Goal: Task Accomplishment & Management: Contribute content

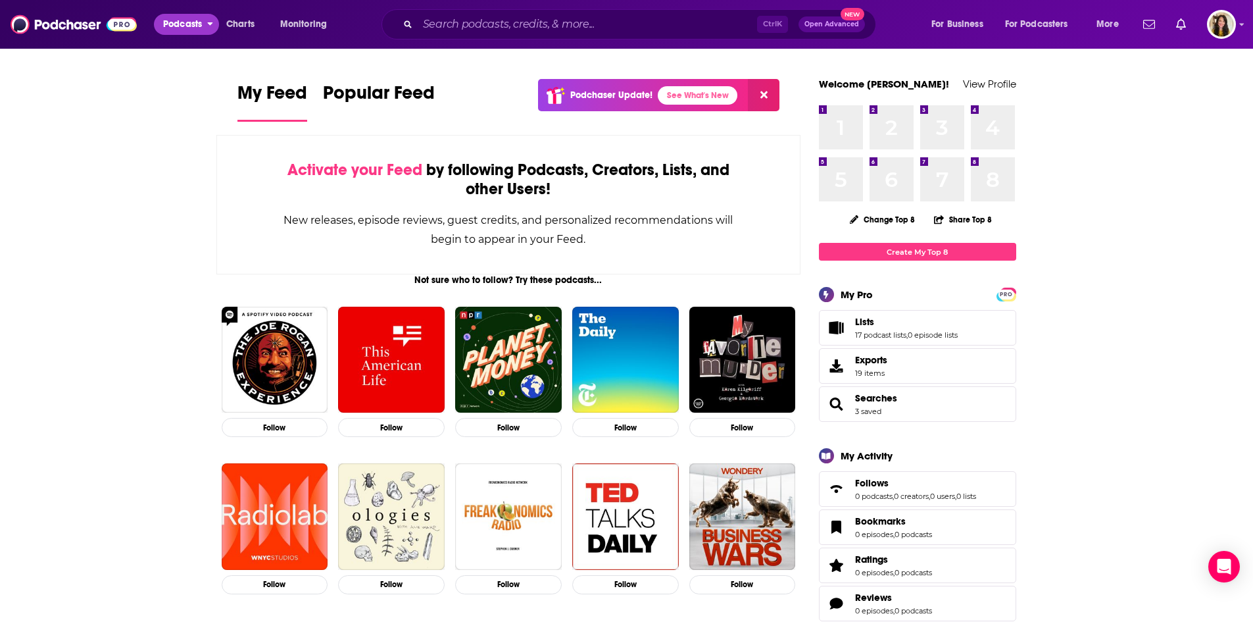
click at [180, 27] on span "Podcasts" at bounding box center [182, 24] width 39 height 18
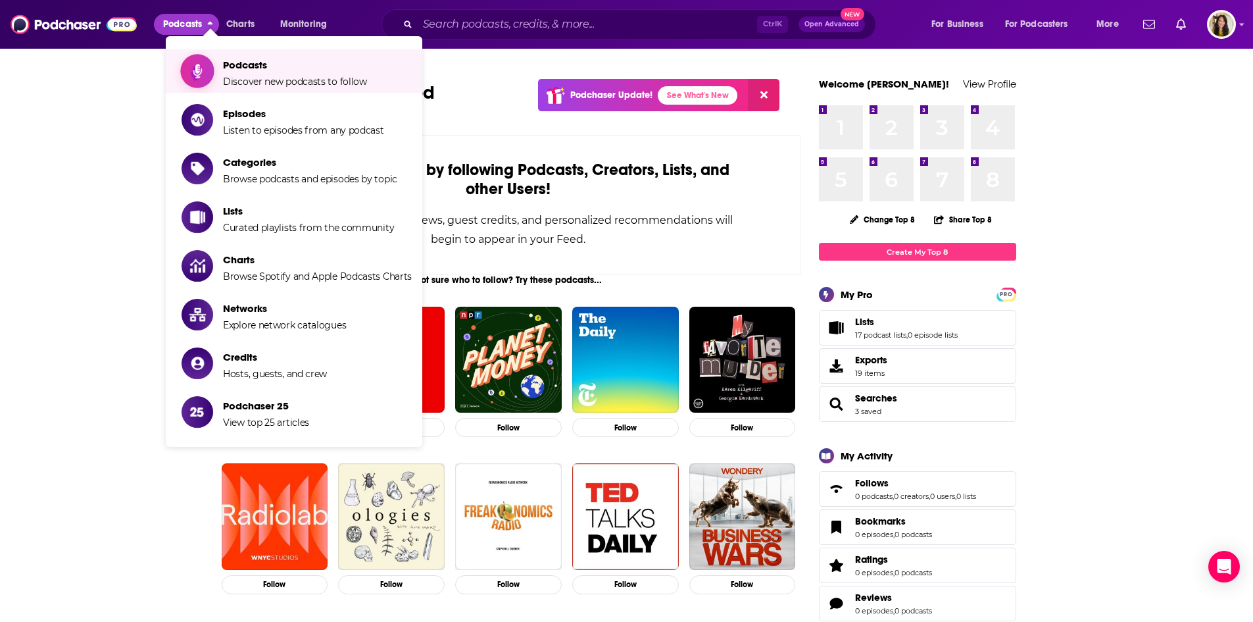
click at [246, 73] on span "Podcasts Discover new podcasts to follow" at bounding box center [295, 71] width 144 height 33
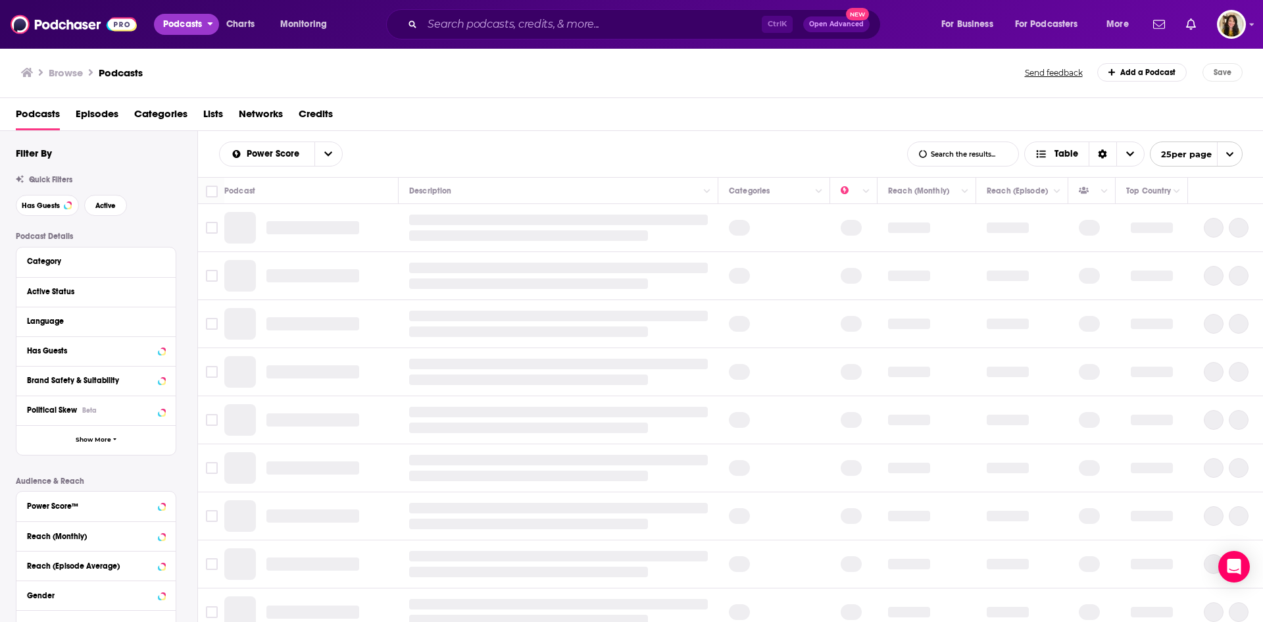
click at [170, 28] on span "Podcasts" at bounding box center [182, 24] width 39 height 18
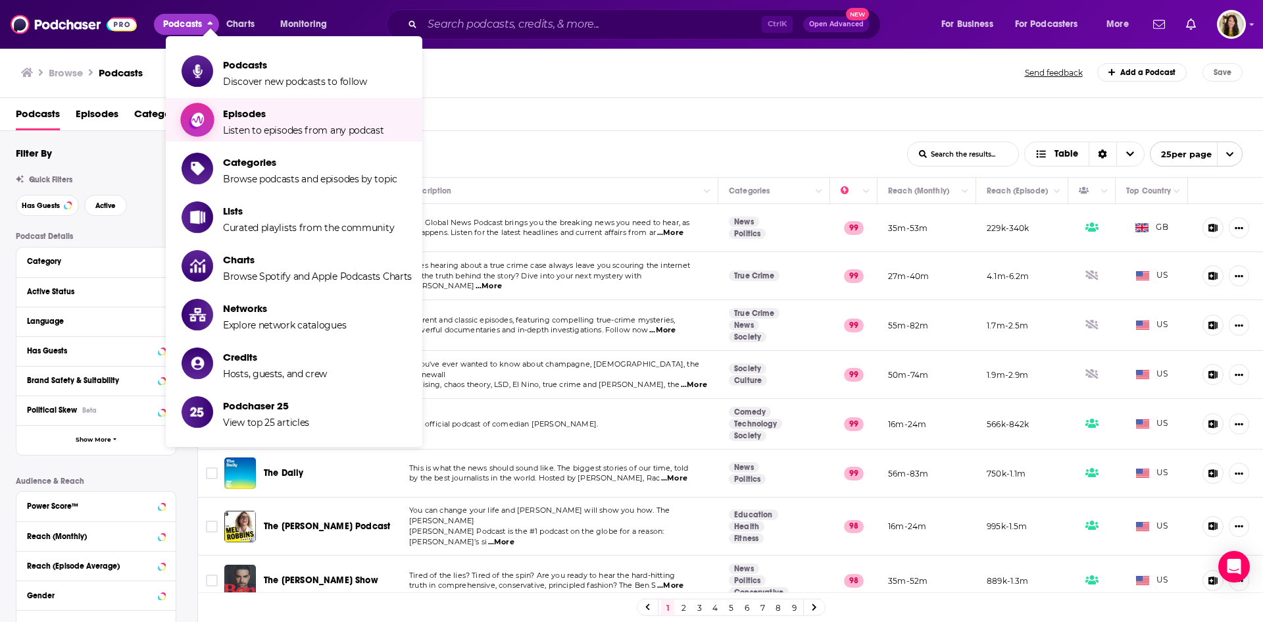
click at [245, 114] on span "Episodes" at bounding box center [303, 113] width 161 height 13
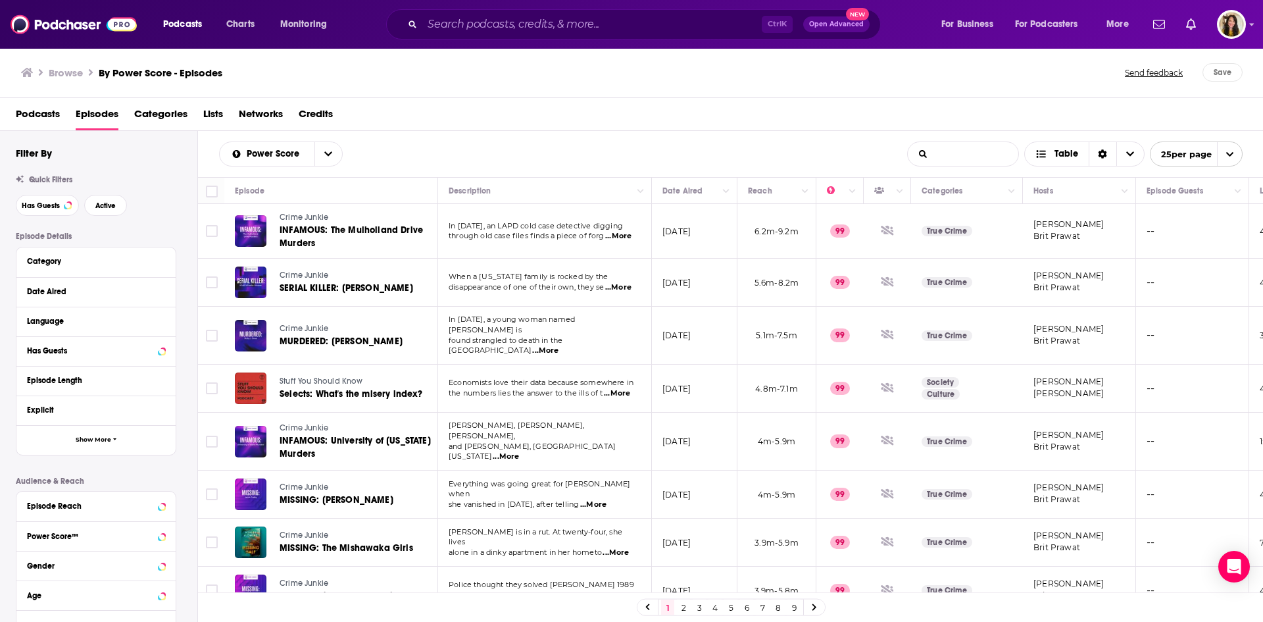
click at [956, 154] on input "List Search Input" at bounding box center [963, 154] width 111 height 24
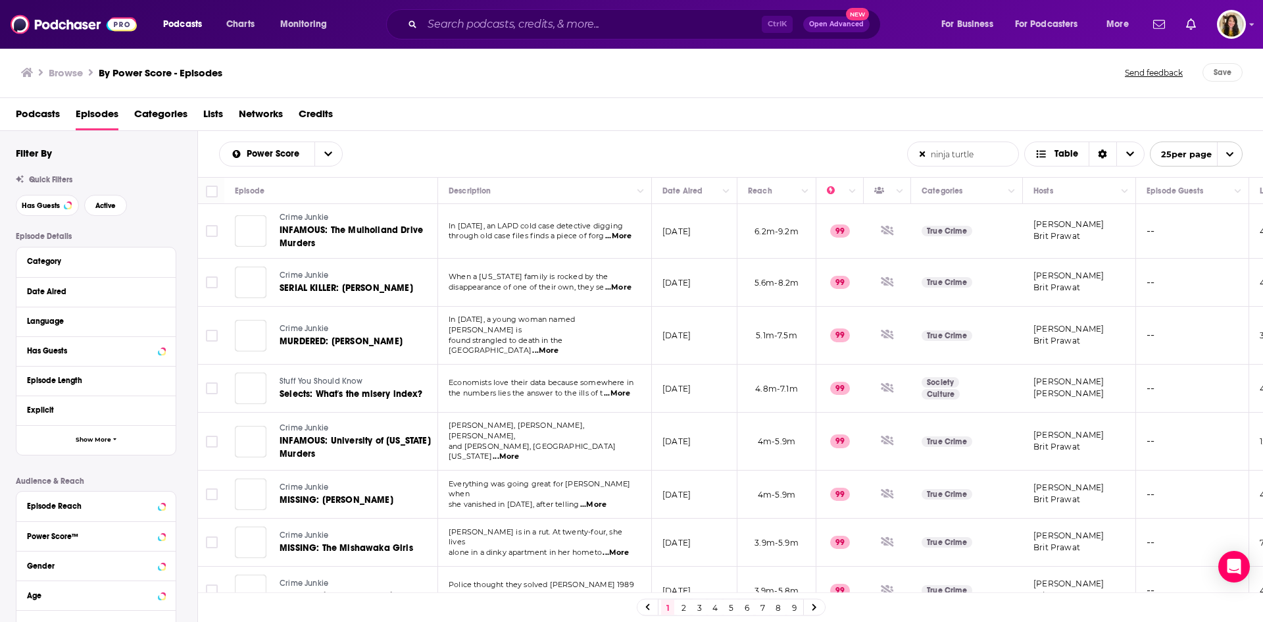
type input "ninja turtles"
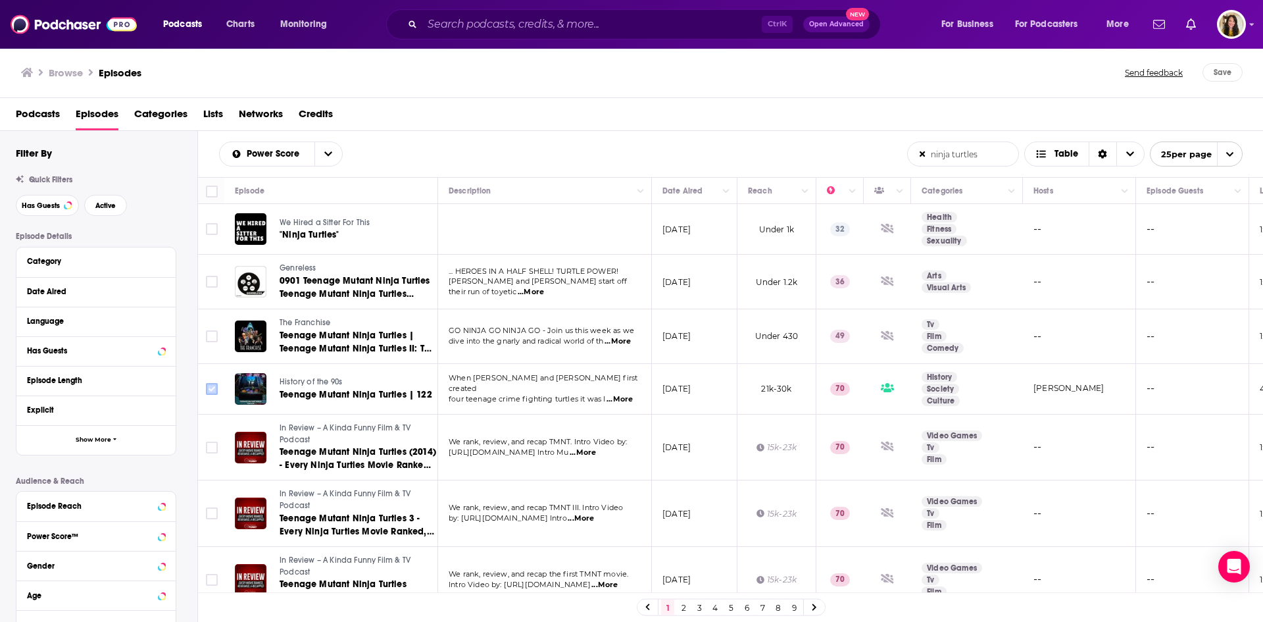
click at [213, 389] on input "Toggle select row" at bounding box center [212, 389] width 12 height 12
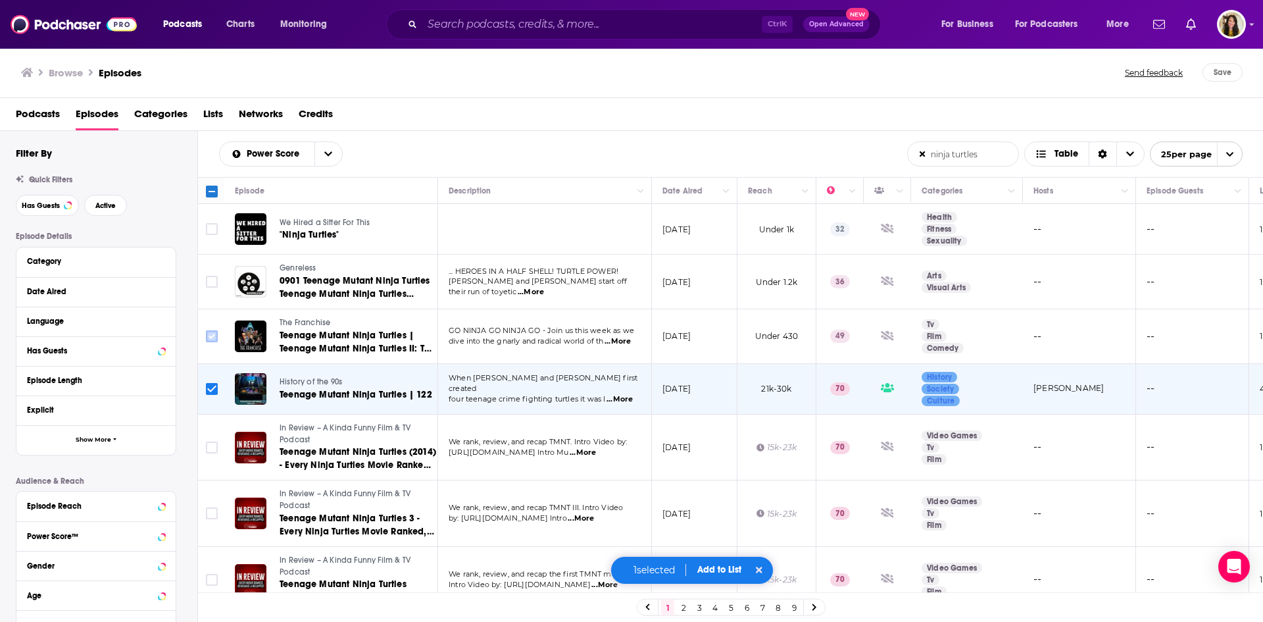
click at [209, 335] on input "Toggle select row" at bounding box center [212, 336] width 12 height 12
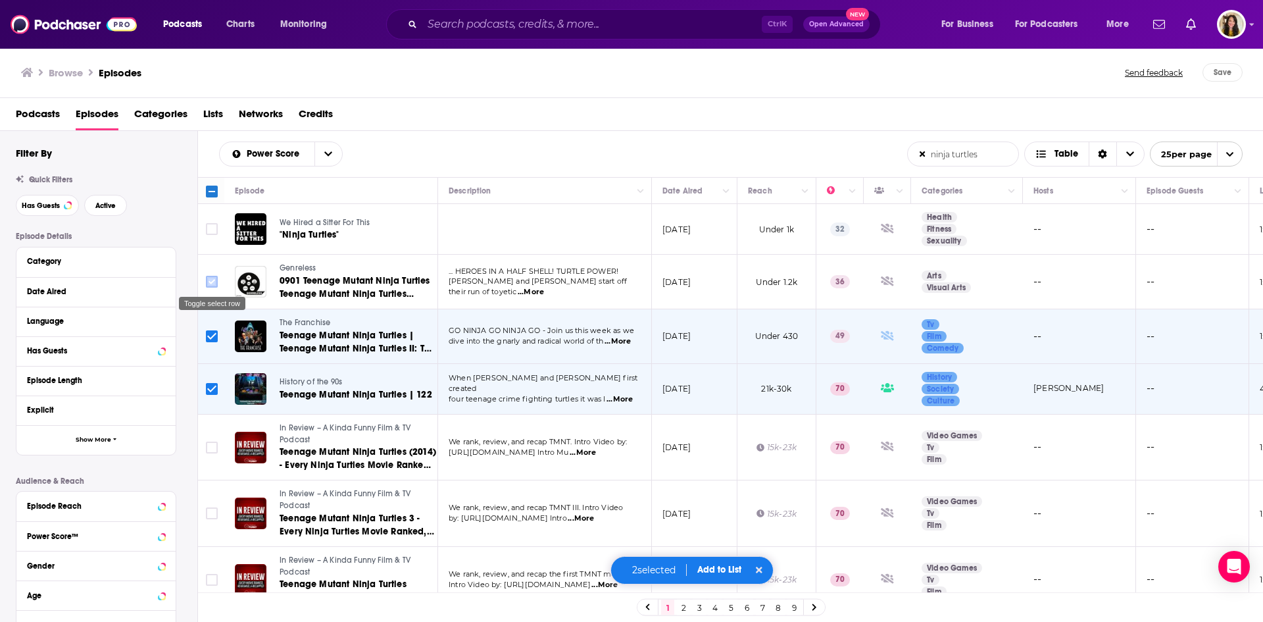
click at [212, 282] on input "Toggle select row" at bounding box center [212, 282] width 12 height 12
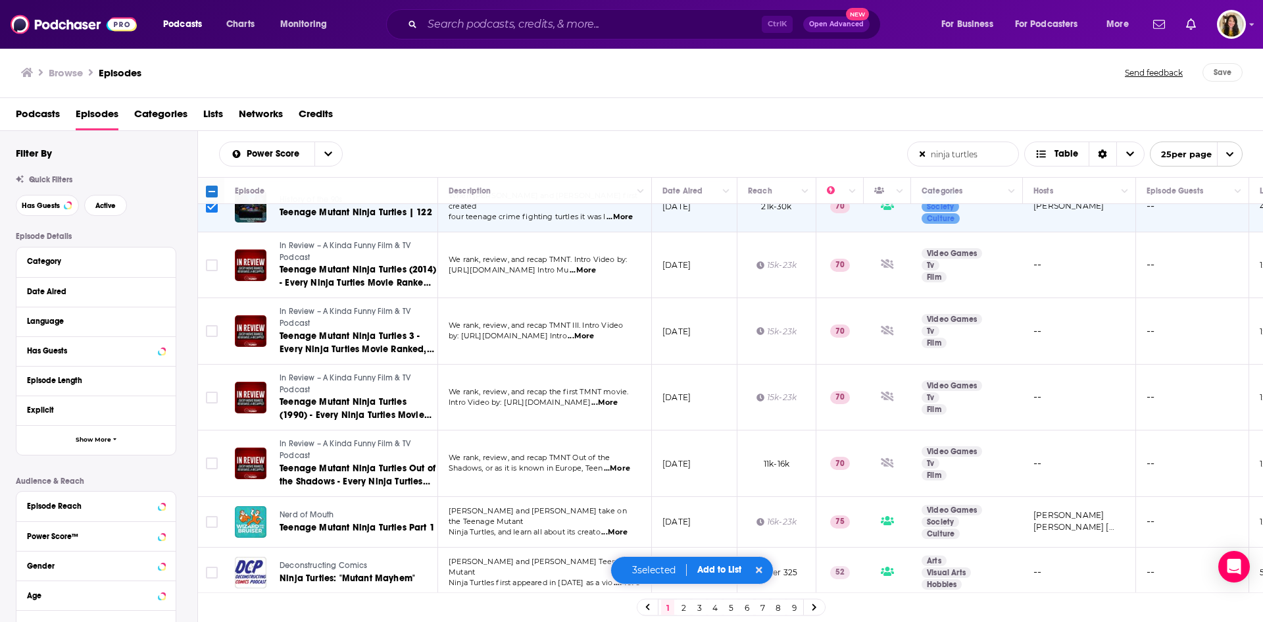
scroll to position [329, 0]
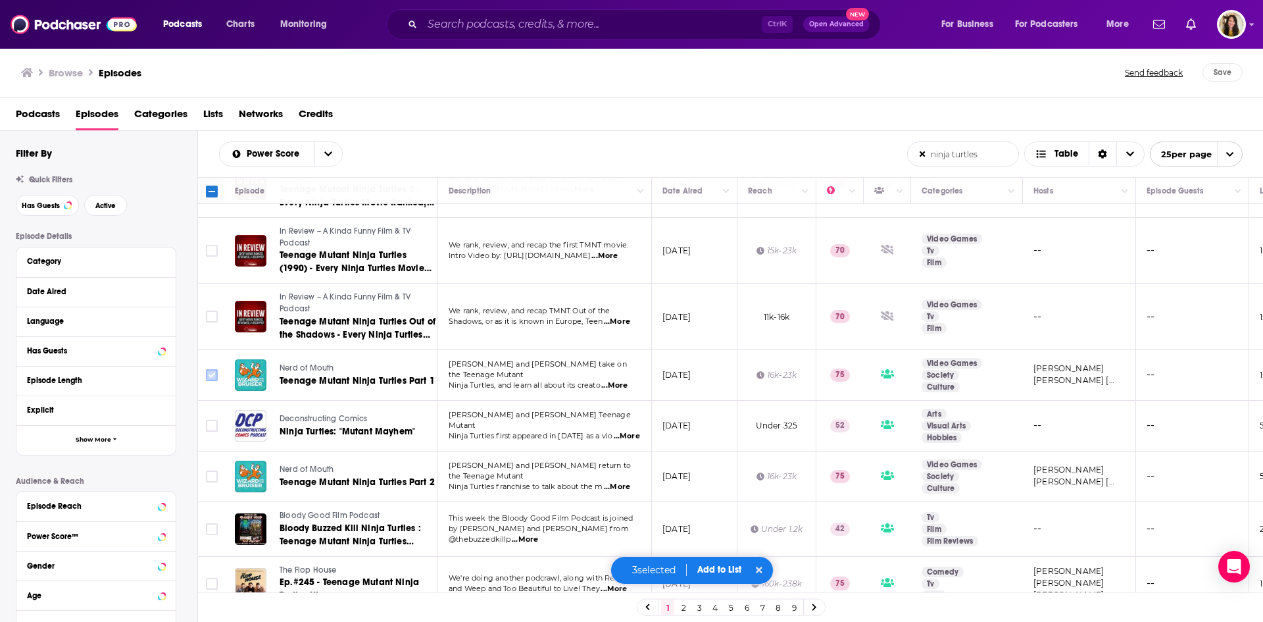
click at [211, 376] on input "Toggle select row" at bounding box center [212, 375] width 12 height 12
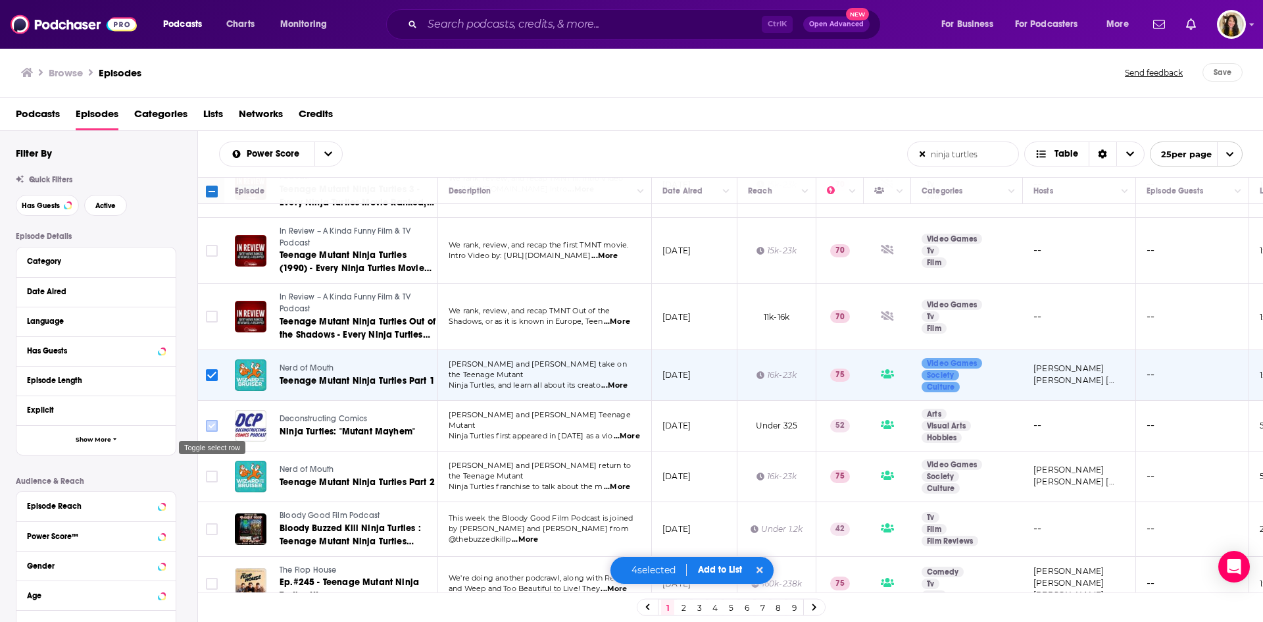
click at [211, 427] on input "Toggle select row" at bounding box center [212, 426] width 12 height 12
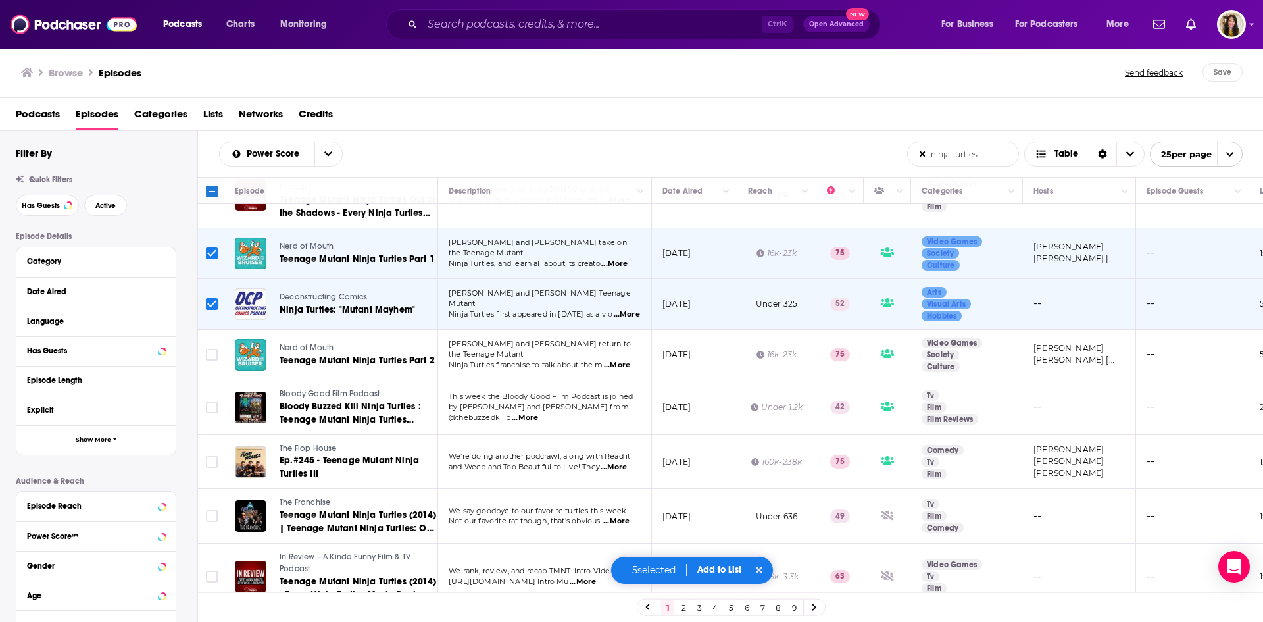
scroll to position [461, 0]
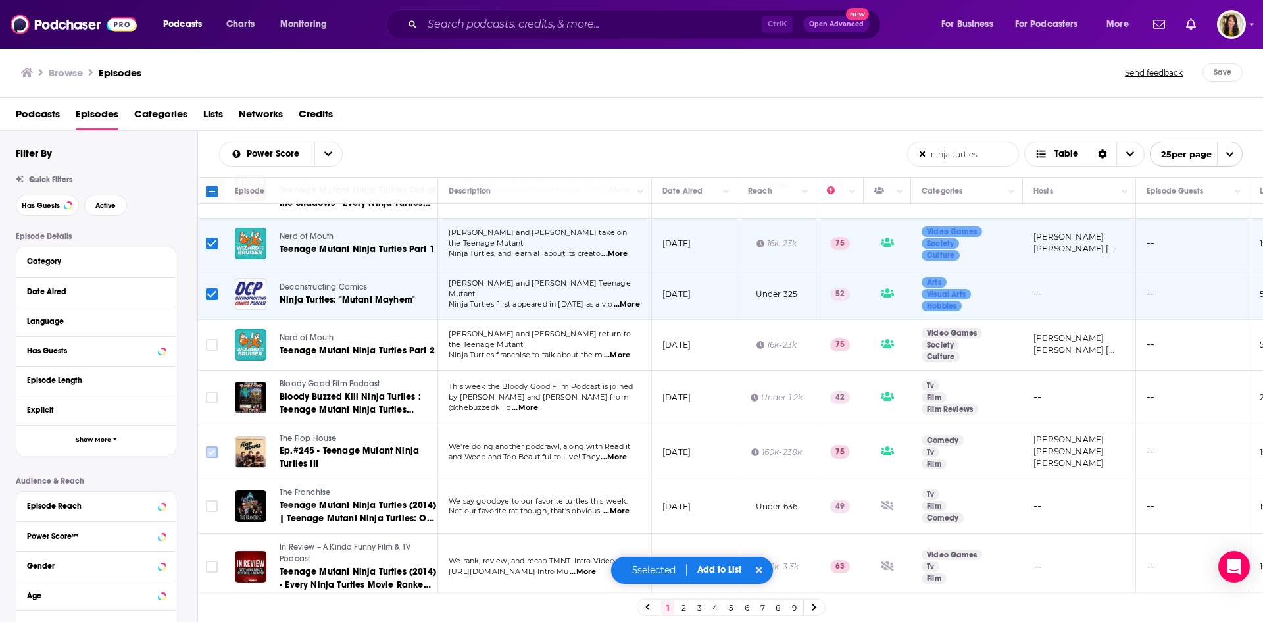
click at [209, 455] on input "Toggle select row" at bounding box center [212, 452] width 12 height 12
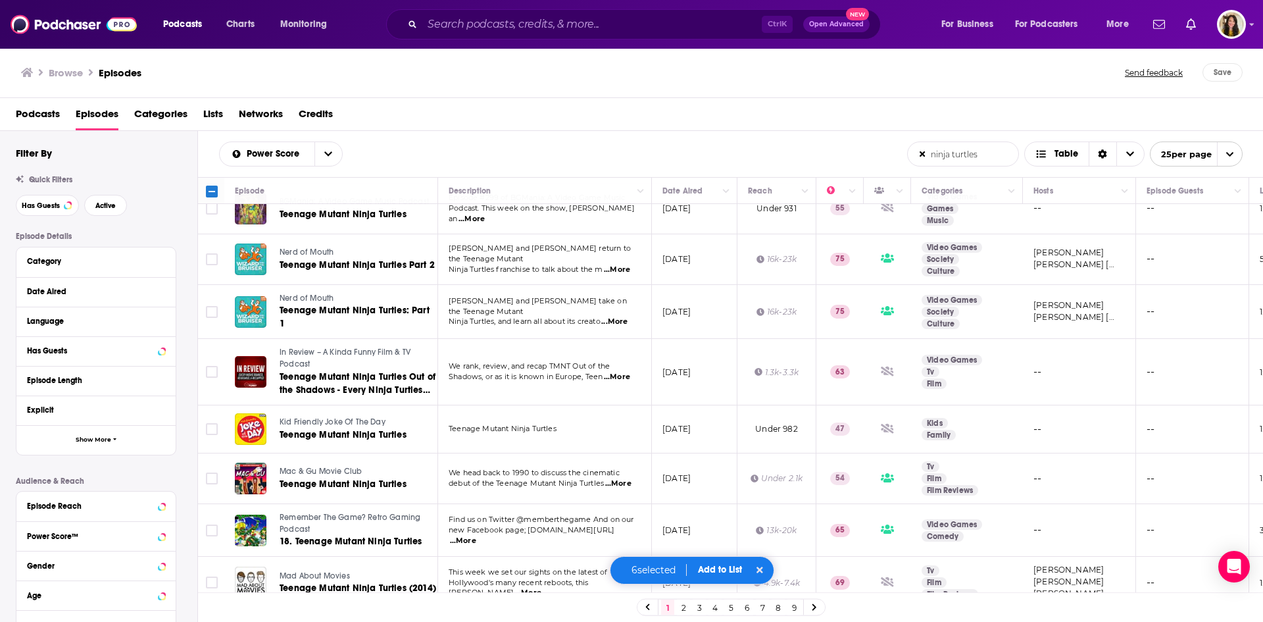
scroll to position [1020, 0]
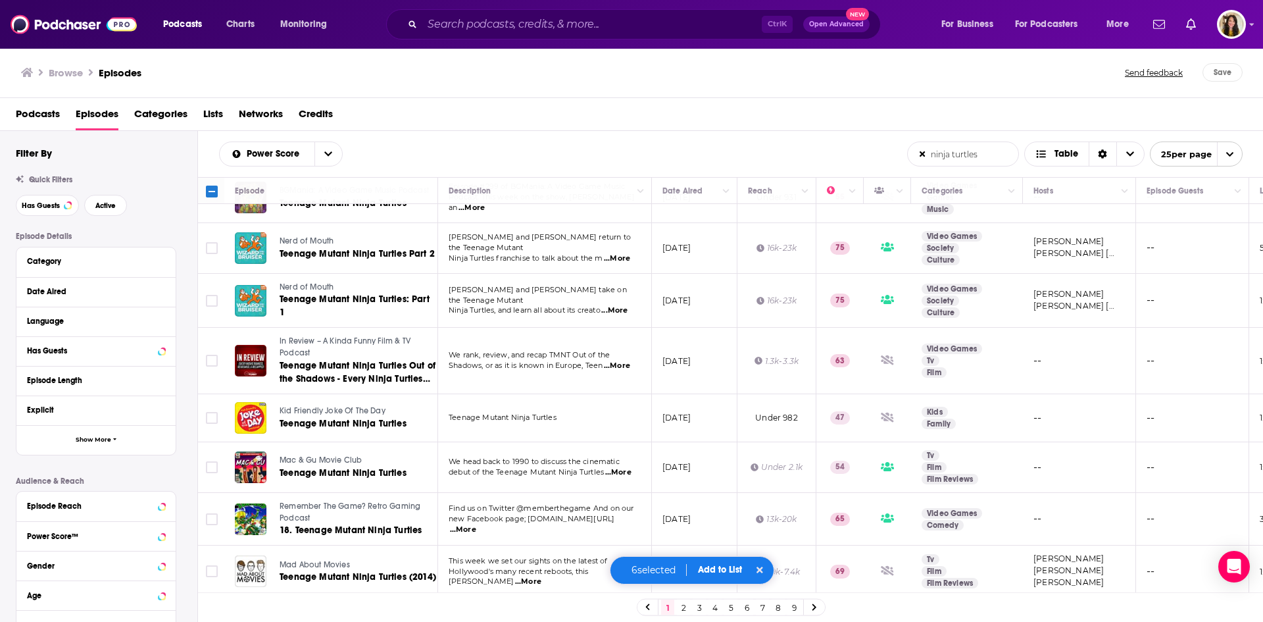
click at [763, 566] on icon at bounding box center [760, 569] width 7 height 9
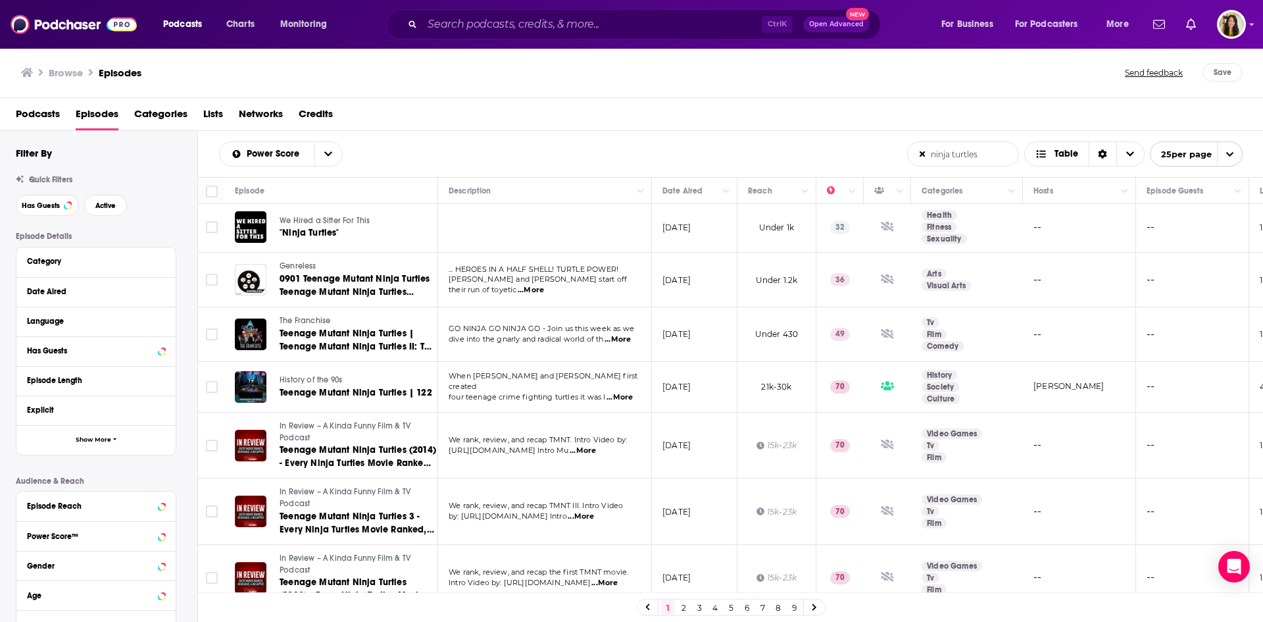
scroll to position [0, 0]
click at [210, 284] on input "Toggle select row" at bounding box center [212, 282] width 12 height 12
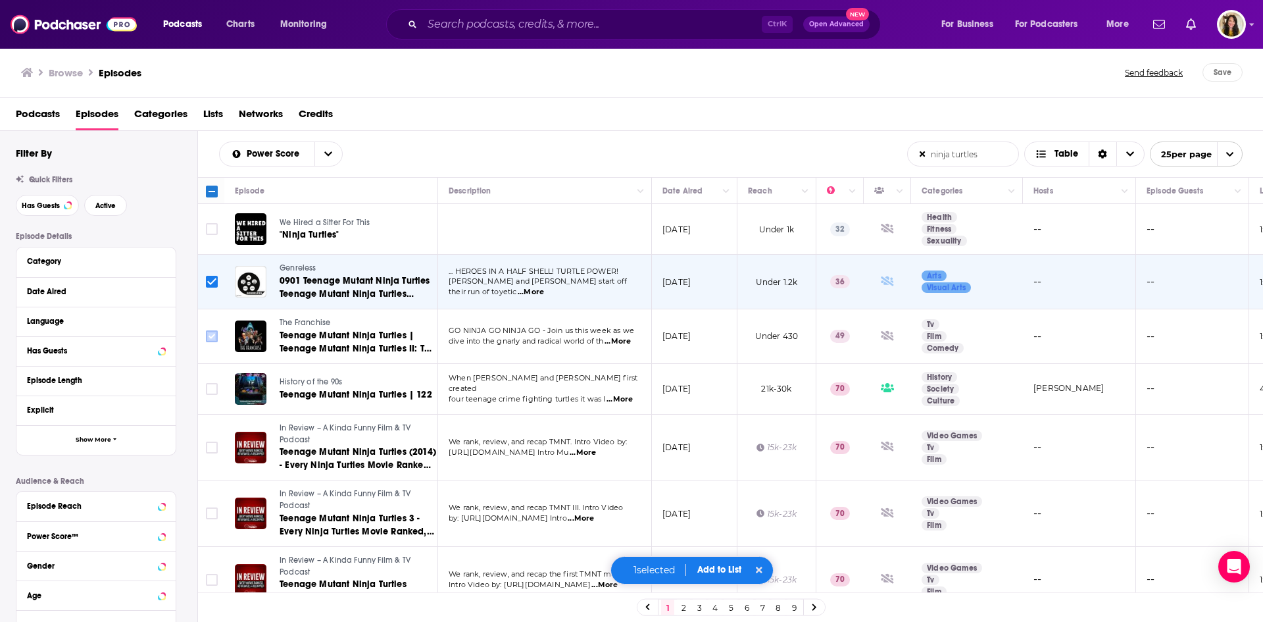
click at [217, 338] on input "Toggle select row" at bounding box center [212, 336] width 12 height 12
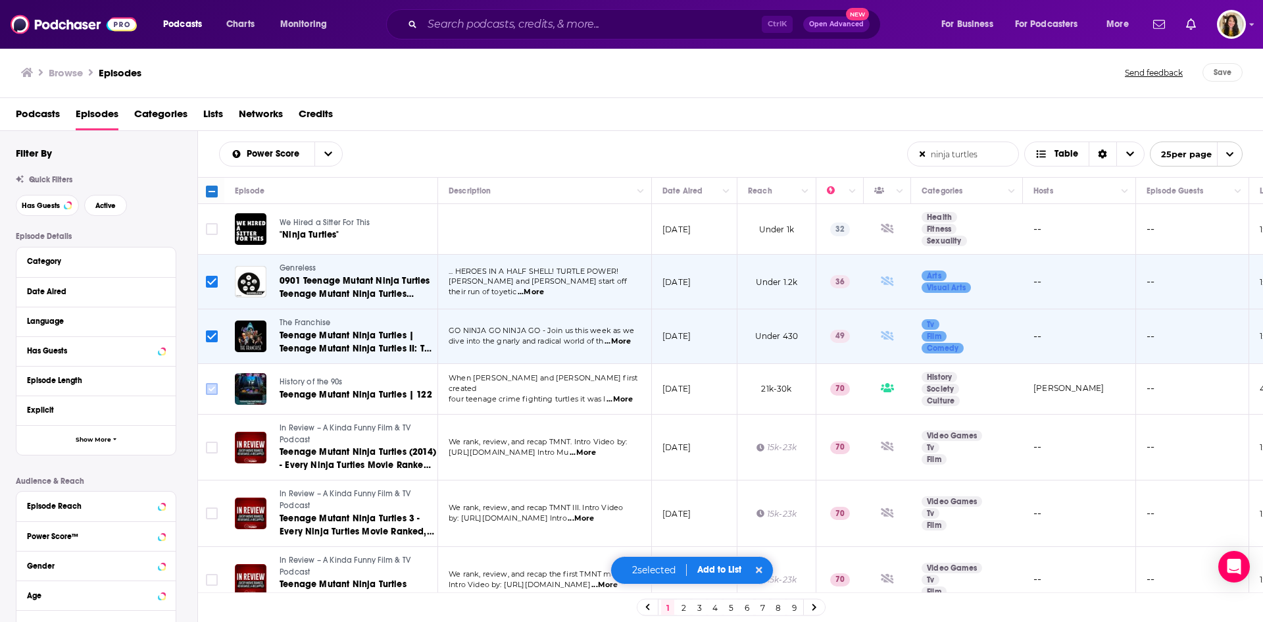
click at [208, 389] on input "Toggle select row" at bounding box center [212, 389] width 12 height 12
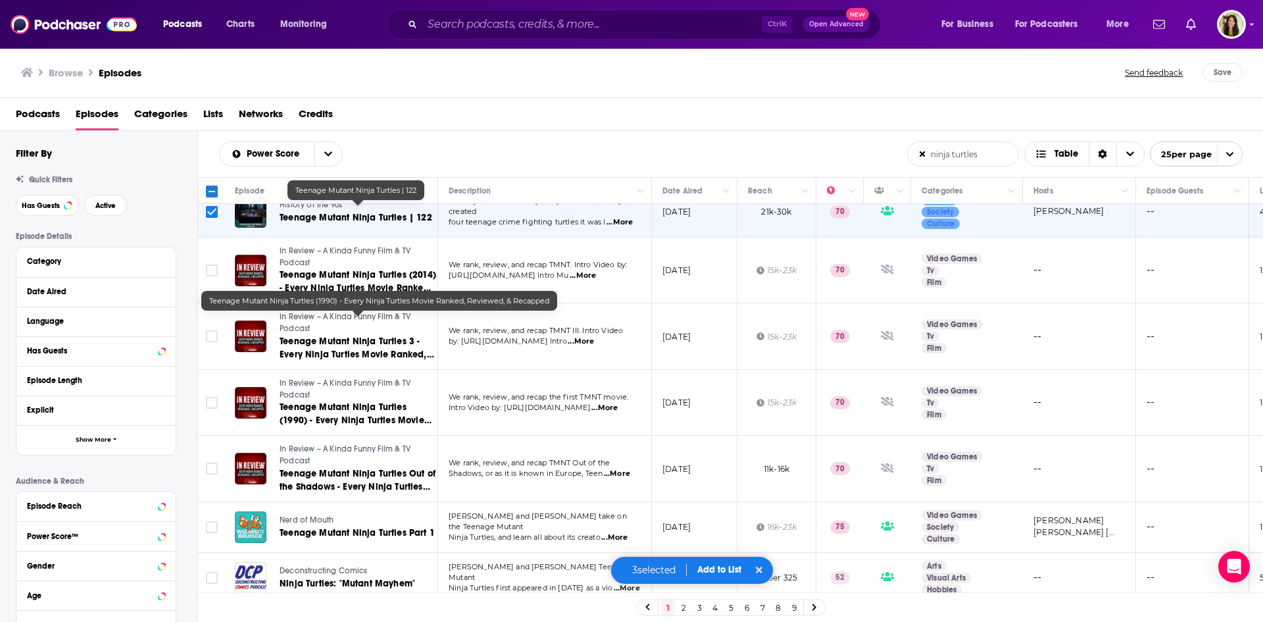
scroll to position [263, 0]
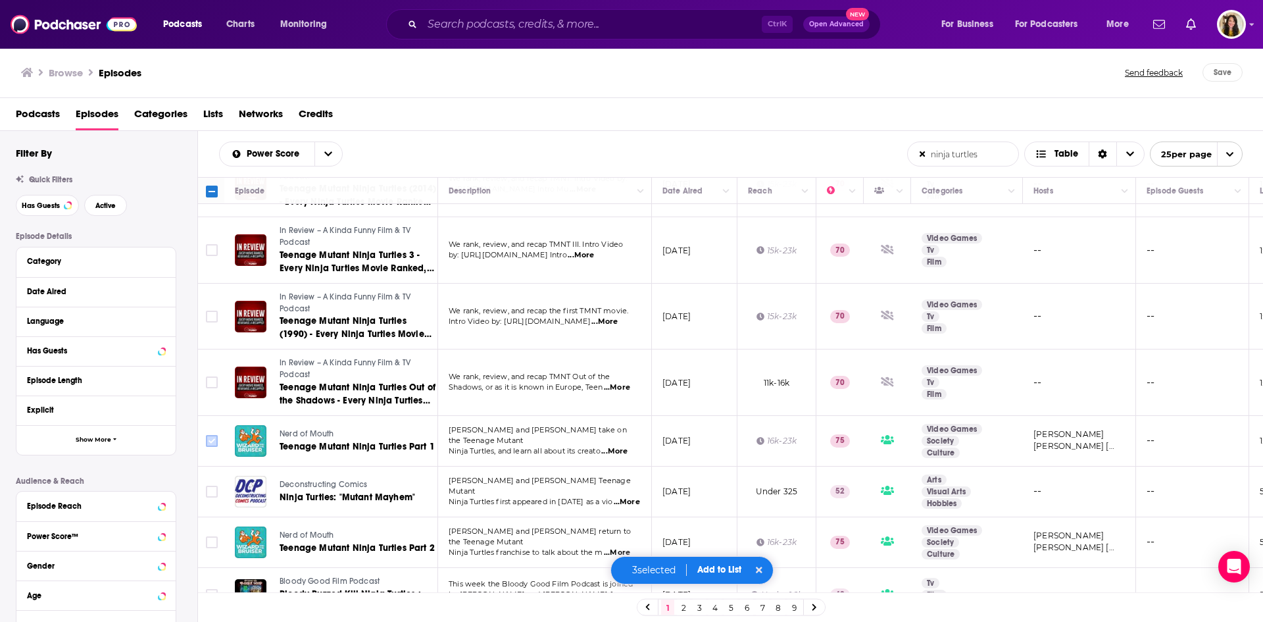
click at [214, 441] on input "Toggle select row" at bounding box center [212, 441] width 12 height 12
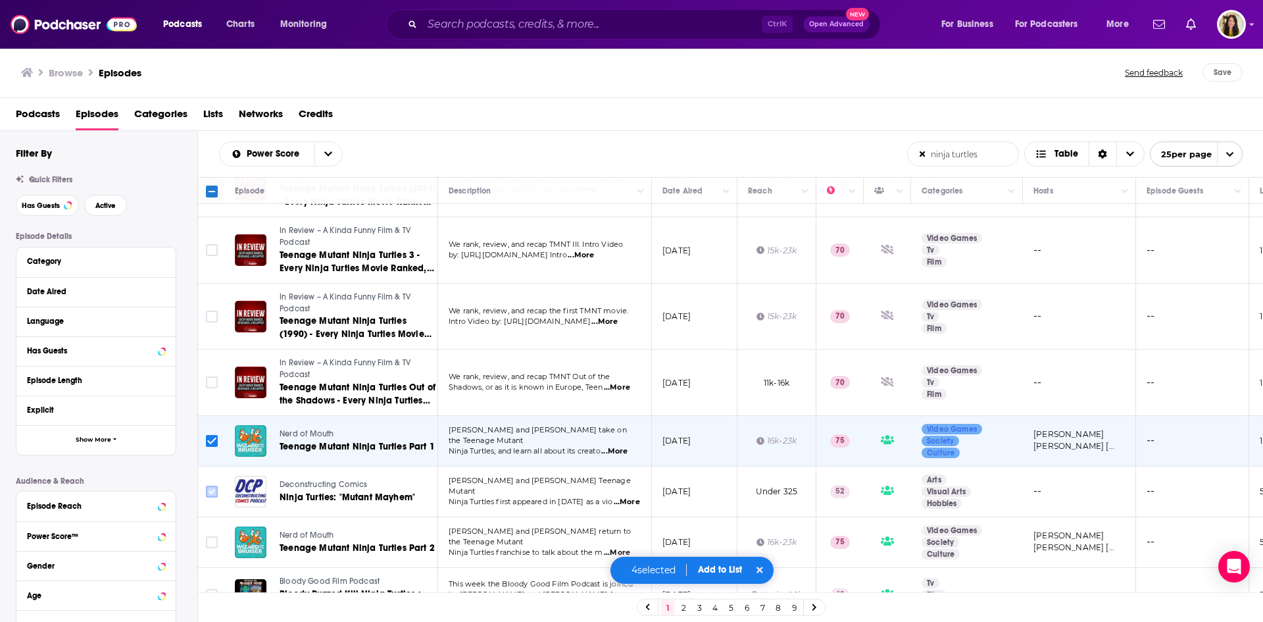
click at [212, 495] on input "Toggle select row" at bounding box center [212, 492] width 12 height 12
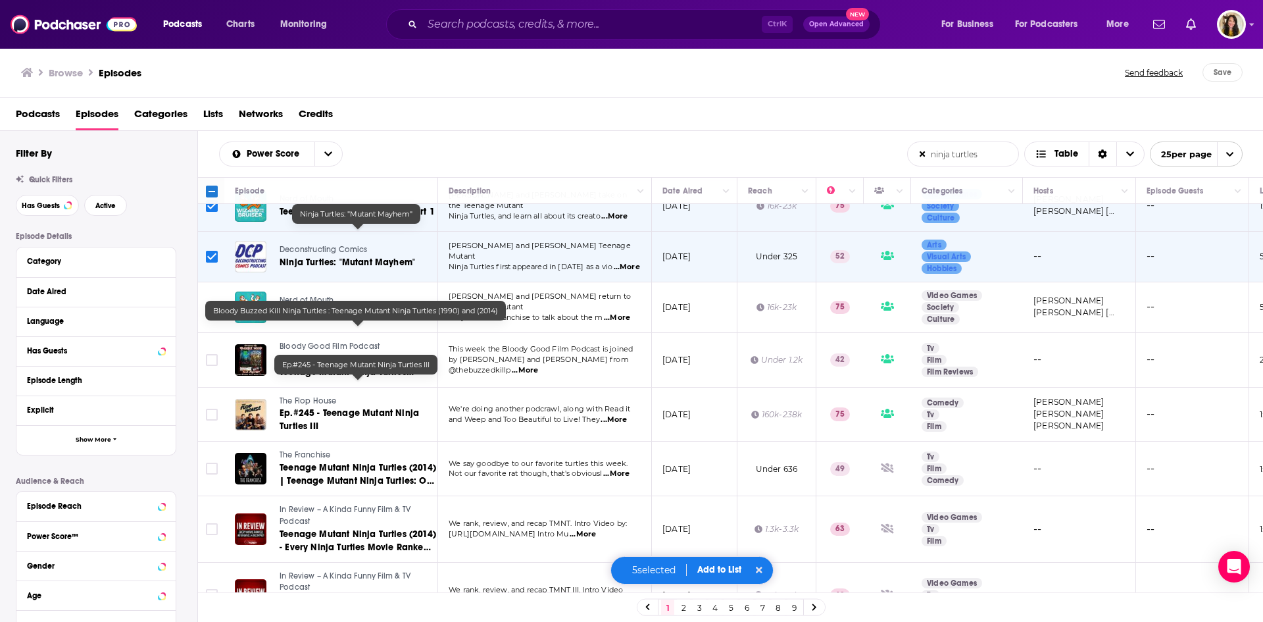
scroll to position [526, 0]
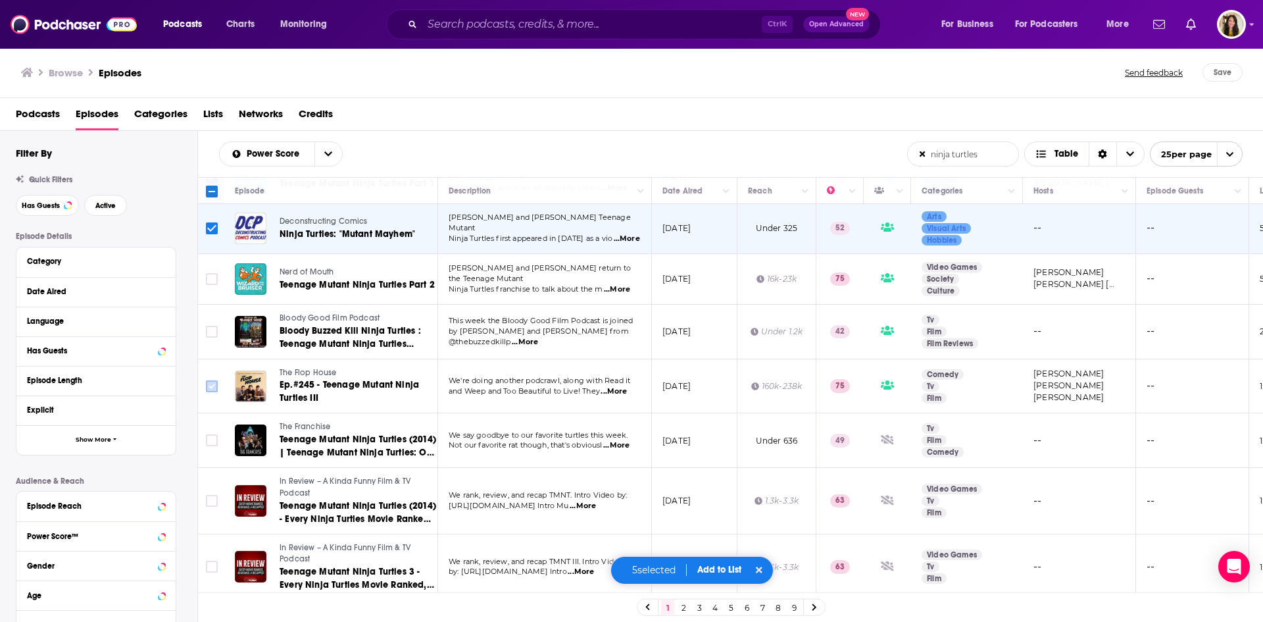
click at [214, 385] on input "Toggle select row" at bounding box center [212, 386] width 12 height 12
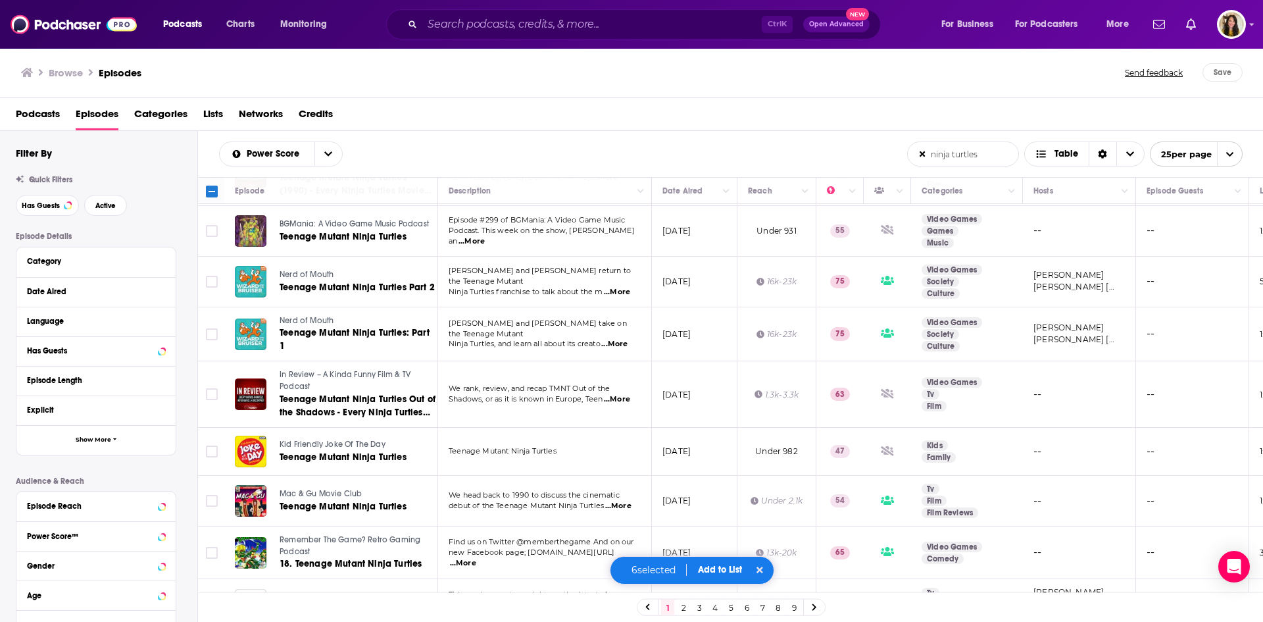
scroll to position [1020, 0]
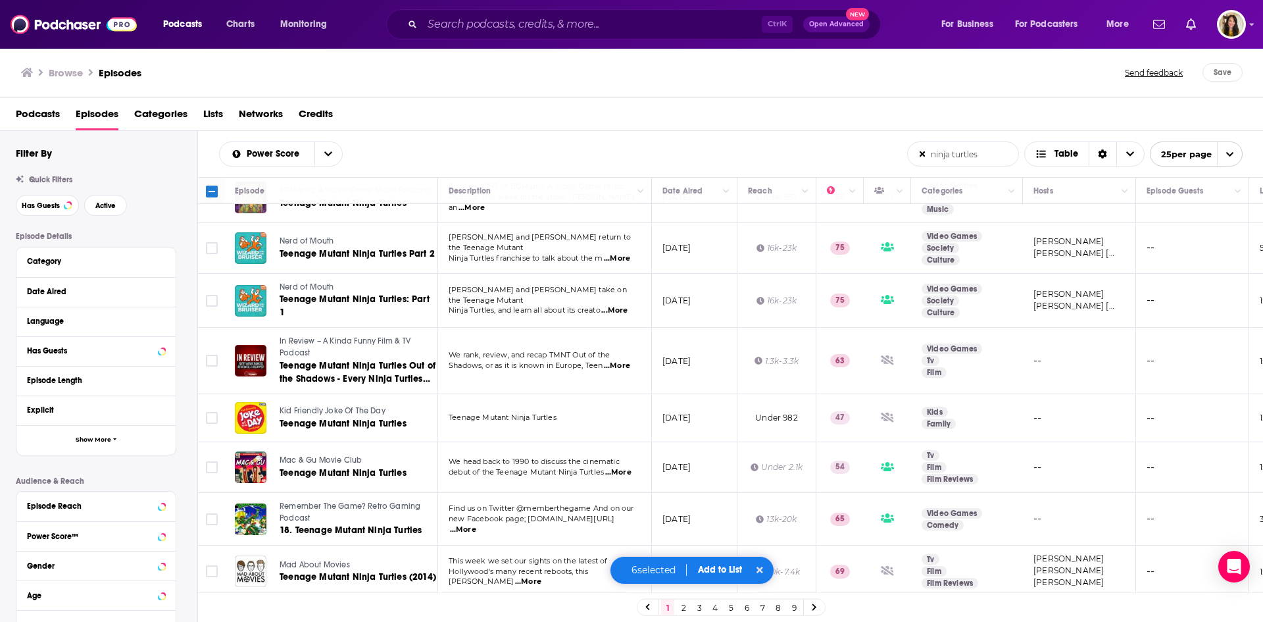
click at [720, 568] on span "Add to List" at bounding box center [720, 569] width 44 height 11
drag, startPoint x: 705, startPoint y: 546, endPoint x: 701, endPoint y: 566, distance: 20.9
click at [701, 566] on div "Podcasts Charts Monitoring Ctrl K Open Advanced New For Business For Podcasters…" at bounding box center [631, 311] width 1263 height 622
click at [716, 545] on button "Add Podcasts" at bounding box center [711, 546] width 71 height 24
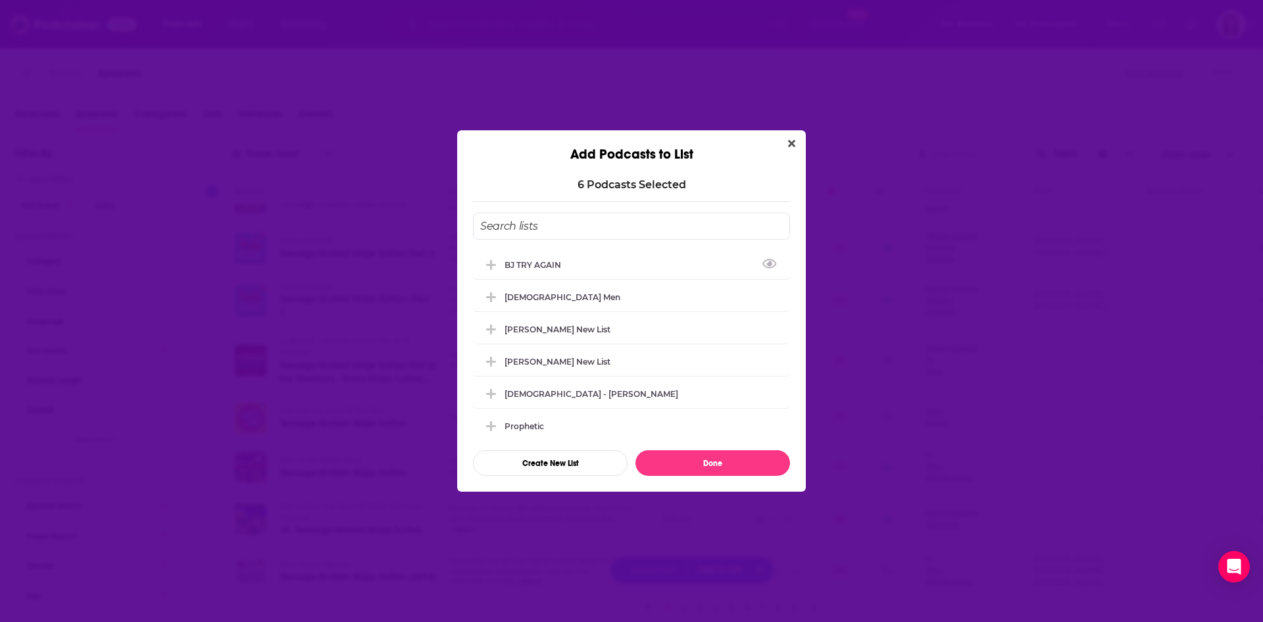
click at [555, 232] on input "Add Podcast To List" at bounding box center [631, 226] width 317 height 27
click at [585, 465] on button "Create New List" at bounding box center [550, 463] width 155 height 26
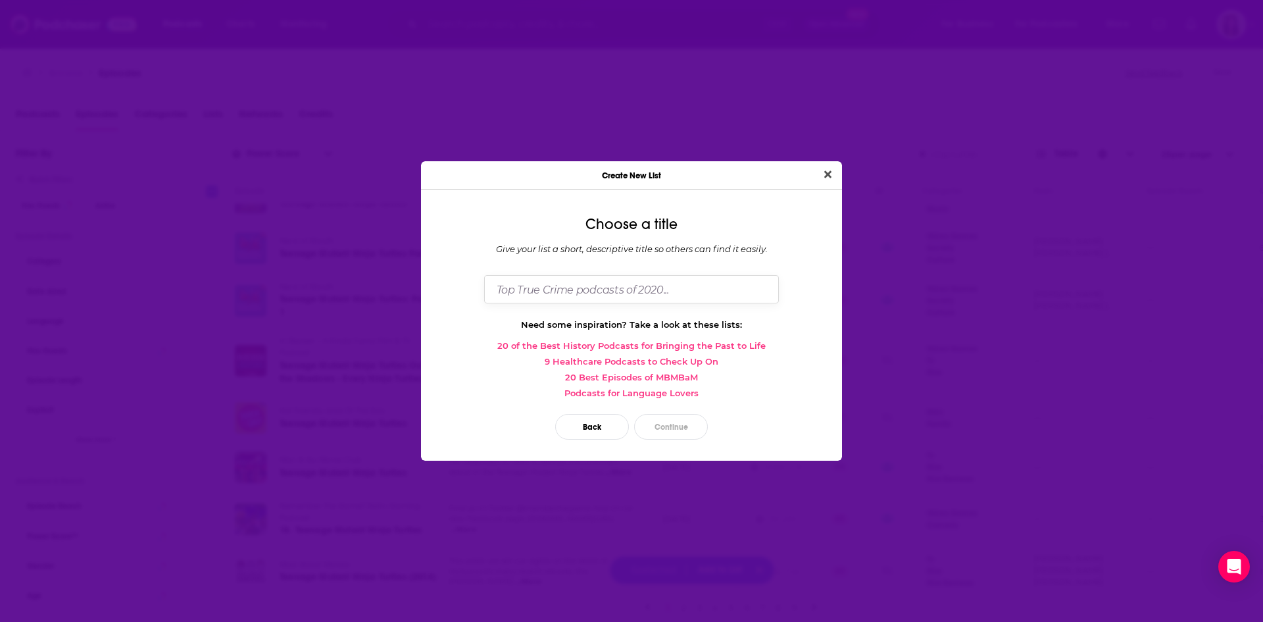
click at [579, 287] on input "Dialog" at bounding box center [631, 289] width 295 height 28
type input "ninja turtles in episode"
click at [669, 428] on button "Continue" at bounding box center [671, 427] width 74 height 26
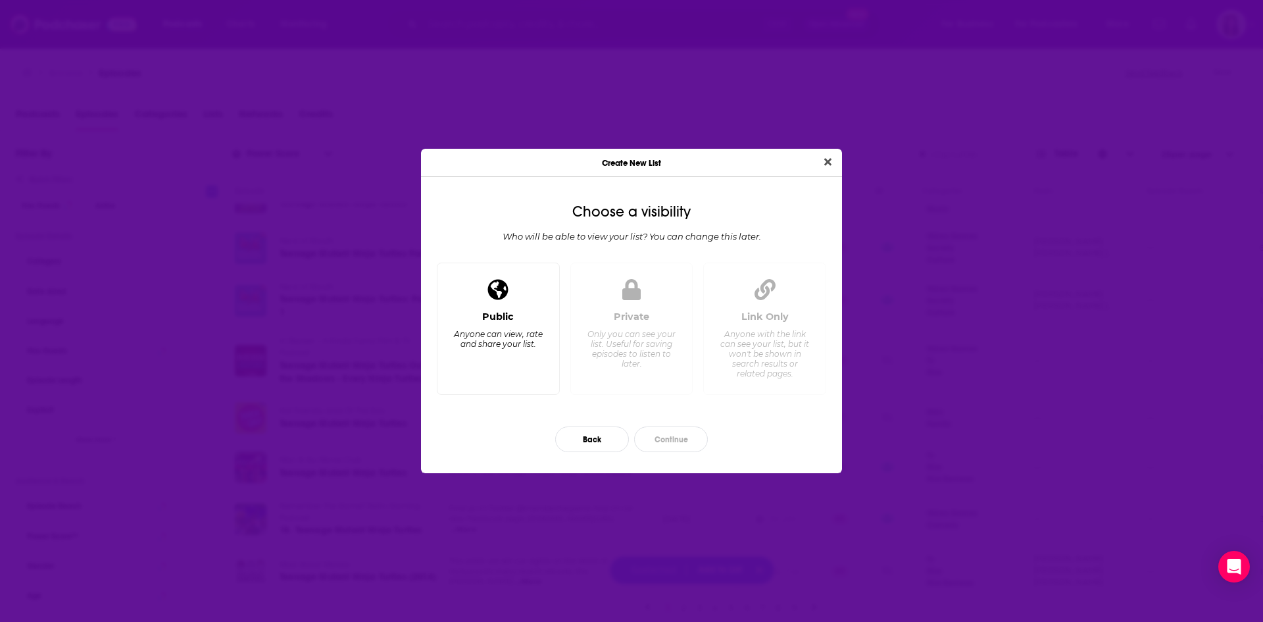
click at [486, 313] on div "Public" at bounding box center [498, 317] width 32 height 12
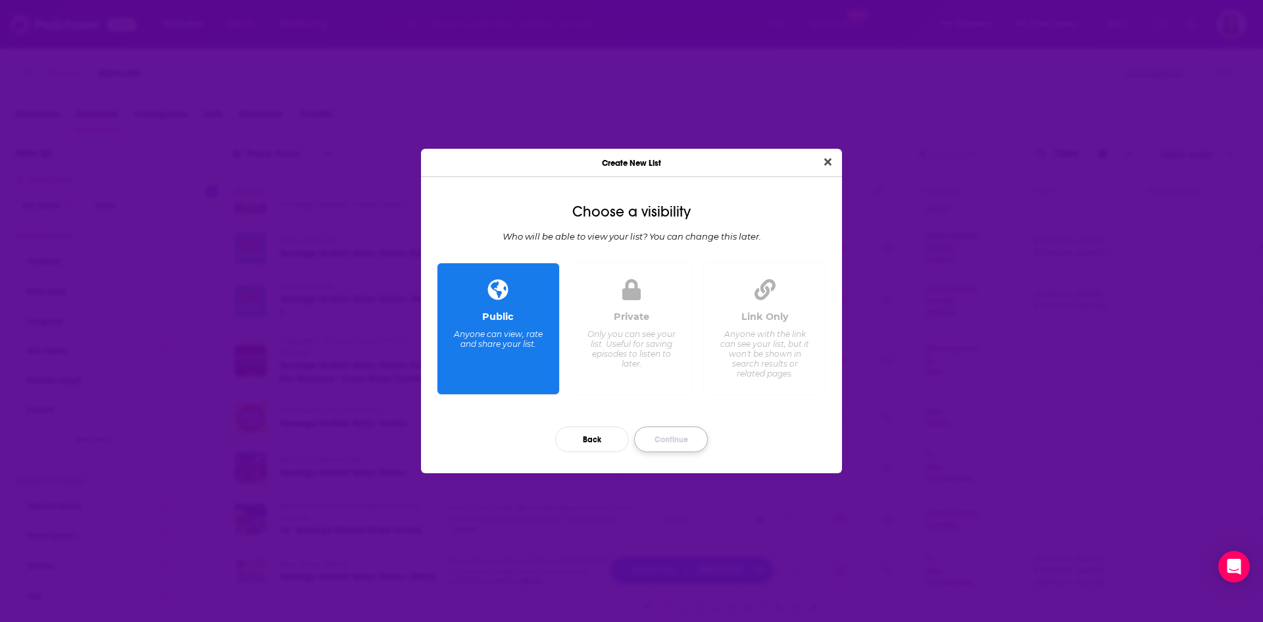
click at [671, 434] on button "Continue" at bounding box center [671, 439] width 74 height 26
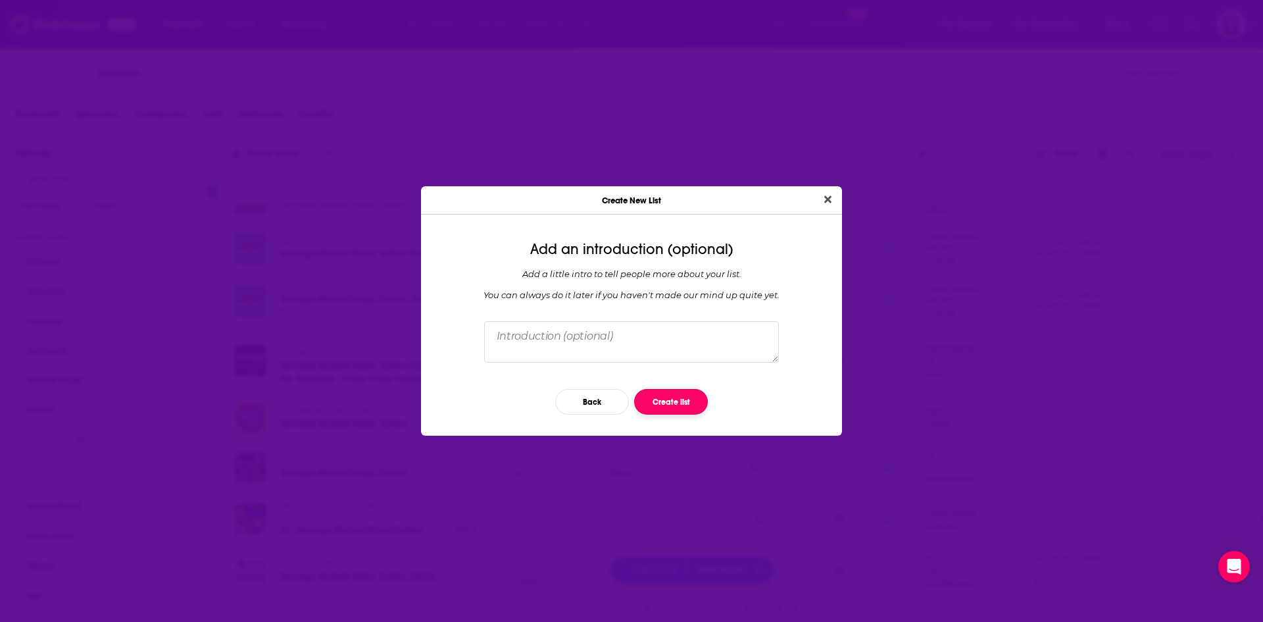
click at [671, 405] on button "Create list" at bounding box center [671, 402] width 74 height 26
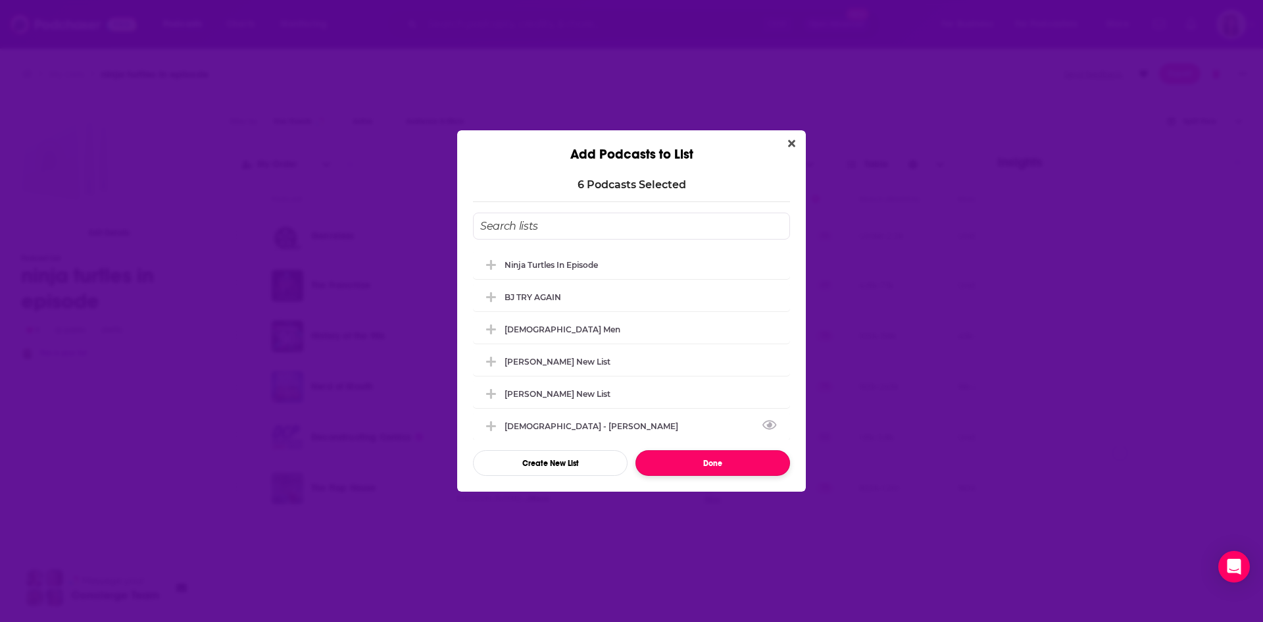
click at [733, 463] on button "Done" at bounding box center [713, 463] width 155 height 26
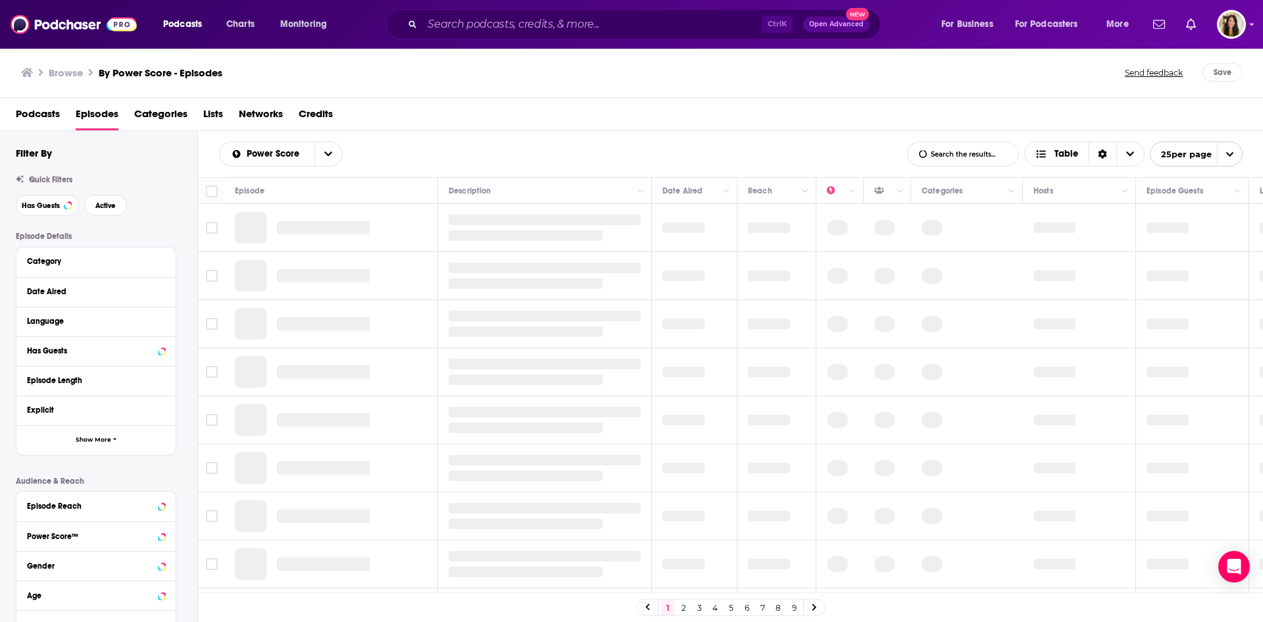
click at [945, 153] on input "List Search Input" at bounding box center [963, 154] width 111 height 24
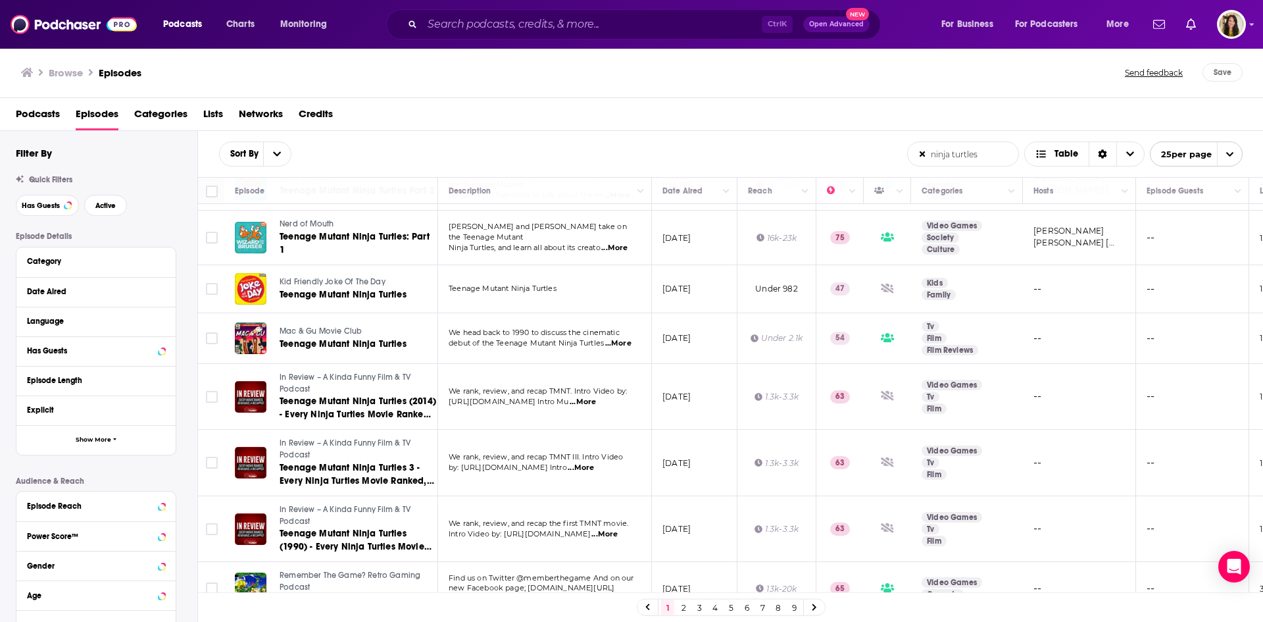
scroll to position [1005, 0]
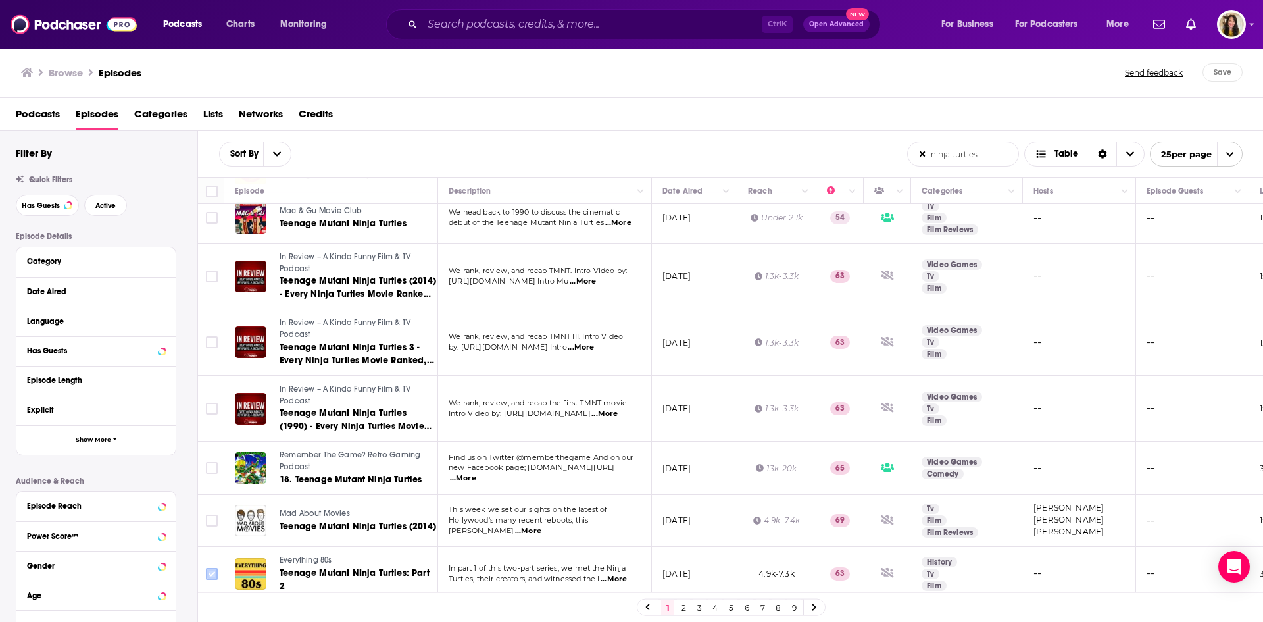
click at [207, 570] on input "Toggle select row" at bounding box center [212, 574] width 12 height 12
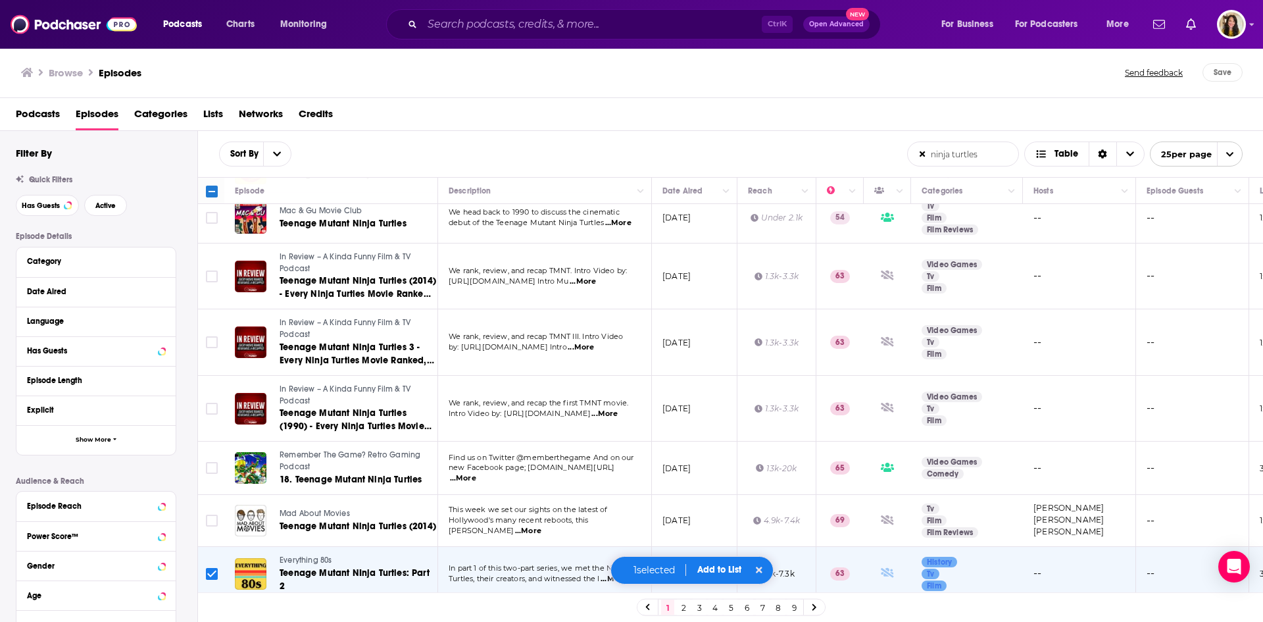
click at [720, 566] on span "Add to List" at bounding box center [719, 569] width 44 height 11
click at [719, 541] on button "Add Podcasts" at bounding box center [710, 546] width 71 height 24
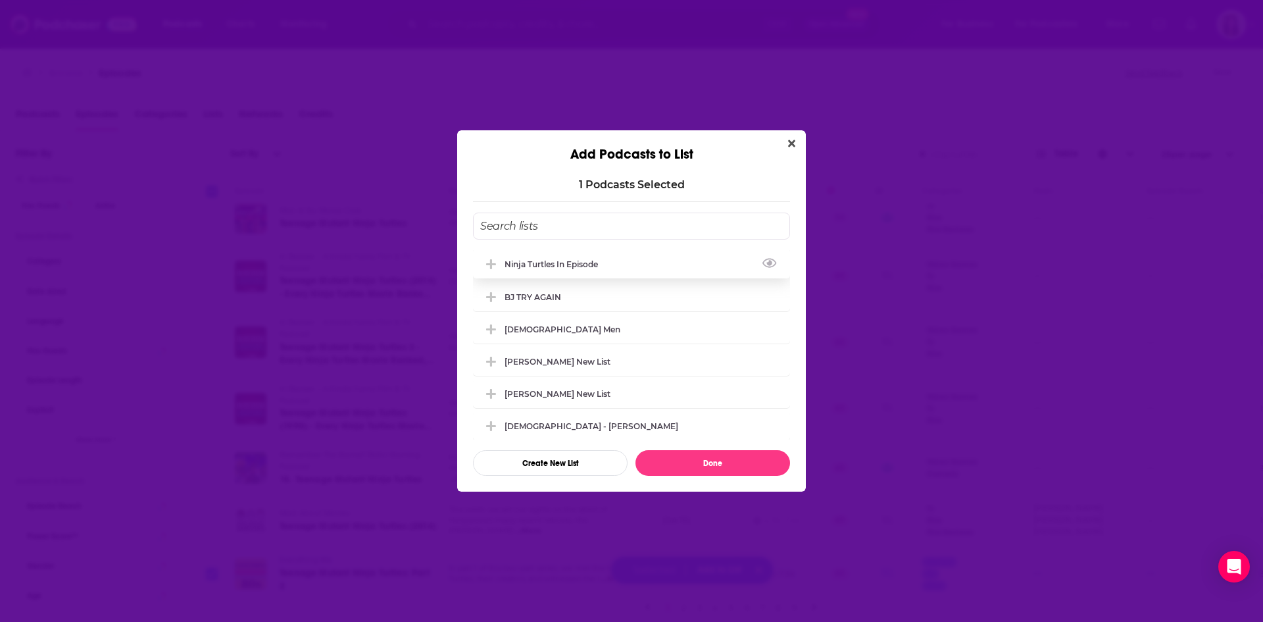
click at [534, 261] on div "ninja turtles in episode" at bounding box center [555, 264] width 101 height 10
click at [707, 462] on button "Done" at bounding box center [713, 463] width 155 height 26
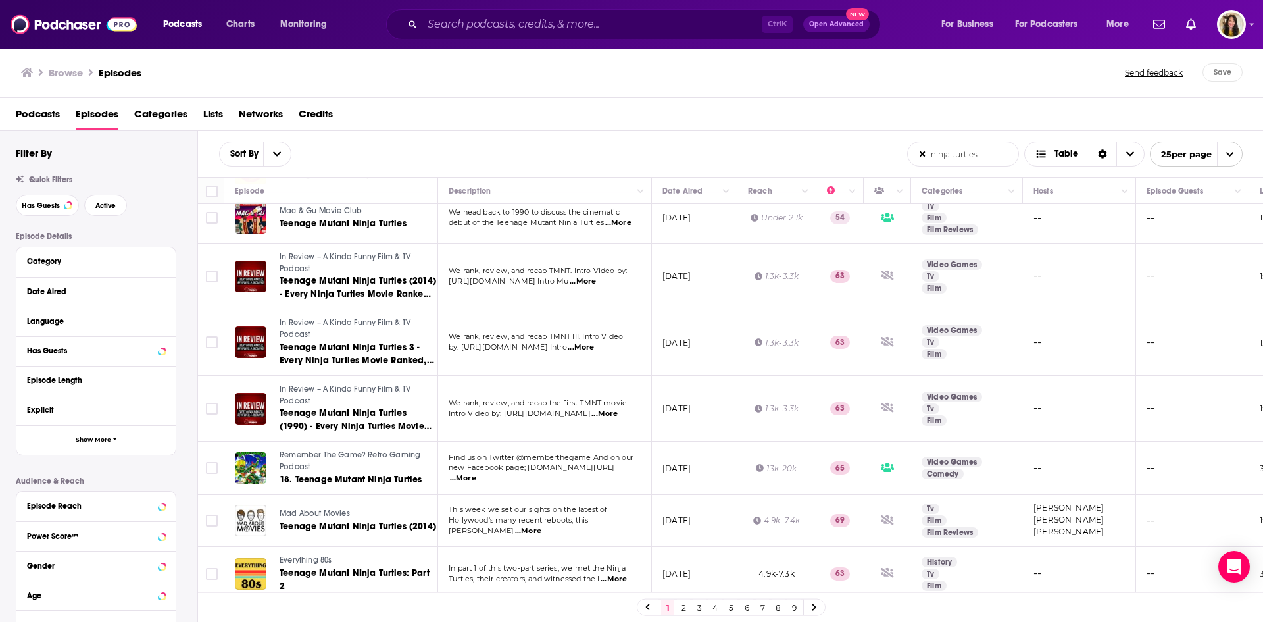
click at [817, 606] on link at bounding box center [814, 606] width 21 height 15
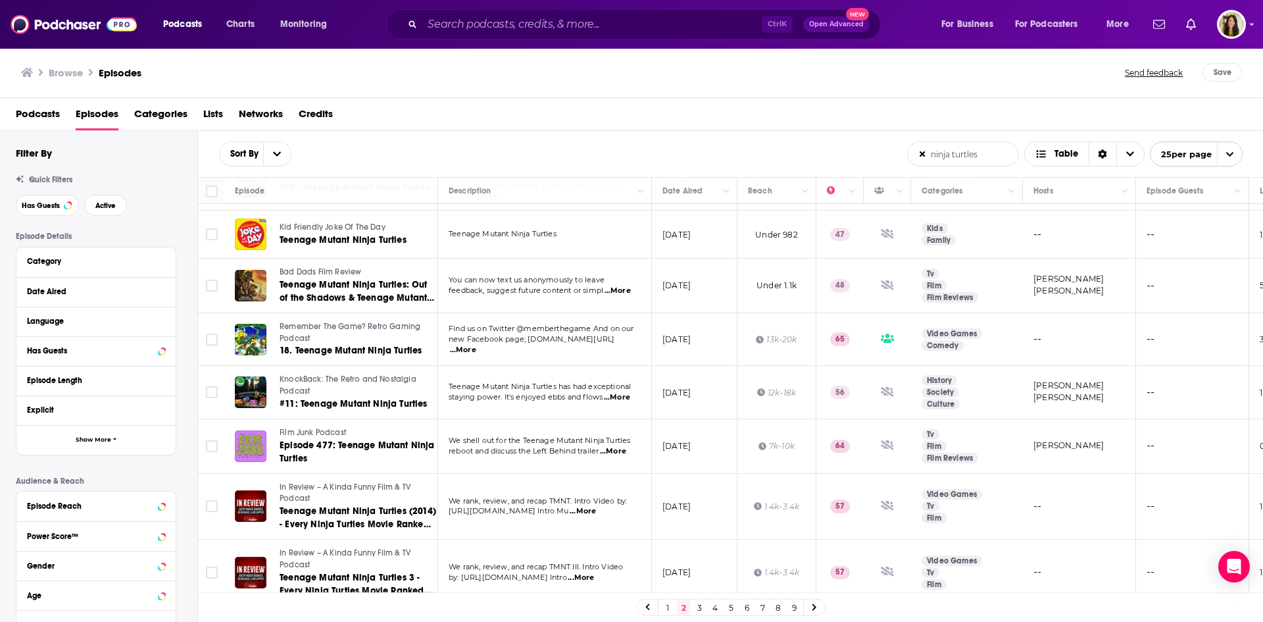
scroll to position [197, 0]
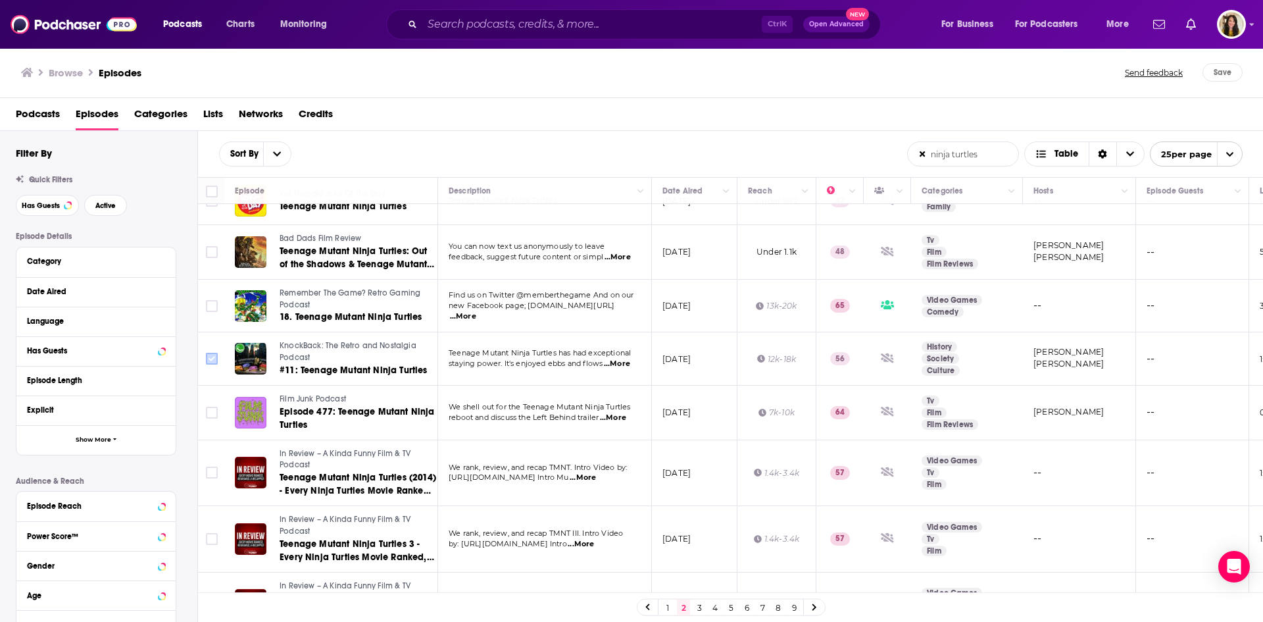
click at [211, 353] on input "Toggle select row" at bounding box center [212, 359] width 12 height 12
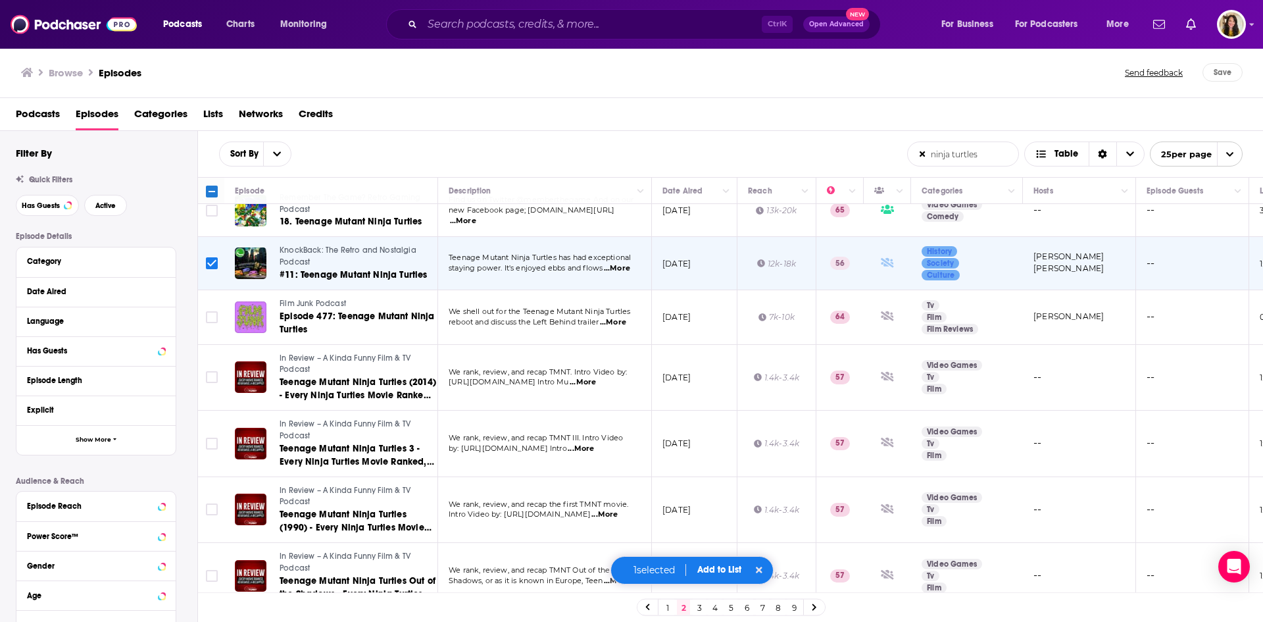
scroll to position [461, 0]
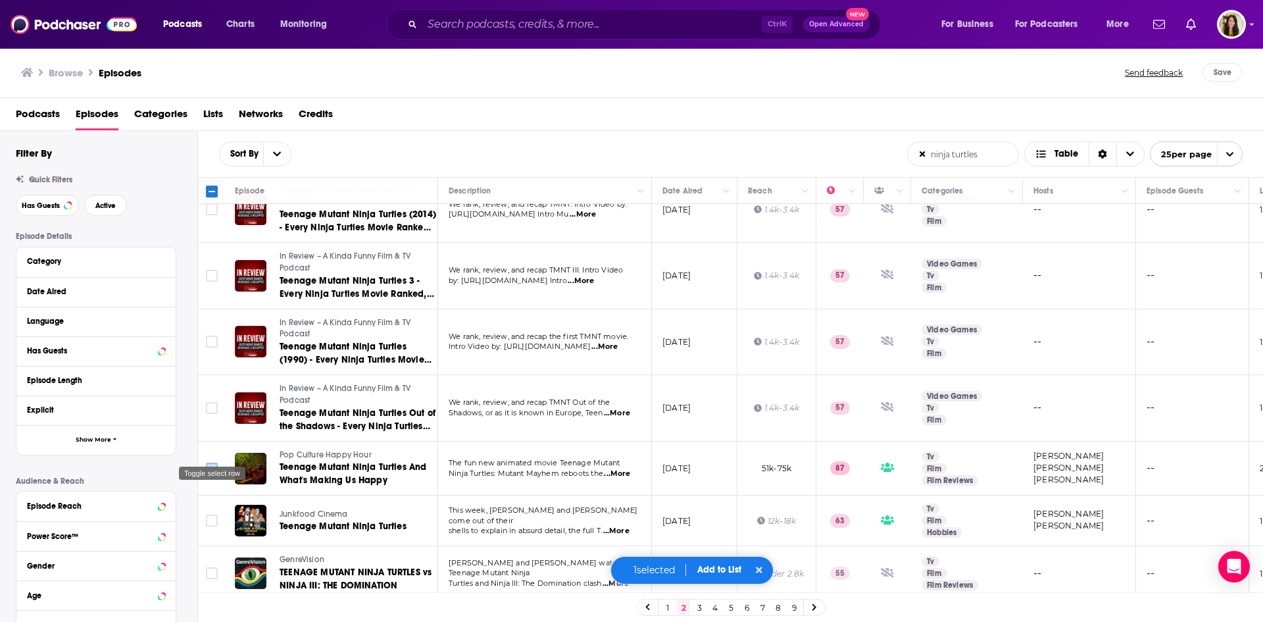
click at [211, 463] on input "Toggle select row" at bounding box center [212, 469] width 12 height 12
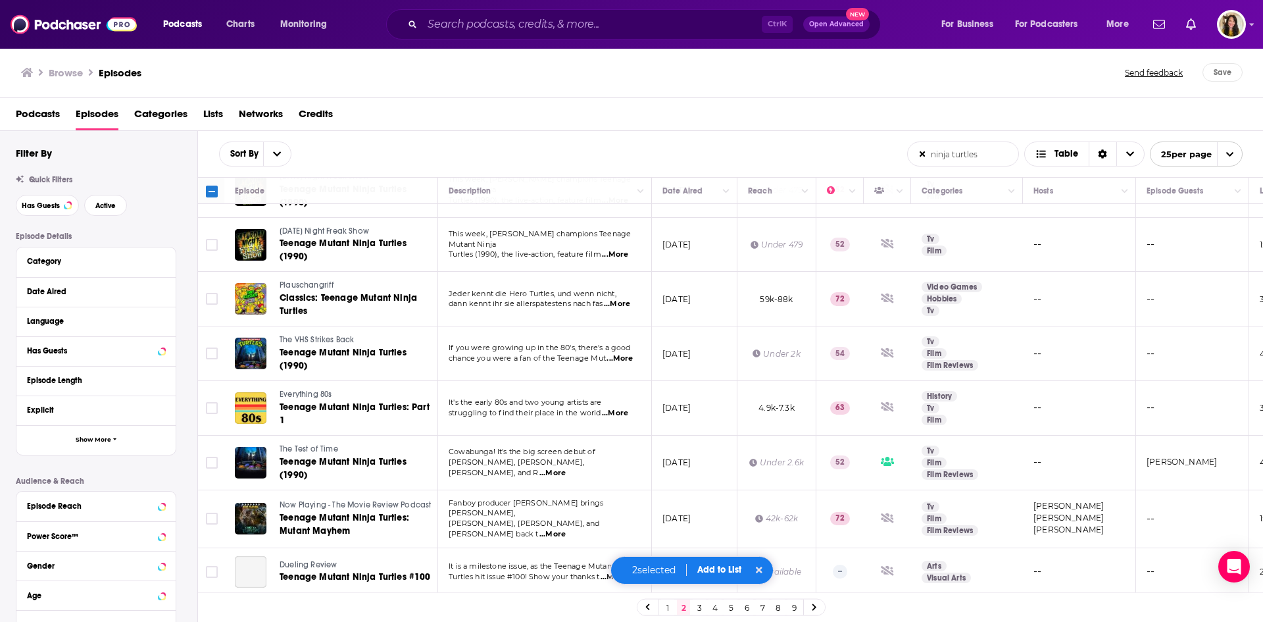
scroll to position [958, 0]
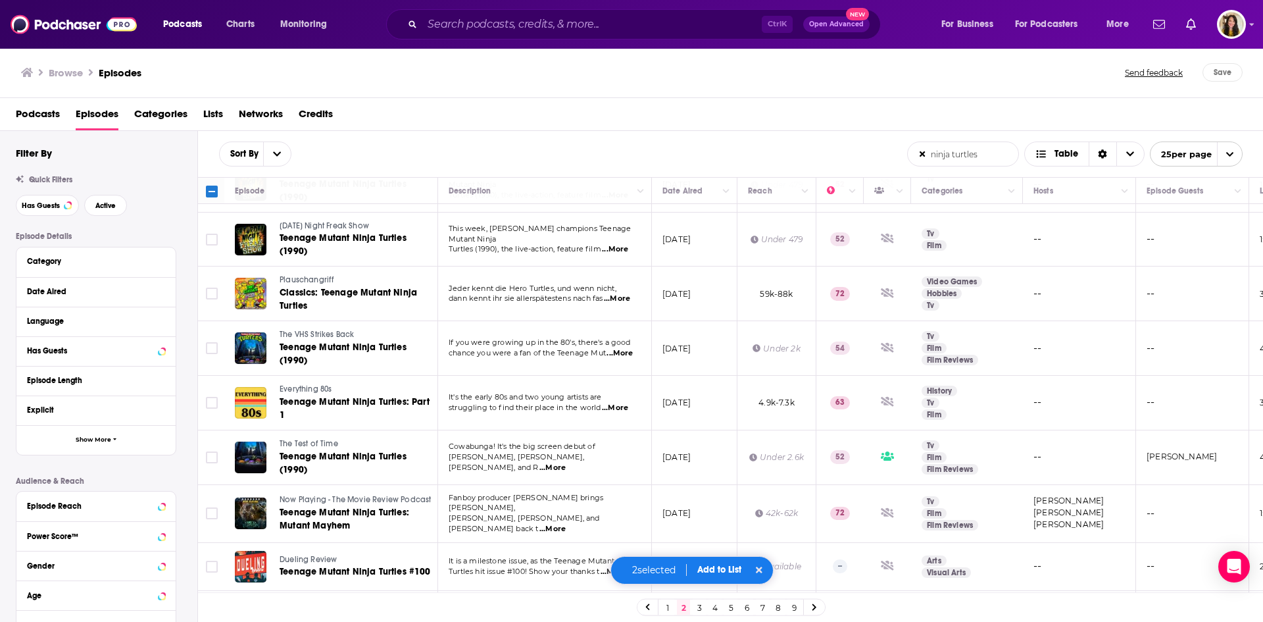
click at [211, 609] on input "Toggle select row" at bounding box center [212, 615] width 12 height 12
click at [718, 566] on span "Add to List" at bounding box center [719, 569] width 44 height 11
click at [720, 545] on button "Add Podcasts" at bounding box center [711, 546] width 71 height 24
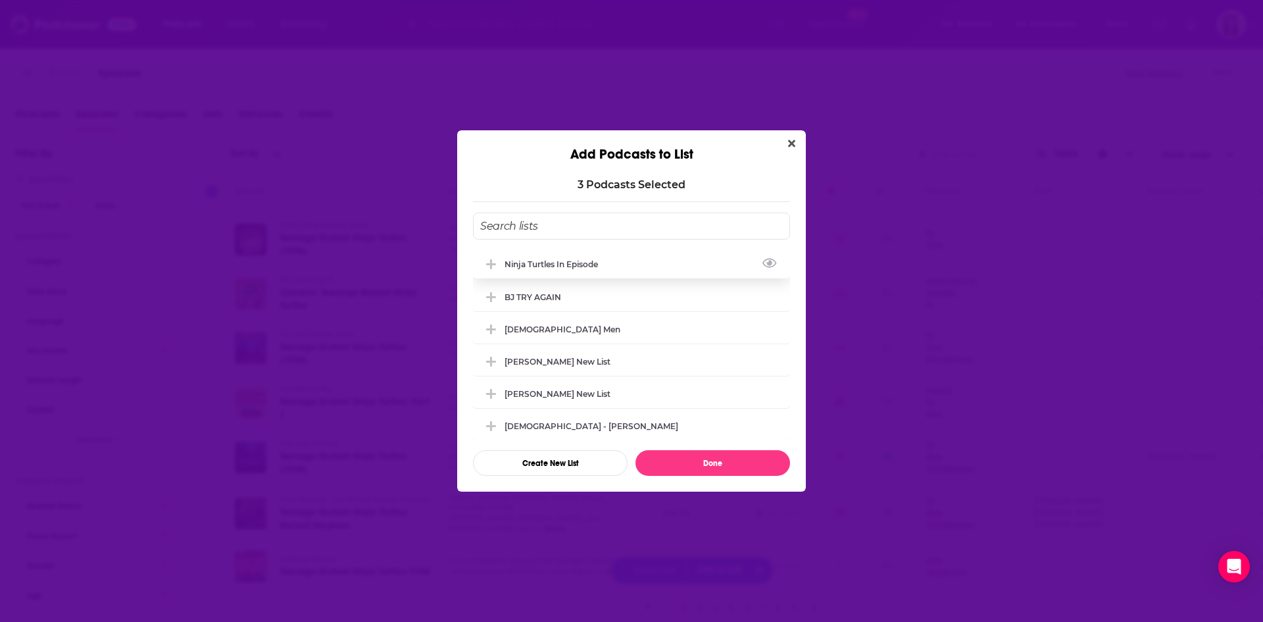
click at [572, 264] on div "ninja turtles in episode" at bounding box center [555, 264] width 101 height 10
click at [721, 476] on div "3 Podcast s Selected ninja turtles in episode BJ TRY AGAIN Christian Men Joseph…" at bounding box center [631, 327] width 349 height 329
click at [720, 460] on button "Done" at bounding box center [713, 463] width 155 height 26
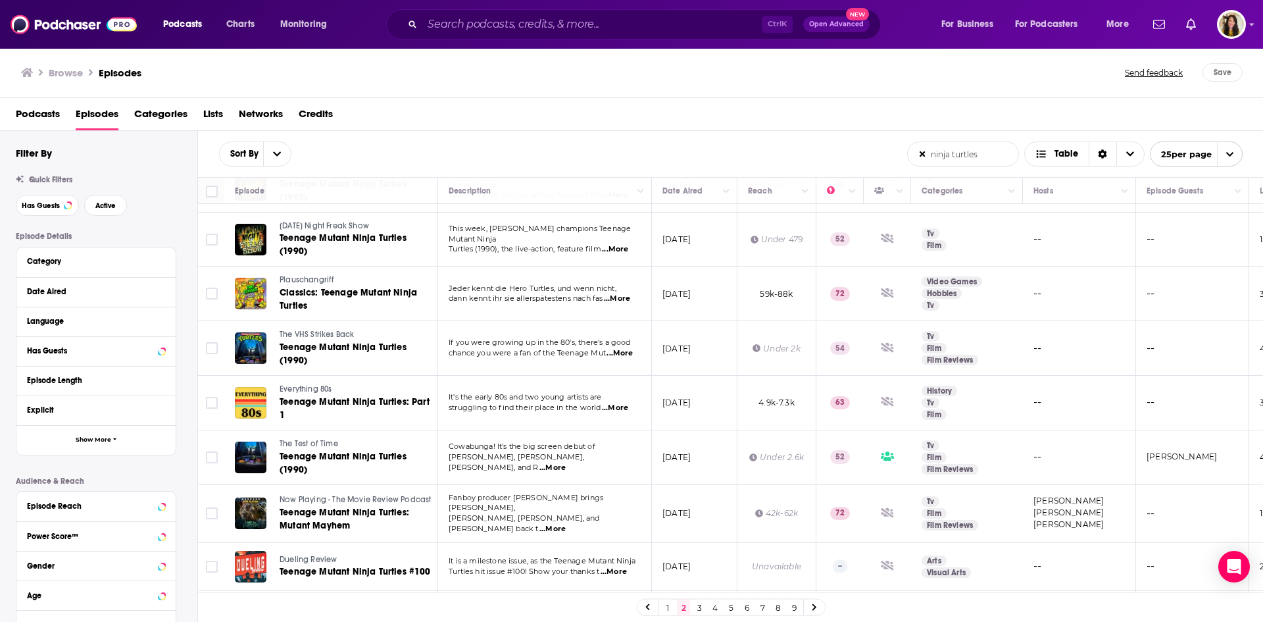
click at [700, 609] on link "3" at bounding box center [699, 607] width 13 height 16
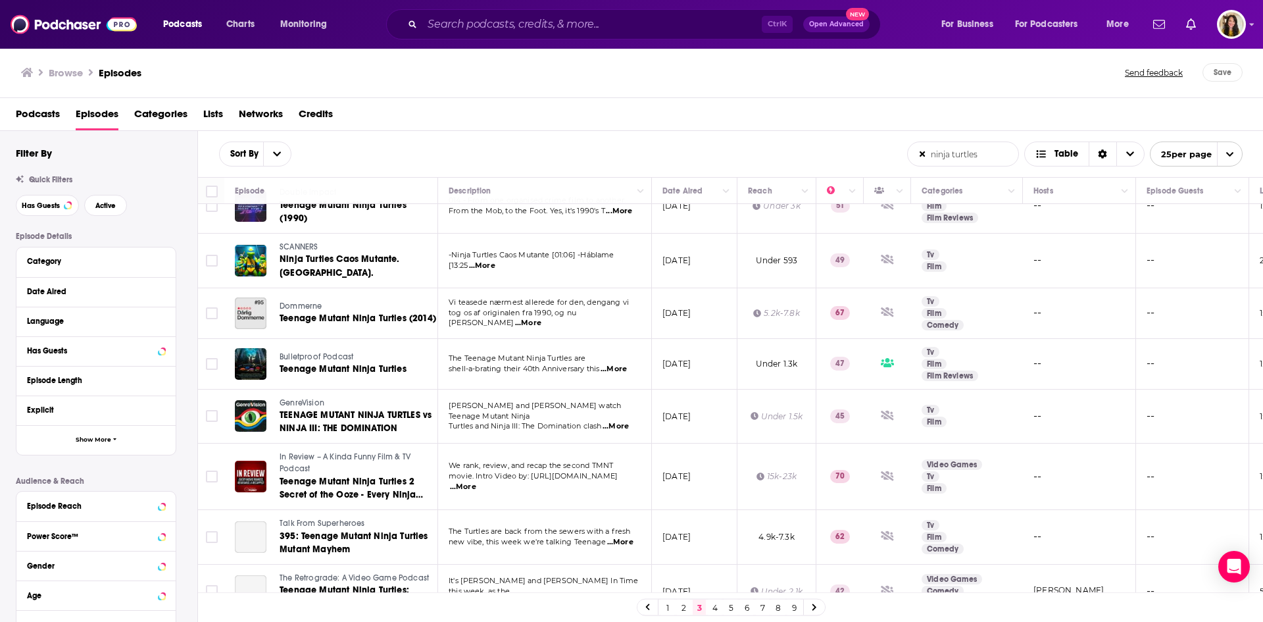
scroll to position [526, 0]
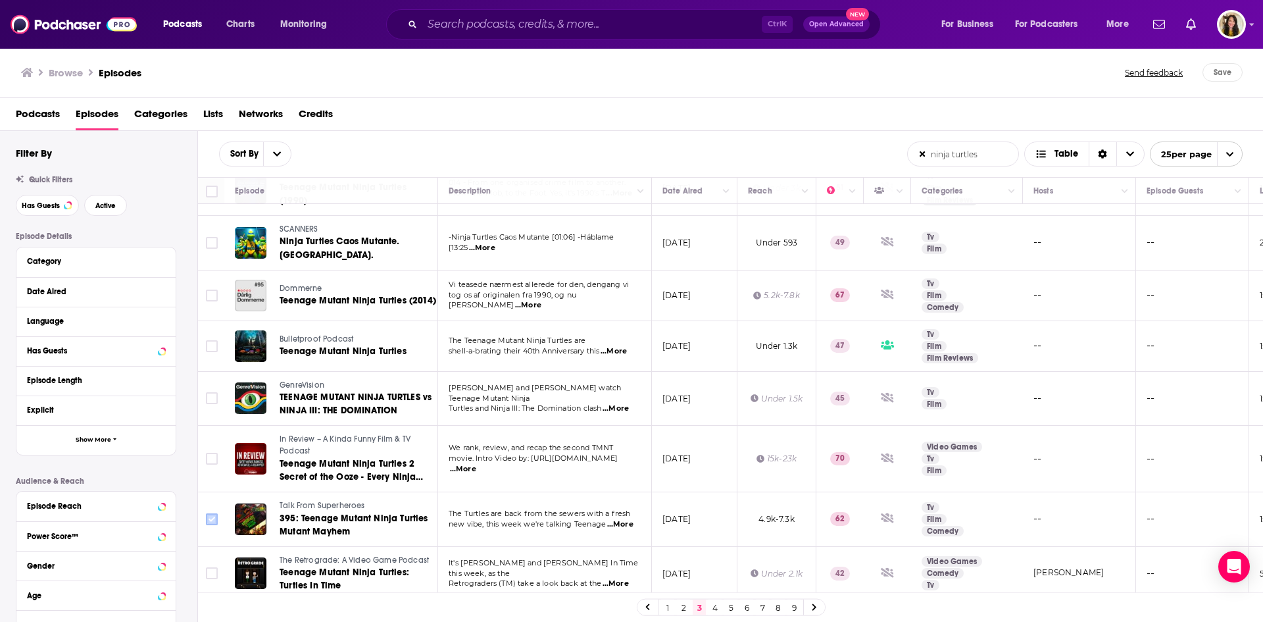
click at [207, 513] on input "Toggle select row" at bounding box center [212, 519] width 12 height 12
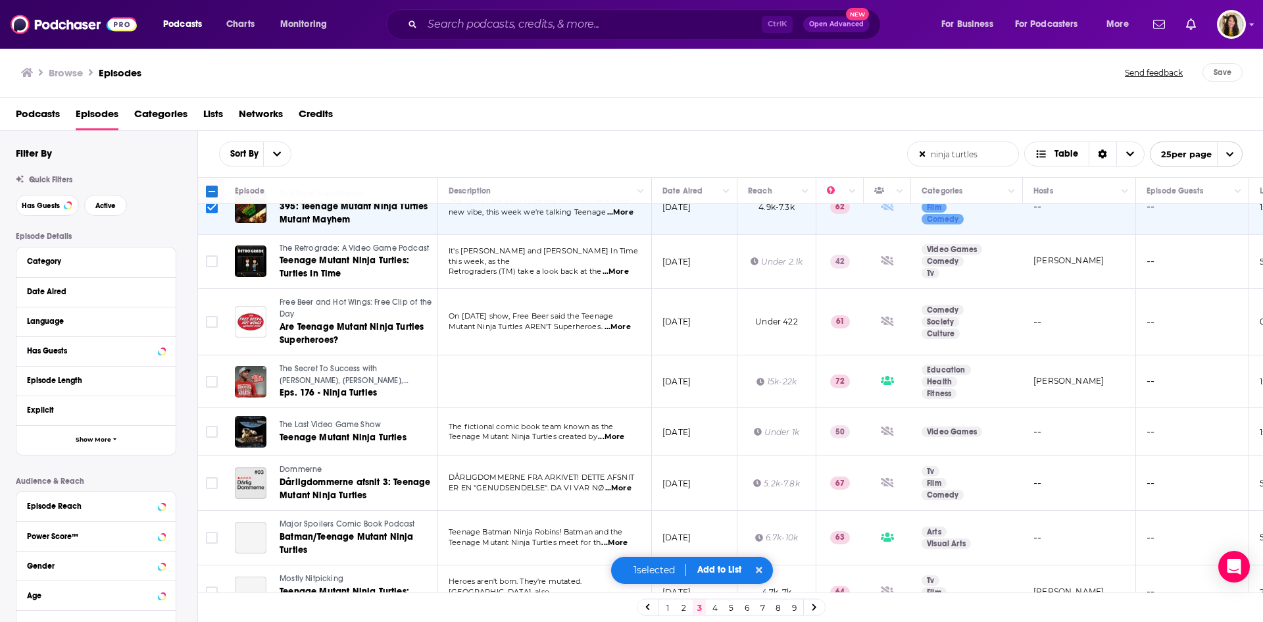
scroll to position [921, 0]
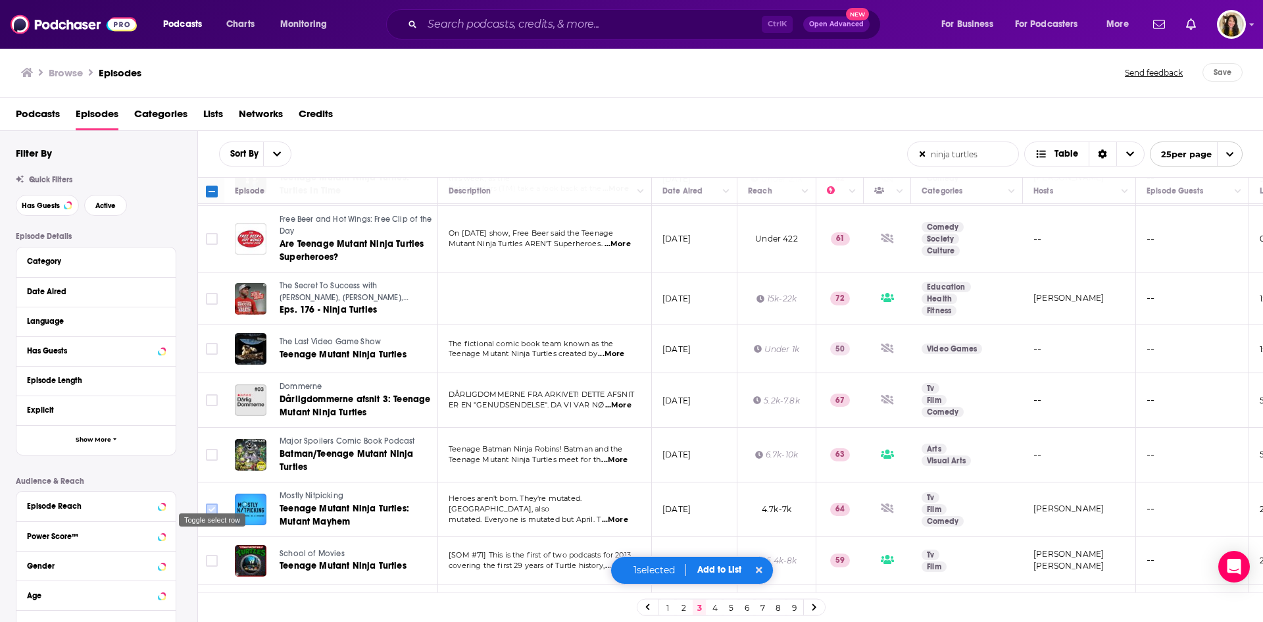
click at [214, 503] on input "Toggle select row" at bounding box center [212, 509] width 12 height 12
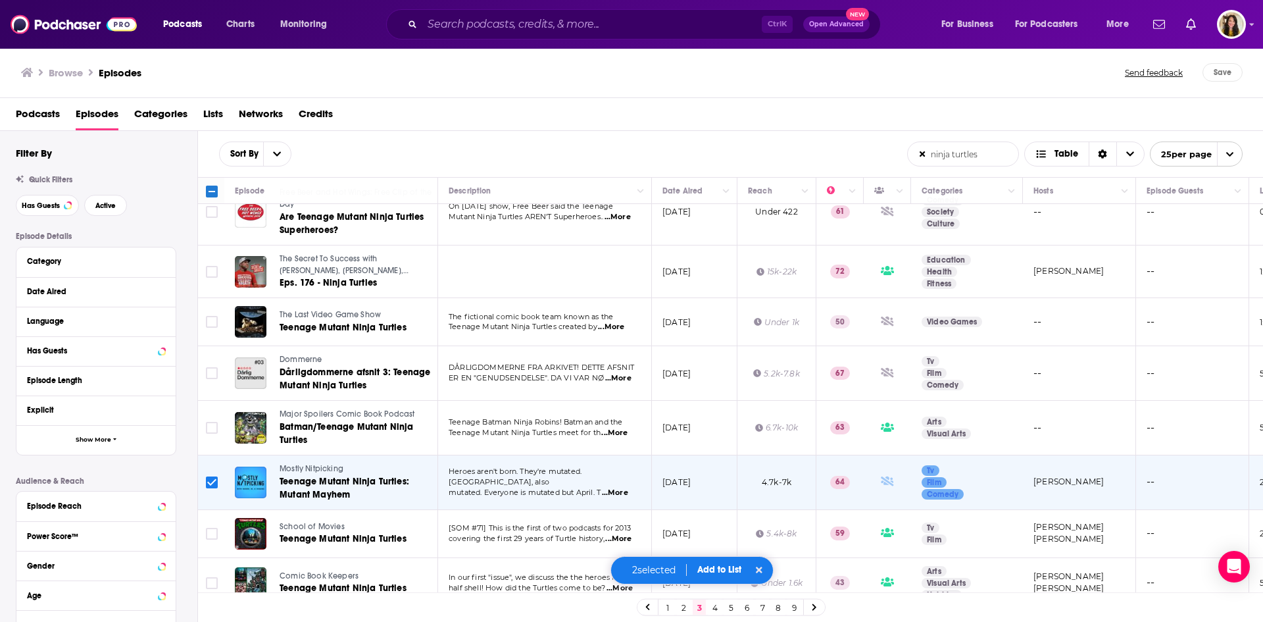
scroll to position [951, 0]
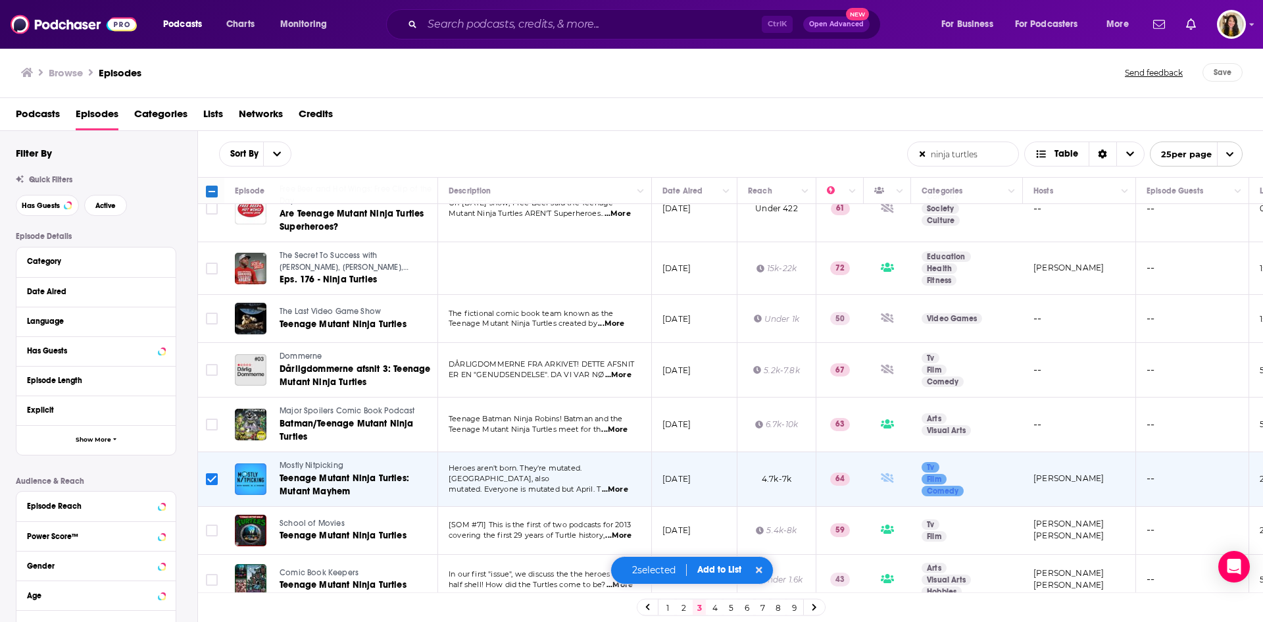
click at [707, 565] on span "Add to List" at bounding box center [719, 569] width 44 height 11
click at [715, 540] on button "Add Podcasts" at bounding box center [711, 546] width 71 height 24
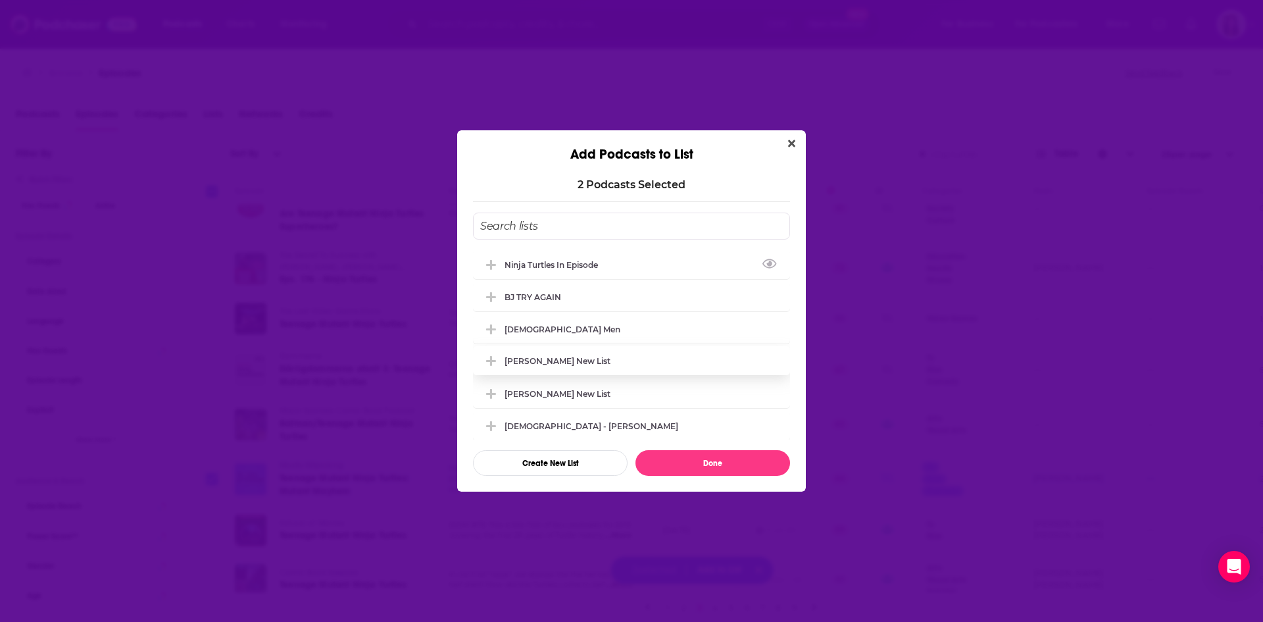
drag, startPoint x: 557, startPoint y: 267, endPoint x: 640, endPoint y: 368, distance: 130.9
click at [557, 267] on div "ninja turtles in episode" at bounding box center [555, 265] width 101 height 10
click at [692, 468] on button "Done" at bounding box center [713, 463] width 155 height 26
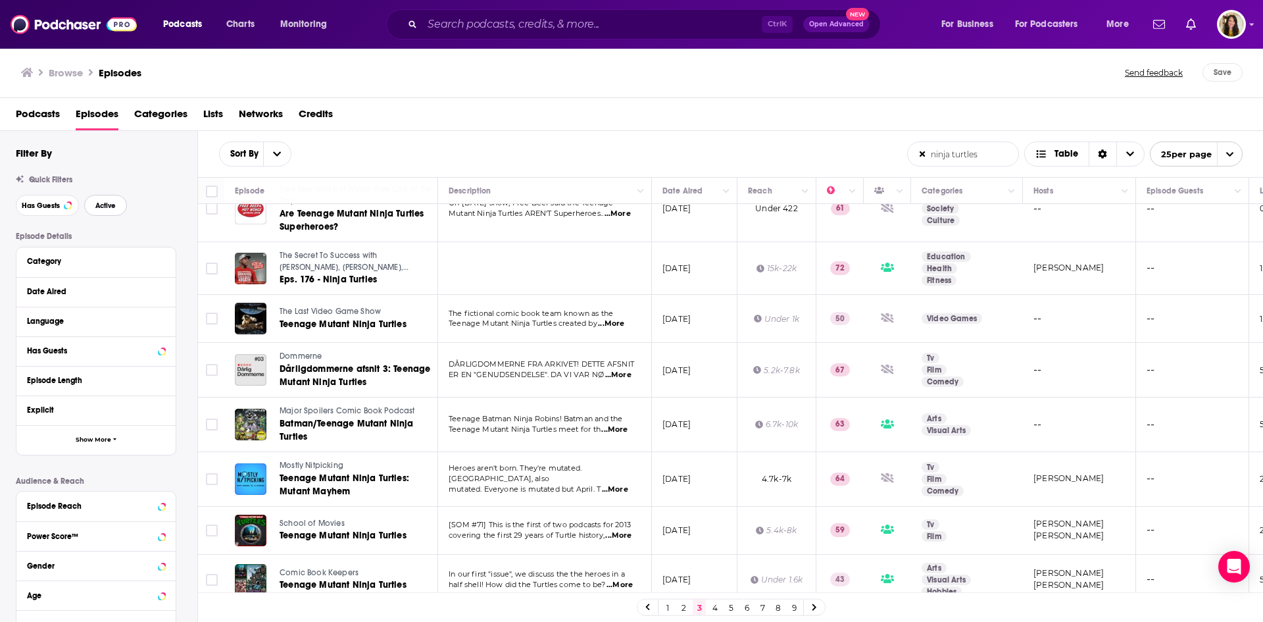
click at [110, 207] on span "Active" at bounding box center [105, 205] width 20 height 7
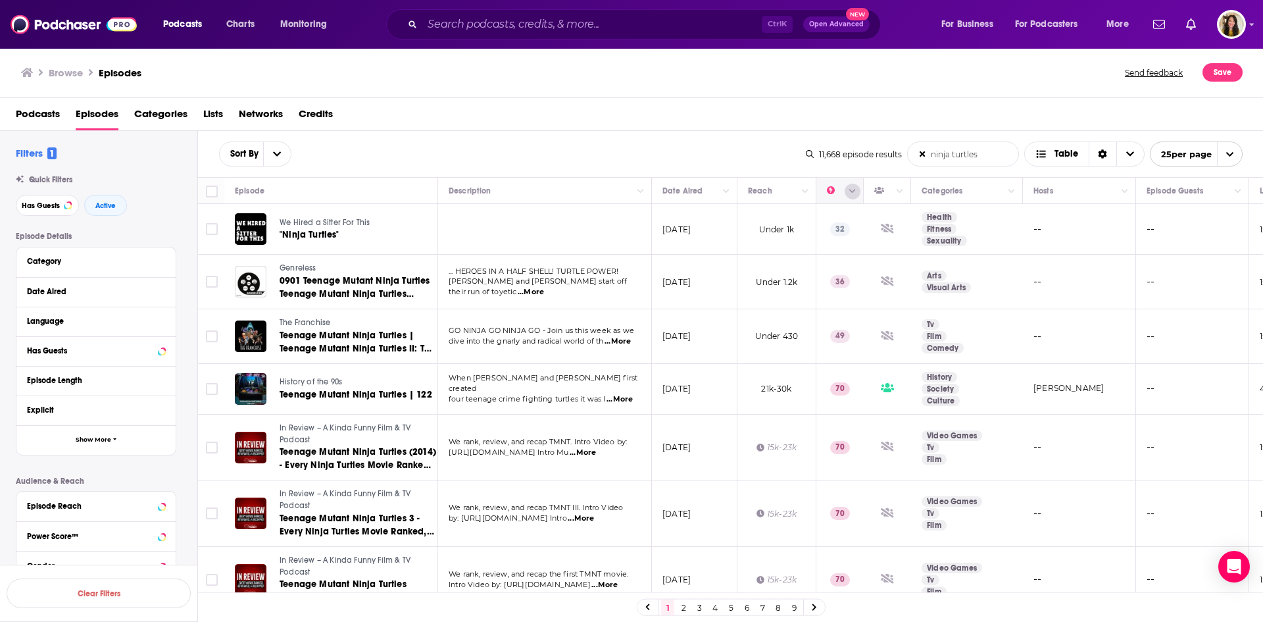
click at [851, 193] on icon "Column Actions" at bounding box center [852, 192] width 7 height 8
click at [849, 189] on div at bounding box center [631, 311] width 1263 height 622
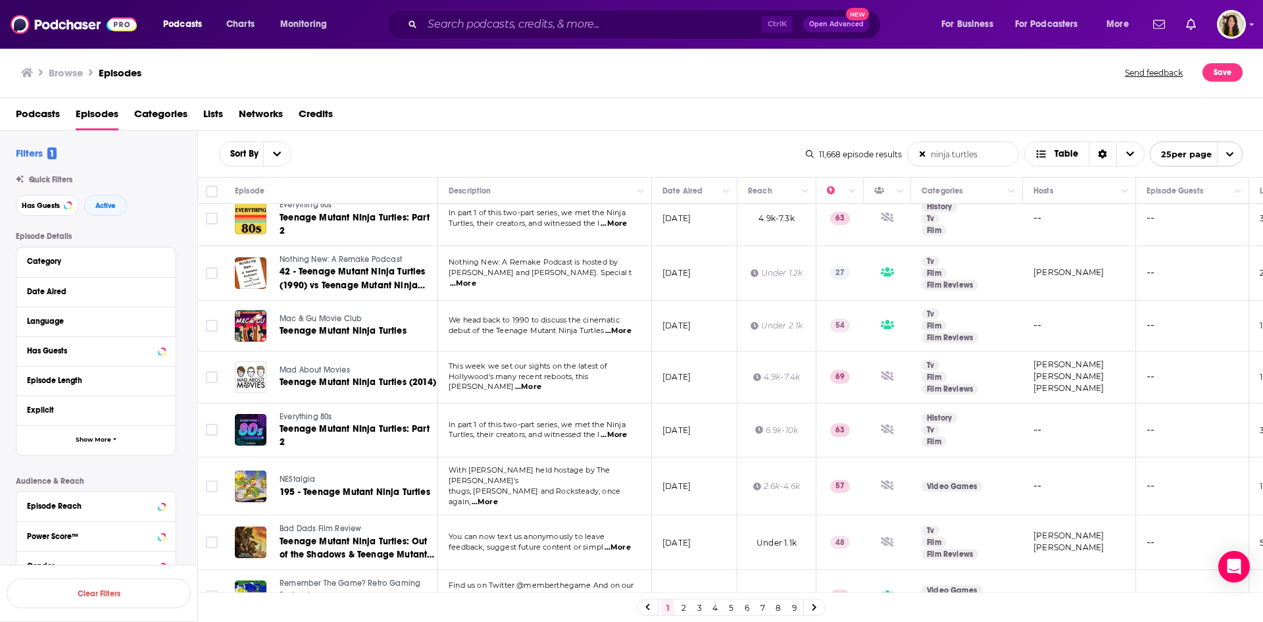
scroll to position [966, 0]
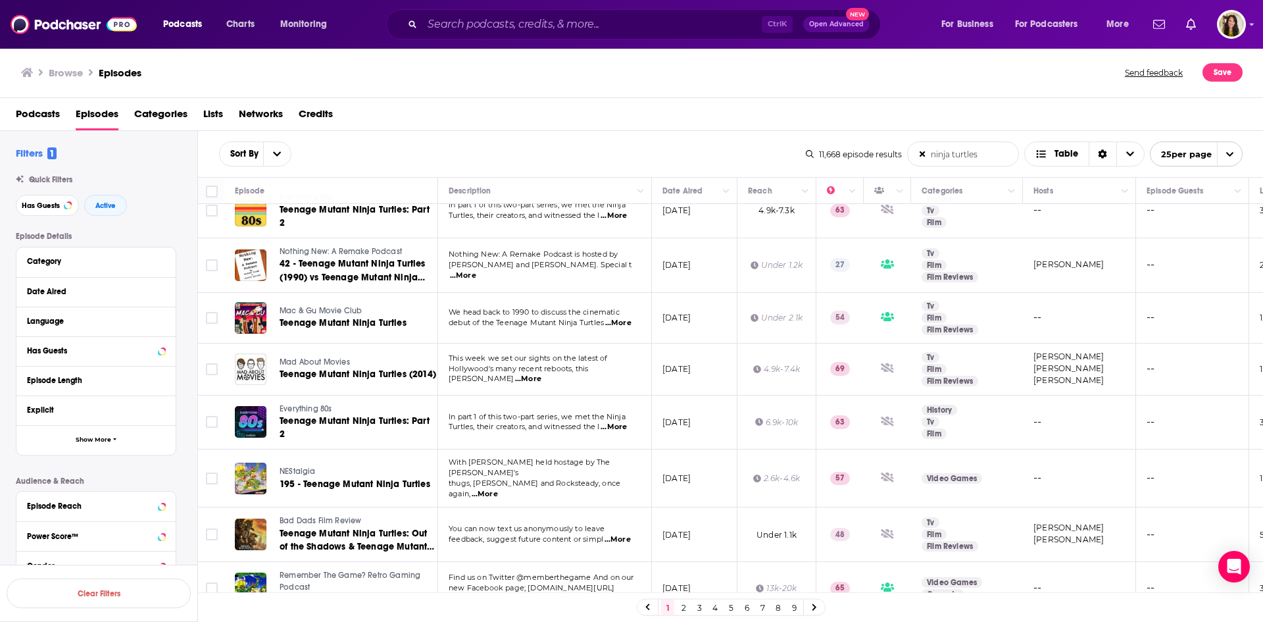
click at [684, 609] on link "2" at bounding box center [683, 607] width 13 height 16
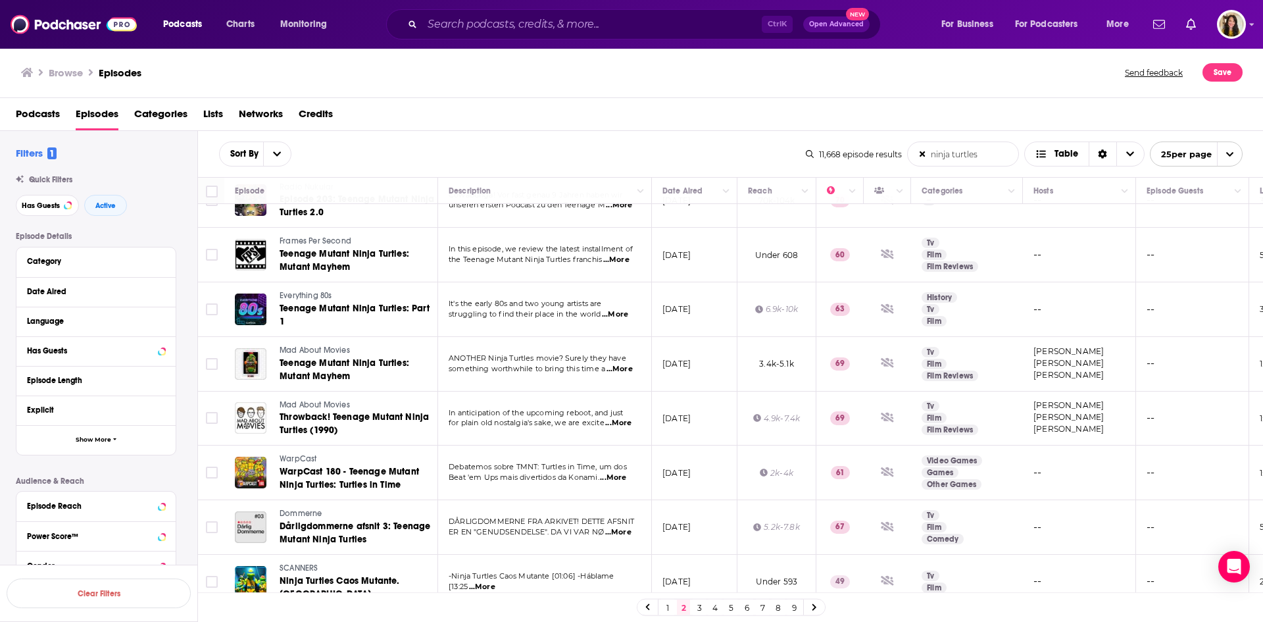
scroll to position [920, 0]
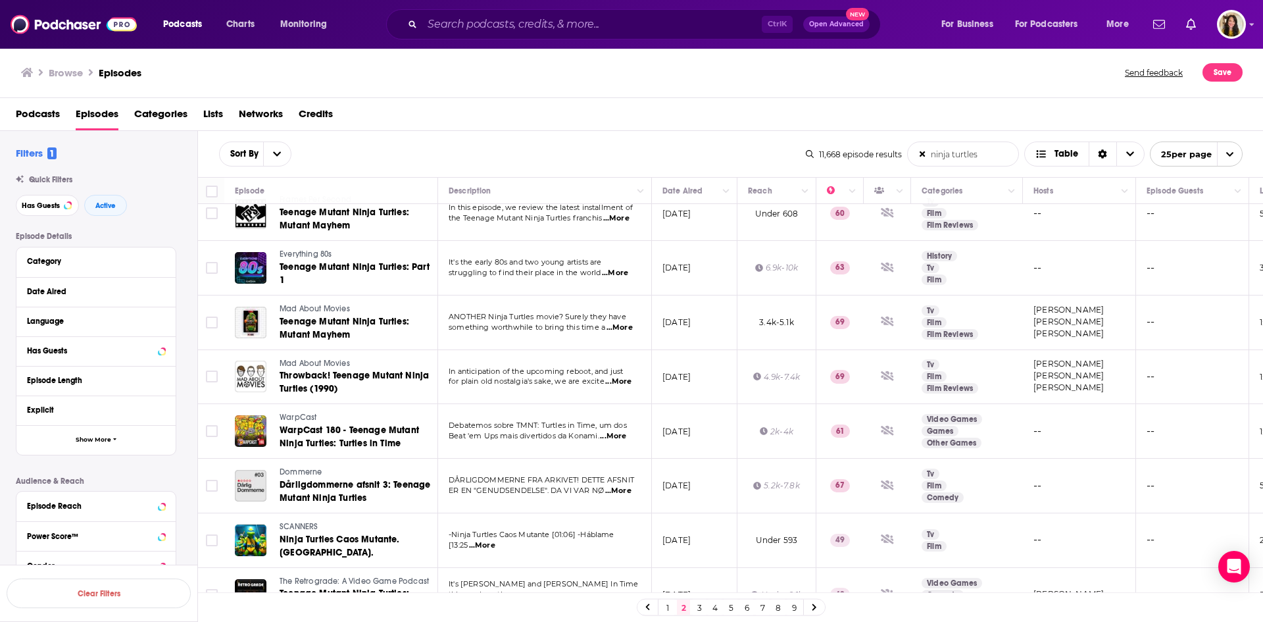
click at [701, 609] on link "3" at bounding box center [699, 607] width 13 height 16
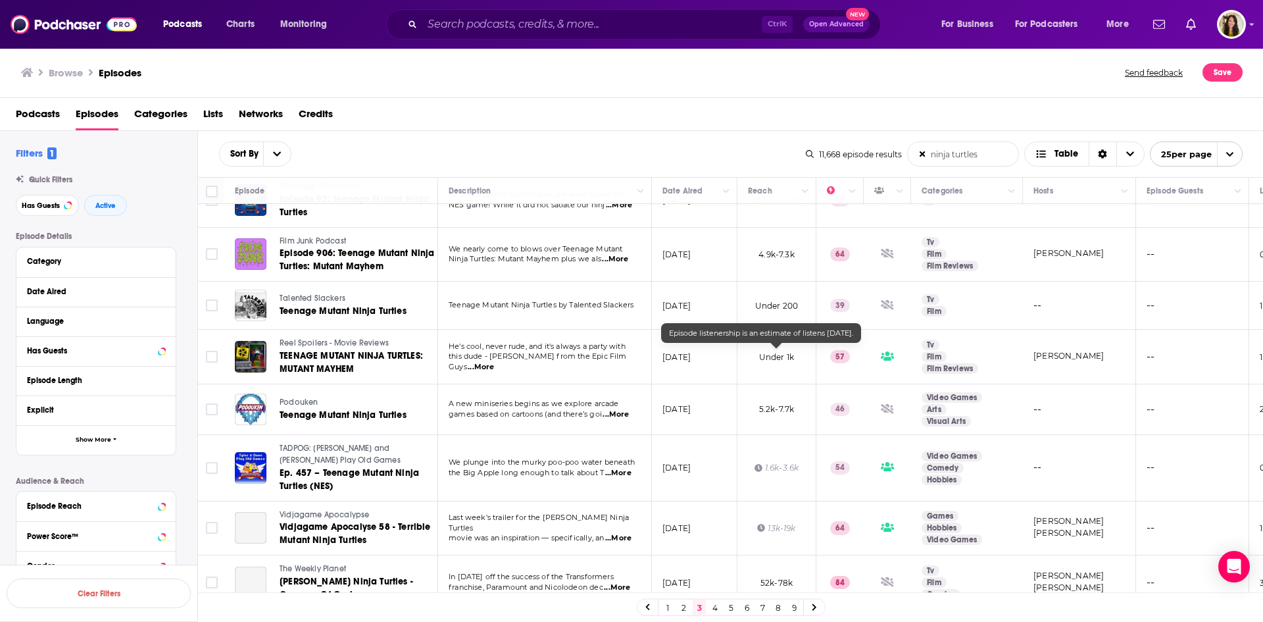
scroll to position [959, 0]
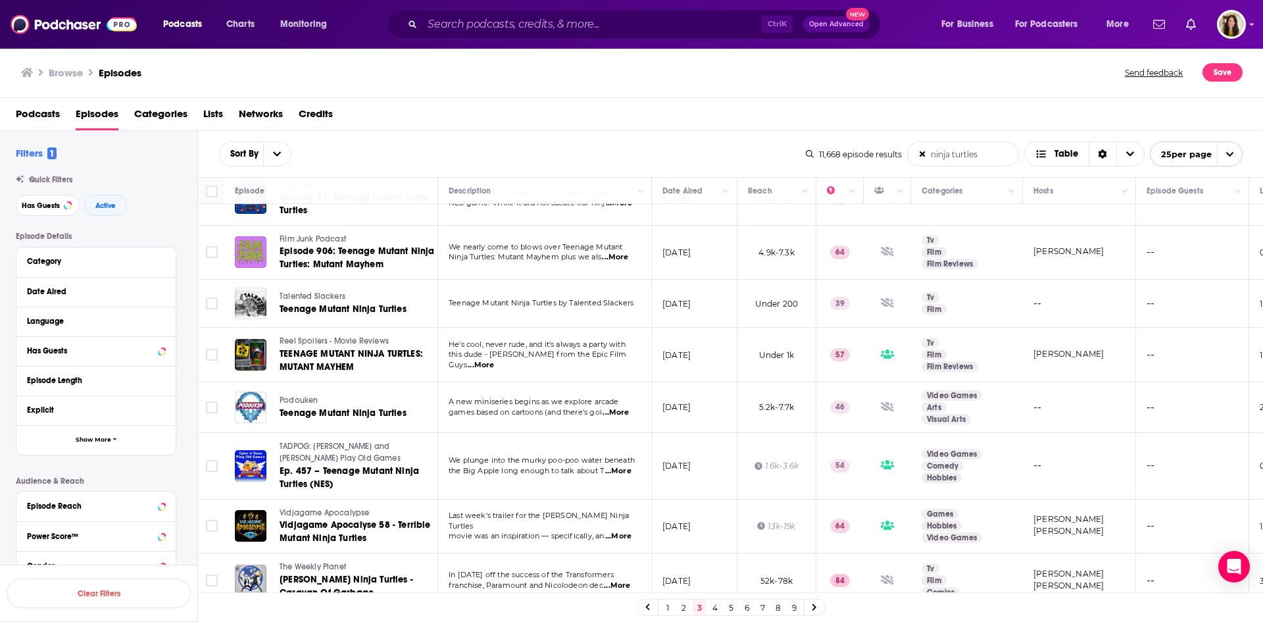
click at [946, 155] on input "ninja turtles" at bounding box center [963, 154] width 111 height 24
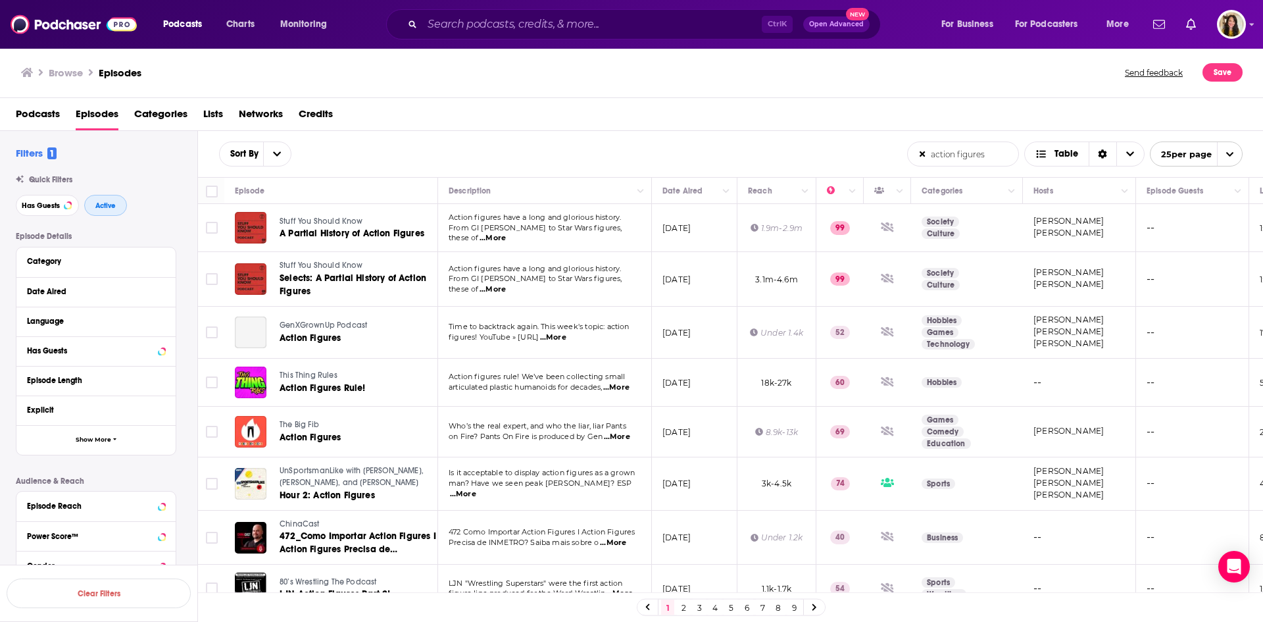
click at [105, 205] on span "Active" at bounding box center [105, 205] width 20 height 7
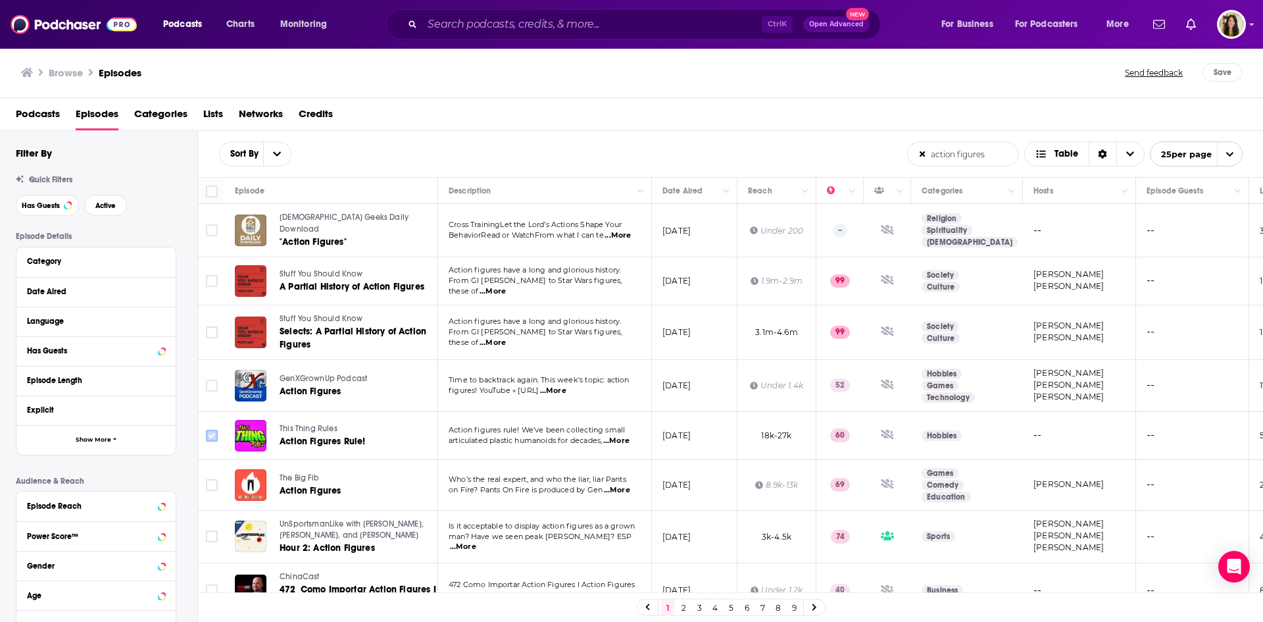
click at [214, 433] on input "Toggle select row" at bounding box center [212, 436] width 12 height 12
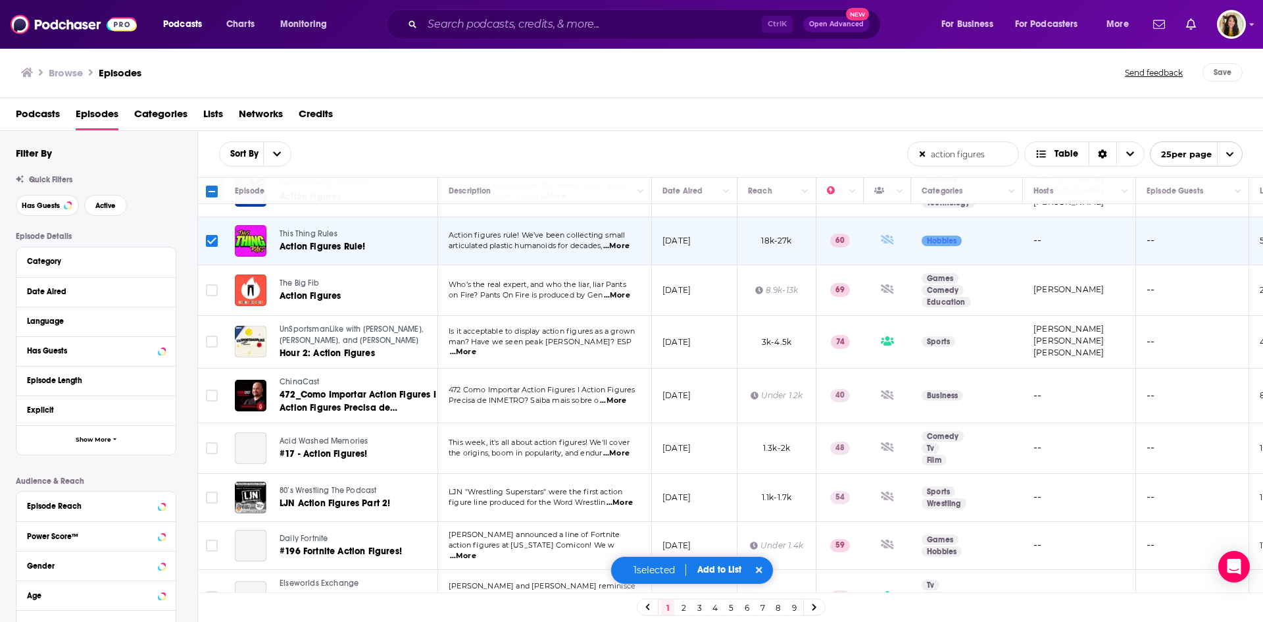
scroll to position [197, 0]
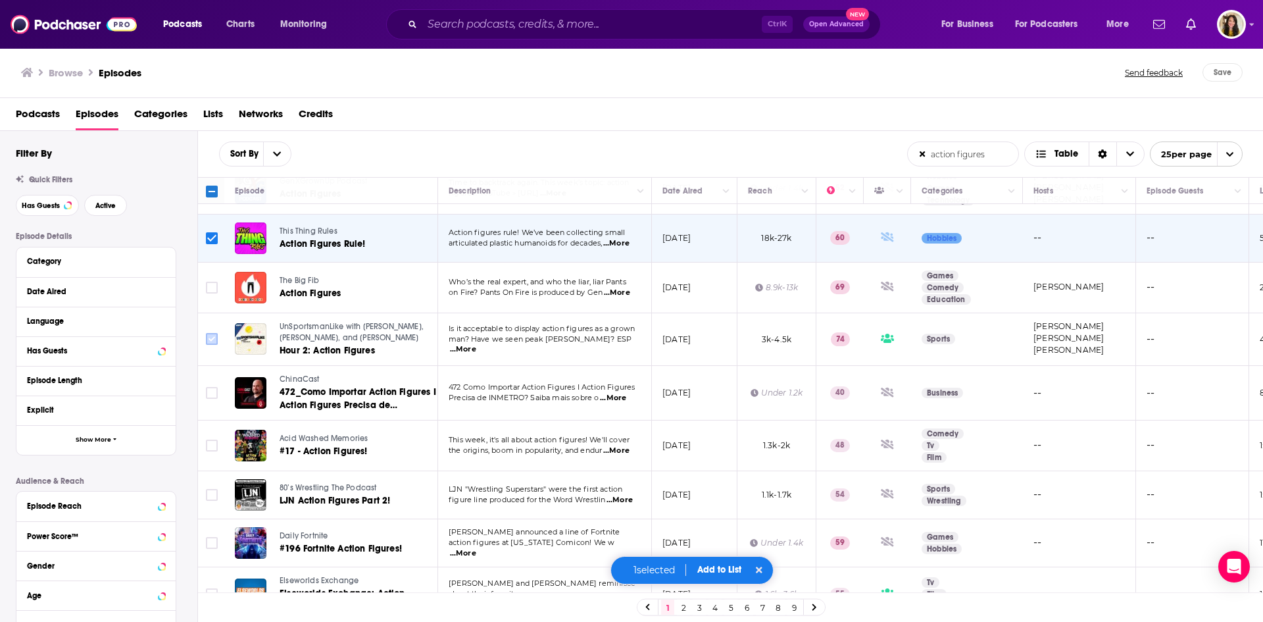
click at [210, 335] on input "Toggle select row" at bounding box center [212, 339] width 12 height 12
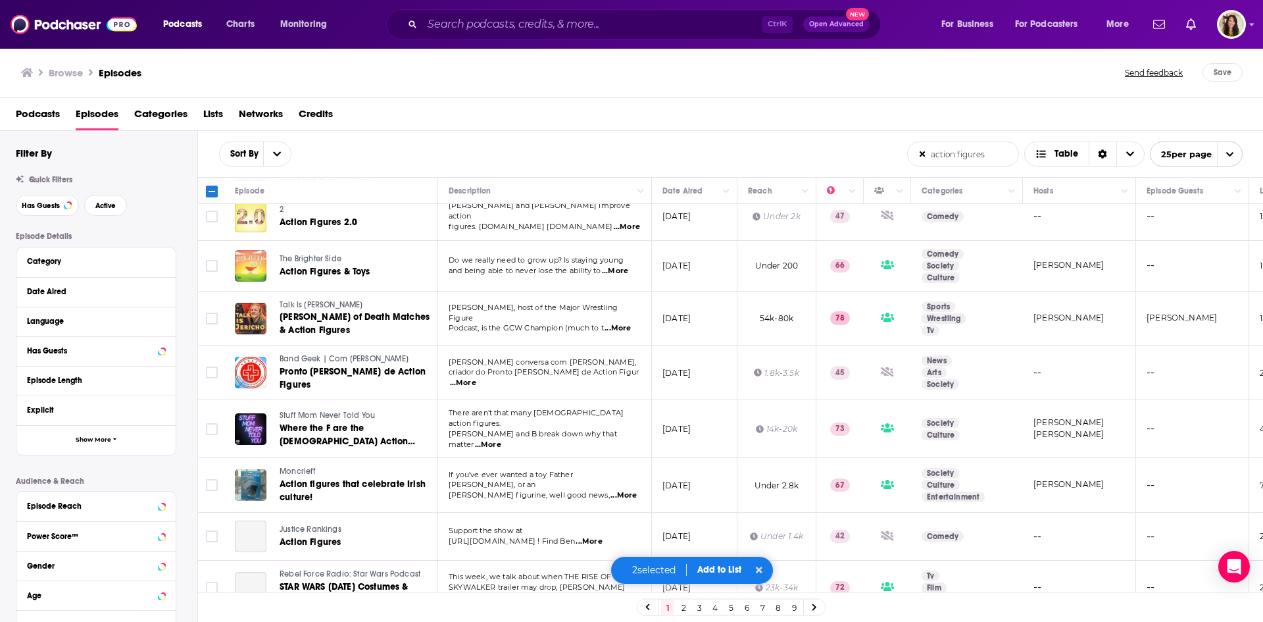
scroll to position [855, 0]
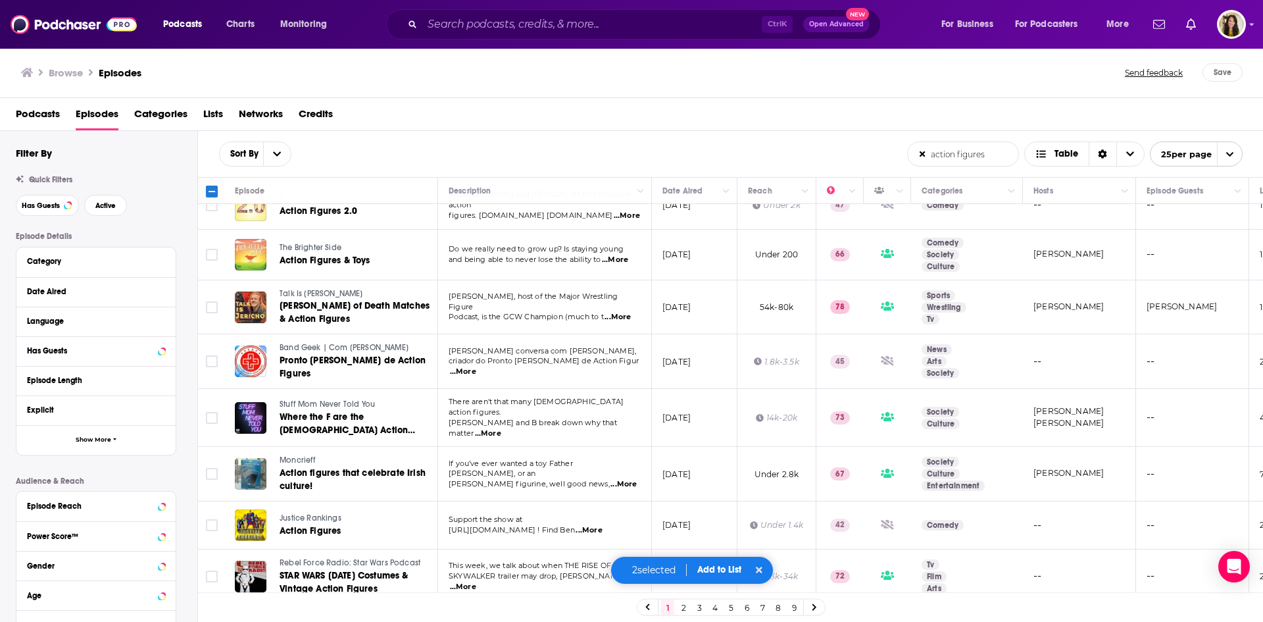
click at [602, 525] on span "...More" at bounding box center [589, 530] width 26 height 11
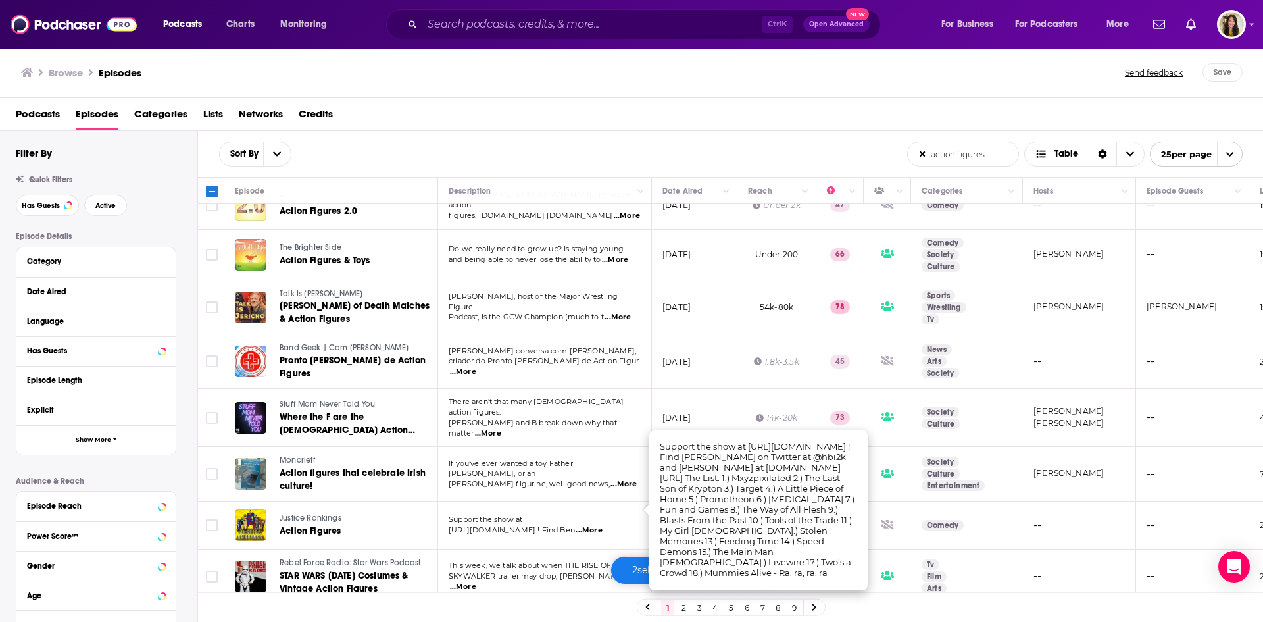
click at [526, 515] on p "Support the show at" at bounding box center [544, 520] width 191 height 11
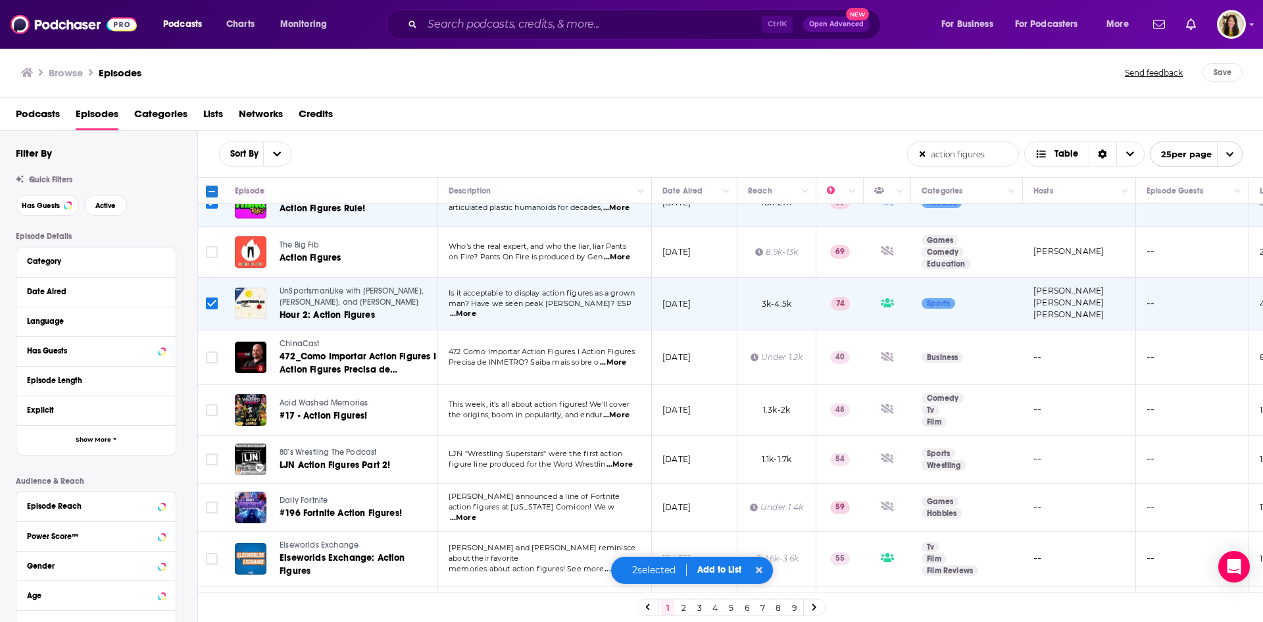
scroll to position [173, 0]
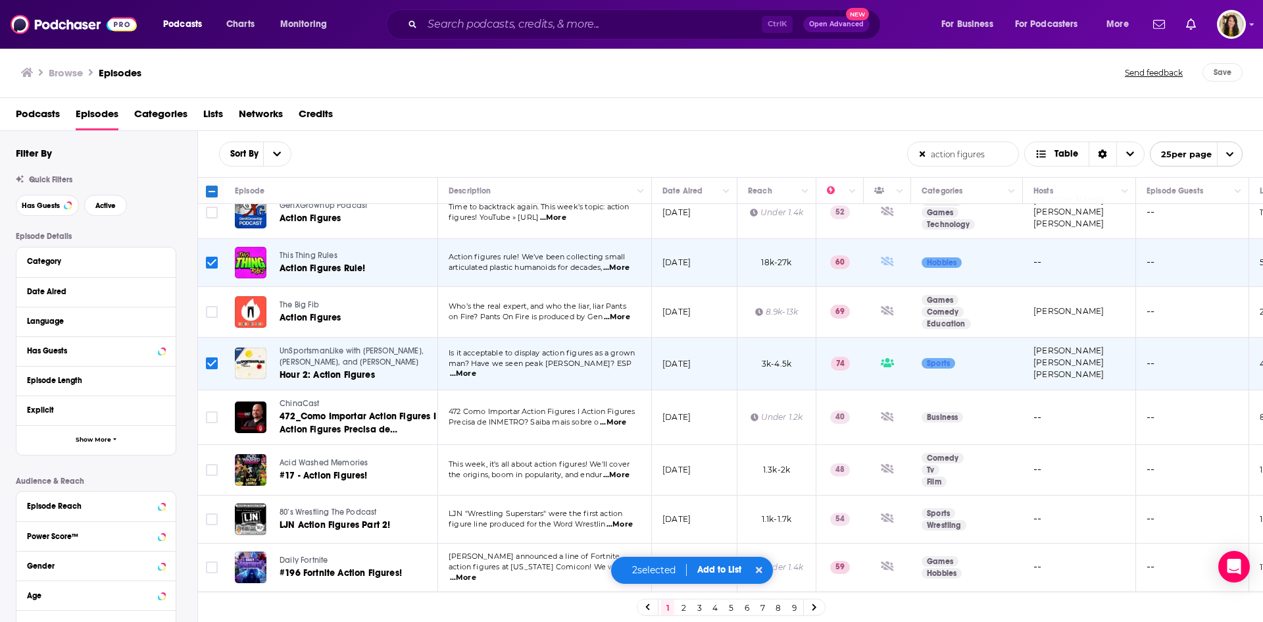
click at [630, 265] on span "...More" at bounding box center [616, 268] width 26 height 11
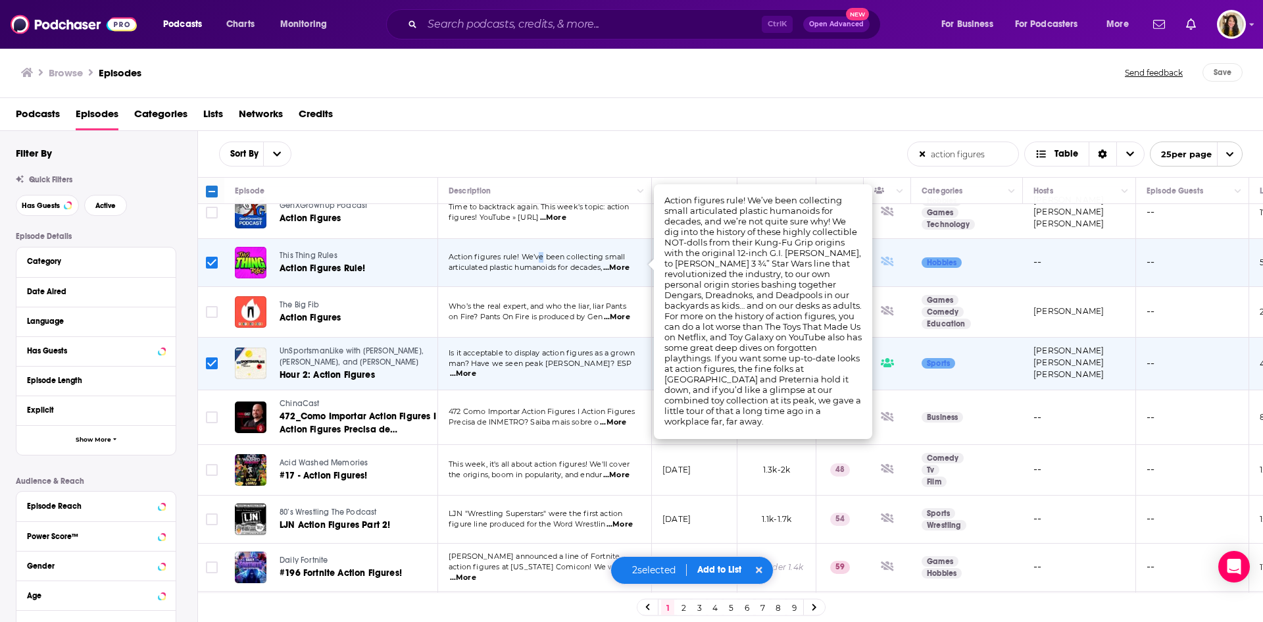
click at [541, 254] on span "Action figures rule! We’ve been collecting small" at bounding box center [537, 256] width 176 height 9
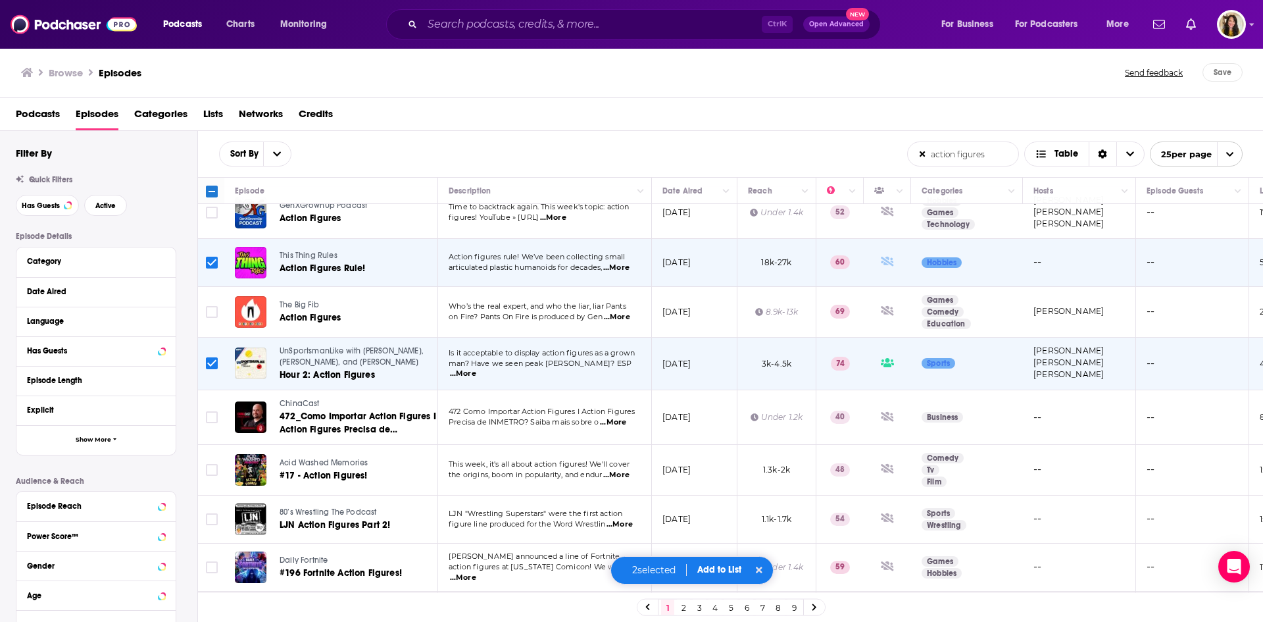
click at [966, 152] on input "action figures" at bounding box center [963, 154] width 111 height 24
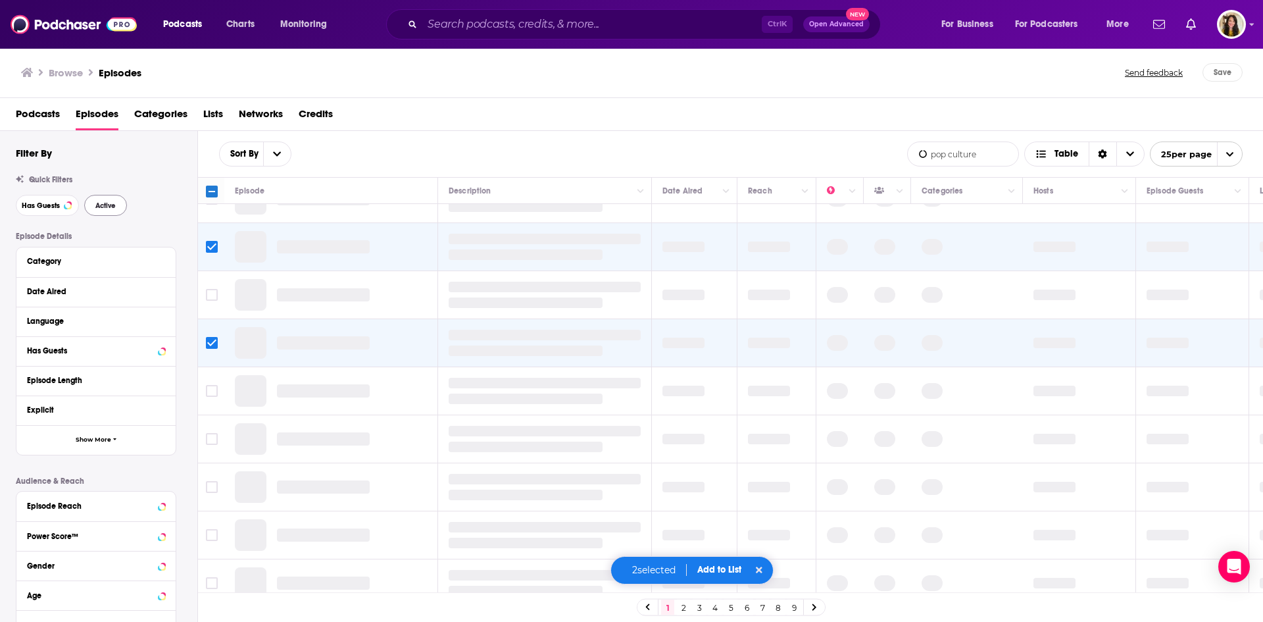
type input "pop culture"
click at [112, 202] on span "Active" at bounding box center [105, 205] width 20 height 7
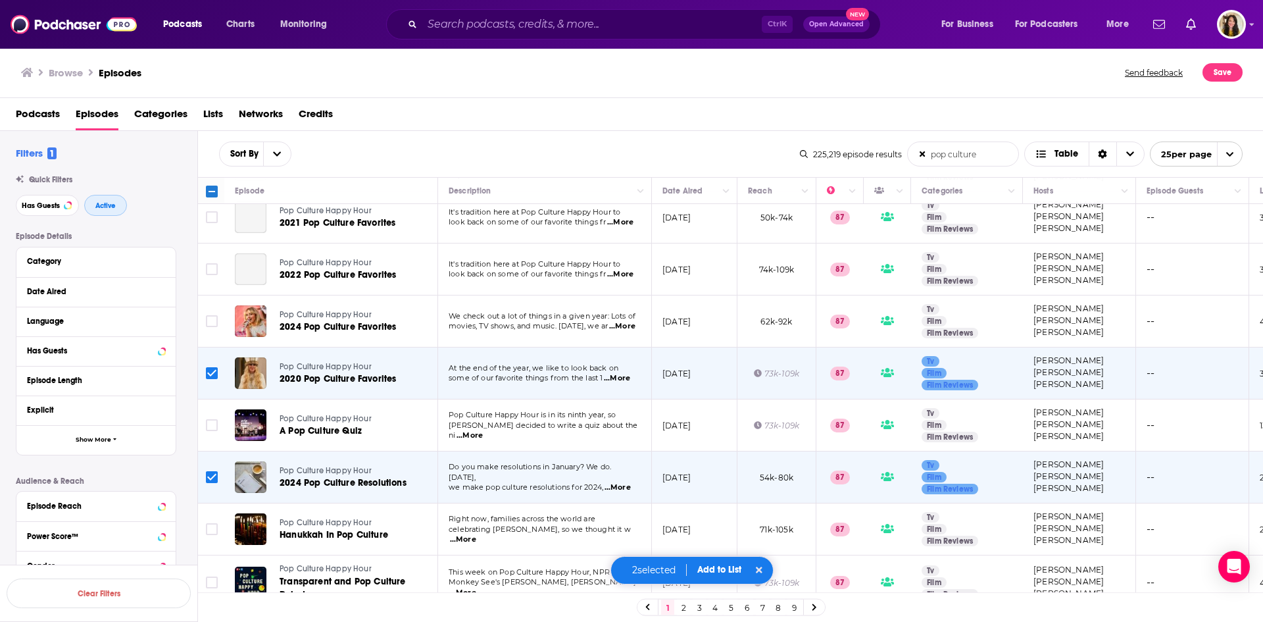
scroll to position [0, 0]
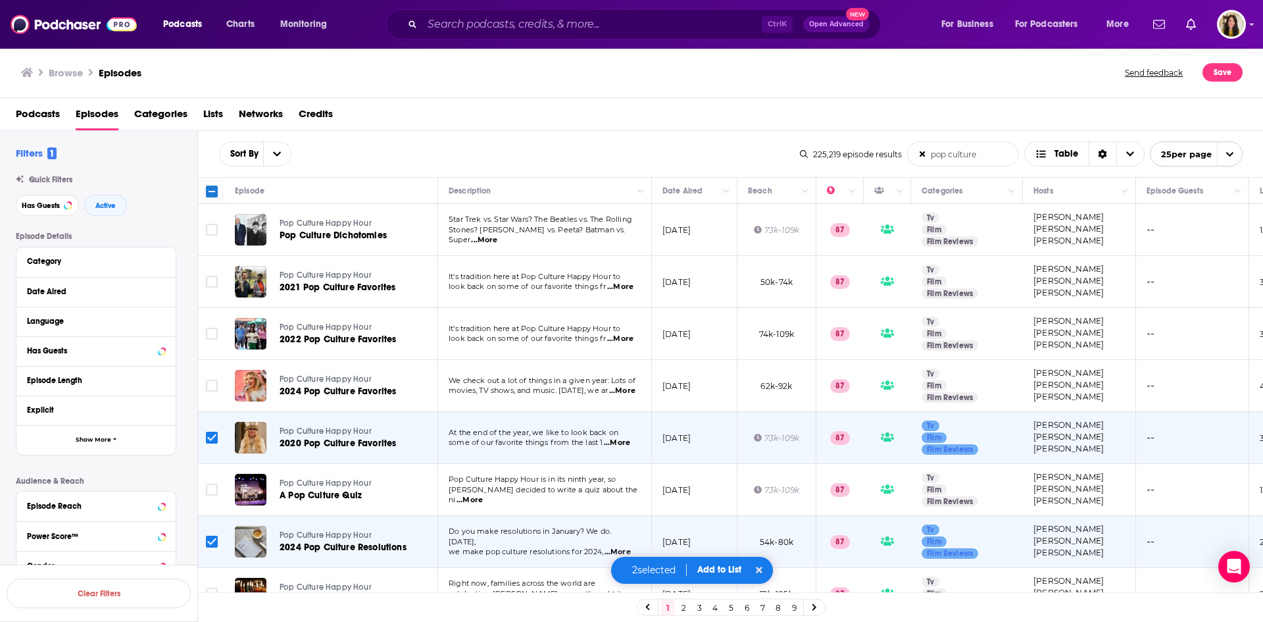
click at [761, 569] on icon at bounding box center [759, 569] width 7 height 7
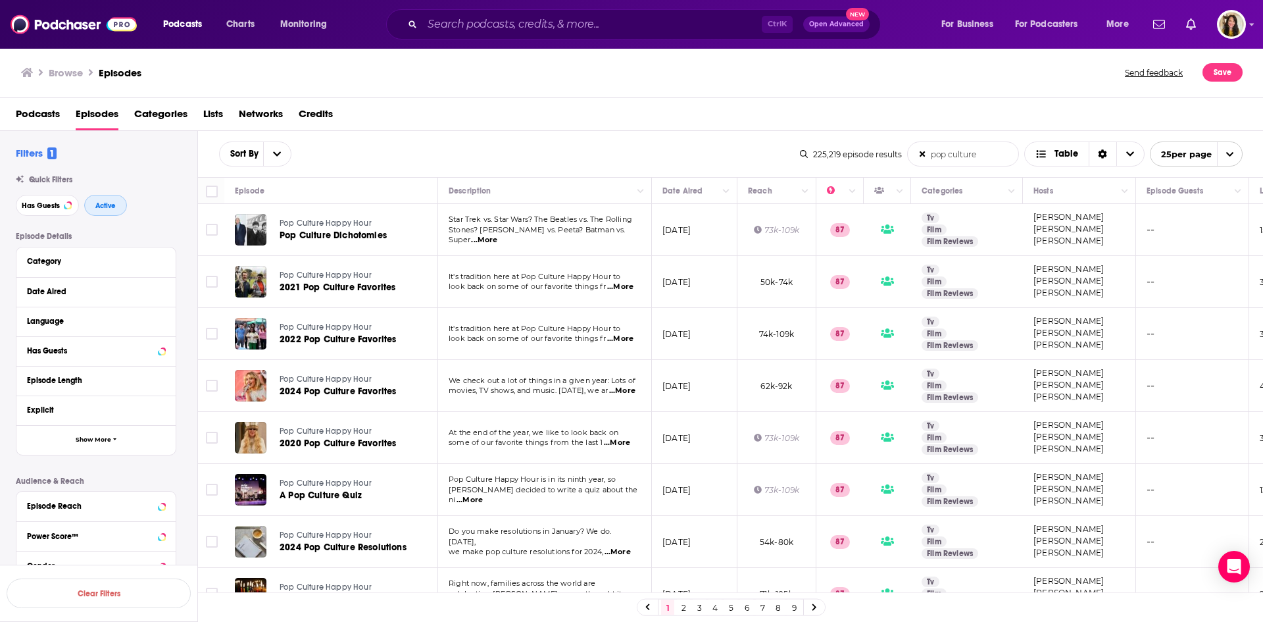
click at [108, 200] on button "Active" at bounding box center [105, 205] width 43 height 21
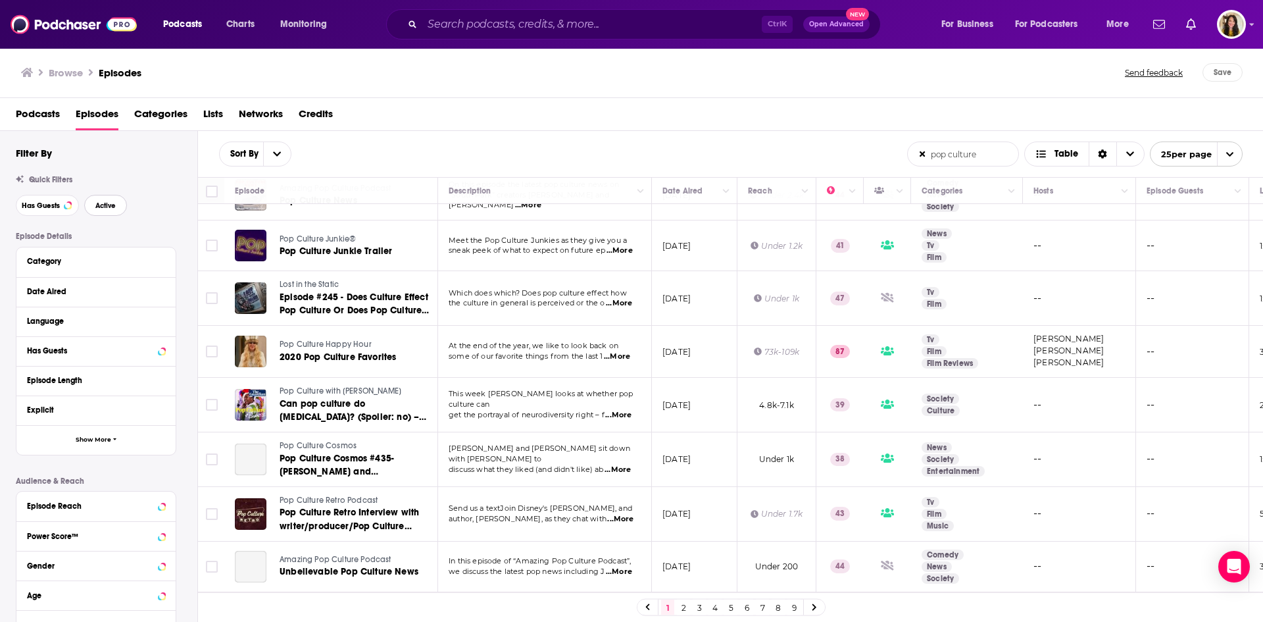
scroll to position [724, 0]
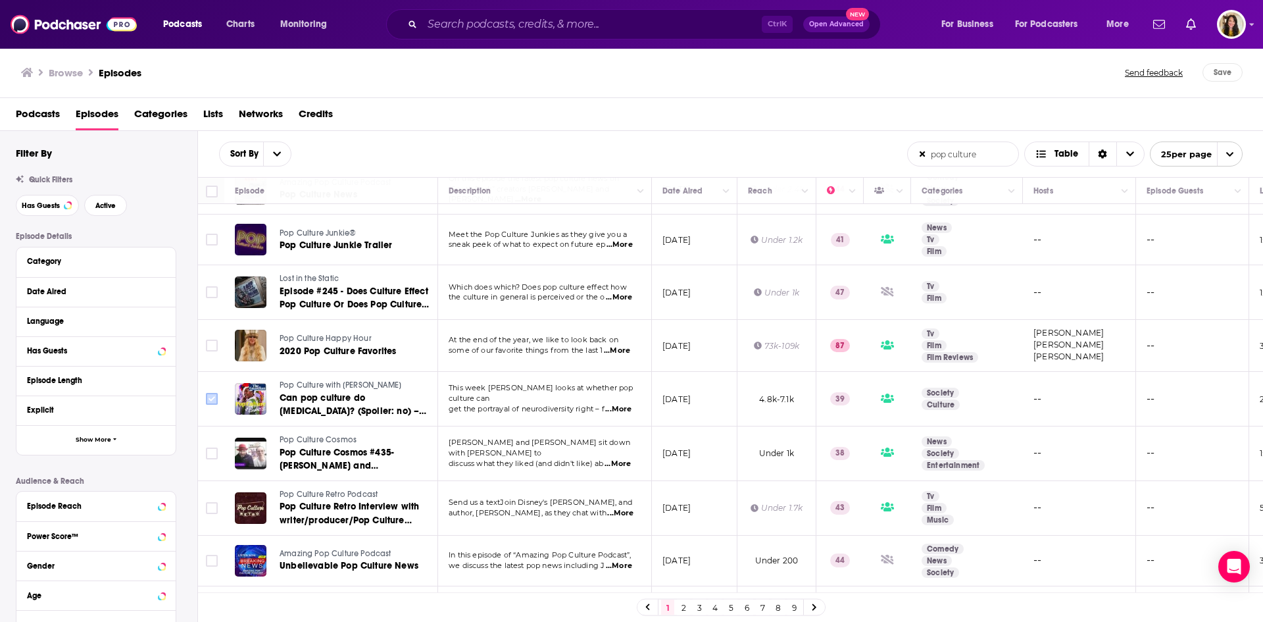
click at [214, 393] on input "Toggle select row" at bounding box center [212, 399] width 12 height 12
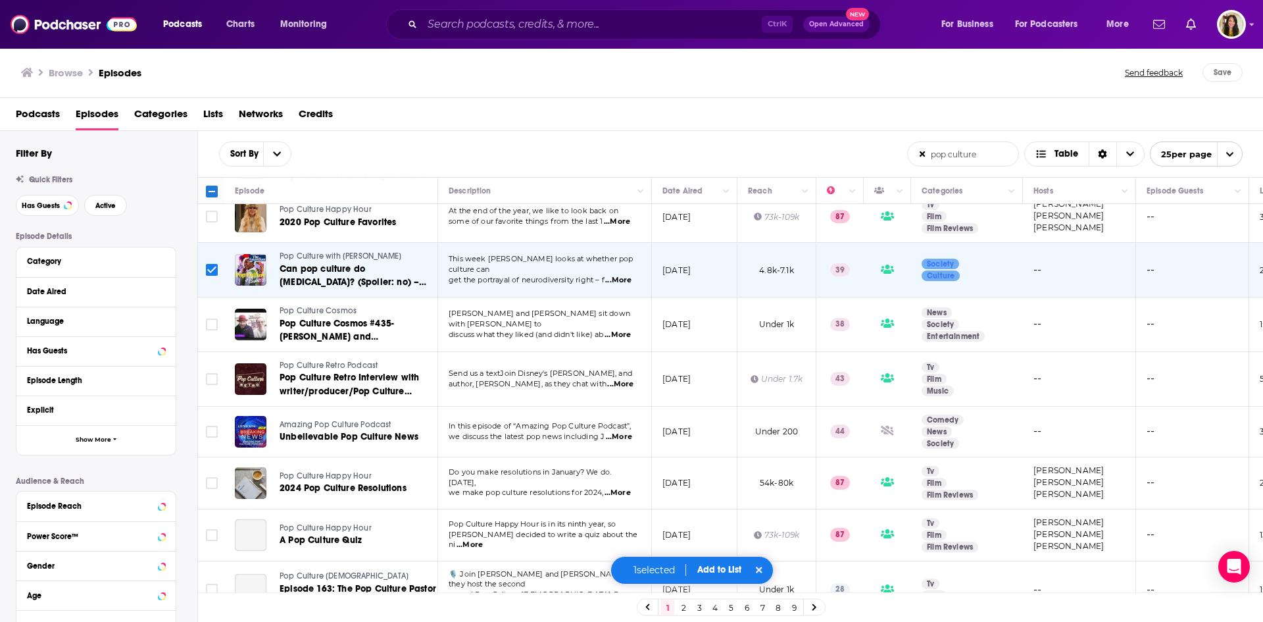
scroll to position [919, 0]
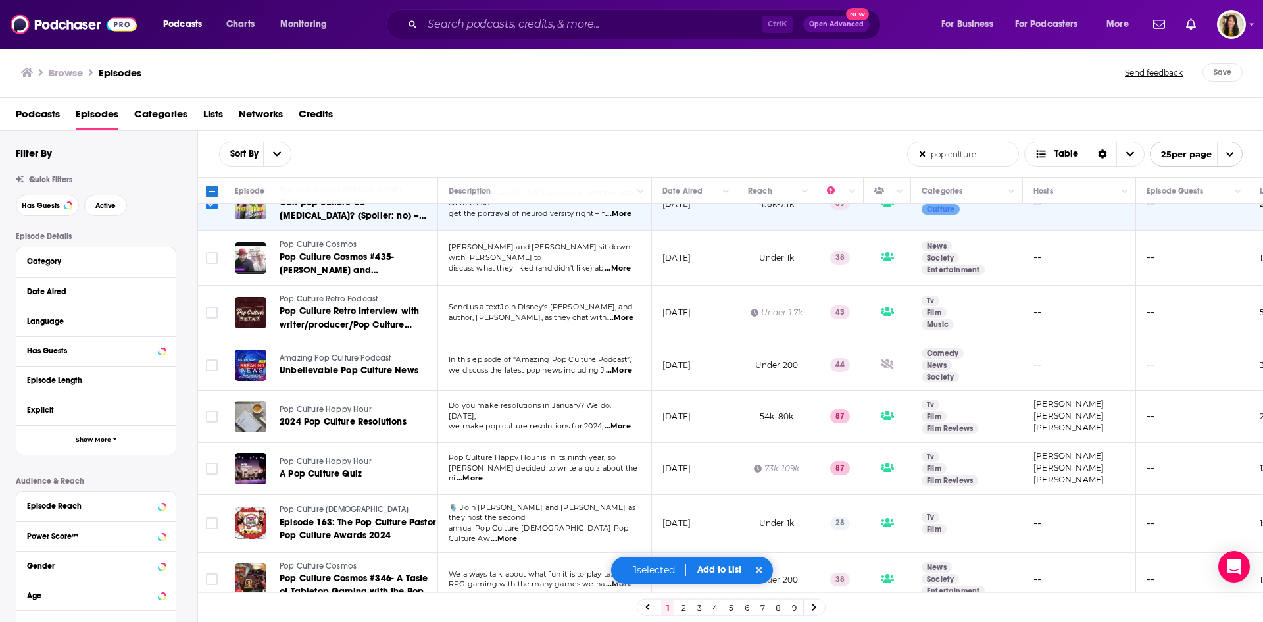
click at [685, 606] on link "2" at bounding box center [683, 607] width 13 height 16
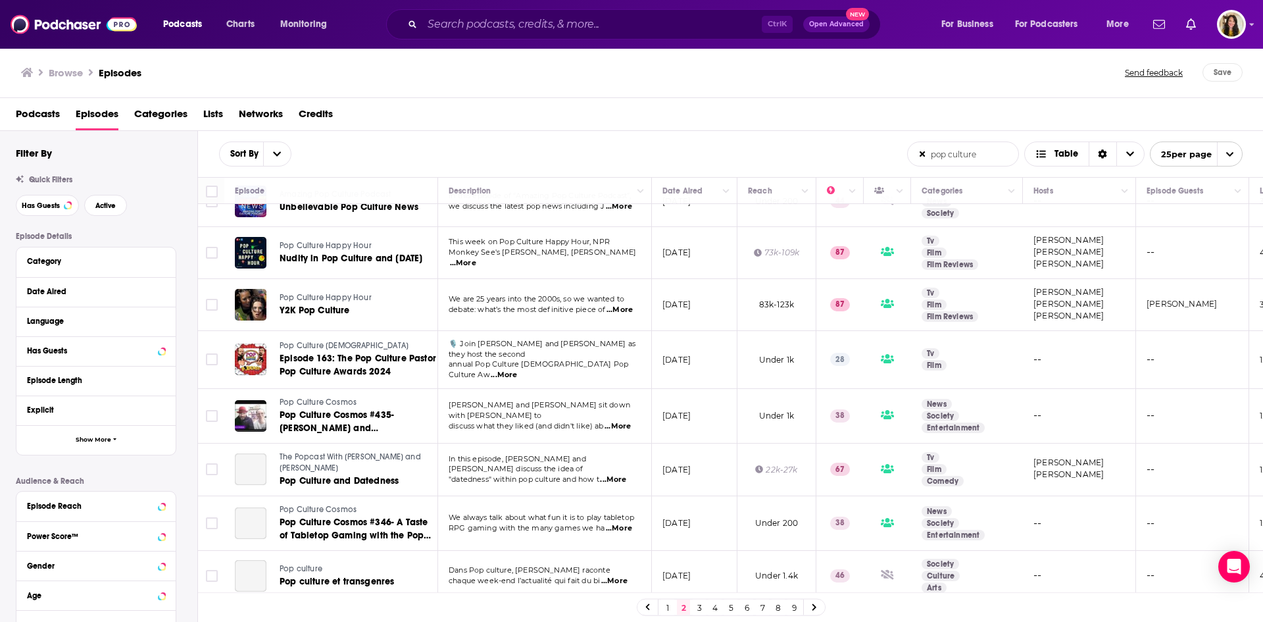
scroll to position [937, 0]
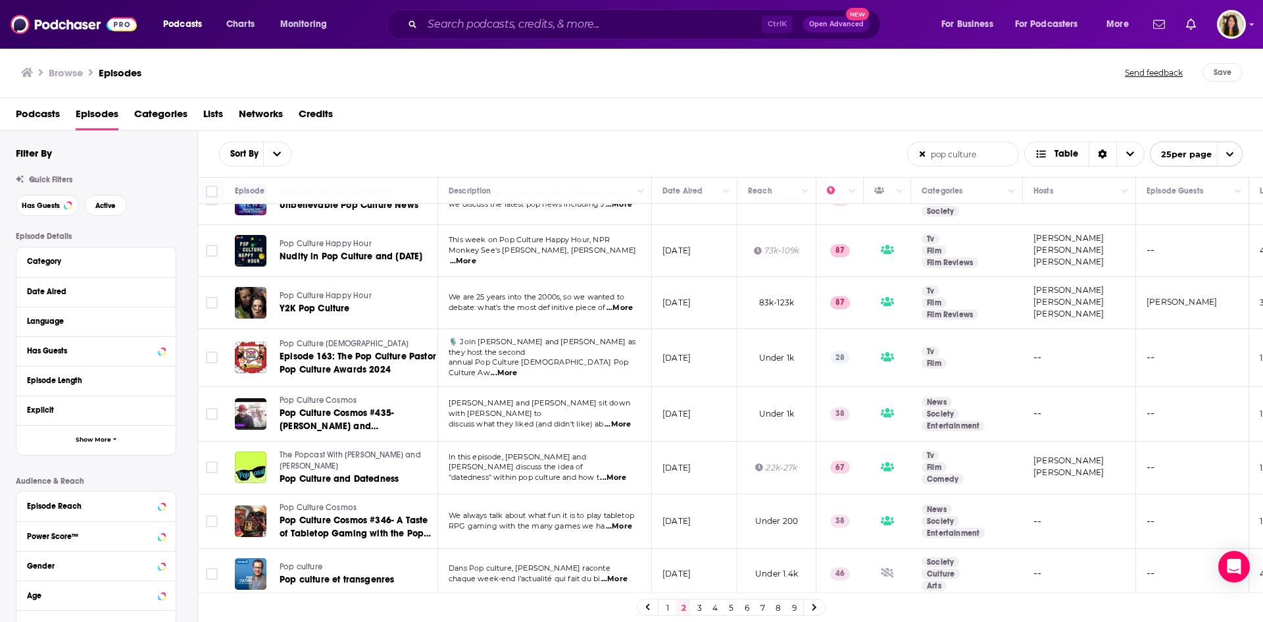
click at [213, 112] on span "Lists" at bounding box center [213, 116] width 20 height 27
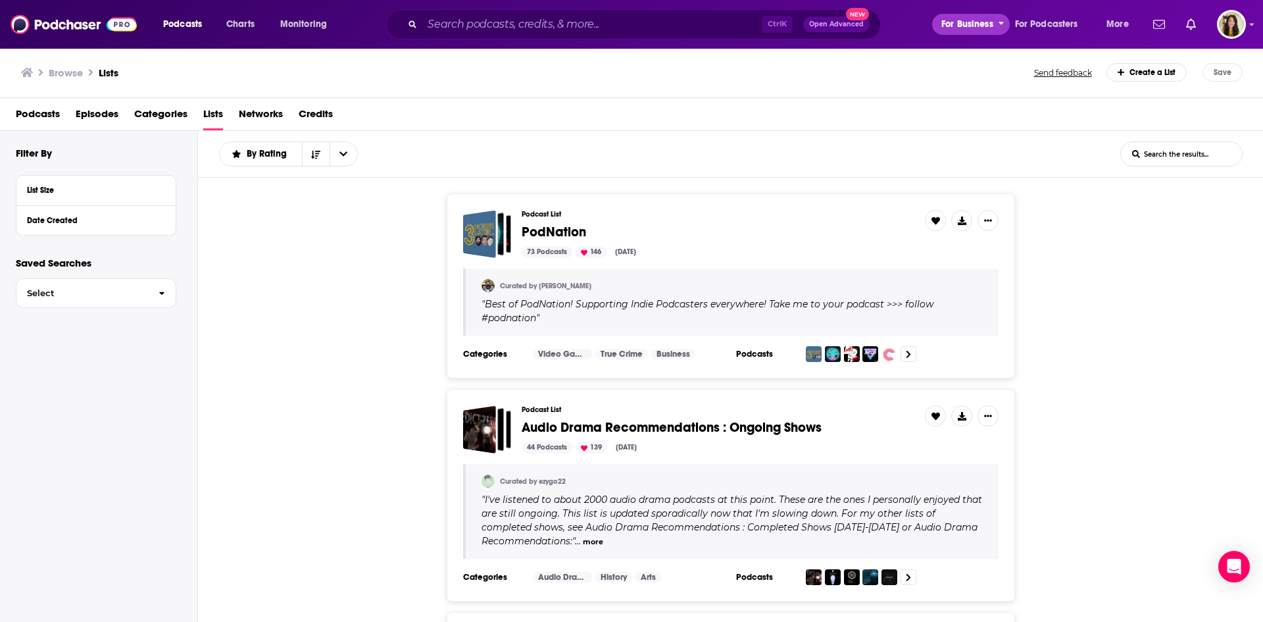
click at [970, 26] on span "For Business" at bounding box center [967, 24] width 52 height 18
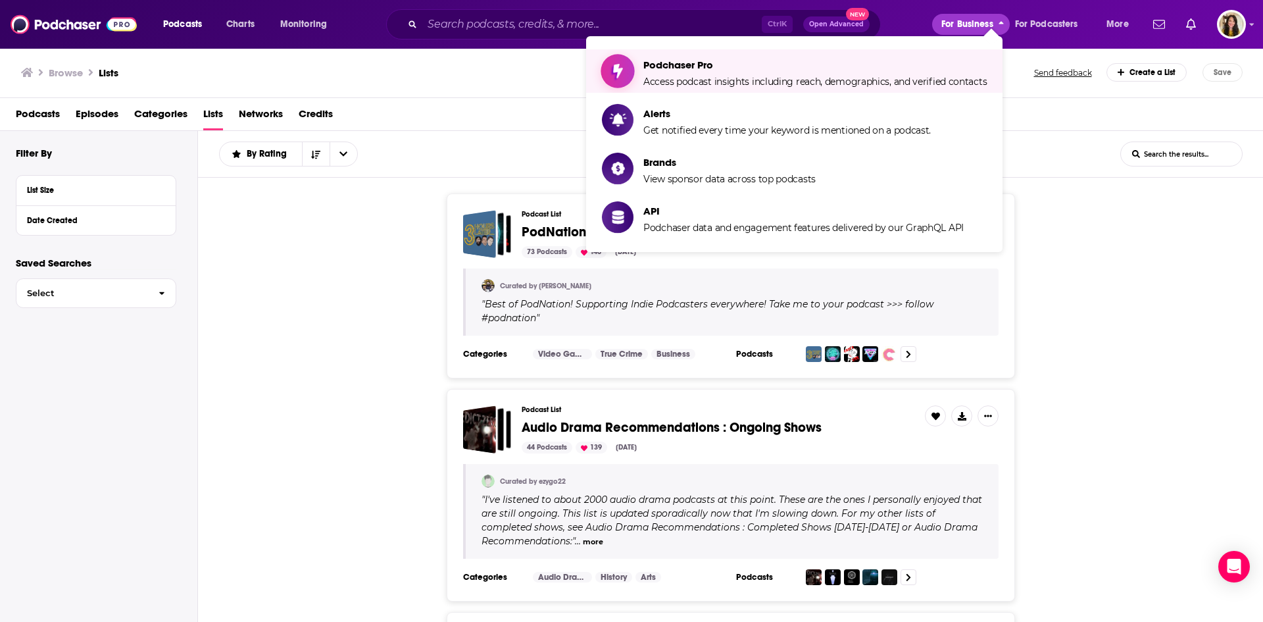
click at [707, 76] on span "Access podcast insights including reach, demographics, and verified contacts" at bounding box center [814, 82] width 343 height 12
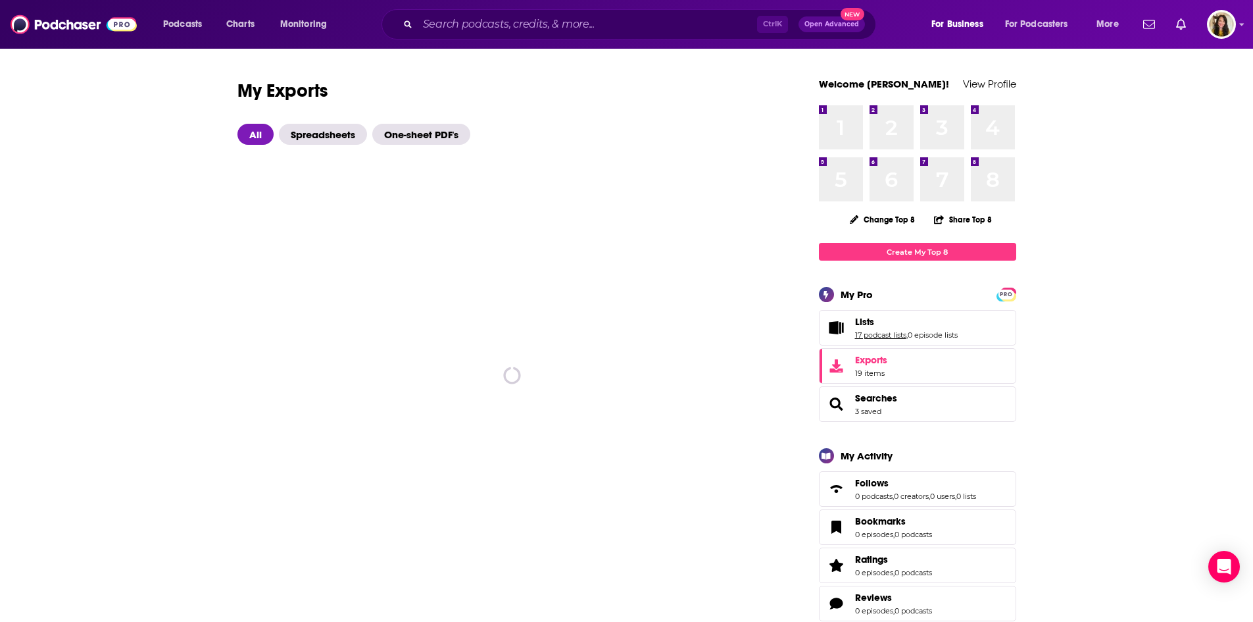
click at [868, 330] on link "17 podcast lists" at bounding box center [880, 334] width 51 height 9
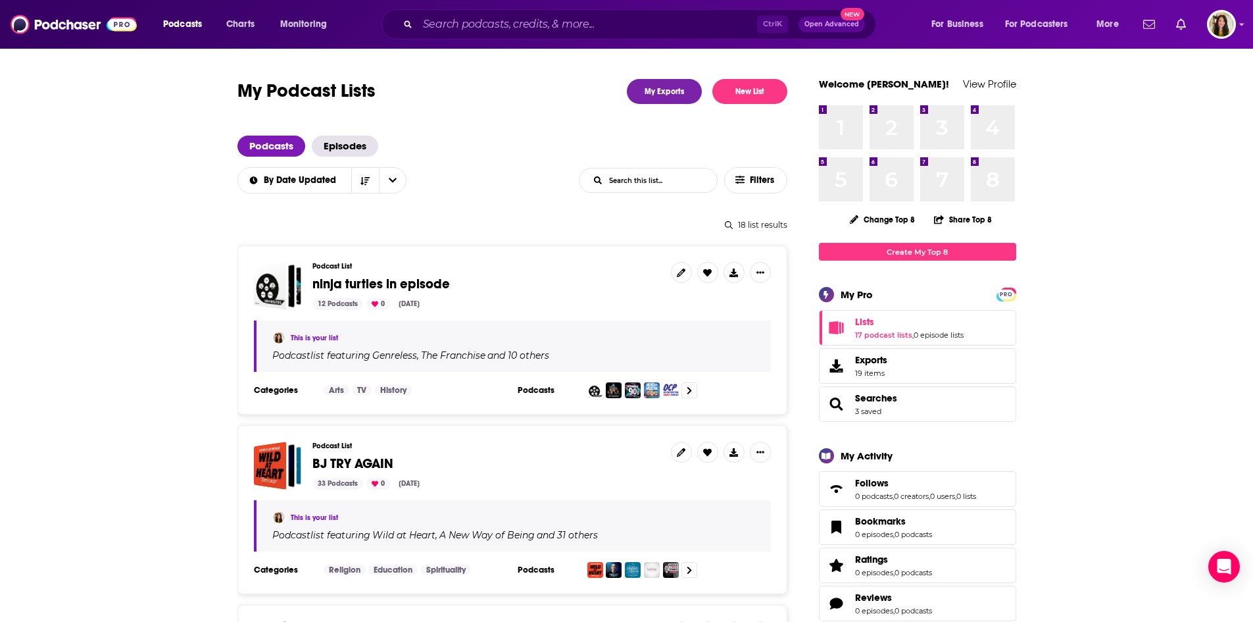
click at [428, 281] on span "ninja turtles in episode" at bounding box center [382, 284] width 138 height 16
click at [737, 270] on icon at bounding box center [734, 272] width 9 height 9
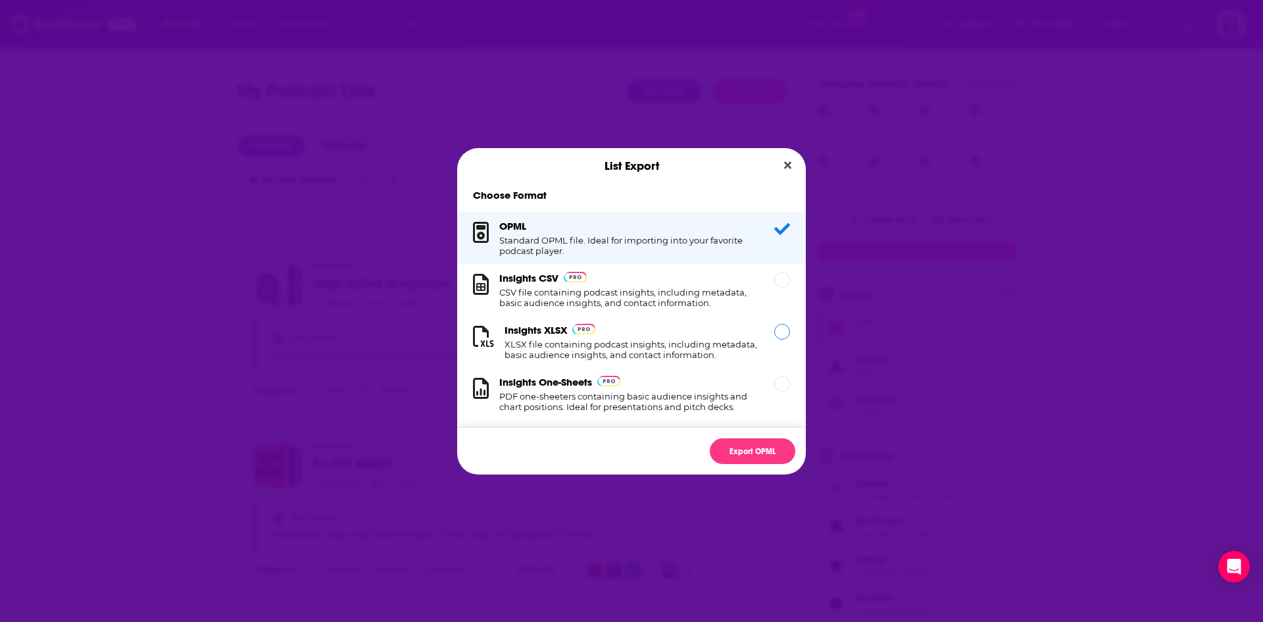
click at [662, 340] on h1 "XLSX file containing podcast insights, including metadata, basic audience insig…" at bounding box center [632, 349] width 254 height 21
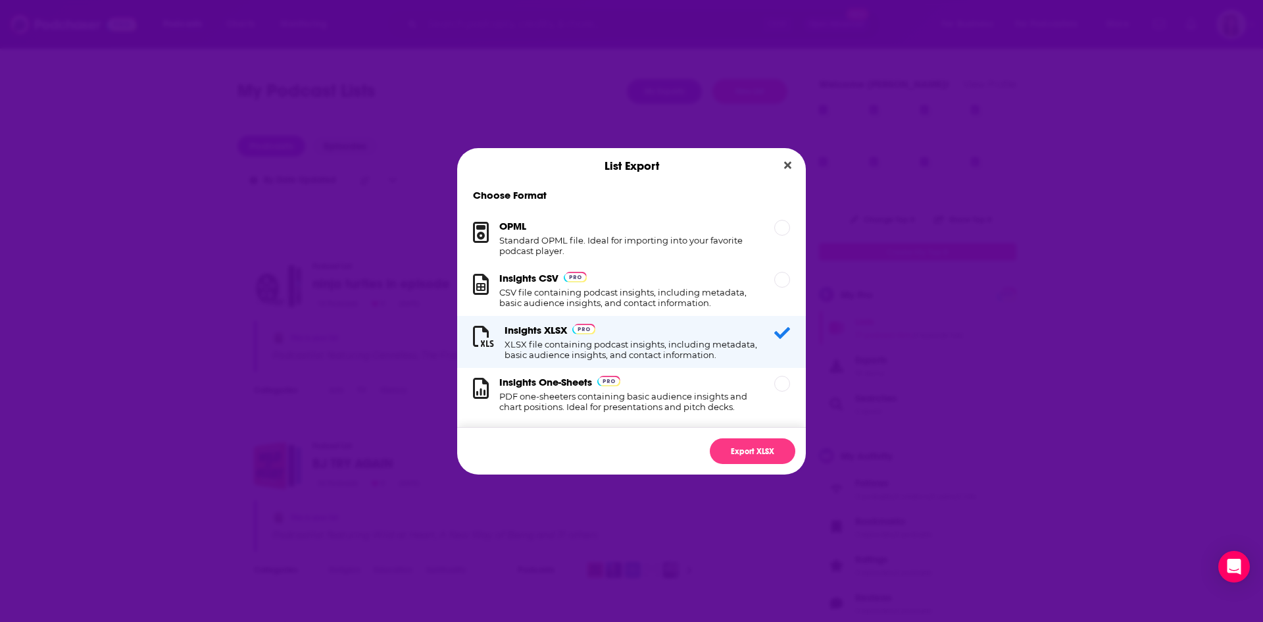
scroll to position [22, 0]
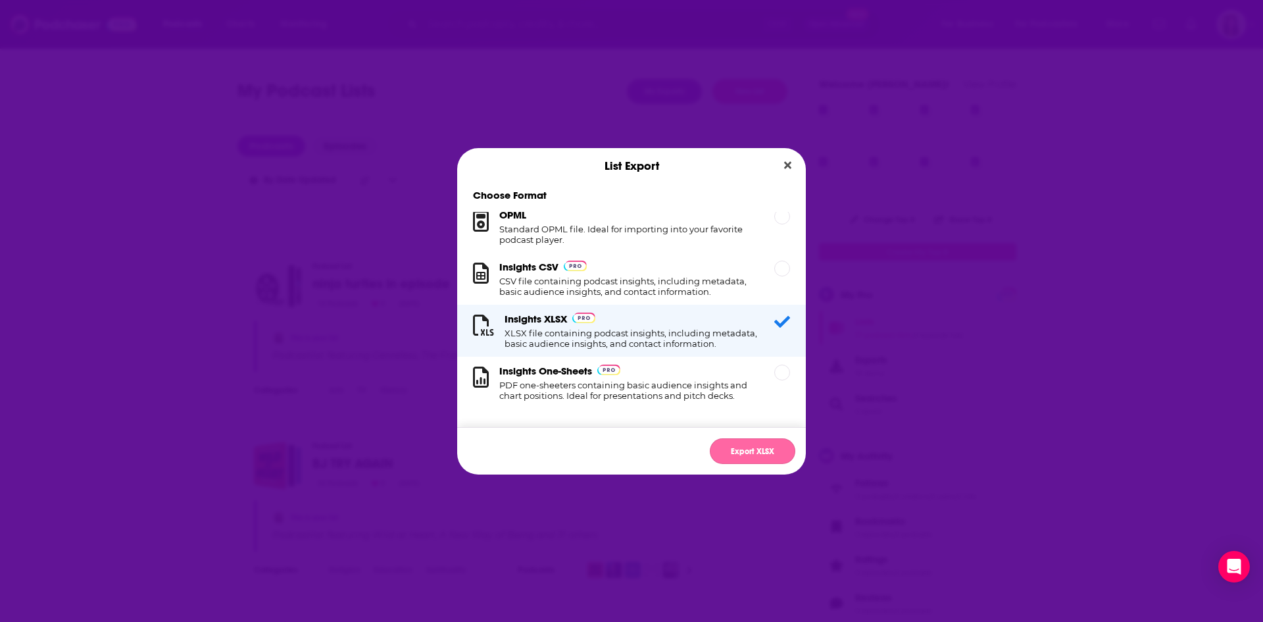
click at [748, 451] on button "Export XLSX" at bounding box center [753, 451] width 86 height 26
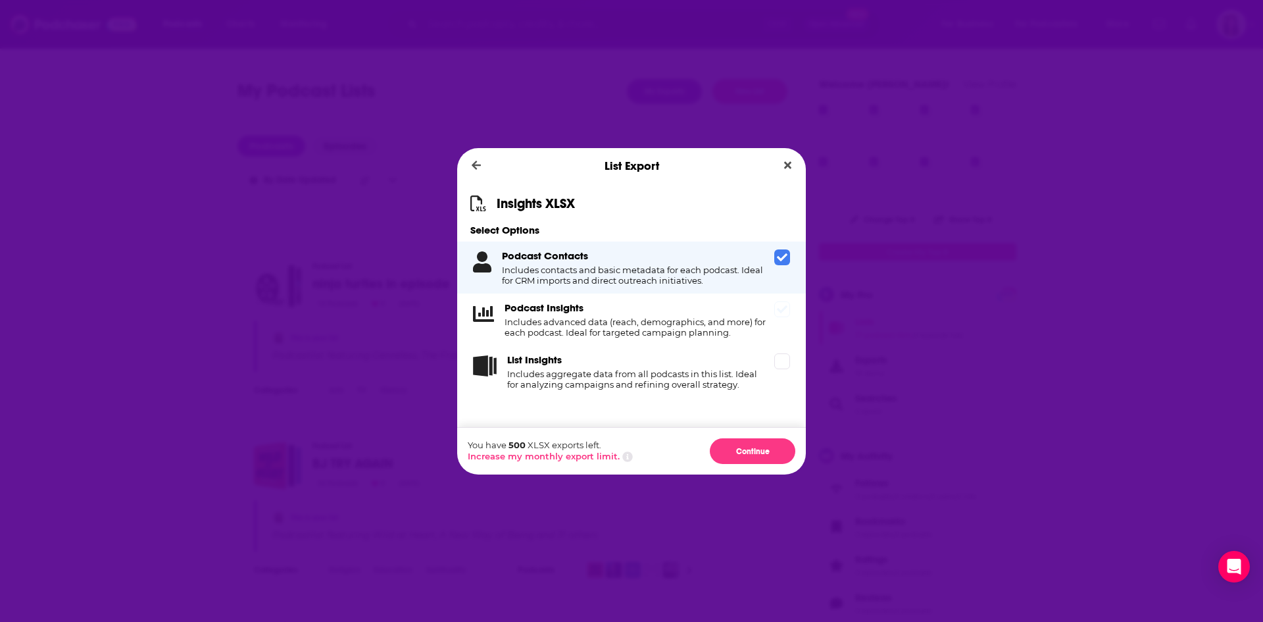
click at [655, 326] on h4 "Includes advanced data (reach, demographics, and more) for each podcast. Ideal …" at bounding box center [637, 326] width 264 height 21
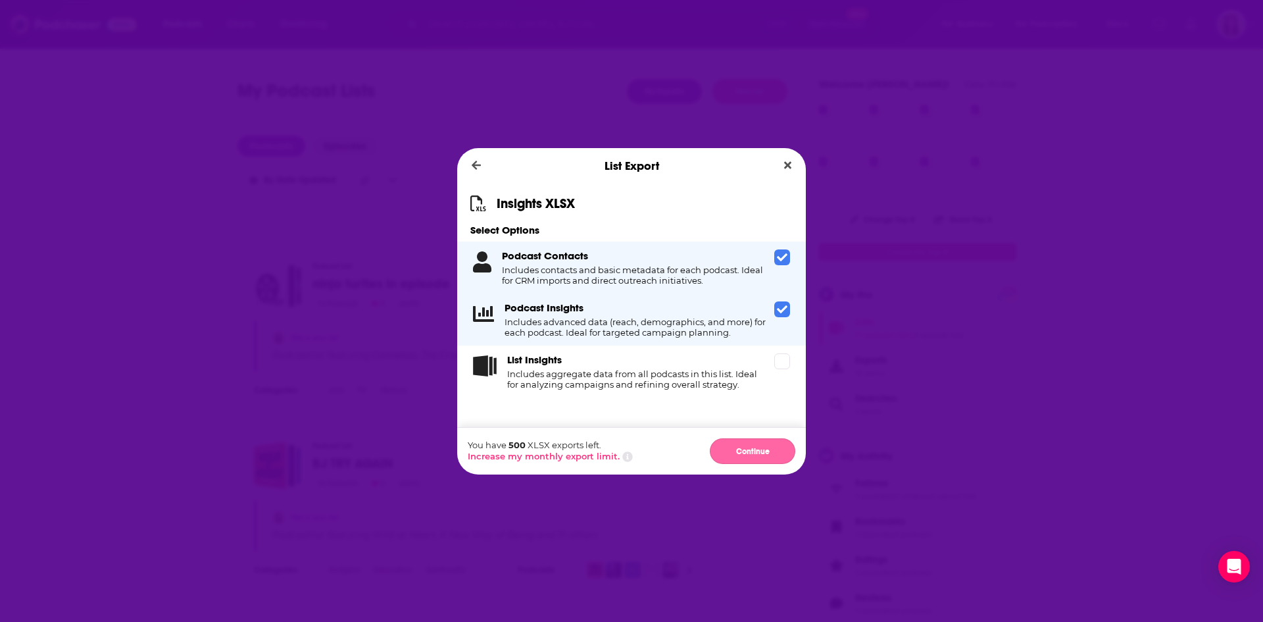
click at [759, 448] on button "Continue" at bounding box center [753, 451] width 86 height 26
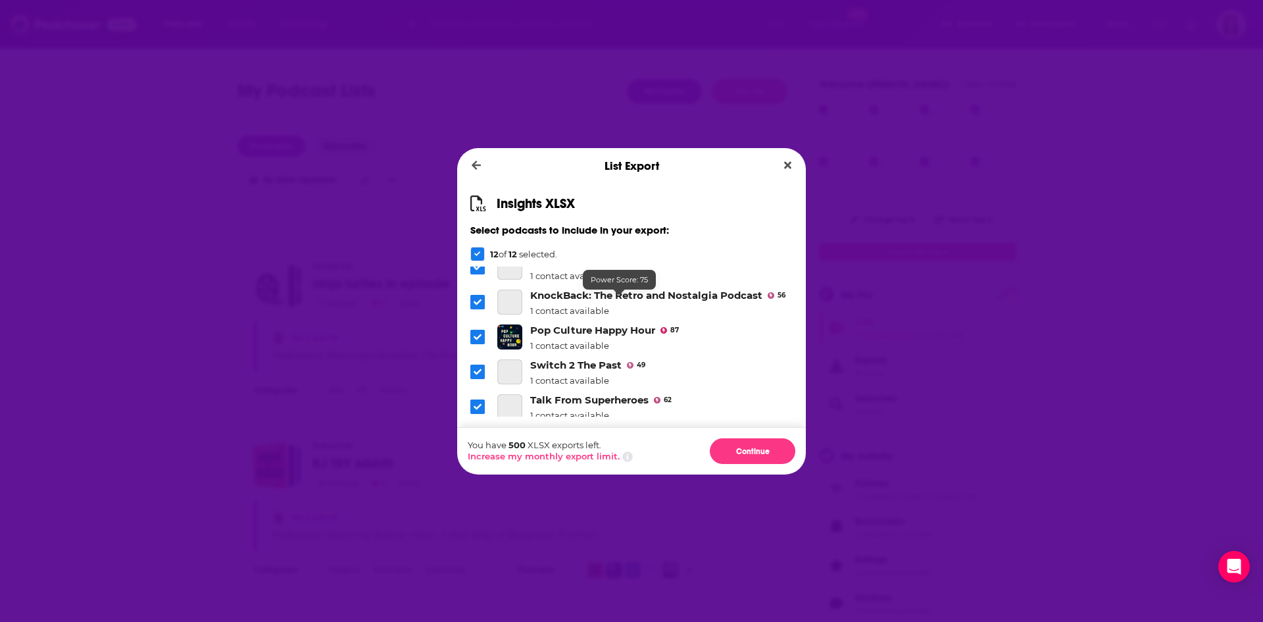
scroll to position [286, 0]
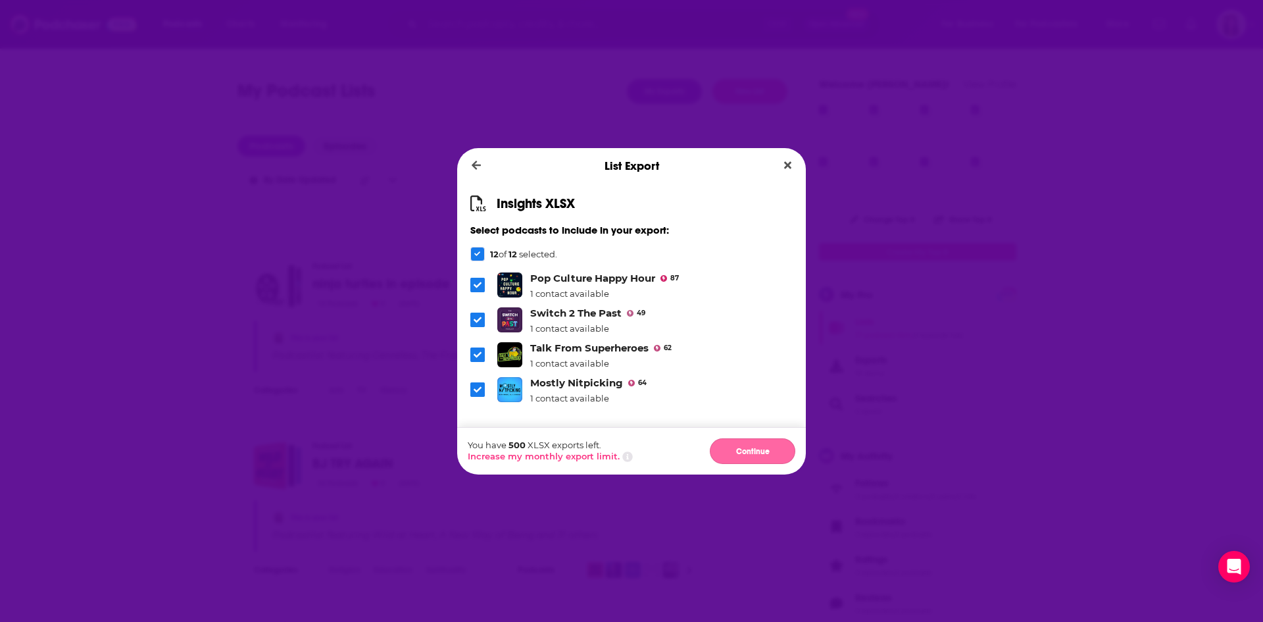
click at [741, 457] on button "Continue" at bounding box center [753, 451] width 86 height 26
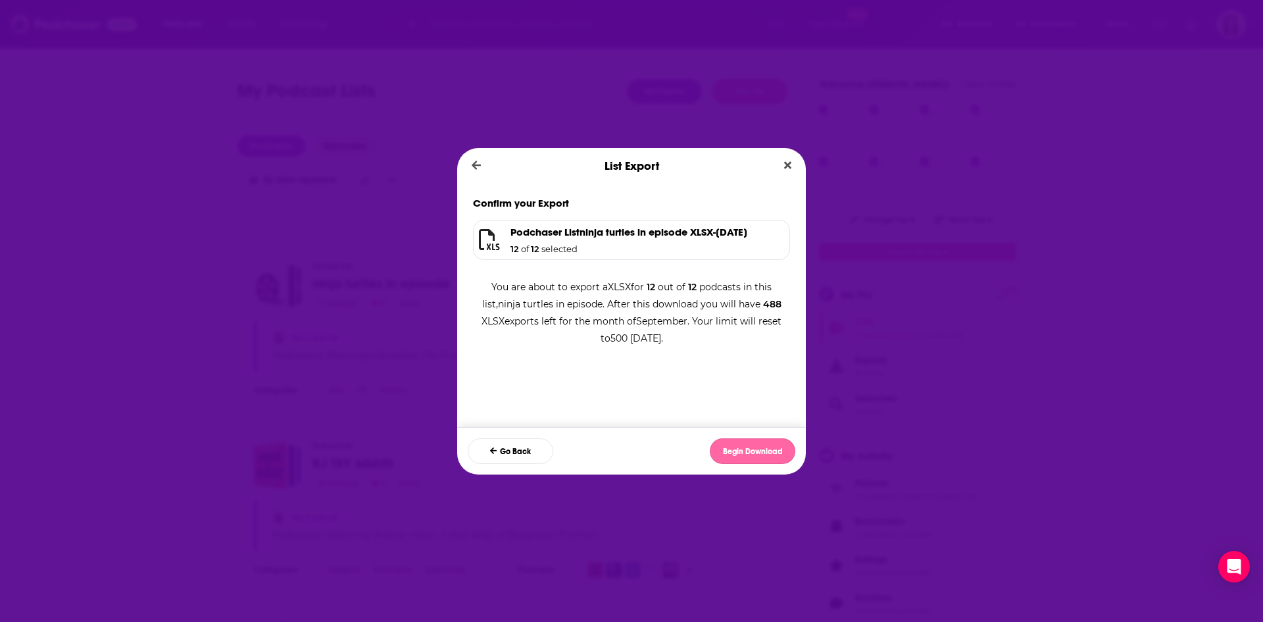
click at [742, 452] on button "Begin Download" at bounding box center [753, 451] width 86 height 26
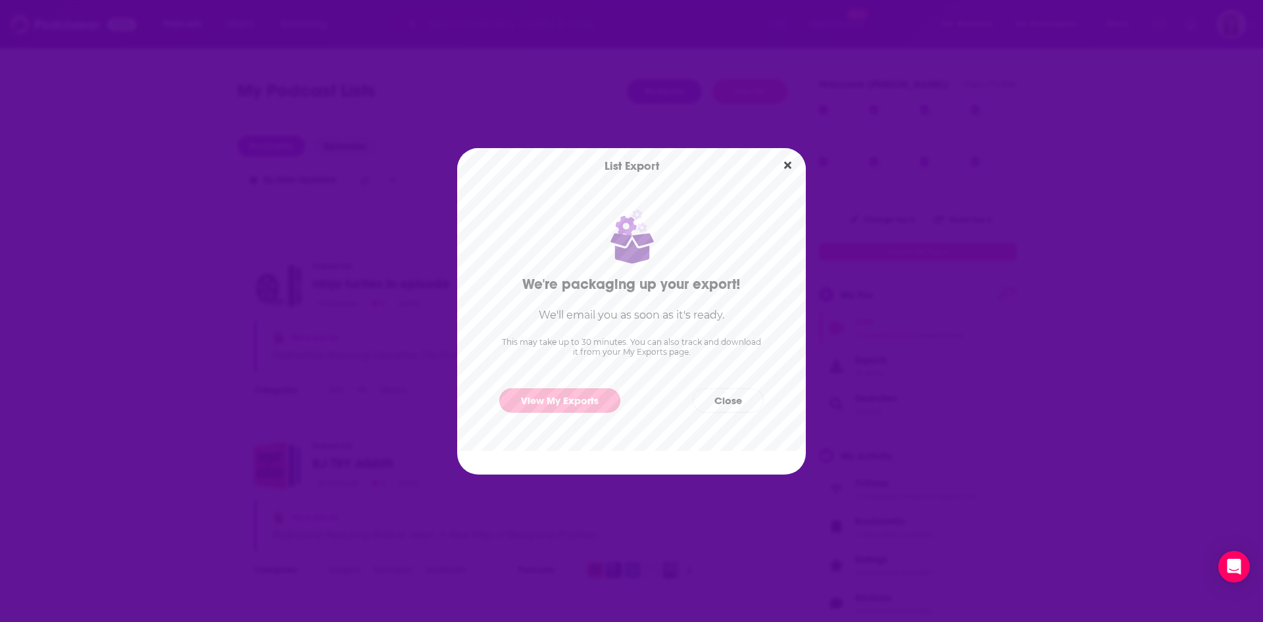
click at [591, 407] on link "View My Exports" at bounding box center [559, 400] width 121 height 24
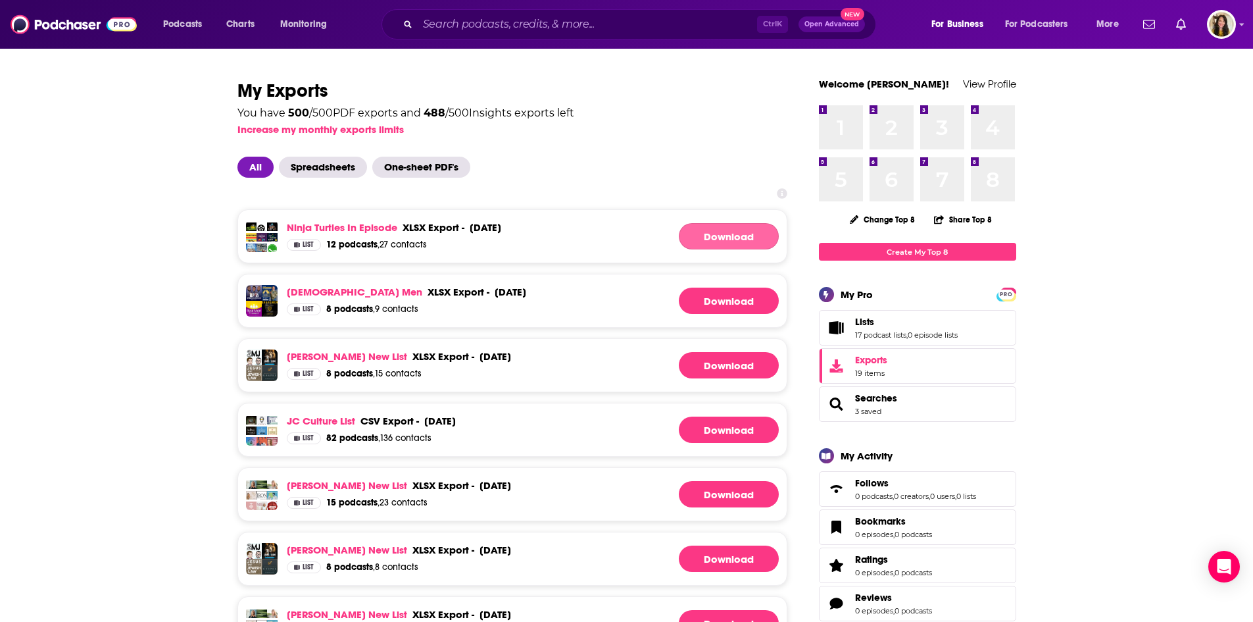
click at [723, 230] on link "Download" at bounding box center [729, 236] width 100 height 26
click at [350, 229] on link "ninja turtles in episode" at bounding box center [342, 227] width 111 height 13
click at [444, 225] on div "xlsx export -" at bounding box center [434, 227] width 62 height 13
click at [353, 244] on span "12 podcasts" at bounding box center [351, 244] width 51 height 11
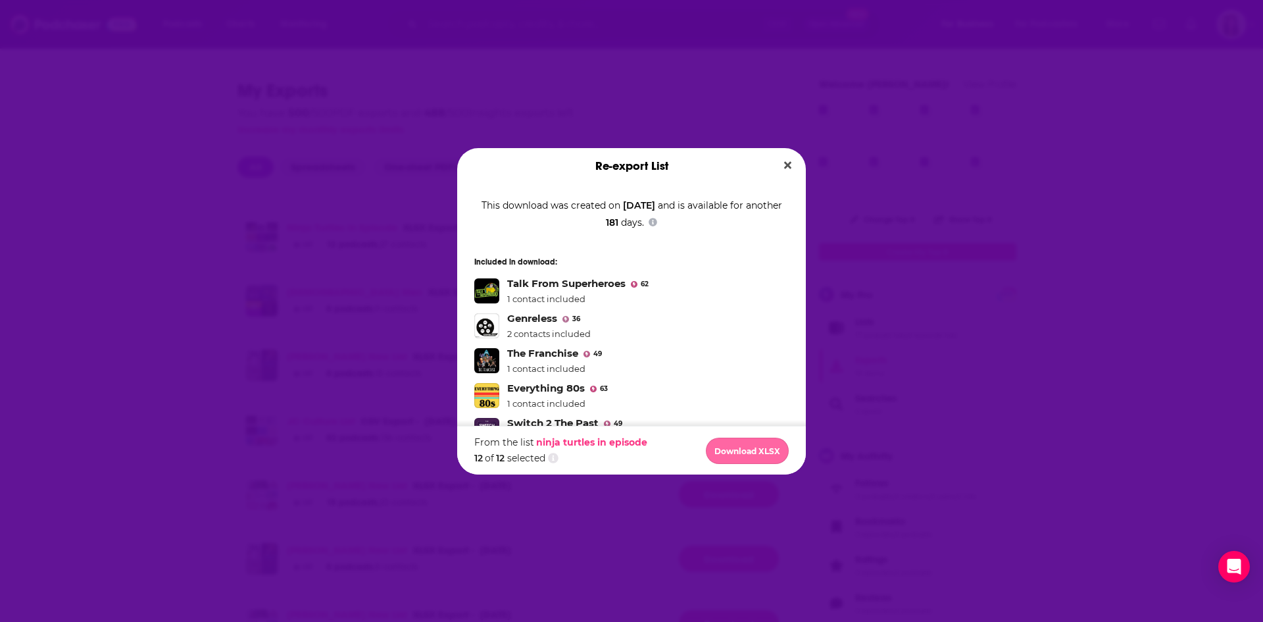
click at [766, 449] on button "Download XLSX" at bounding box center [747, 451] width 83 height 26
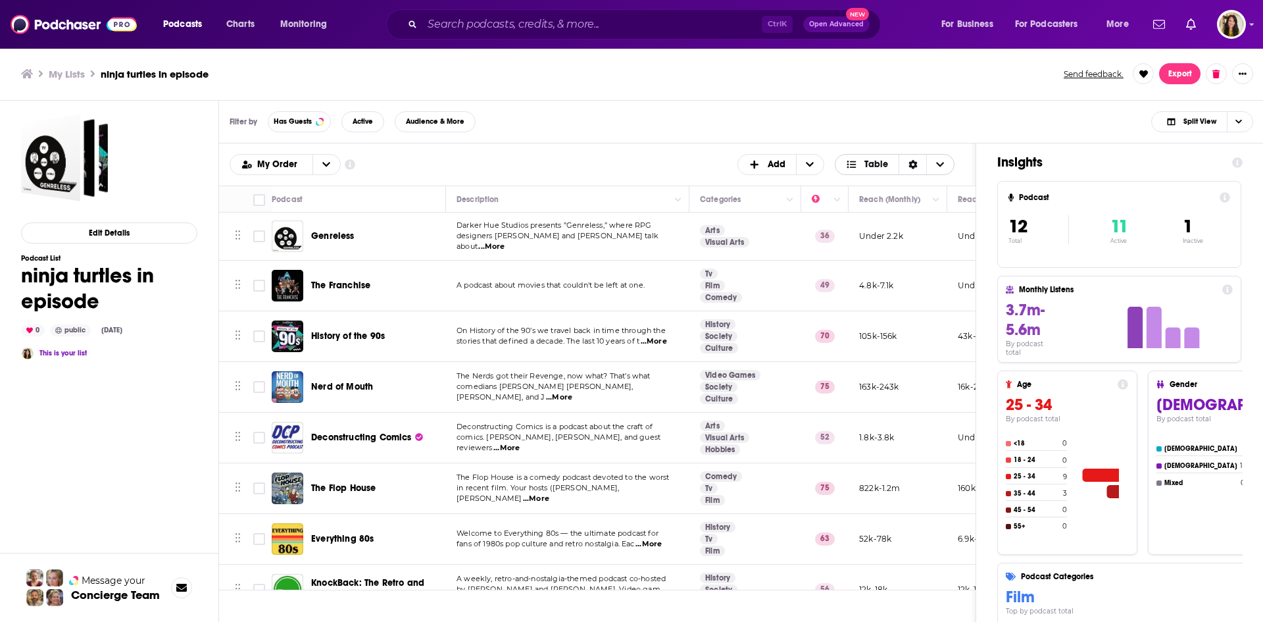
click at [936, 163] on icon "Choose View" at bounding box center [940, 164] width 8 height 9
click at [180, 14] on button "Podcasts" at bounding box center [186, 24] width 65 height 21
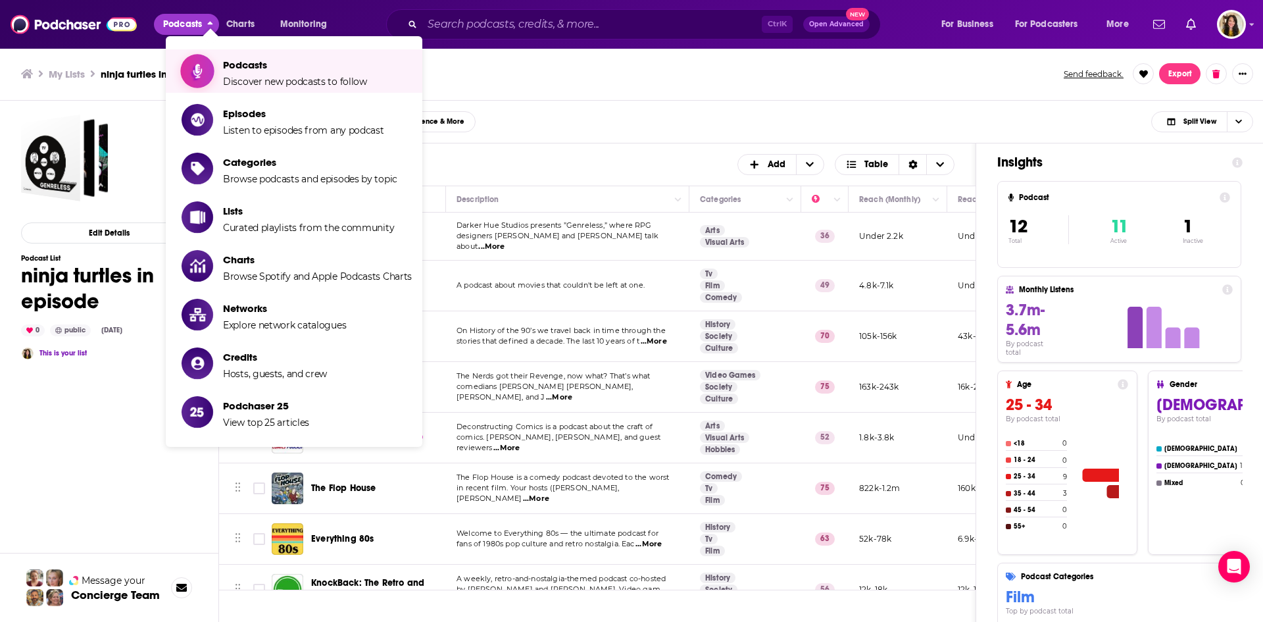
click at [261, 74] on span "Podcasts Discover new podcasts to follow" at bounding box center [295, 71] width 144 height 33
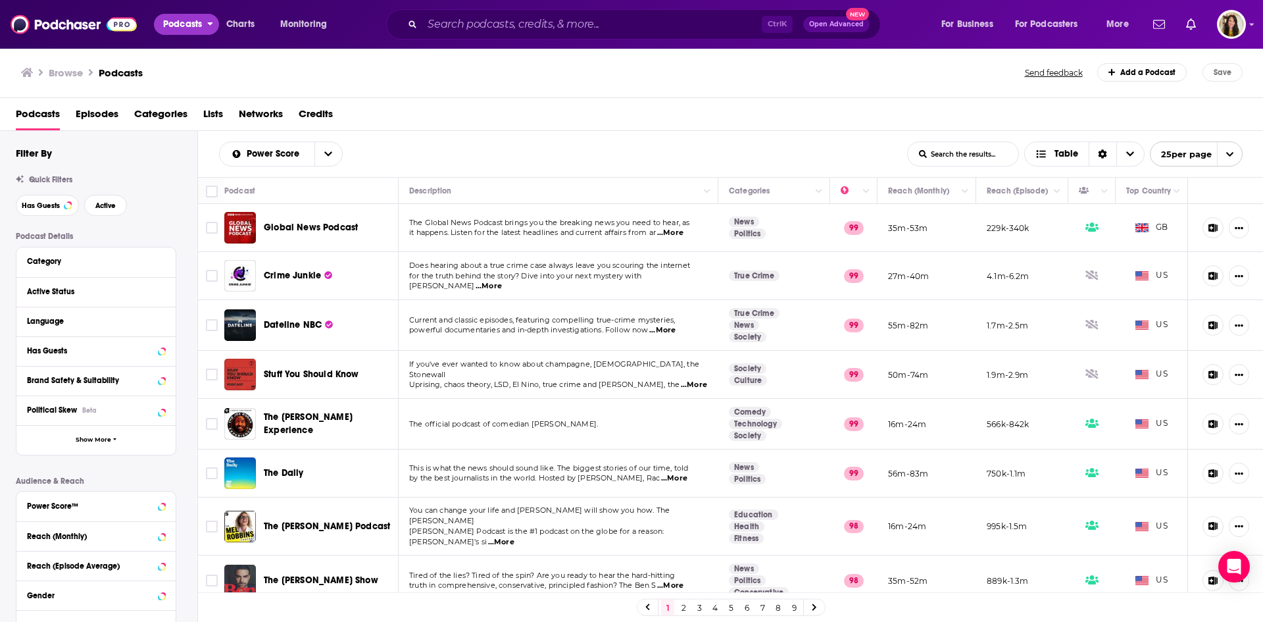
click at [179, 24] on span "Podcasts" at bounding box center [182, 24] width 39 height 18
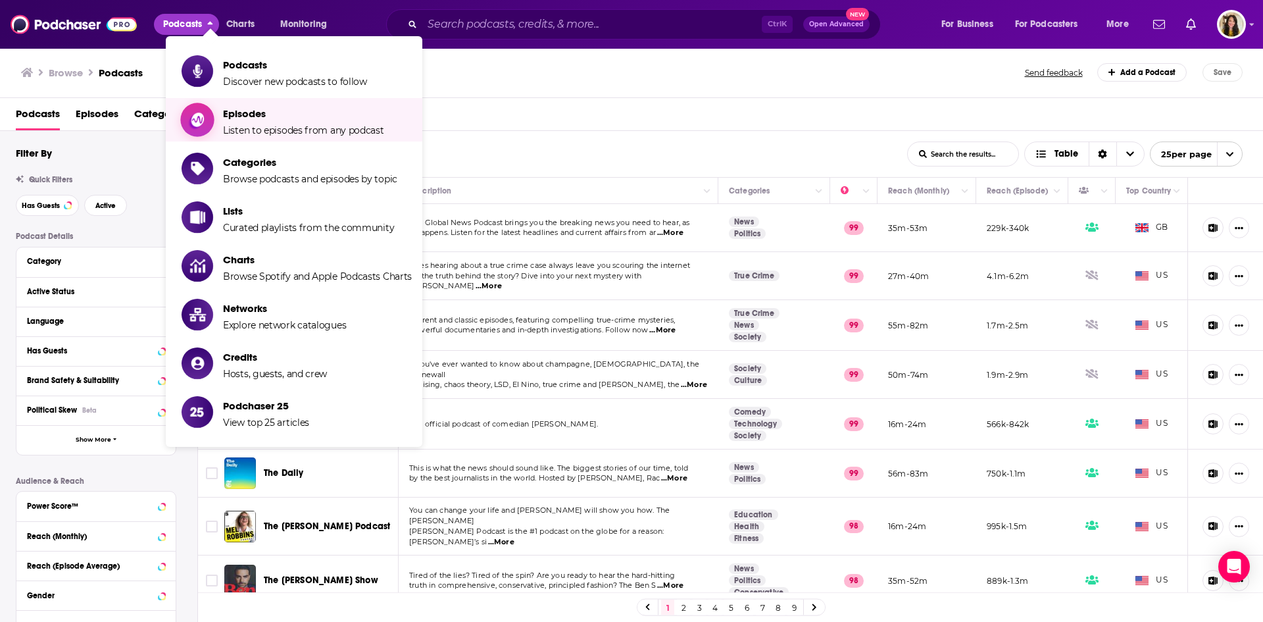
click at [237, 115] on span "Episodes" at bounding box center [303, 113] width 161 height 13
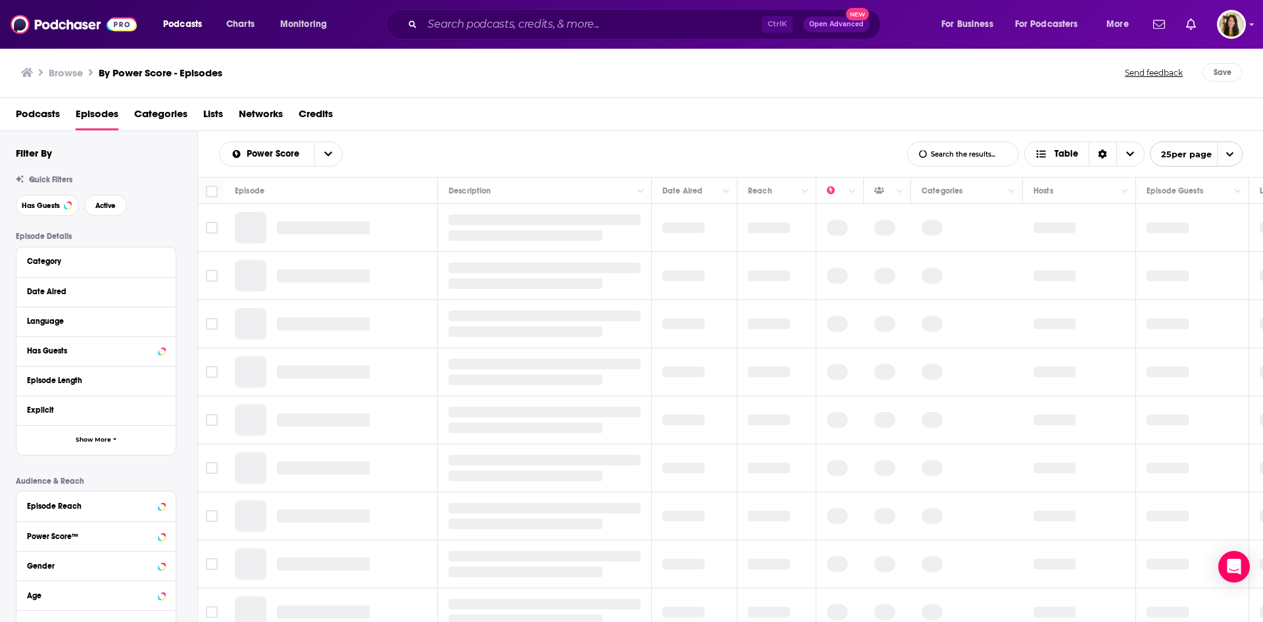
click at [949, 157] on input "List Search Input" at bounding box center [963, 154] width 111 height 24
type input "christian art"
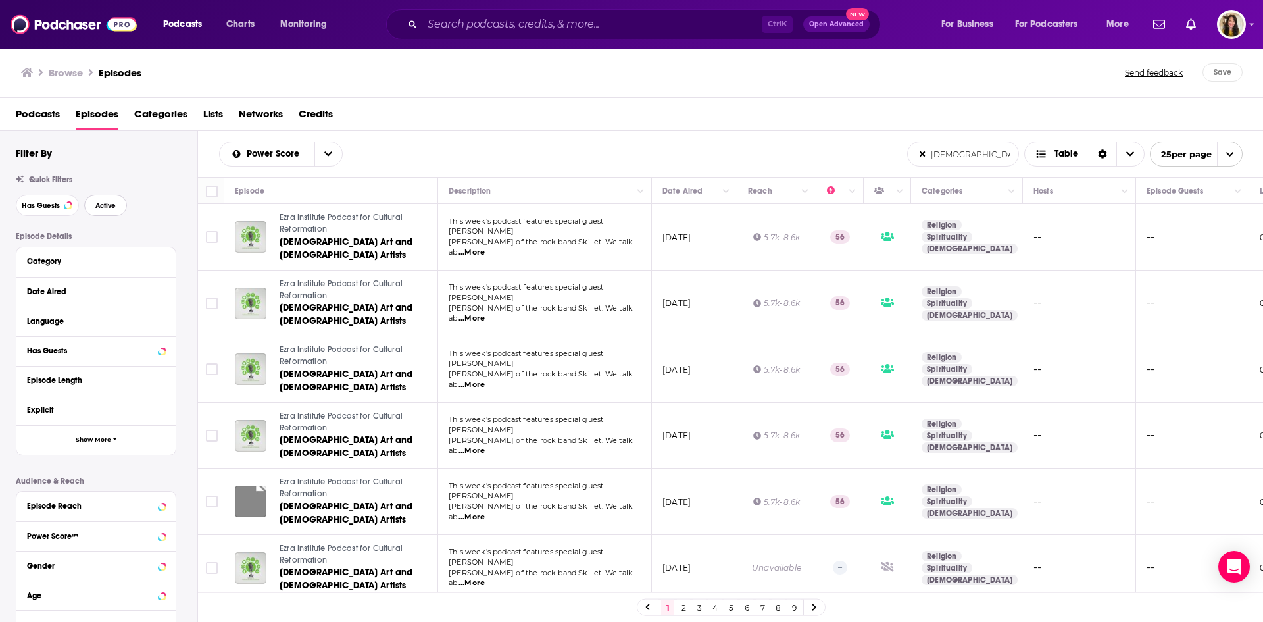
click at [107, 207] on span "Active" at bounding box center [105, 205] width 20 height 7
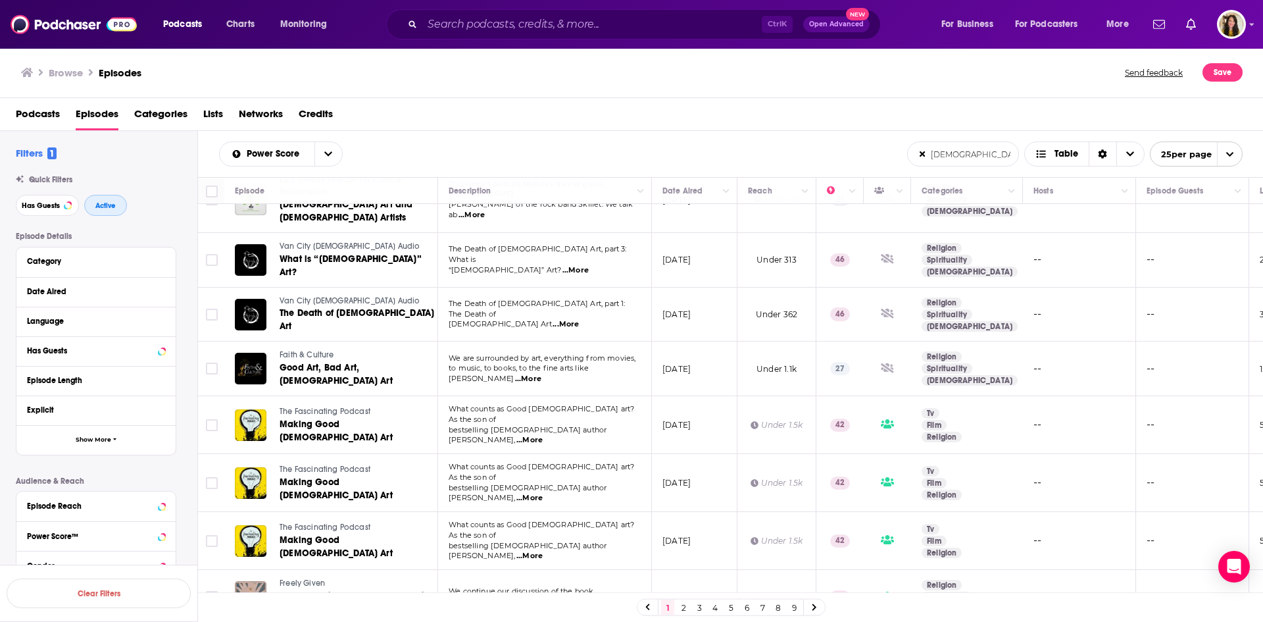
scroll to position [906, 0]
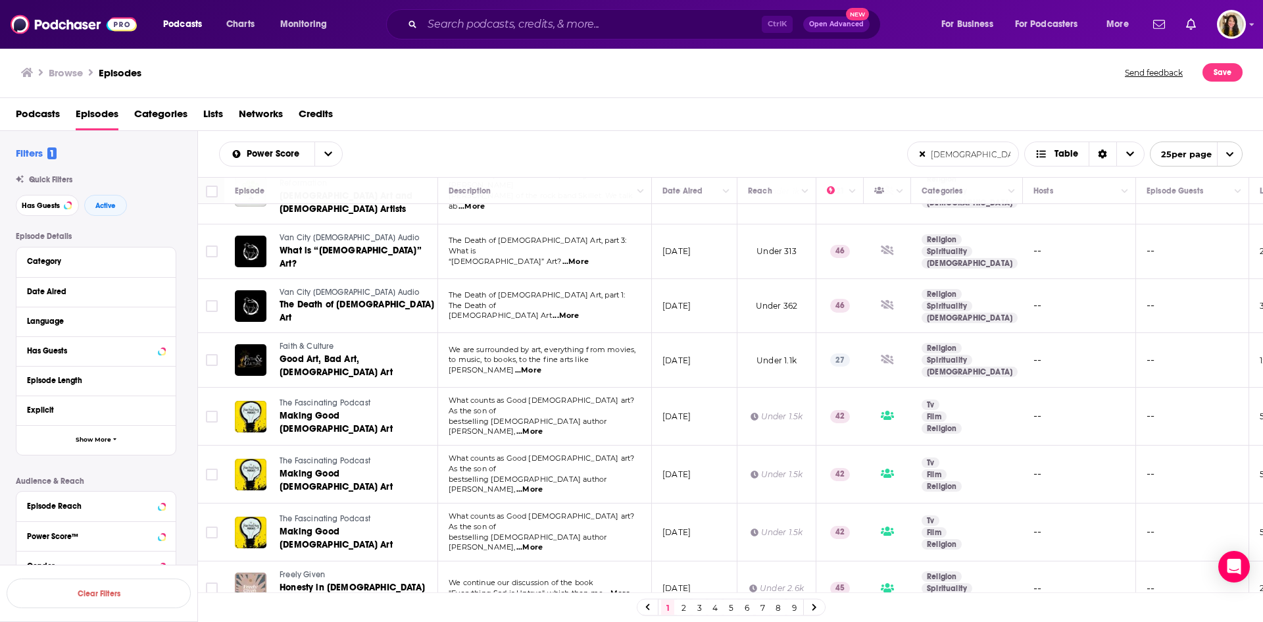
click at [682, 607] on link "2" at bounding box center [683, 607] width 13 height 16
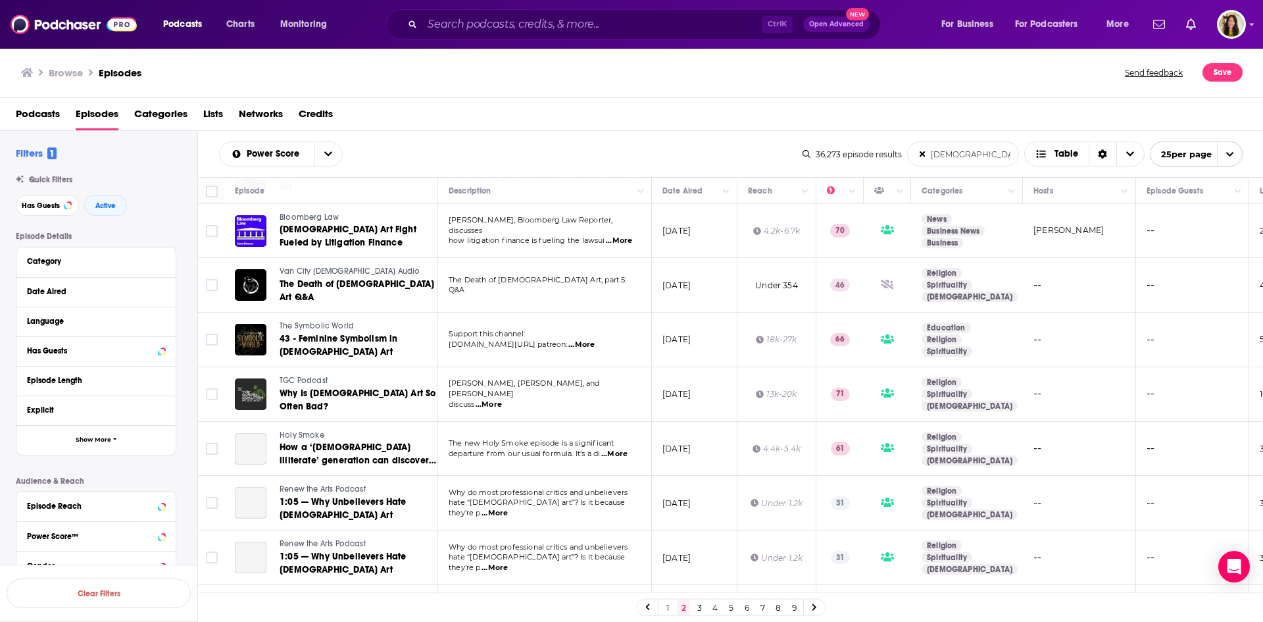
scroll to position [395, 0]
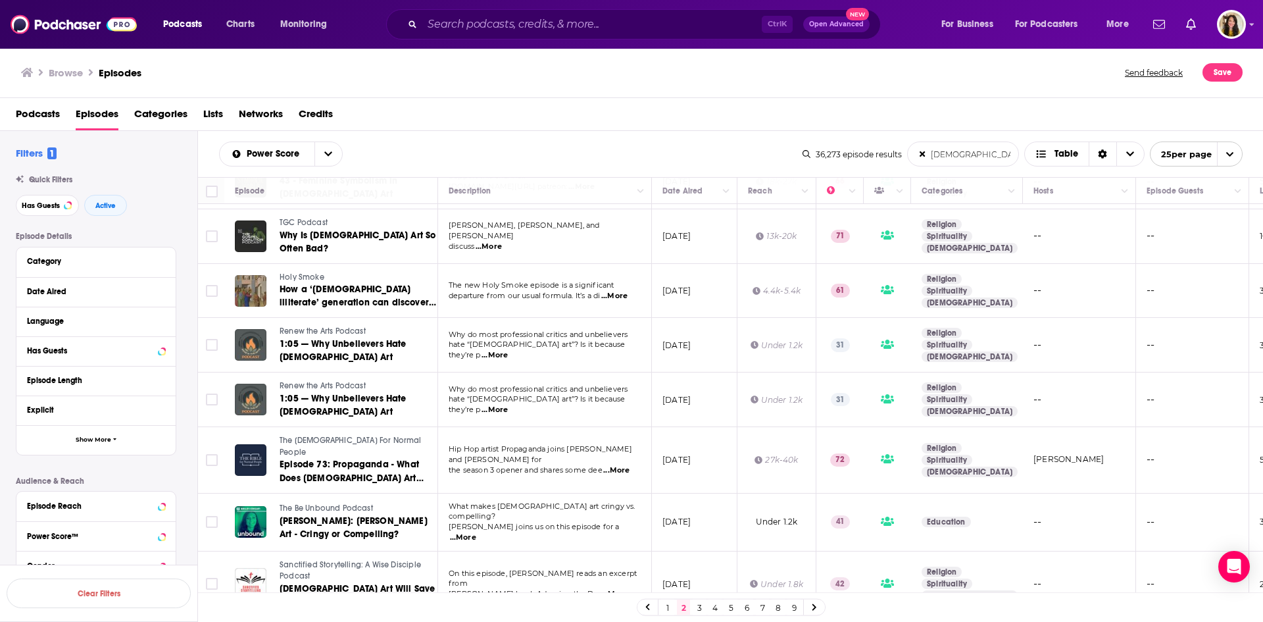
click at [616, 465] on span "...More" at bounding box center [616, 470] width 26 height 11
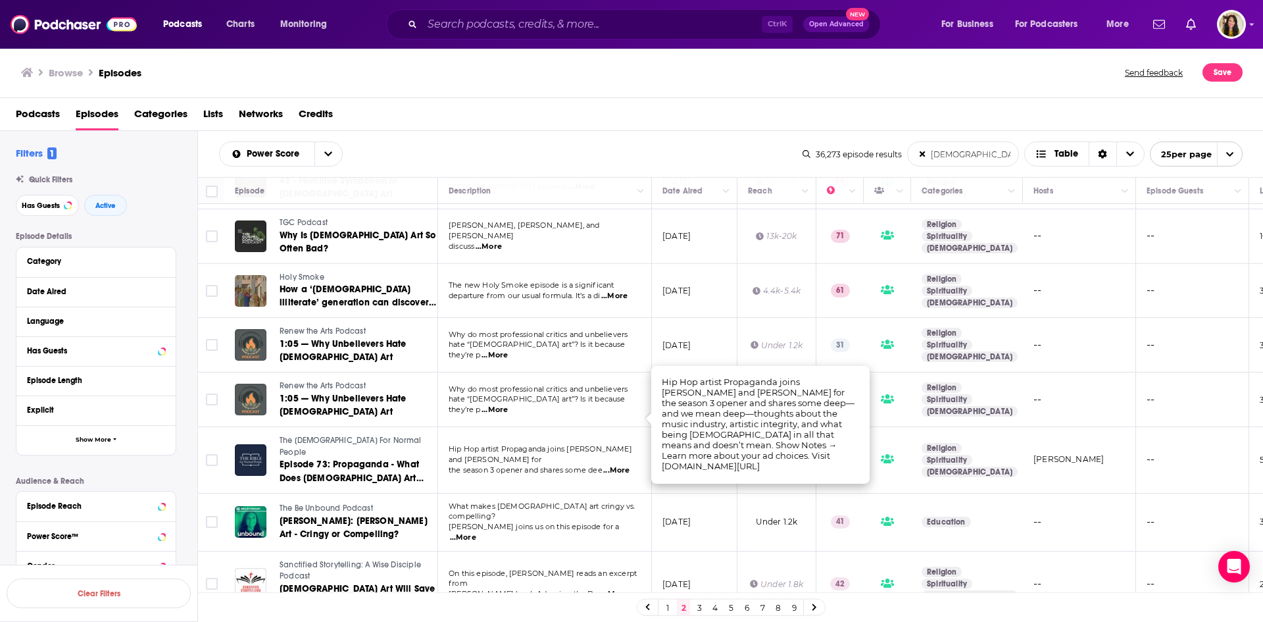
click at [519, 465] on span "the season 3 opener and shares some dee" at bounding box center [526, 469] width 154 height 9
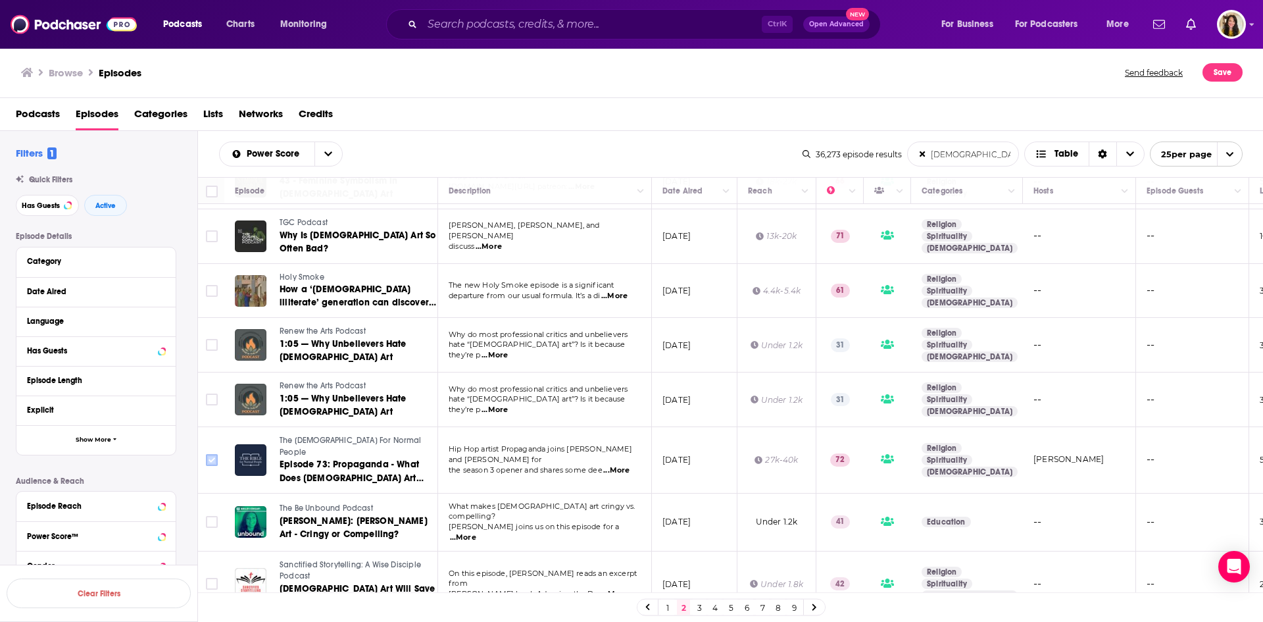
click at [205, 452] on icon "Toggle select row" at bounding box center [212, 460] width 16 height 16
click at [211, 454] on input "Toggle select row" at bounding box center [212, 460] width 12 height 12
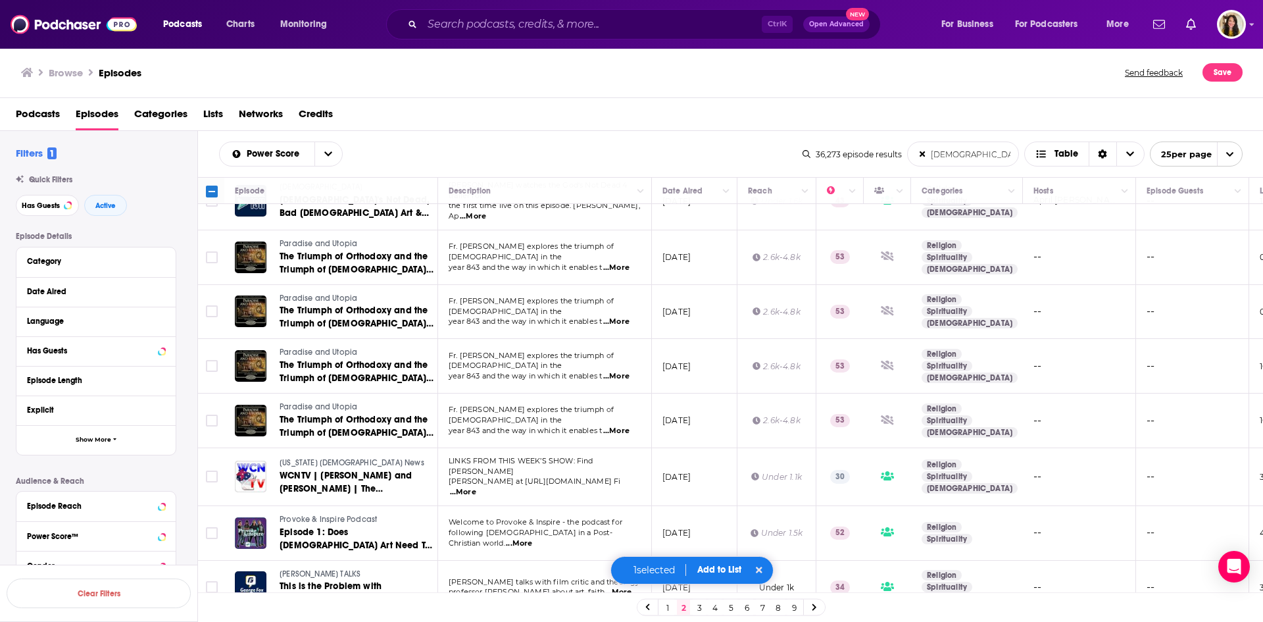
scroll to position [953, 0]
click at [715, 568] on span "Add to List" at bounding box center [719, 569] width 44 height 11
click at [711, 547] on button "Add Podcasts" at bounding box center [710, 546] width 71 height 24
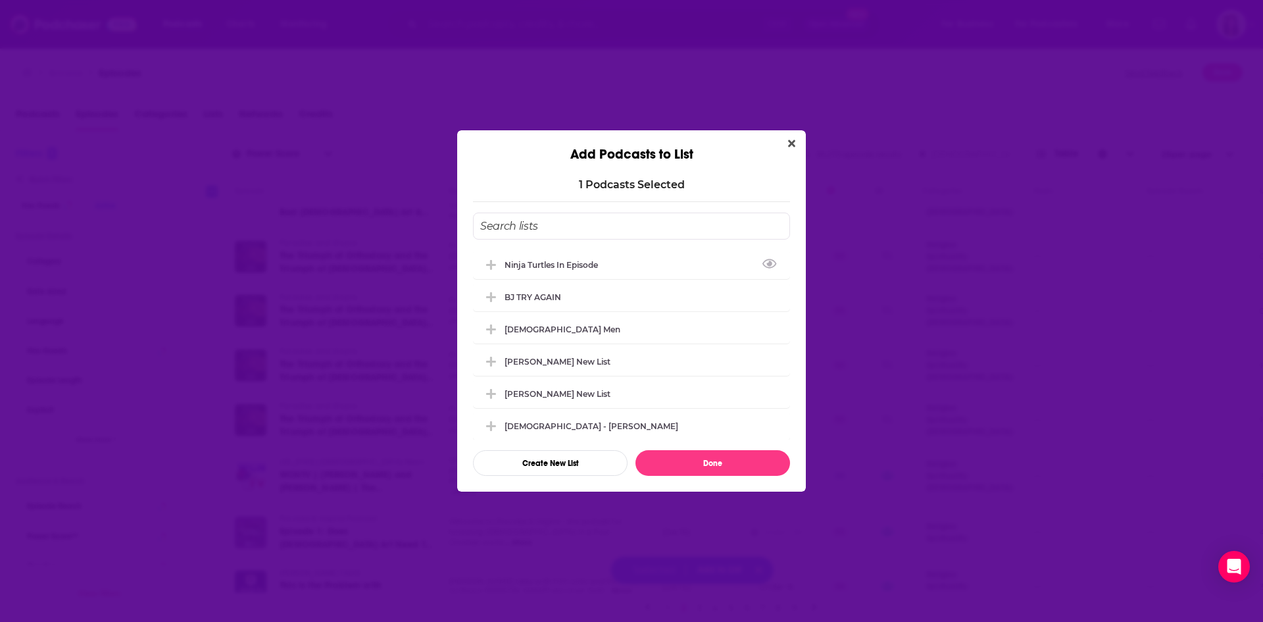
click at [532, 230] on input "Add Podcast To List" at bounding box center [631, 226] width 317 height 27
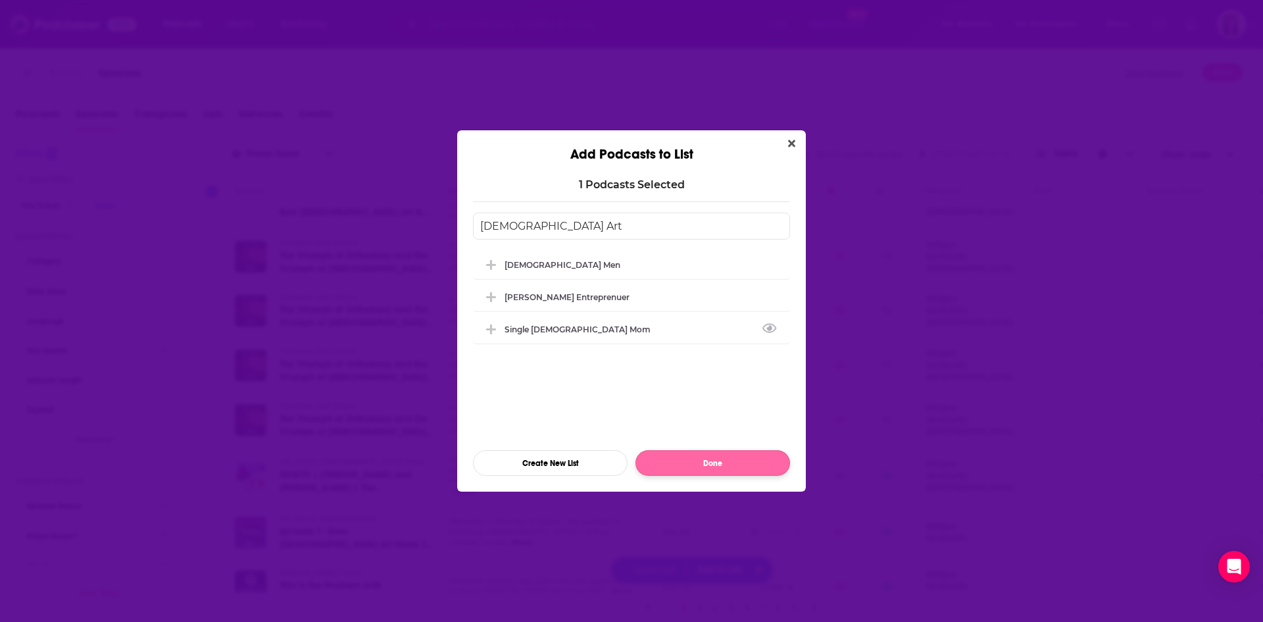
type input "[DEMOGRAPHIC_DATA] Art"
click at [689, 460] on button "Done" at bounding box center [713, 463] width 155 height 26
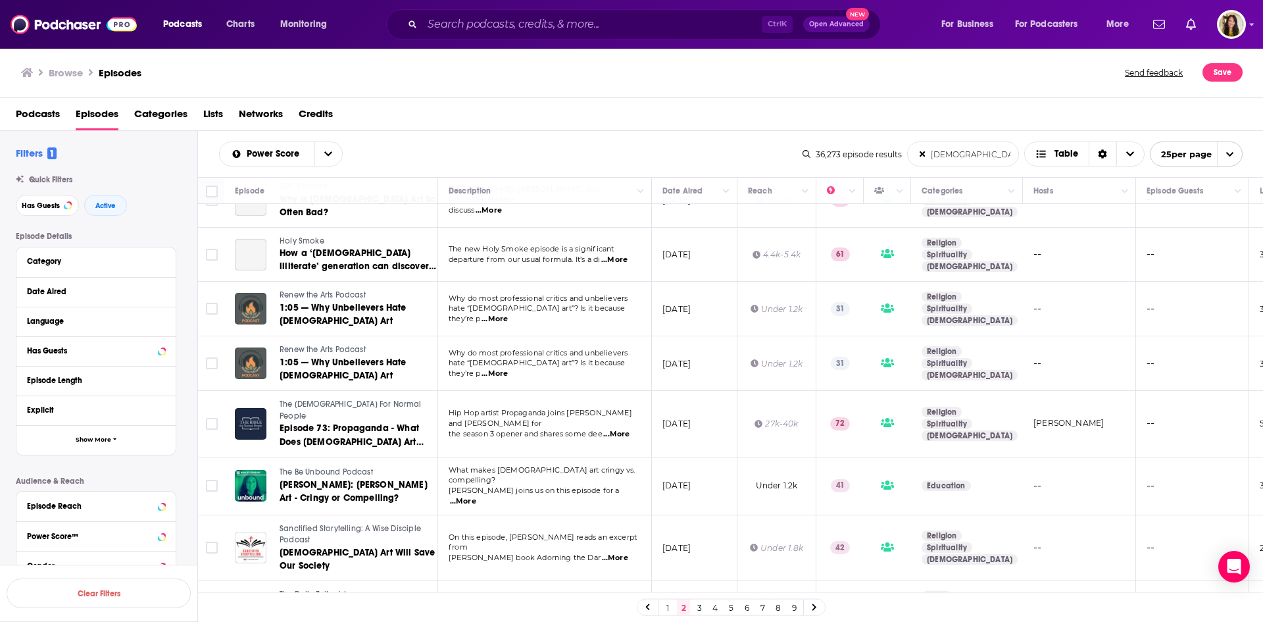
scroll to position [361, 0]
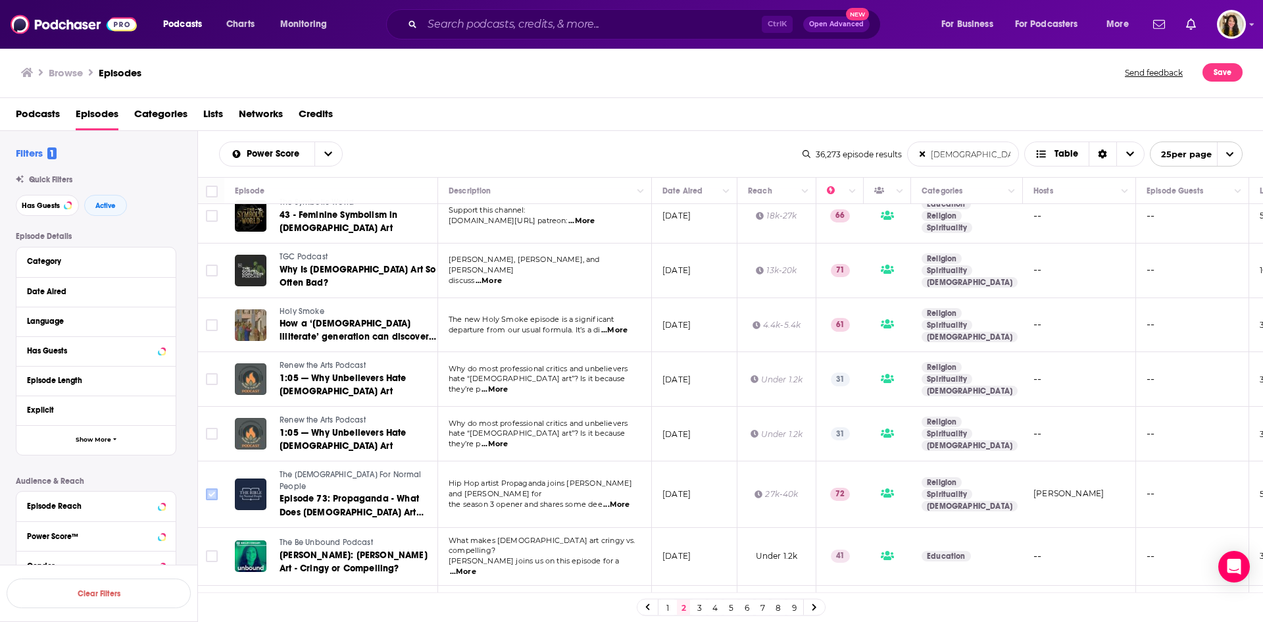
click at [211, 488] on input "Toggle select row" at bounding box center [212, 494] width 12 height 12
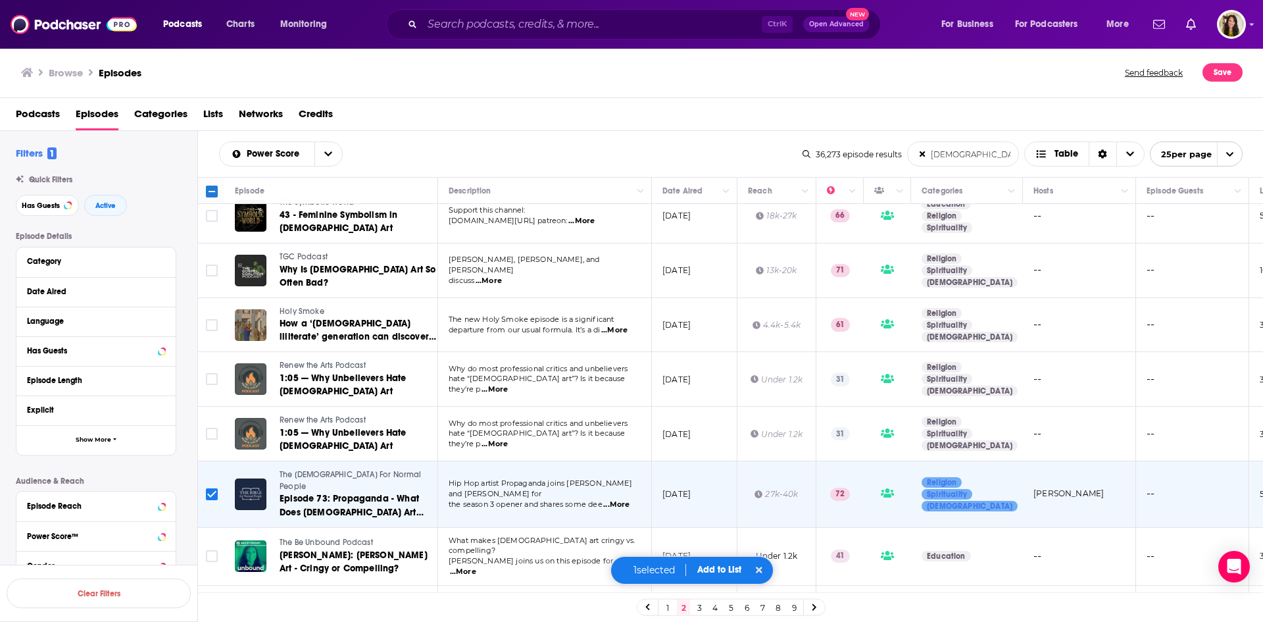
click at [722, 570] on span "Add to List" at bounding box center [719, 569] width 44 height 11
click at [718, 551] on button "Add Podcasts" at bounding box center [710, 546] width 71 height 24
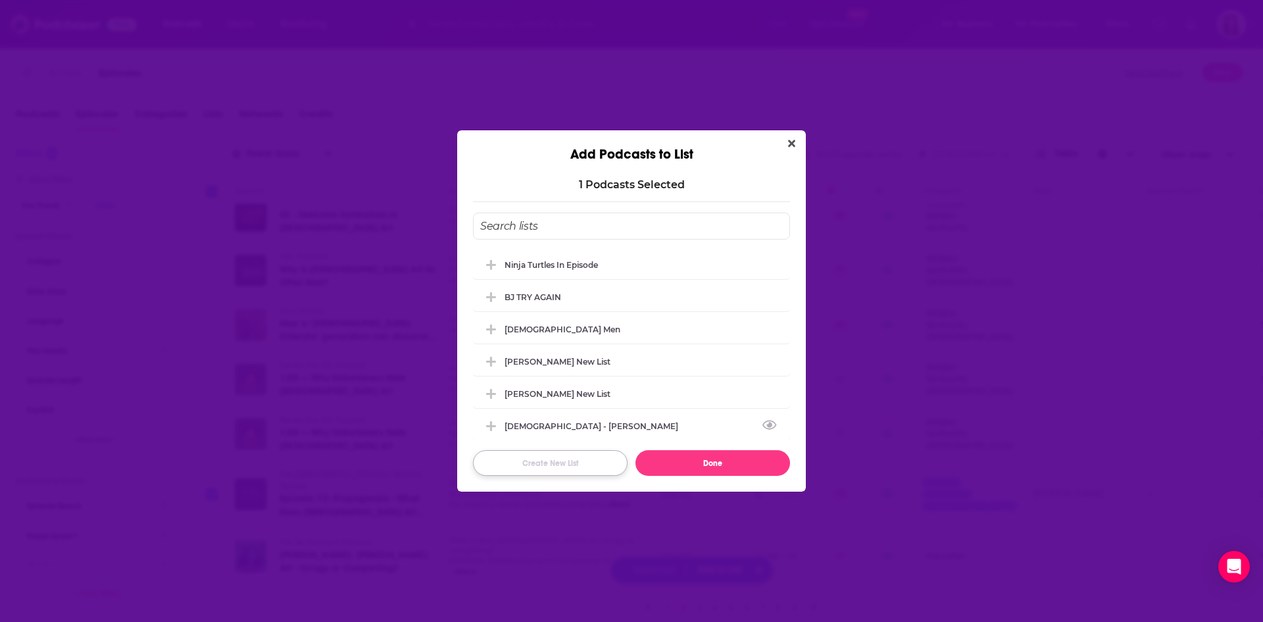
click at [546, 459] on button "Create New List" at bounding box center [550, 463] width 155 height 26
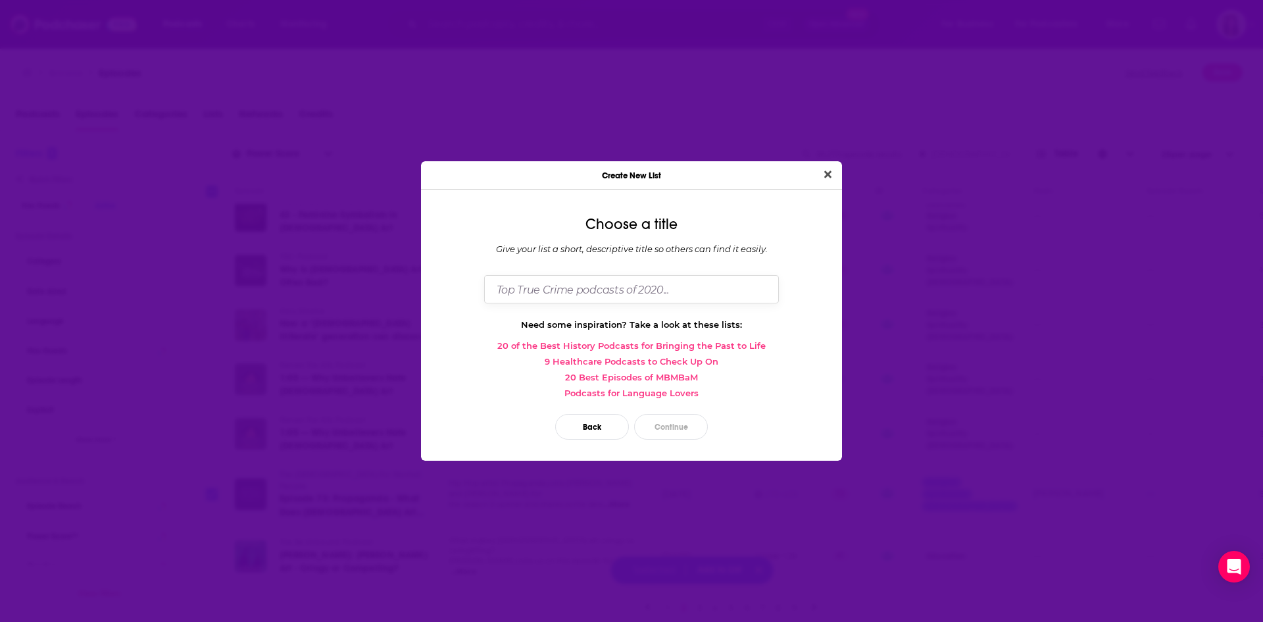
click at [532, 286] on input "Dialog" at bounding box center [631, 289] width 295 height 28
type input "[DEMOGRAPHIC_DATA] Art"
click at [678, 431] on button "Continue" at bounding box center [671, 427] width 74 height 26
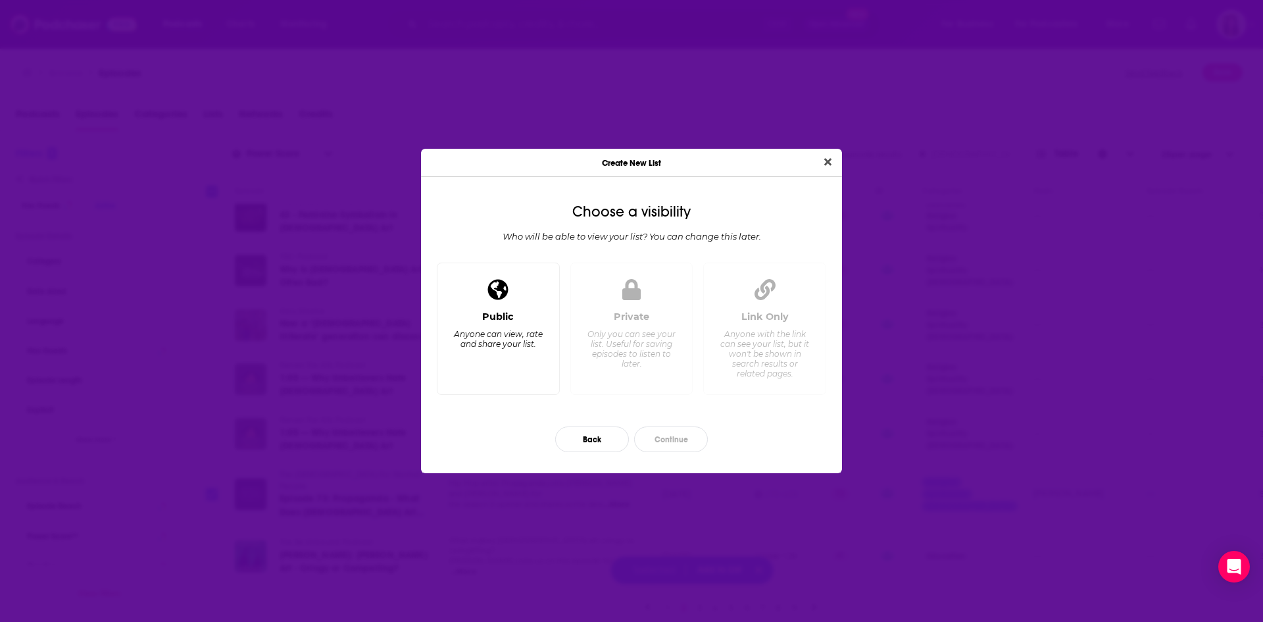
click at [513, 332] on div "Anyone can view, rate and share your list." at bounding box center [498, 339] width 90 height 20
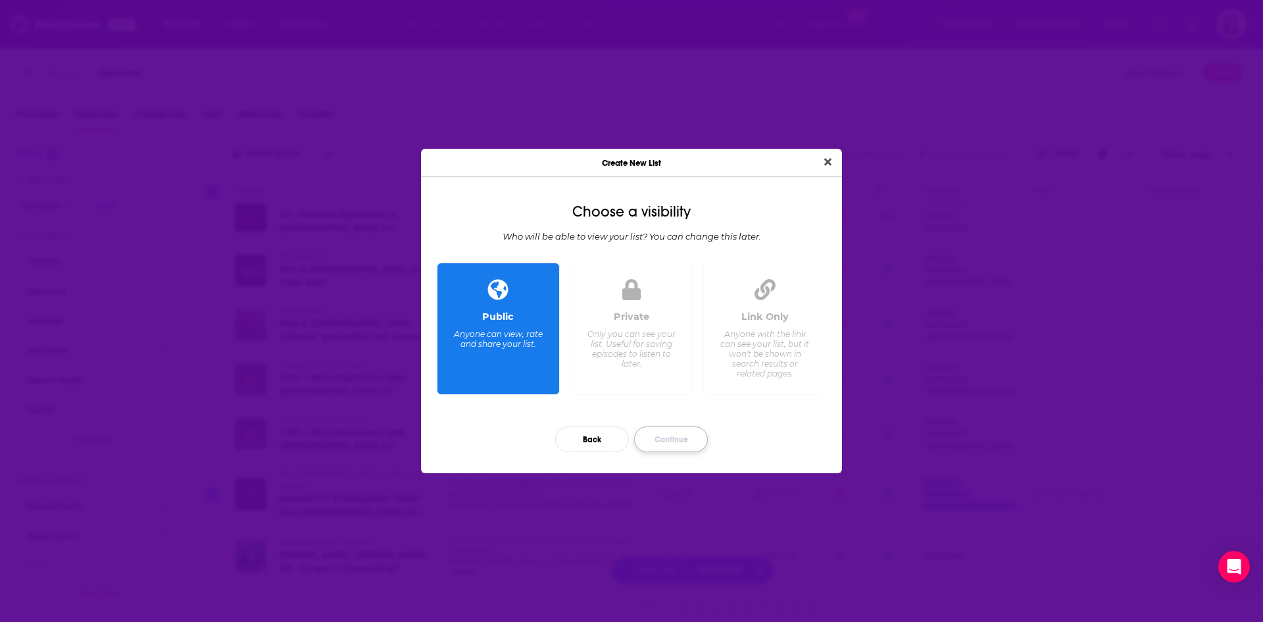
click at [659, 436] on button "Continue" at bounding box center [671, 439] width 74 height 26
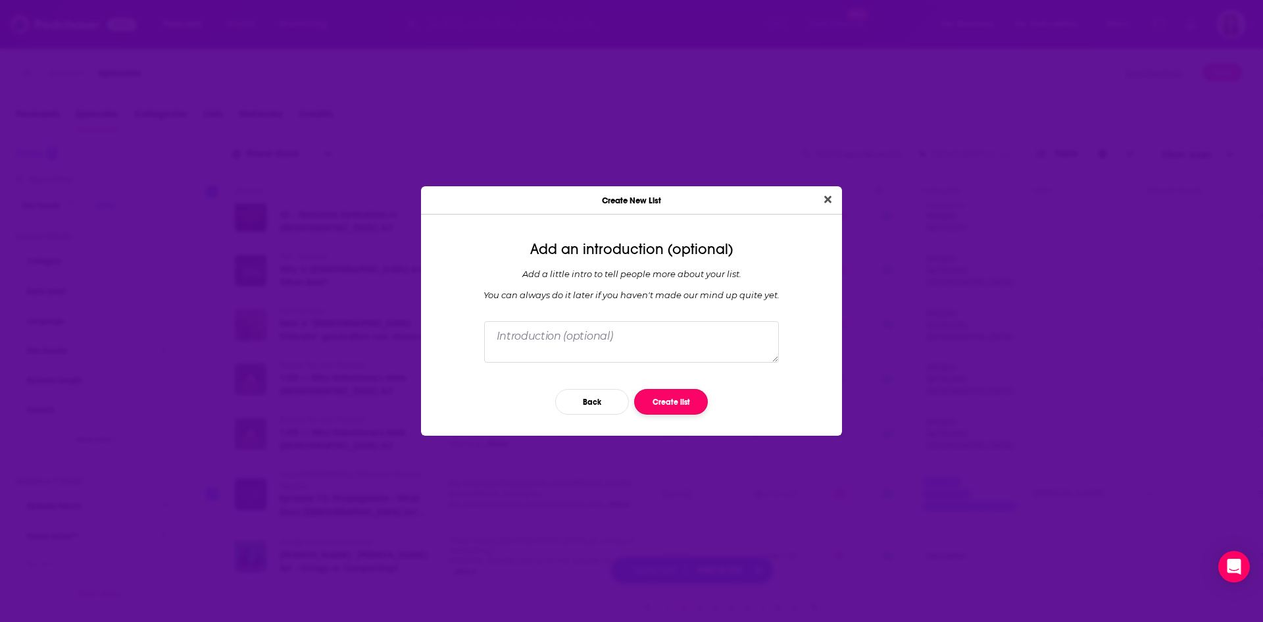
click at [667, 399] on button "Create list" at bounding box center [671, 402] width 74 height 26
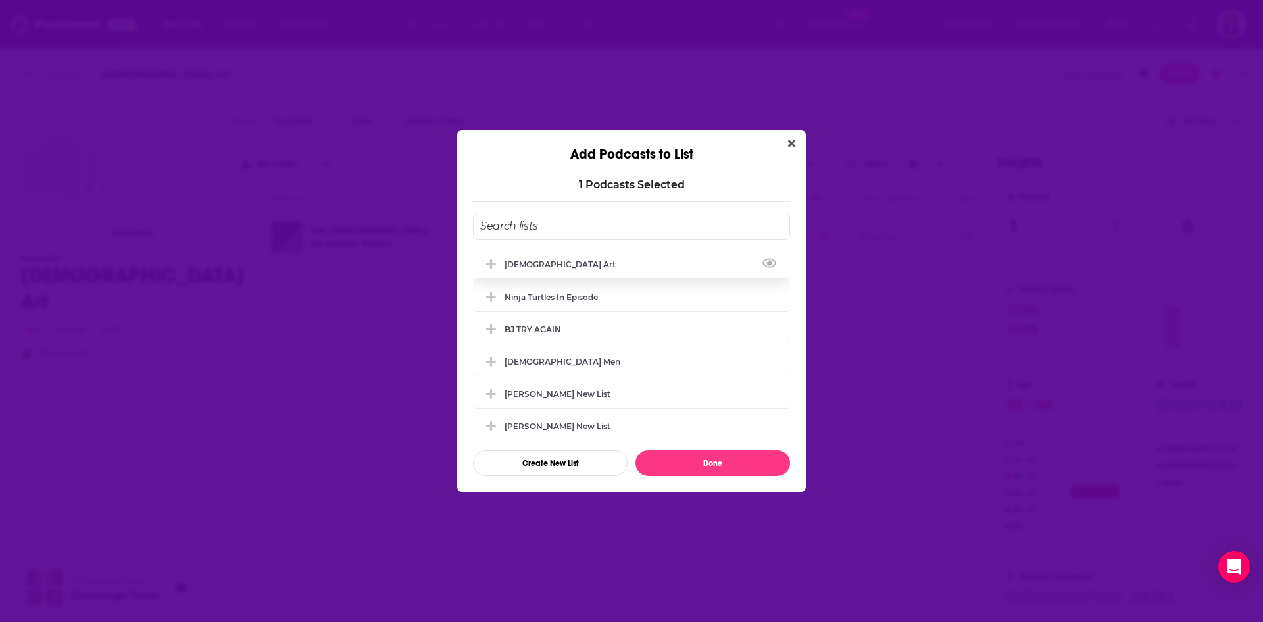
click at [588, 263] on div "[DEMOGRAPHIC_DATA] Art" at bounding box center [631, 263] width 317 height 29
click at [701, 470] on button "Done" at bounding box center [713, 463] width 155 height 26
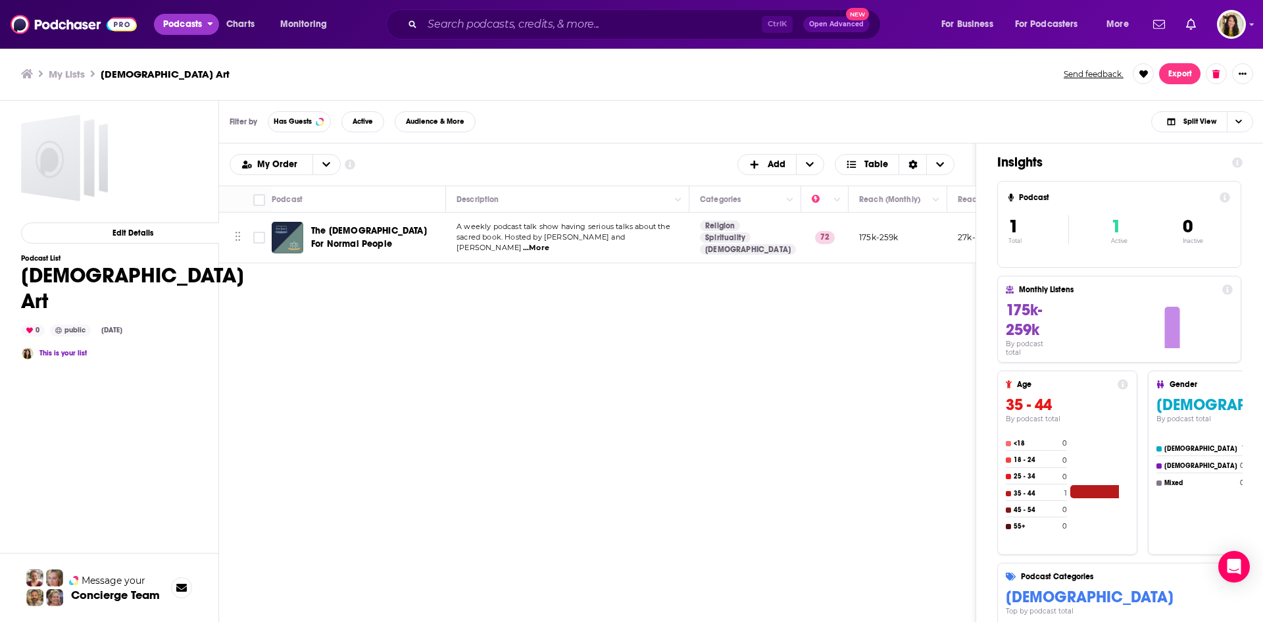
click at [189, 22] on span "Podcasts" at bounding box center [182, 24] width 39 height 18
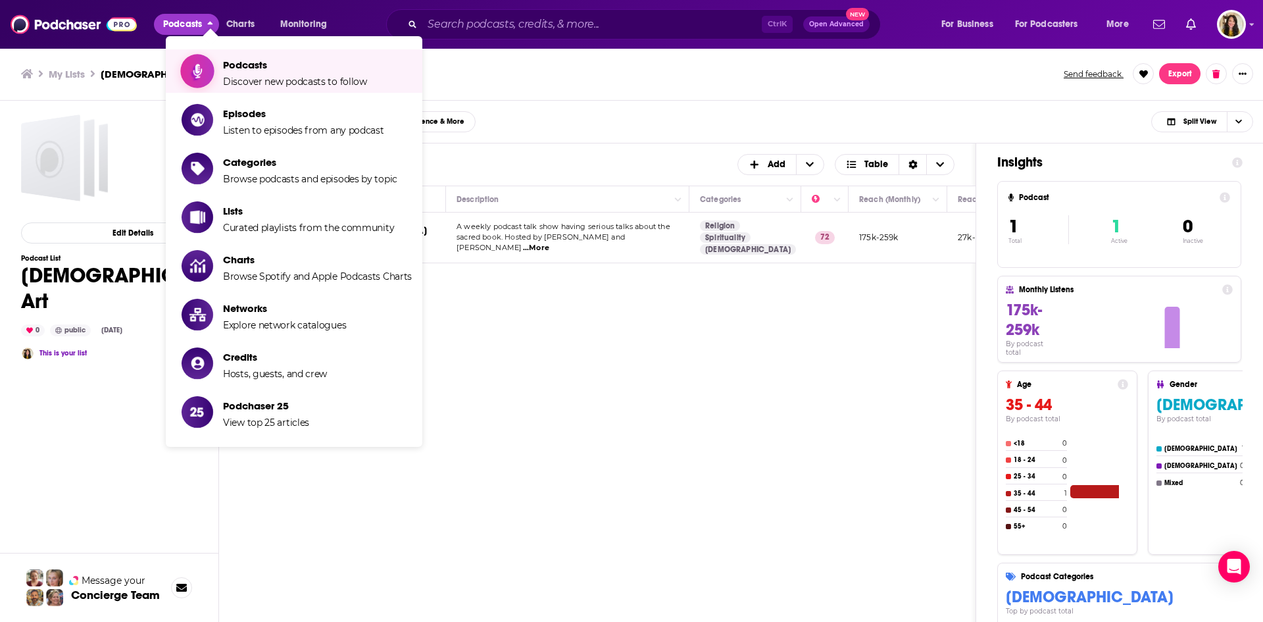
click at [276, 68] on span "Podcasts" at bounding box center [295, 65] width 144 height 13
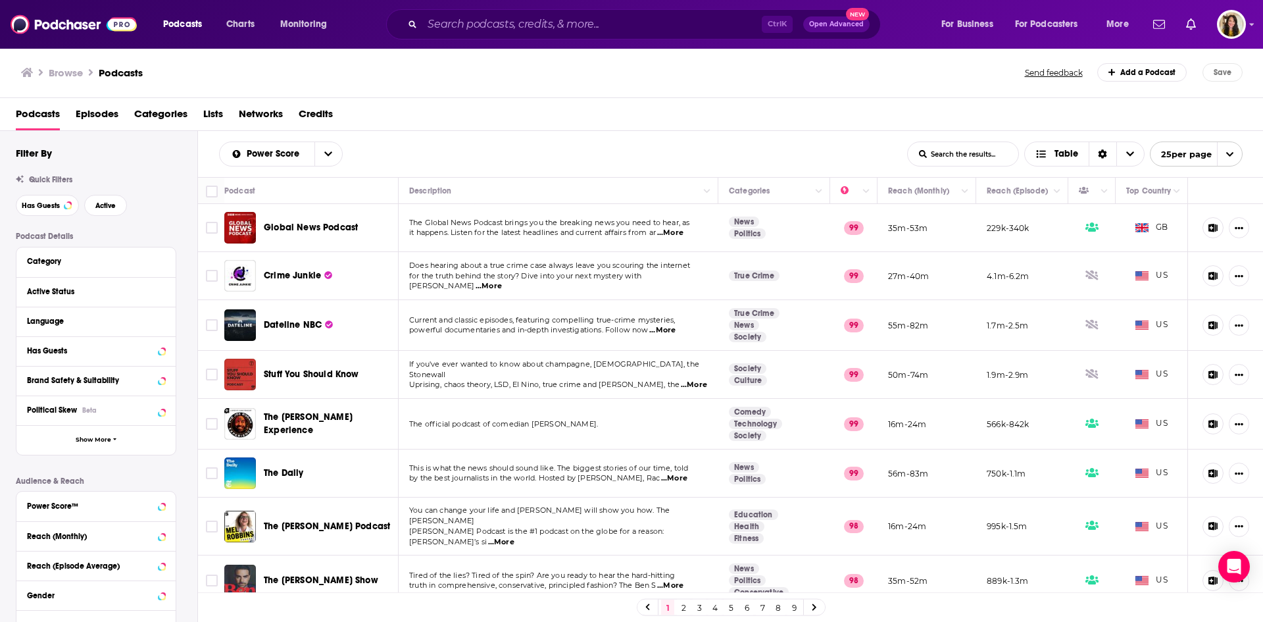
click at [949, 154] on input "List Search Input" at bounding box center [963, 154] width 111 height 24
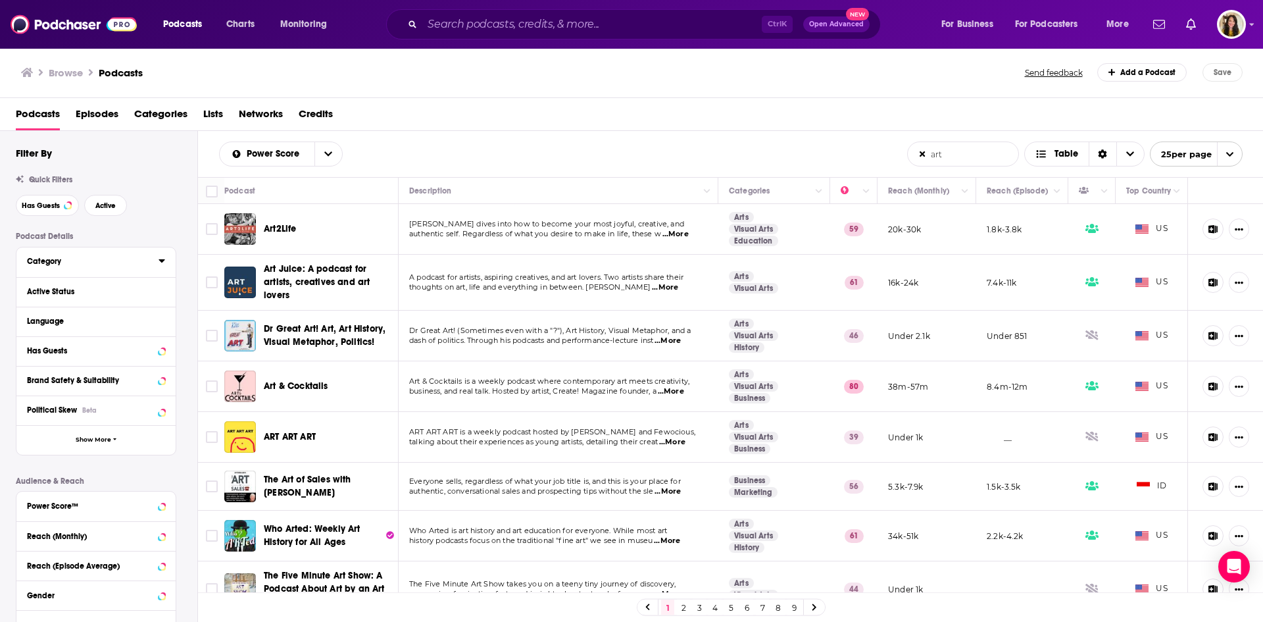
type input "art"
click at [54, 263] on div "Category" at bounding box center [88, 261] width 123 height 9
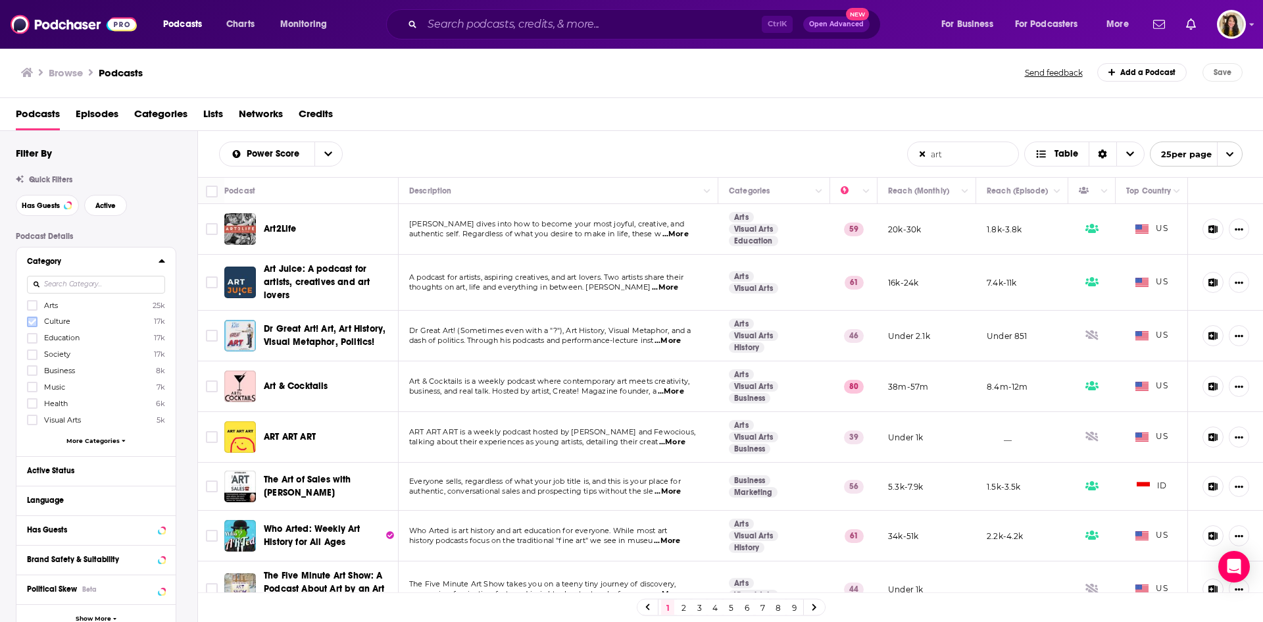
click at [34, 318] on icon at bounding box center [32, 322] width 8 height 8
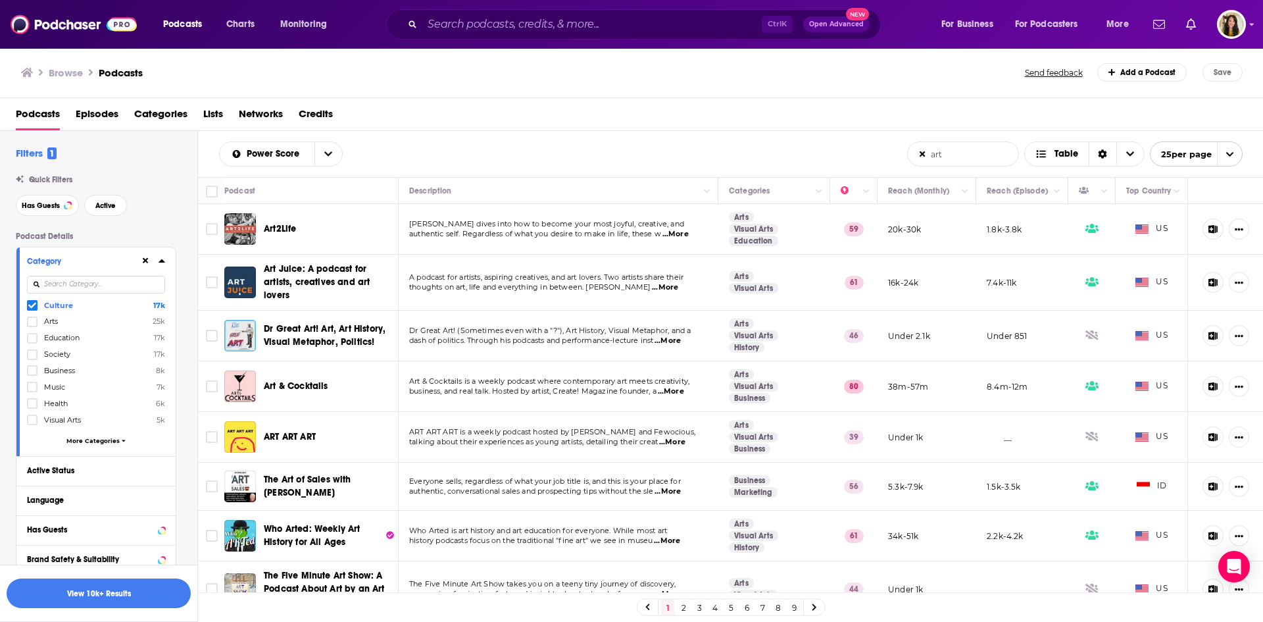
click at [30, 305] on icon at bounding box center [32, 306] width 8 height 6
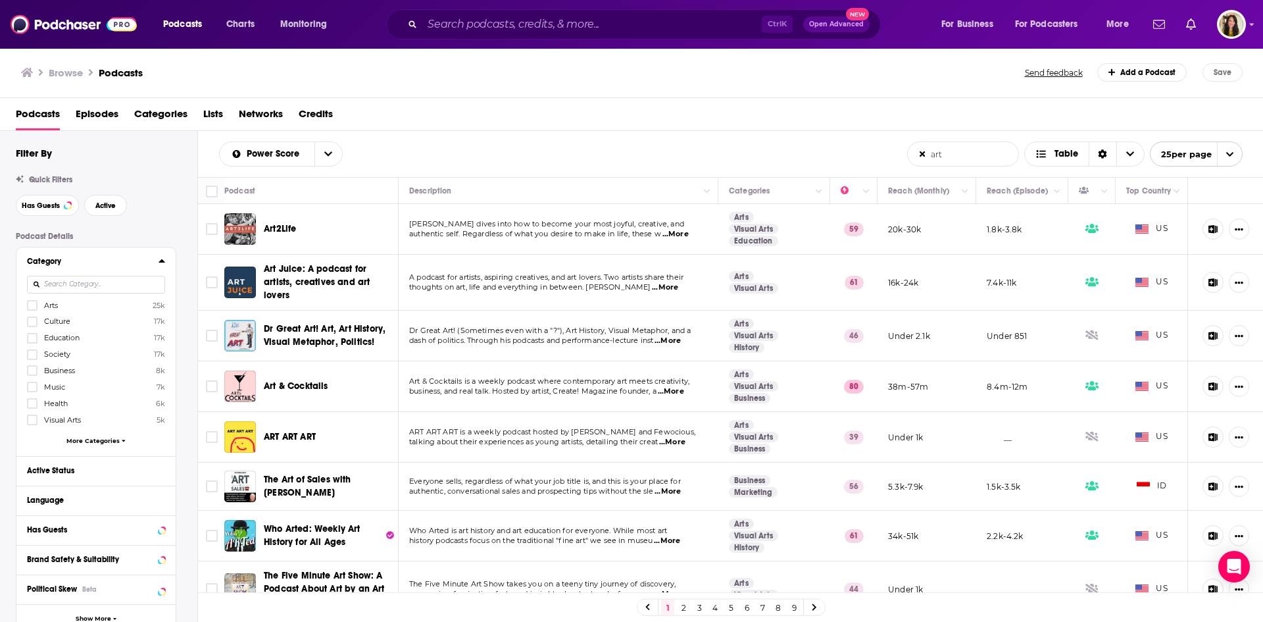
click at [99, 439] on span "More Categories" at bounding box center [92, 440] width 53 height 7
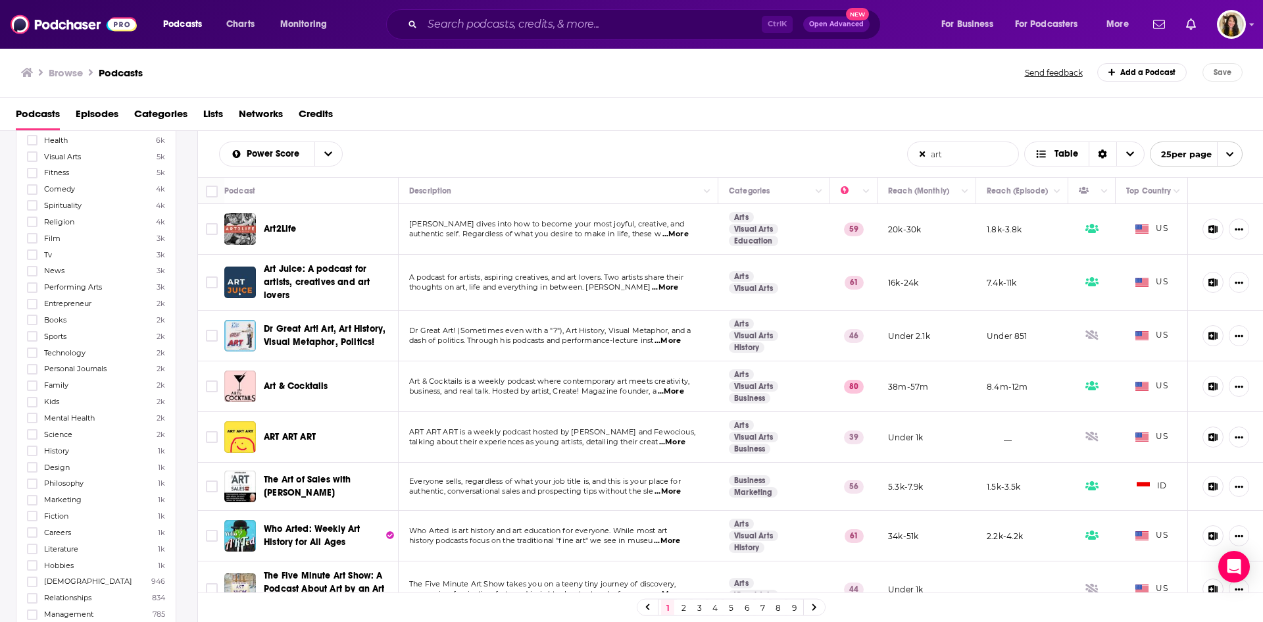
scroll to position [329, 0]
click at [67, 517] on span "[DEMOGRAPHIC_DATA]" at bounding box center [88, 515] width 88 height 9
click at [32, 520] on input "multiSelectOption-christianity-33" at bounding box center [32, 520] width 0 height 0
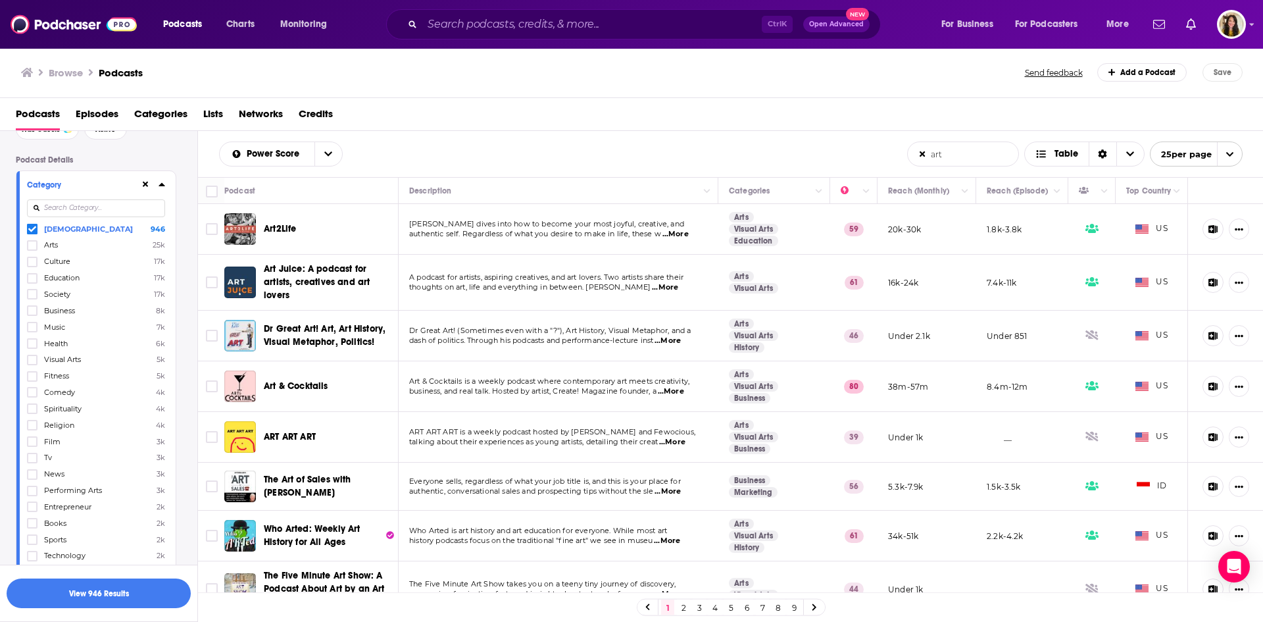
scroll to position [66, 0]
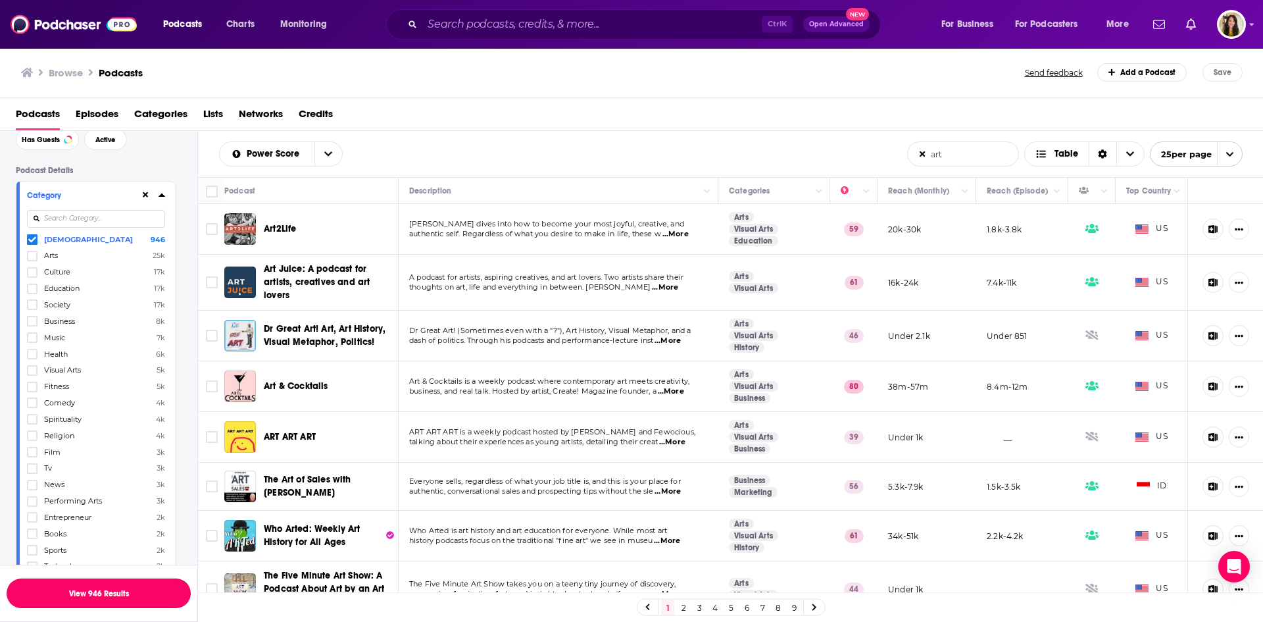
drag, startPoint x: 95, startPoint y: 593, endPoint x: 662, endPoint y: 91, distance: 757.3
click at [95, 593] on button "View 946 Results" at bounding box center [99, 593] width 184 height 30
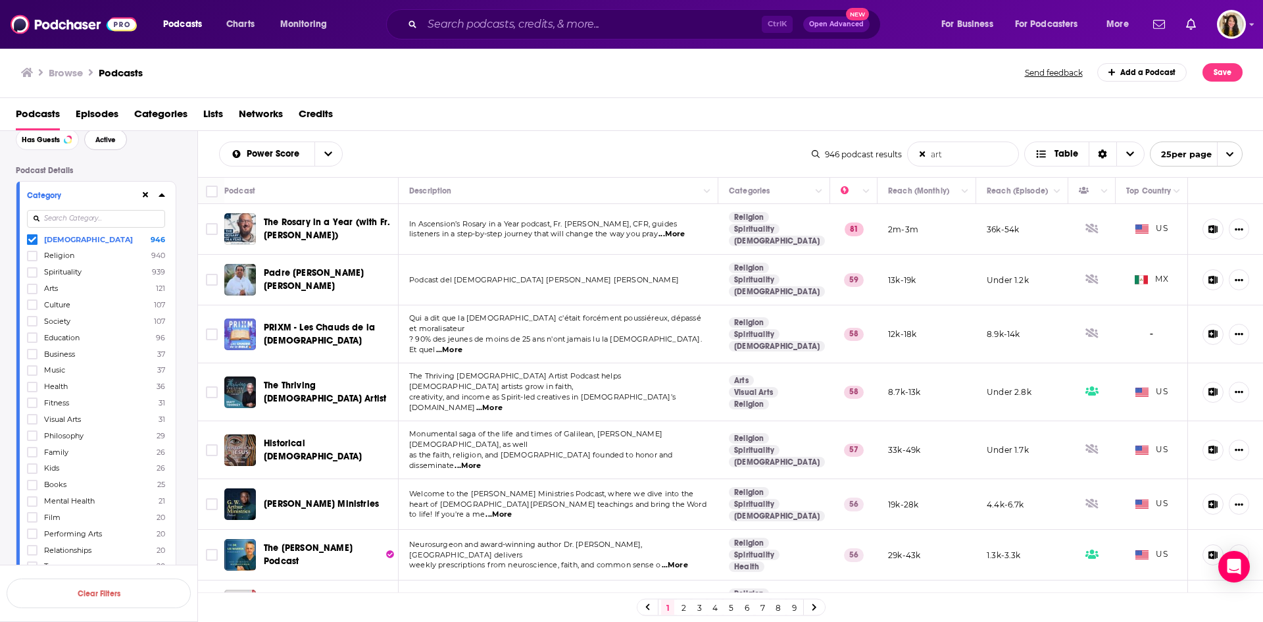
click at [101, 143] on span "Active" at bounding box center [105, 139] width 20 height 7
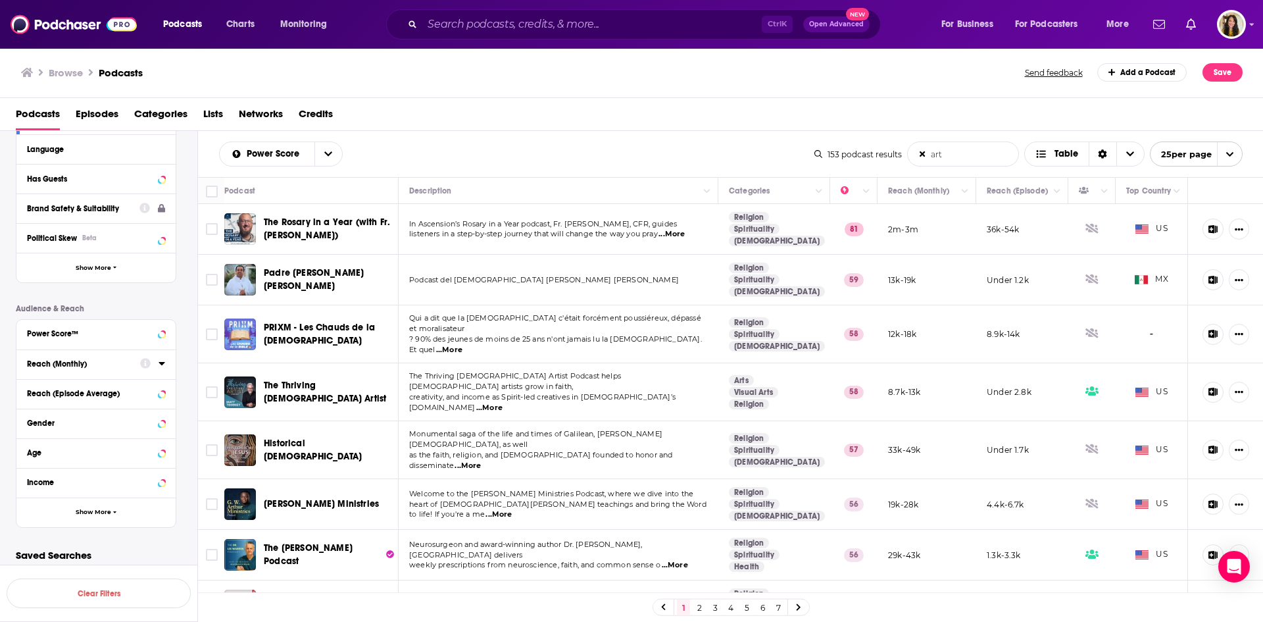
scroll to position [925, 0]
click at [62, 150] on div "Language" at bounding box center [88, 147] width 123 height 9
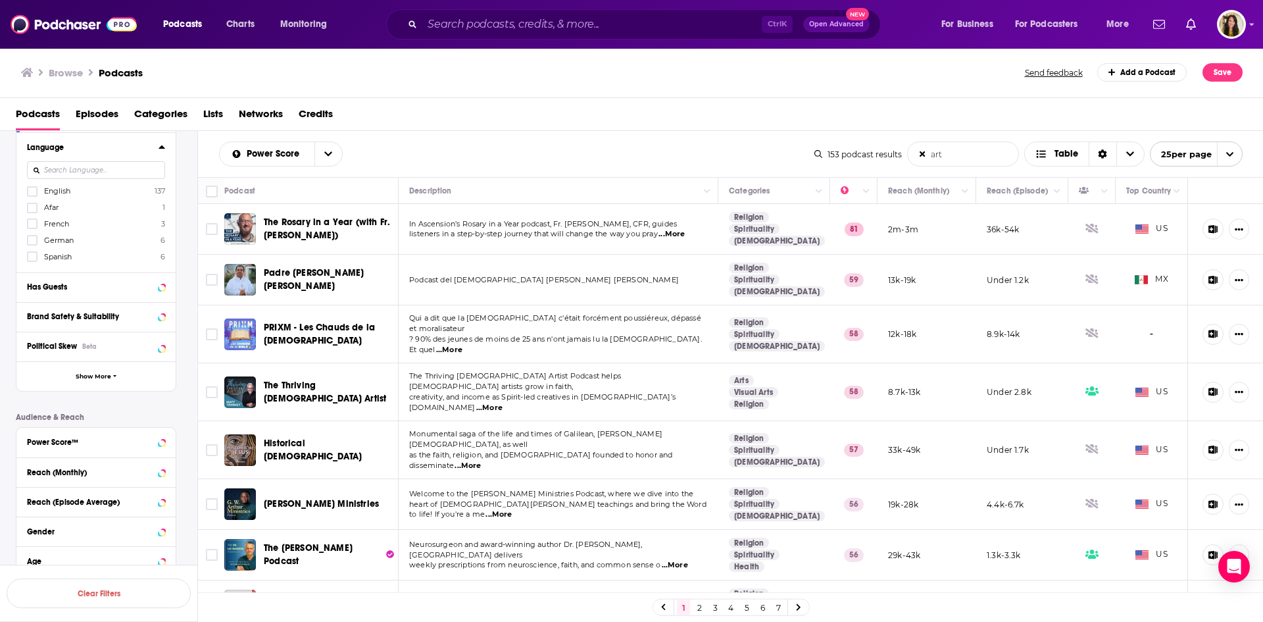
click at [64, 191] on span "English" at bounding box center [57, 190] width 26 height 9
click at [32, 195] on input "multiSelectOption-en-0" at bounding box center [32, 195] width 0 height 0
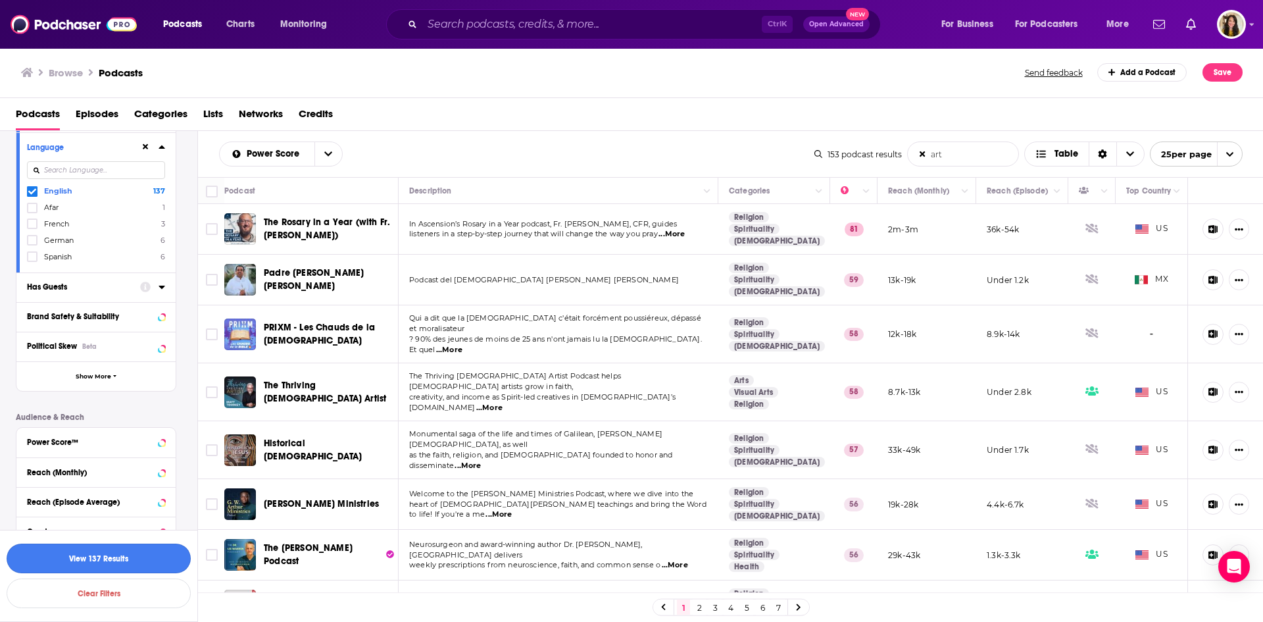
click at [100, 556] on button "View 137 Results" at bounding box center [99, 558] width 184 height 30
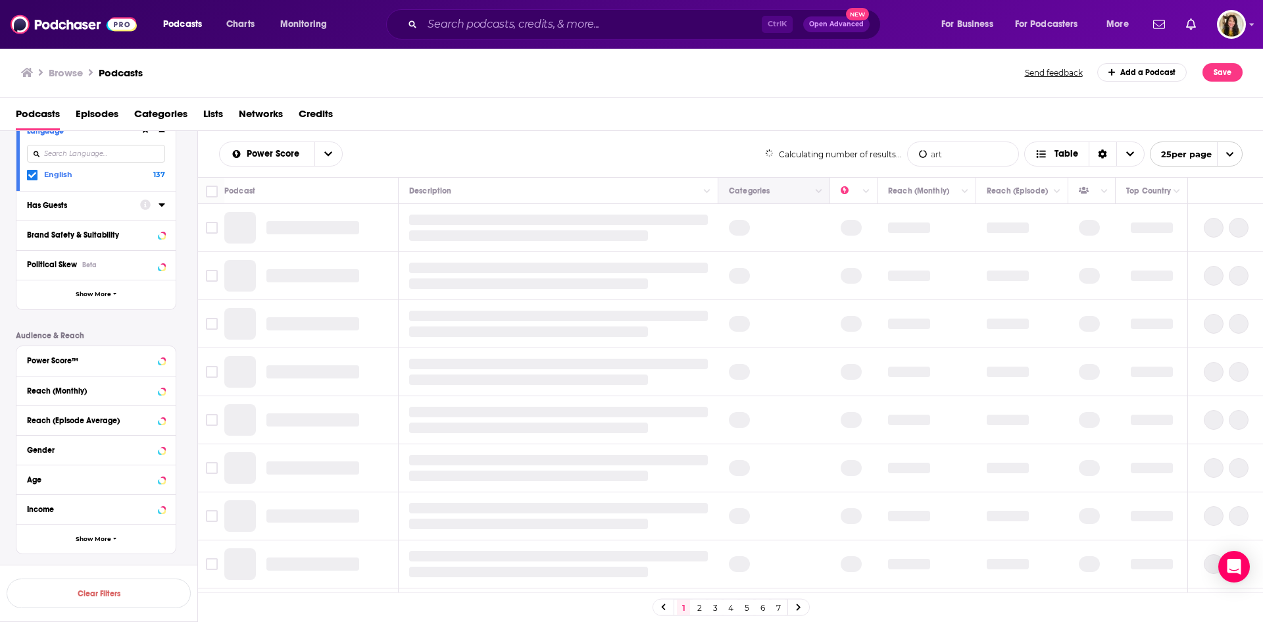
scroll to position [909, 0]
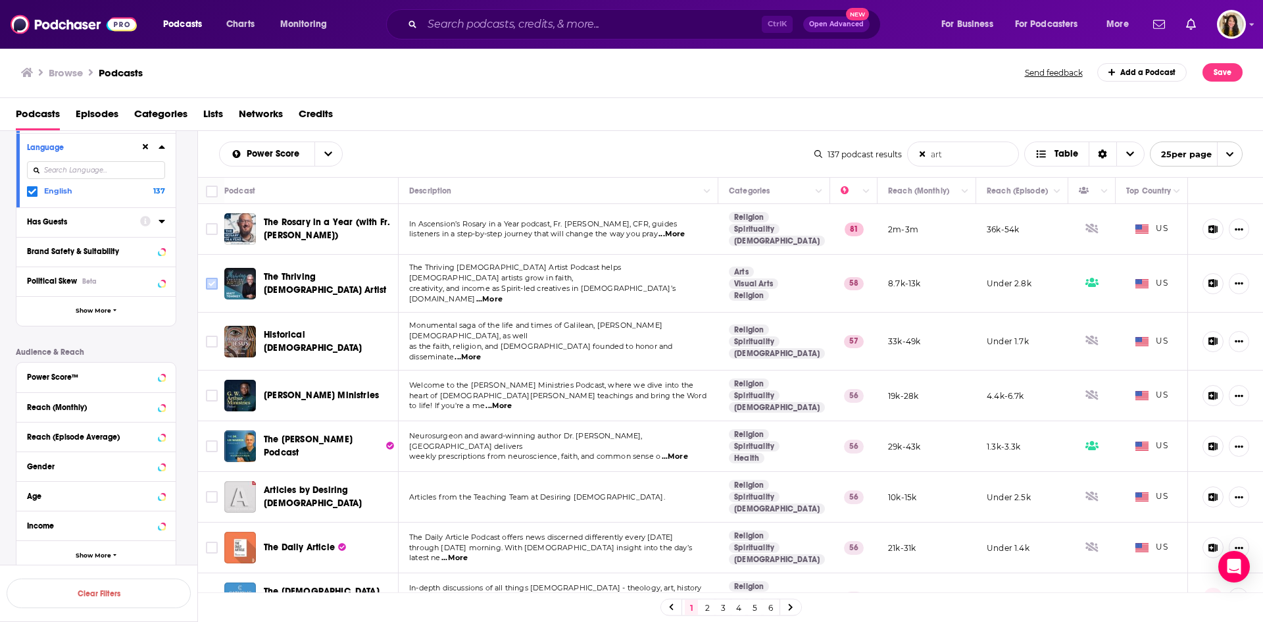
click at [210, 280] on input "Toggle select row" at bounding box center [212, 284] width 12 height 12
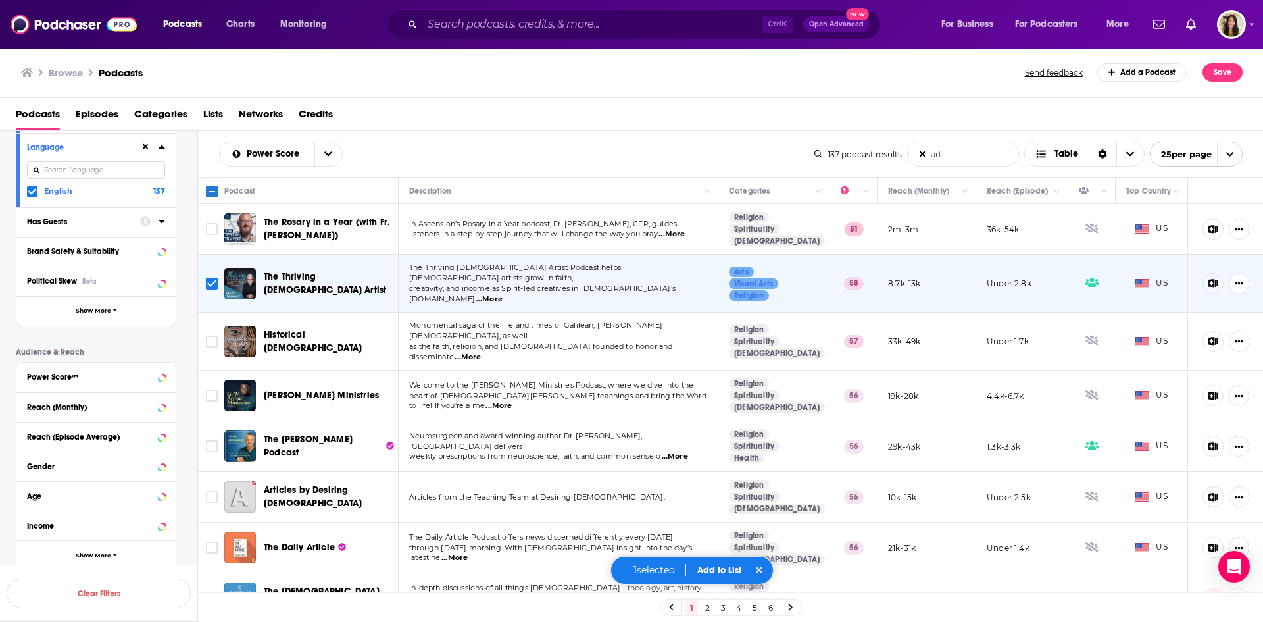
click at [681, 451] on span "...More" at bounding box center [675, 456] width 26 height 11
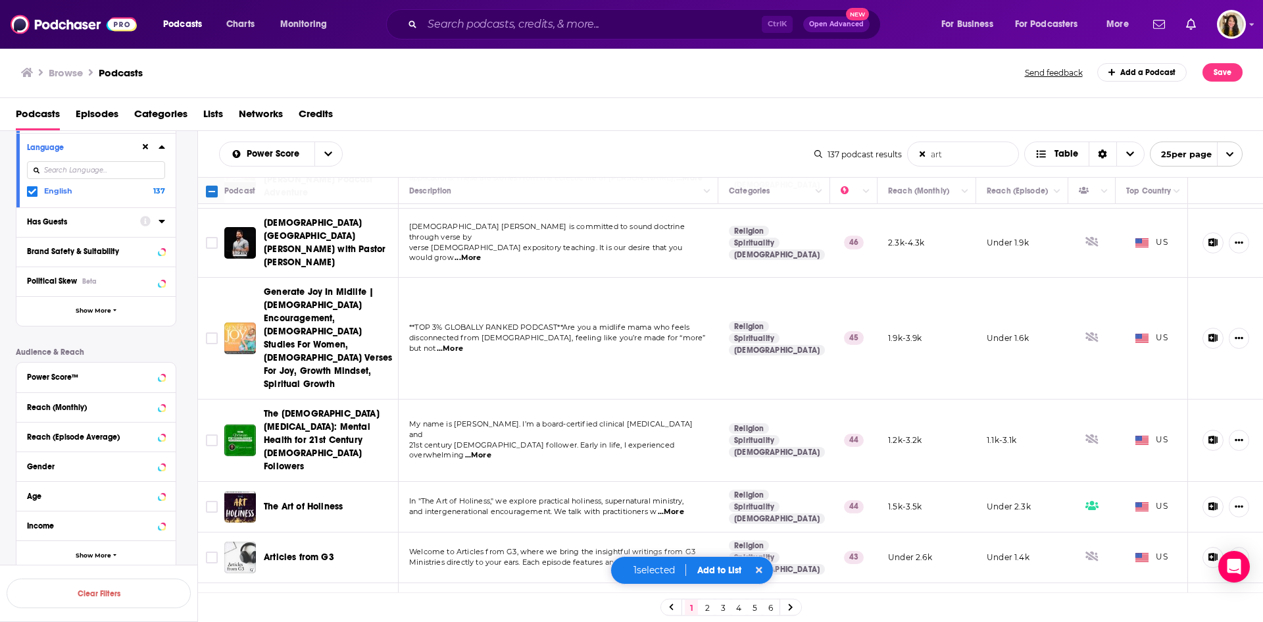
scroll to position [918, 0]
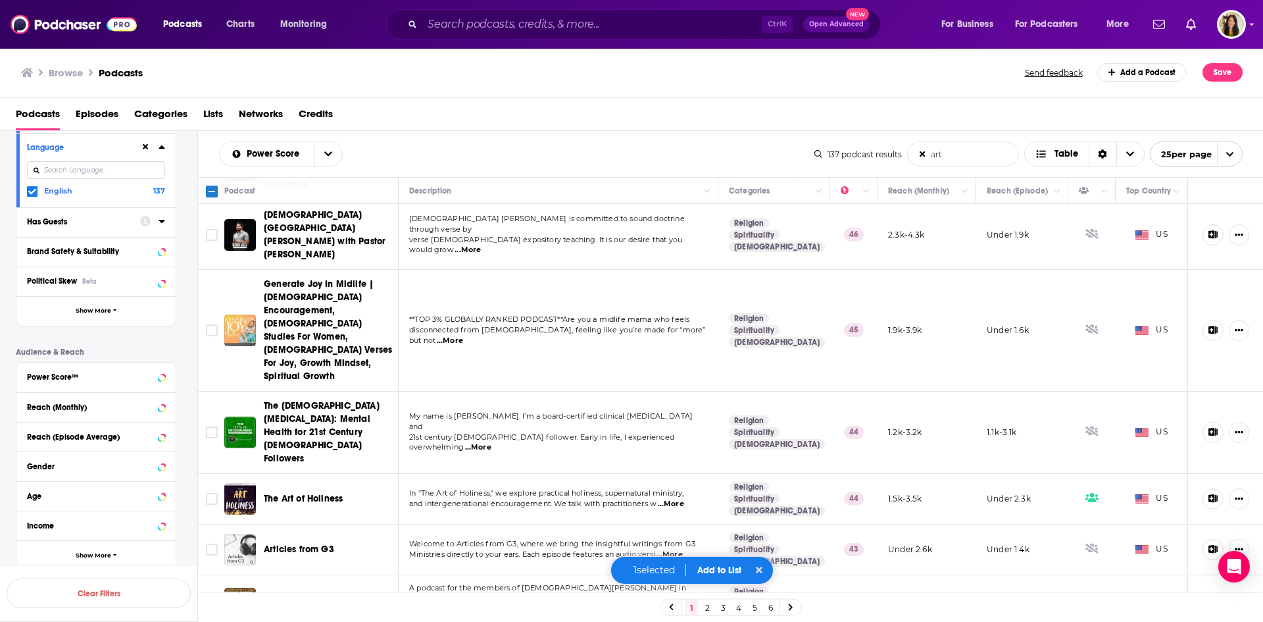
click at [718, 565] on button "Add to List" at bounding box center [719, 570] width 65 height 11
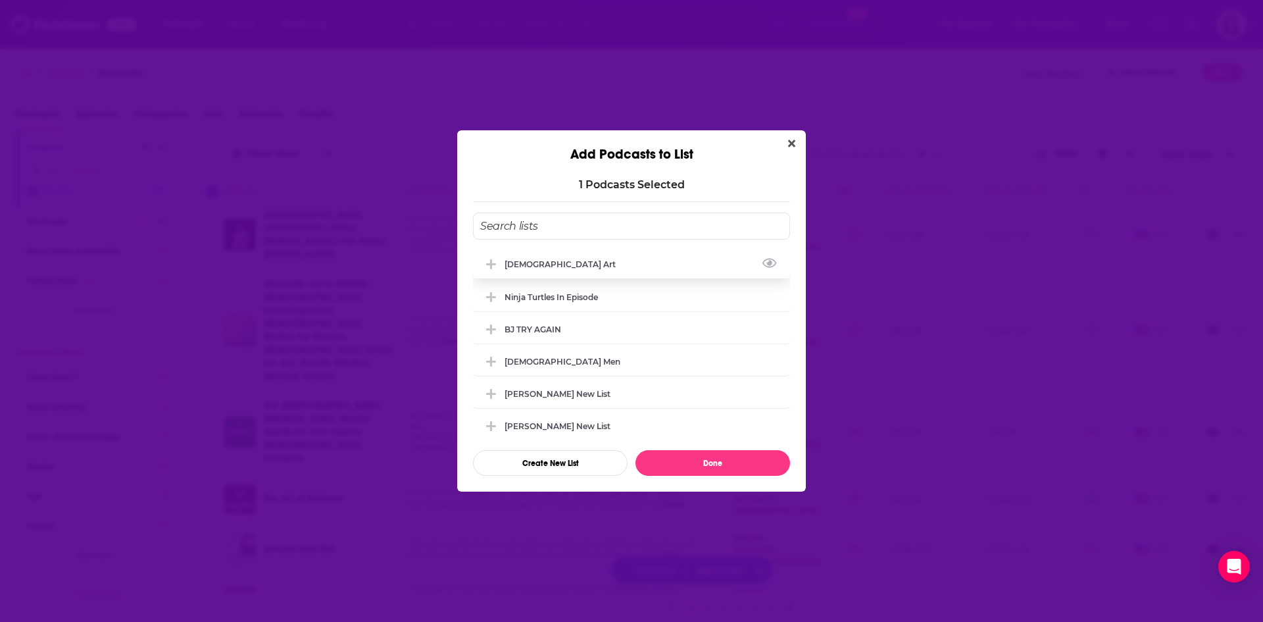
click at [547, 270] on div "[DEMOGRAPHIC_DATA] Art" at bounding box center [631, 263] width 317 height 29
click at [723, 465] on button "Done" at bounding box center [713, 463] width 155 height 26
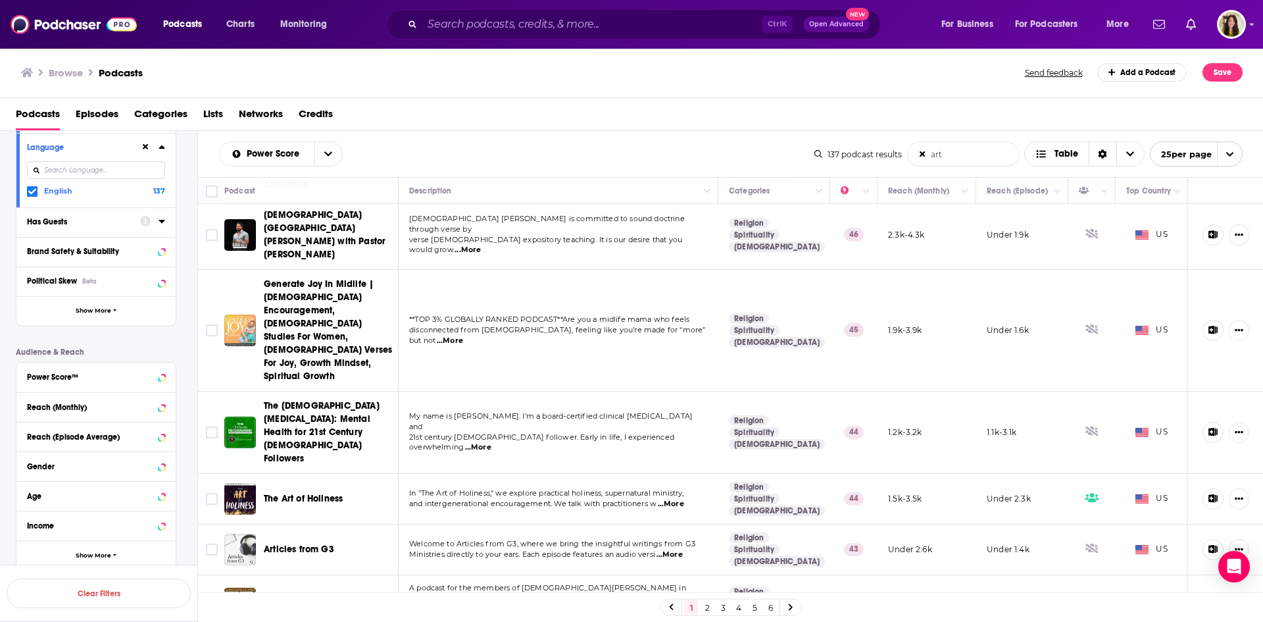
click at [705, 608] on link "2" at bounding box center [707, 607] width 13 height 16
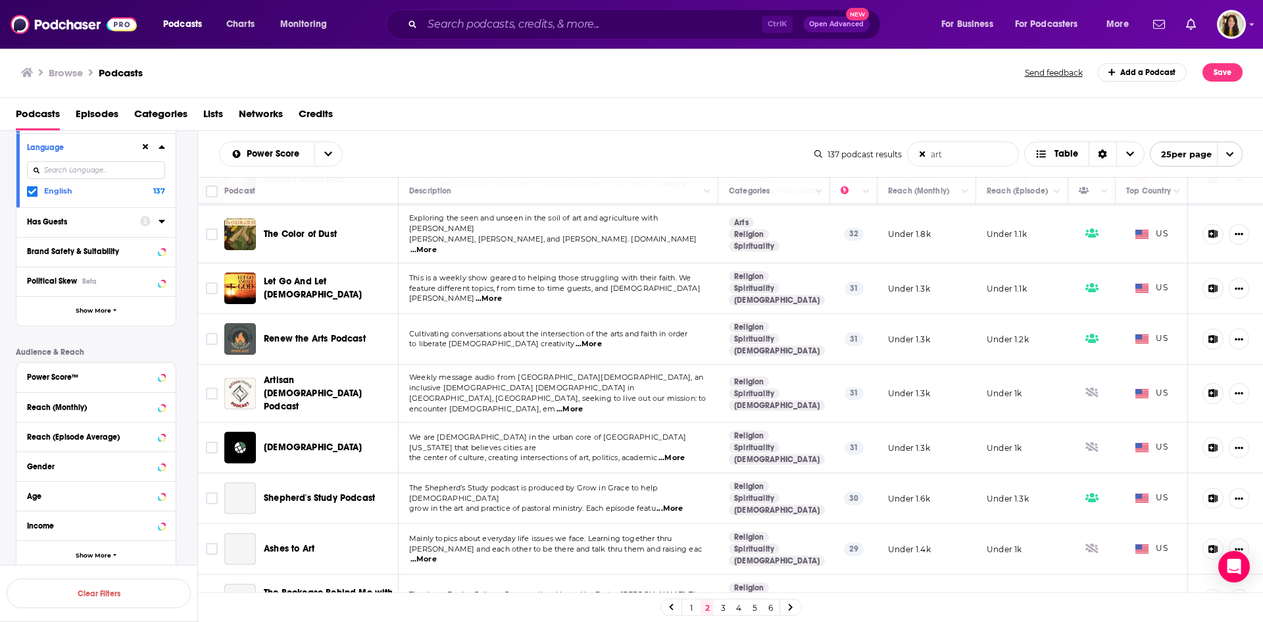
scroll to position [876, 0]
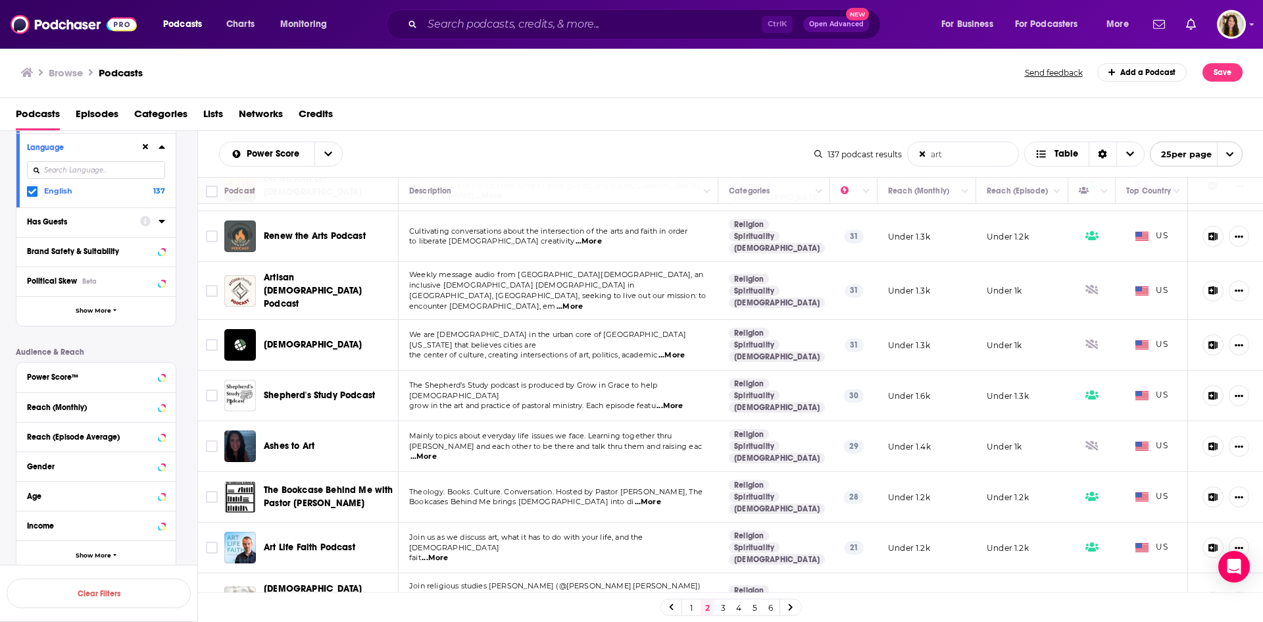
click at [722, 611] on link "3" at bounding box center [722, 607] width 13 height 16
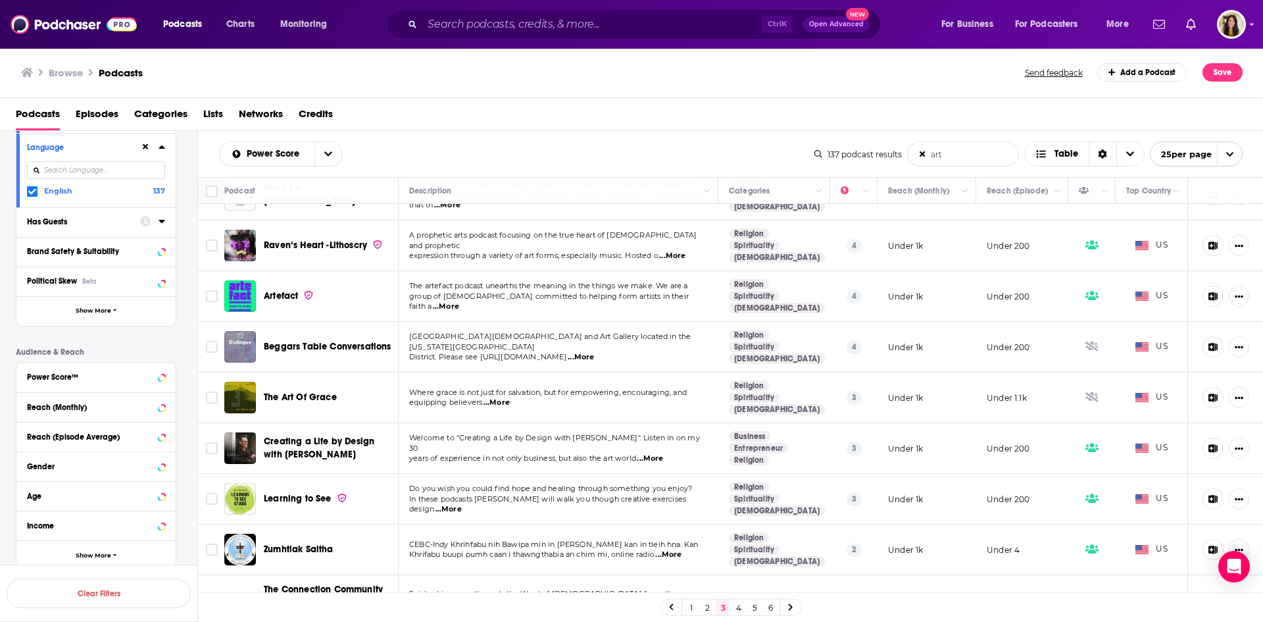
scroll to position [876, 0]
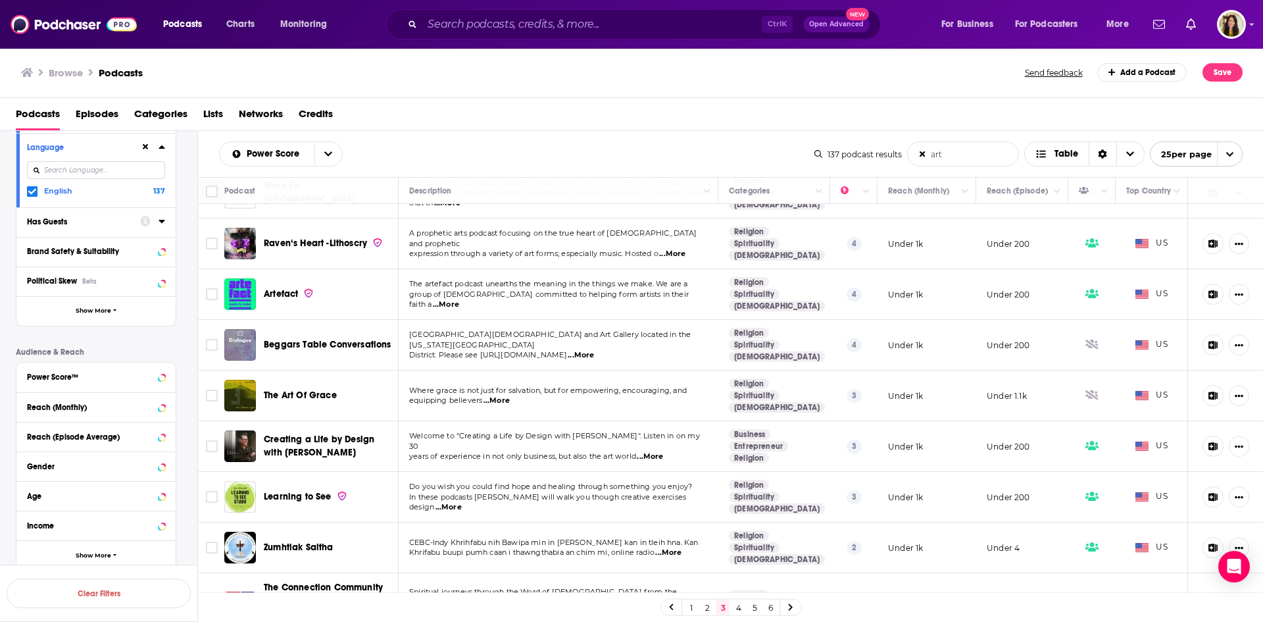
click at [735, 607] on link "4" at bounding box center [738, 607] width 13 height 16
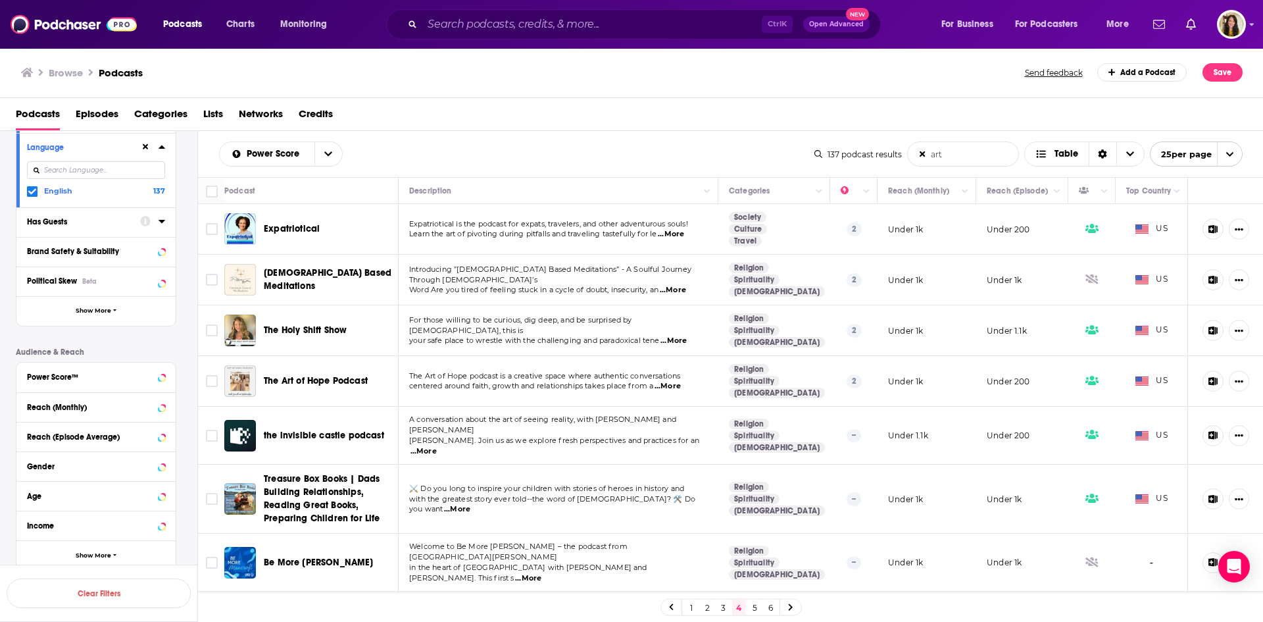
click at [98, 114] on span "Episodes" at bounding box center [97, 116] width 43 height 27
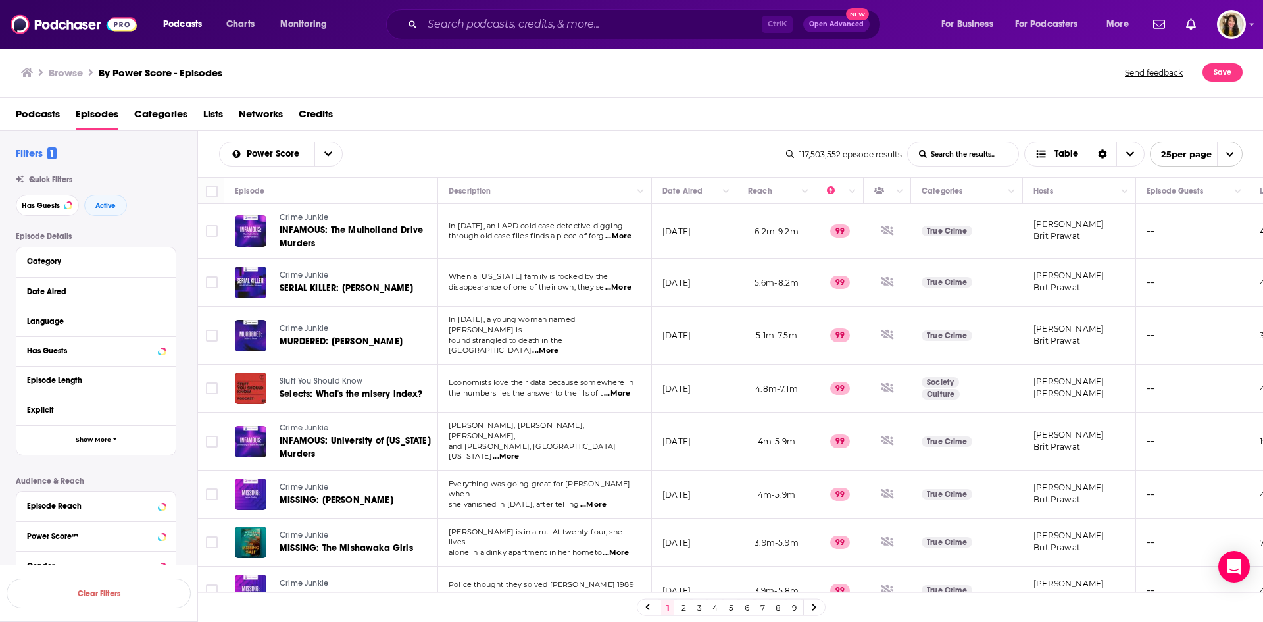
click at [937, 151] on input "List Search Input" at bounding box center [963, 154] width 111 height 24
click at [933, 151] on input "art" at bounding box center [963, 154] width 111 height 24
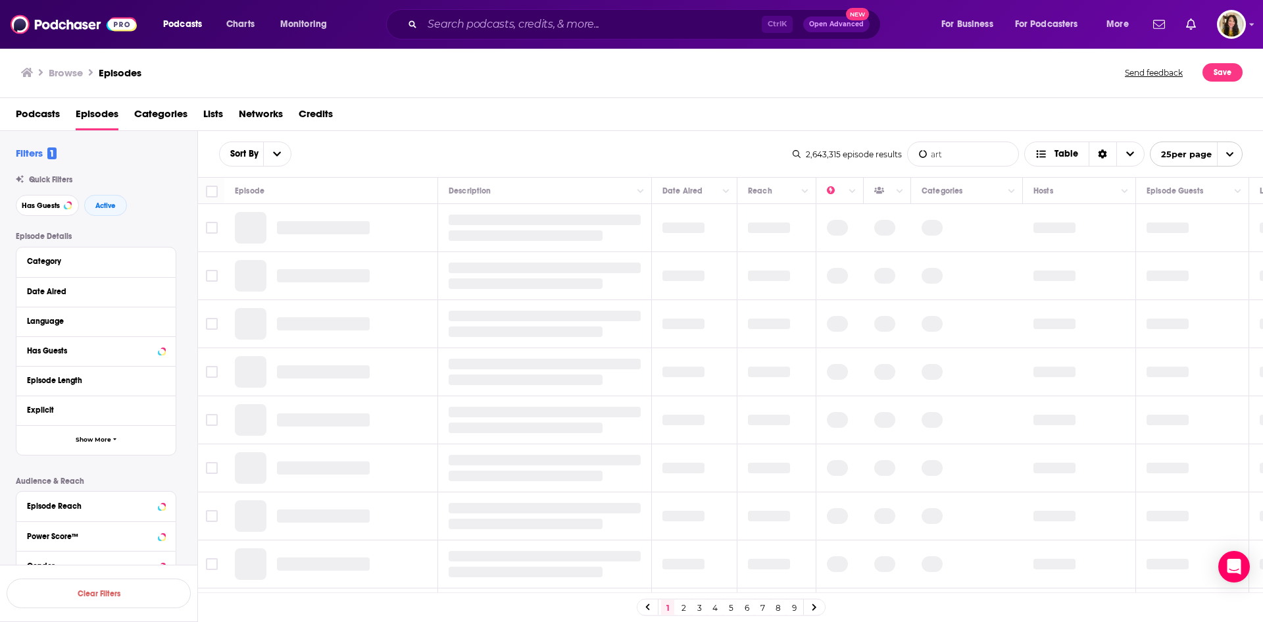
type input "art"
click at [58, 267] on button "Category" at bounding box center [96, 261] width 138 height 16
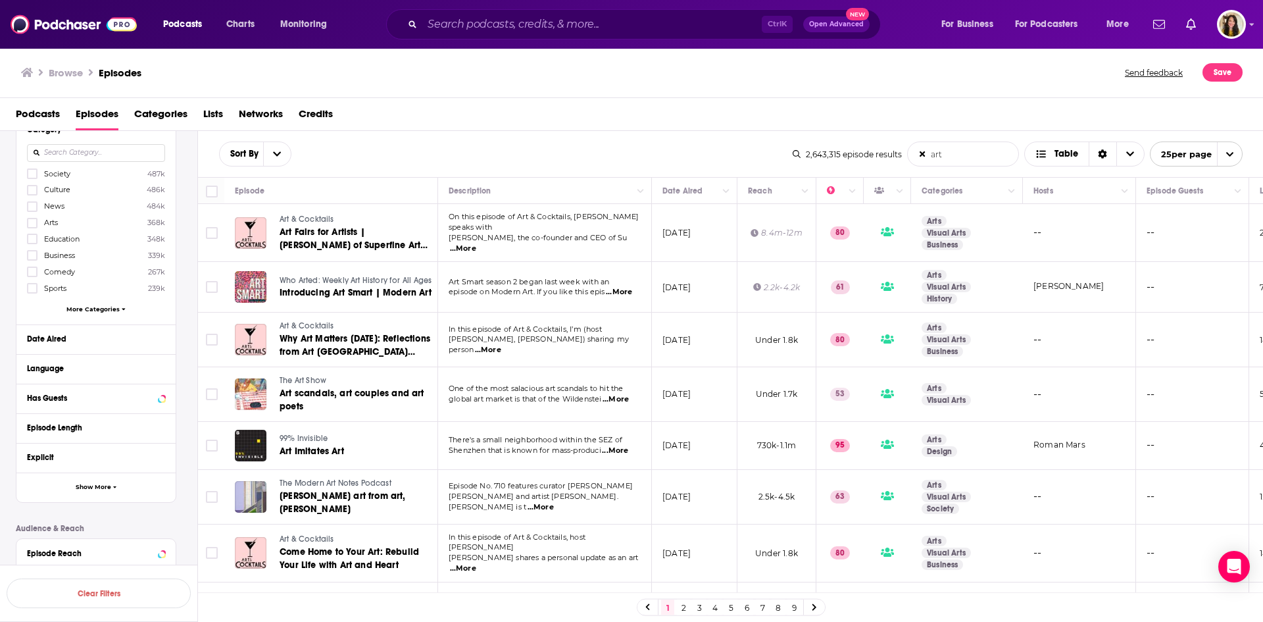
scroll to position [197, 0]
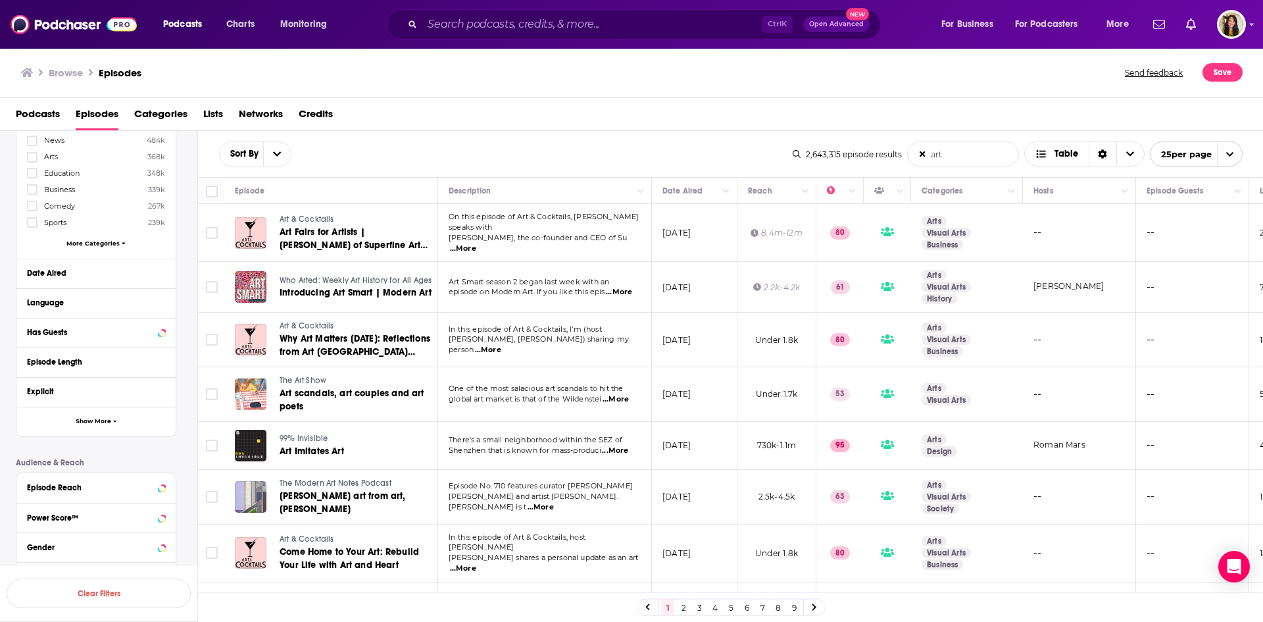
click at [99, 245] on span "More Categories" at bounding box center [92, 242] width 53 height 7
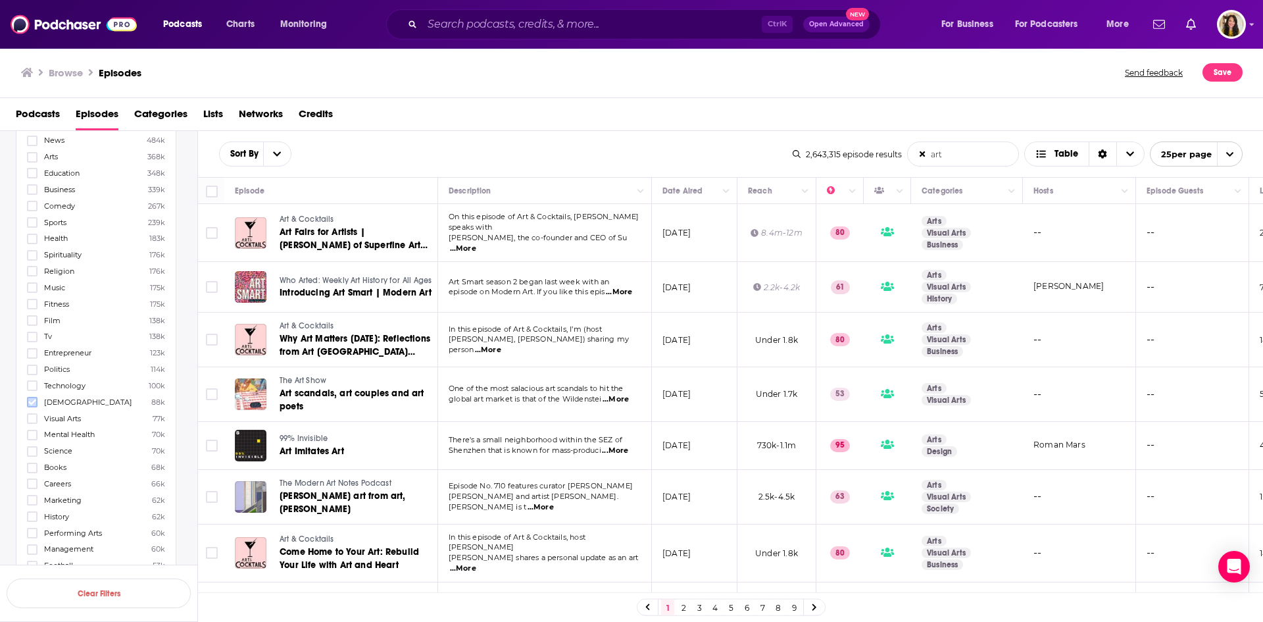
click at [31, 401] on icon at bounding box center [32, 402] width 8 height 8
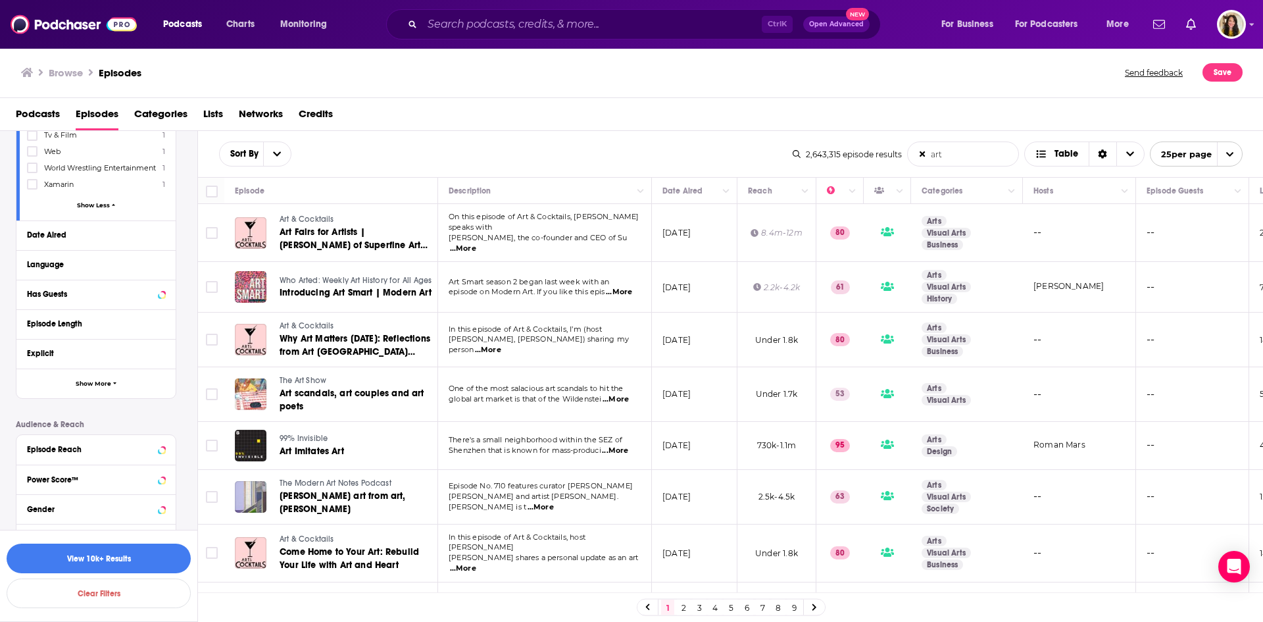
scroll to position [10730, 0]
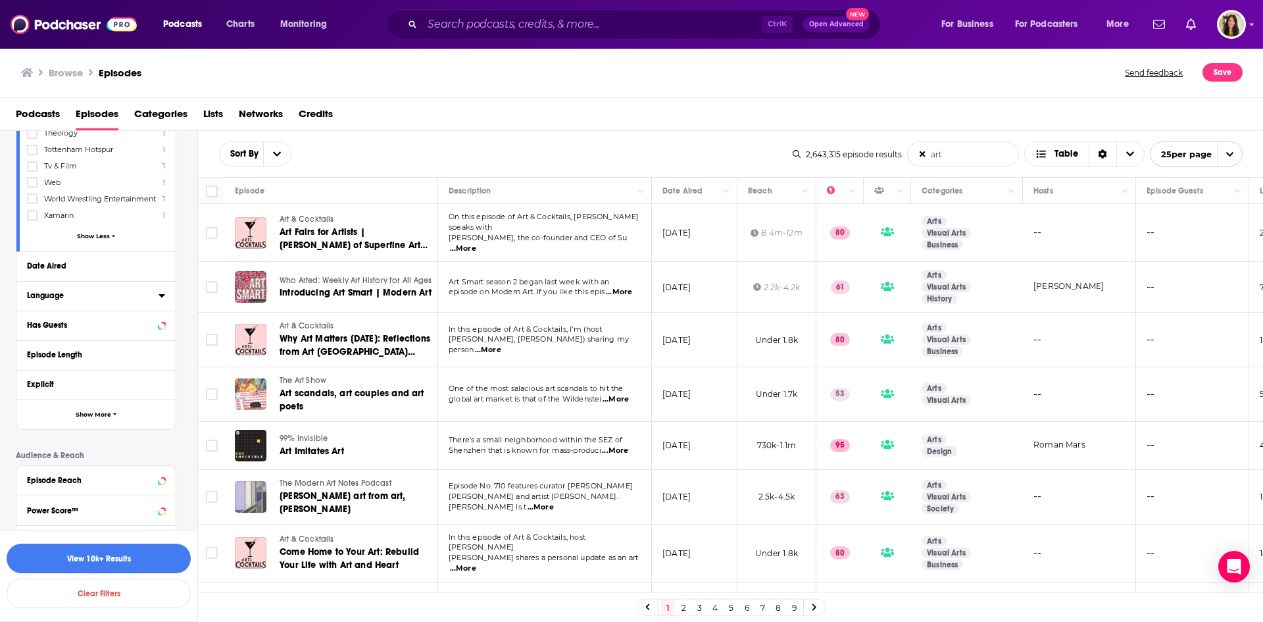
click at [60, 291] on div "Language" at bounding box center [88, 295] width 123 height 9
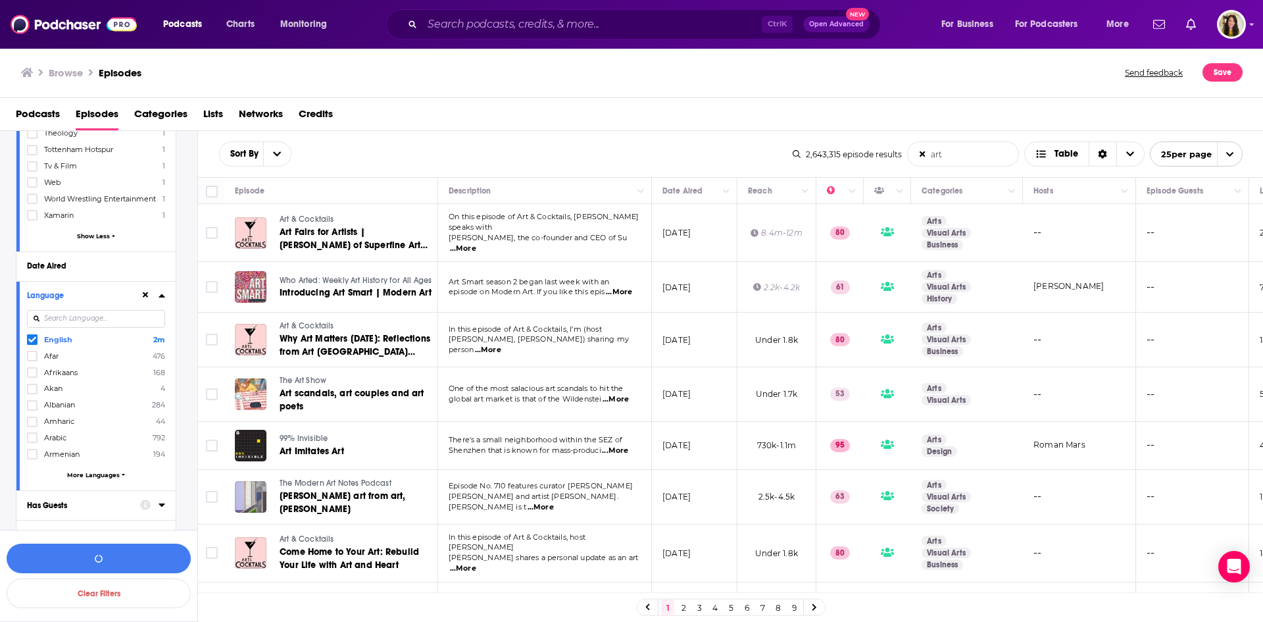
click at [82, 496] on button "Has Guests" at bounding box center [83, 504] width 113 height 16
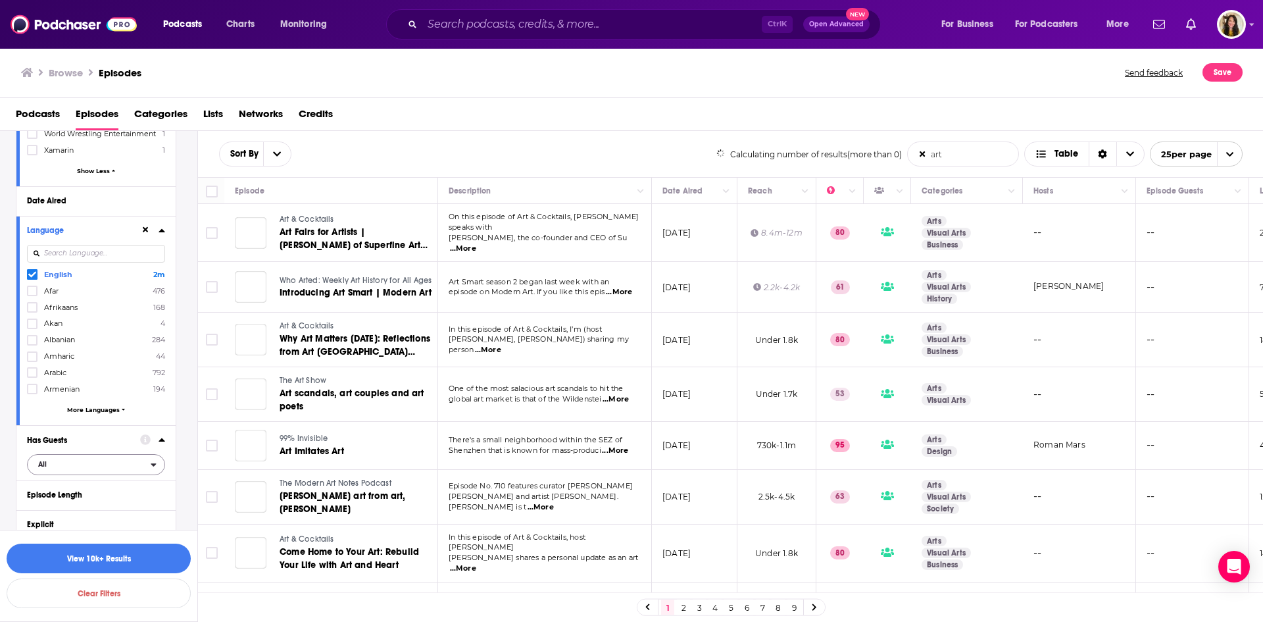
scroll to position [10795, 0]
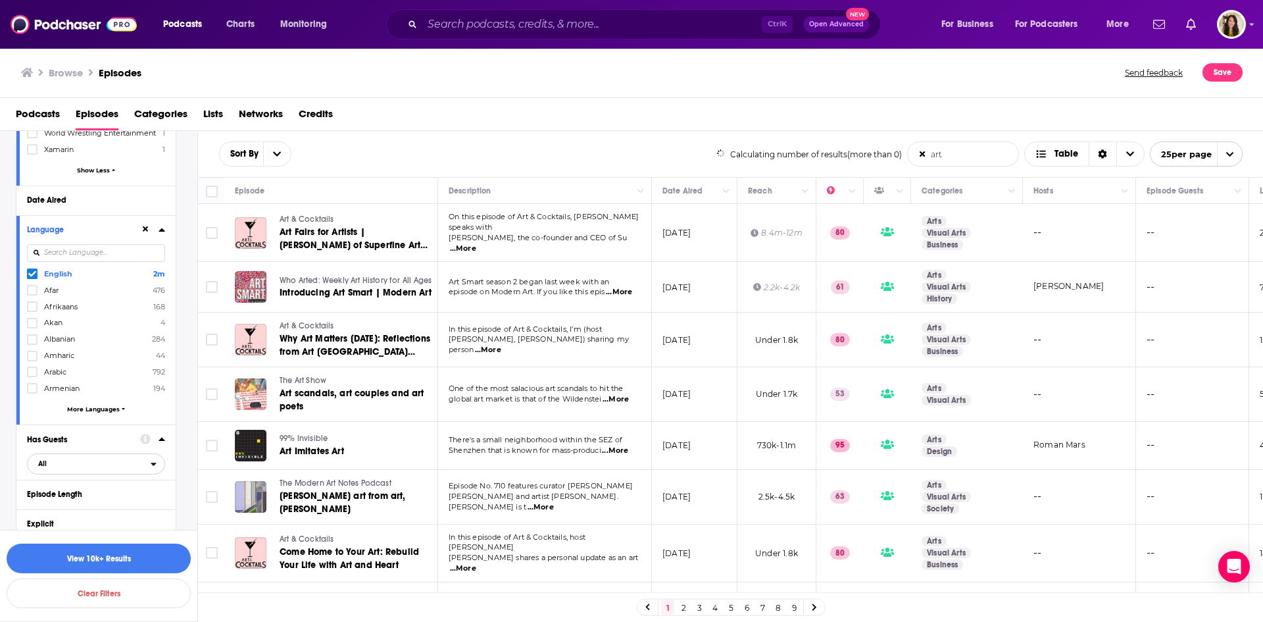
click at [53, 455] on span "All" at bounding box center [89, 463] width 123 height 17
click at [66, 525] on span "Has guests" at bounding box center [73, 528] width 78 height 7
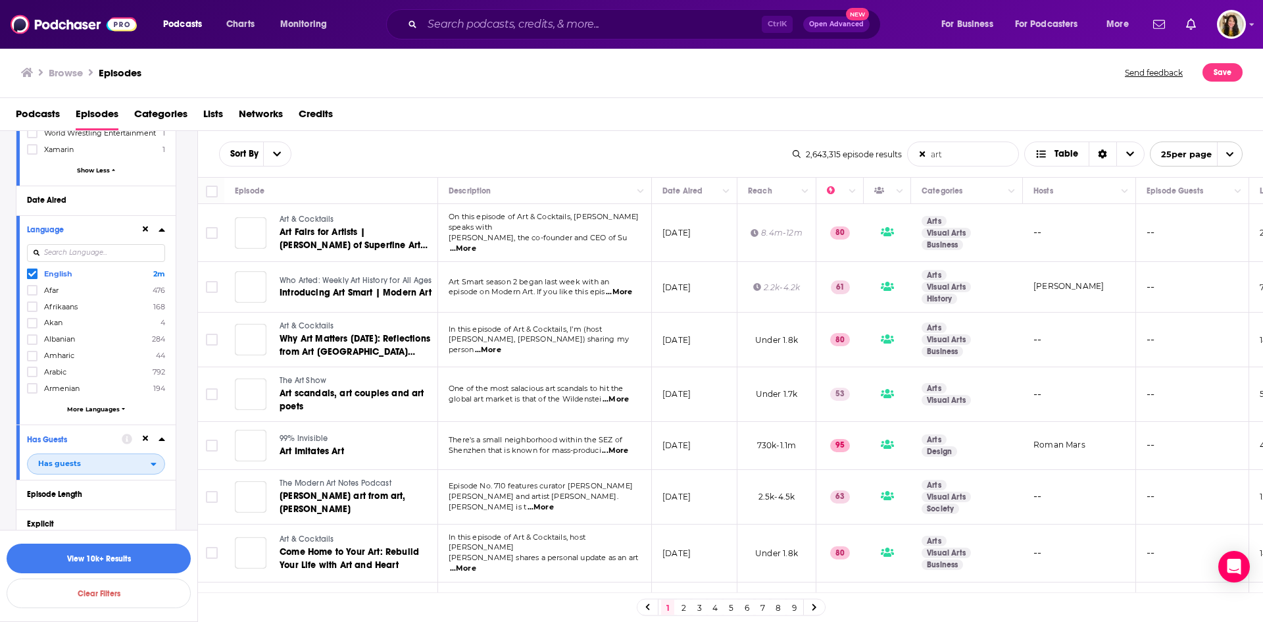
scroll to position [10927, 0]
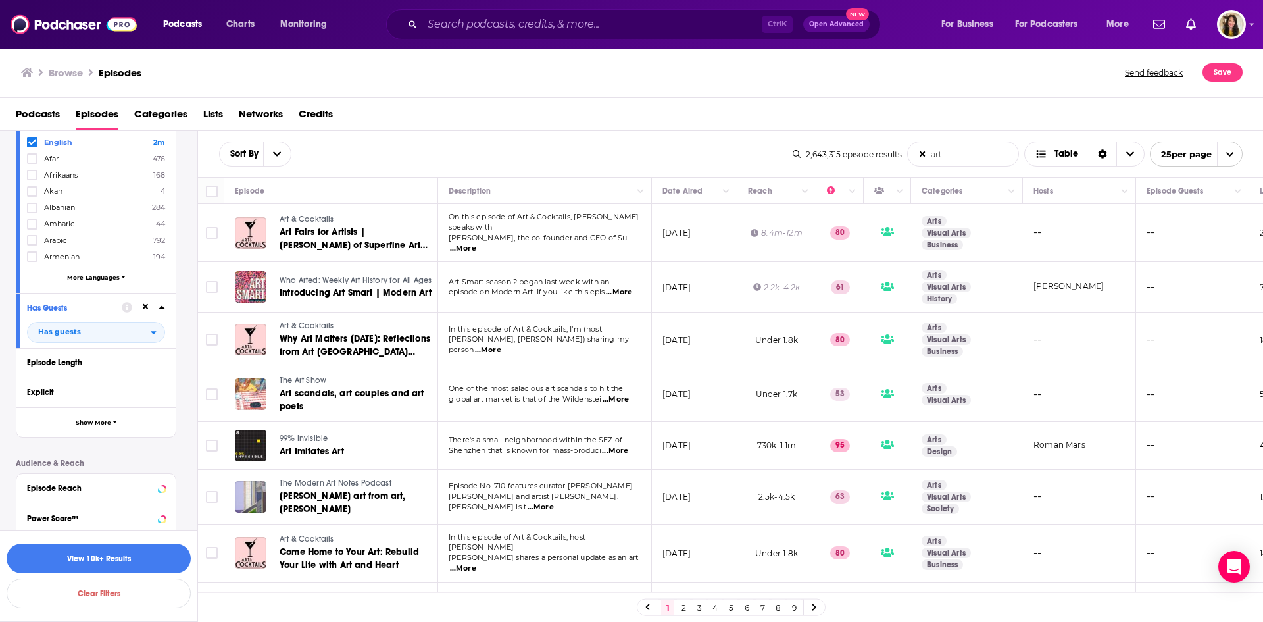
click at [43, 388] on div "Explicit" at bounding box center [92, 392] width 130 height 9
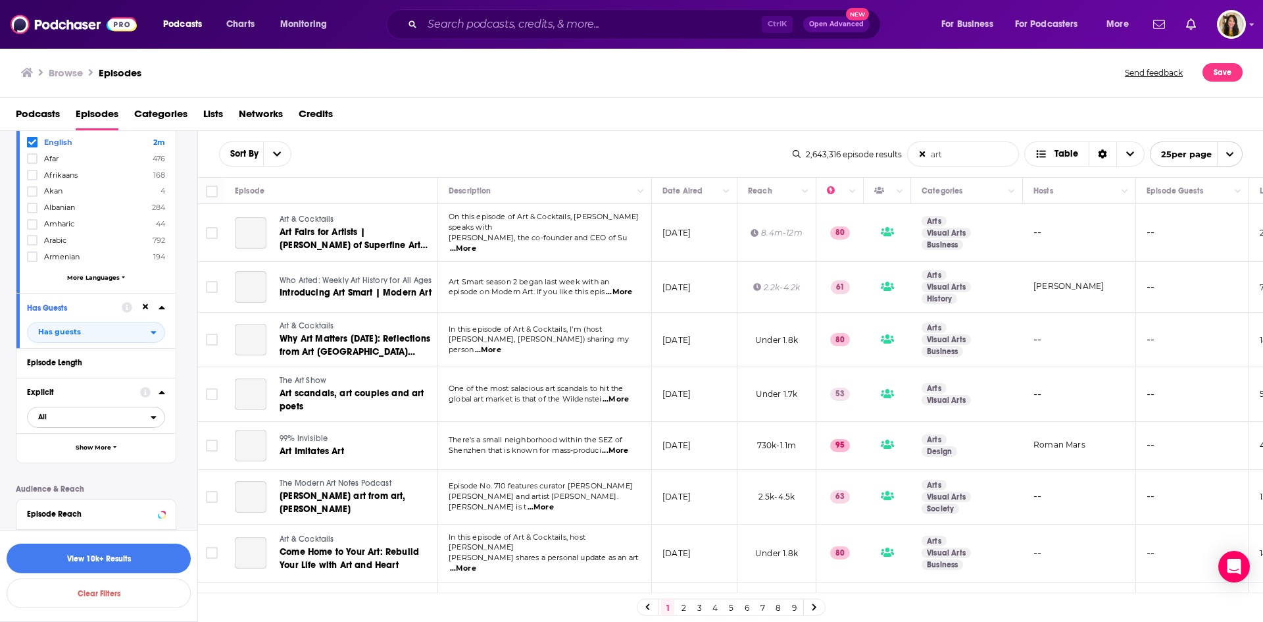
click at [84, 409] on span "All" at bounding box center [89, 417] width 123 height 17
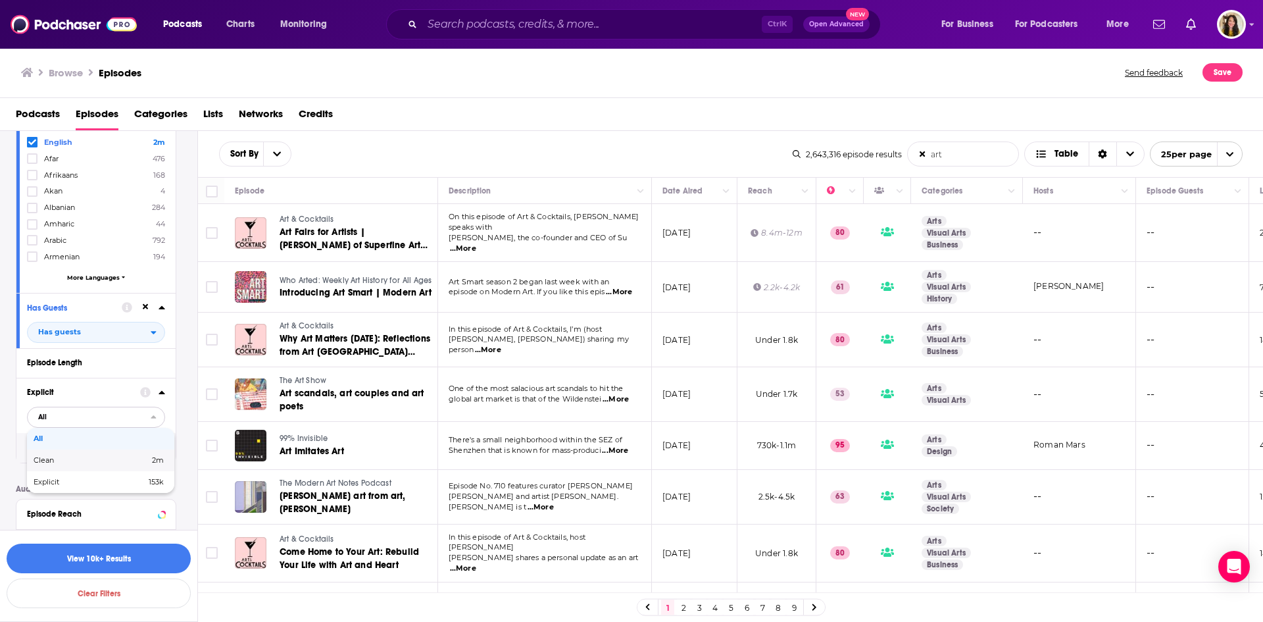
click at [63, 457] on span "Clean" at bounding box center [68, 460] width 68 height 7
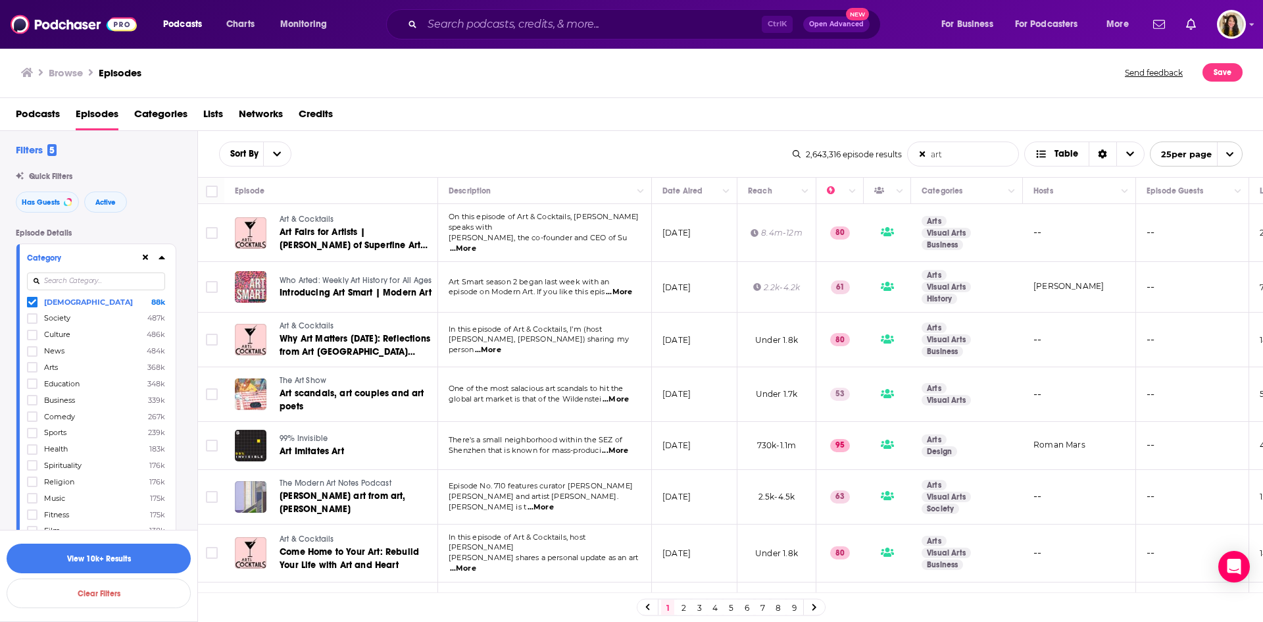
scroll to position [0, 0]
click at [111, 205] on span "Active" at bounding box center [105, 205] width 20 height 7
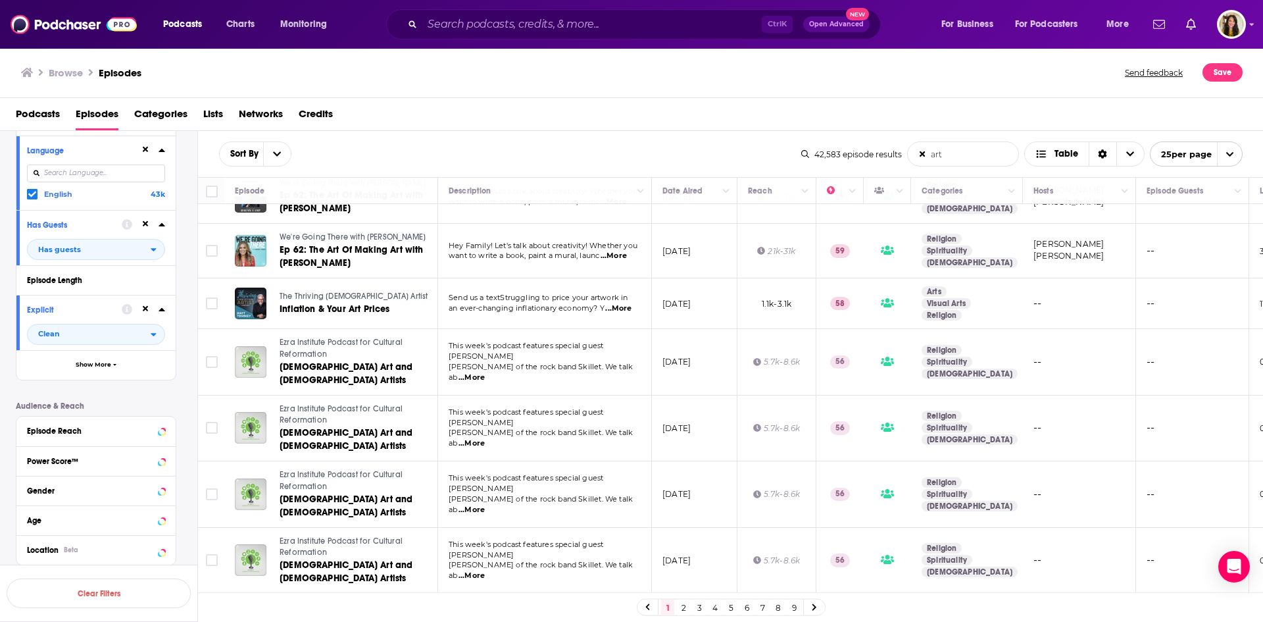
scroll to position [2809, 0]
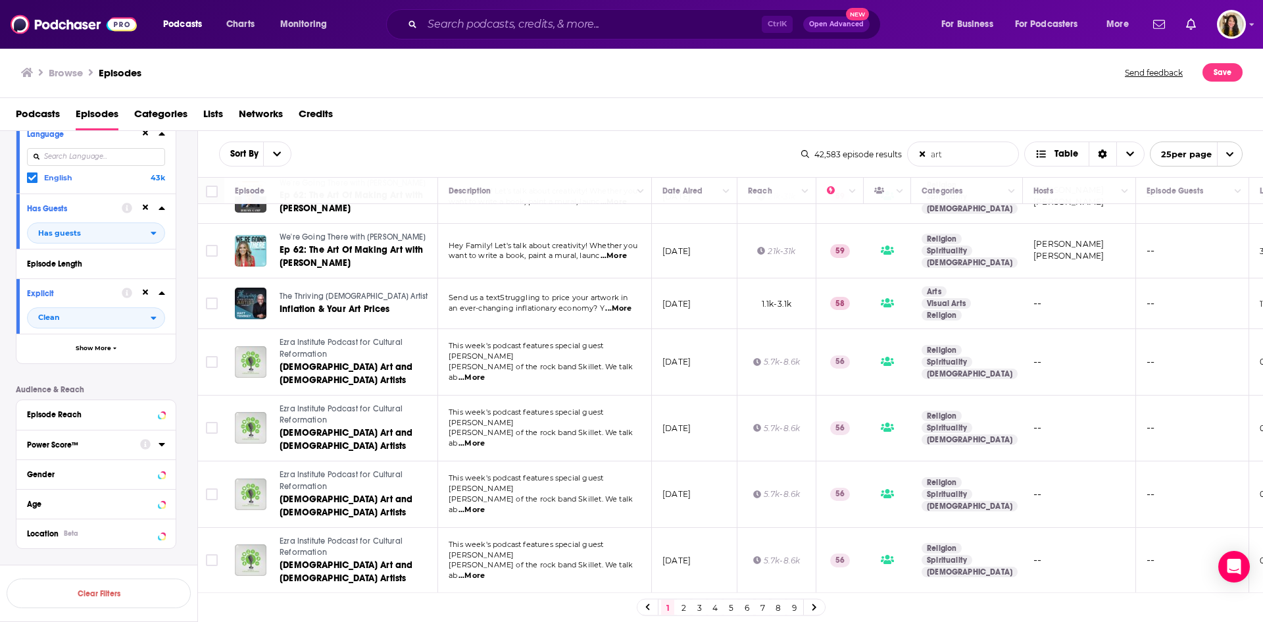
click at [48, 440] on div "Power Score™" at bounding box center [79, 444] width 105 height 9
click at [57, 410] on div "Episode Reach" at bounding box center [79, 414] width 105 height 9
click at [72, 427] on input "number" at bounding box center [60, 437] width 66 height 21
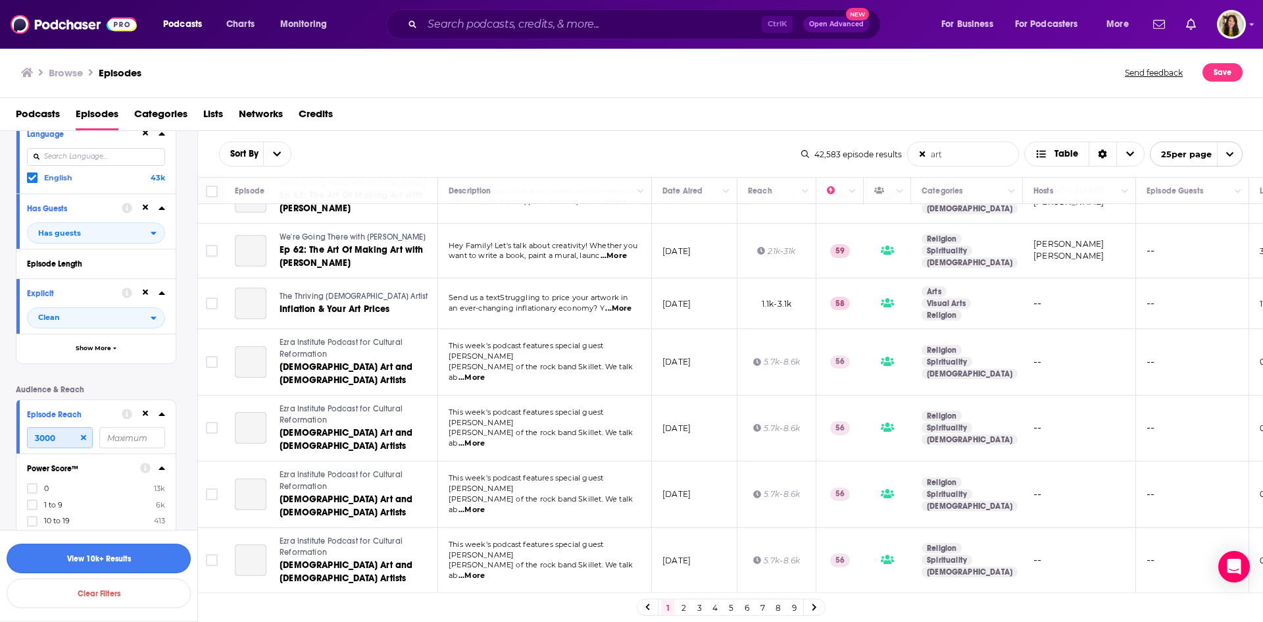
type input "3000"
click at [111, 558] on button "View 10k+ Results" at bounding box center [99, 558] width 184 height 30
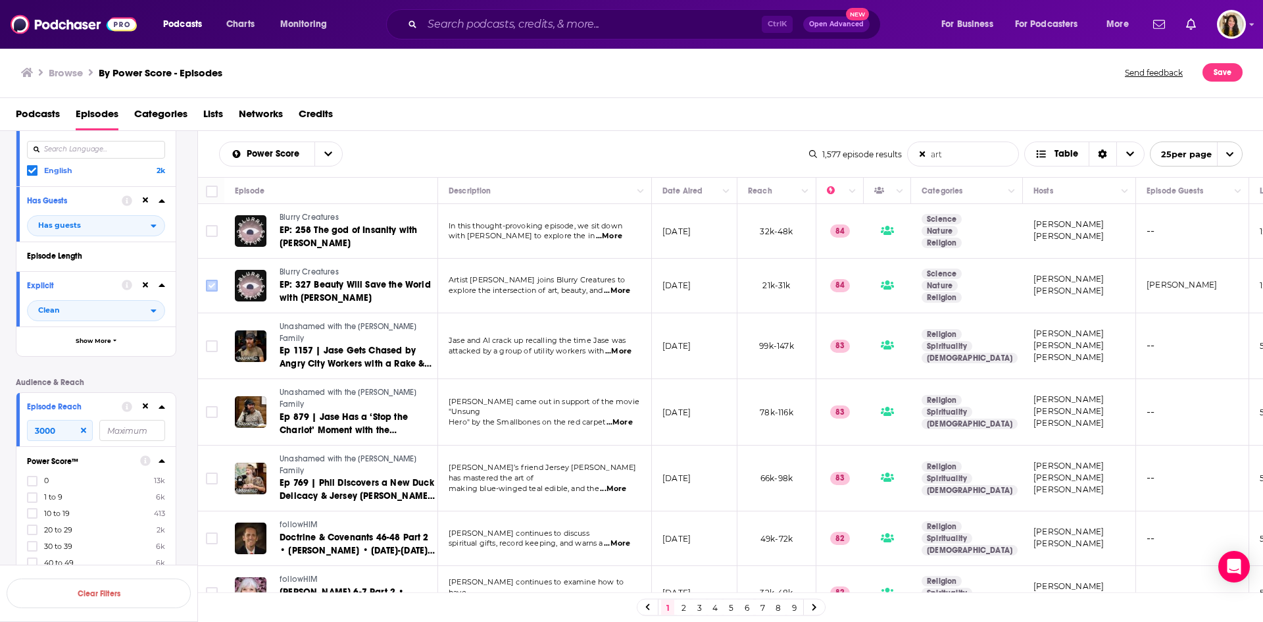
click at [211, 288] on input "Toggle select row" at bounding box center [212, 286] width 12 height 12
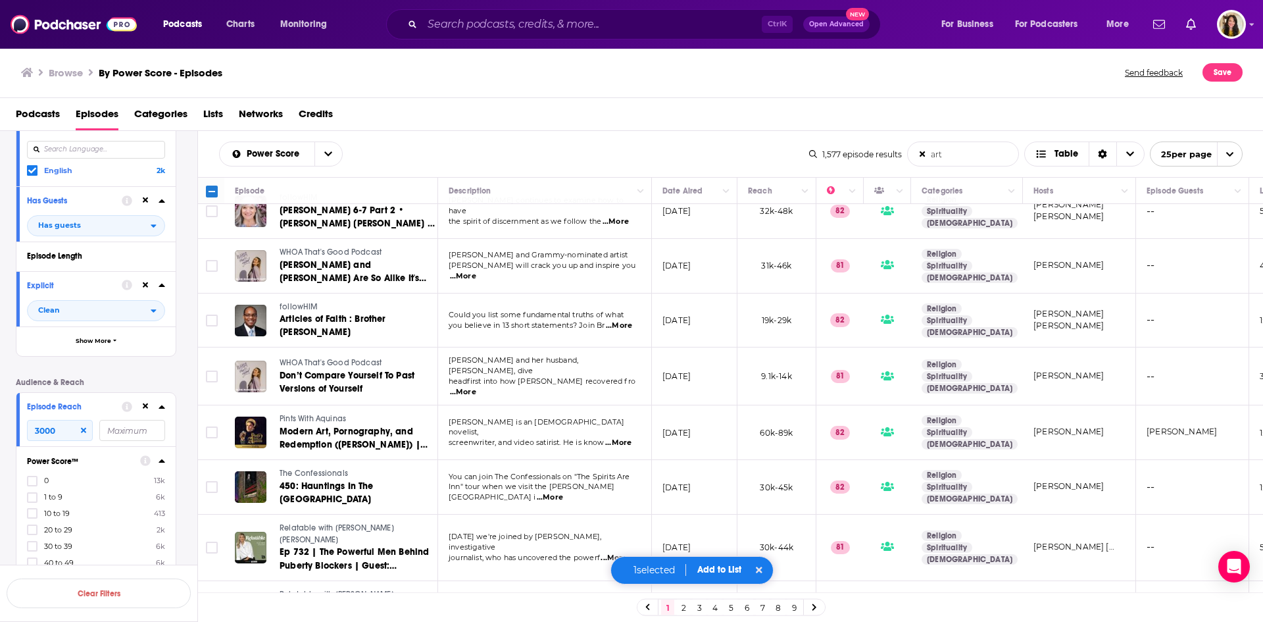
scroll to position [395, 0]
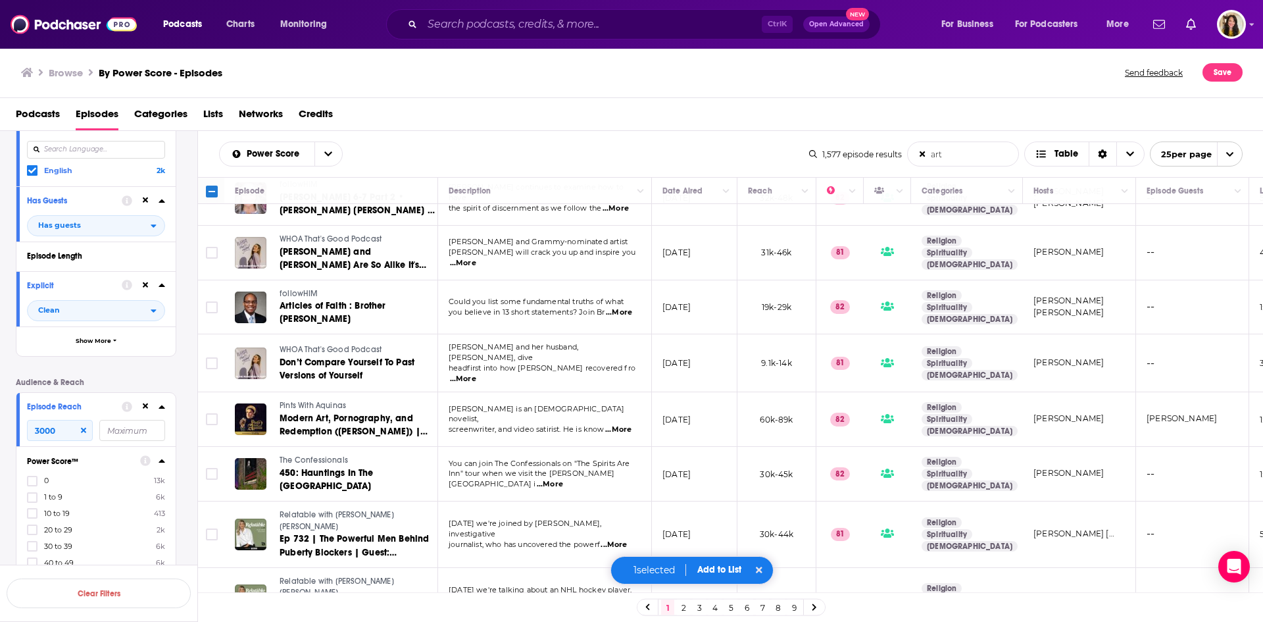
click at [627, 424] on span "...More" at bounding box center [618, 429] width 26 height 11
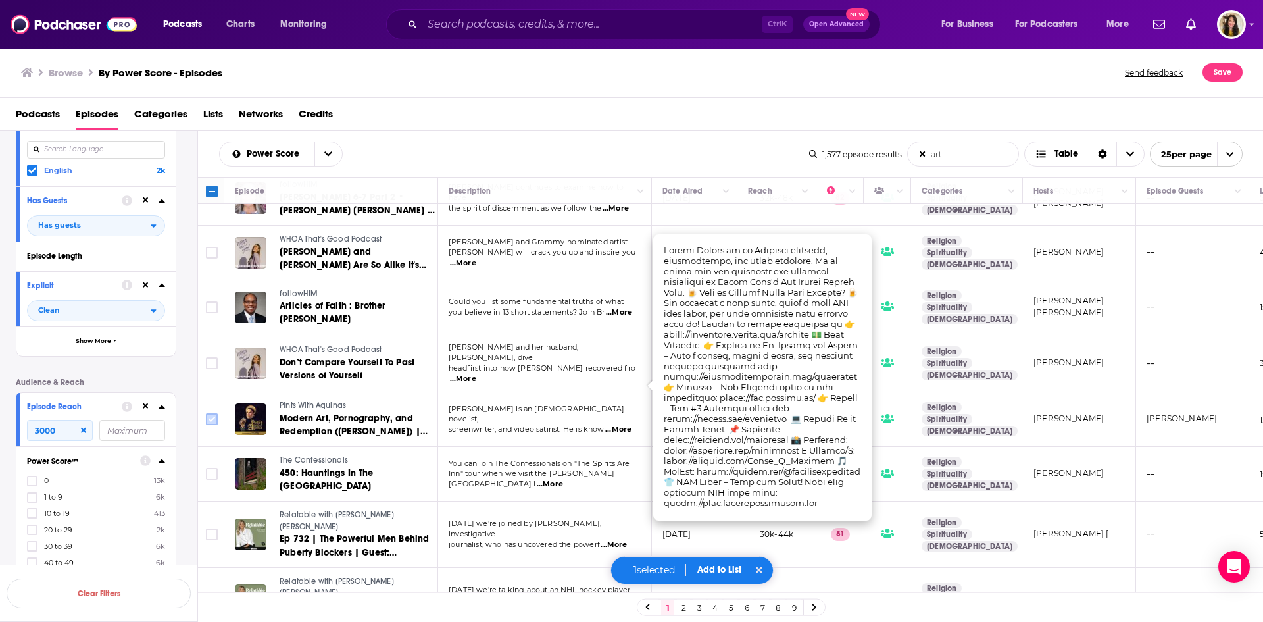
click at [209, 413] on input "Toggle select row" at bounding box center [212, 419] width 12 height 12
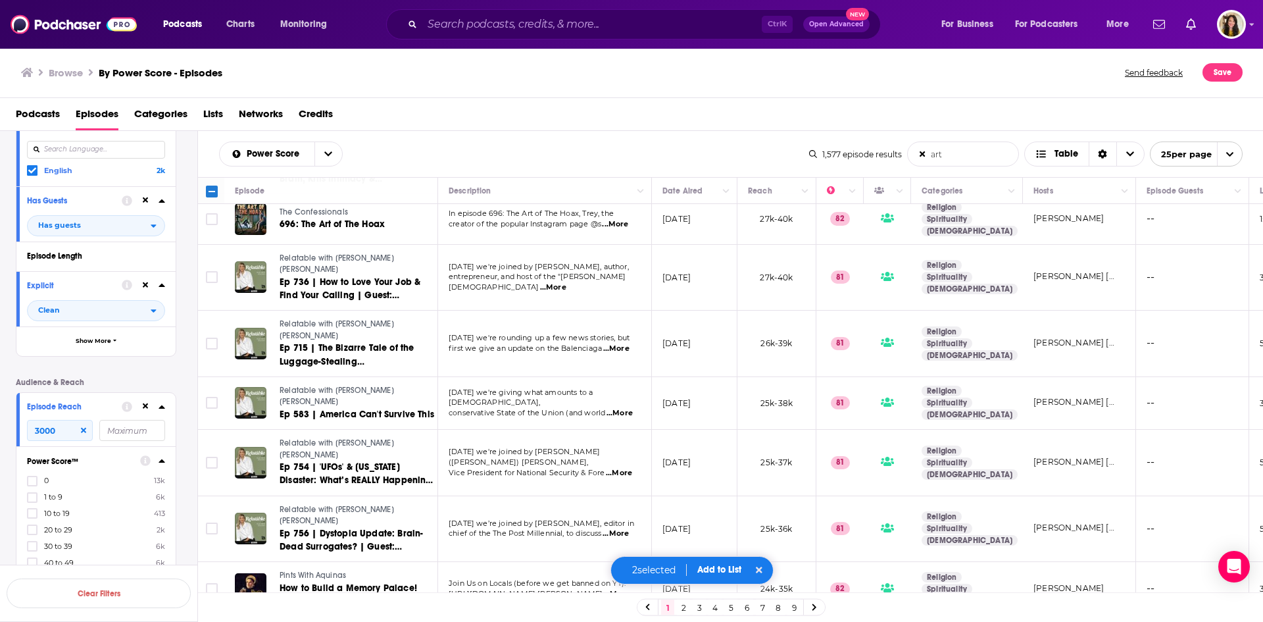
scroll to position [921, 0]
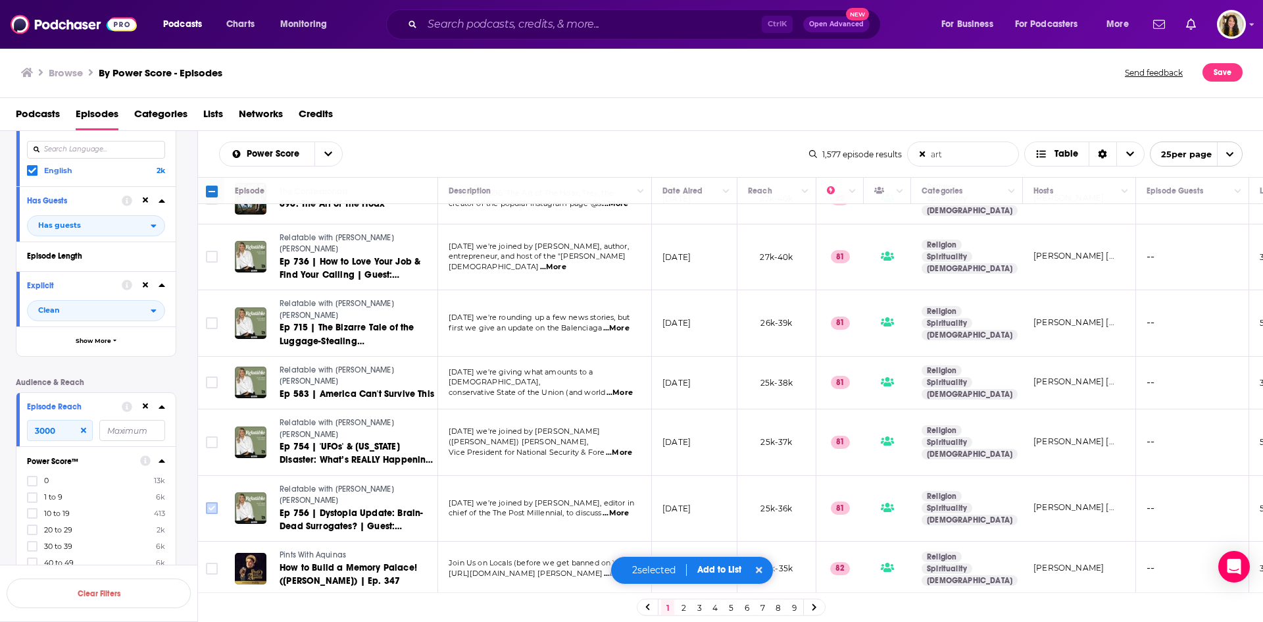
click at [213, 502] on input "Toggle select row" at bounding box center [212, 508] width 12 height 12
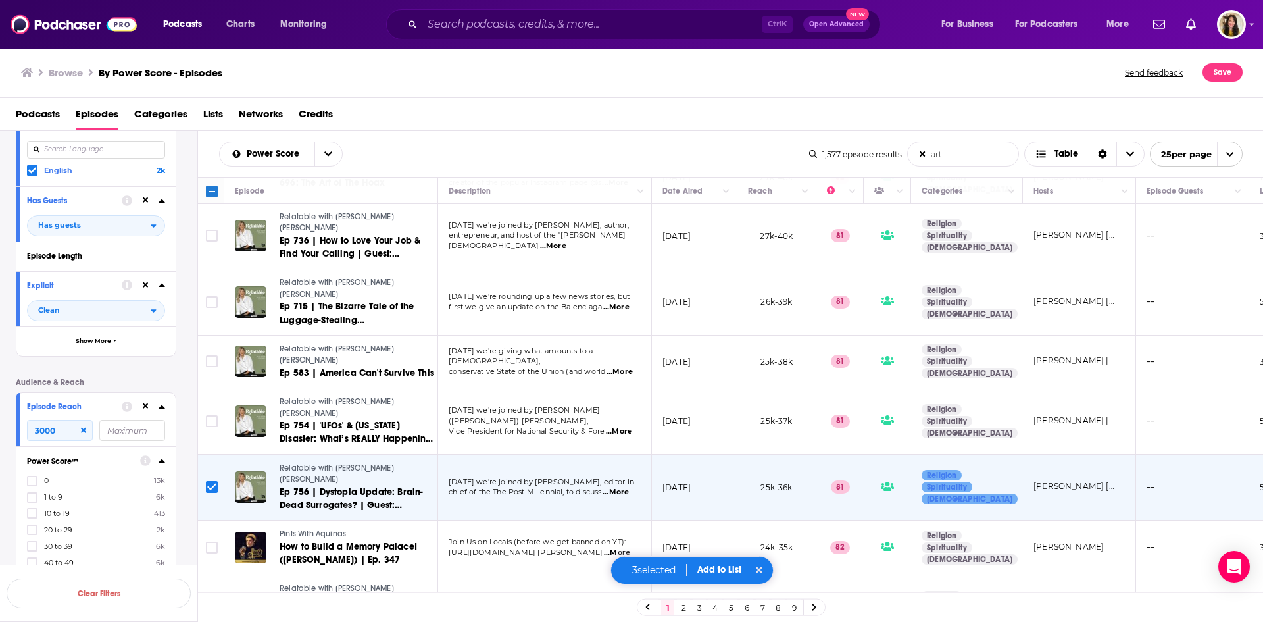
scroll to position [961, 0]
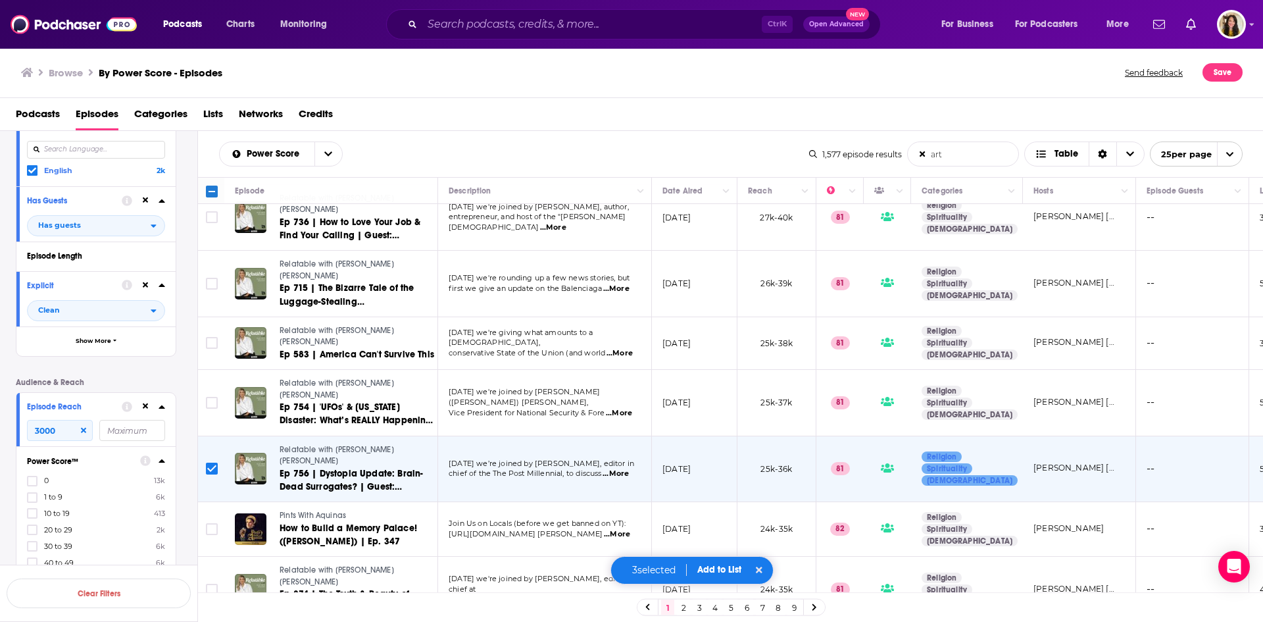
click at [711, 567] on span "Add to List" at bounding box center [719, 569] width 44 height 11
click at [213, 463] on input "Toggle select row" at bounding box center [212, 469] width 12 height 12
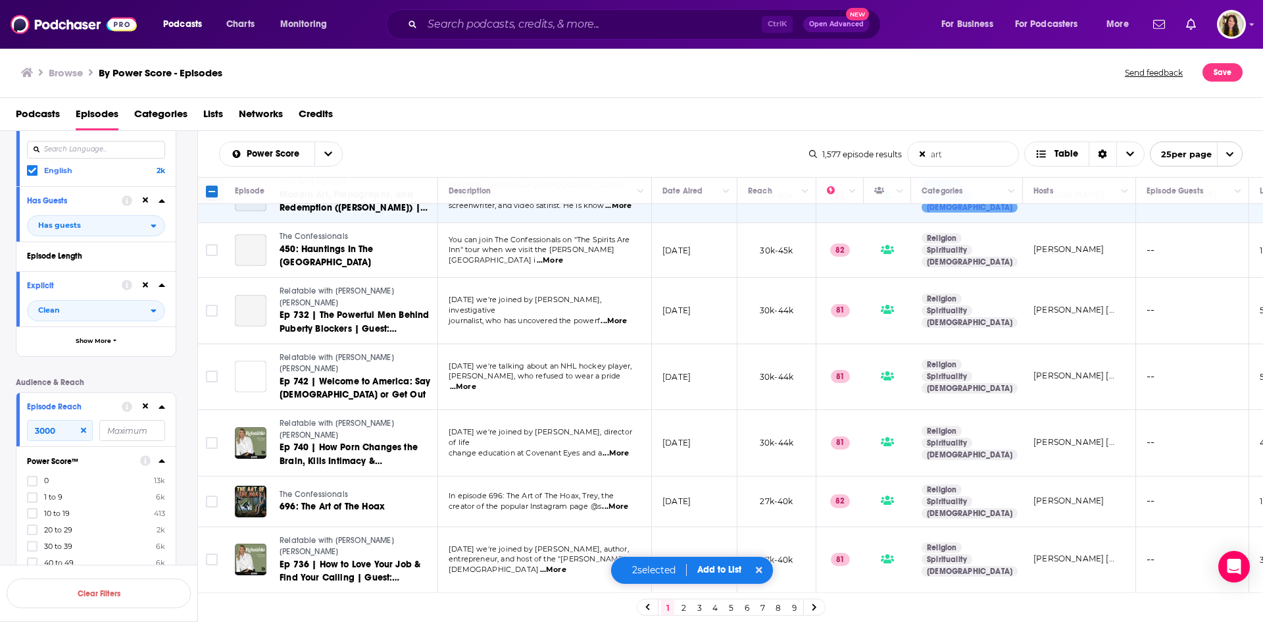
scroll to position [566, 0]
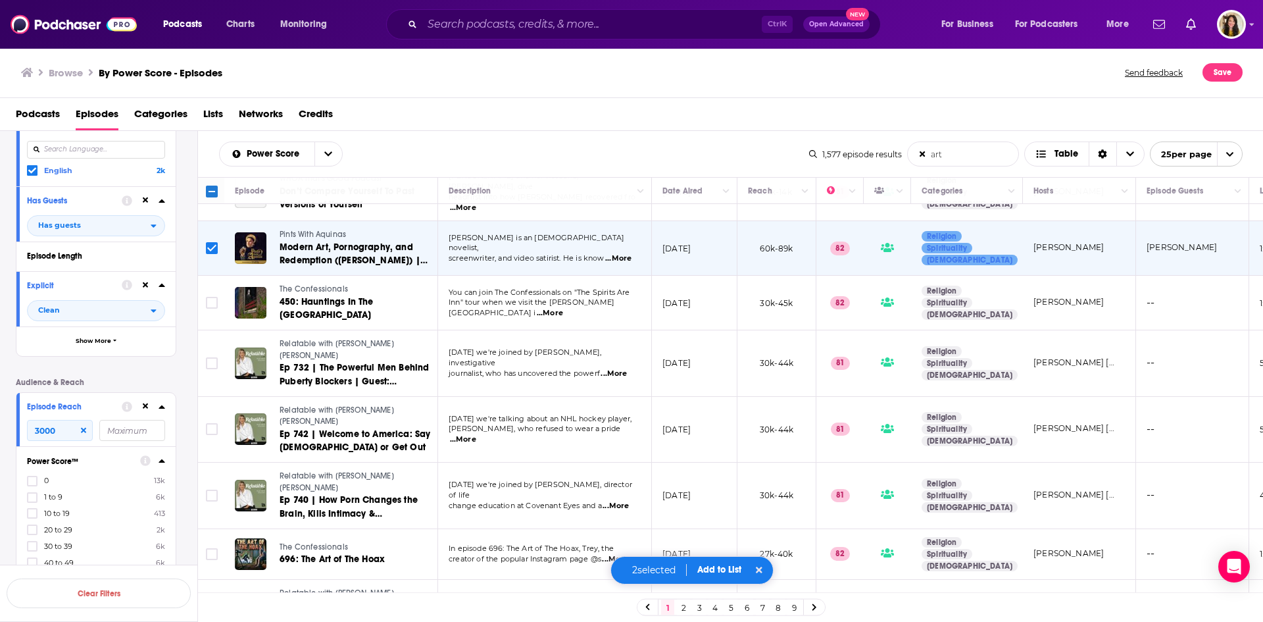
click at [726, 566] on span "Add to List" at bounding box center [719, 569] width 44 height 11
click at [709, 538] on button "Add Podcasts" at bounding box center [711, 546] width 71 height 24
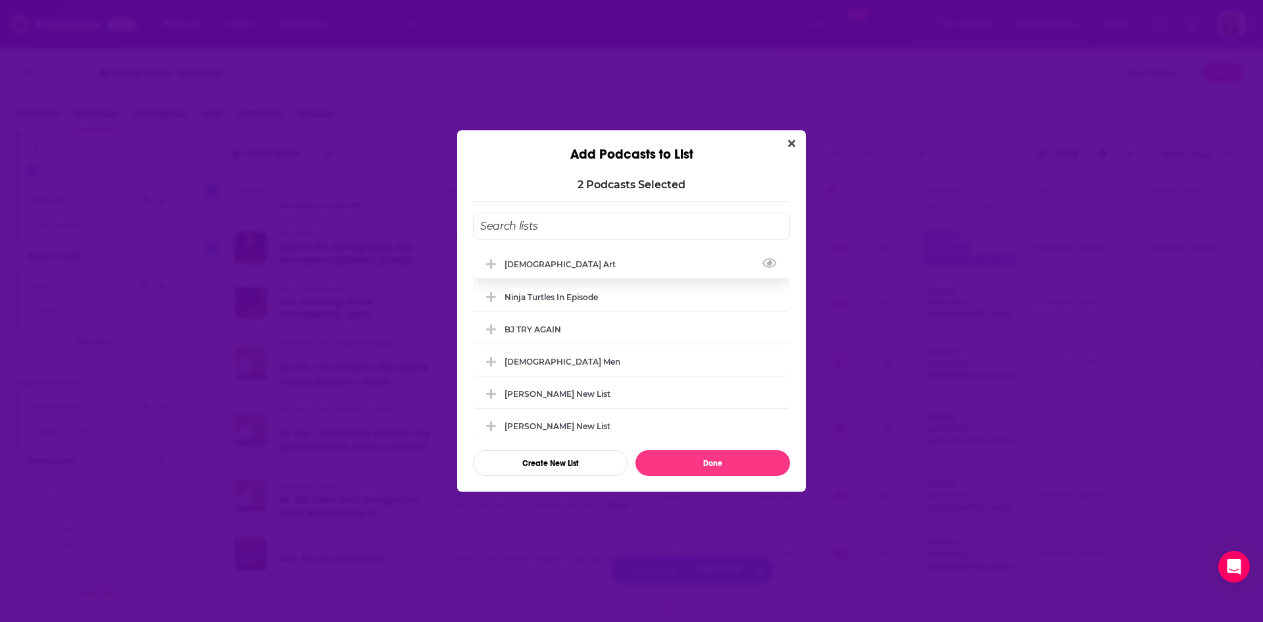
click at [574, 263] on div "[DEMOGRAPHIC_DATA] Art" at bounding box center [631, 263] width 317 height 29
click at [711, 463] on button "Done" at bounding box center [713, 463] width 155 height 26
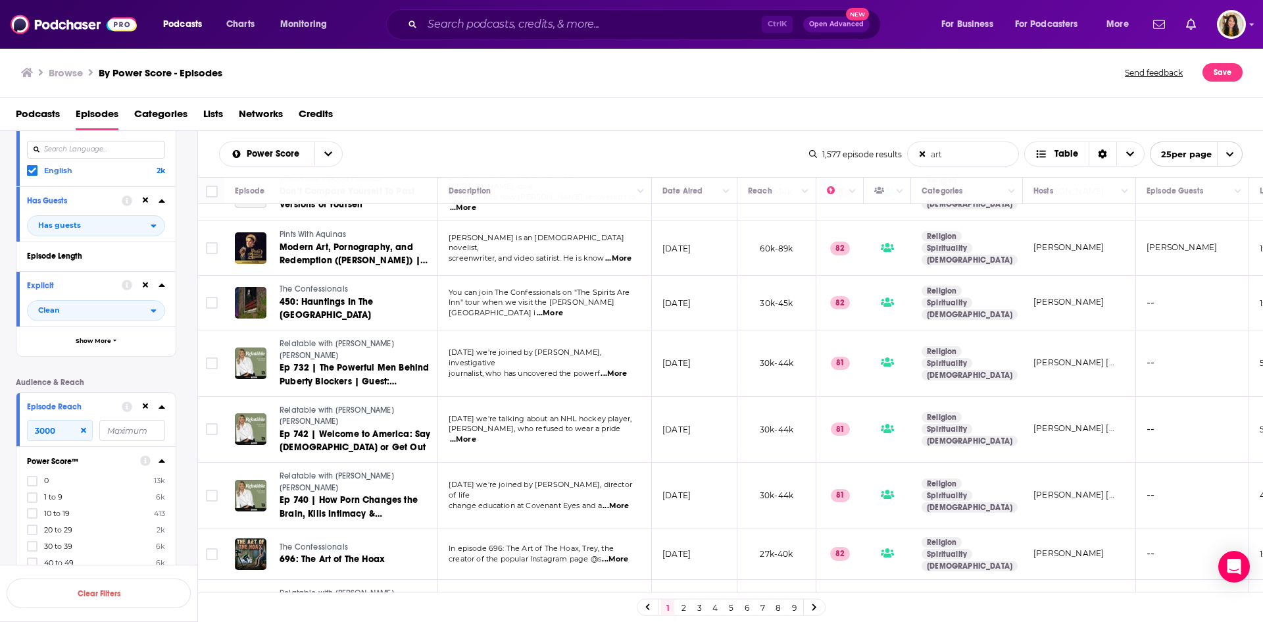
click at [684, 608] on link "2" at bounding box center [683, 607] width 13 height 16
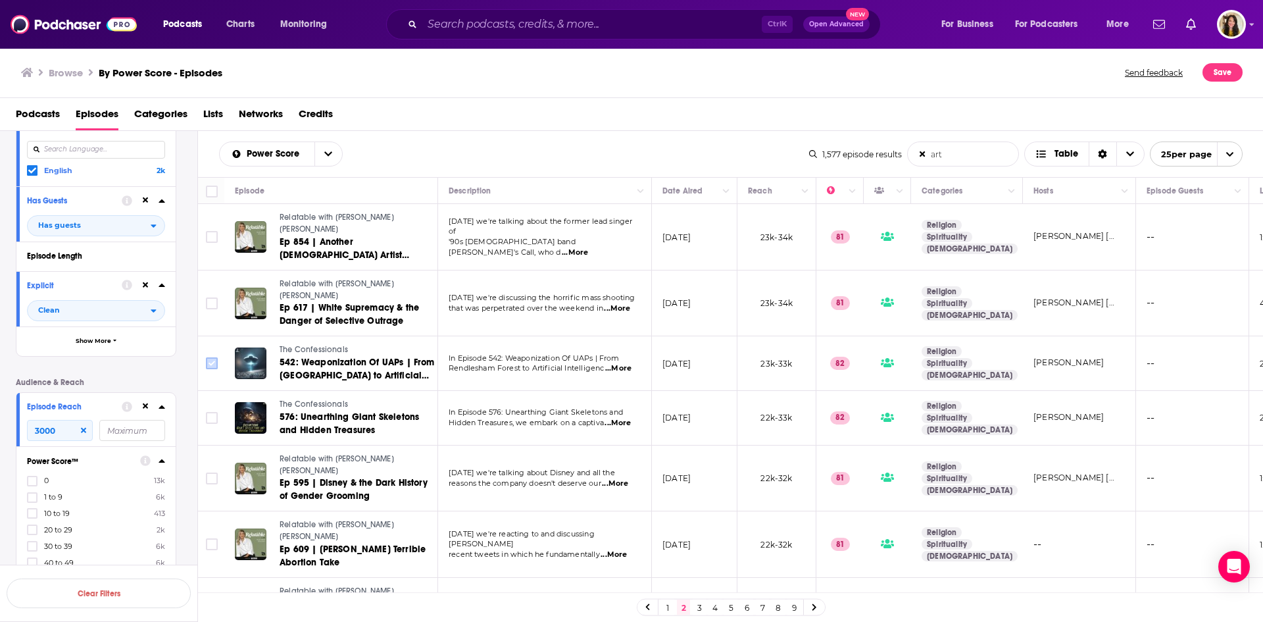
click at [214, 357] on input "Toggle select row" at bounding box center [212, 363] width 12 height 12
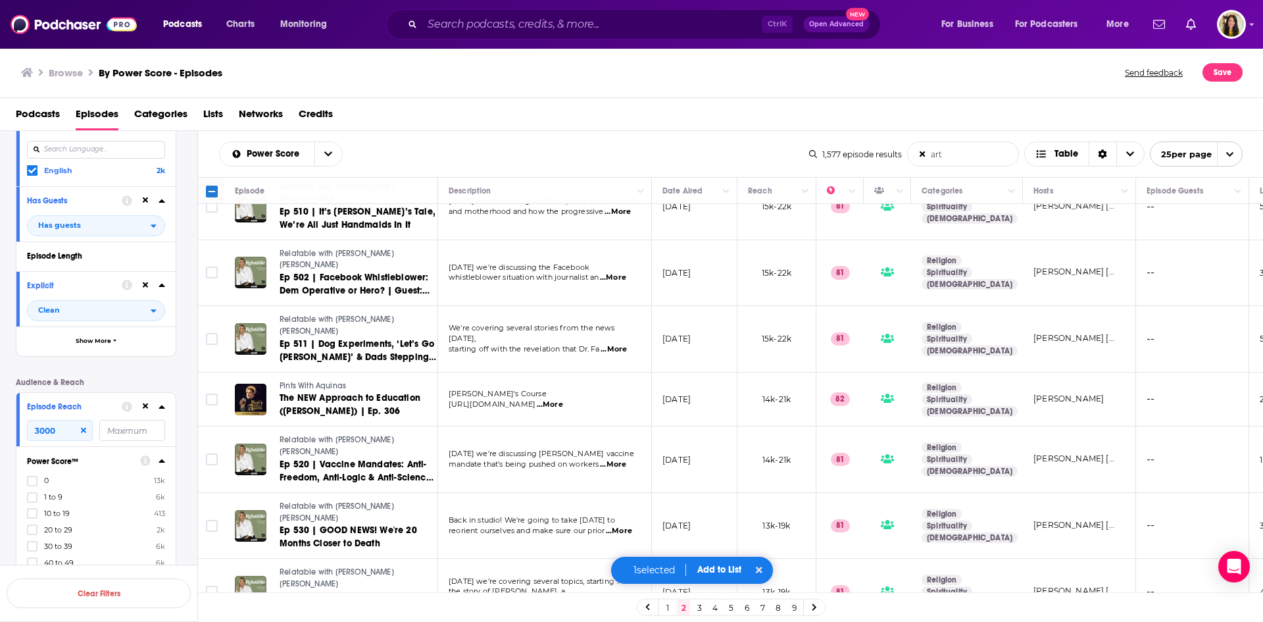
scroll to position [961, 0]
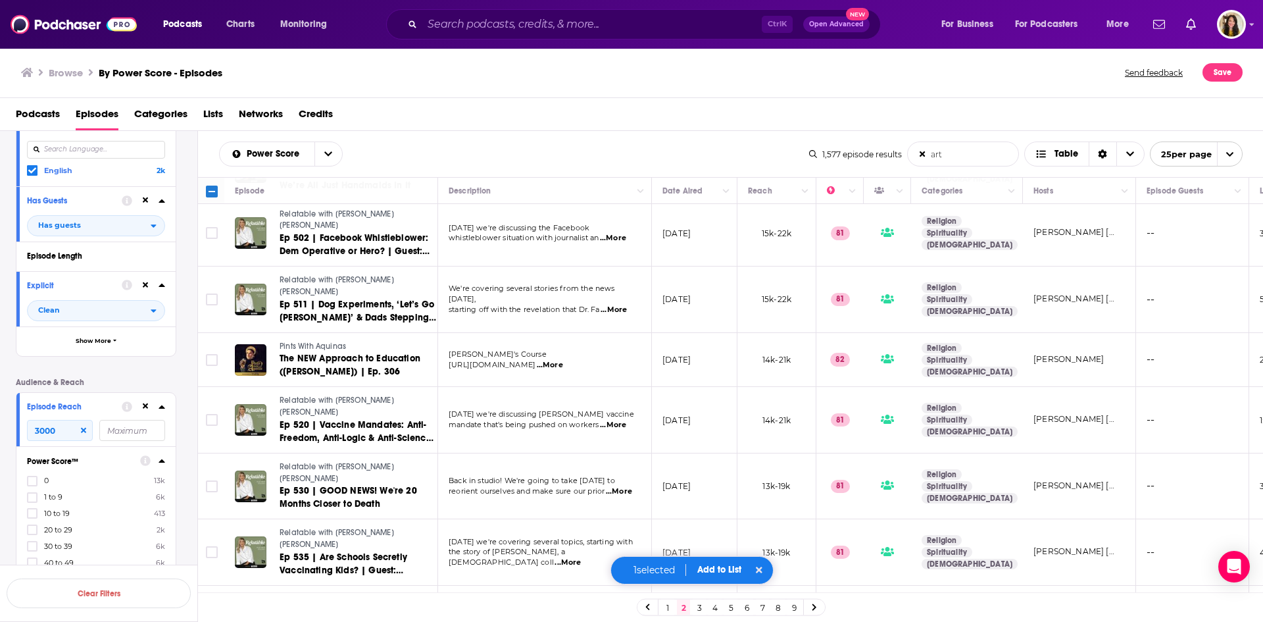
click at [714, 567] on span "Add to List" at bounding box center [719, 569] width 44 height 11
click at [709, 546] on button "Add Podcasts" at bounding box center [711, 546] width 71 height 24
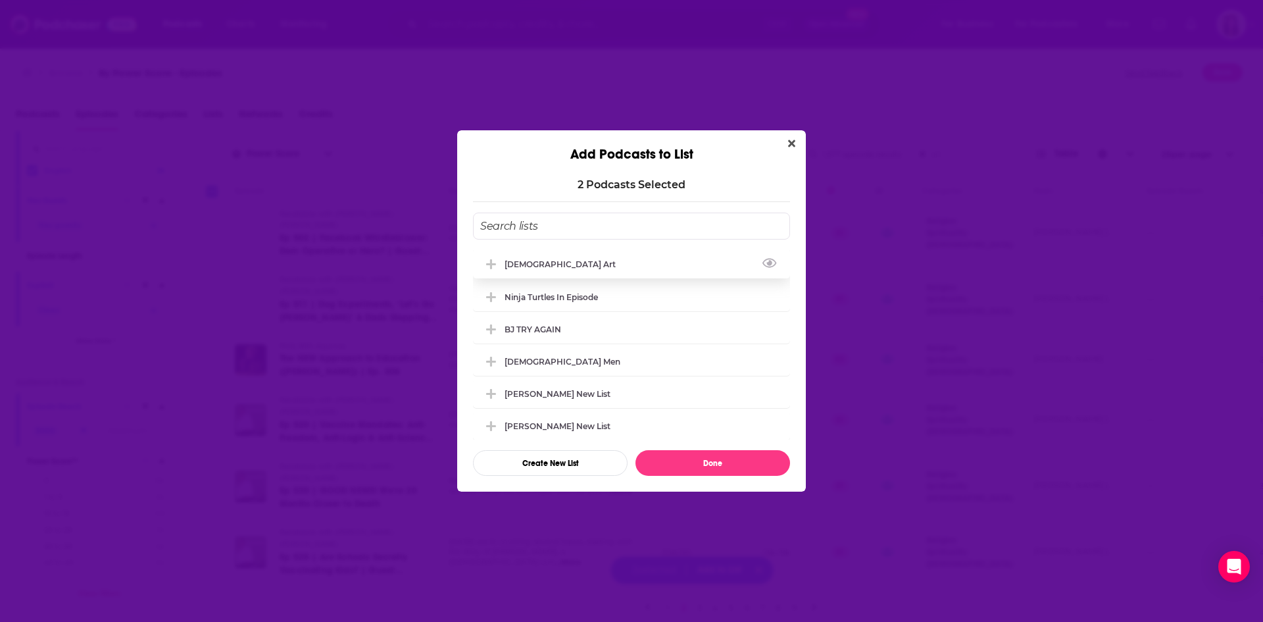
click at [522, 258] on div "[DEMOGRAPHIC_DATA] Art" at bounding box center [631, 263] width 317 height 29
click at [687, 473] on button "Done" at bounding box center [713, 463] width 155 height 26
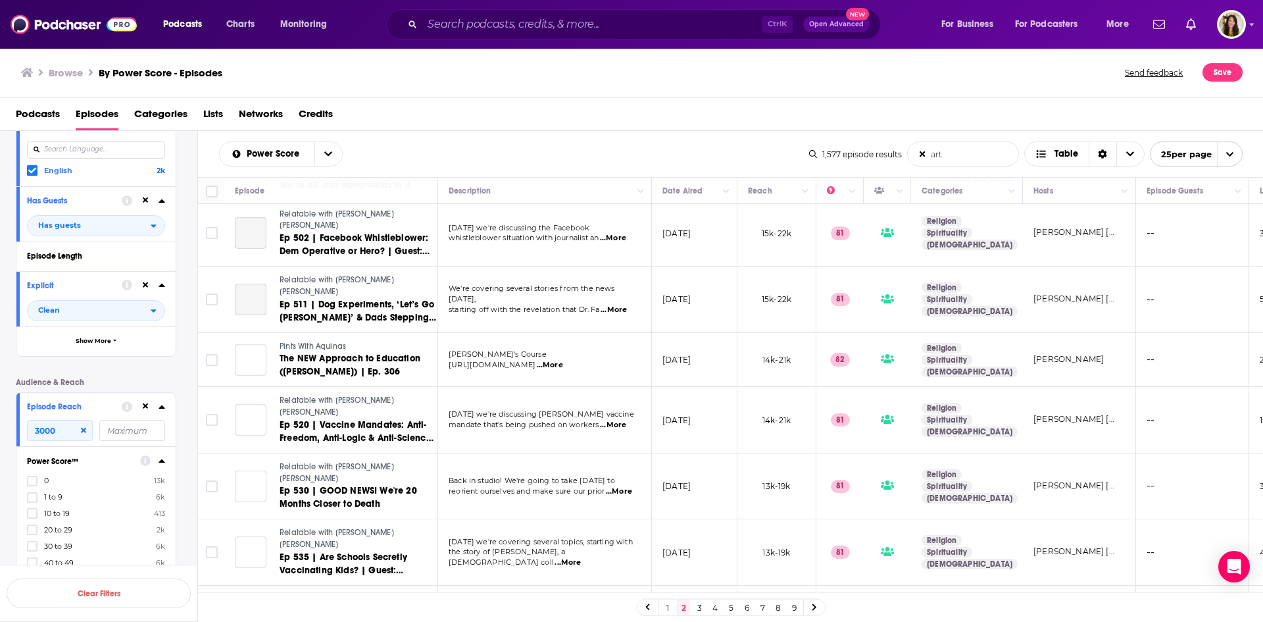
click at [699, 611] on link "3" at bounding box center [699, 607] width 13 height 16
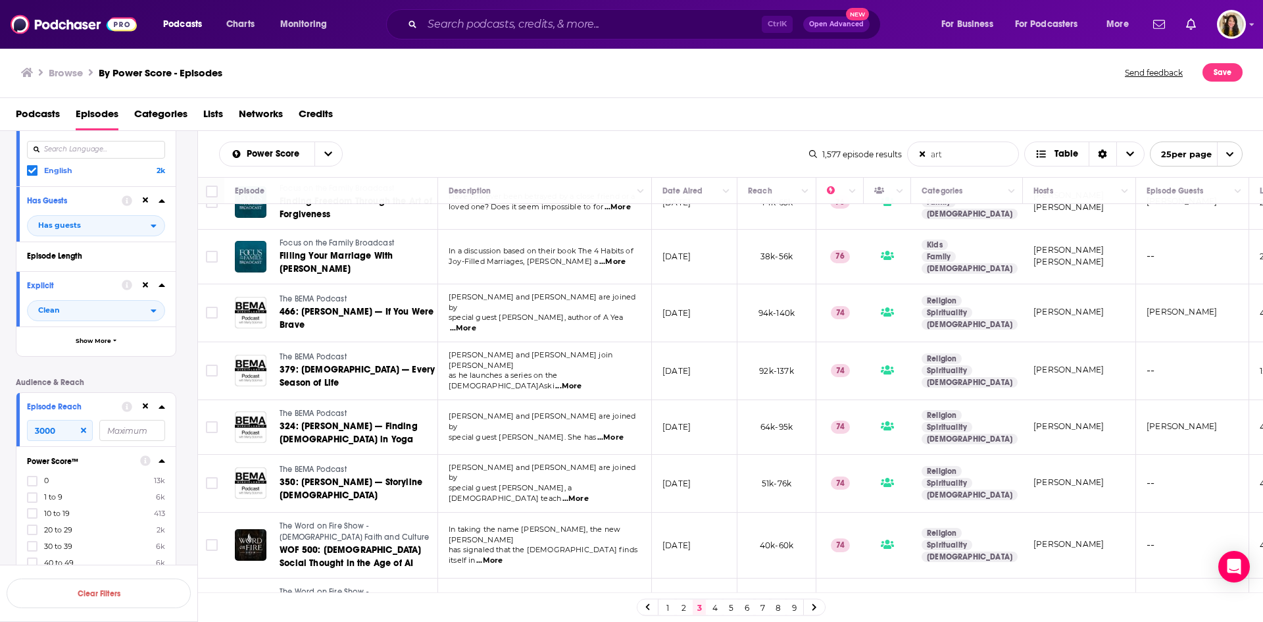
scroll to position [736, 0]
click at [713, 603] on link "4" at bounding box center [715, 607] width 13 height 16
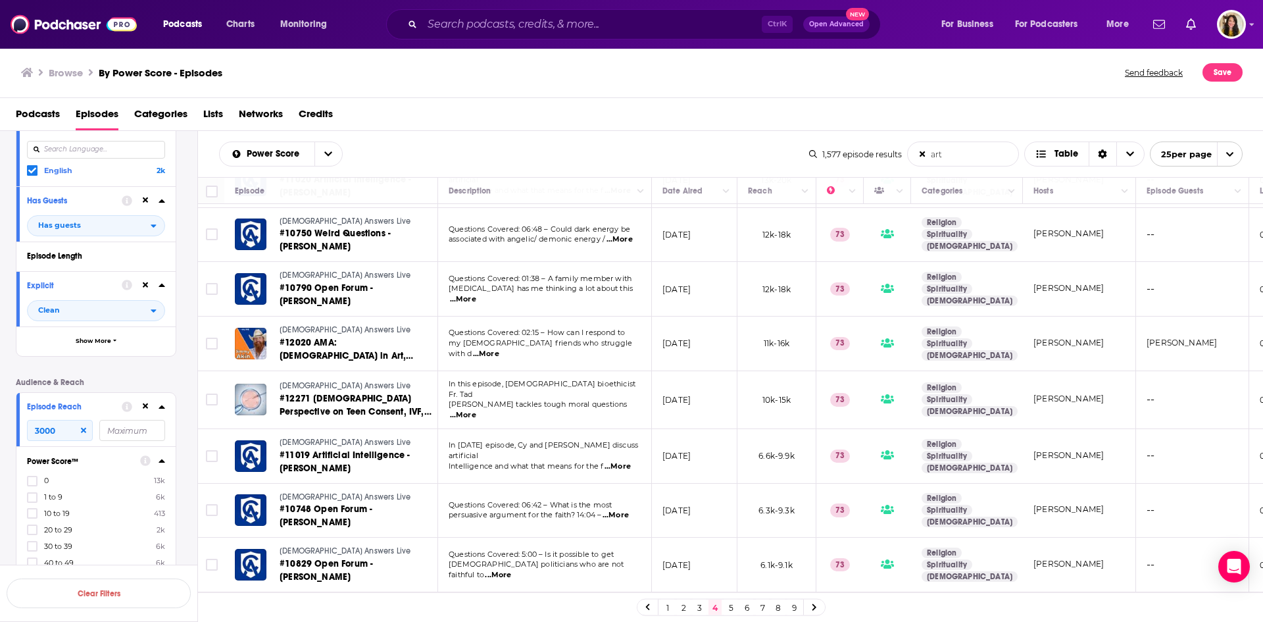
scroll to position [961, 0]
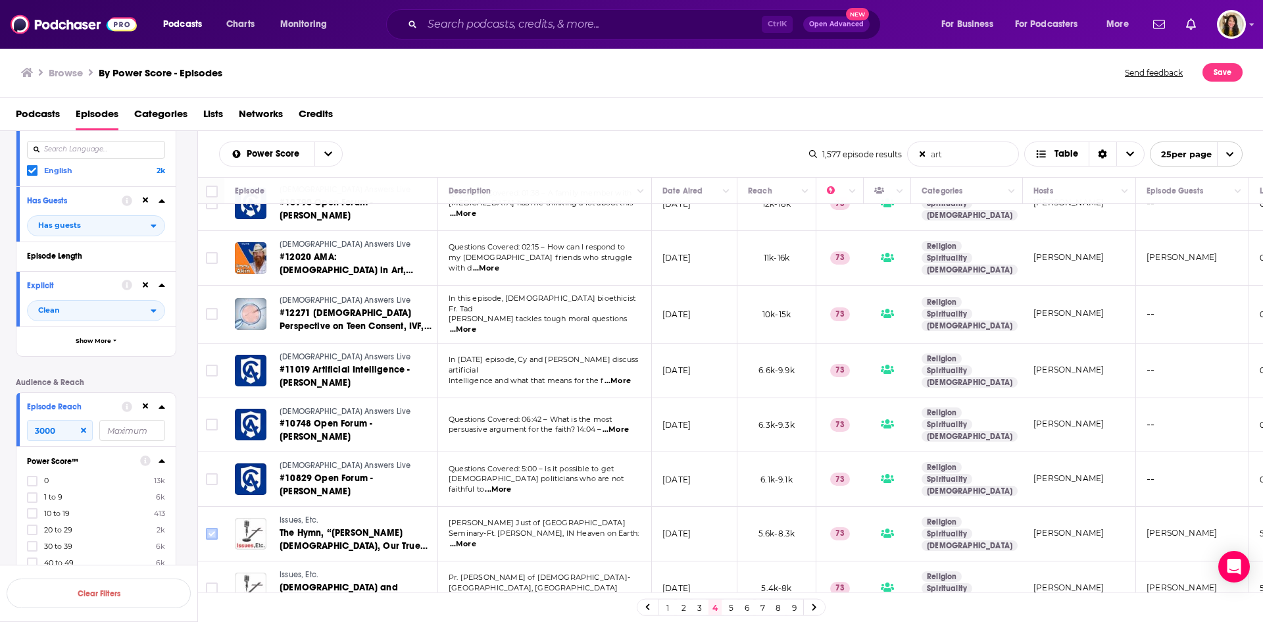
click at [207, 528] on input "Toggle select row" at bounding box center [212, 534] width 12 height 12
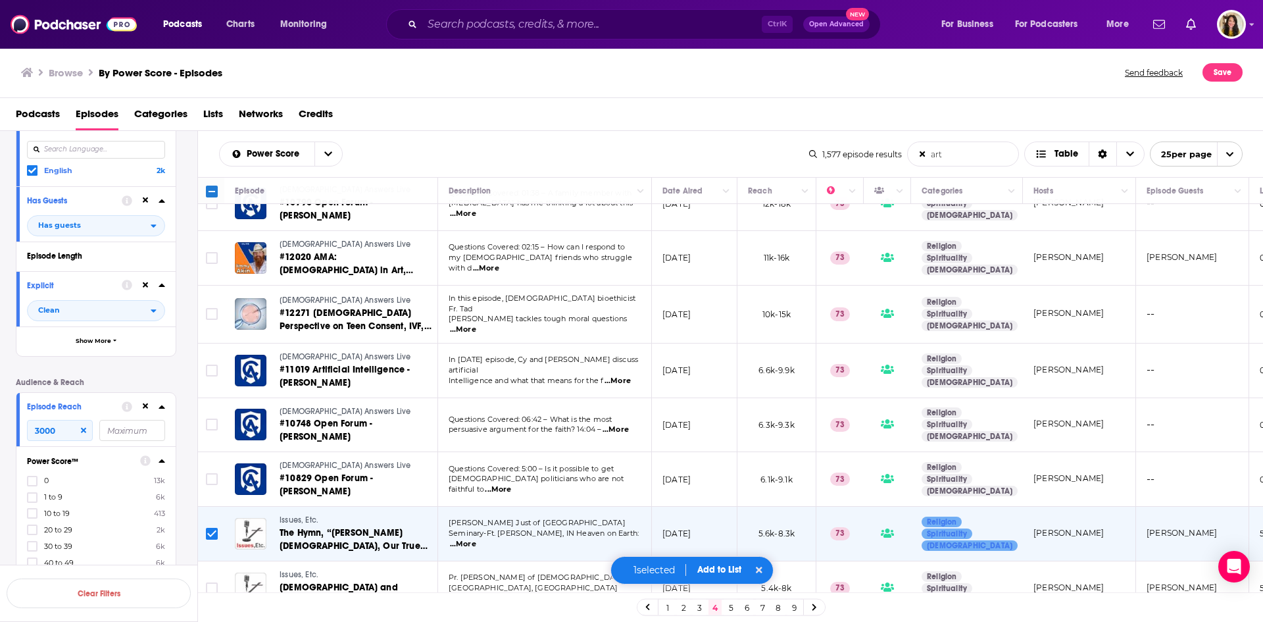
click at [711, 572] on span "Add to List" at bounding box center [719, 569] width 44 height 11
click at [709, 541] on button "Add Podcasts" at bounding box center [710, 546] width 71 height 24
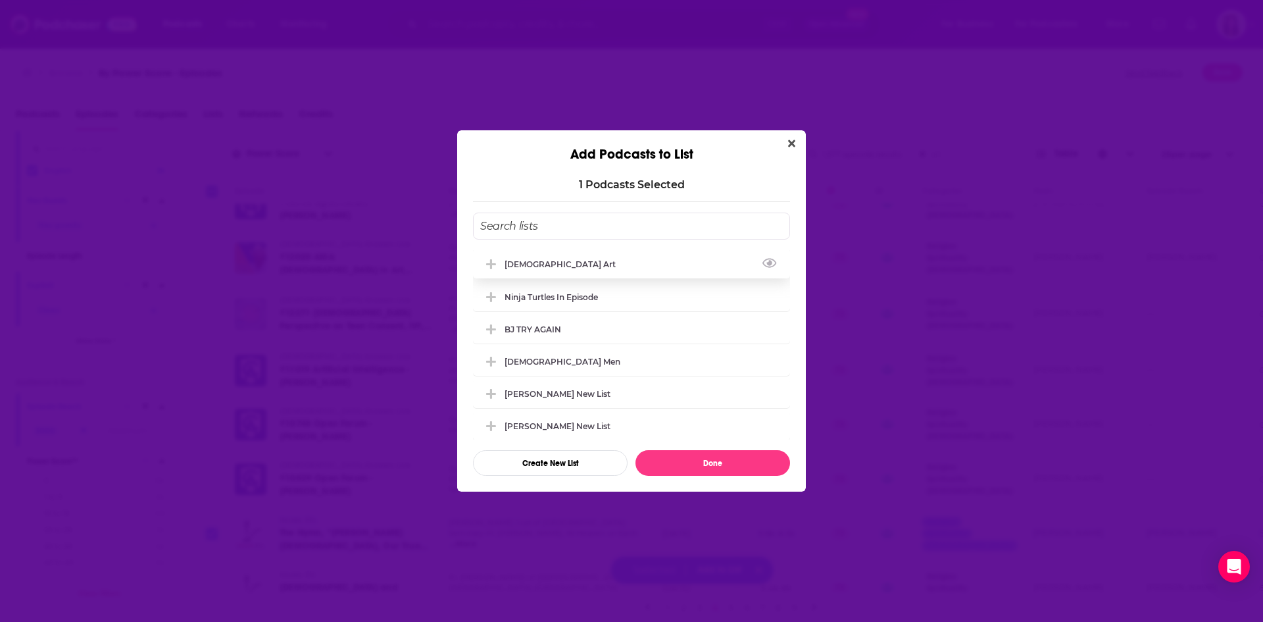
click at [526, 266] on div "[DEMOGRAPHIC_DATA] Art" at bounding box center [564, 264] width 119 height 10
click at [708, 467] on button "Done" at bounding box center [713, 463] width 155 height 26
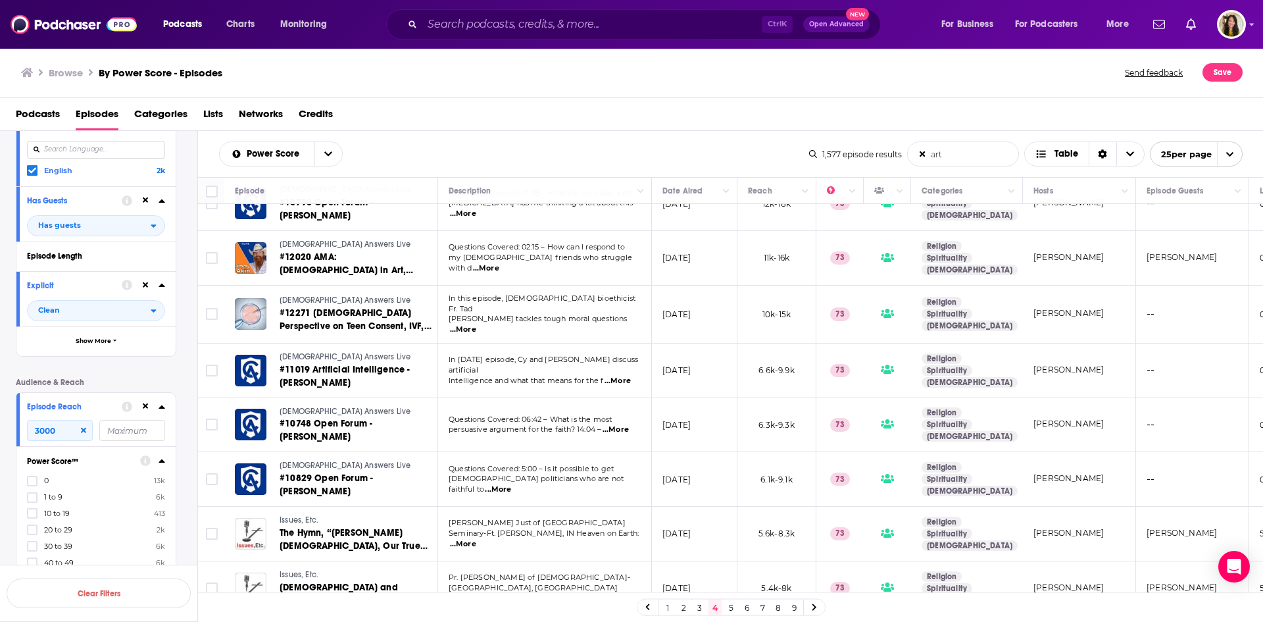
click at [731, 609] on link "5" at bounding box center [730, 607] width 13 height 16
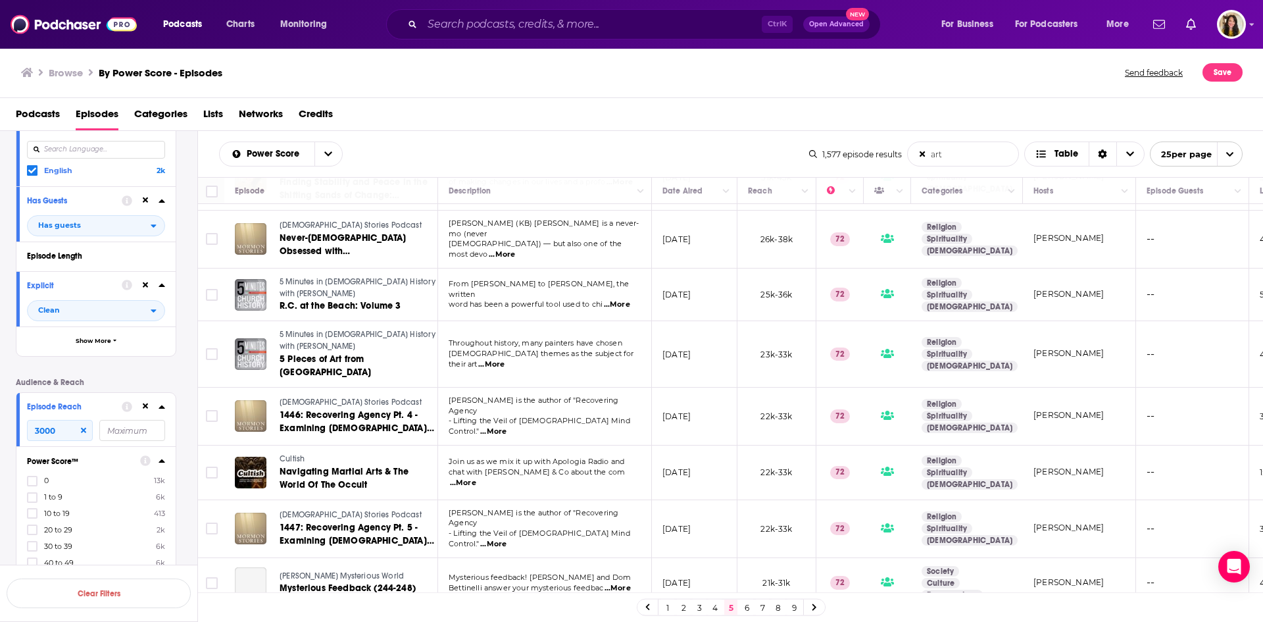
scroll to position [942, 0]
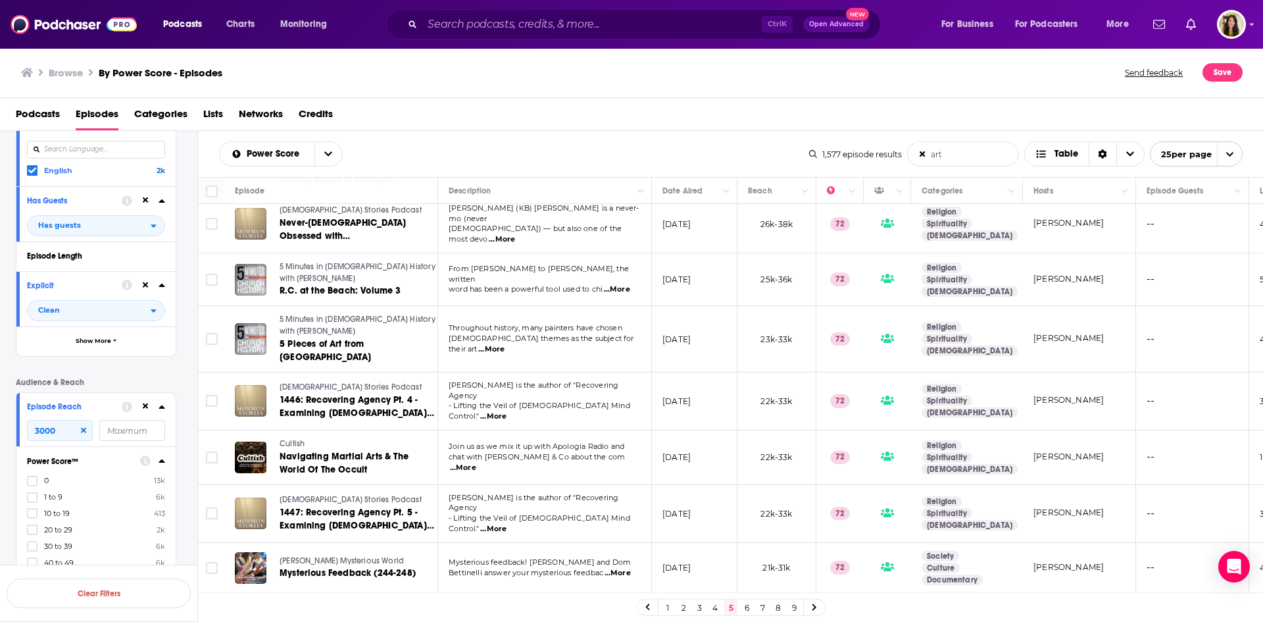
drag, startPoint x: 745, startPoint y: 609, endPoint x: 740, endPoint y: 604, distance: 7.5
click at [745, 608] on link "6" at bounding box center [746, 607] width 13 height 16
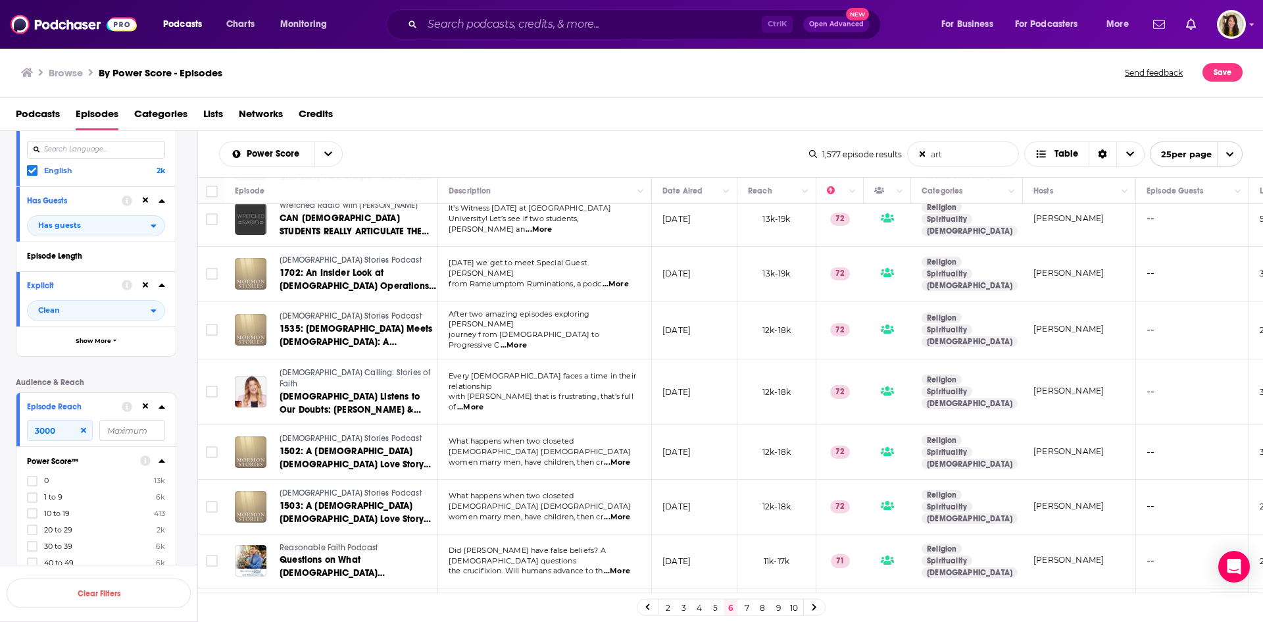
scroll to position [968, 0]
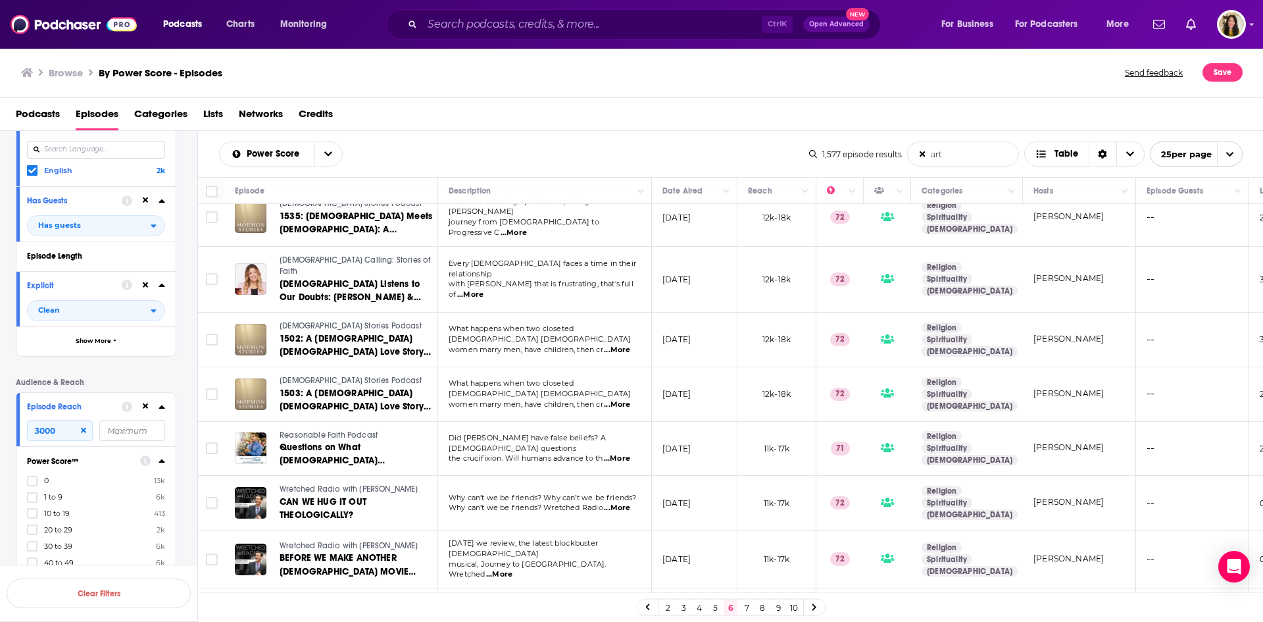
click at [745, 609] on link "7" at bounding box center [746, 607] width 13 height 16
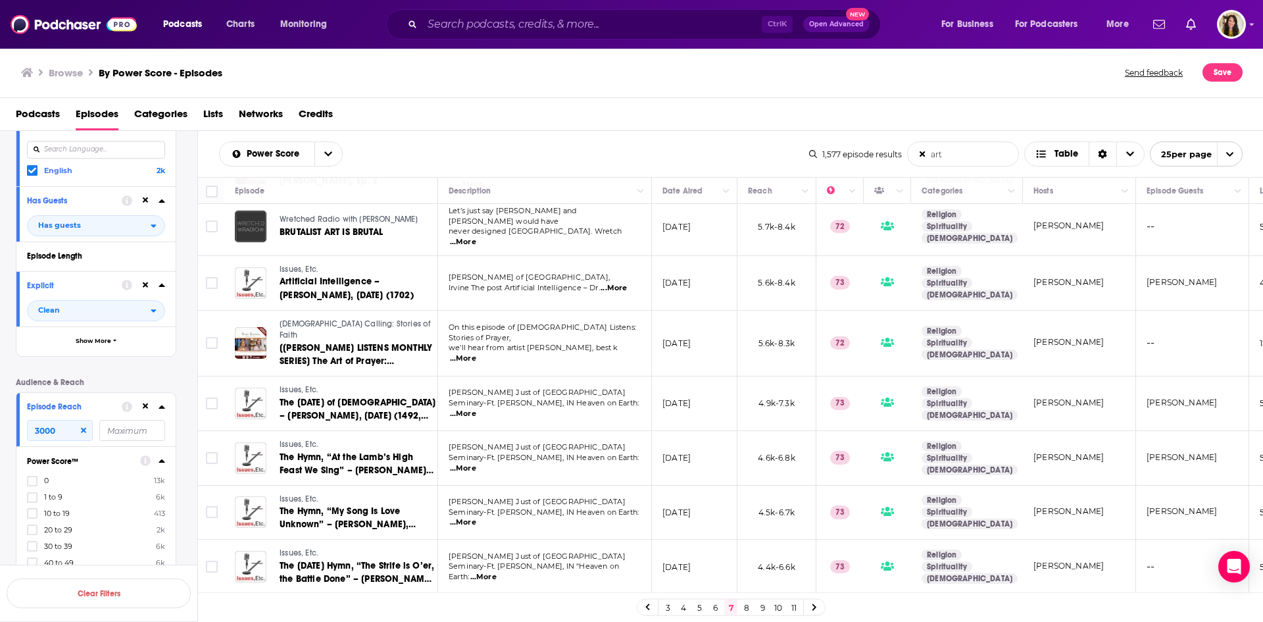
scroll to position [961, 0]
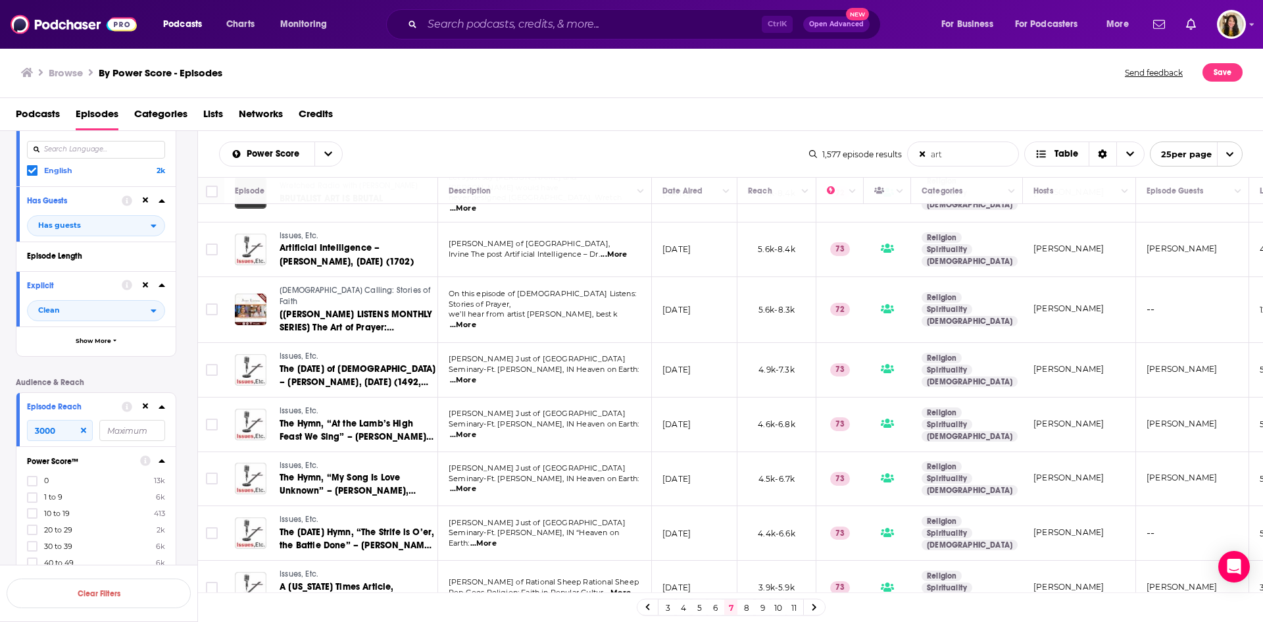
click at [747, 605] on link "8" at bounding box center [746, 607] width 13 height 16
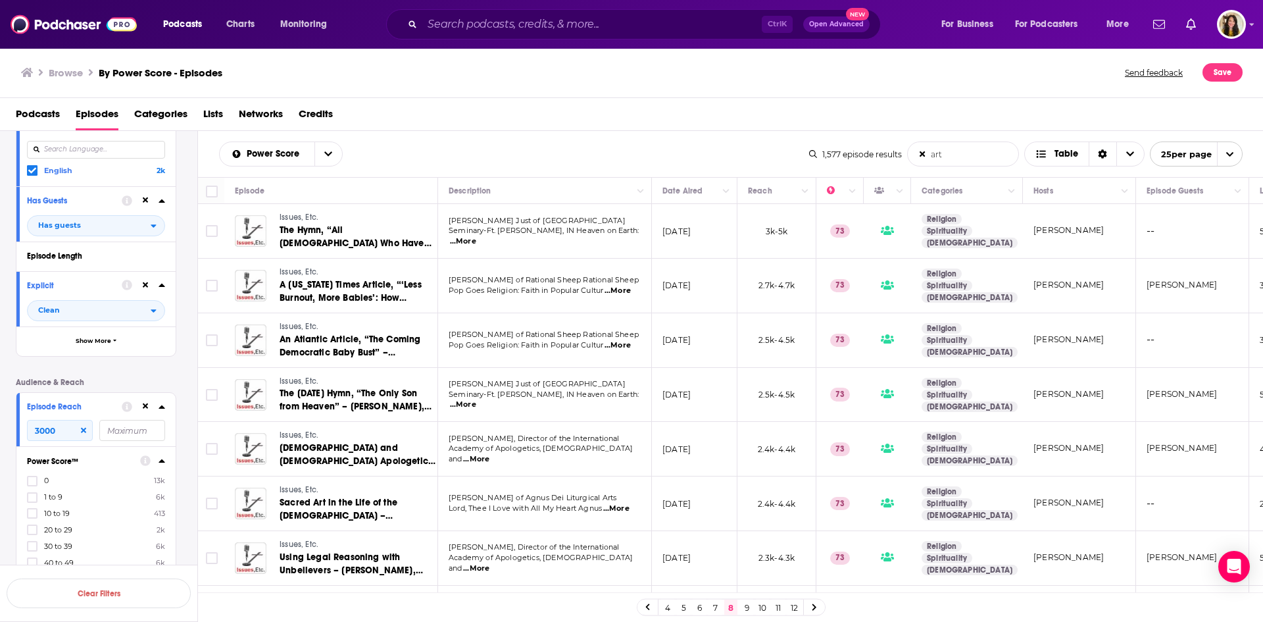
drag, startPoint x: 949, startPoint y: 156, endPoint x: 930, endPoint y: 158, distance: 19.2
click at [930, 158] on input "art" at bounding box center [963, 154] width 111 height 24
type input "politics"
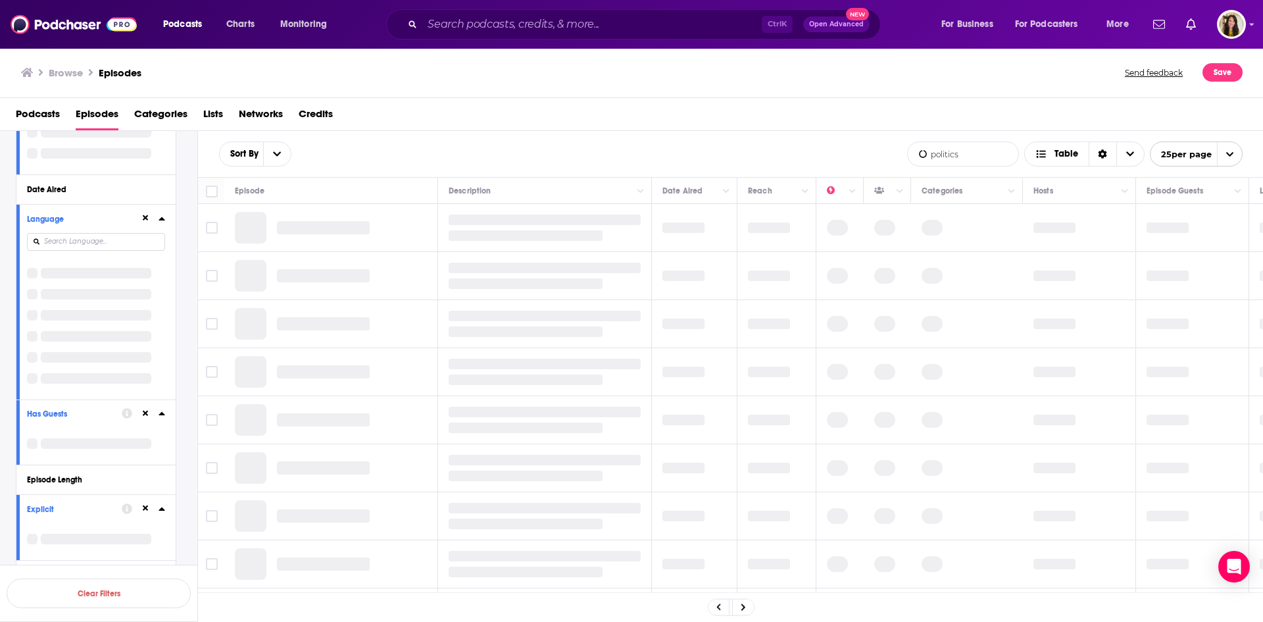
scroll to position [376, 0]
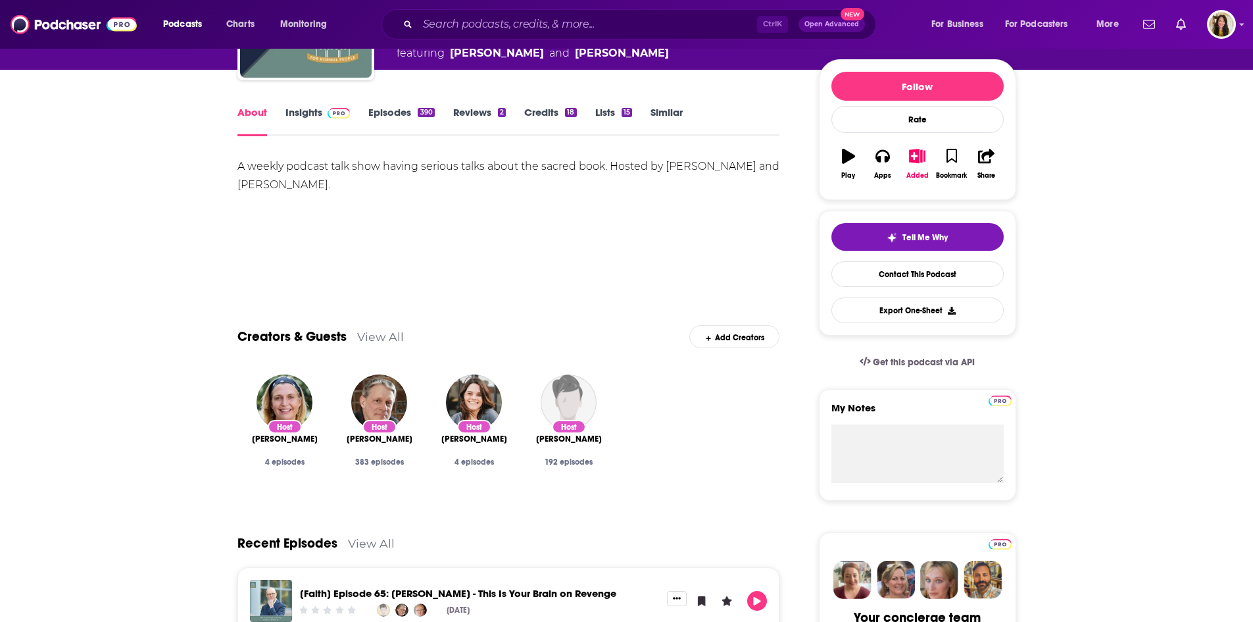
scroll to position [132, 0]
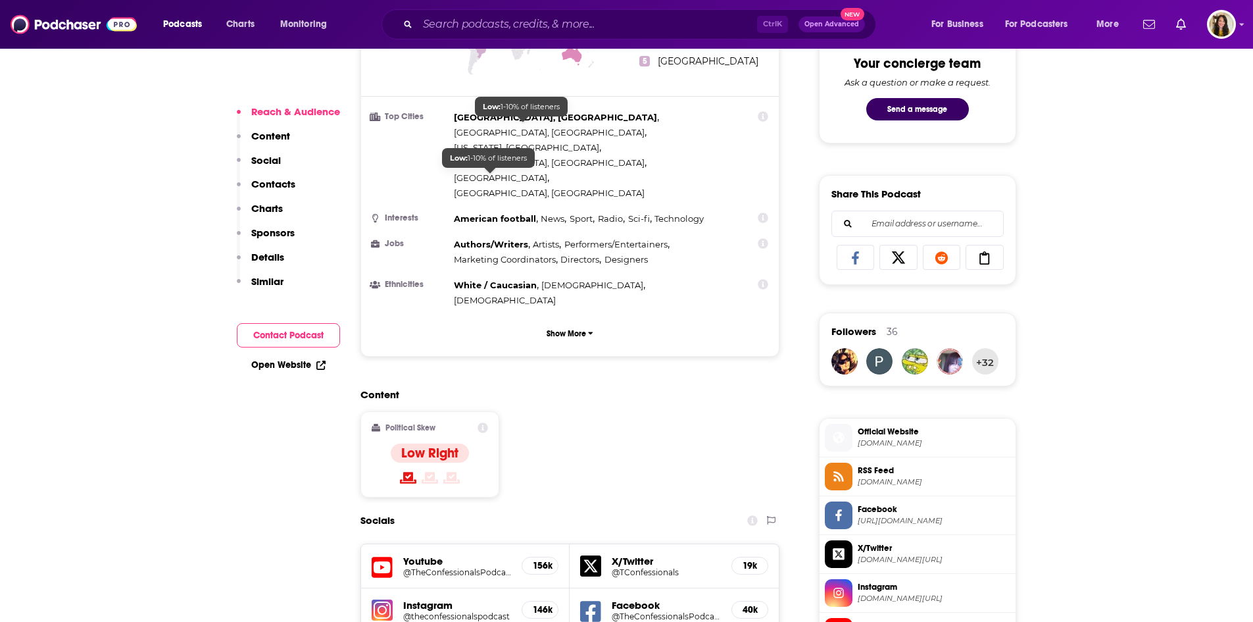
scroll to position [790, 0]
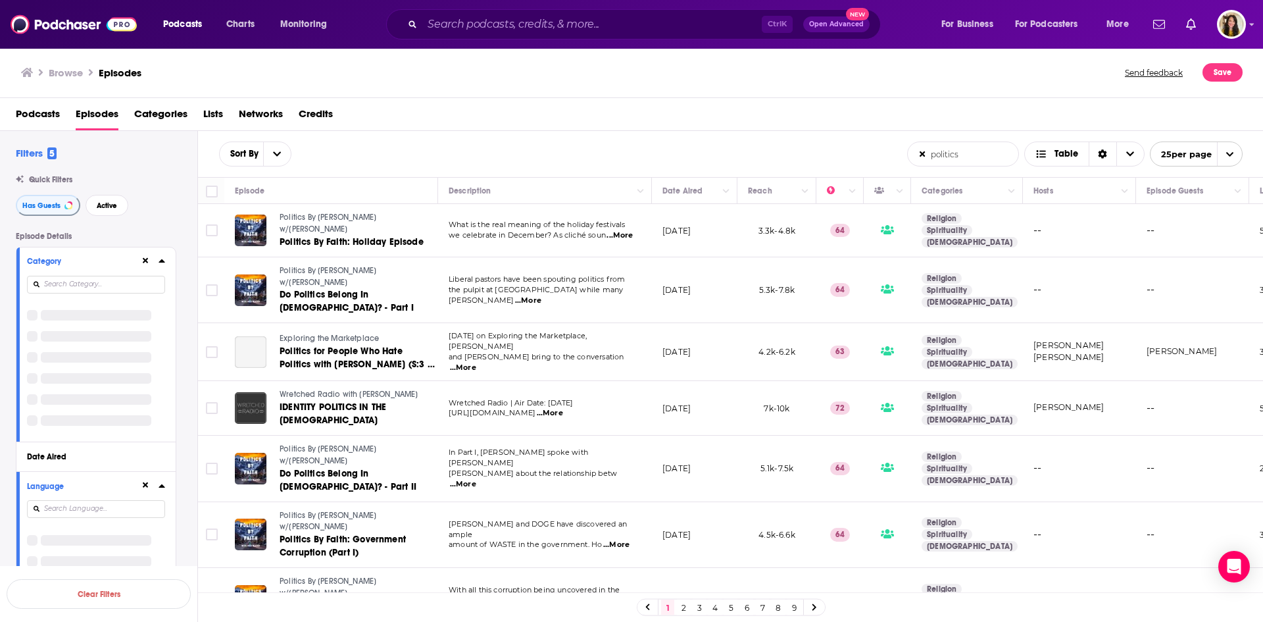
scroll to position [376, 0]
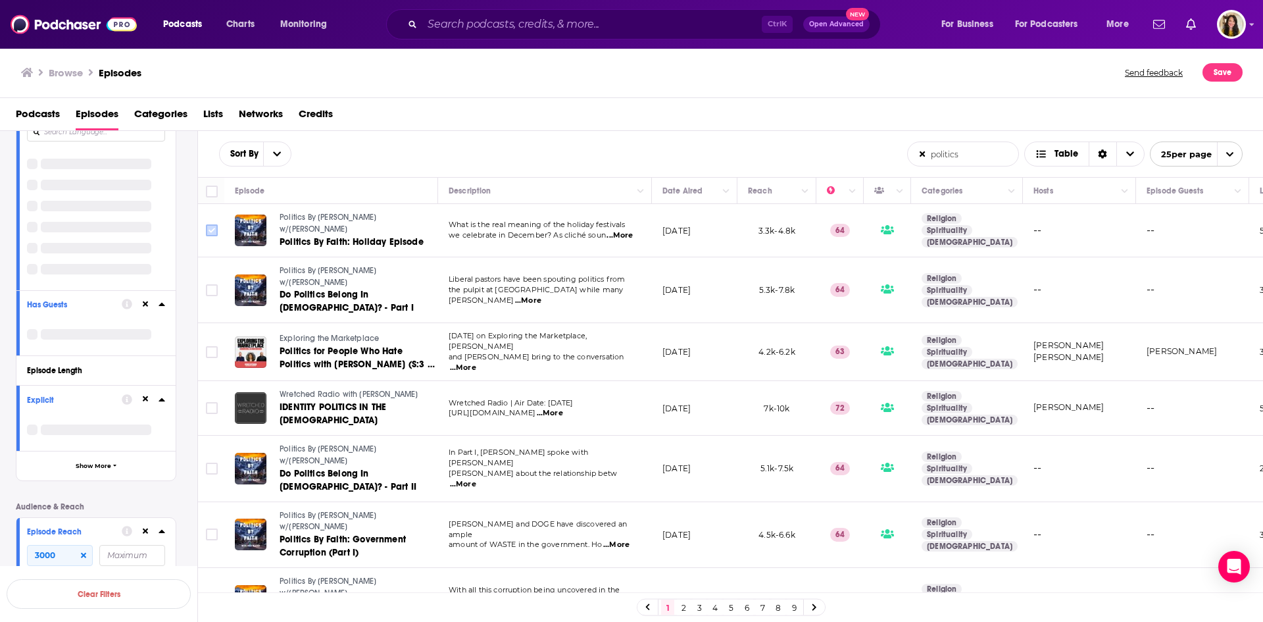
click at [209, 230] on input "Toggle select row" at bounding box center [212, 230] width 12 height 12
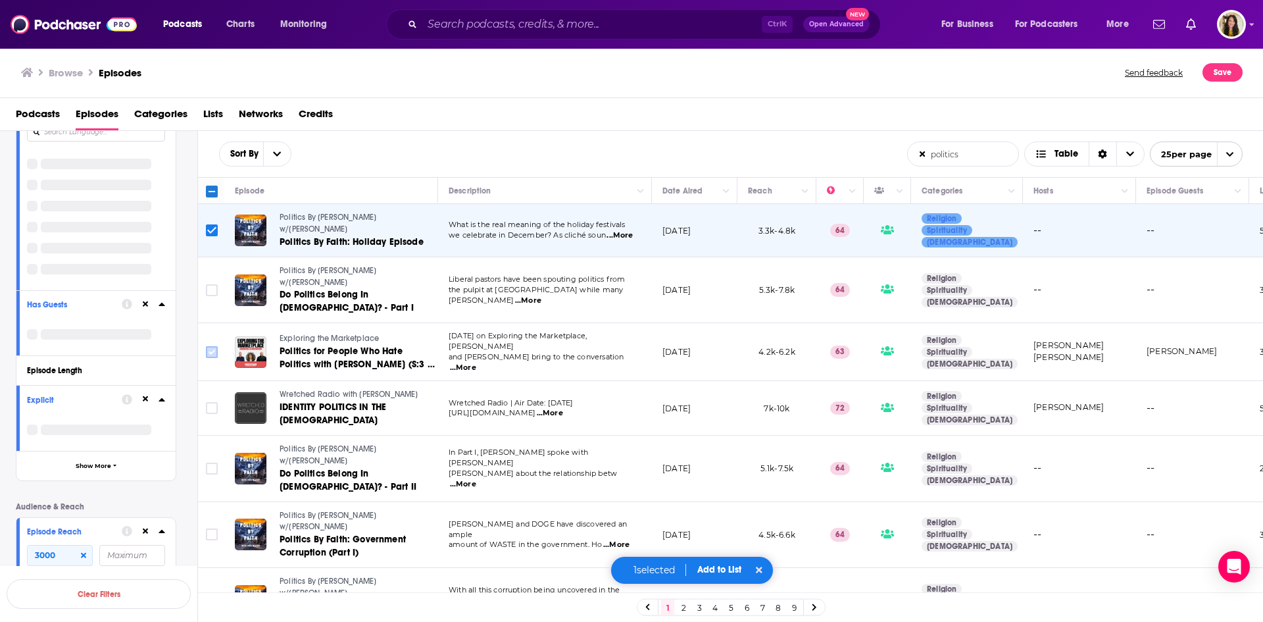
click at [210, 346] on input "Toggle select row" at bounding box center [212, 352] width 12 height 12
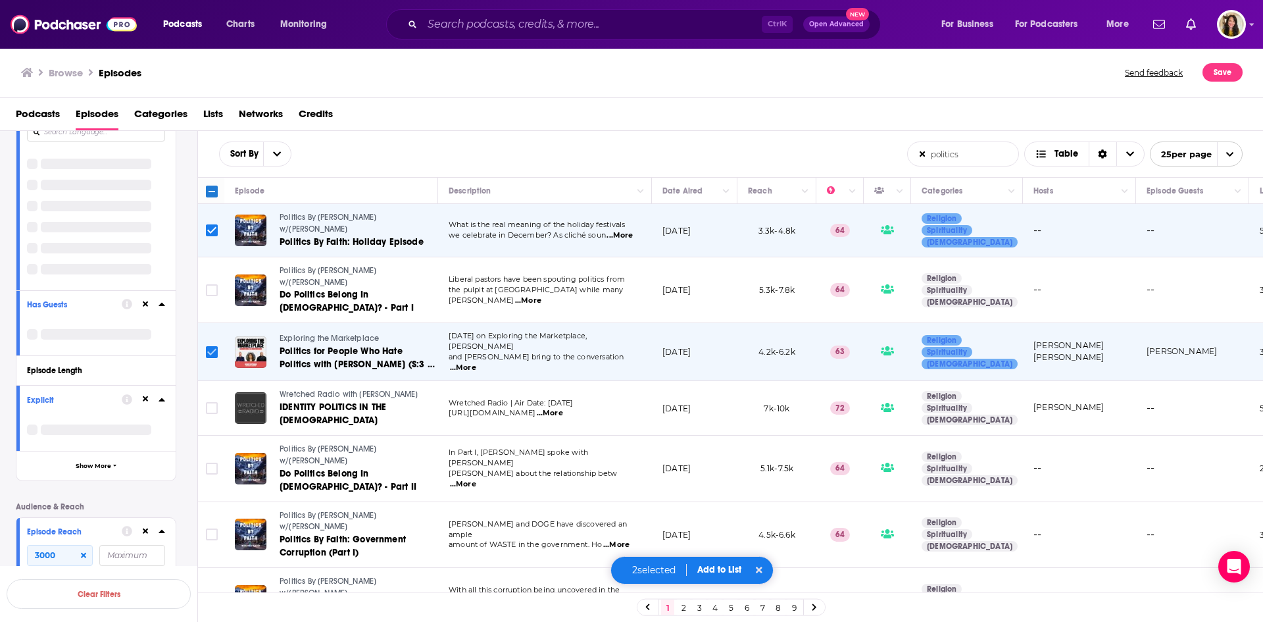
click at [211, 346] on input "Toggle select row" at bounding box center [212, 352] width 12 height 12
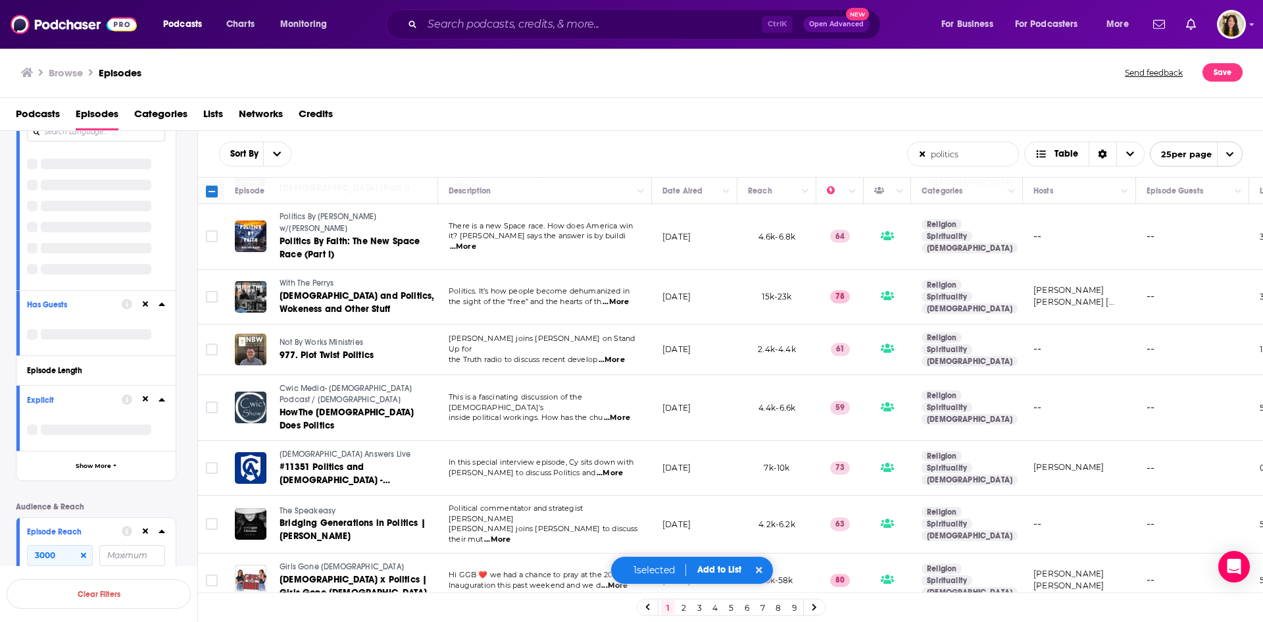
scroll to position [951, 0]
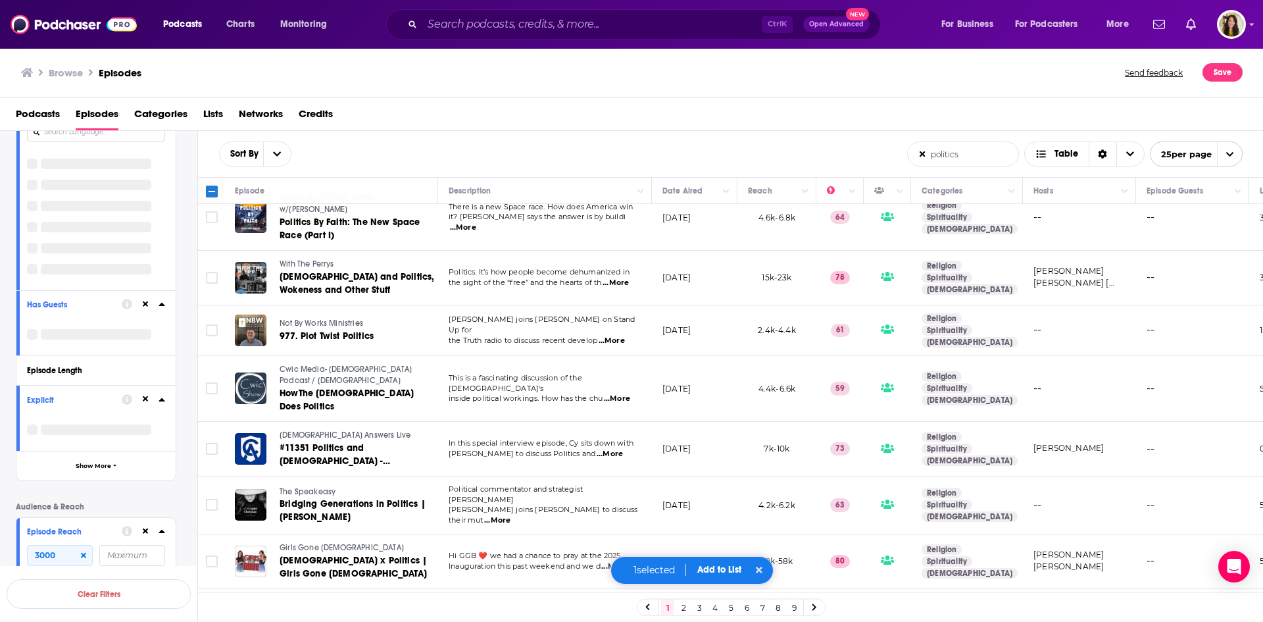
click at [719, 566] on span "Add to List" at bounding box center [719, 569] width 44 height 11
click at [709, 545] on button "Add Podcasts" at bounding box center [710, 546] width 71 height 24
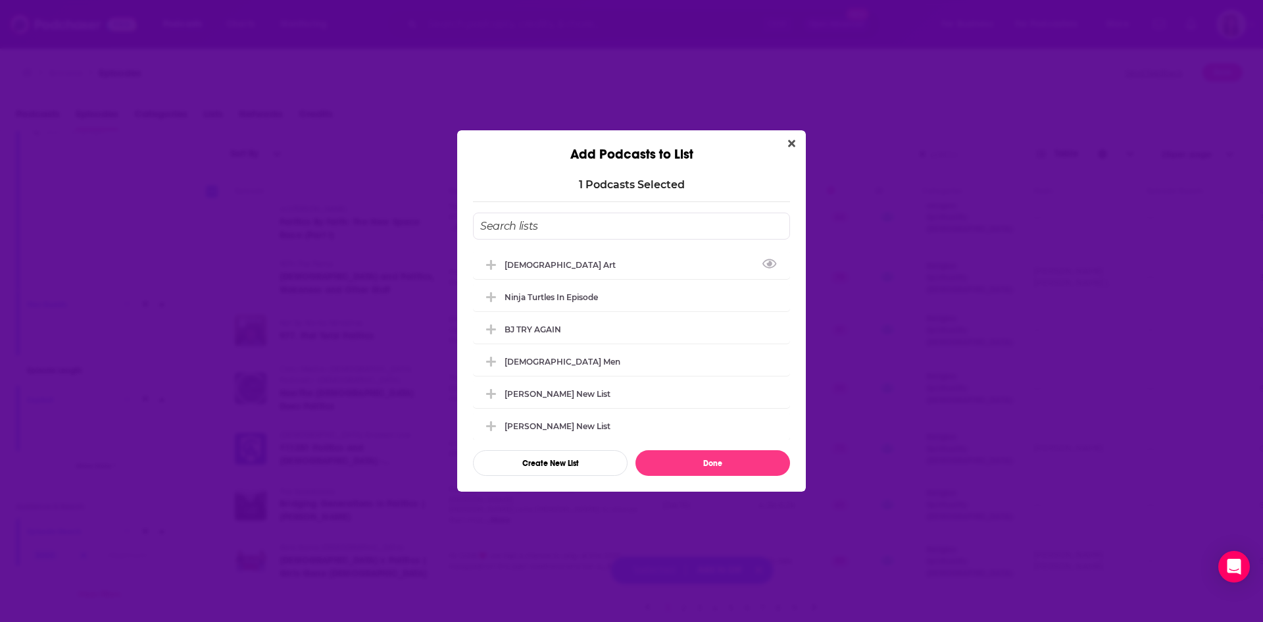
click at [520, 225] on input "Add Podcast To List" at bounding box center [631, 226] width 317 height 27
type input "[DEMOGRAPHIC_DATA] Politics"
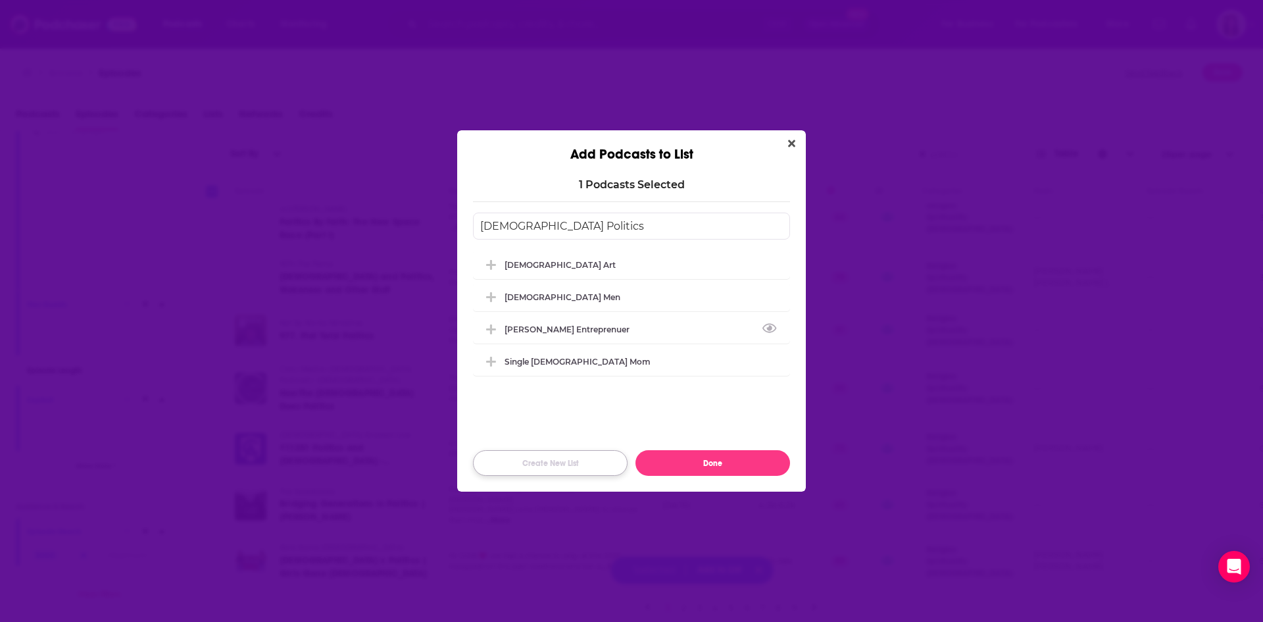
click at [561, 463] on button "Create New List" at bounding box center [550, 463] width 155 height 26
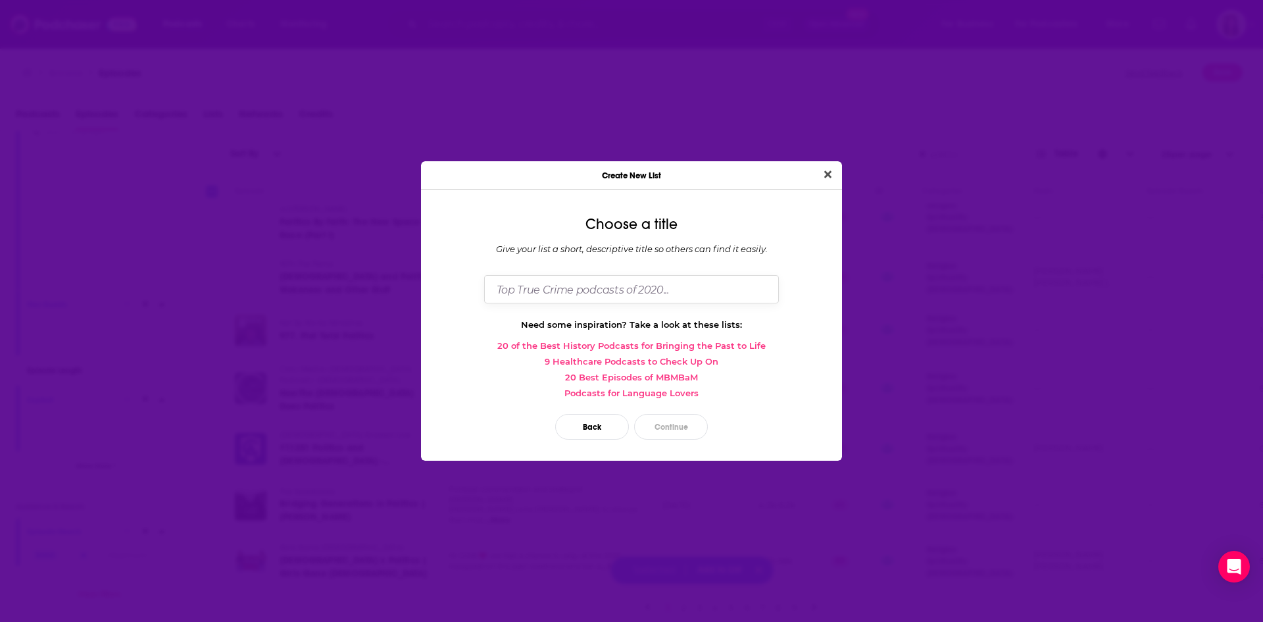
click at [547, 290] on input "Dialog" at bounding box center [631, 289] width 295 height 28
type input "h"
type input "[DEMOGRAPHIC_DATA] Politics"
click at [664, 427] on button "Continue" at bounding box center [671, 427] width 74 height 26
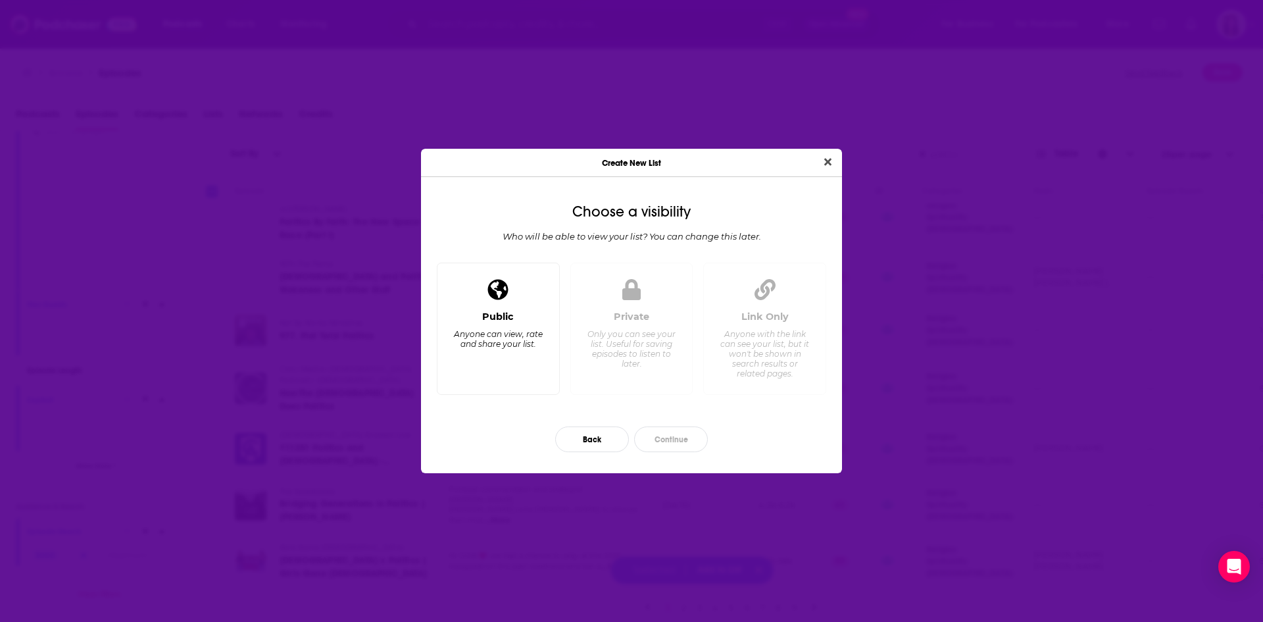
click at [520, 334] on div "Anyone can view, rate and share your list." at bounding box center [498, 339] width 90 height 20
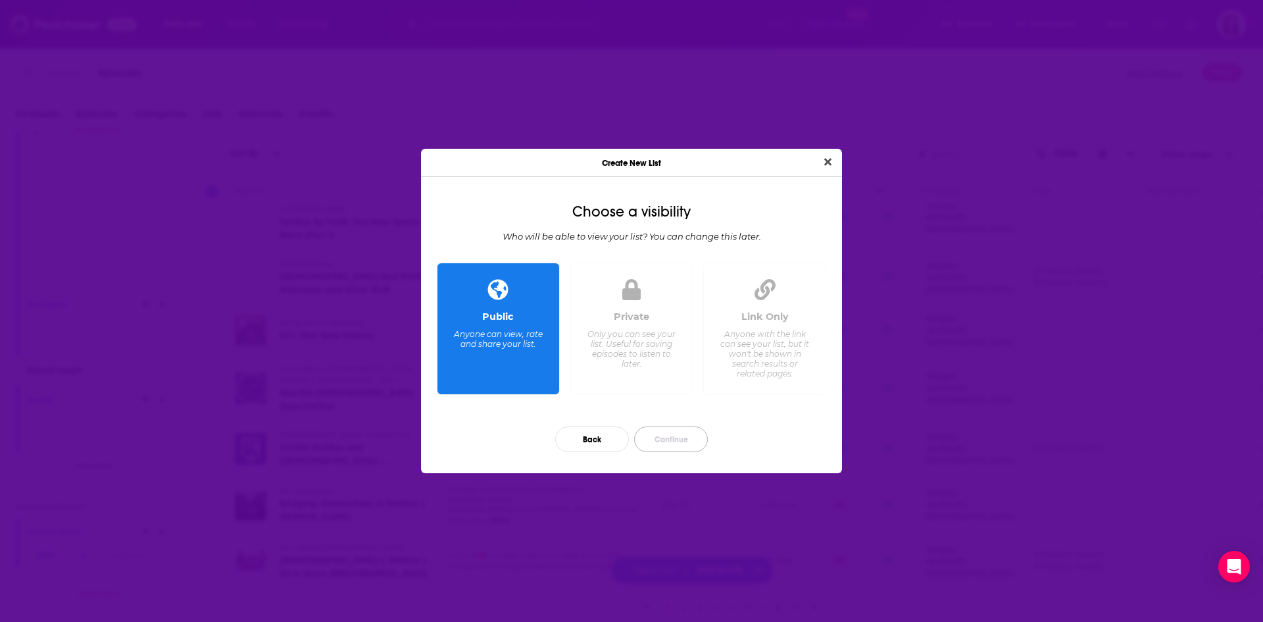
click at [672, 440] on button "Continue" at bounding box center [671, 439] width 74 height 26
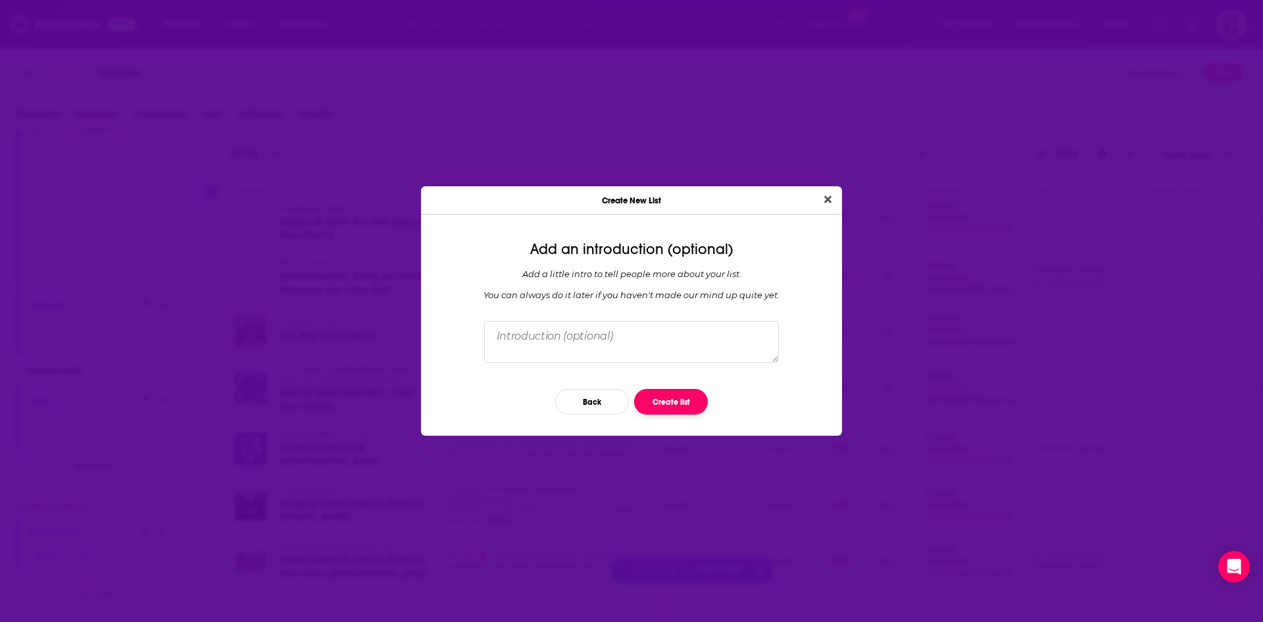
click at [686, 402] on button "Create list" at bounding box center [671, 402] width 74 height 26
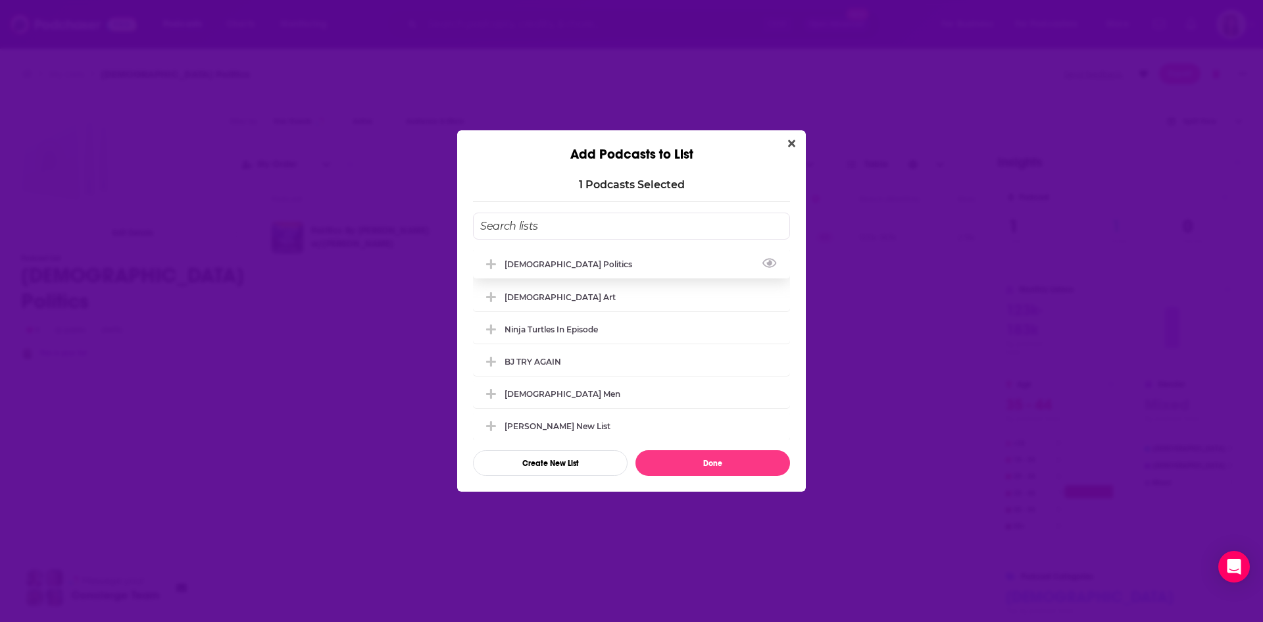
click at [546, 259] on div "[DEMOGRAPHIC_DATA] Politics" at bounding box center [573, 264] width 136 height 10
click at [722, 461] on button "Done" at bounding box center [713, 463] width 155 height 26
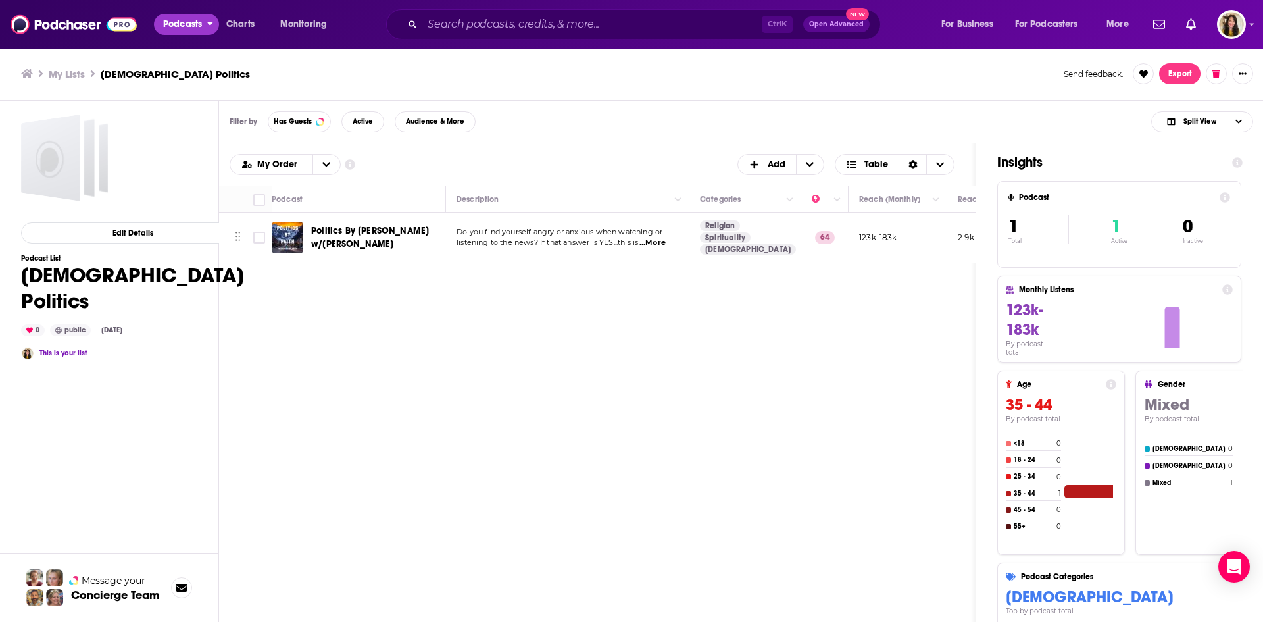
click at [172, 27] on span "Podcasts" at bounding box center [182, 24] width 39 height 18
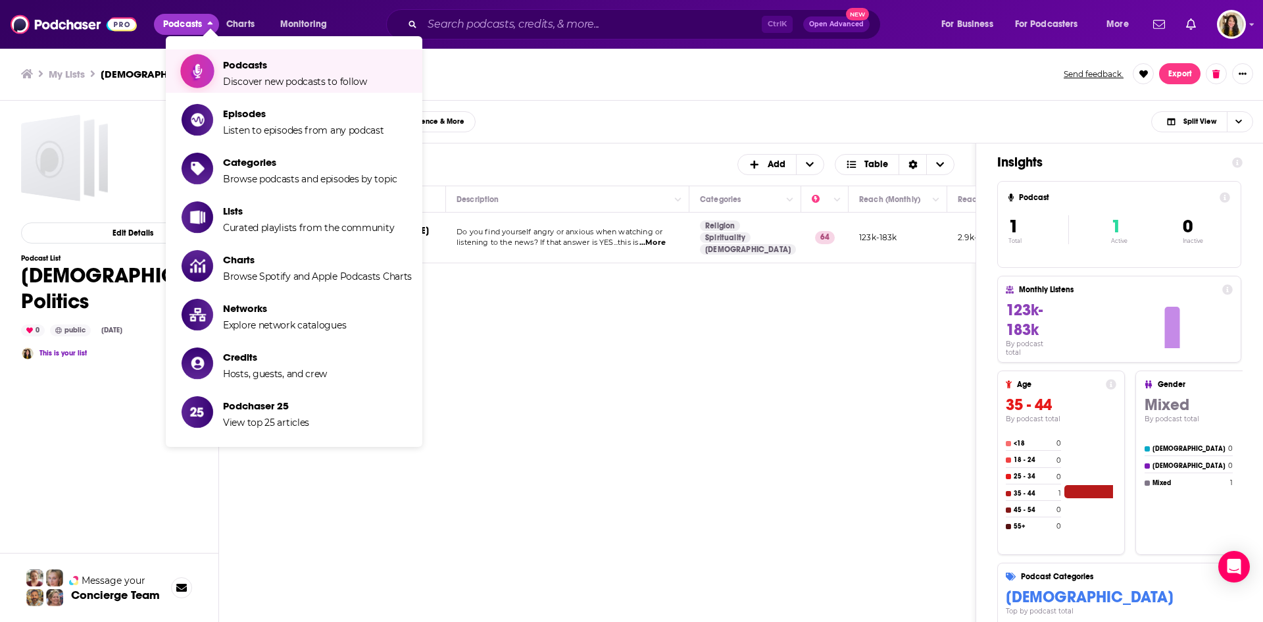
click at [228, 73] on span "Podcasts Discover new podcasts to follow" at bounding box center [295, 71] width 144 height 33
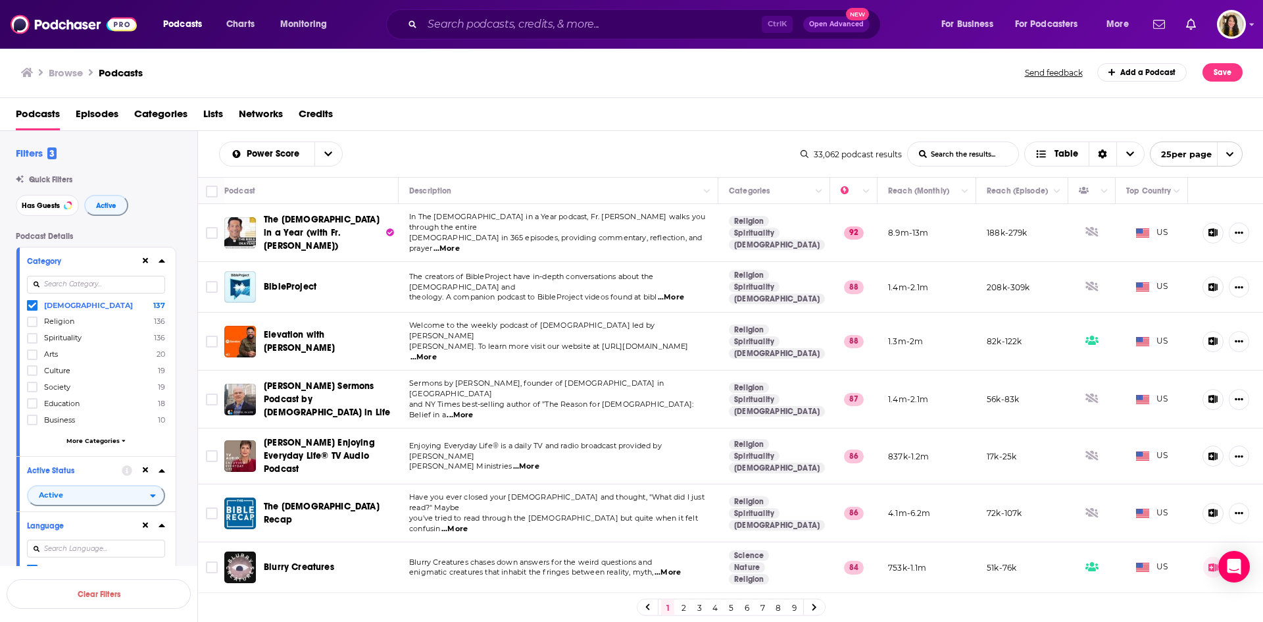
click at [88, 438] on span "More Categories" at bounding box center [92, 440] width 53 height 7
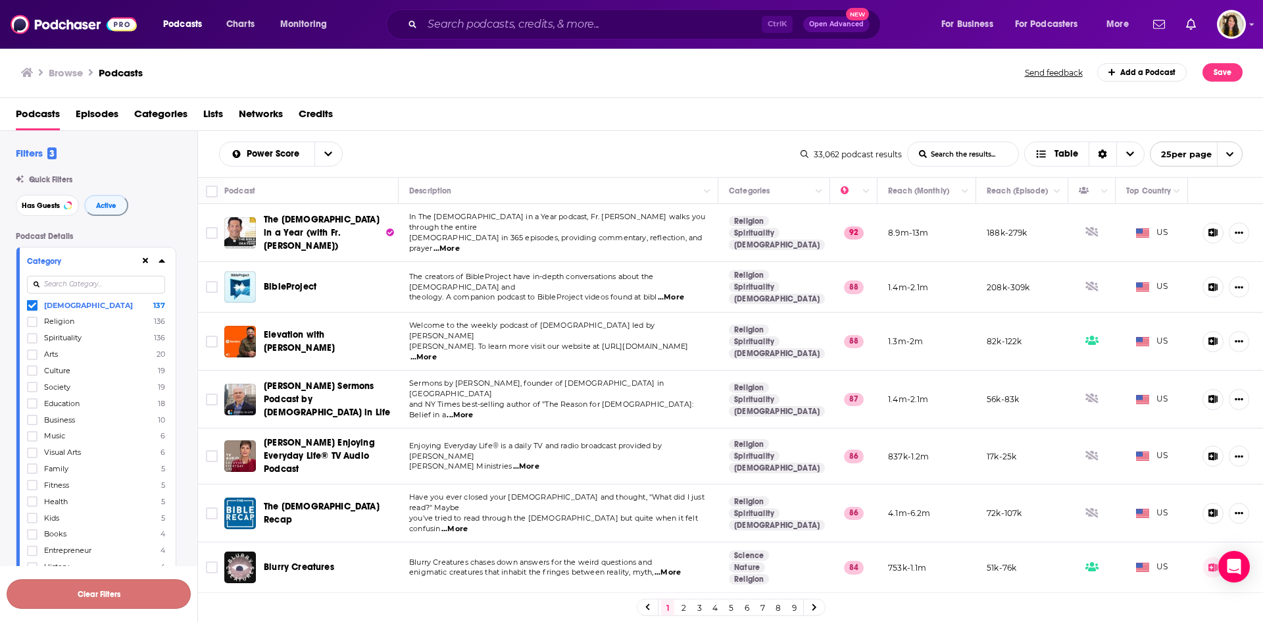
click at [98, 593] on button "Clear Filters" at bounding box center [99, 594] width 184 height 30
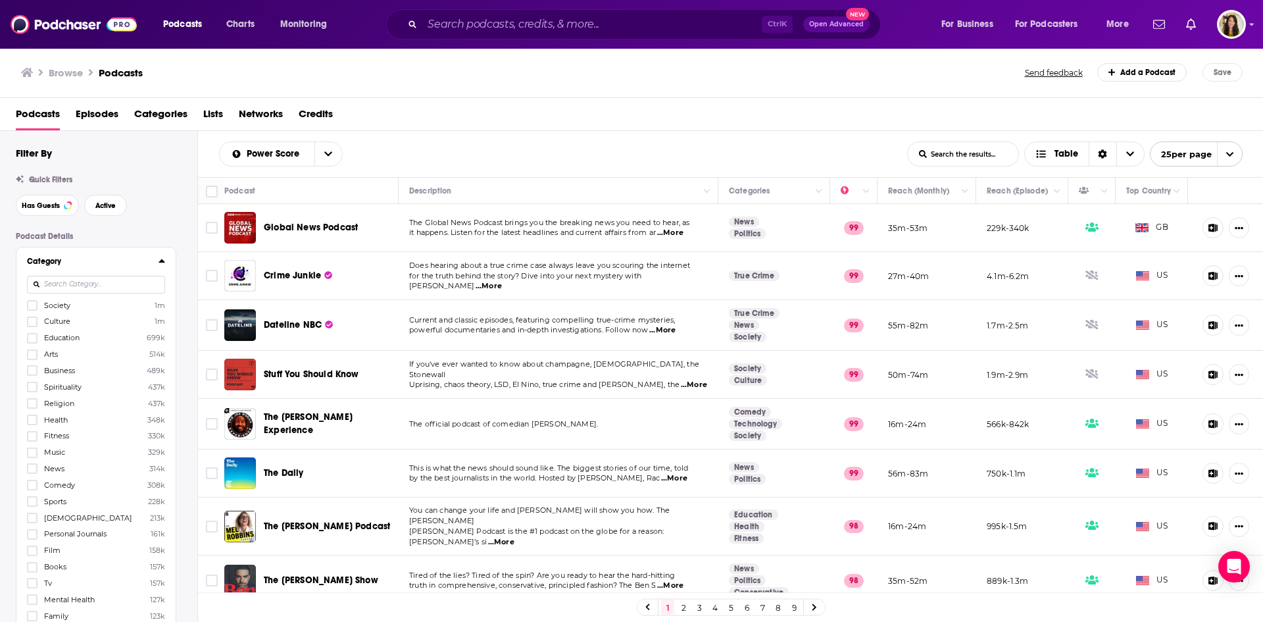
click at [64, 286] on input at bounding box center [96, 285] width 138 height 18
click at [49, 303] on span "Politics" at bounding box center [57, 305] width 26 height 9
click at [32, 309] on input "multiSelectOption-politics-0" at bounding box center [32, 309] width 0 height 0
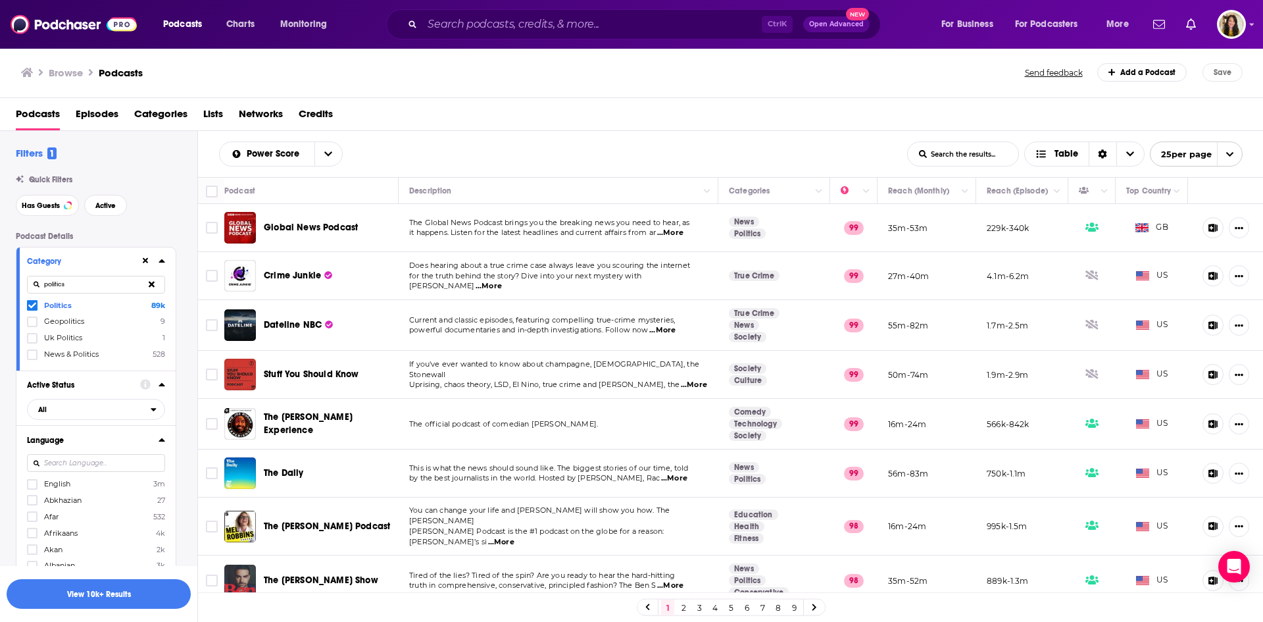
drag, startPoint x: 84, startPoint y: 285, endPoint x: 36, endPoint y: 289, distance: 48.2
click at [36, 289] on input "politics" at bounding box center [96, 285] width 138 height 18
type input "christianity"
click at [58, 310] on label "Christianity 213k" at bounding box center [96, 304] width 138 height 11
click at [32, 309] on input "multiSelectOption-christianity-0" at bounding box center [32, 309] width 0 height 0
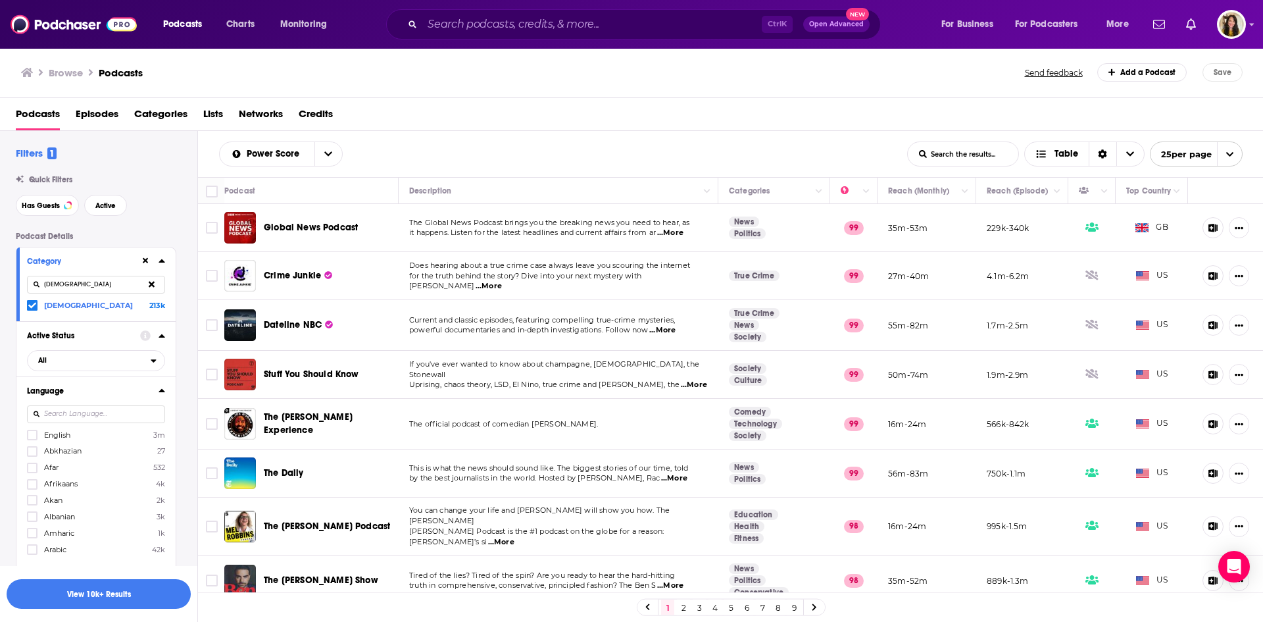
scroll to position [66, 0]
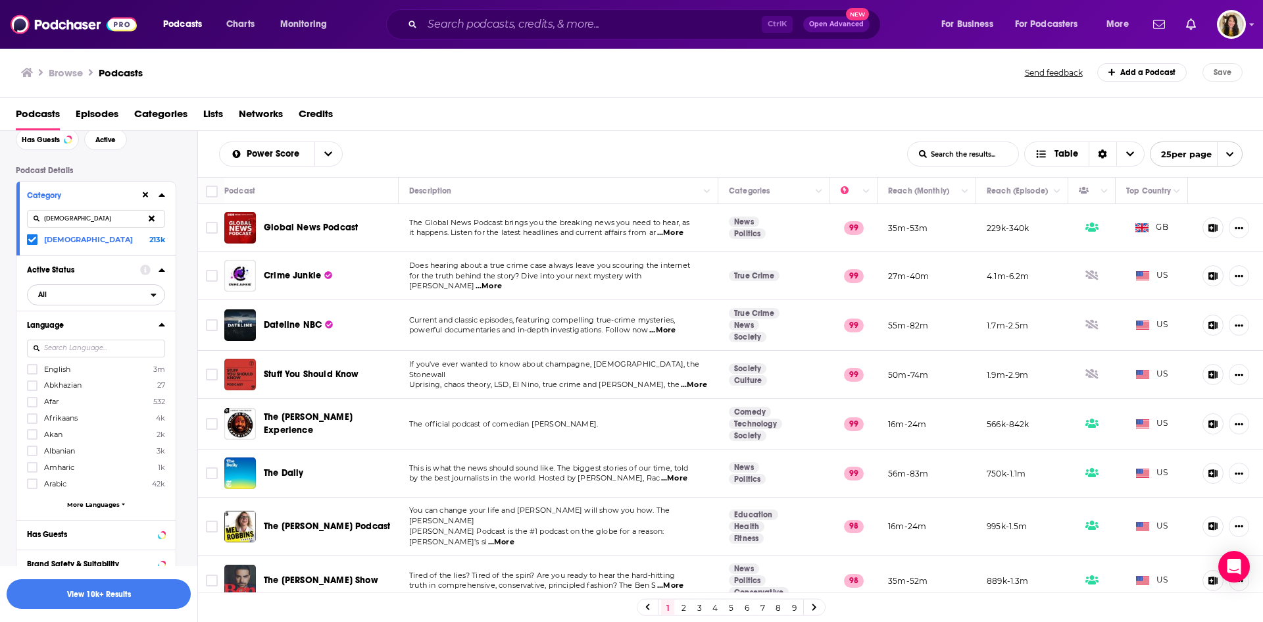
click at [118, 295] on span "All" at bounding box center [89, 294] width 123 height 17
click at [68, 339] on span "Active" at bounding box center [68, 337] width 68 height 7
click at [30, 370] on icon at bounding box center [32, 369] width 8 height 6
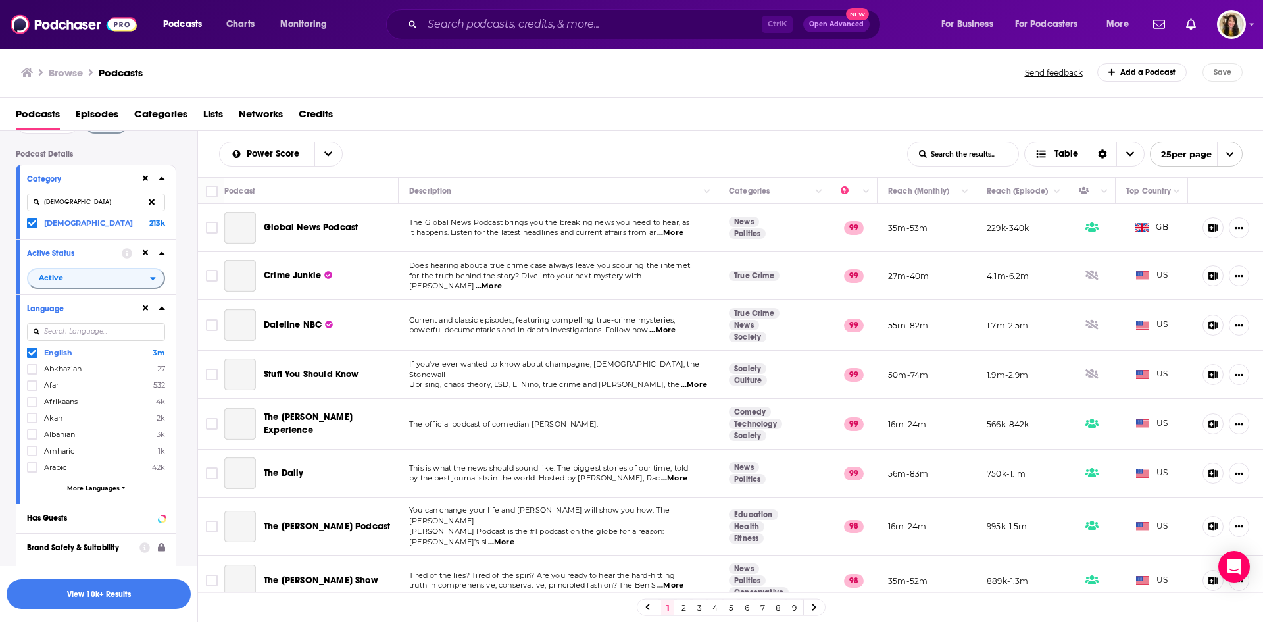
scroll to position [197, 0]
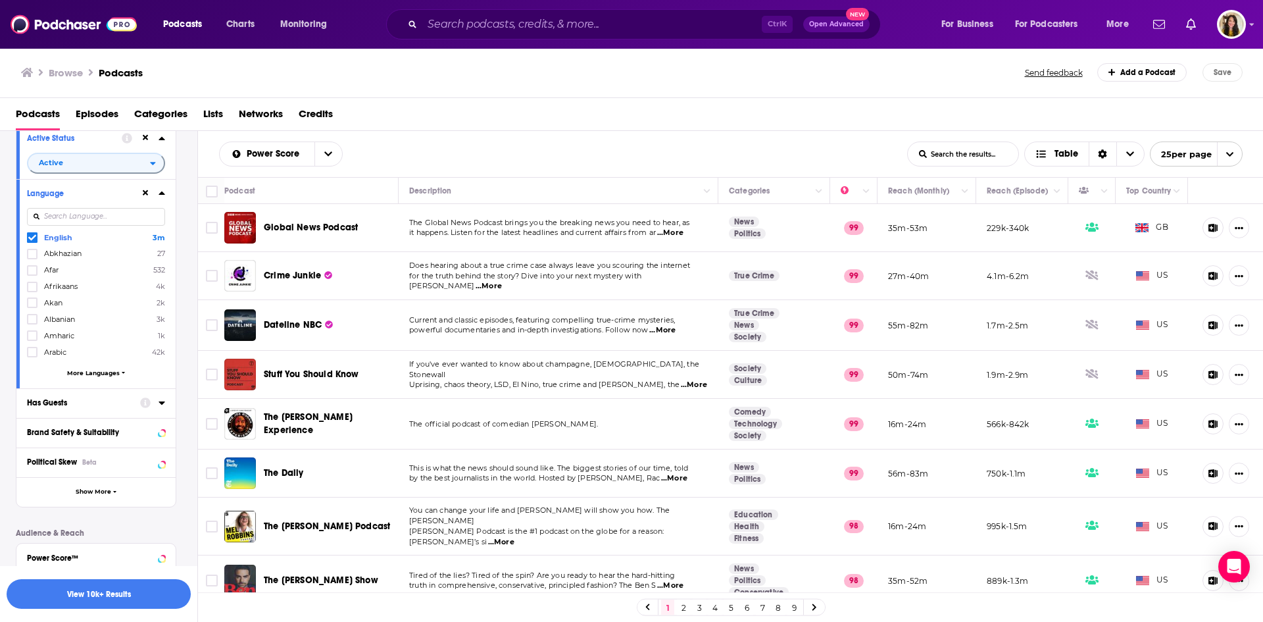
click at [45, 401] on div "Has Guests" at bounding box center [79, 402] width 105 height 9
click at [71, 429] on span "All" at bounding box center [89, 426] width 123 height 17
drag, startPoint x: 67, startPoint y: 470, endPoint x: 78, endPoint y: 466, distance: 11.5
click at [67, 470] on span "Has guests" at bounding box center [71, 470] width 74 height 7
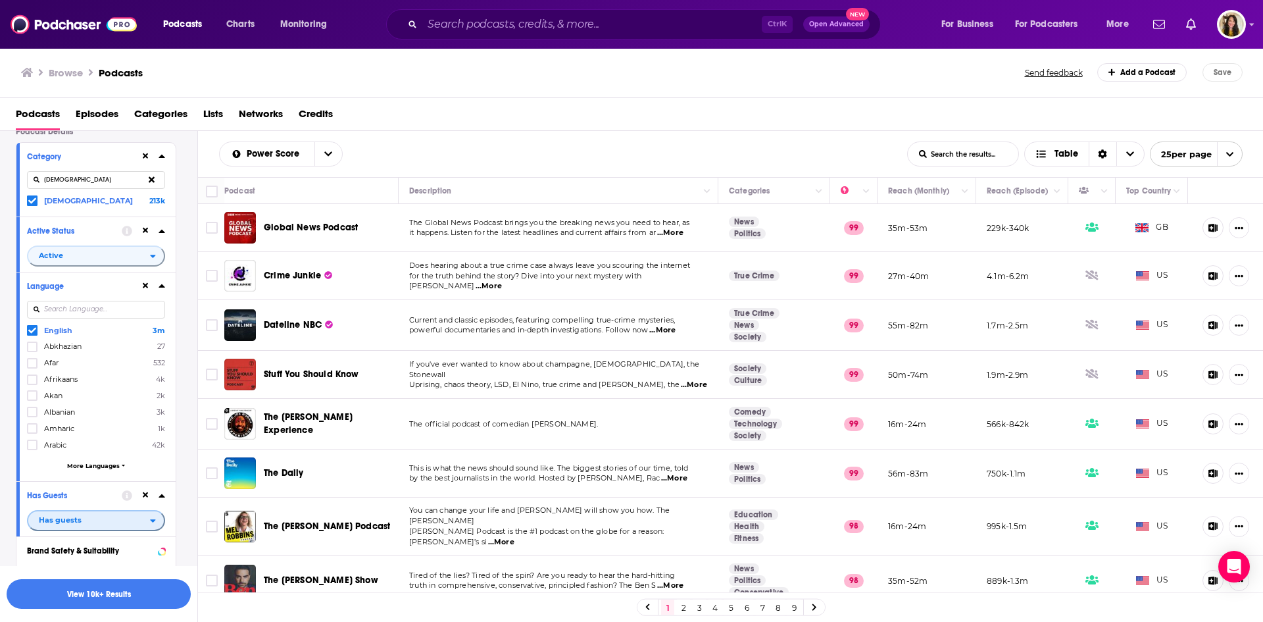
scroll to position [0, 0]
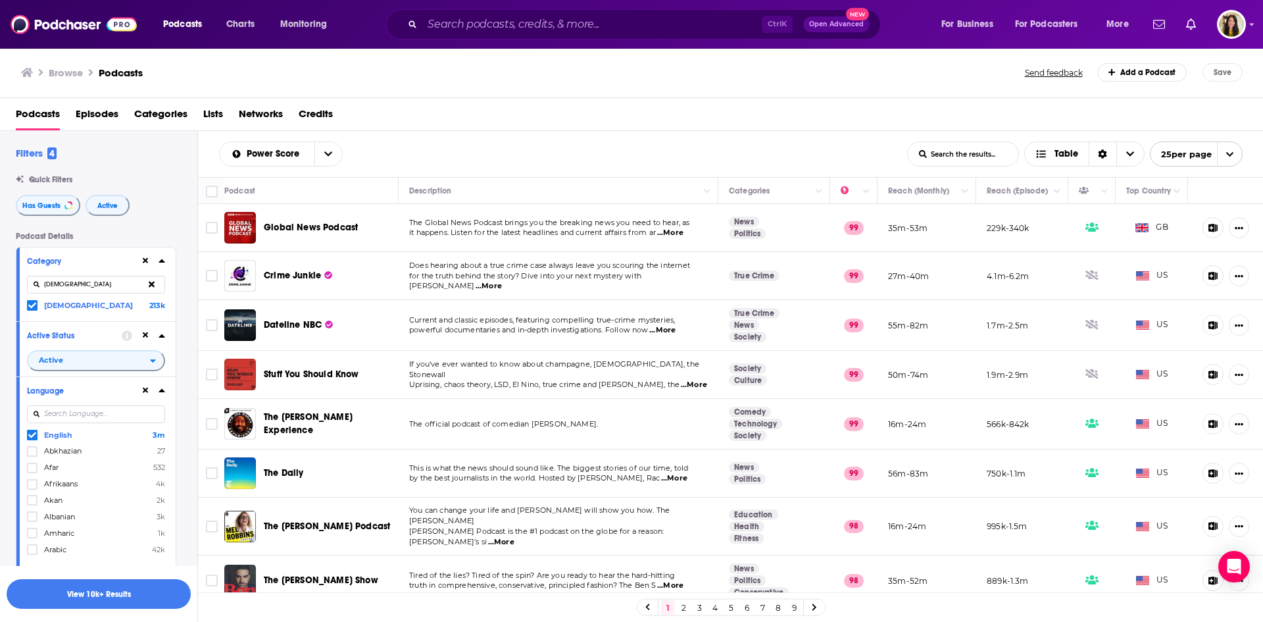
click at [109, 307] on label "Christianity 213k" at bounding box center [96, 304] width 138 height 11
click at [32, 308] on input "multiSelectOption-christianity-0" at bounding box center [32, 308] width 0 height 0
click at [29, 308] on icon at bounding box center [32, 305] width 8 height 8
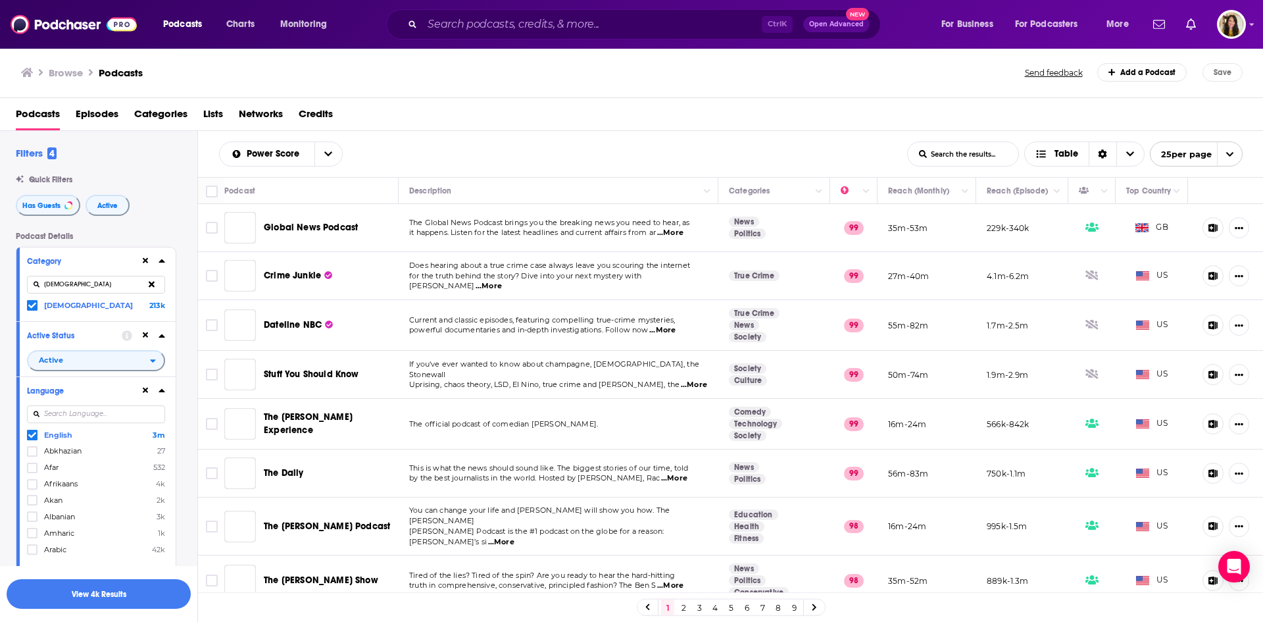
click at [89, 286] on input "christianity" at bounding box center [96, 285] width 138 height 18
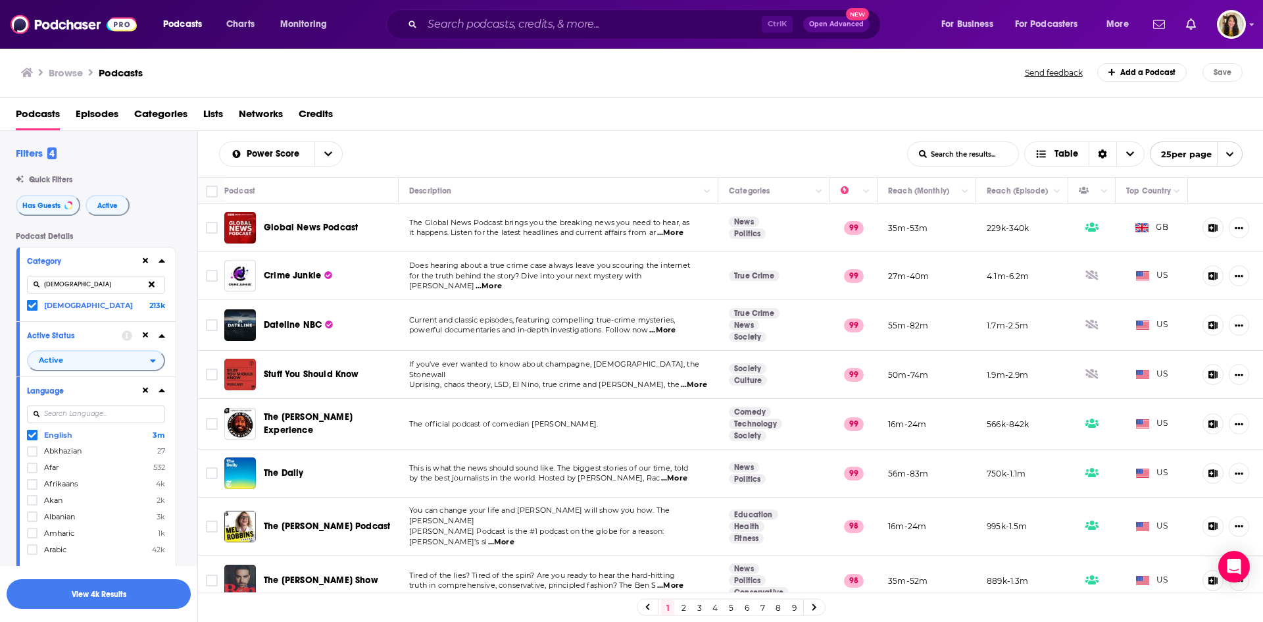
click at [161, 260] on icon at bounding box center [162, 260] width 6 height 3
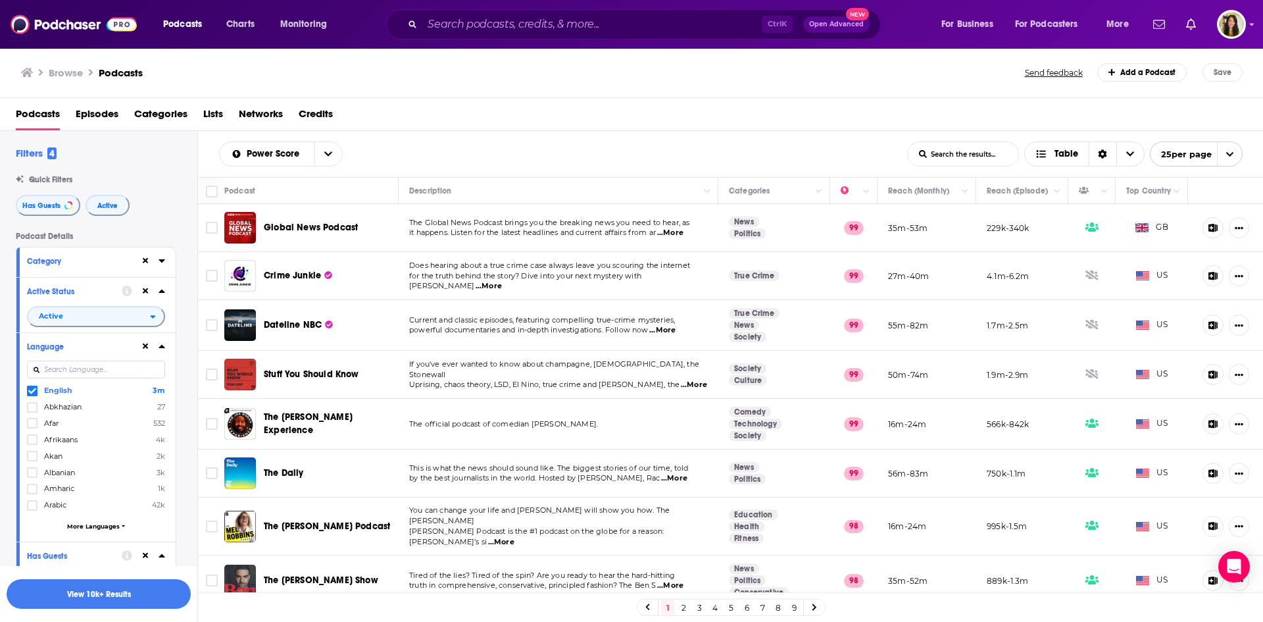
click at [161, 260] on icon at bounding box center [162, 260] width 6 height 3
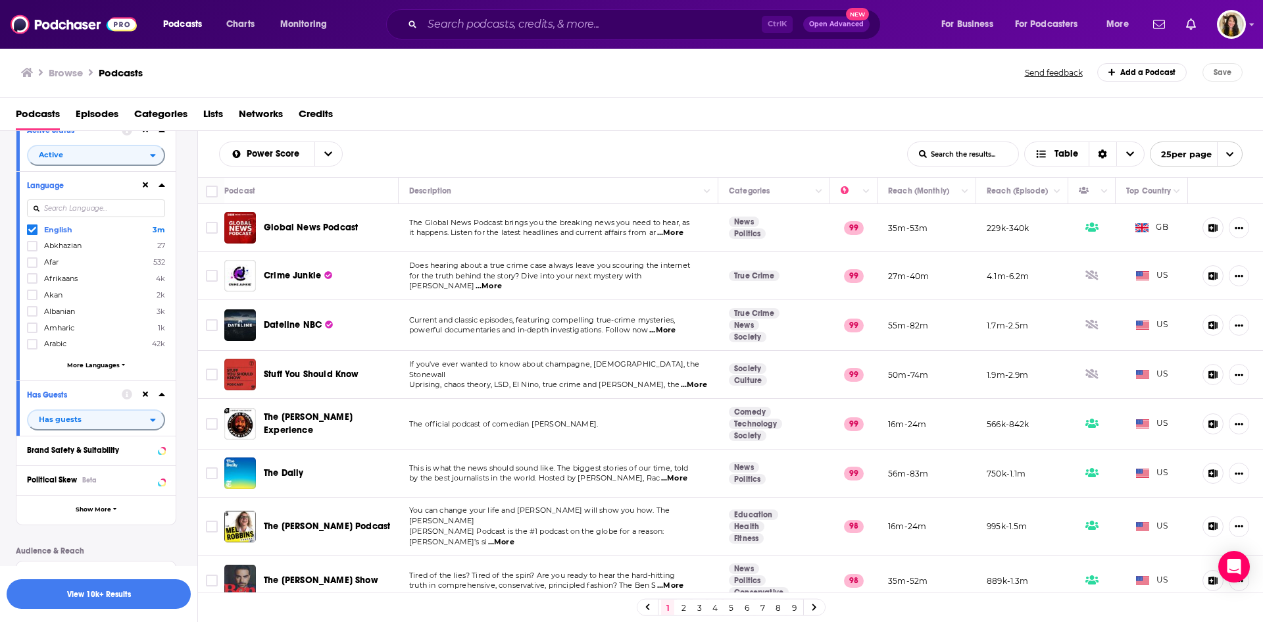
scroll to position [395, 0]
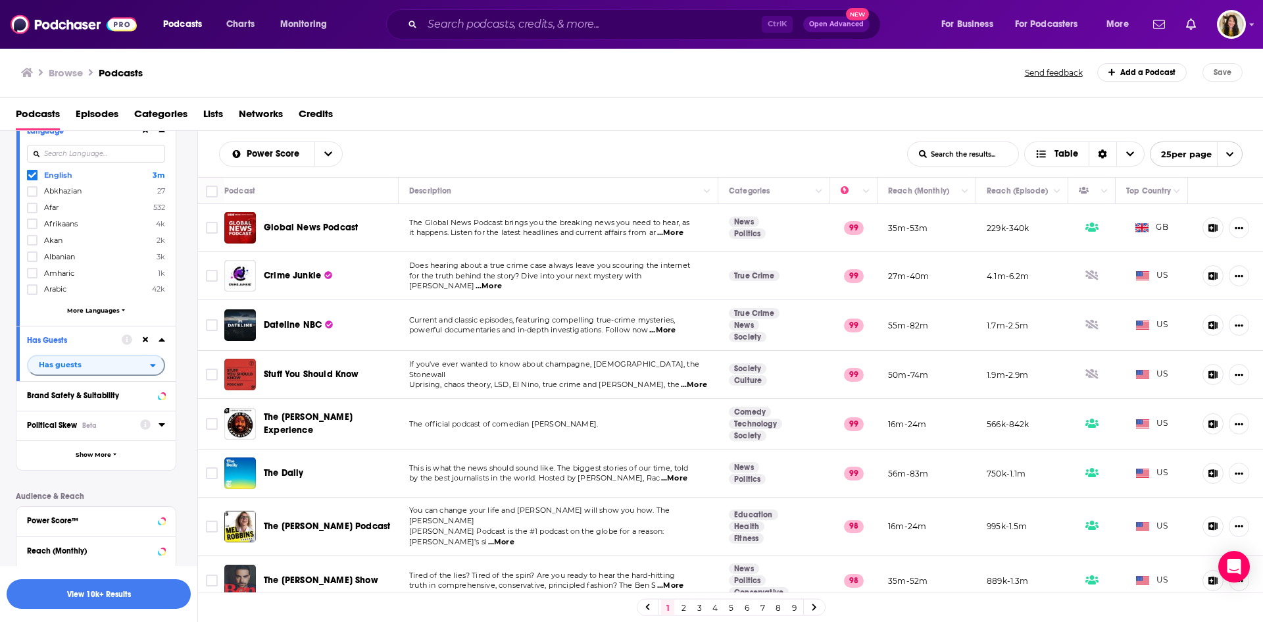
click at [49, 426] on span "Political Skew" at bounding box center [52, 424] width 50 height 9
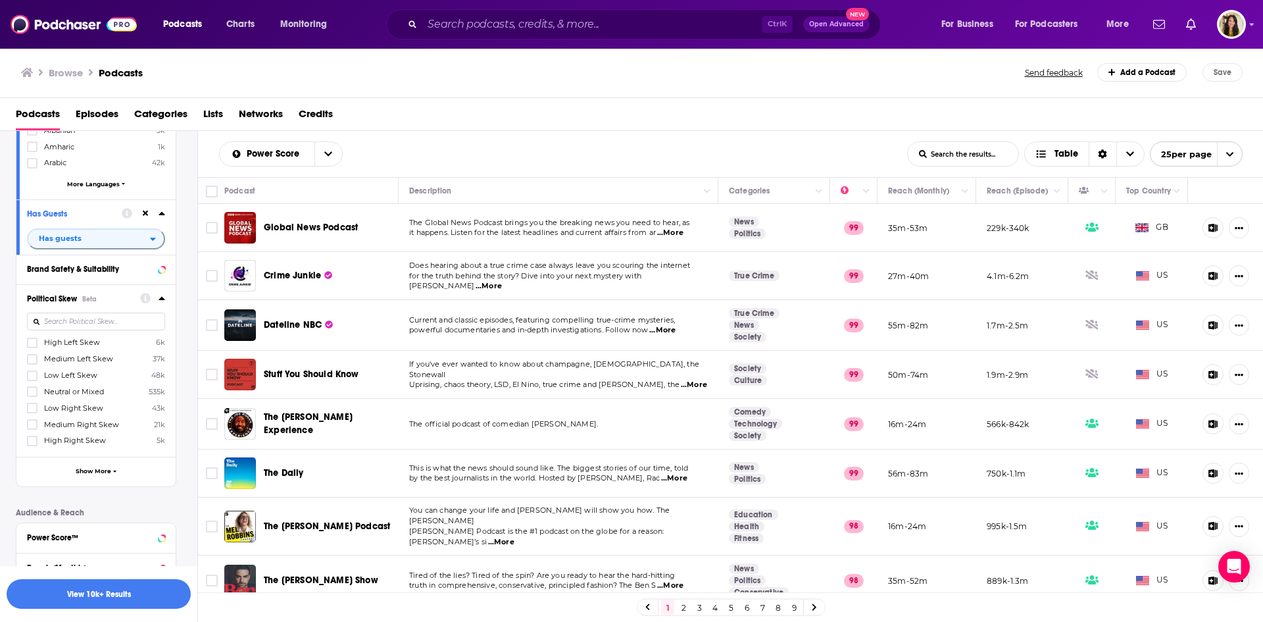
scroll to position [526, 0]
click at [31, 434] on icon at bounding box center [32, 436] width 8 height 8
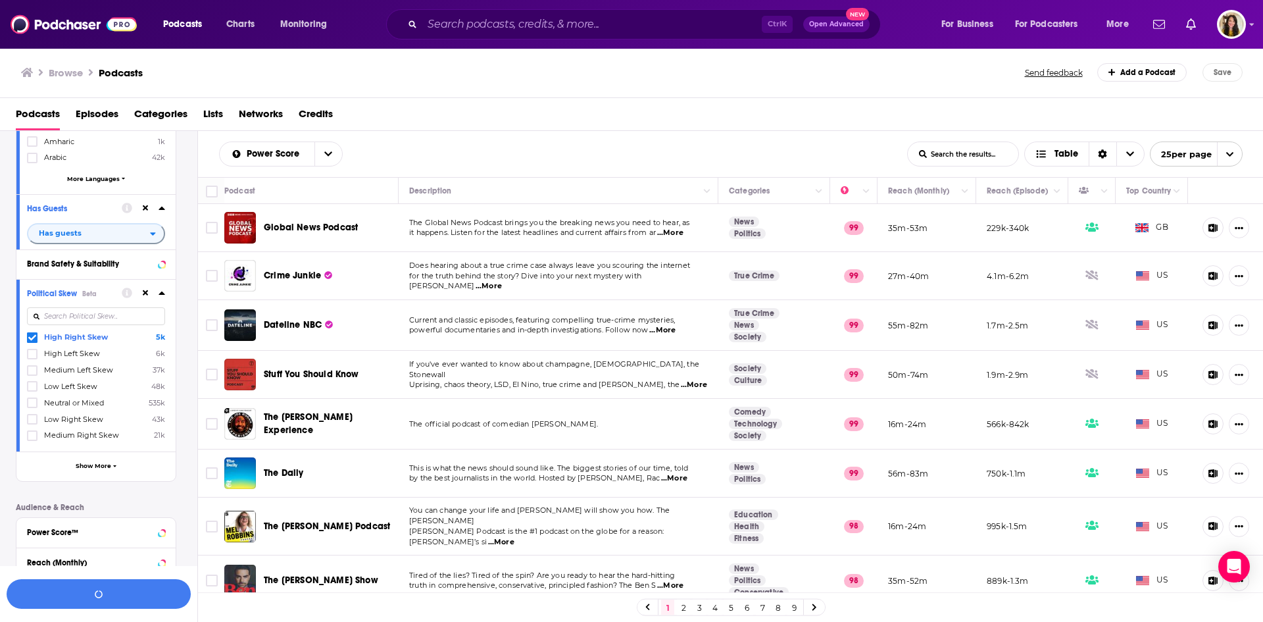
click at [32, 420] on icon at bounding box center [32, 419] width 8 height 6
click at [30, 437] on icon at bounding box center [32, 435] width 8 height 6
click at [109, 590] on button "View 5k Results" at bounding box center [99, 594] width 184 height 30
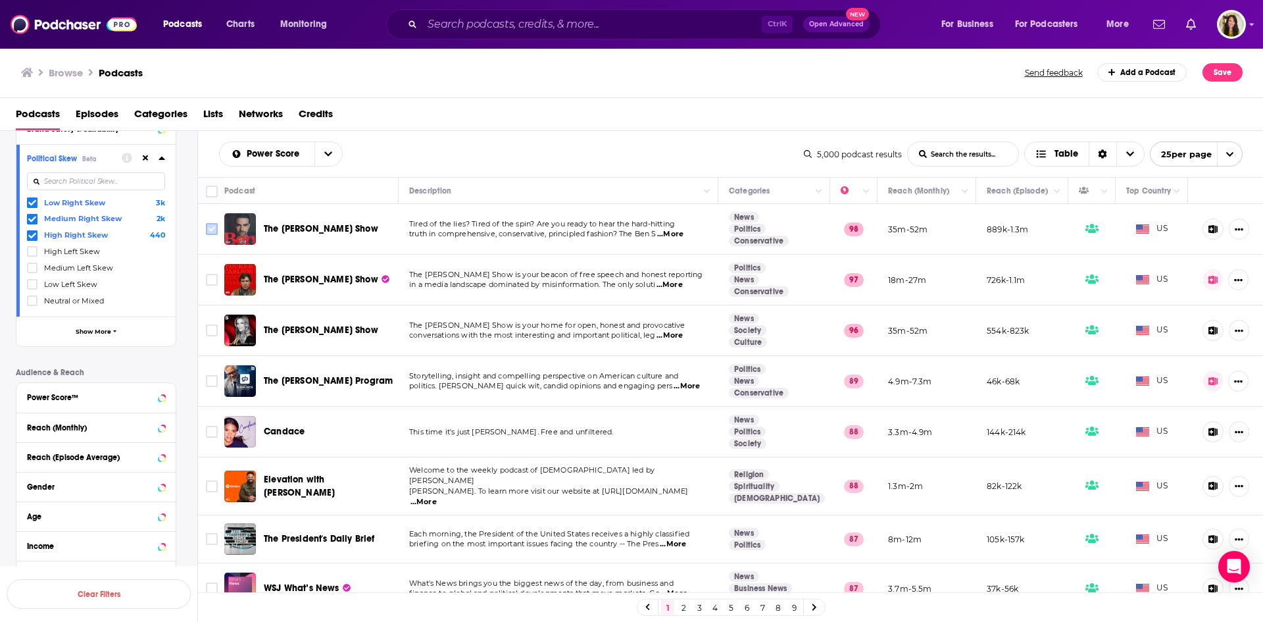
click at [207, 234] on input "Toggle select row" at bounding box center [212, 229] width 12 height 12
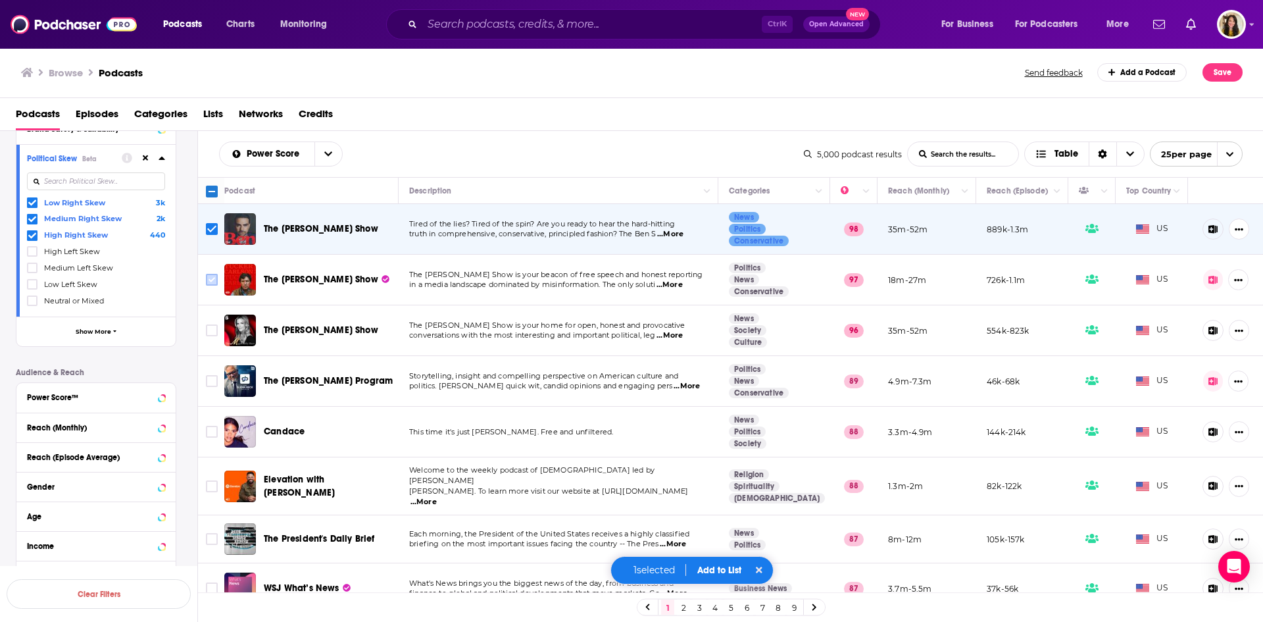
click at [211, 278] on input "Toggle select row" at bounding box center [212, 280] width 12 height 12
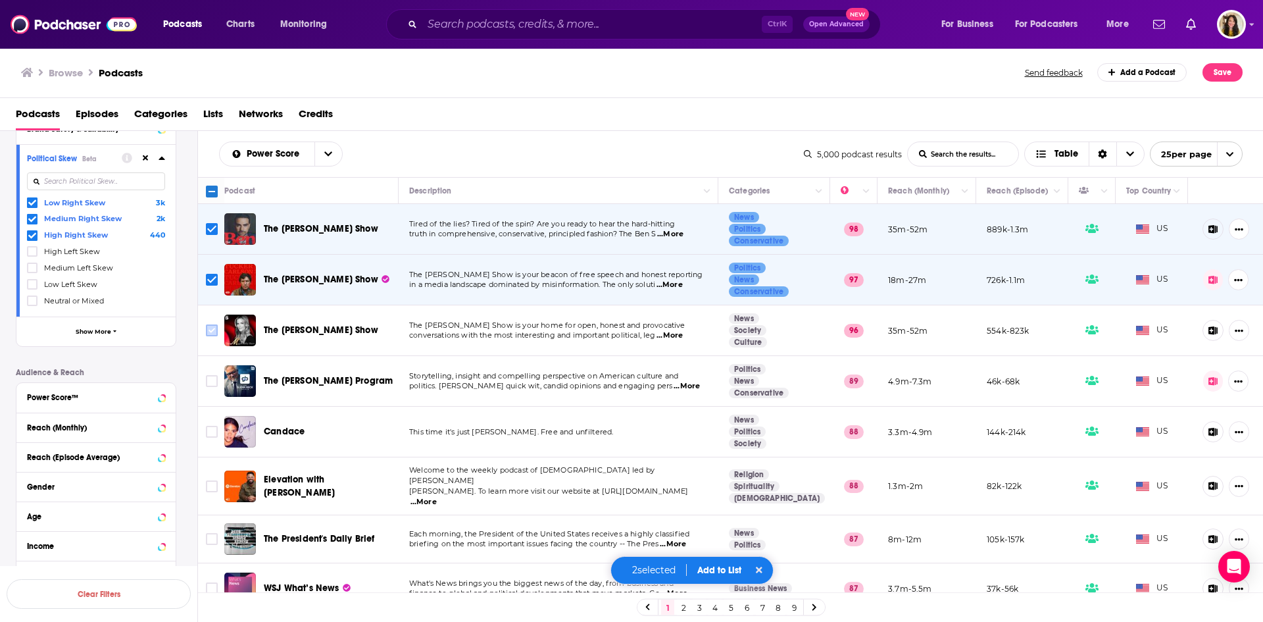
click at [211, 330] on input "Toggle select row" at bounding box center [212, 330] width 12 height 12
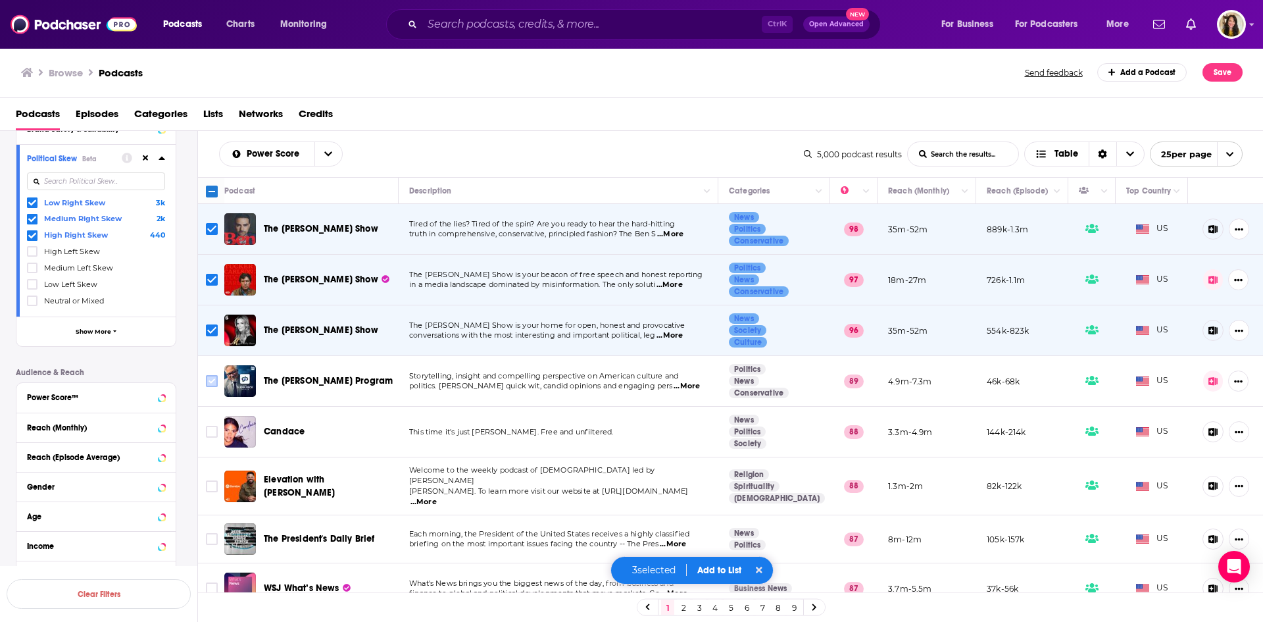
click at [213, 379] on input "Toggle select row" at bounding box center [212, 381] width 12 height 12
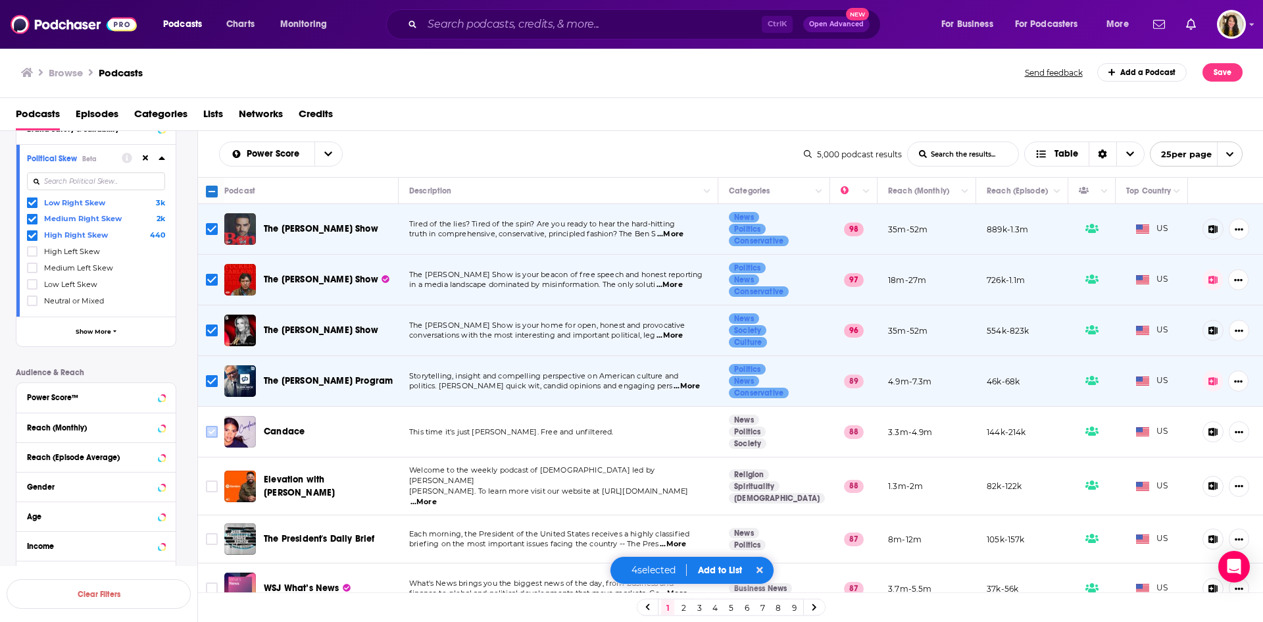
click at [207, 432] on input "Toggle select row" at bounding box center [212, 432] width 12 height 12
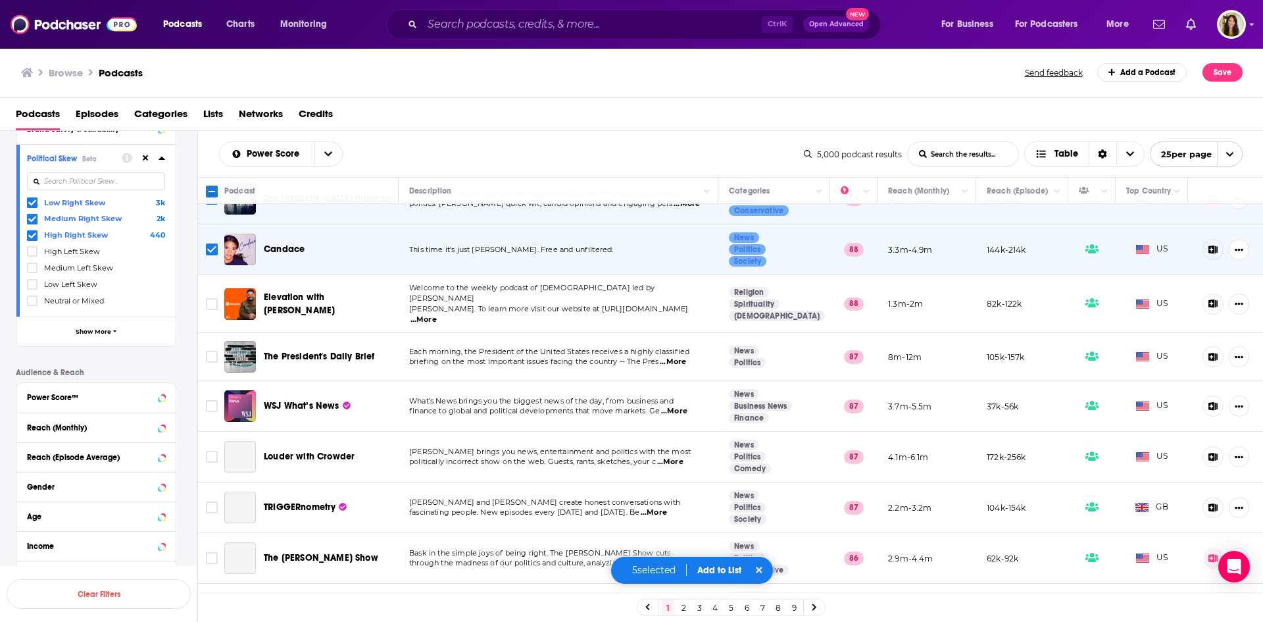
scroll to position [197, 0]
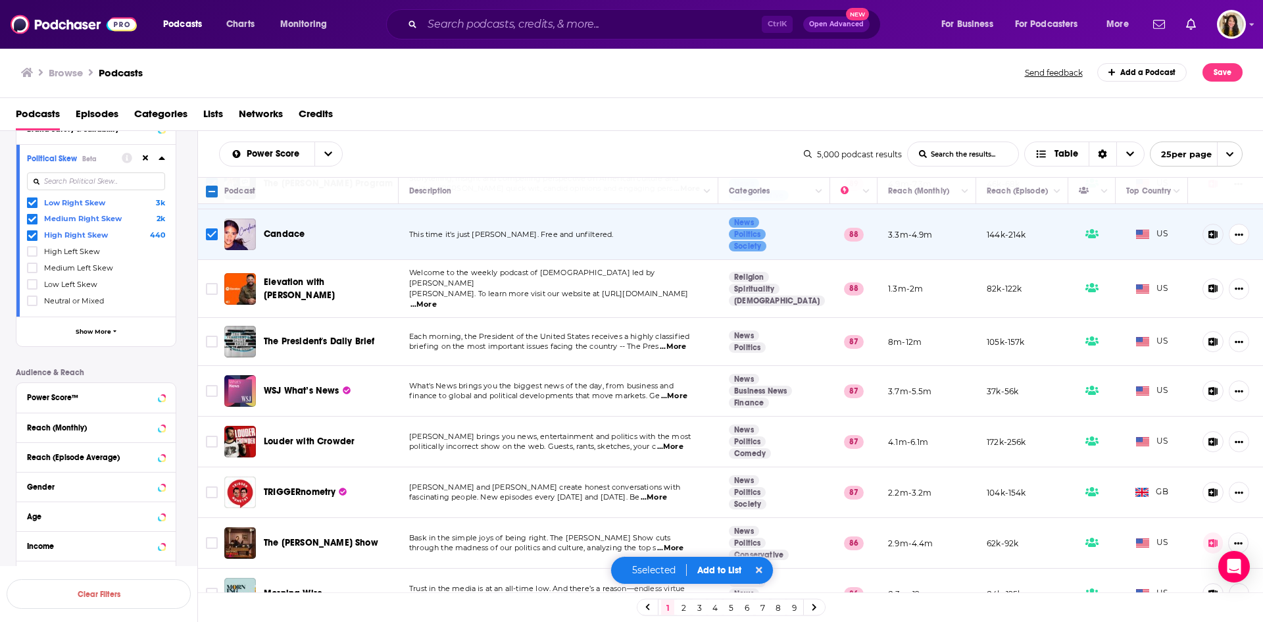
click at [213, 235] on input "Toggle select row" at bounding box center [212, 234] width 12 height 12
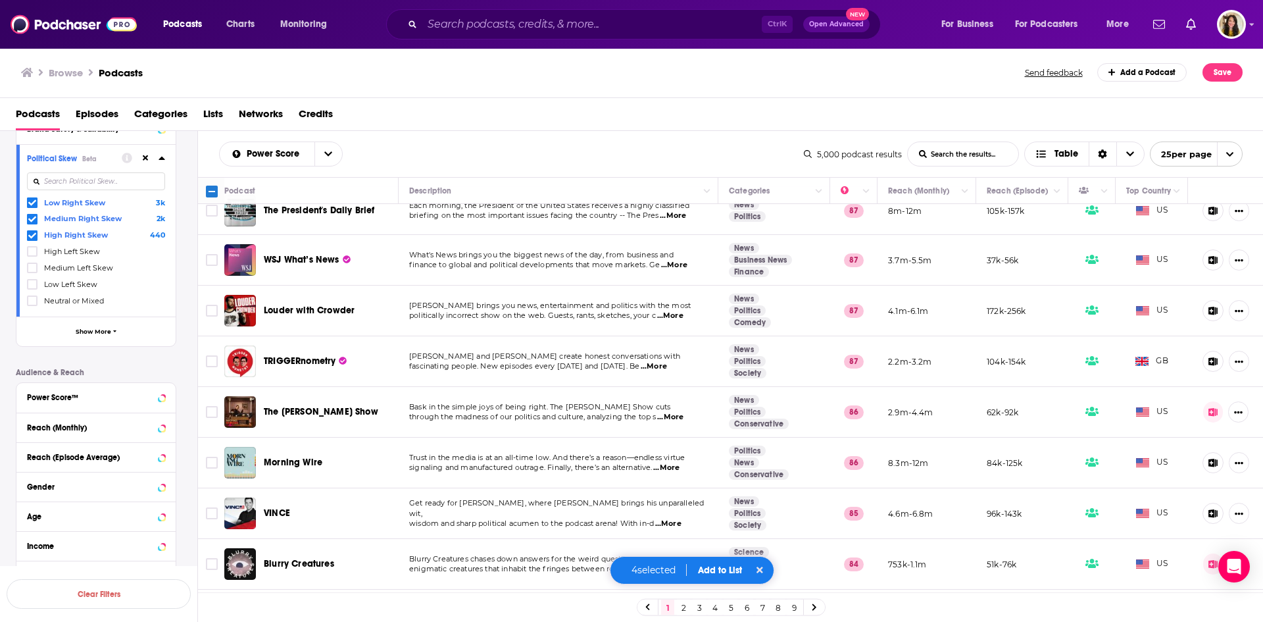
scroll to position [329, 0]
click at [206, 355] on input "Toggle select row" at bounding box center [212, 361] width 12 height 12
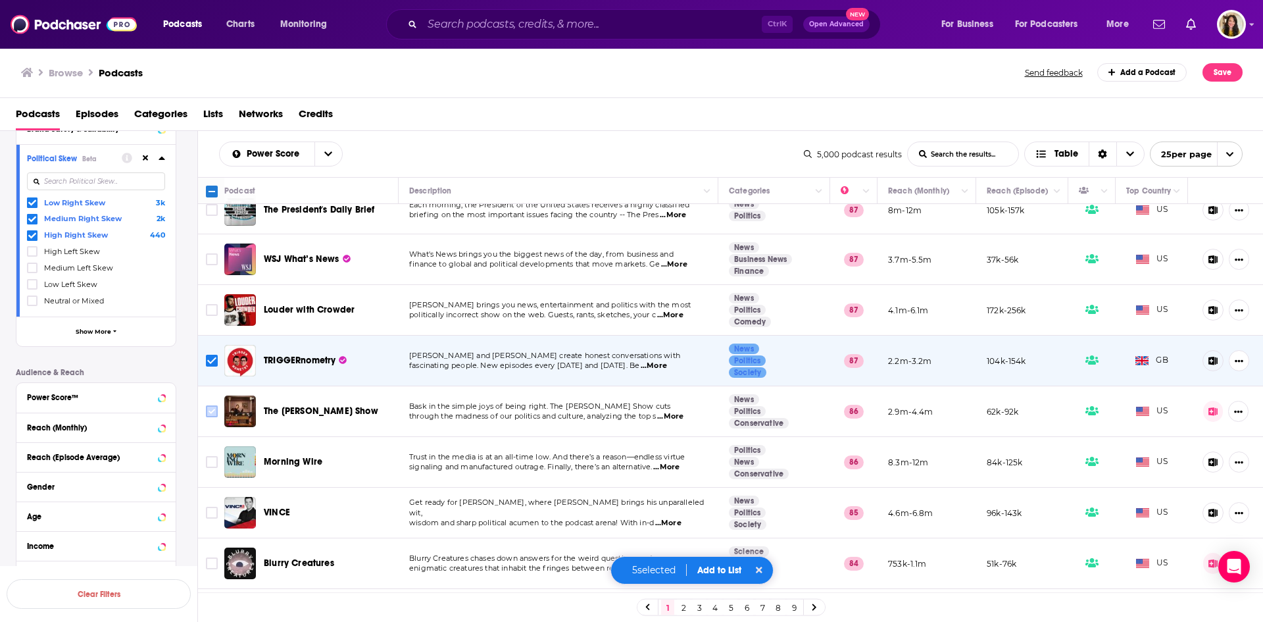
click at [209, 405] on input "Toggle select row" at bounding box center [212, 411] width 12 height 12
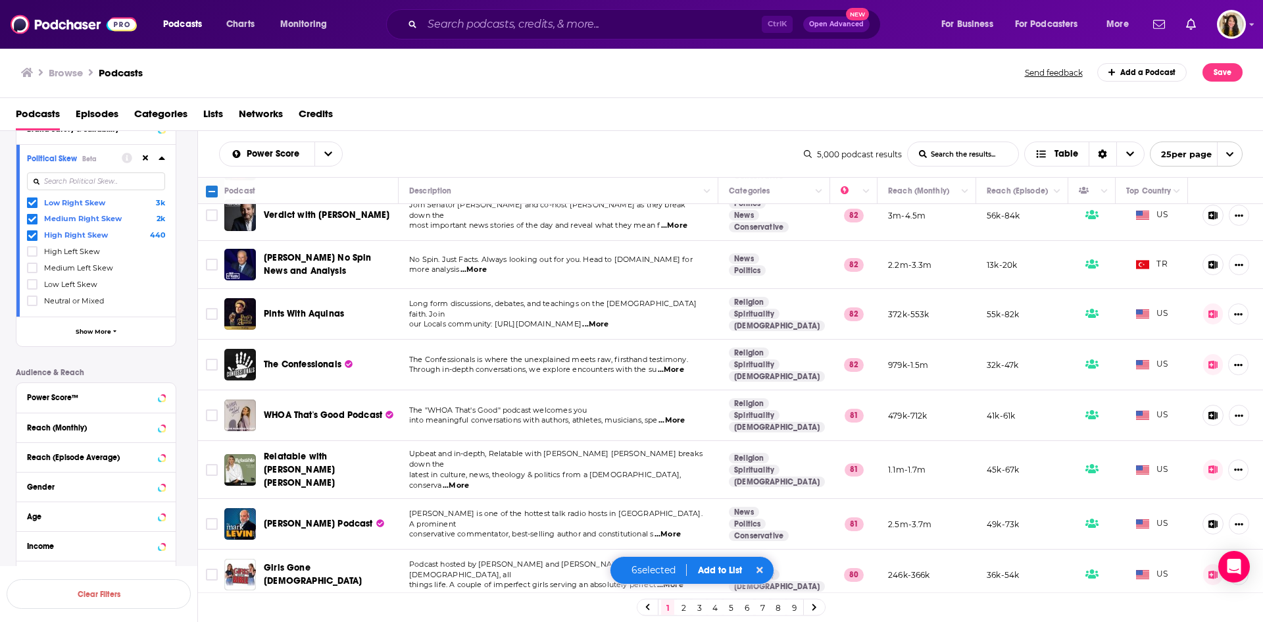
scroll to position [868, 0]
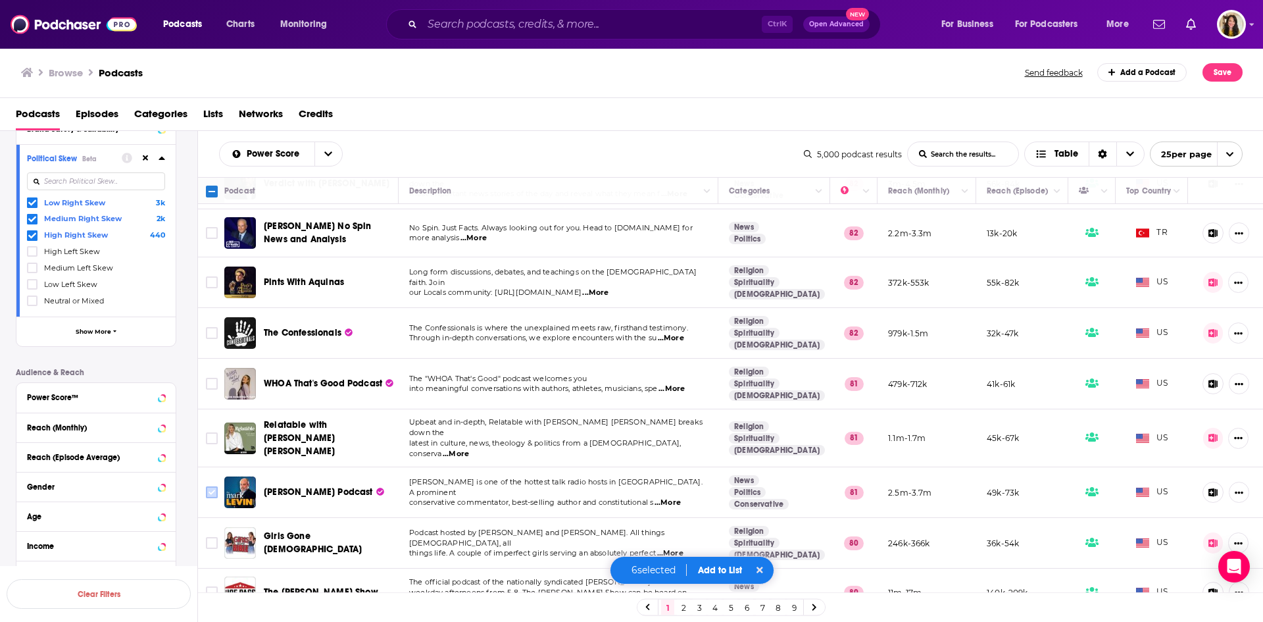
click at [208, 486] on input "Toggle select row" at bounding box center [212, 492] width 12 height 12
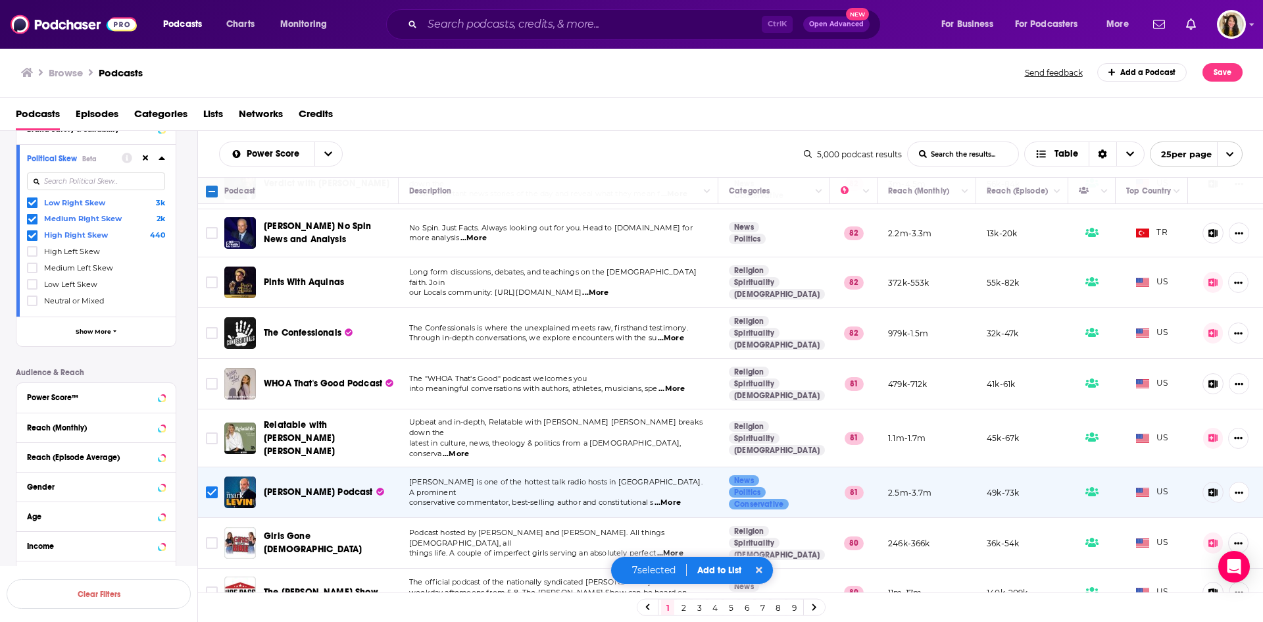
drag, startPoint x: 673, startPoint y: 562, endPoint x: 468, endPoint y: 578, distance: 205.9
click at [468, 580] on div "Podcast Description Categories Reach (Monthly) Reach (Episode) Top Country The …" at bounding box center [731, 386] width 1066 height 418
click at [713, 565] on button "Add to List" at bounding box center [719, 570] width 65 height 11
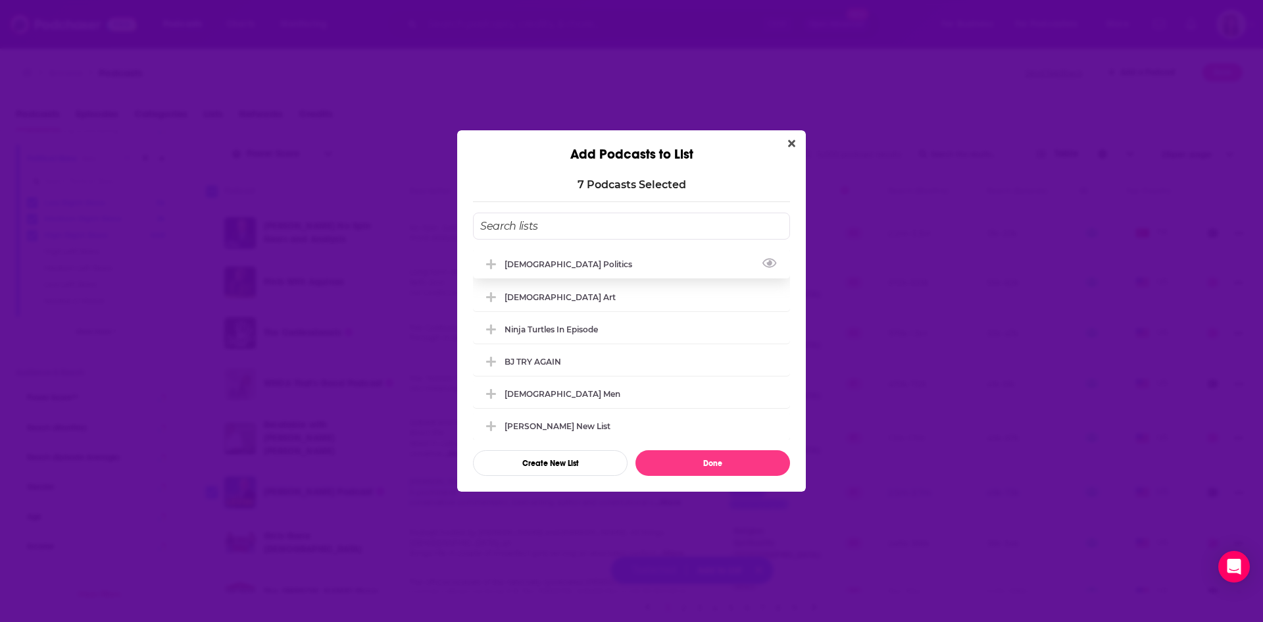
click at [532, 261] on div "[DEMOGRAPHIC_DATA] Politics" at bounding box center [573, 264] width 136 height 10
click at [701, 464] on button "Done" at bounding box center [713, 463] width 155 height 26
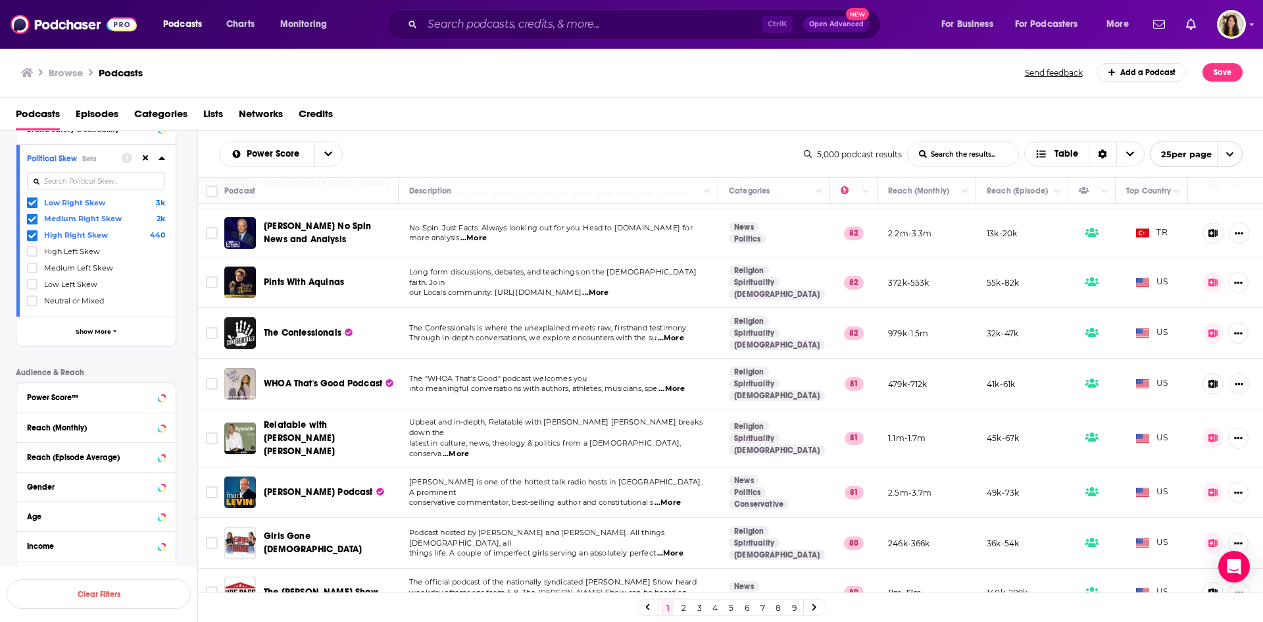
click at [682, 607] on link "2" at bounding box center [683, 607] width 13 height 16
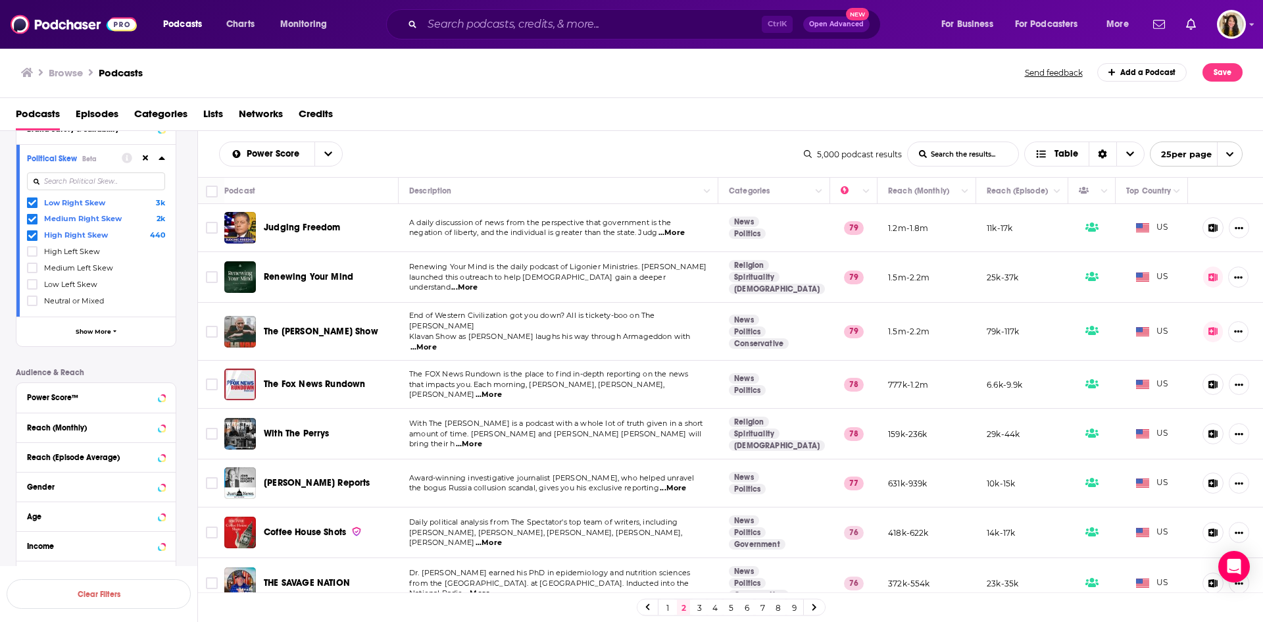
click at [551, 138] on div "Power Score List Search Input Search the results... Table 5,000 podcast results…" at bounding box center [731, 154] width 1066 height 46
click at [209, 278] on input "Toggle select row" at bounding box center [212, 277] width 12 height 12
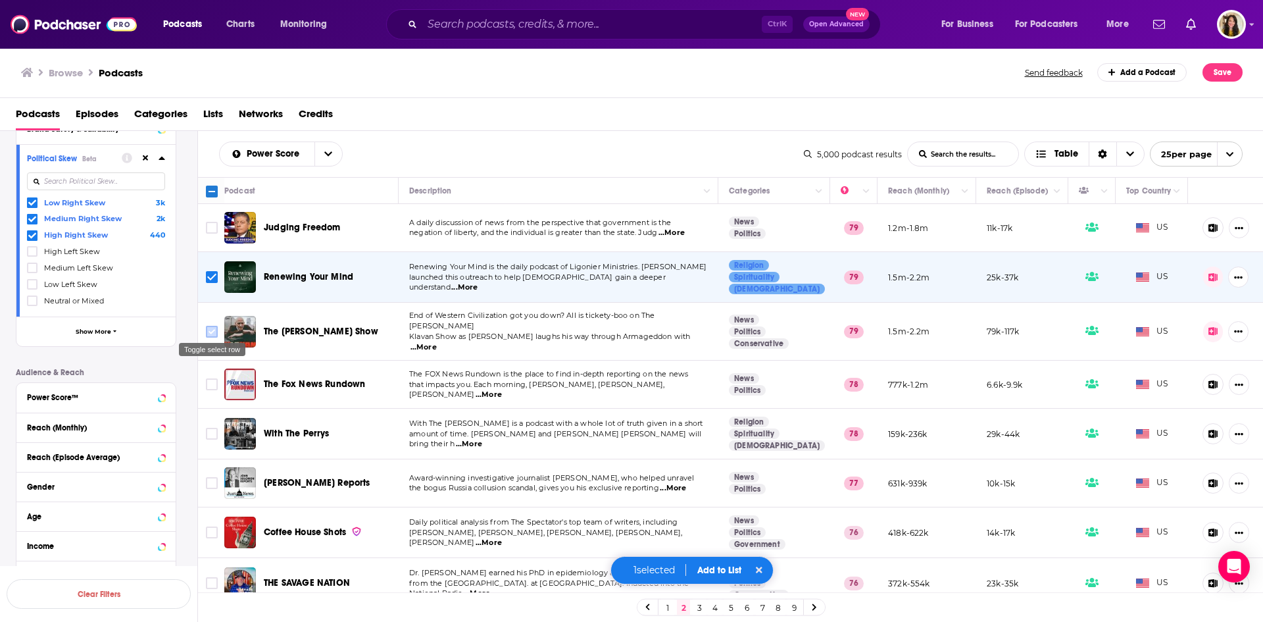
click at [211, 328] on input "Toggle select row" at bounding box center [212, 332] width 12 height 12
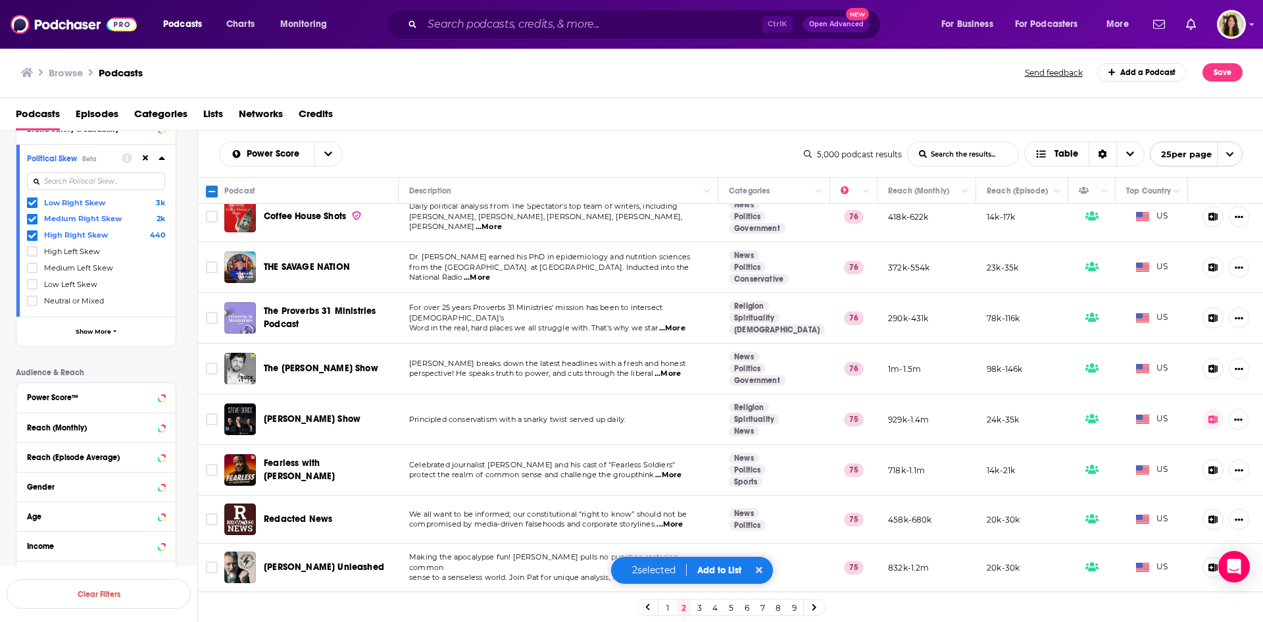
scroll to position [395, 0]
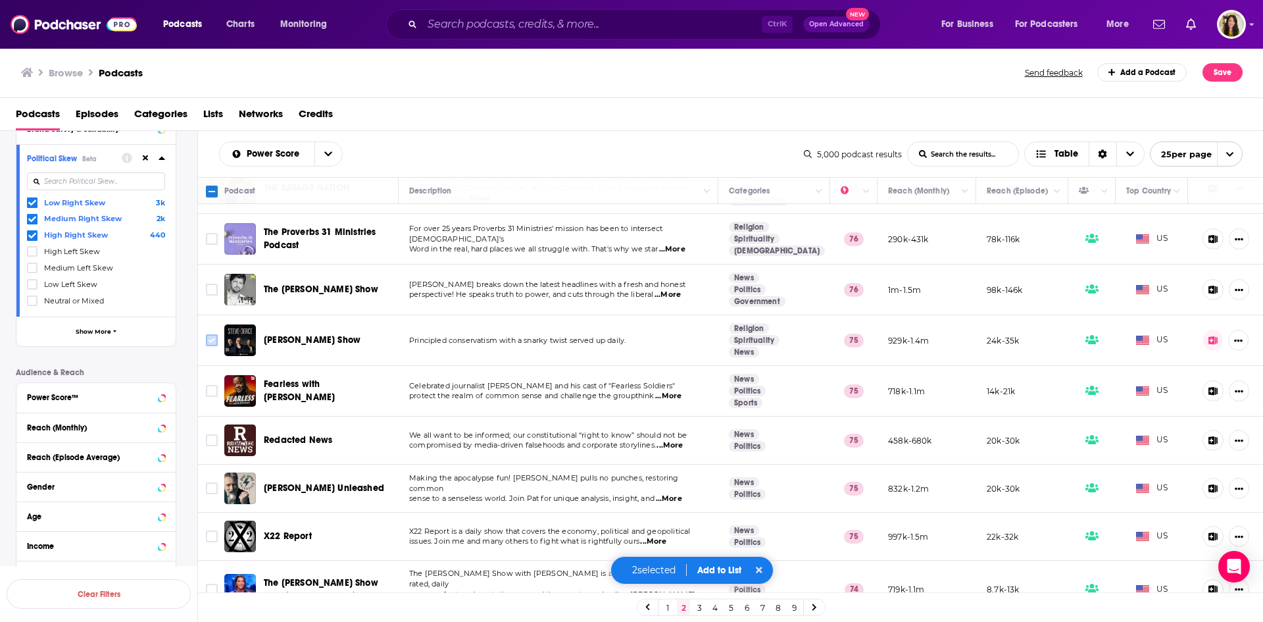
click at [211, 334] on input "Toggle select row" at bounding box center [212, 340] width 12 height 12
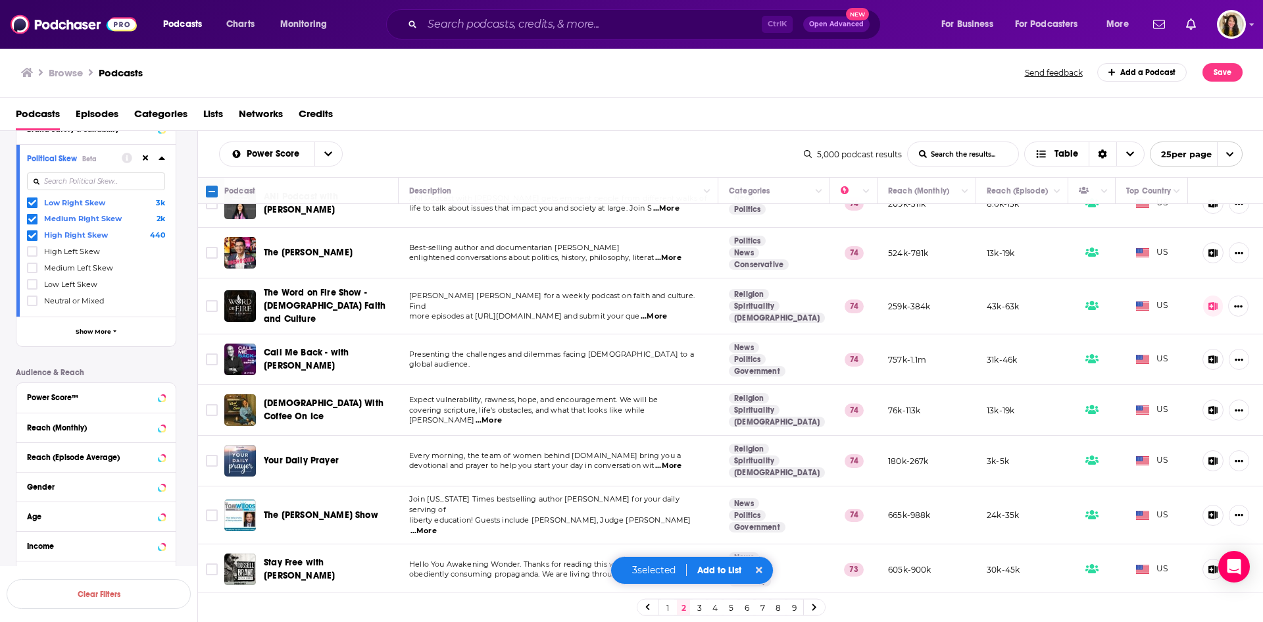
scroll to position [857, 0]
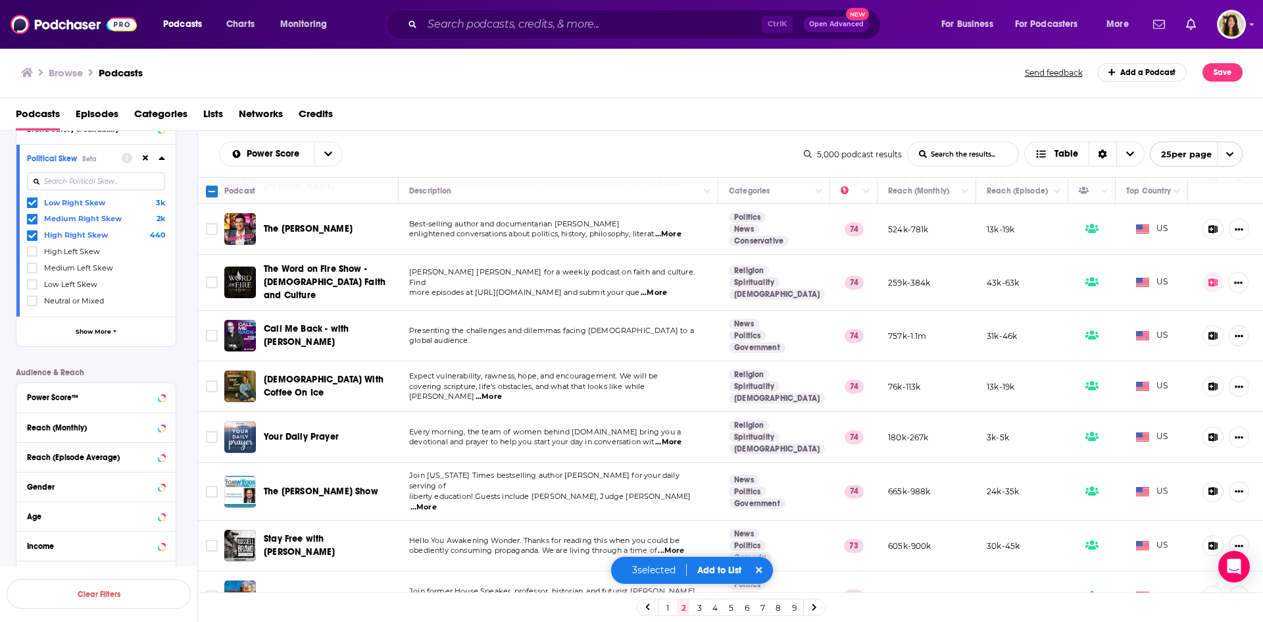
click at [715, 568] on button "Add to List" at bounding box center [719, 570] width 65 height 11
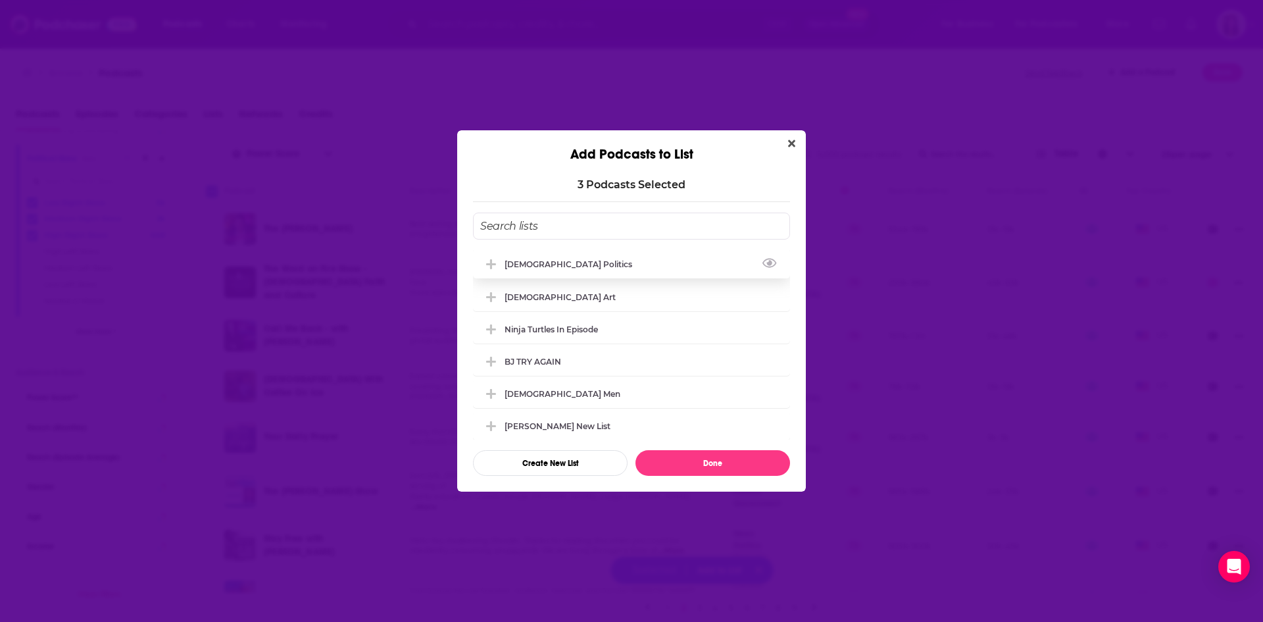
click at [544, 260] on div "[DEMOGRAPHIC_DATA] Politics" at bounding box center [573, 264] width 136 height 10
click at [712, 467] on button "Done" at bounding box center [713, 463] width 155 height 26
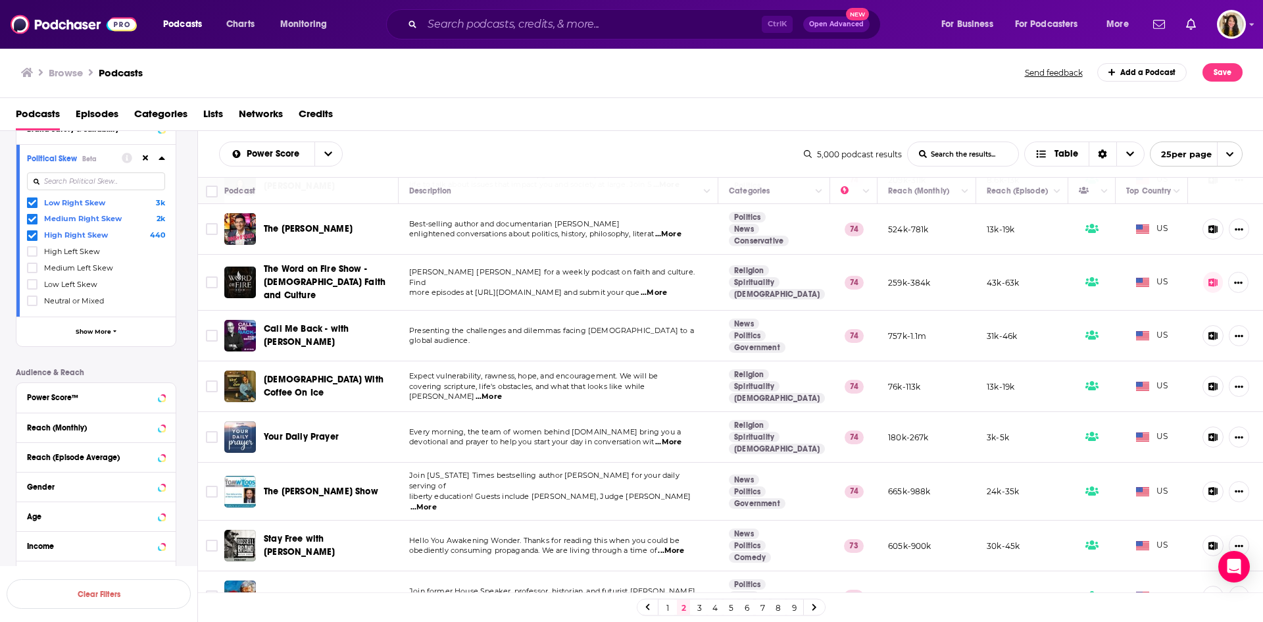
click at [697, 605] on link "3" at bounding box center [699, 607] width 13 height 16
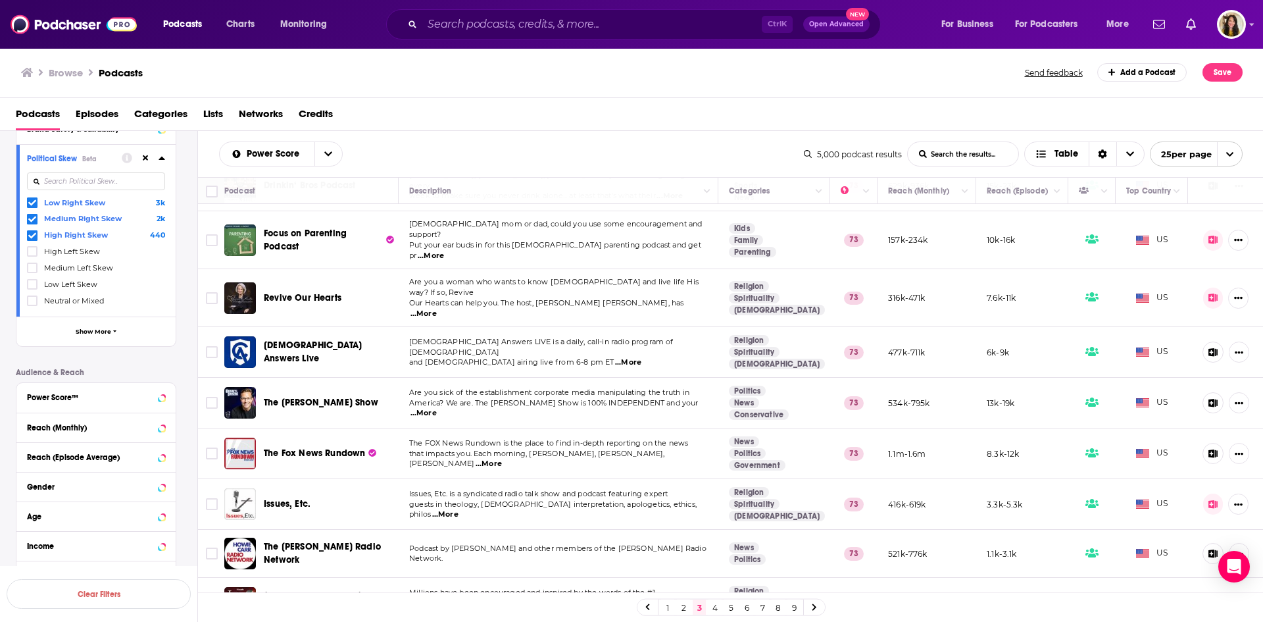
scroll to position [66, 0]
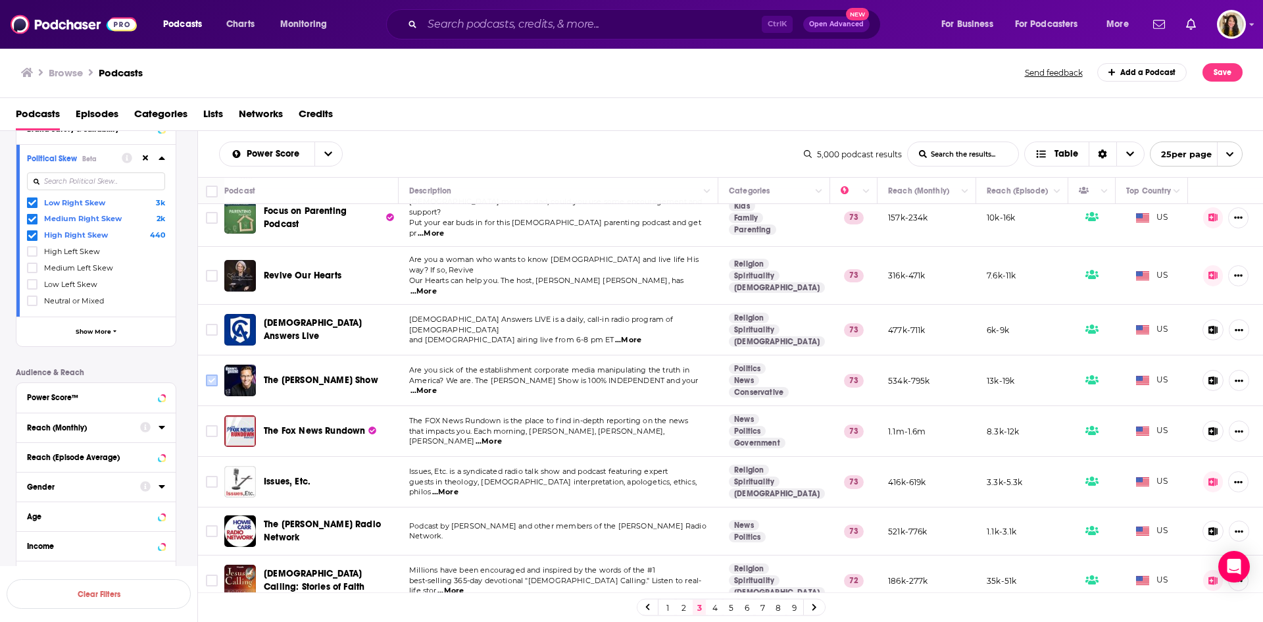
click at [209, 374] on input "Toggle select row" at bounding box center [212, 380] width 12 height 12
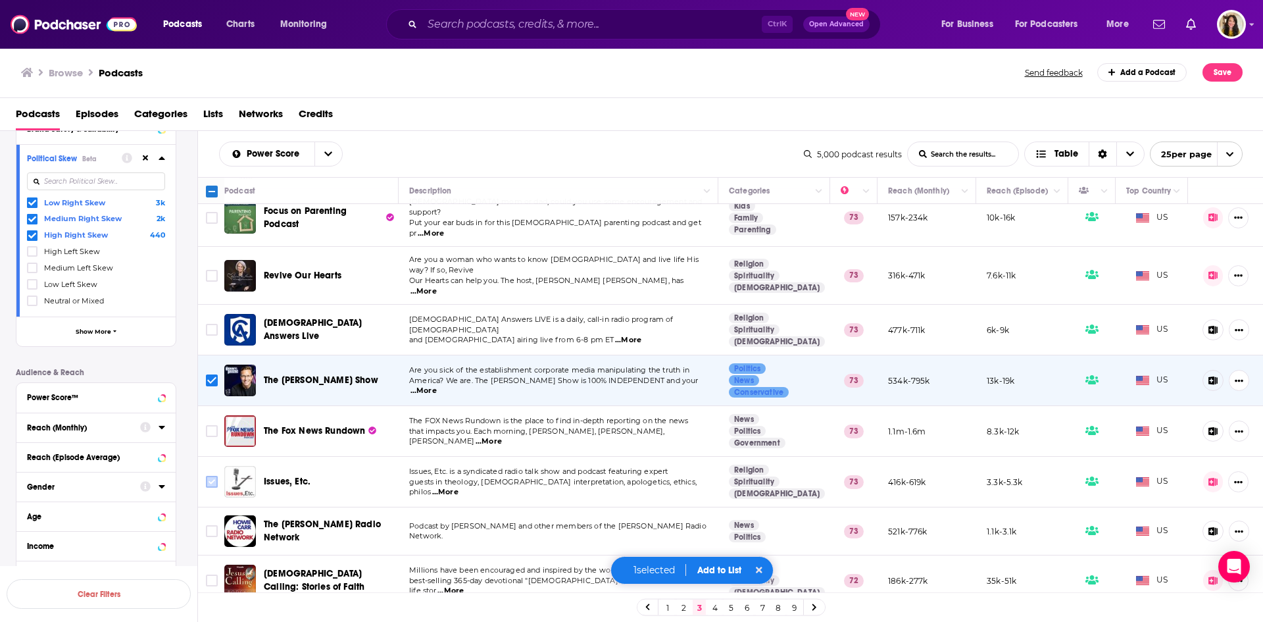
click at [211, 476] on input "Toggle select row" at bounding box center [212, 482] width 12 height 12
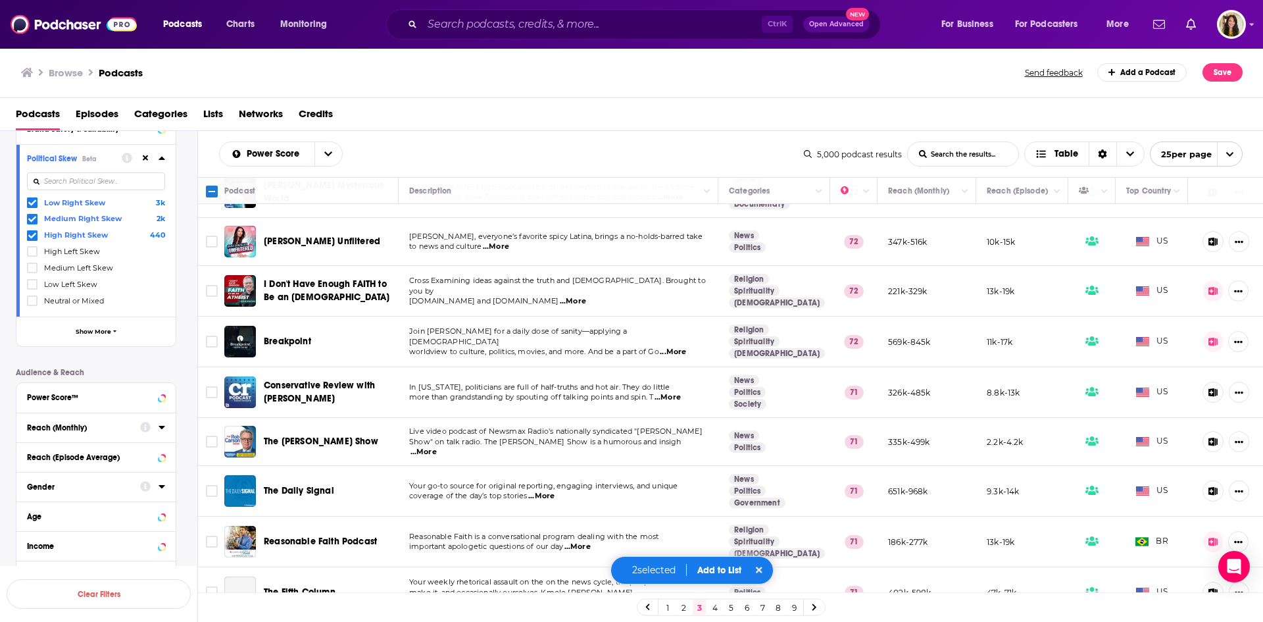
scroll to position [865, 0]
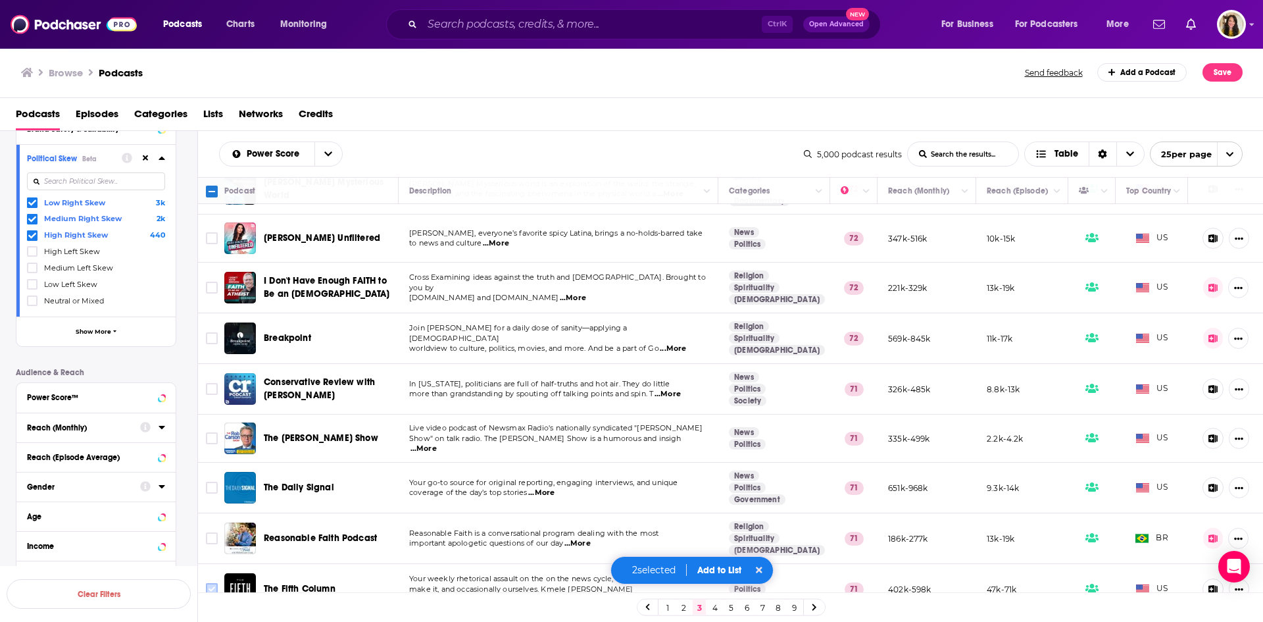
click at [211, 583] on input "Toggle select row" at bounding box center [212, 589] width 12 height 12
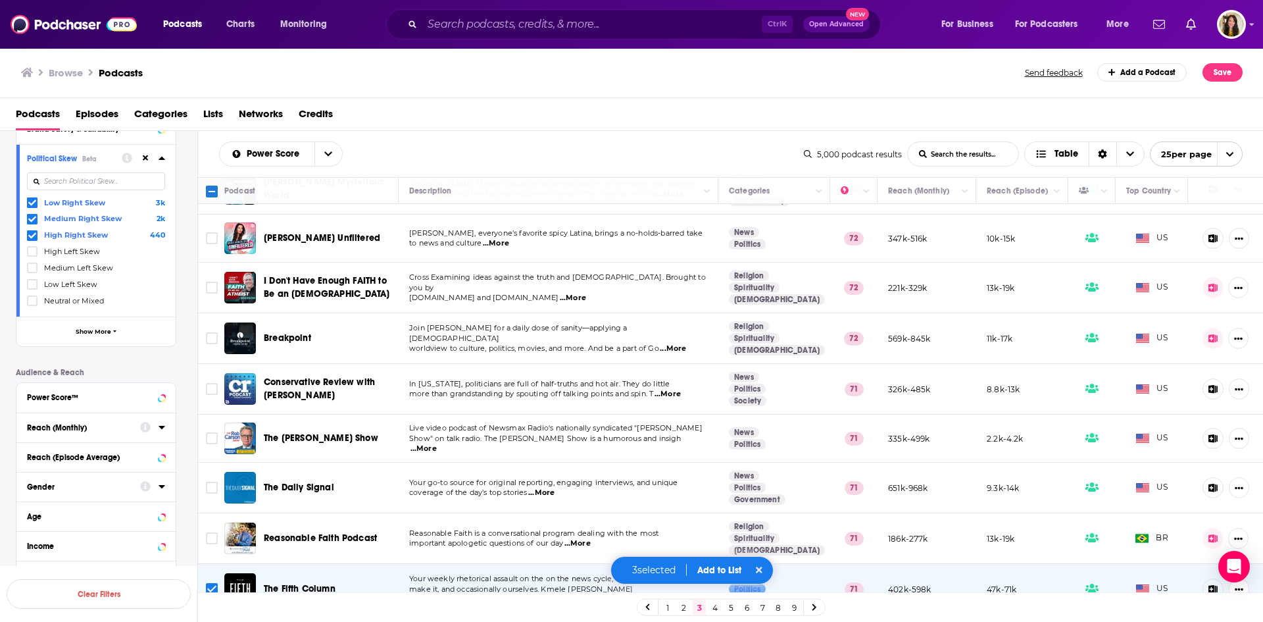
click at [723, 574] on button "Add to List" at bounding box center [719, 570] width 65 height 11
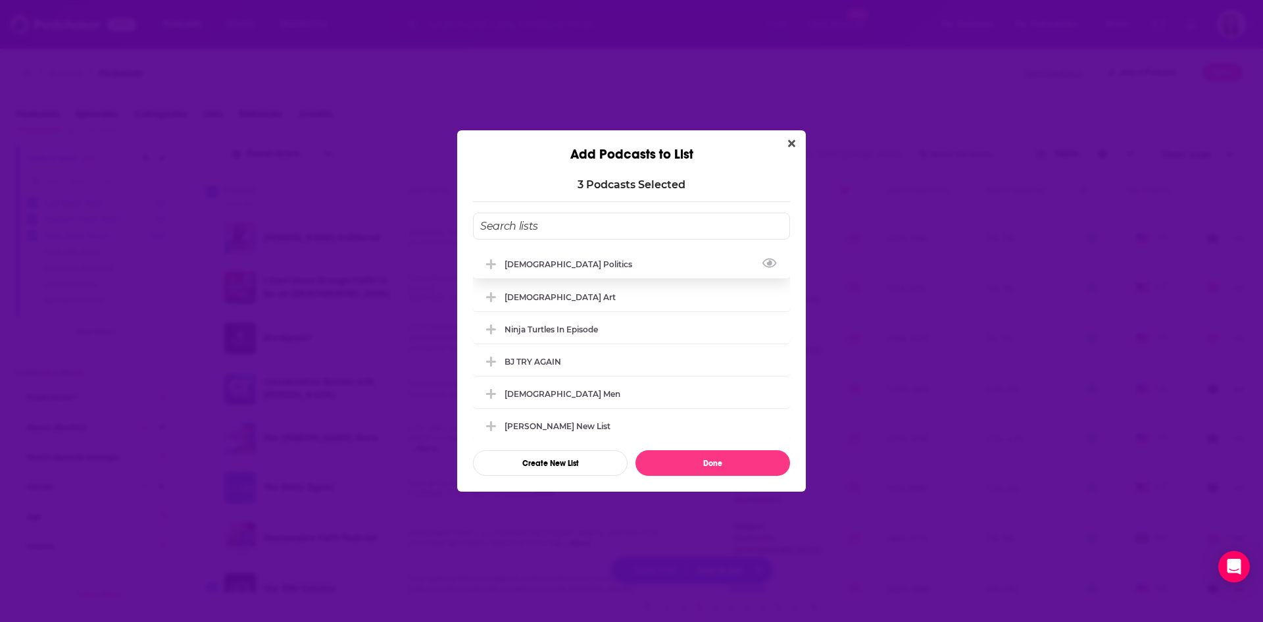
click at [557, 264] on div "[DEMOGRAPHIC_DATA] Politics" at bounding box center [573, 264] width 136 height 10
click at [718, 461] on button "Done" at bounding box center [713, 463] width 155 height 26
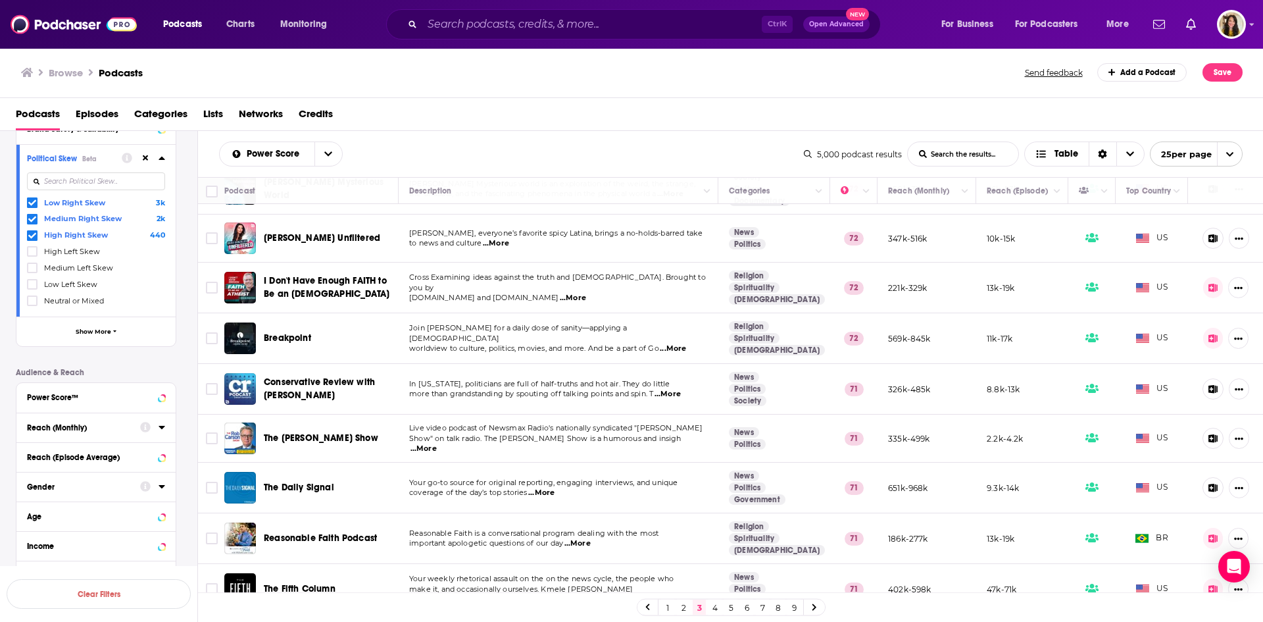
click at [713, 607] on link "4" at bounding box center [715, 607] width 13 height 16
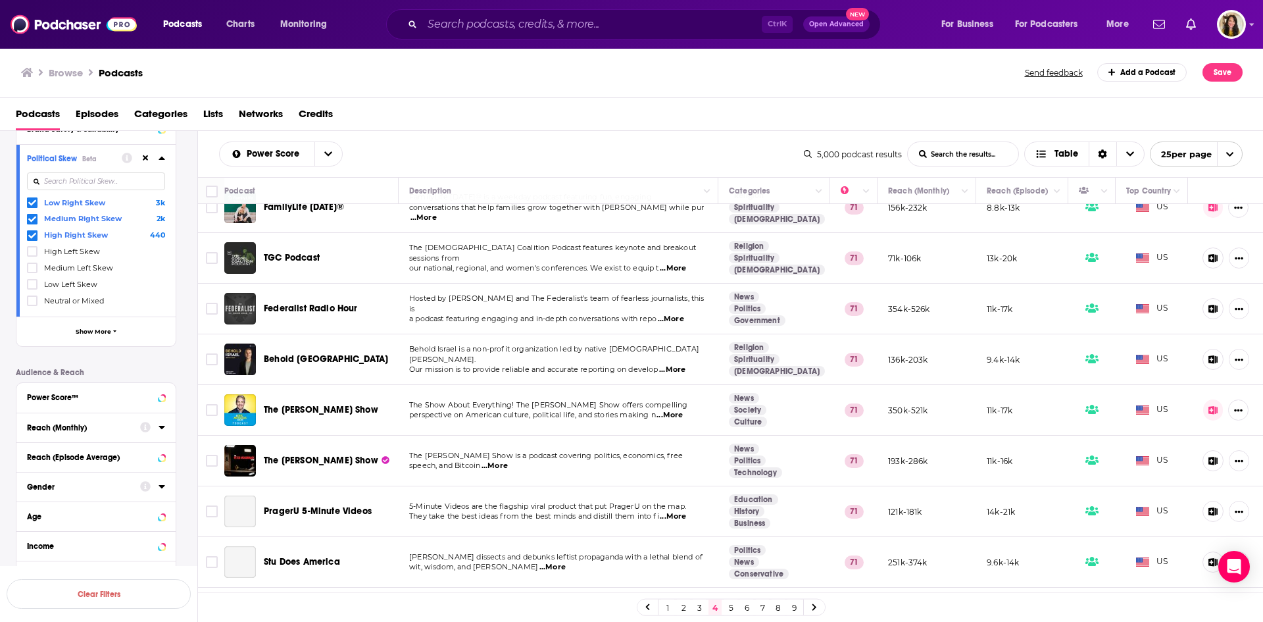
scroll to position [197, 0]
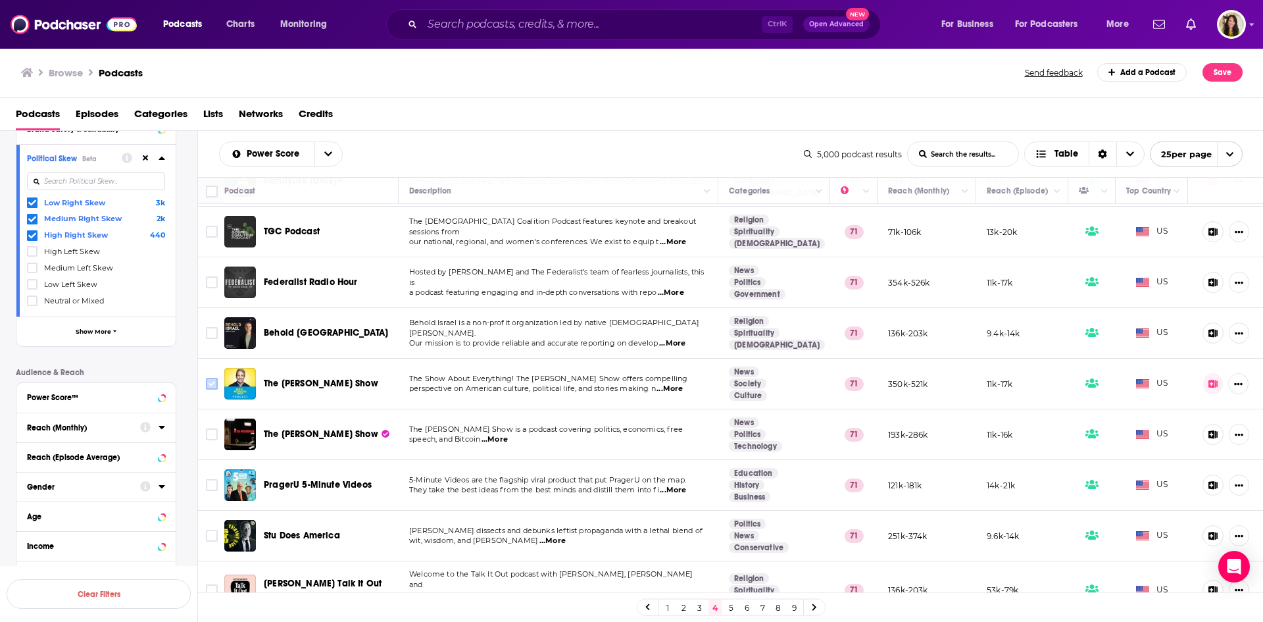
click at [209, 381] on input "Toggle select row" at bounding box center [212, 384] width 12 height 12
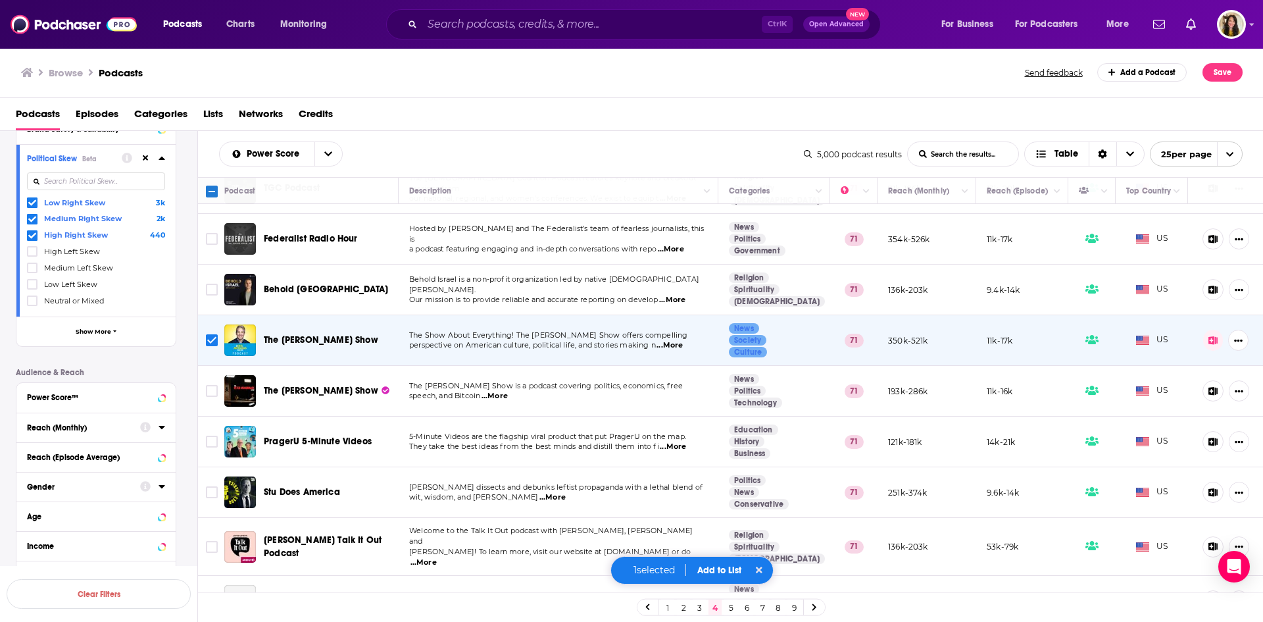
scroll to position [329, 0]
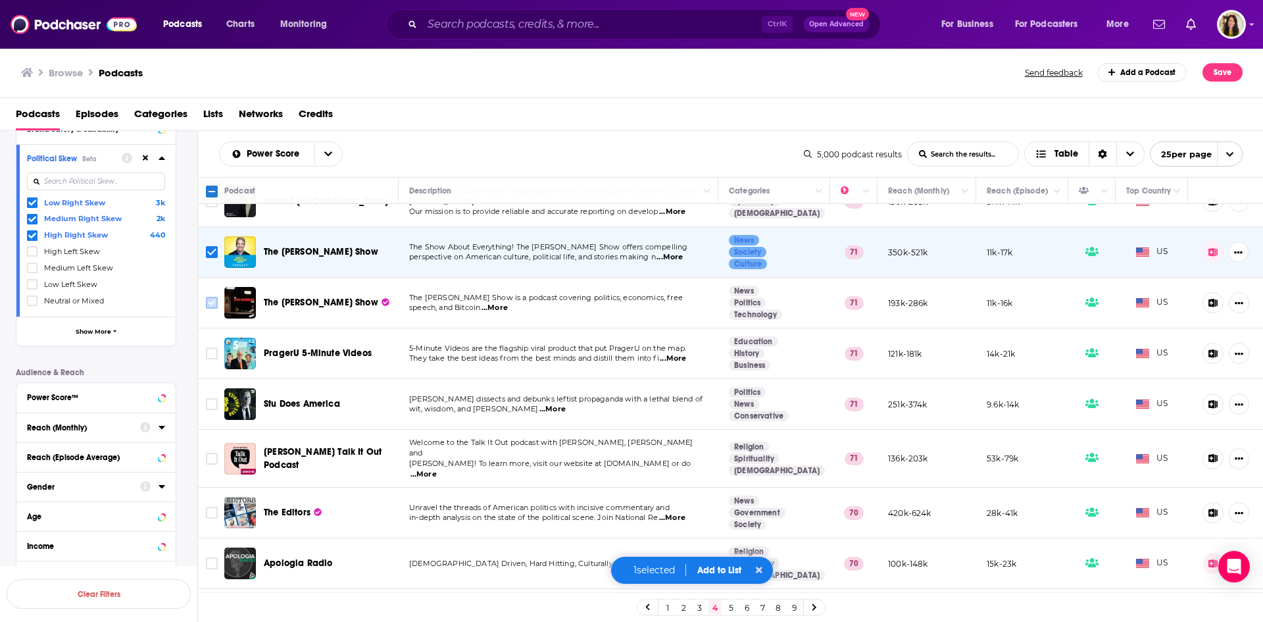
click at [210, 299] on input "Toggle select row" at bounding box center [212, 303] width 12 height 12
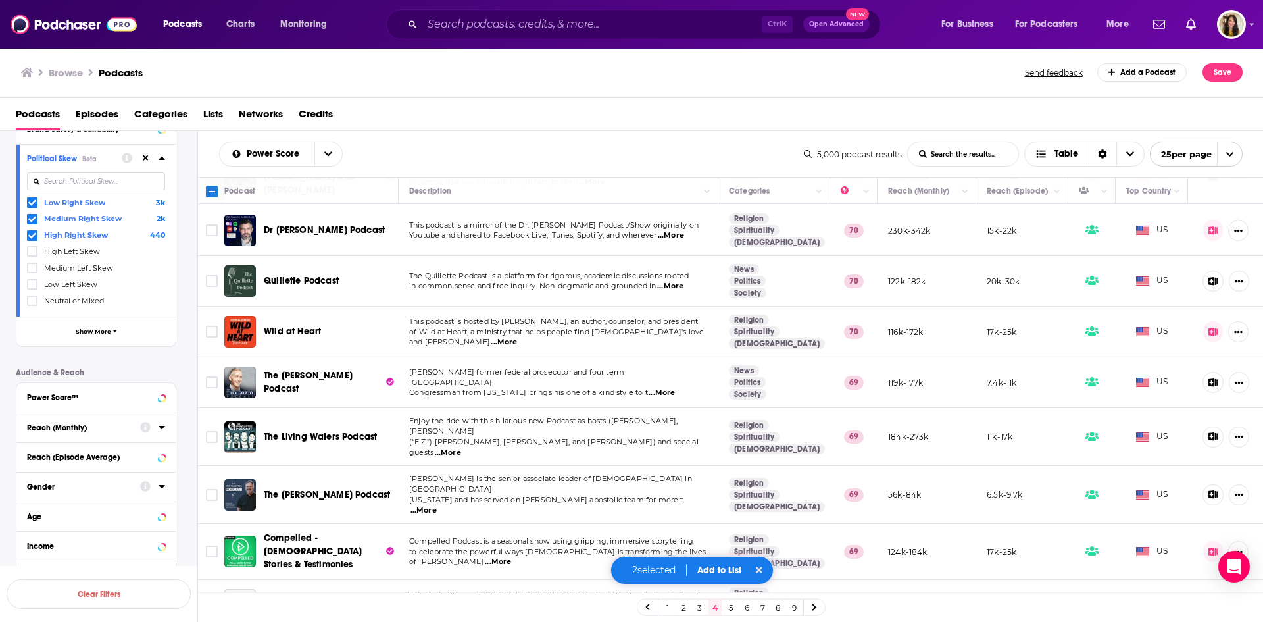
scroll to position [878, 0]
click at [211, 544] on input "Toggle select row" at bounding box center [212, 550] width 12 height 12
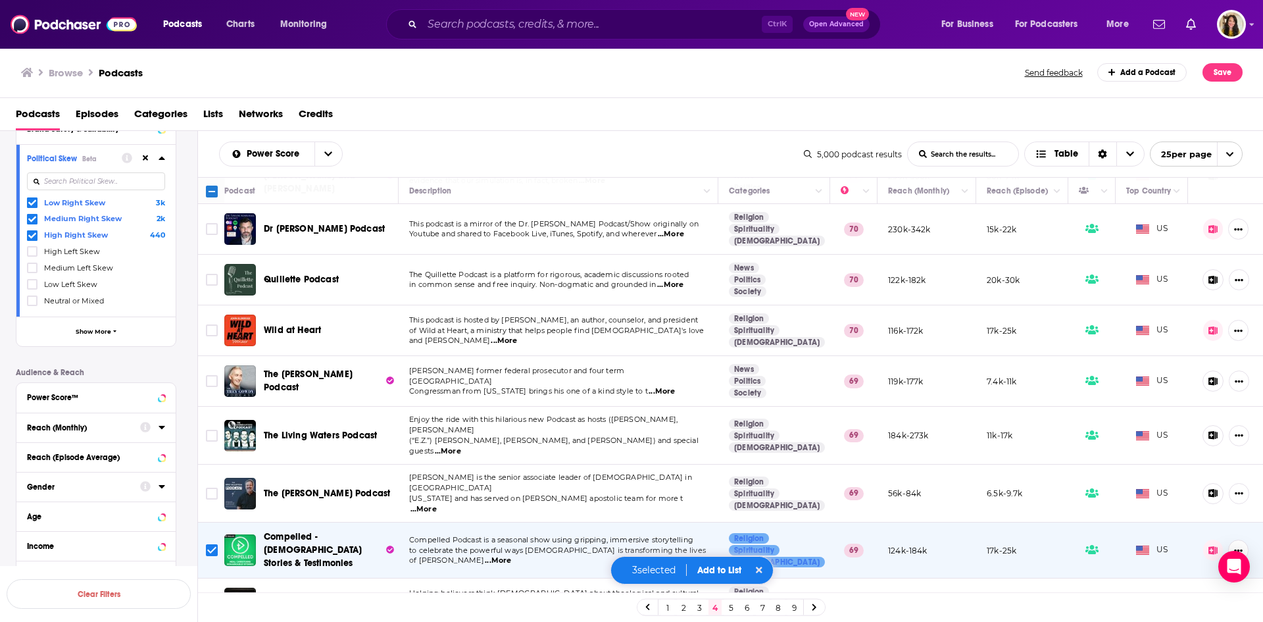
click at [211, 597] on input "Toggle select row" at bounding box center [212, 603] width 12 height 12
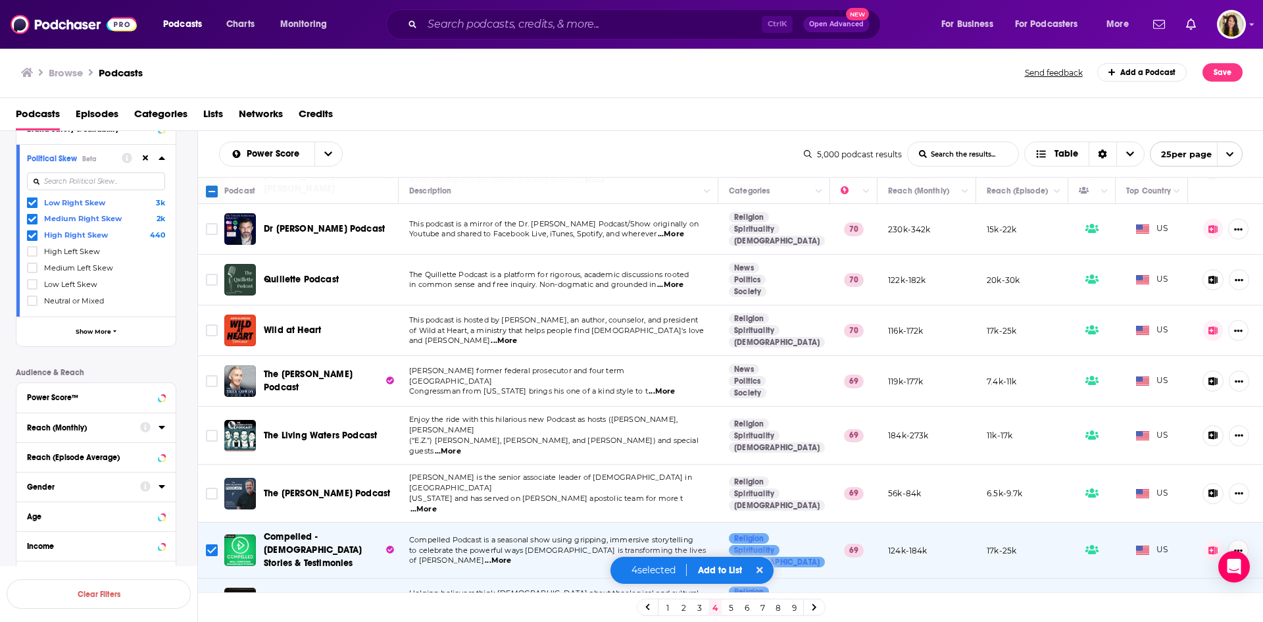
click at [713, 567] on button "Add to List" at bounding box center [720, 570] width 65 height 11
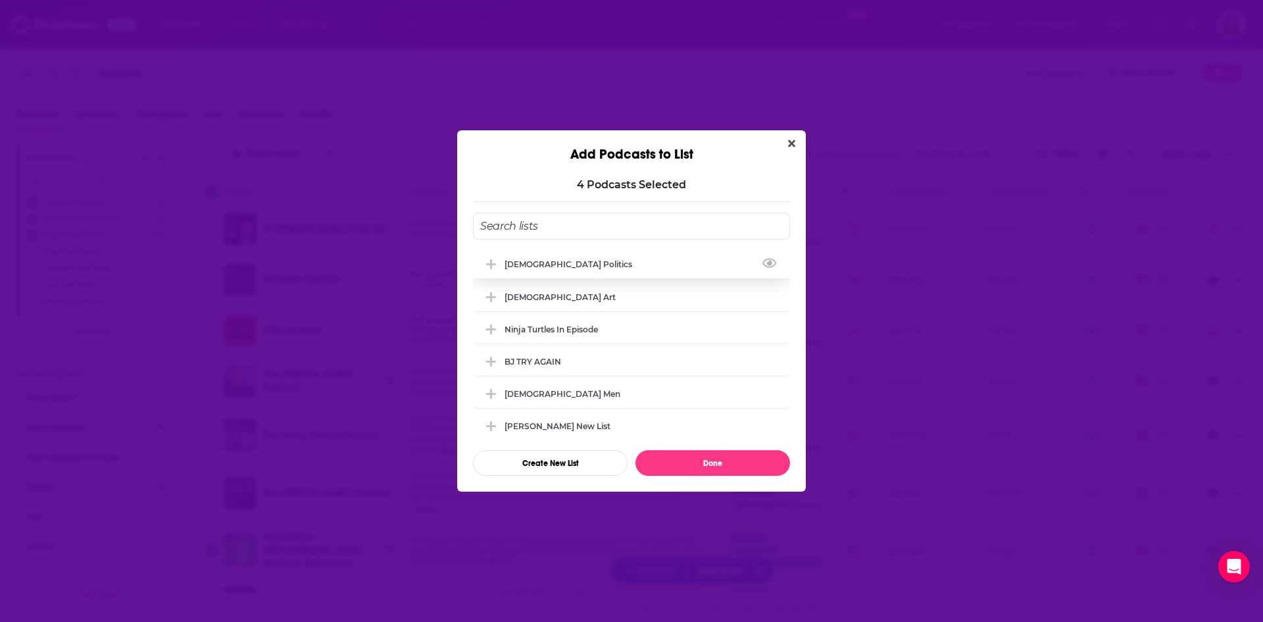
click at [550, 259] on div "[DEMOGRAPHIC_DATA] Politics" at bounding box center [573, 264] width 136 height 10
click at [703, 462] on button "Done" at bounding box center [713, 463] width 155 height 26
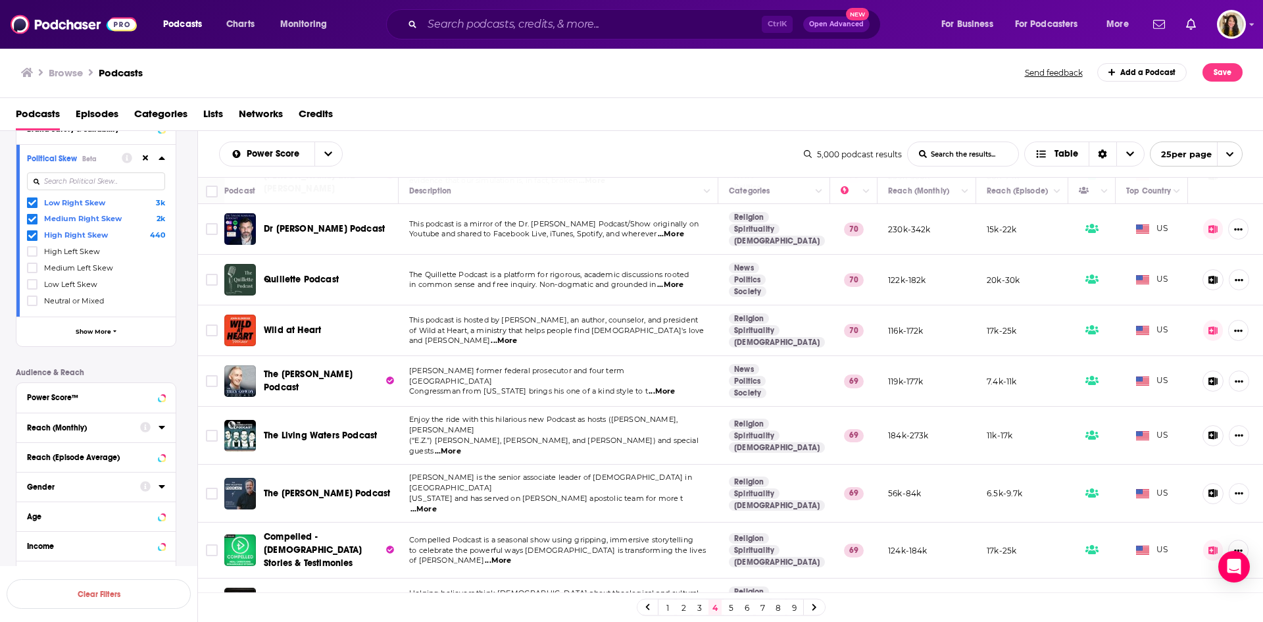
click at [726, 605] on link "5" at bounding box center [730, 607] width 13 height 16
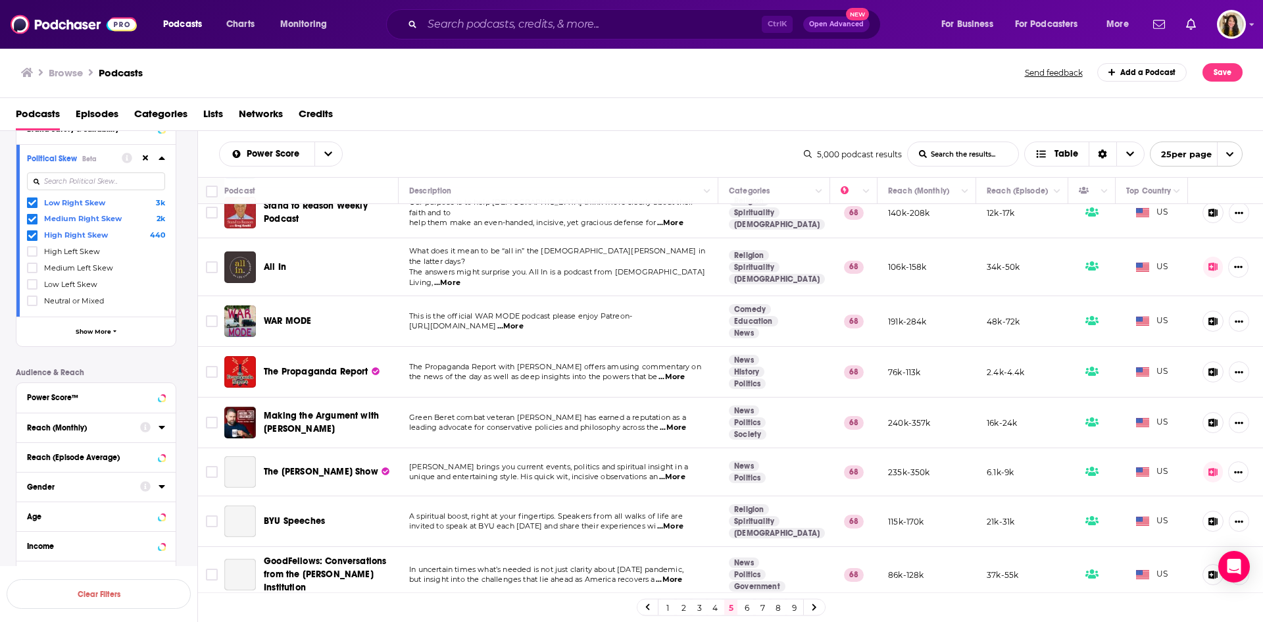
scroll to position [592, 0]
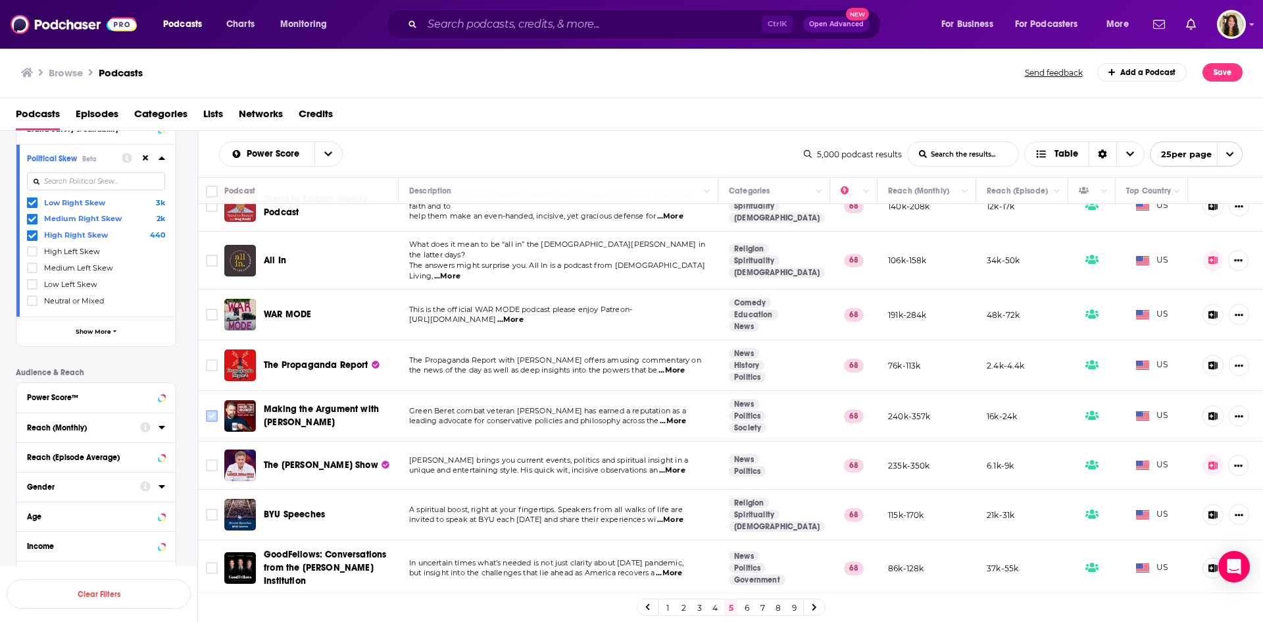
click at [211, 410] on input "Toggle select row" at bounding box center [212, 416] width 12 height 12
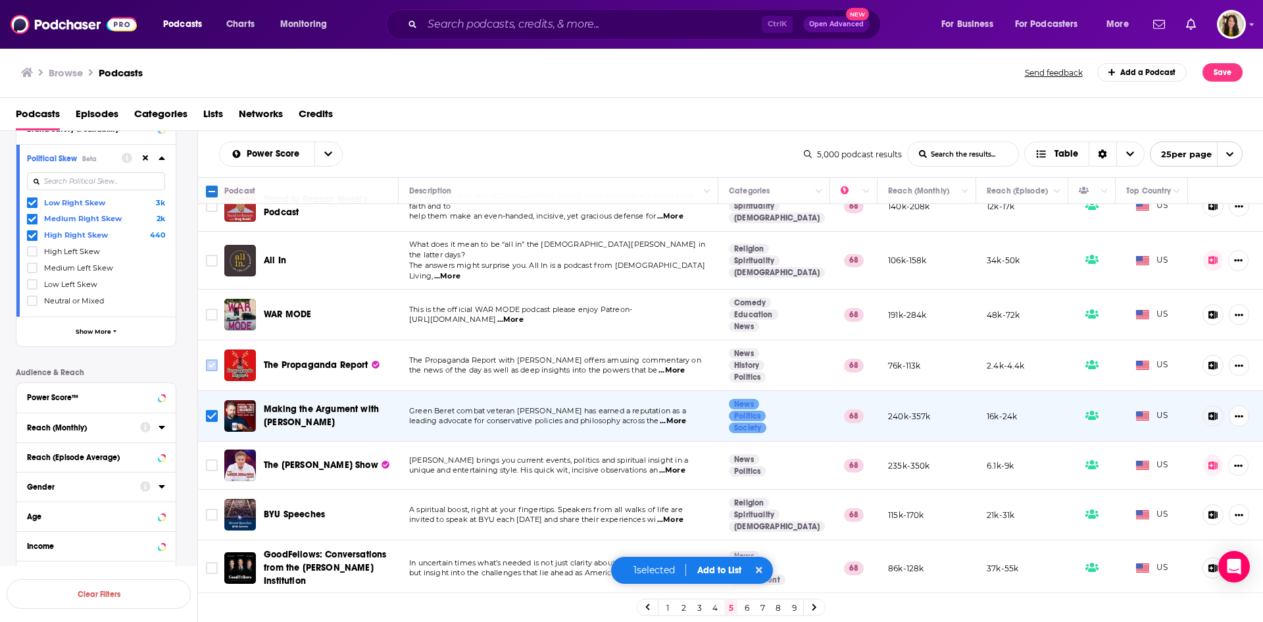
click at [210, 359] on input "Toggle select row" at bounding box center [212, 365] width 12 height 12
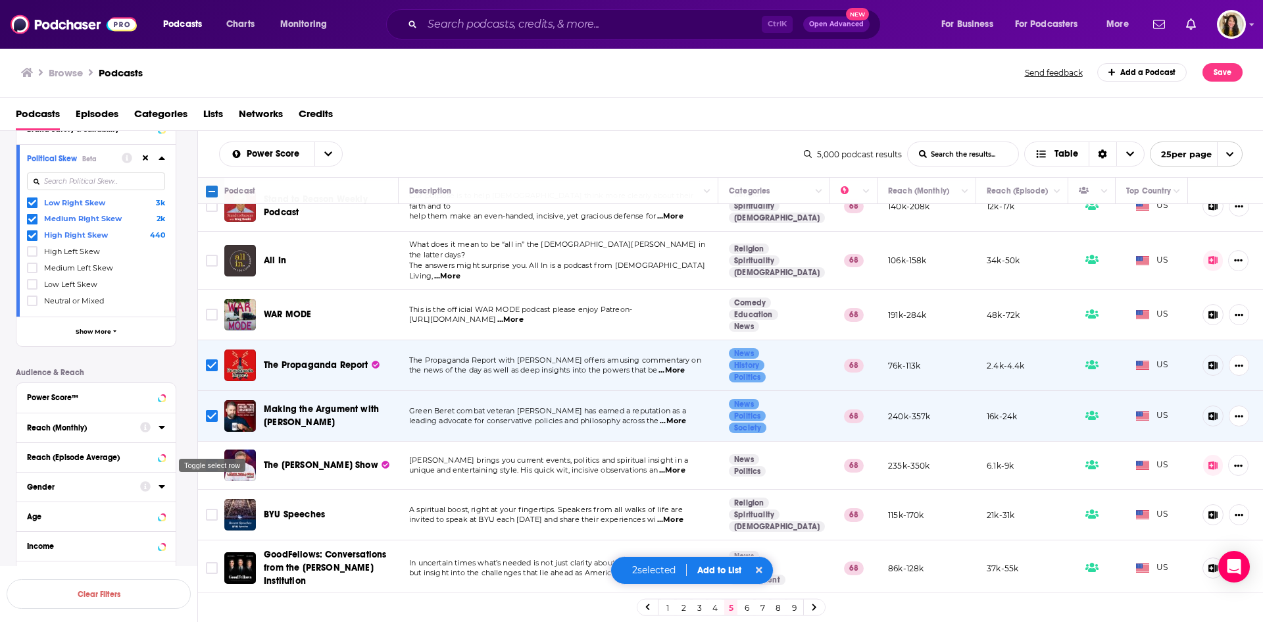
click at [214, 459] on input "Toggle select row" at bounding box center [212, 465] width 12 height 12
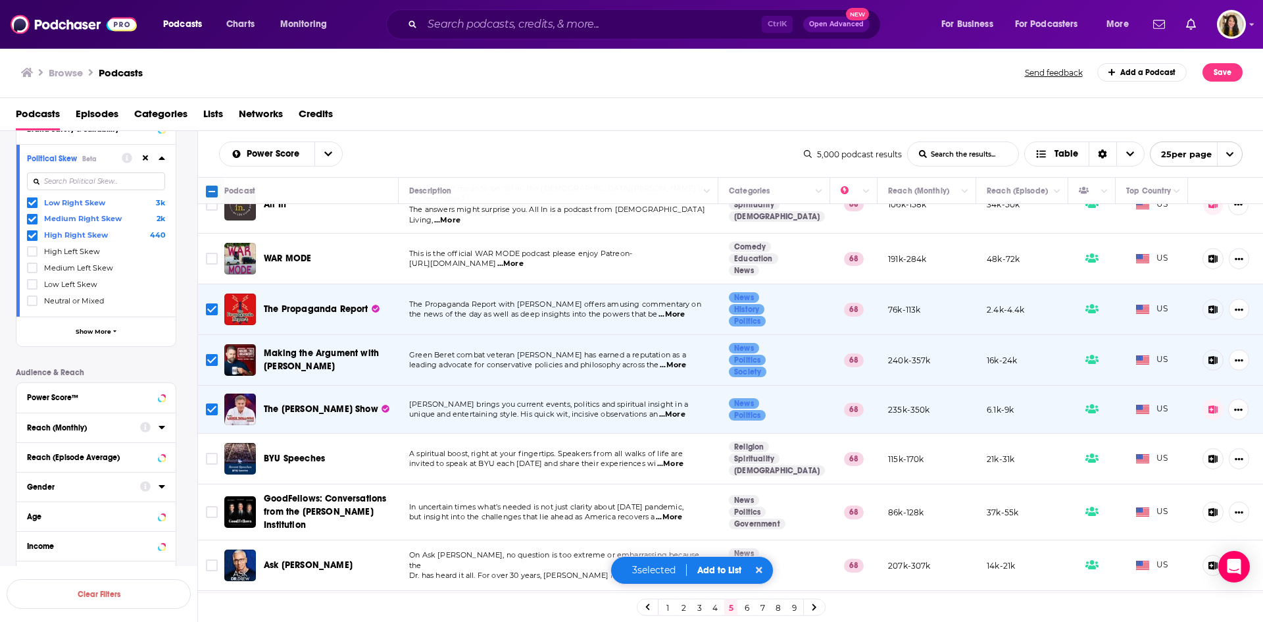
scroll to position [790, 0]
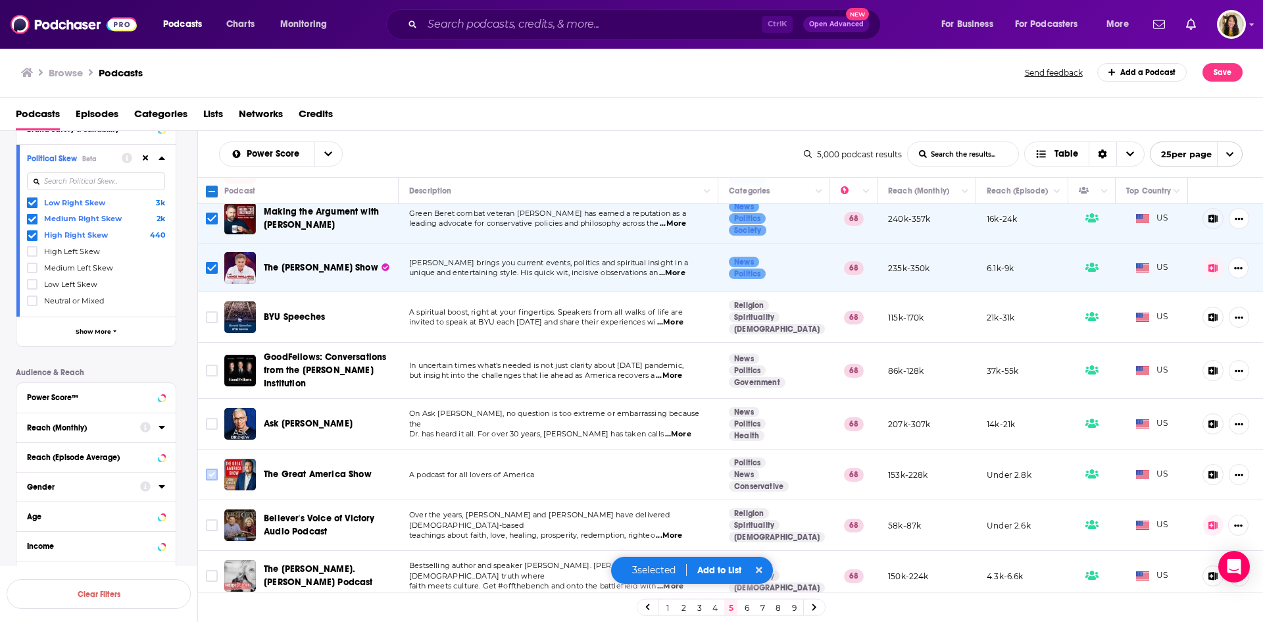
click at [211, 468] on input "Toggle select row" at bounding box center [212, 474] width 12 height 12
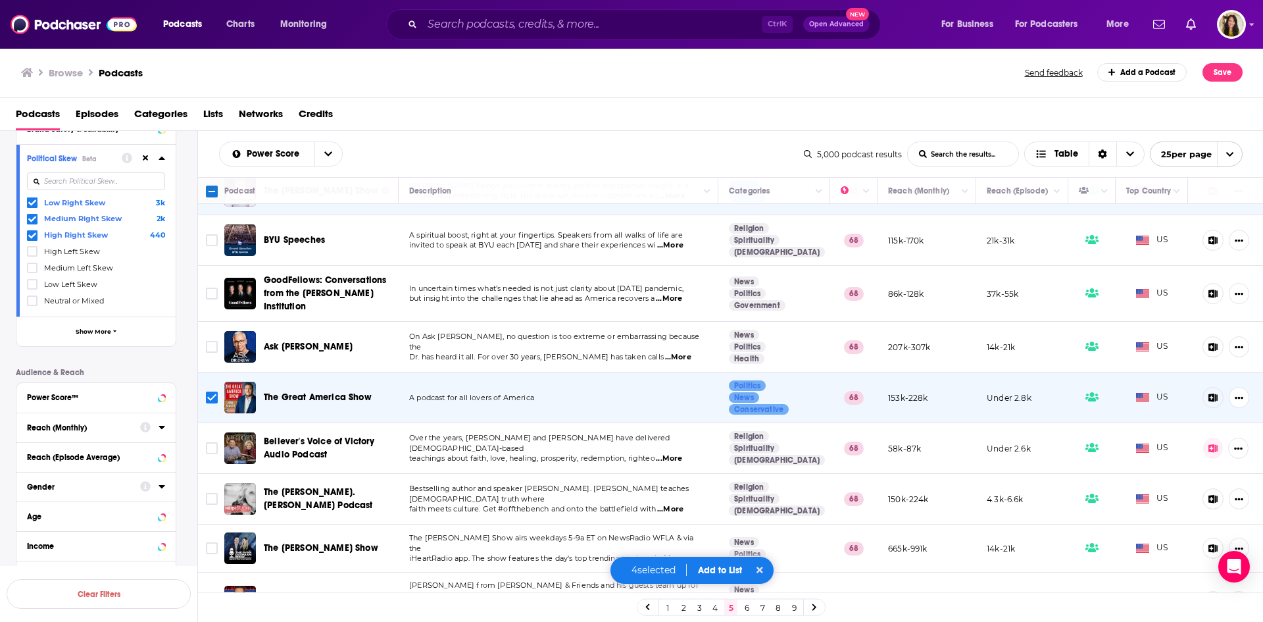
scroll to position [868, 0]
click at [207, 491] on input "Toggle select row" at bounding box center [212, 497] width 12 height 12
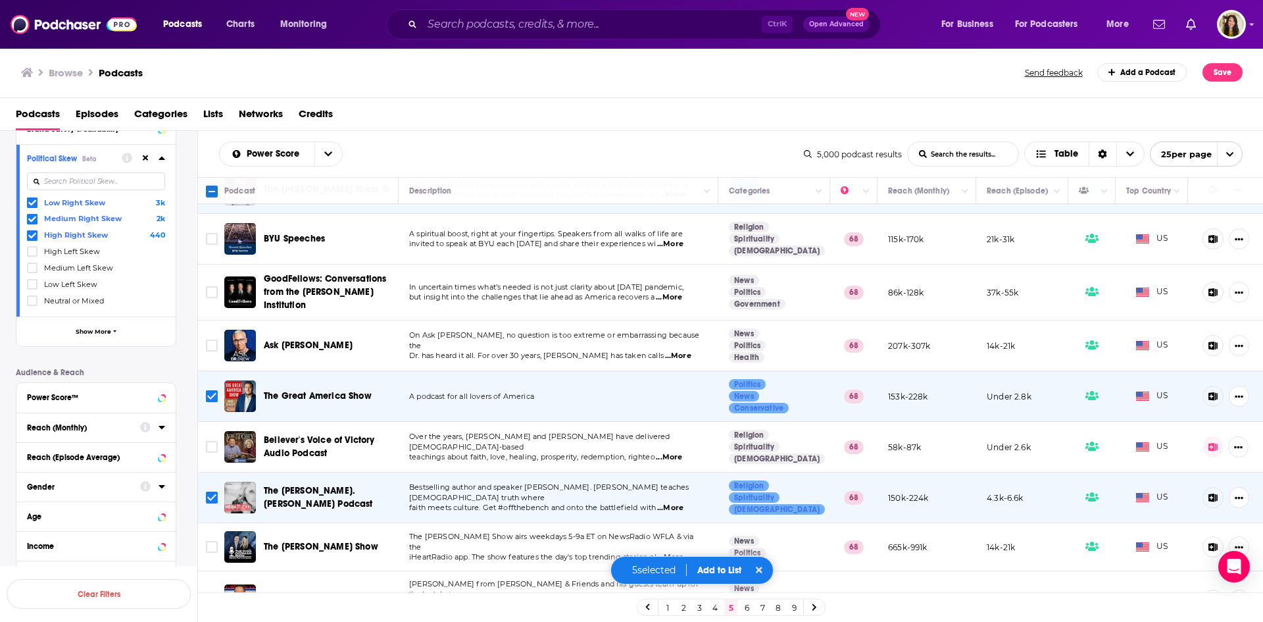
click at [211, 594] on input "Toggle select row" at bounding box center [212, 600] width 12 height 12
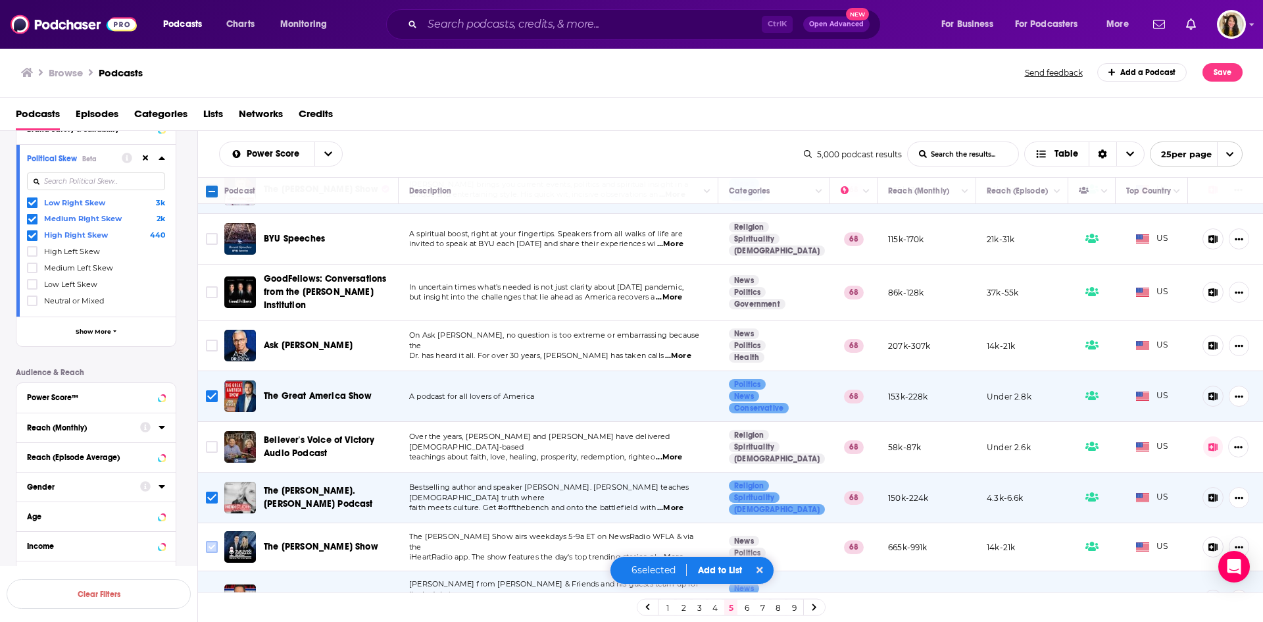
click at [214, 541] on input "Toggle select row" at bounding box center [212, 547] width 12 height 12
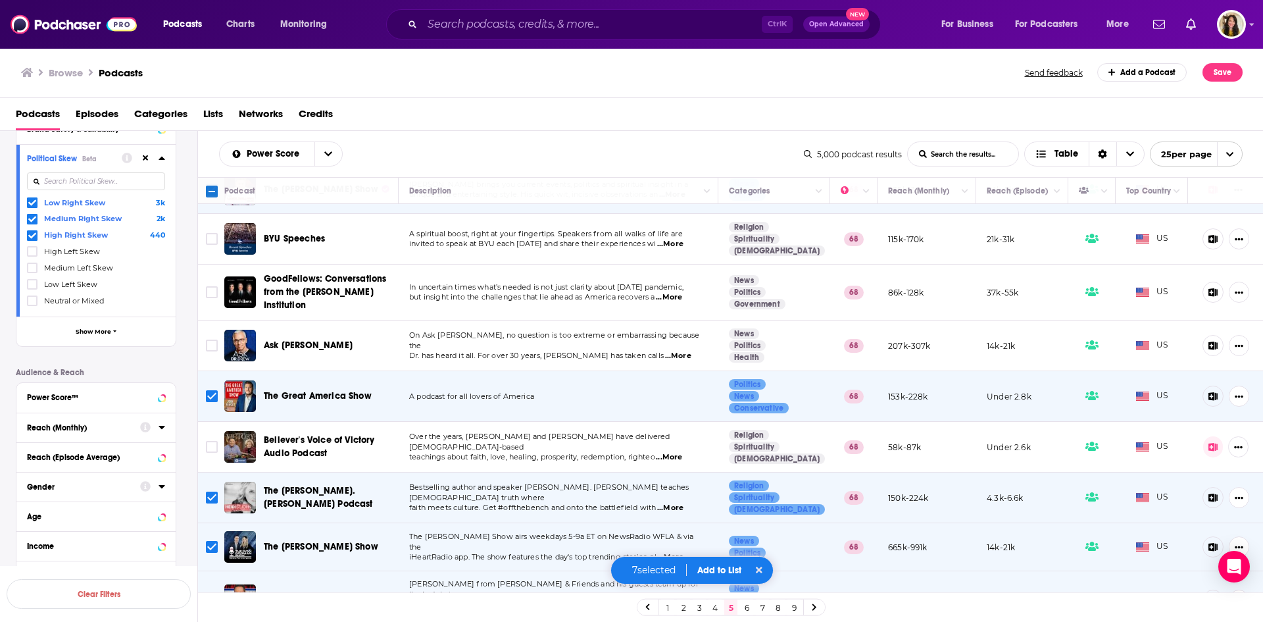
click at [721, 566] on button "Add to List" at bounding box center [719, 570] width 65 height 11
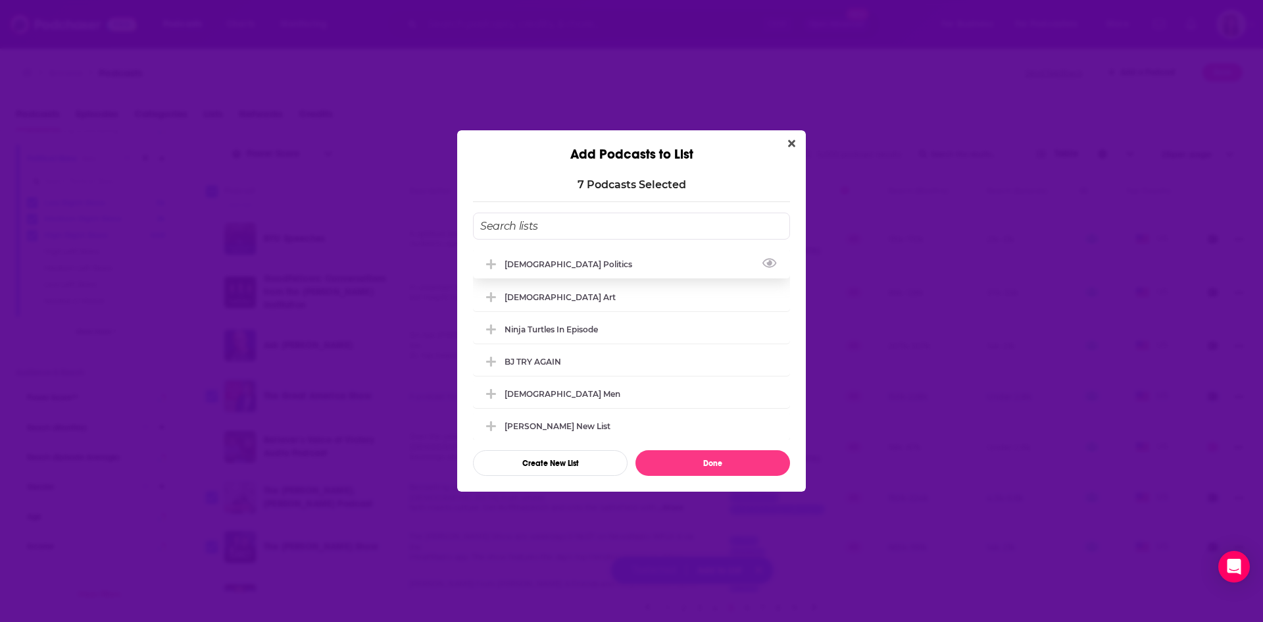
click at [523, 259] on div "[DEMOGRAPHIC_DATA] Politics" at bounding box center [573, 264] width 136 height 10
click at [708, 462] on button "Done" at bounding box center [713, 463] width 155 height 26
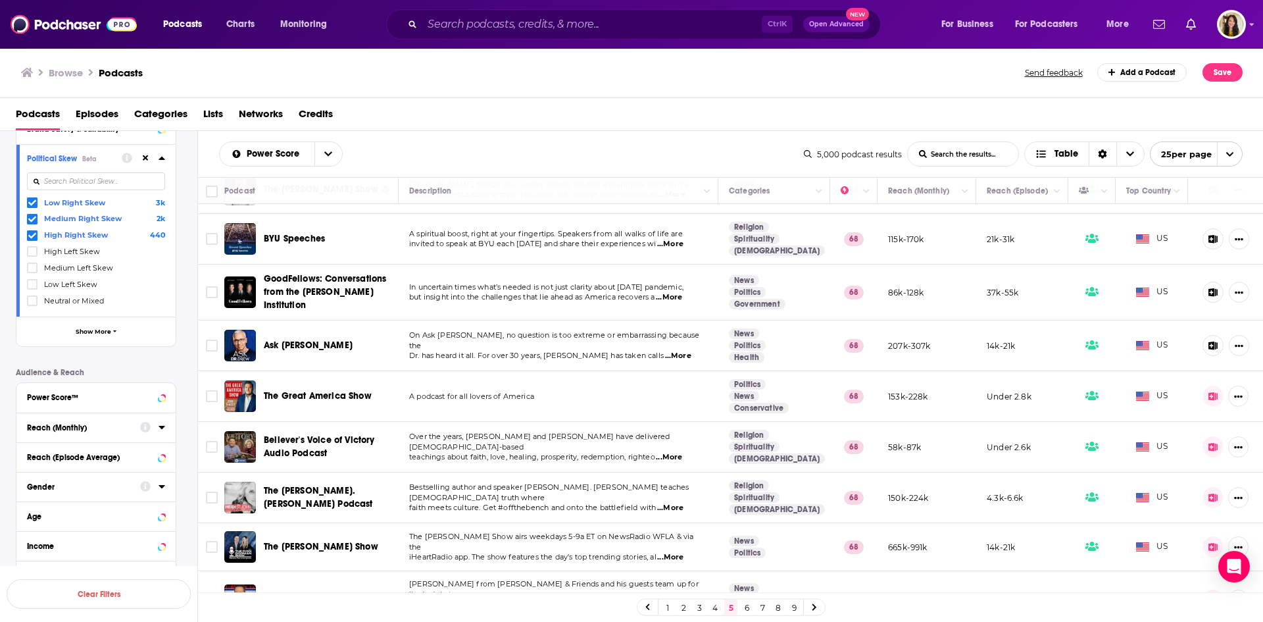
click at [747, 608] on link "6" at bounding box center [746, 607] width 13 height 16
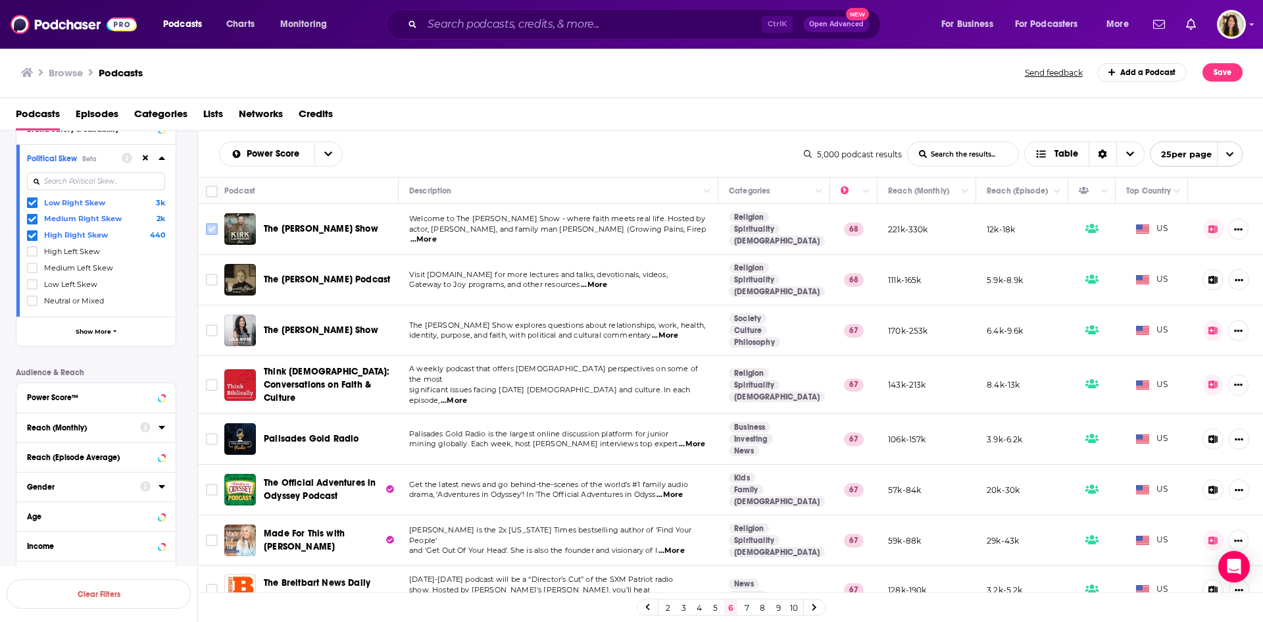
click at [210, 231] on input "Toggle select row" at bounding box center [212, 229] width 12 height 12
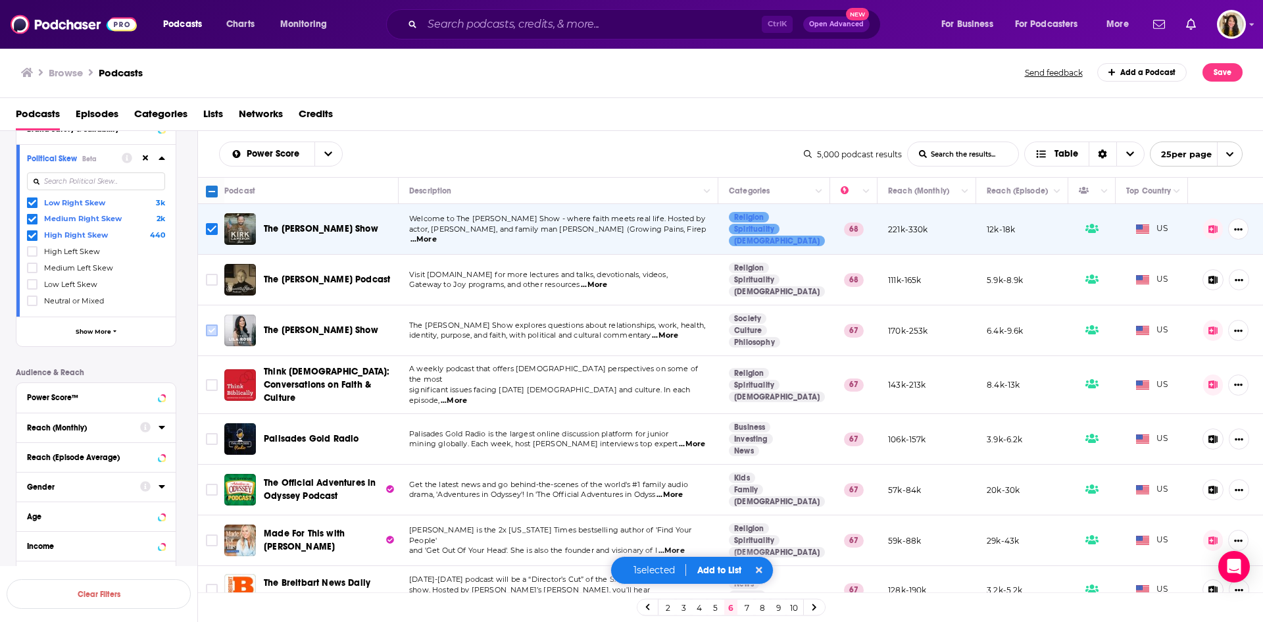
click at [213, 331] on input "Toggle select row" at bounding box center [212, 330] width 12 height 12
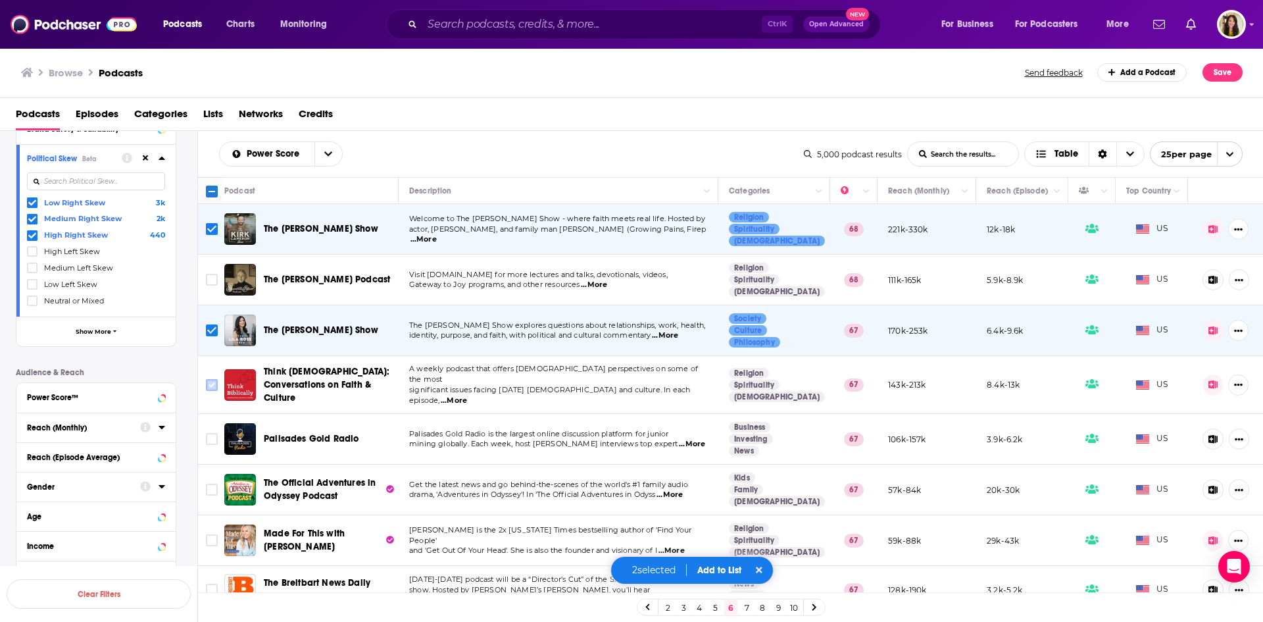
click at [208, 381] on input "Toggle select row" at bounding box center [212, 385] width 12 height 12
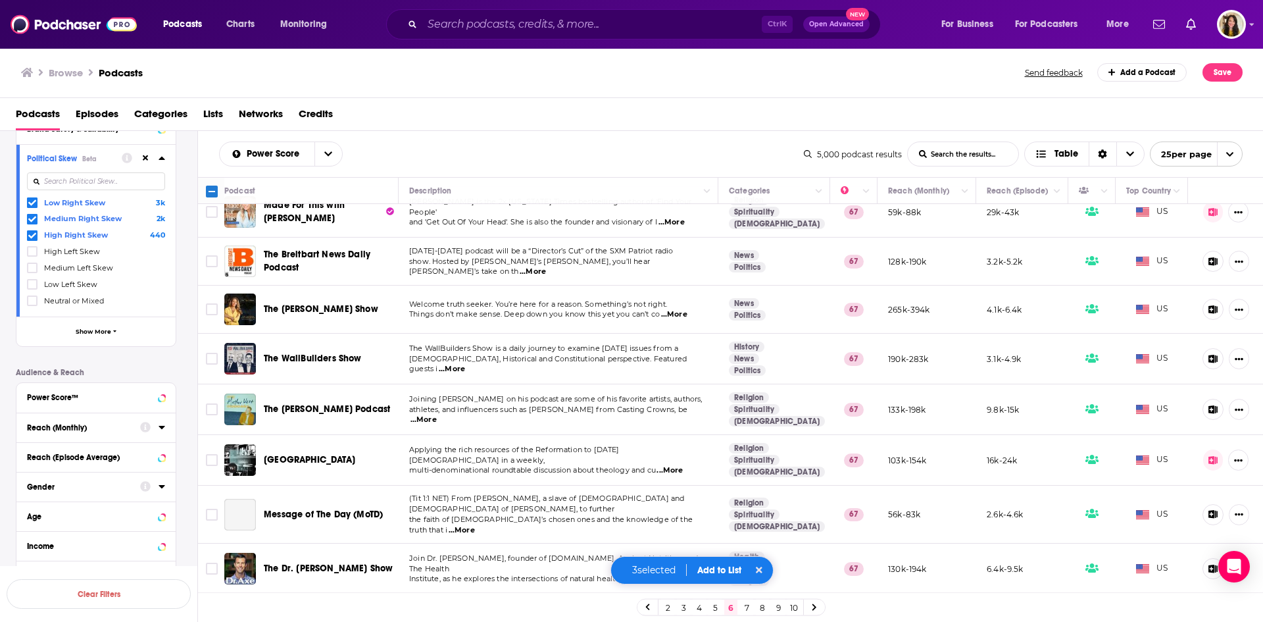
scroll to position [329, 0]
click at [212, 363] on icon "Toggle select row" at bounding box center [212, 358] width 16 height 16
click at [210, 358] on input "Toggle select row" at bounding box center [212, 358] width 12 height 12
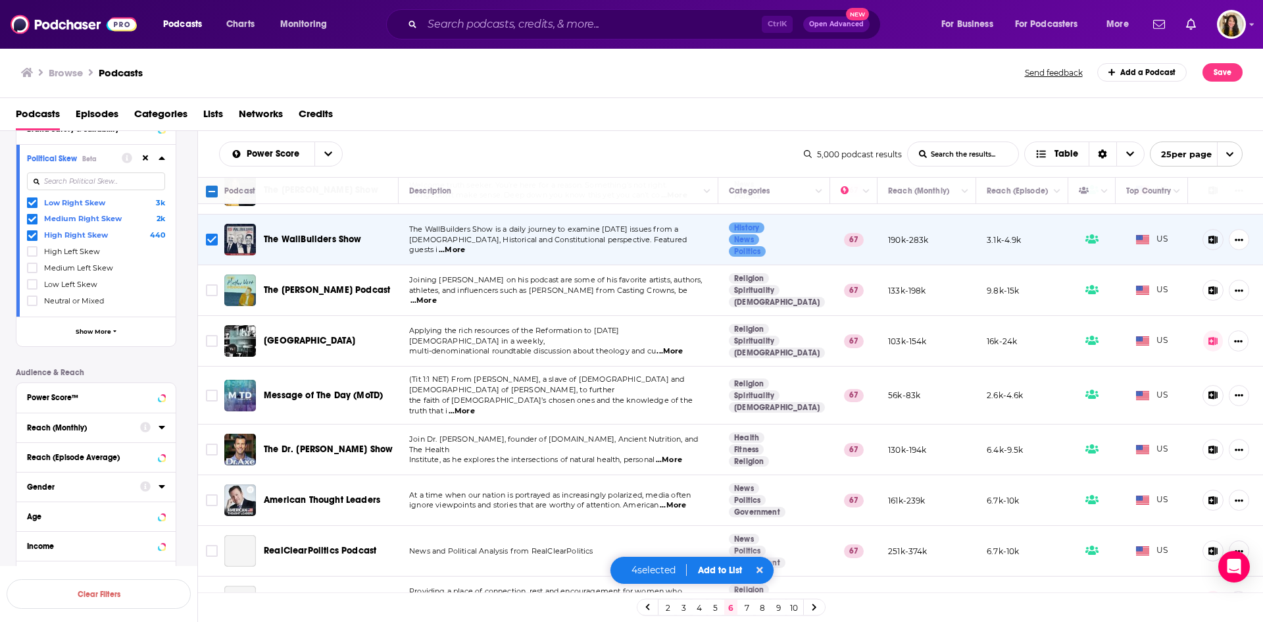
scroll to position [461, 0]
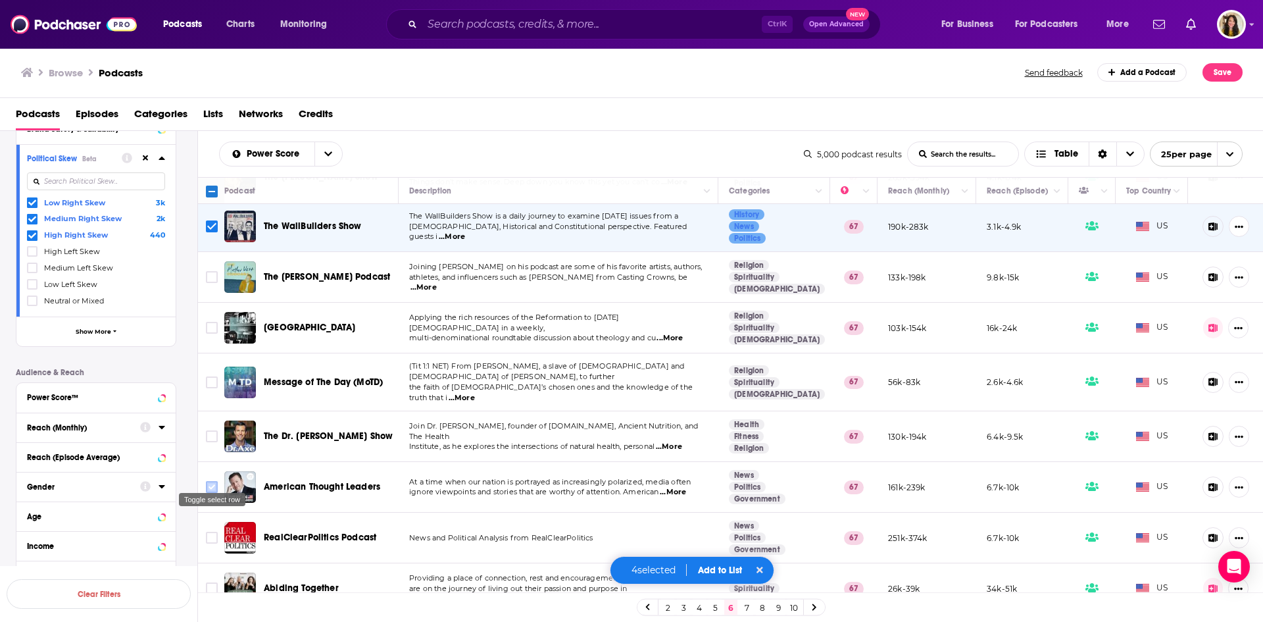
click at [212, 481] on input "Toggle select row" at bounding box center [212, 487] width 12 height 12
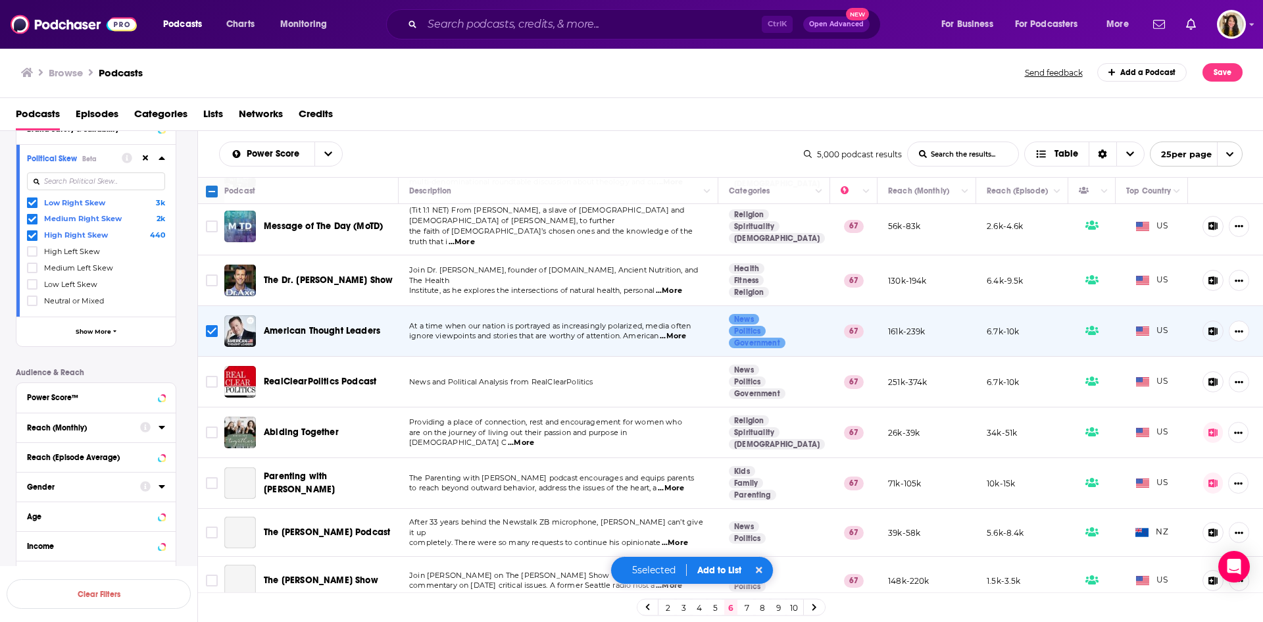
scroll to position [658, 0]
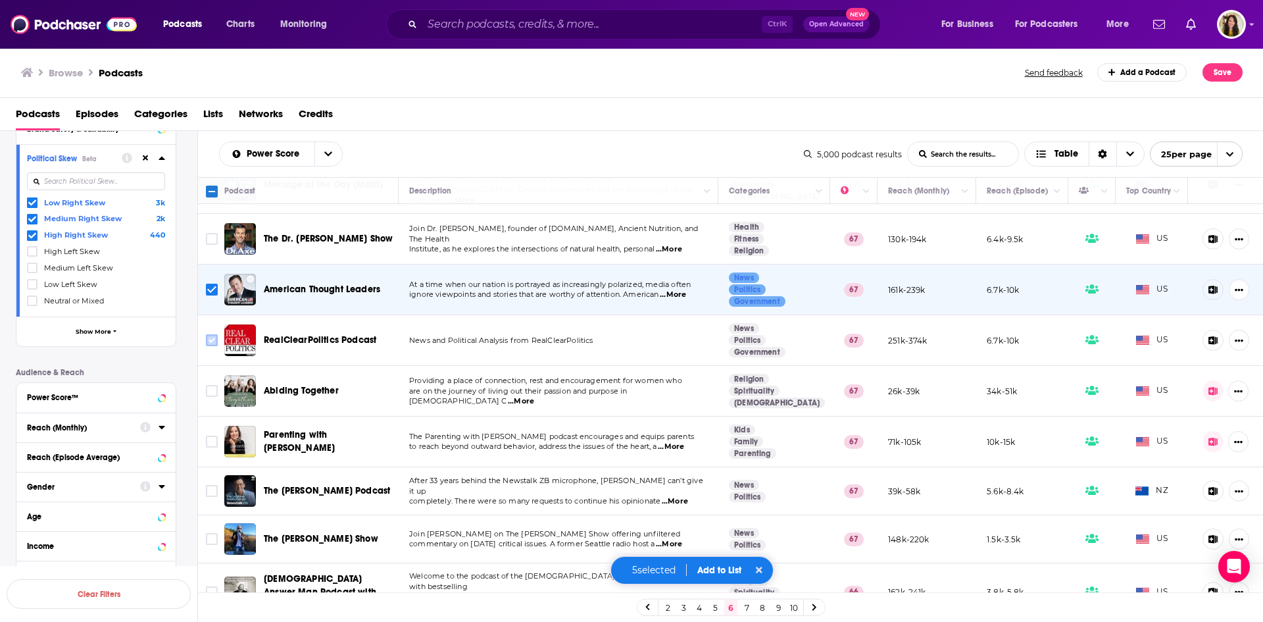
click at [210, 334] on input "Toggle select row" at bounding box center [212, 340] width 12 height 12
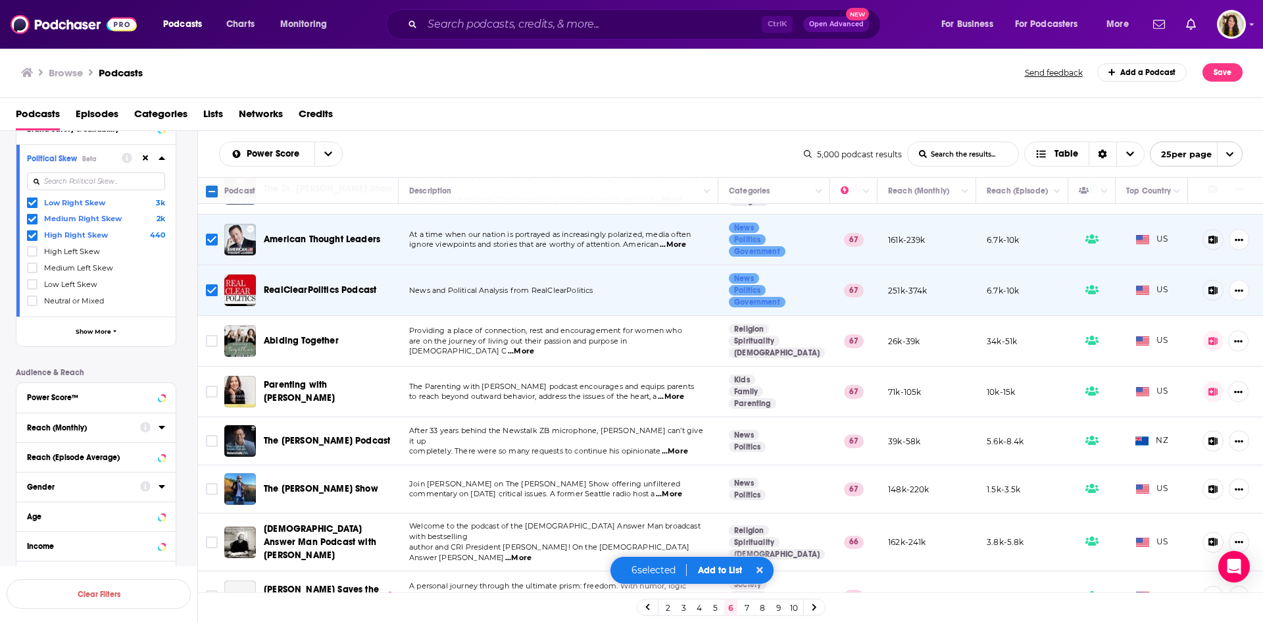
scroll to position [855, 0]
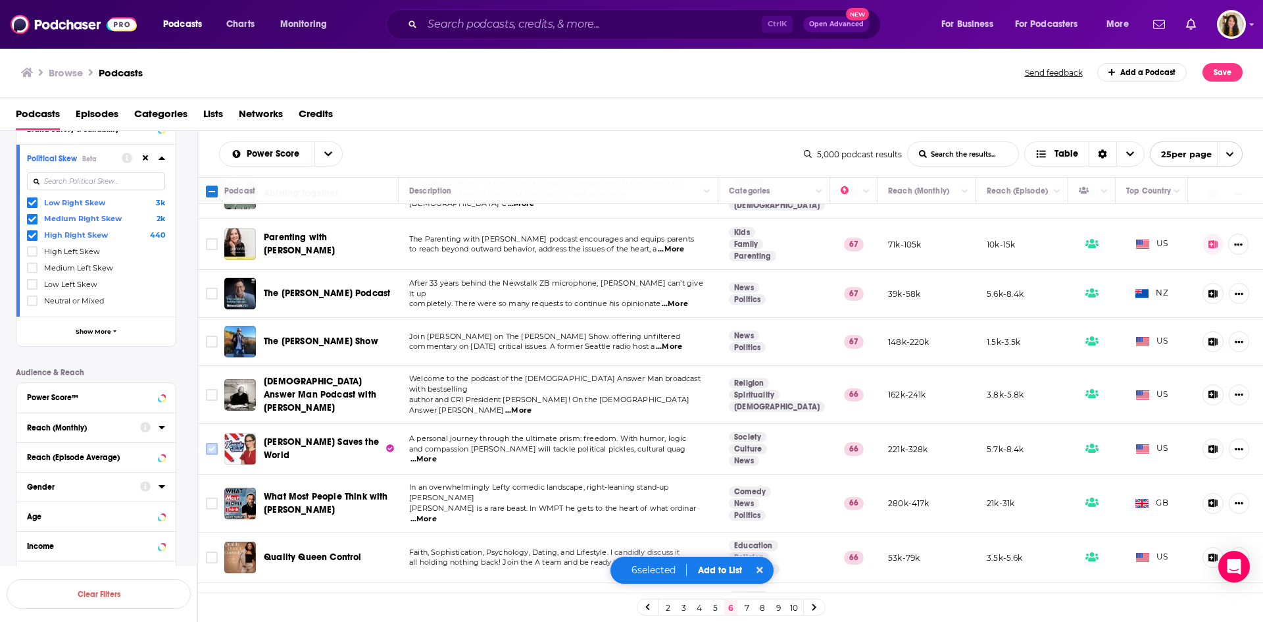
click at [207, 443] on input "Toggle select row" at bounding box center [212, 449] width 12 height 12
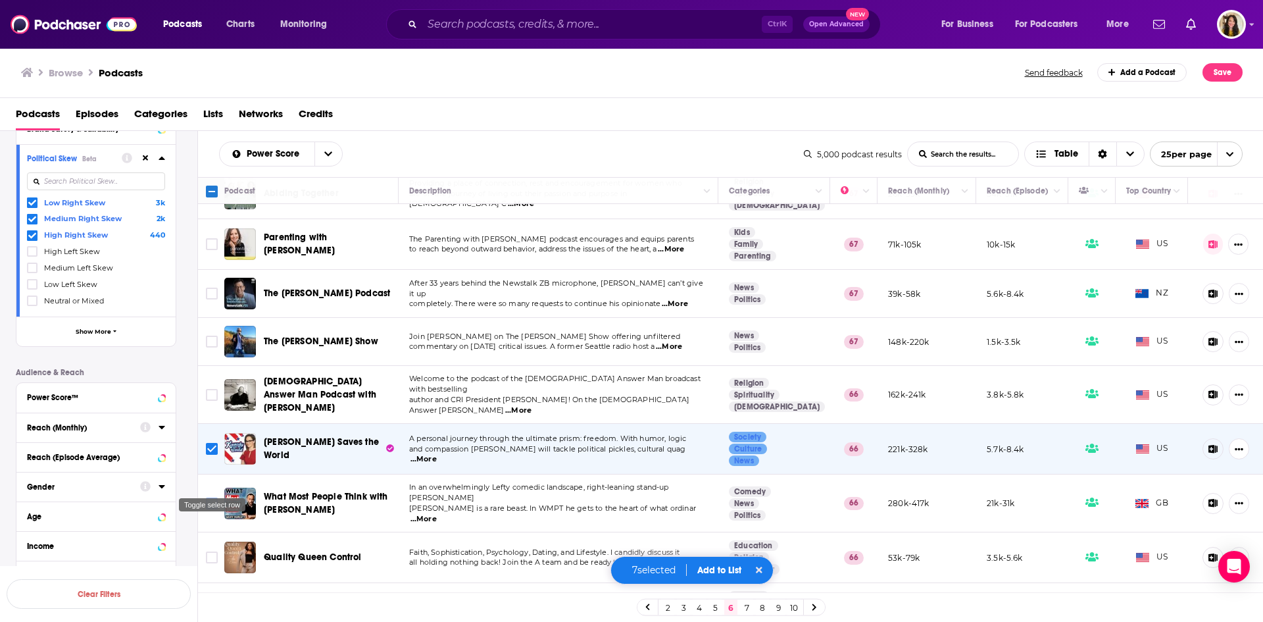
click at [210, 497] on input "Toggle select row" at bounding box center [212, 503] width 12 height 12
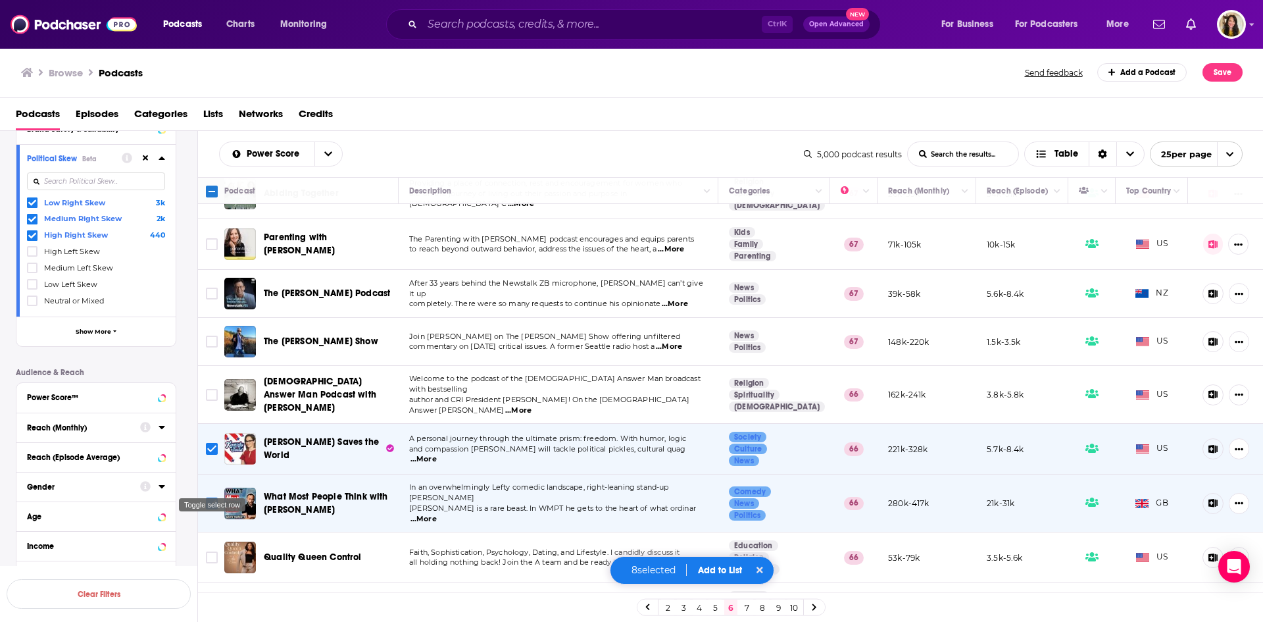
click at [210, 497] on input "Toggle select row" at bounding box center [212, 503] width 12 height 12
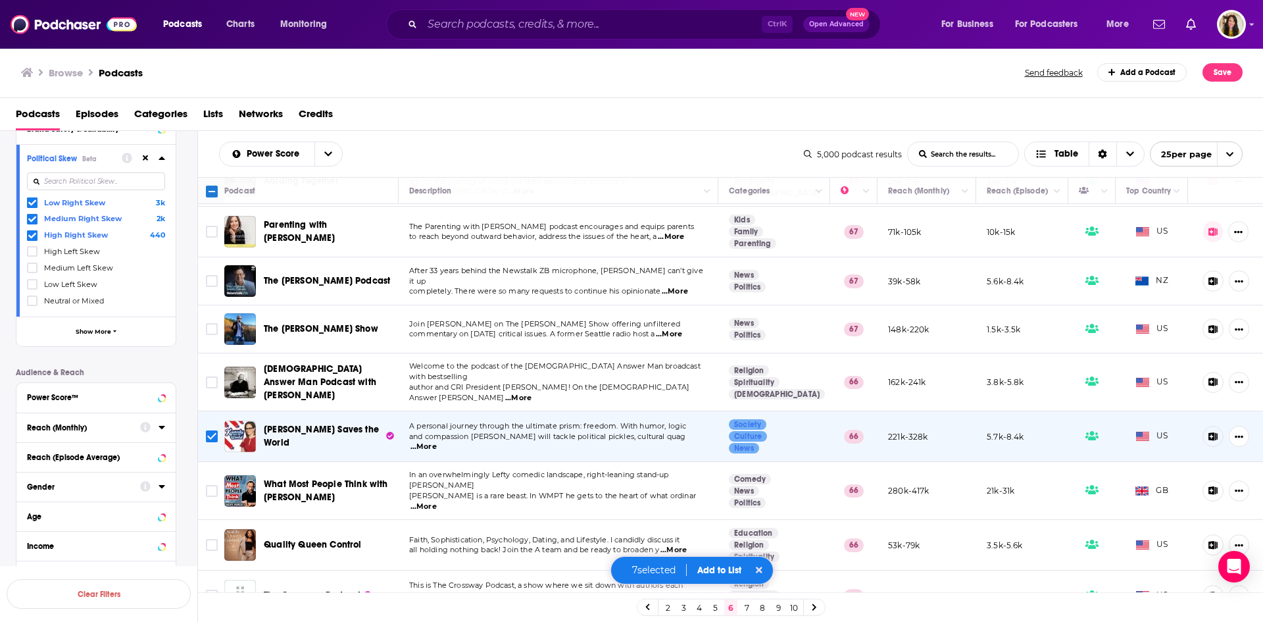
scroll to position [870, 0]
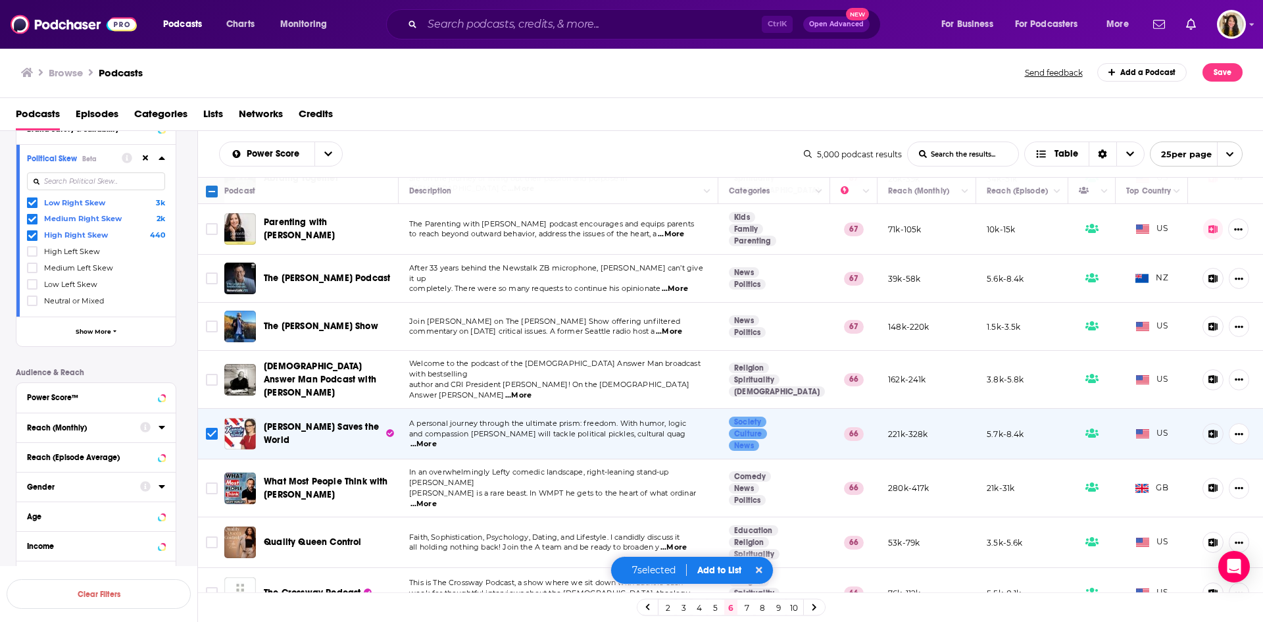
click at [717, 569] on button "Add to List" at bounding box center [719, 570] width 65 height 11
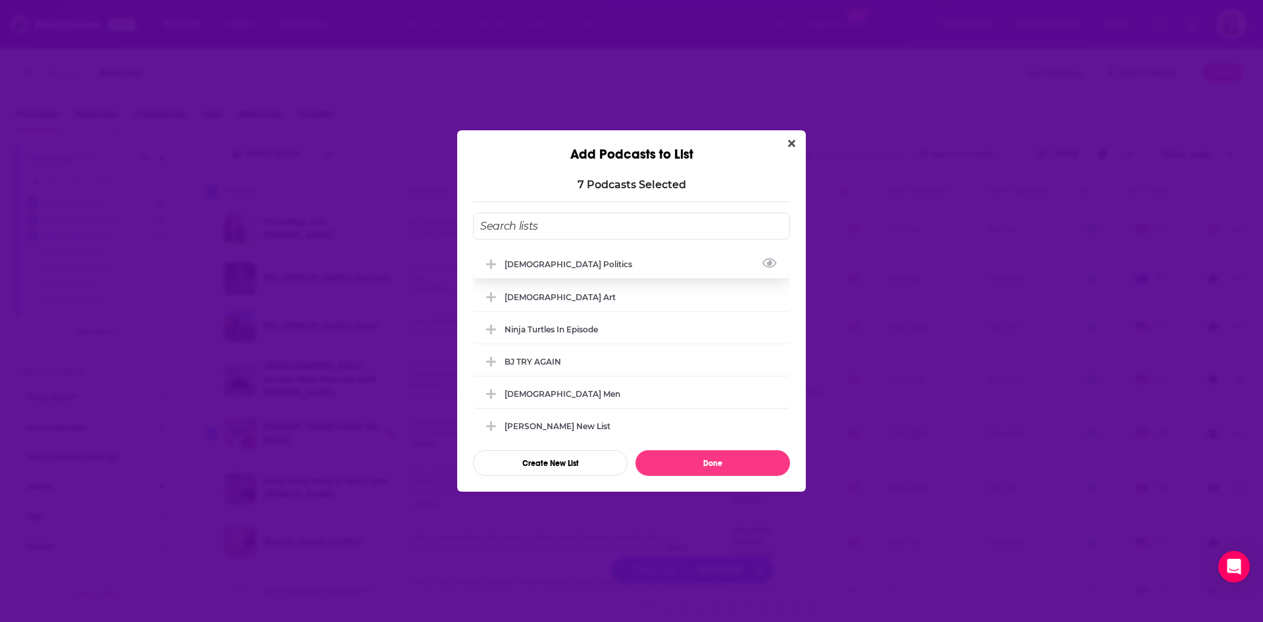
click at [536, 266] on div "[DEMOGRAPHIC_DATA] Politics" at bounding box center [573, 264] width 136 height 10
click at [711, 461] on button "Done" at bounding box center [713, 463] width 155 height 26
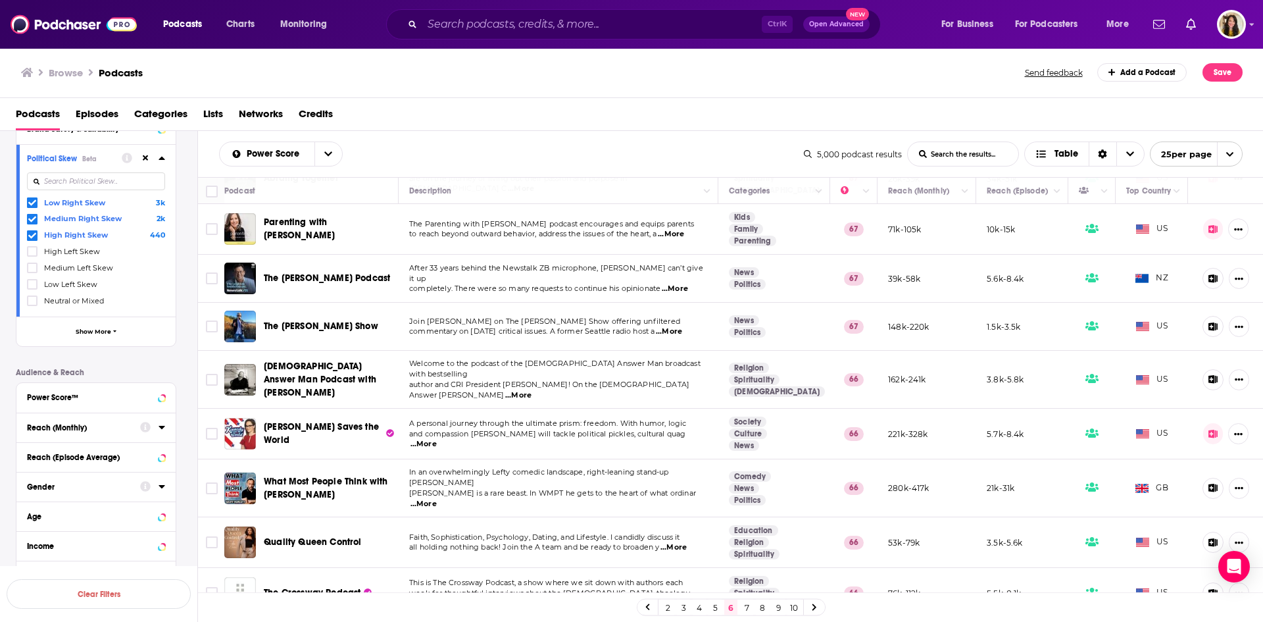
click at [745, 607] on link "7" at bounding box center [746, 607] width 13 height 16
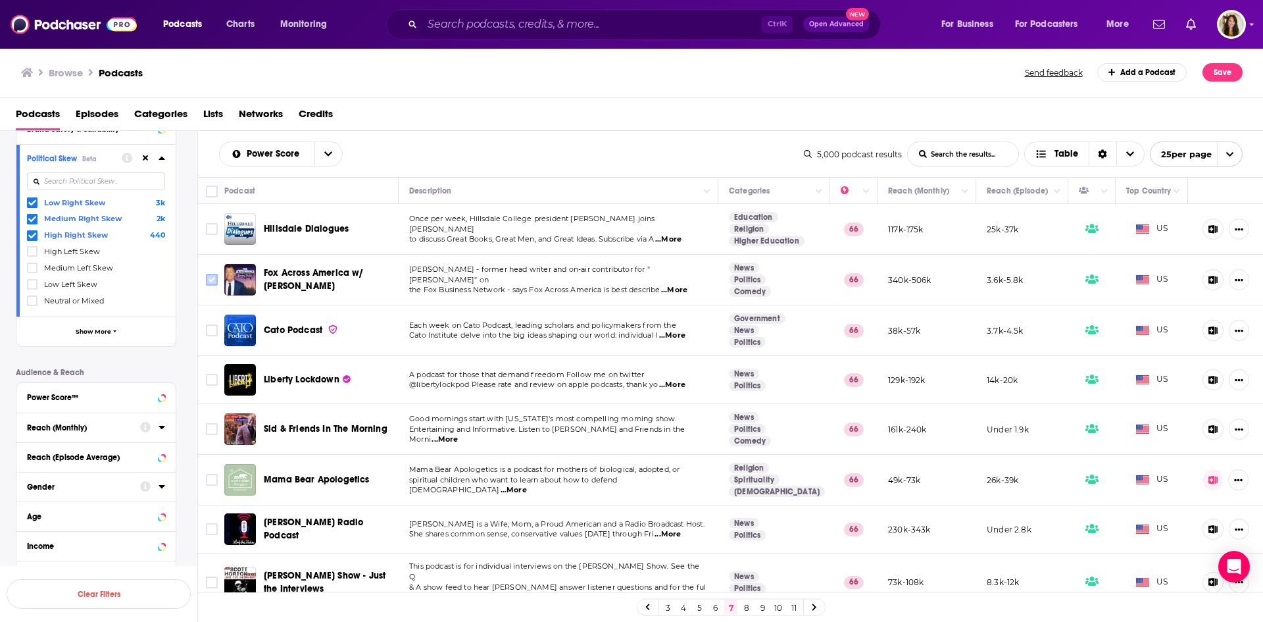
click at [209, 279] on input "Toggle select row" at bounding box center [212, 280] width 12 height 12
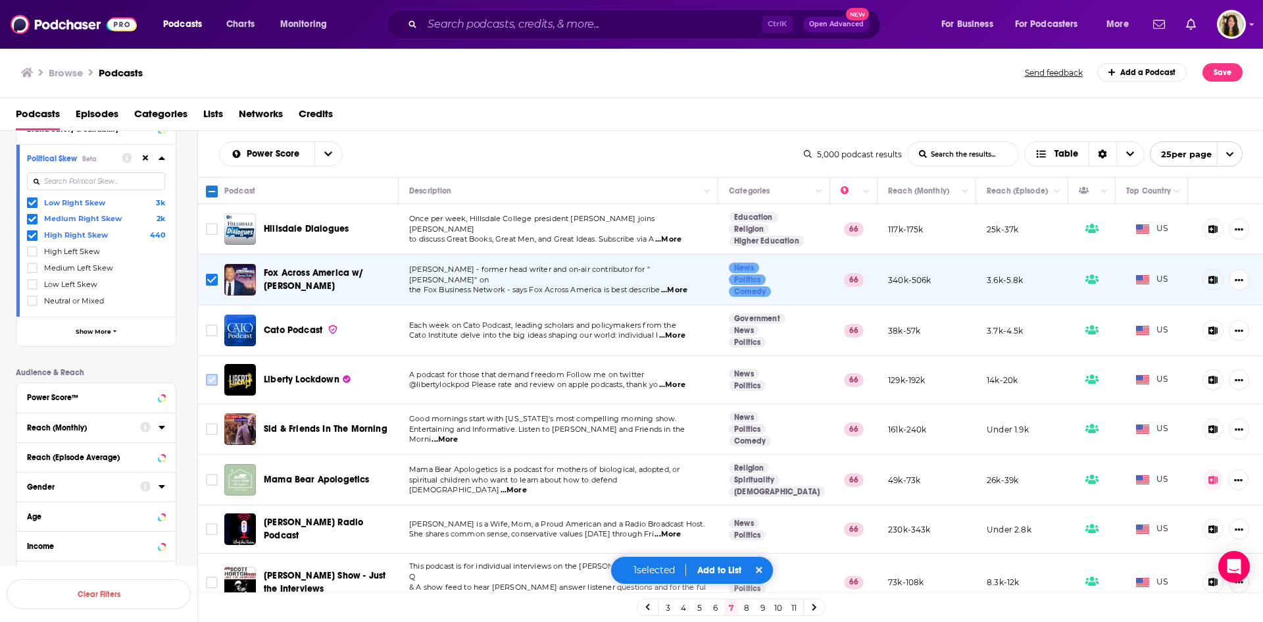
click at [214, 384] on input "Toggle select row" at bounding box center [212, 380] width 12 height 12
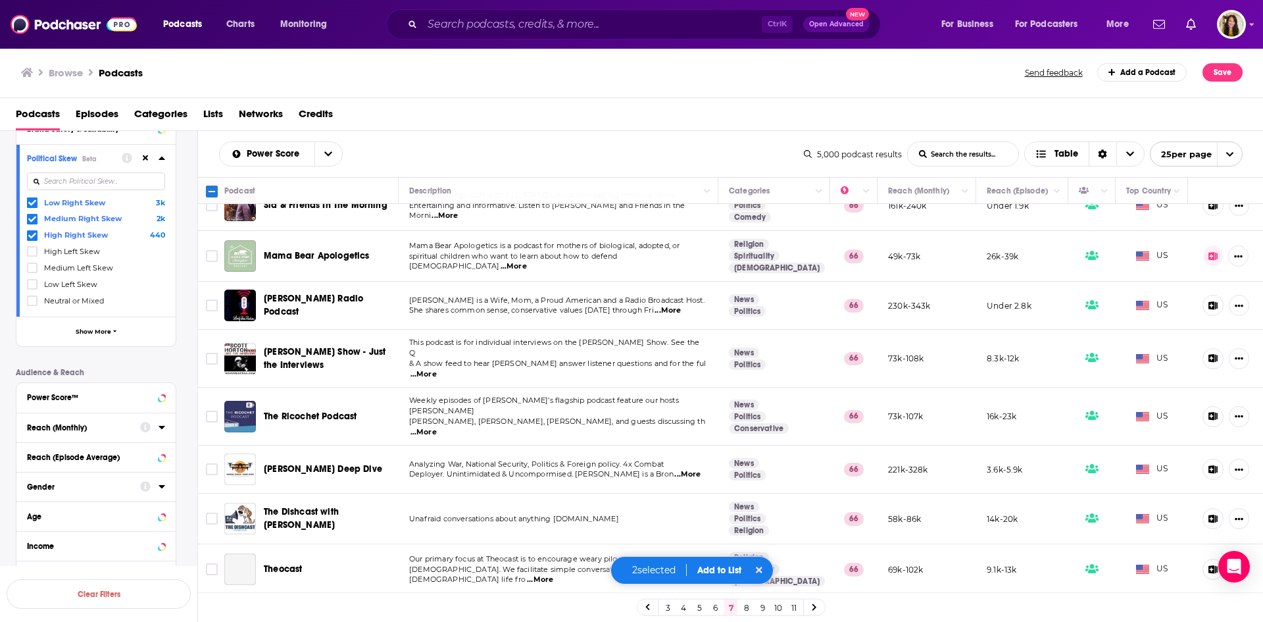
scroll to position [263, 0]
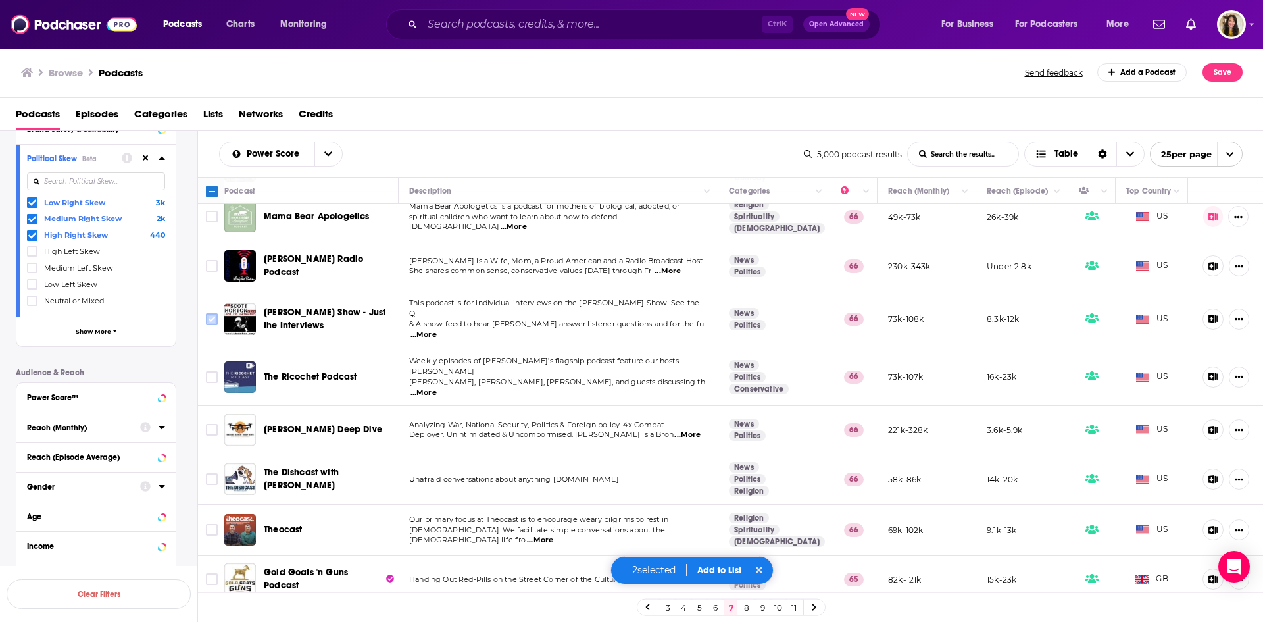
click at [207, 313] on input "Toggle select row" at bounding box center [212, 319] width 12 height 12
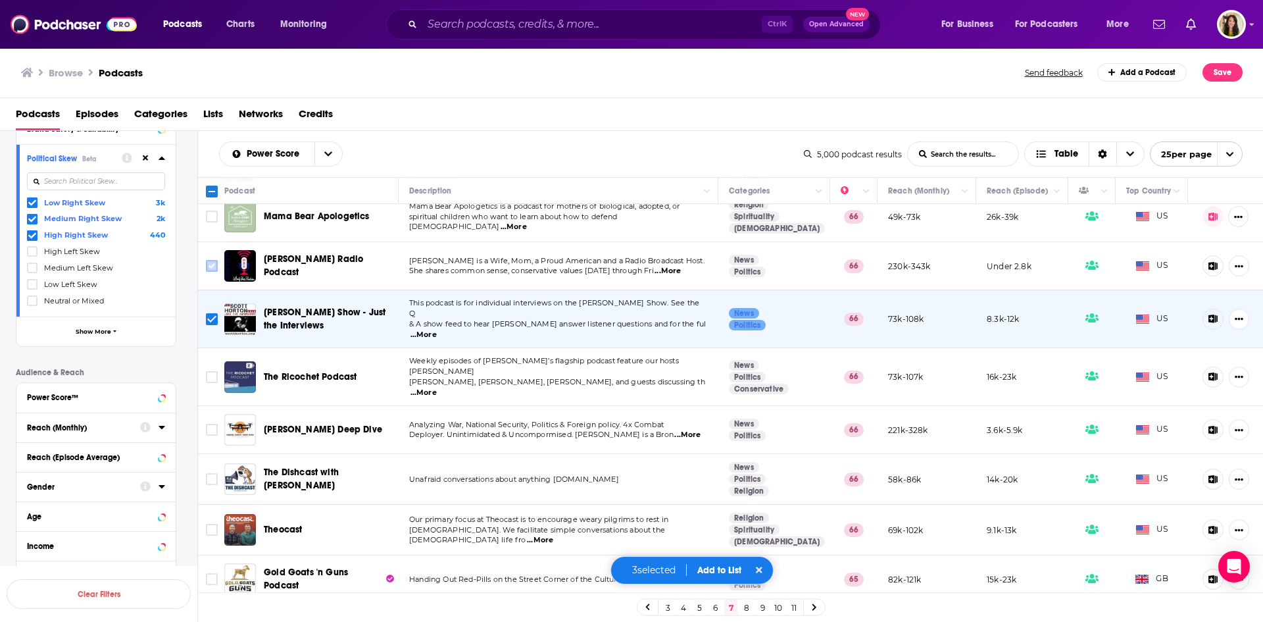
click at [211, 263] on input "Toggle select row" at bounding box center [212, 266] width 12 height 12
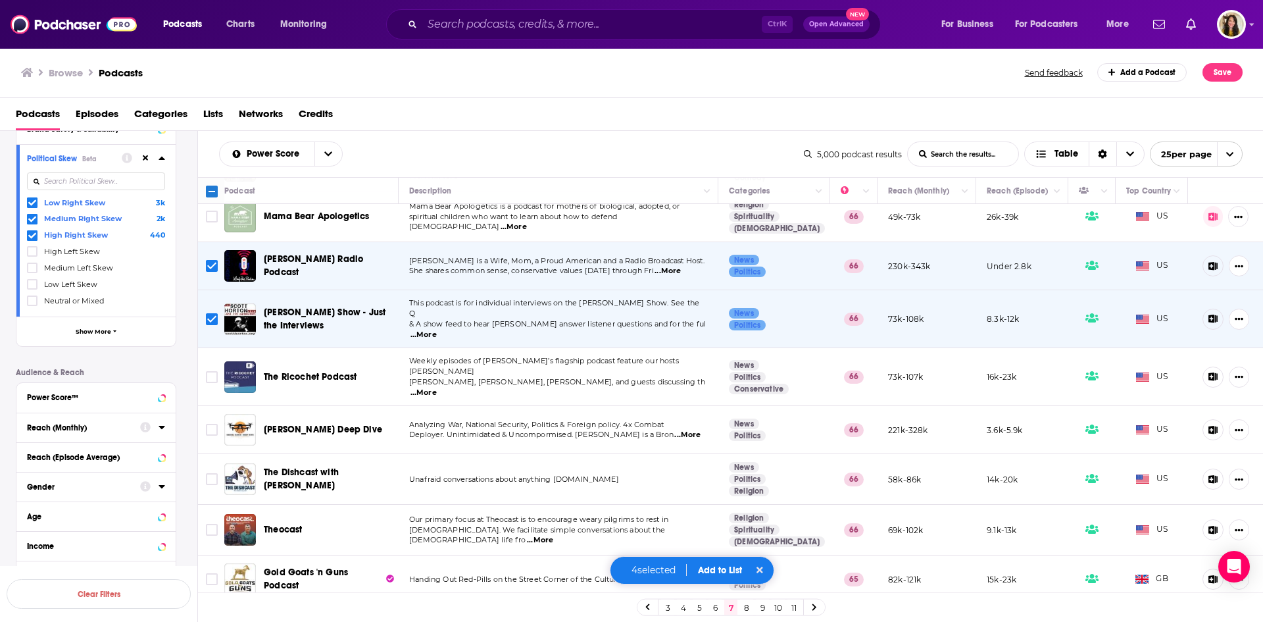
click at [437, 388] on span "...More" at bounding box center [424, 393] width 26 height 11
click at [211, 473] on input "Toggle select row" at bounding box center [212, 479] width 12 height 12
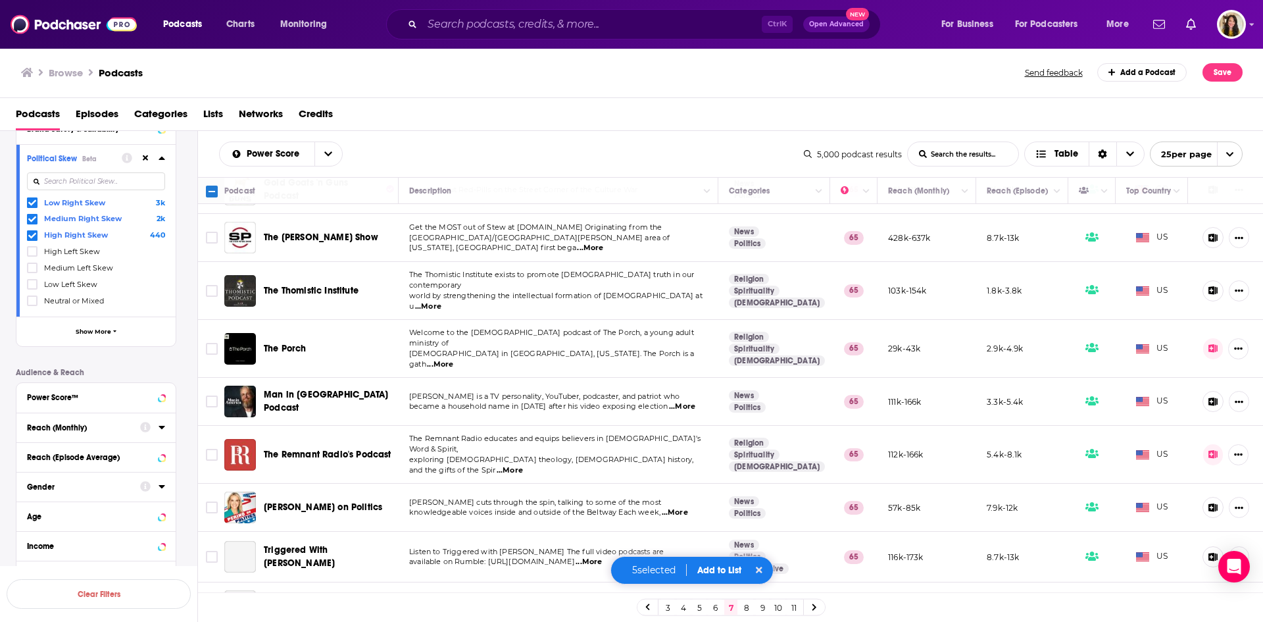
scroll to position [658, 0]
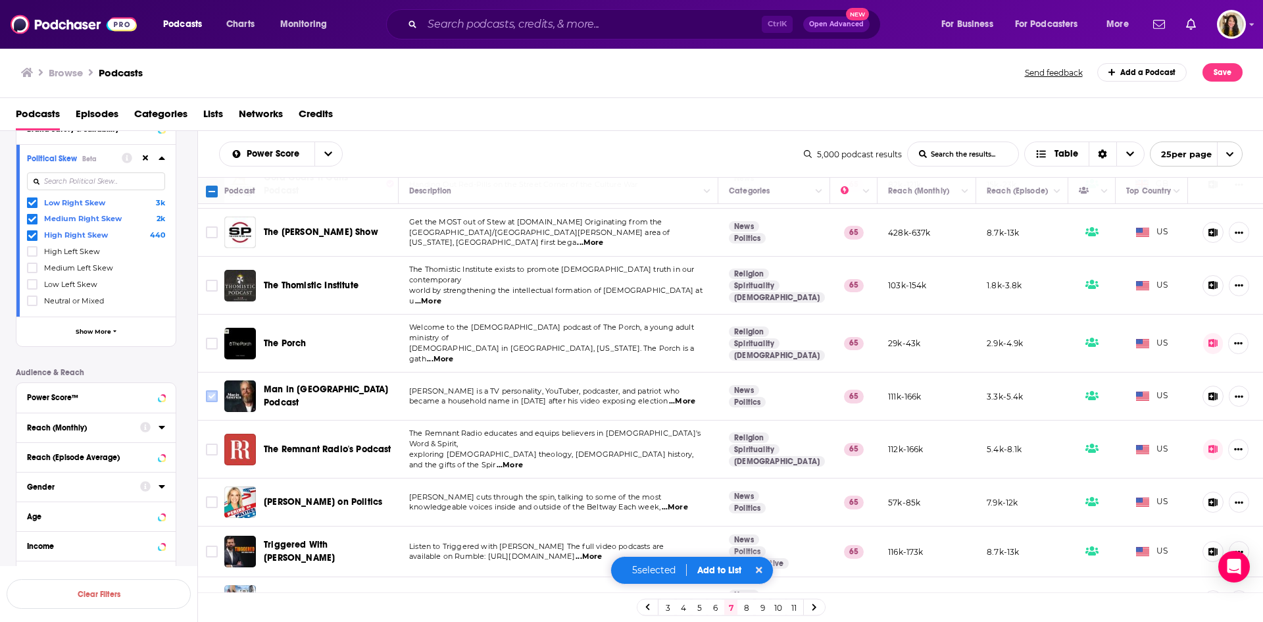
click at [209, 390] on input "Toggle select row" at bounding box center [212, 396] width 12 height 12
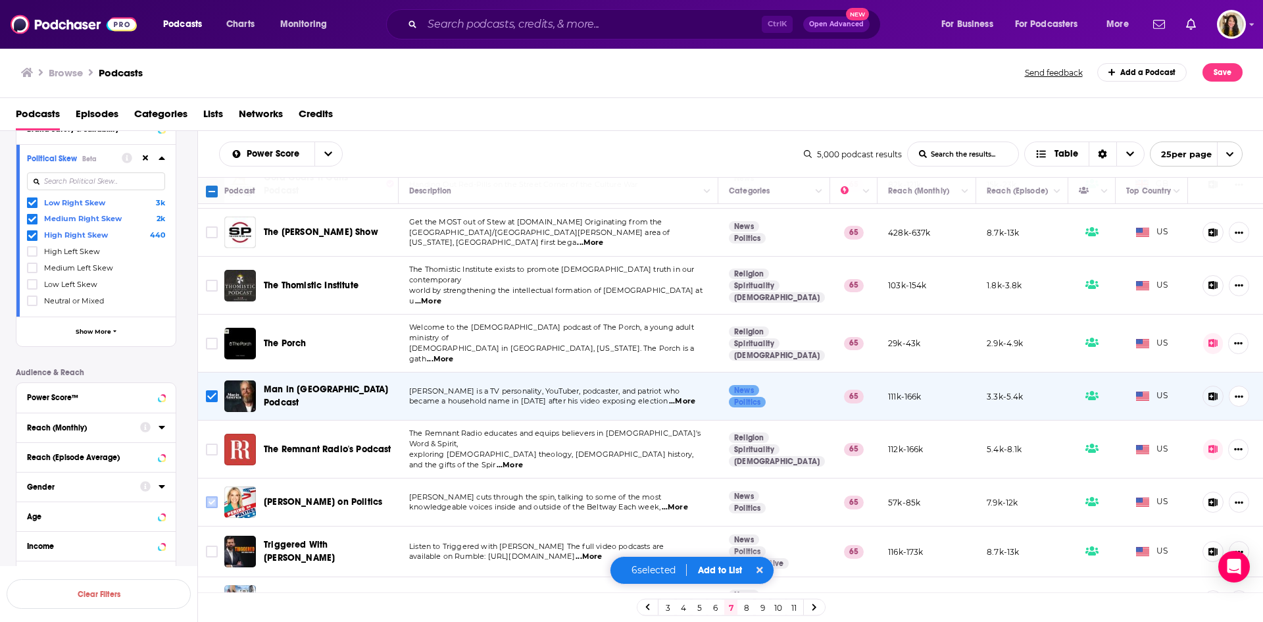
click at [213, 496] on input "Toggle select row" at bounding box center [212, 502] width 12 height 12
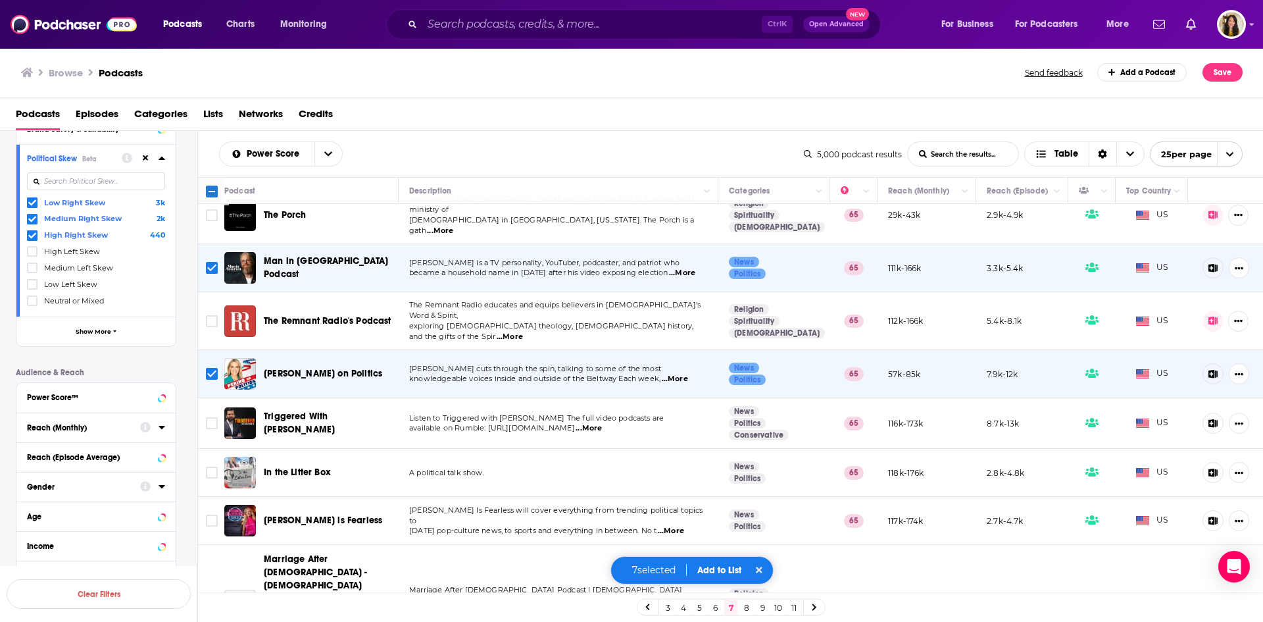
scroll to position [790, 0]
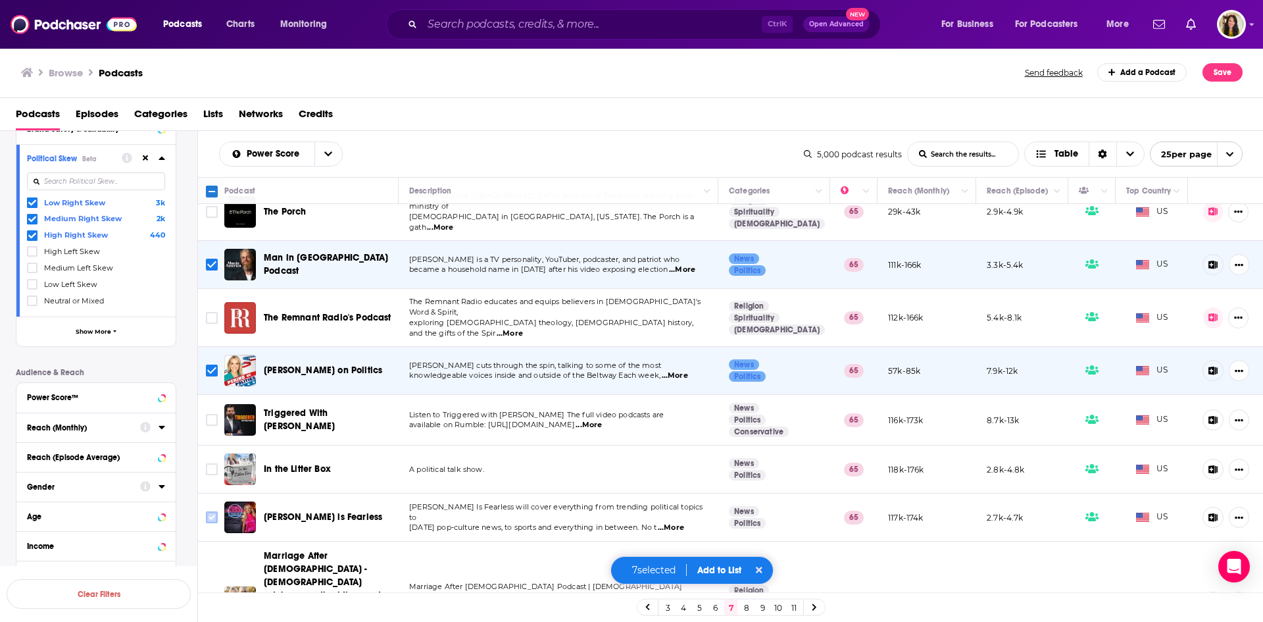
click at [205, 509] on icon "Toggle select row" at bounding box center [212, 517] width 16 height 16
click at [211, 511] on input "Toggle select row" at bounding box center [212, 517] width 12 height 12
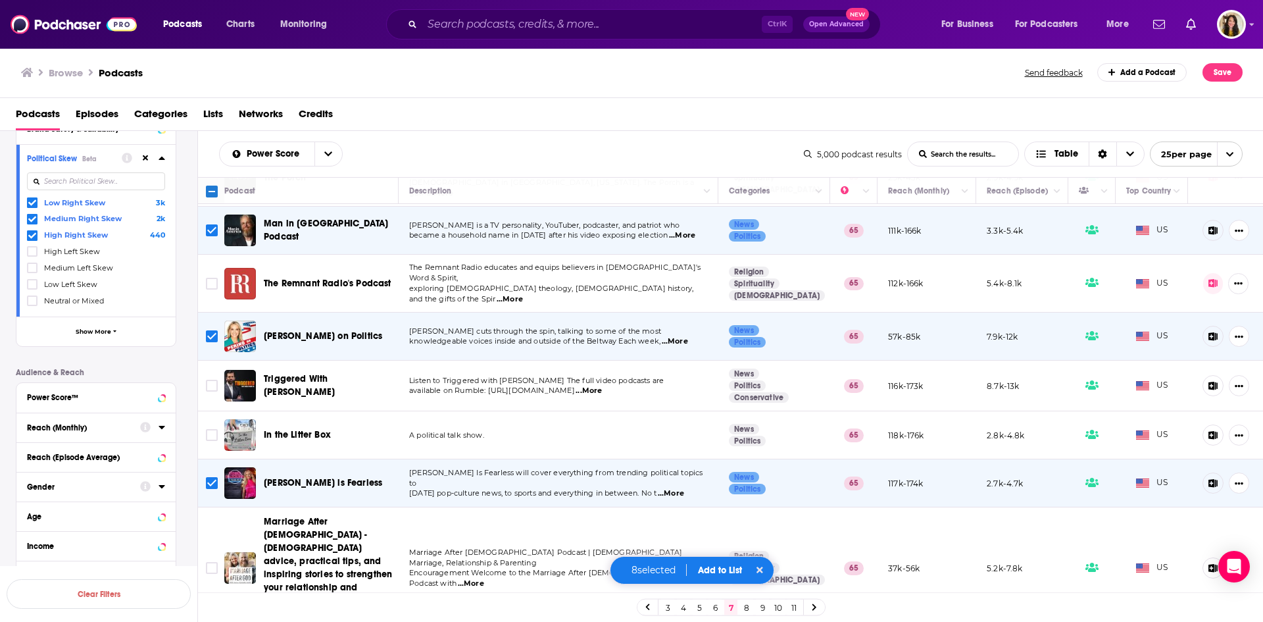
scroll to position [878, 0]
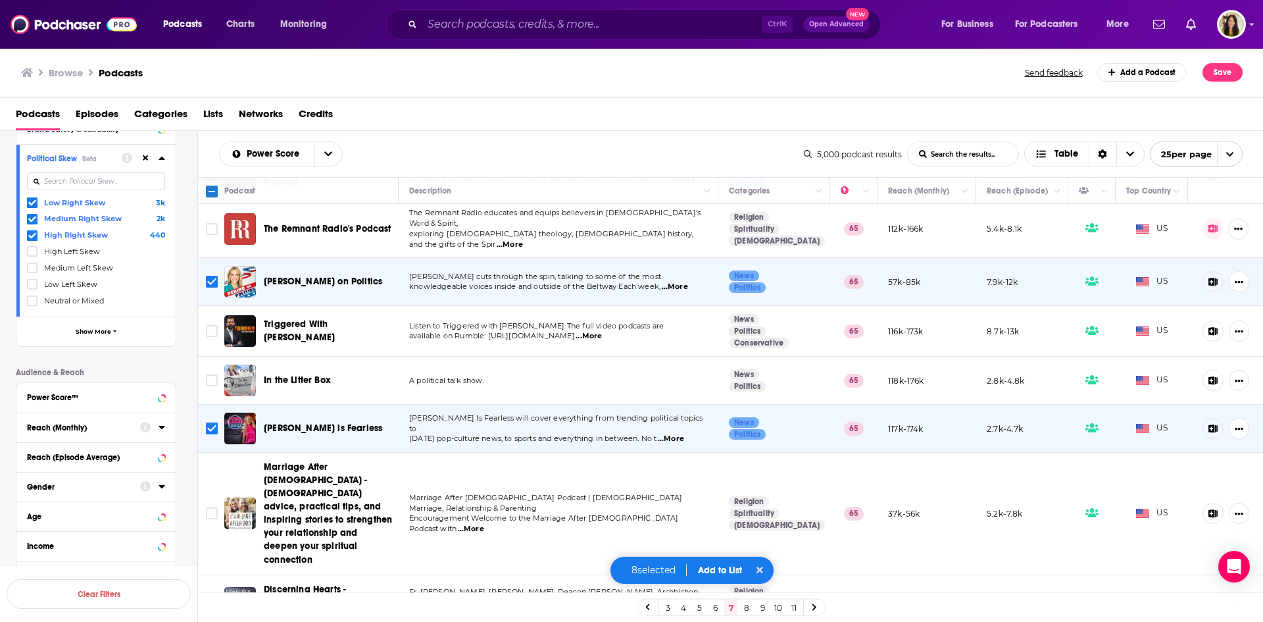
click at [728, 566] on button "Add to List" at bounding box center [720, 570] width 65 height 11
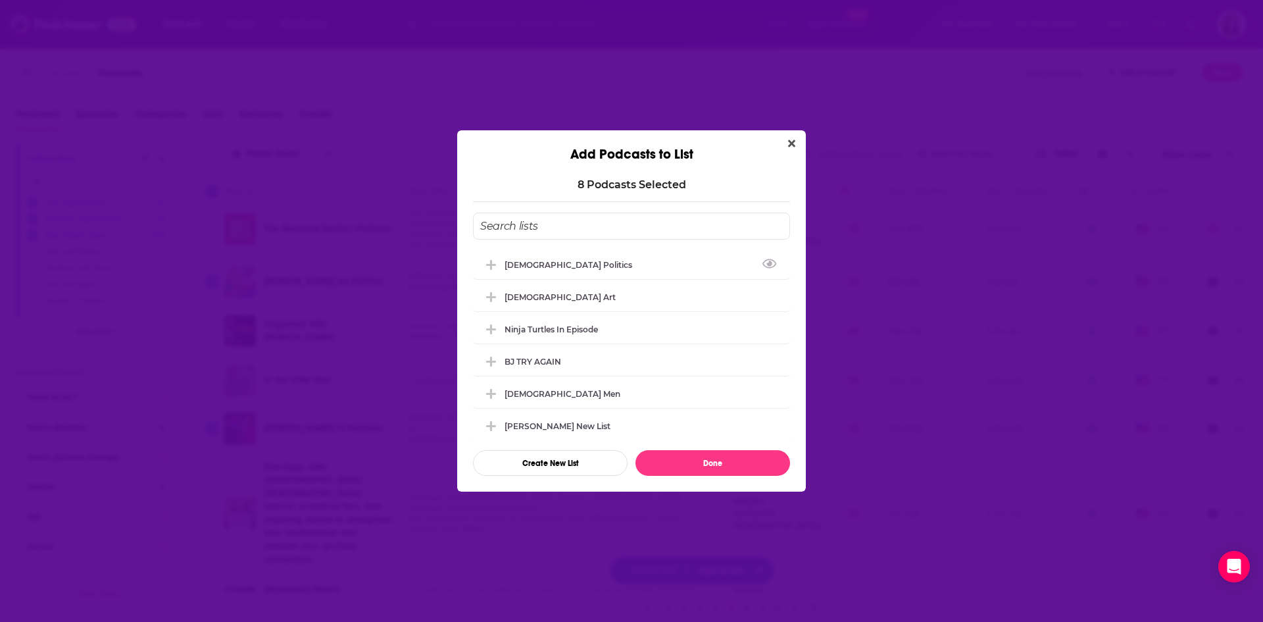
click at [567, 259] on div "[DEMOGRAPHIC_DATA] Politics" at bounding box center [631, 264] width 317 height 29
click at [712, 466] on button "Done" at bounding box center [713, 463] width 155 height 26
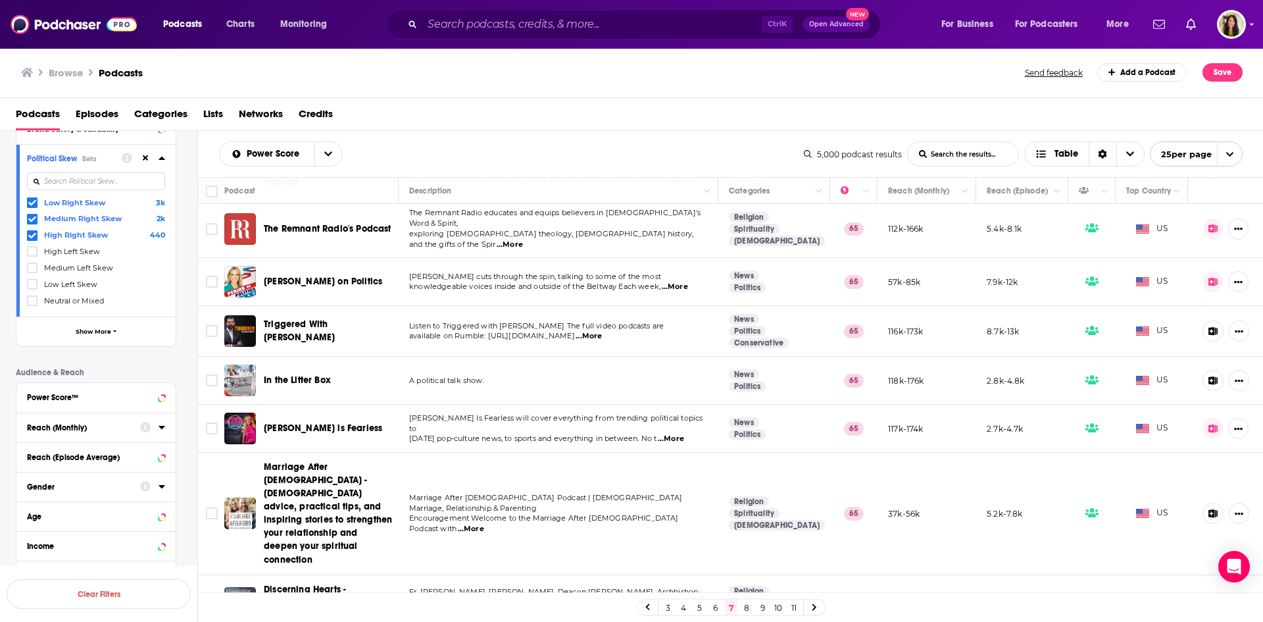
click at [745, 608] on link "8" at bounding box center [746, 607] width 13 height 16
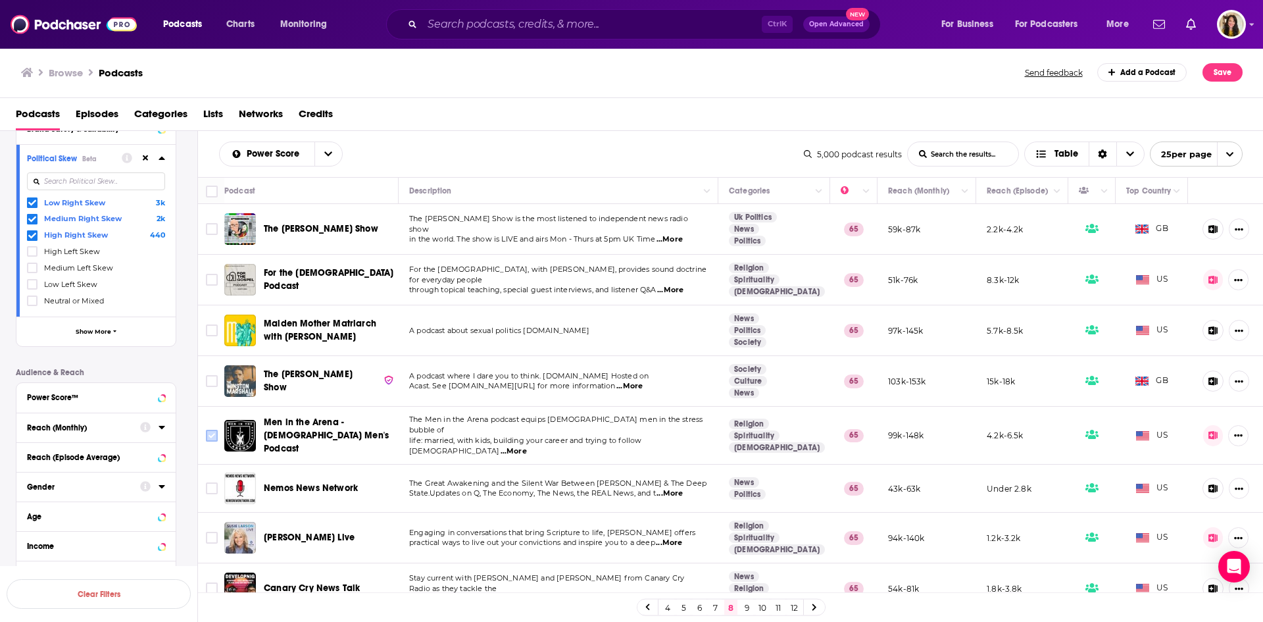
click at [212, 434] on input "Toggle select row" at bounding box center [212, 436] width 12 height 12
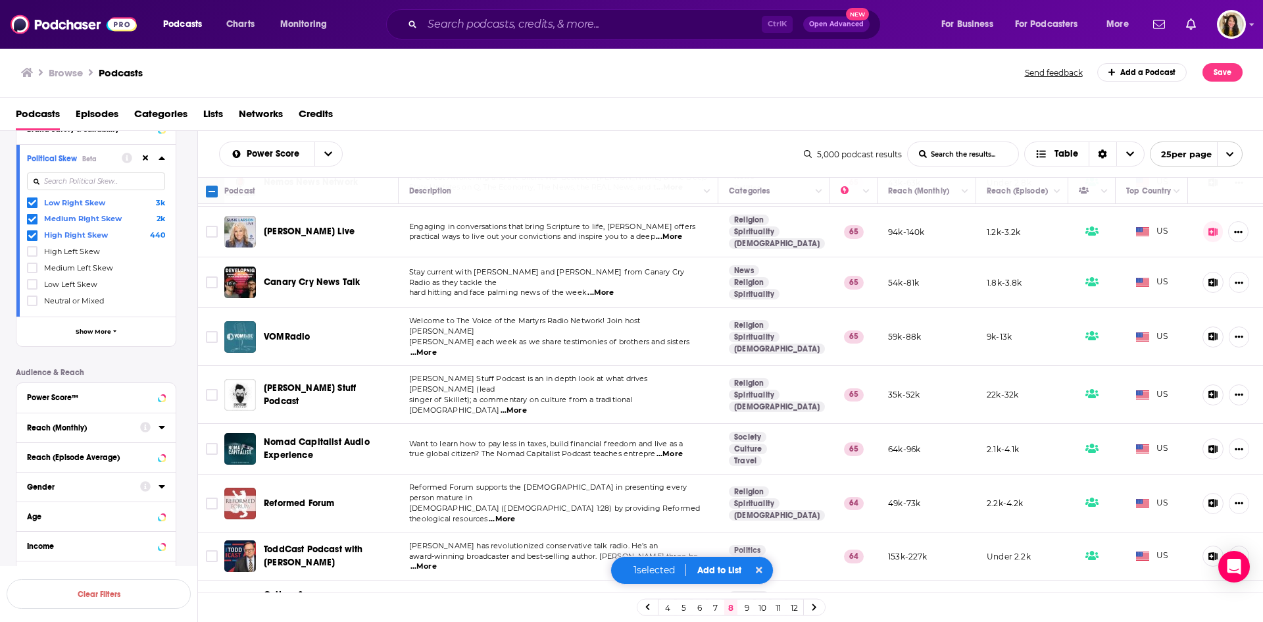
scroll to position [395, 0]
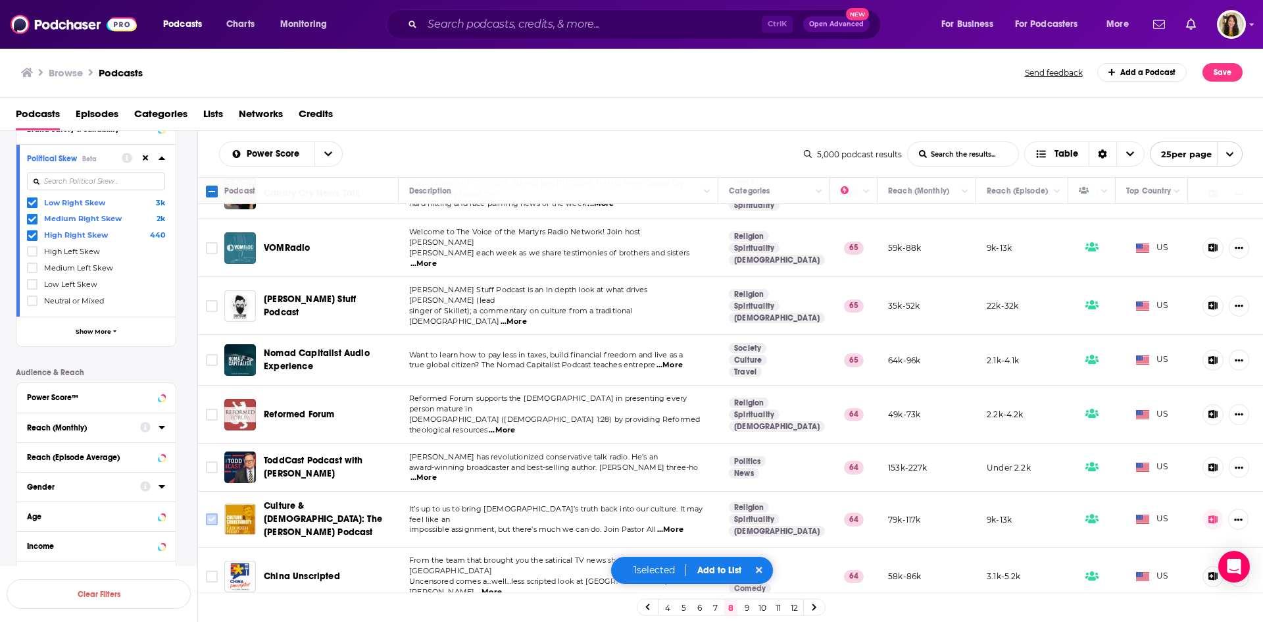
click at [206, 513] on input "Toggle select row" at bounding box center [212, 519] width 12 height 12
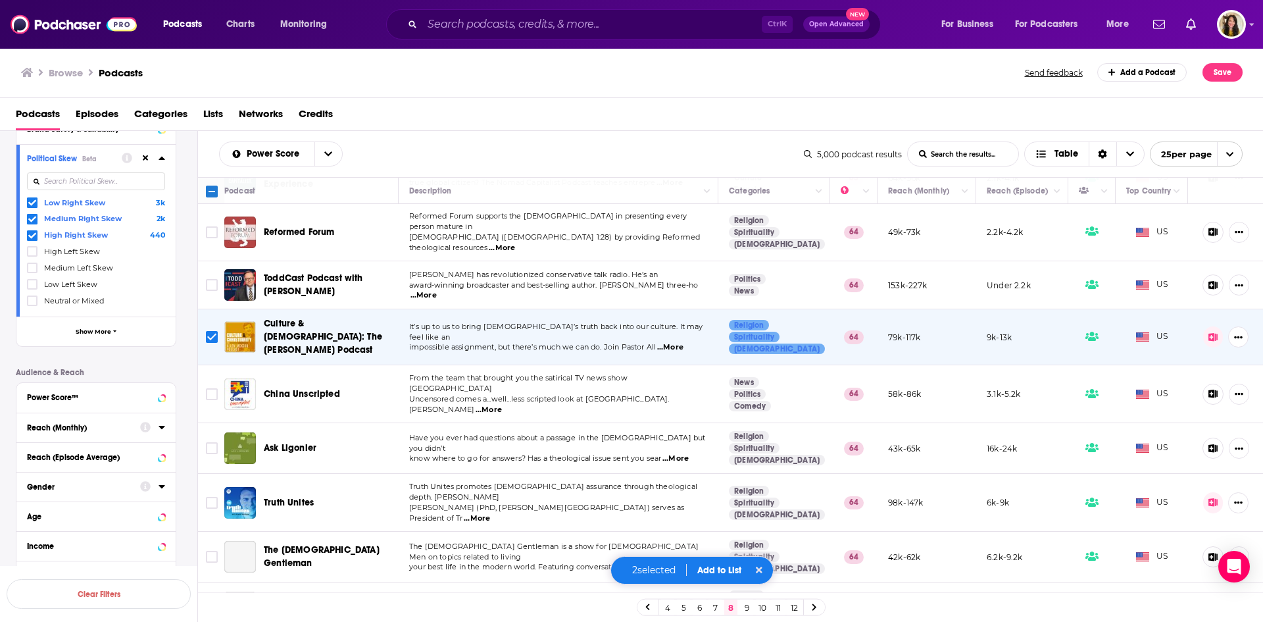
scroll to position [592, 0]
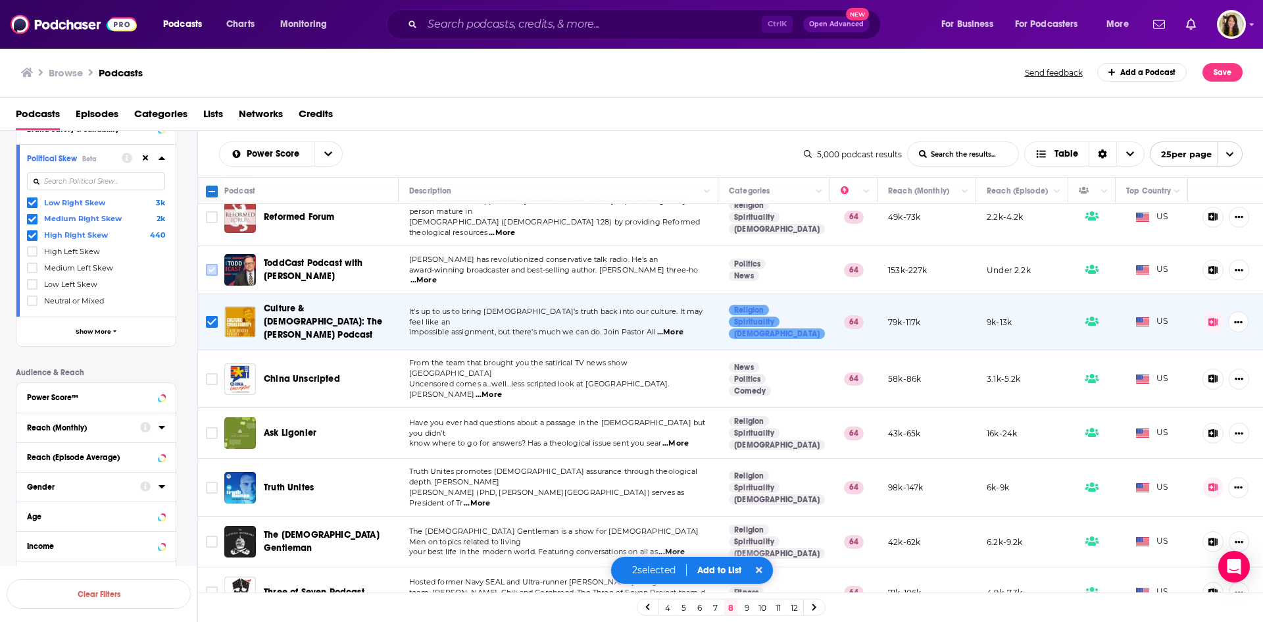
click at [209, 264] on input "Toggle select row" at bounding box center [212, 270] width 12 height 12
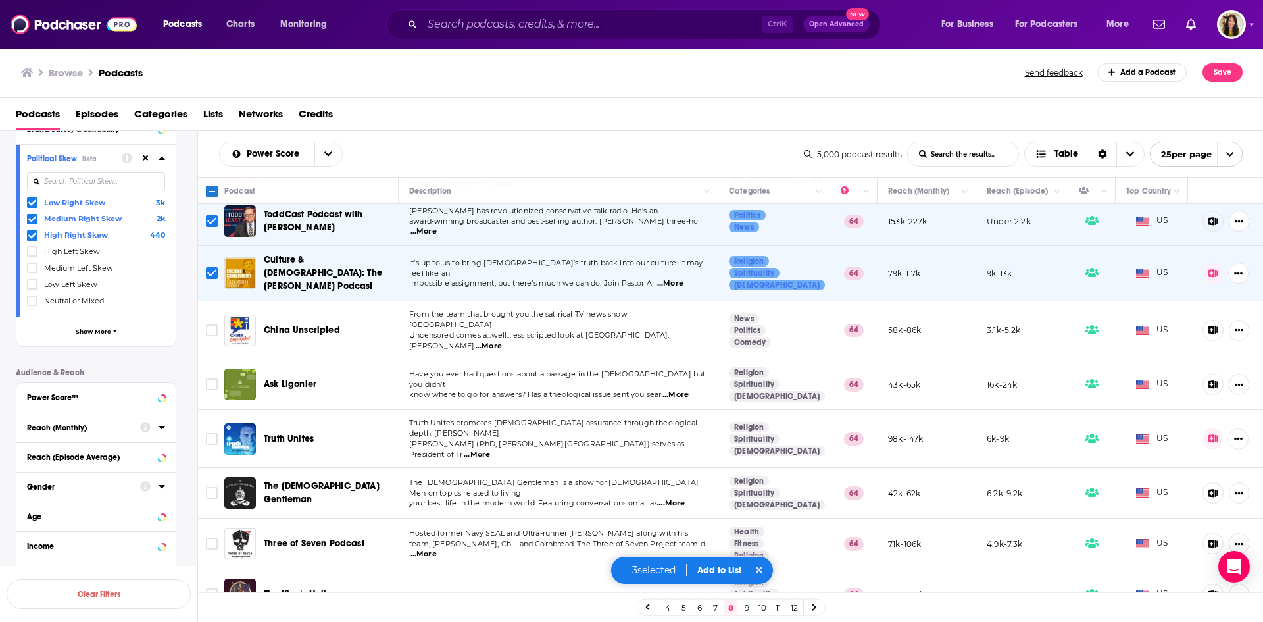
scroll to position [724, 0]
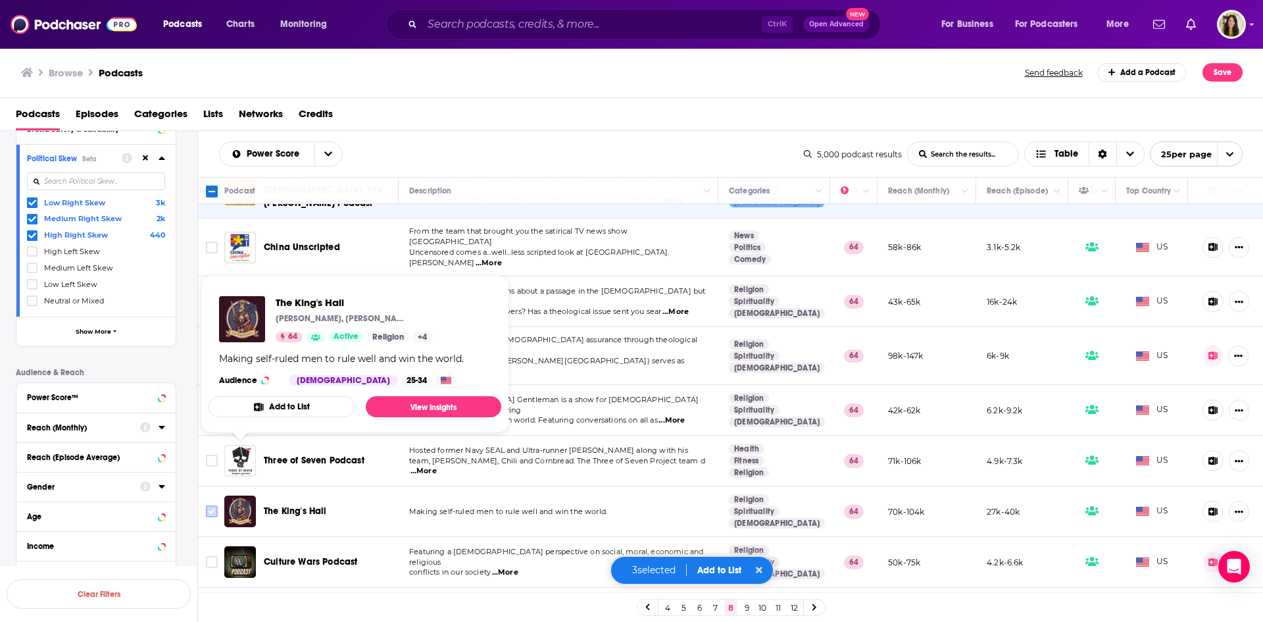
click at [212, 505] on input "Toggle select row" at bounding box center [212, 511] width 12 height 12
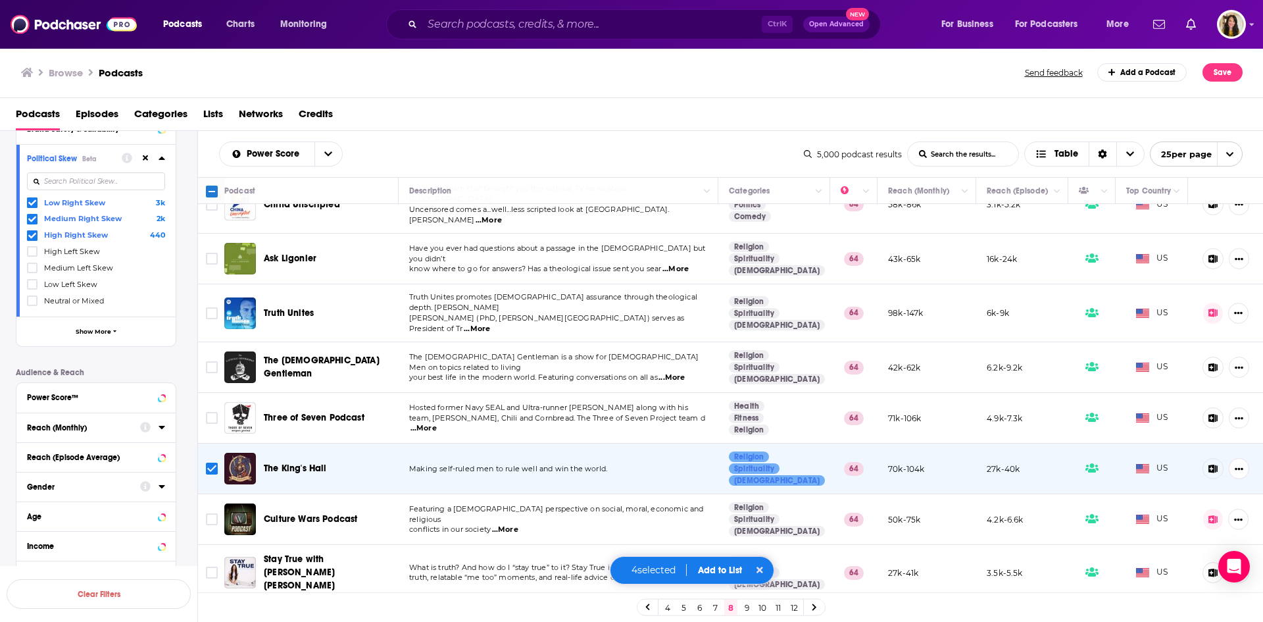
scroll to position [790, 0]
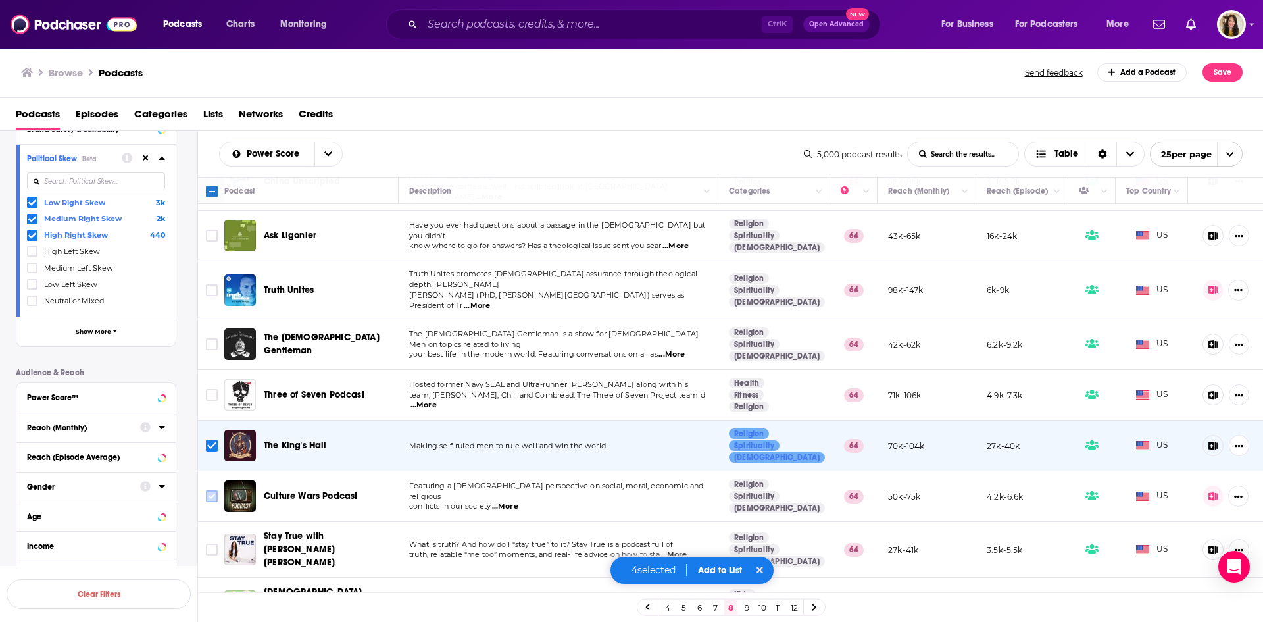
click at [210, 490] on input "Toggle select row" at bounding box center [212, 496] width 12 height 12
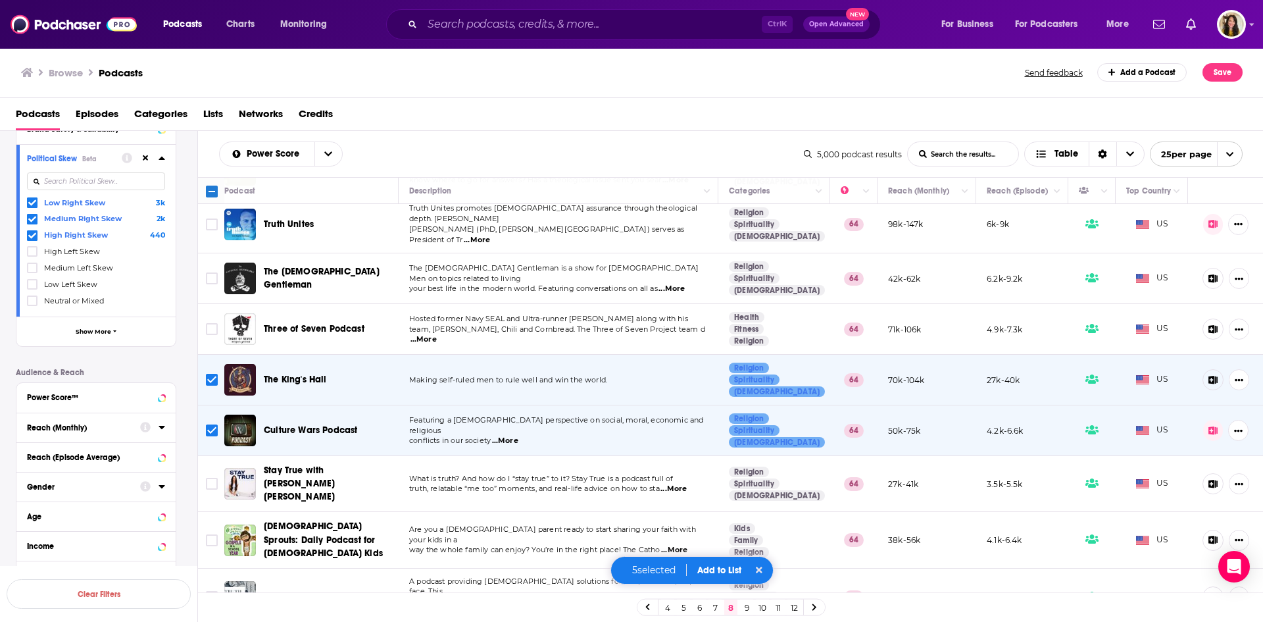
scroll to position [870, 0]
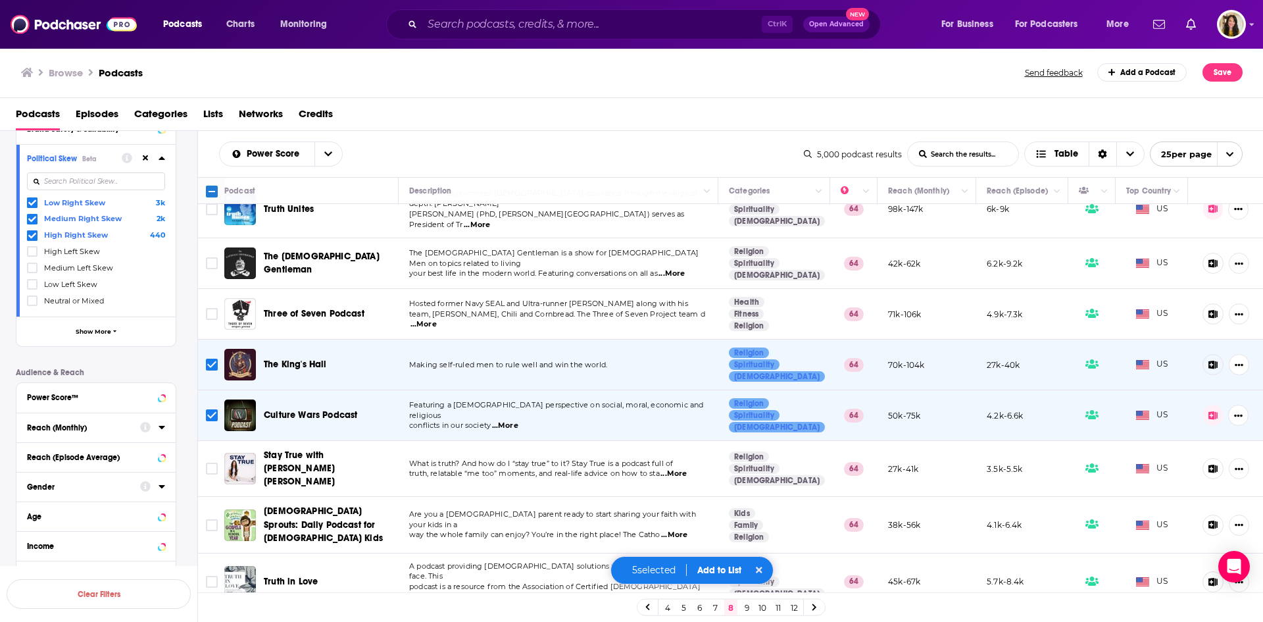
click at [718, 570] on button "Add to List" at bounding box center [719, 570] width 65 height 11
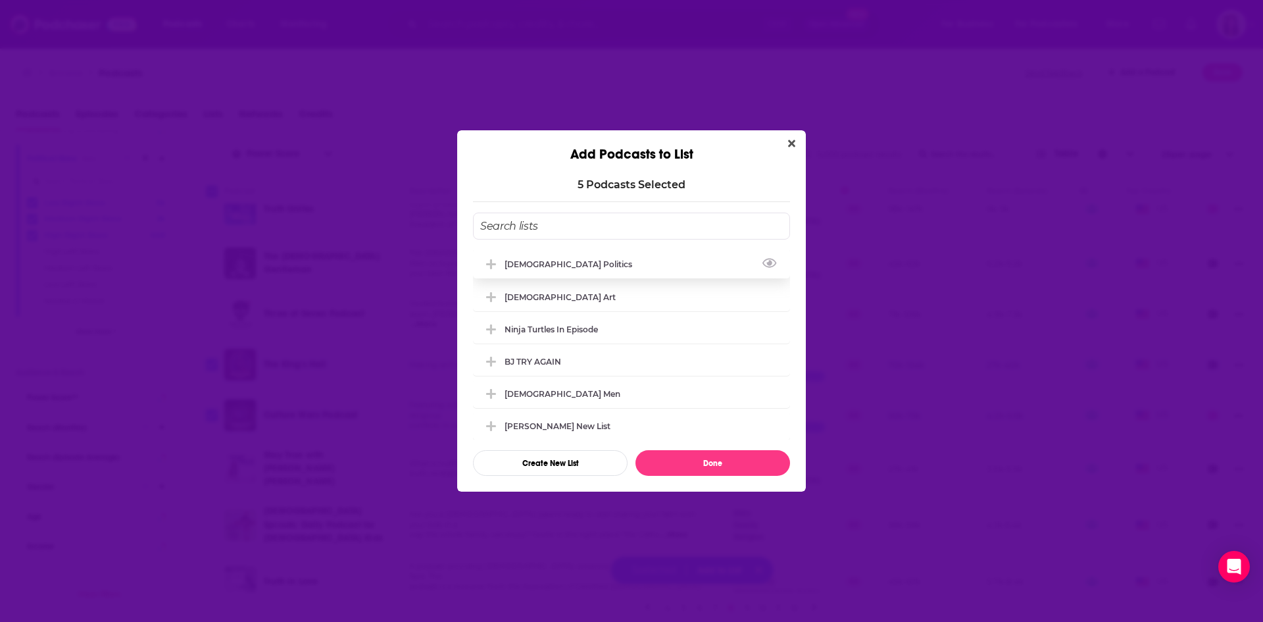
click at [559, 266] on div "[DEMOGRAPHIC_DATA] Politics" at bounding box center [573, 264] width 136 height 10
click at [716, 466] on button "Done" at bounding box center [713, 463] width 155 height 26
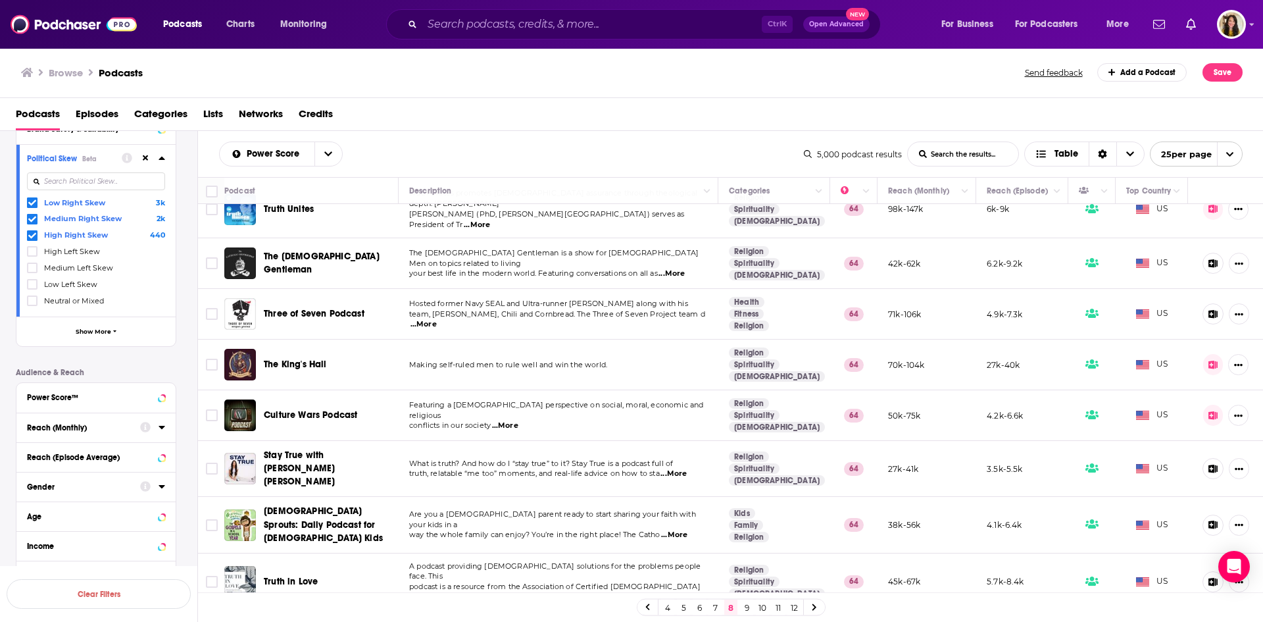
click at [747, 607] on link "9" at bounding box center [746, 607] width 13 height 16
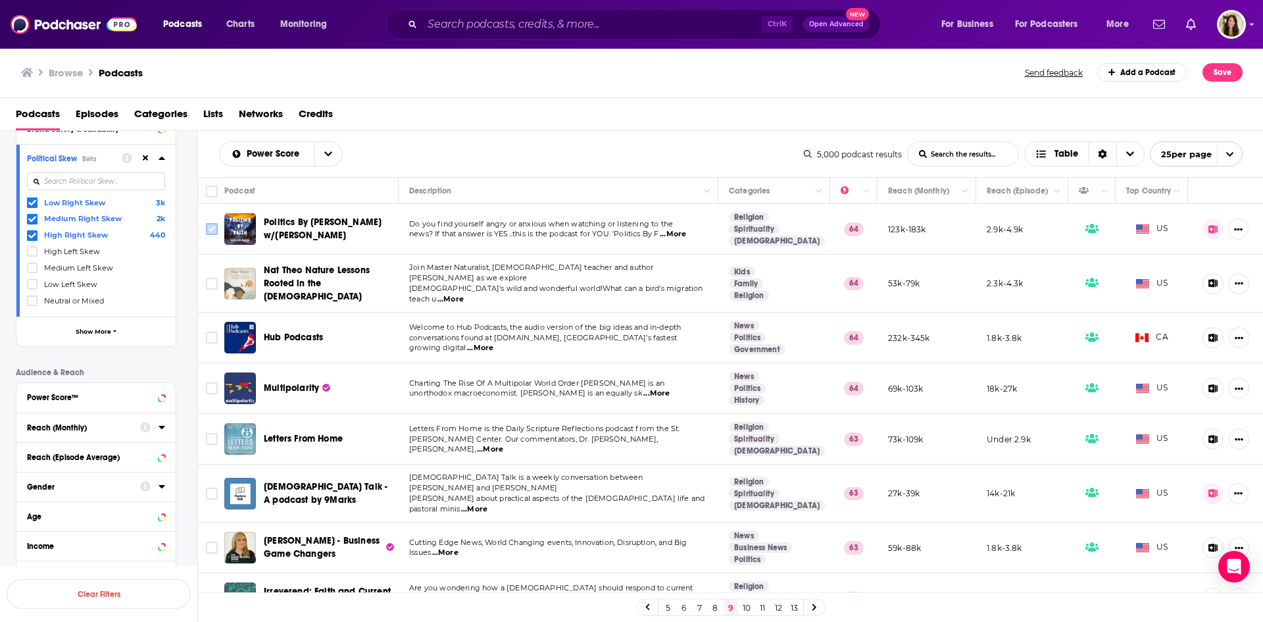
click at [209, 231] on input "Toggle select row" at bounding box center [212, 229] width 12 height 12
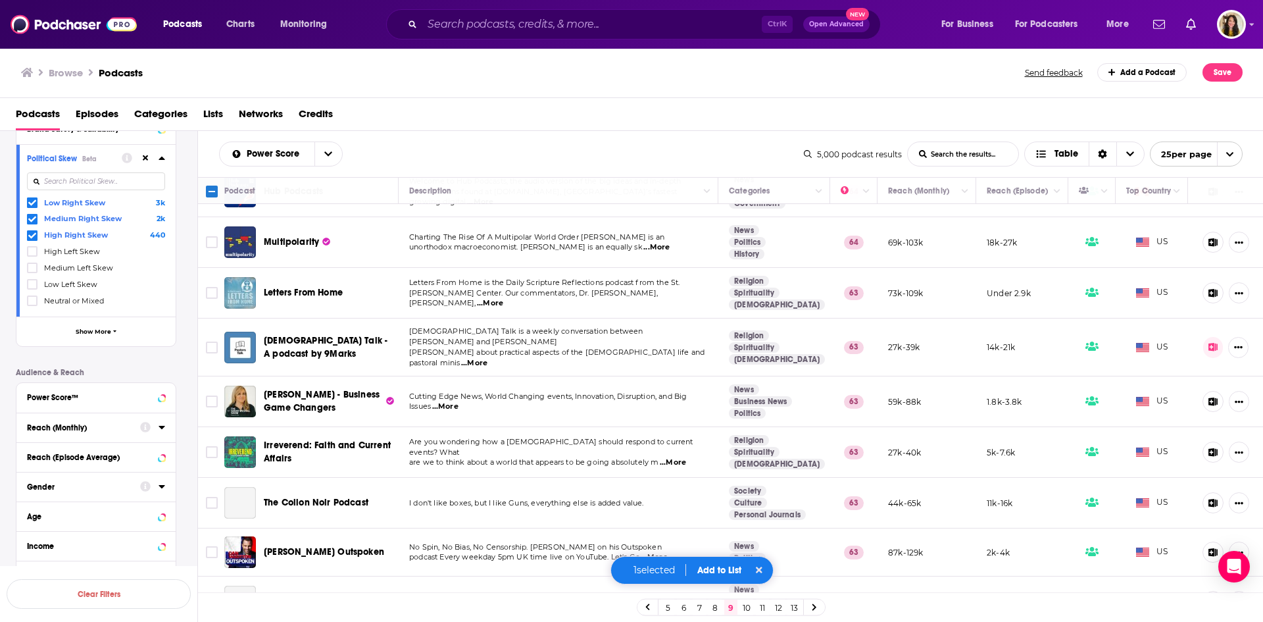
scroll to position [197, 0]
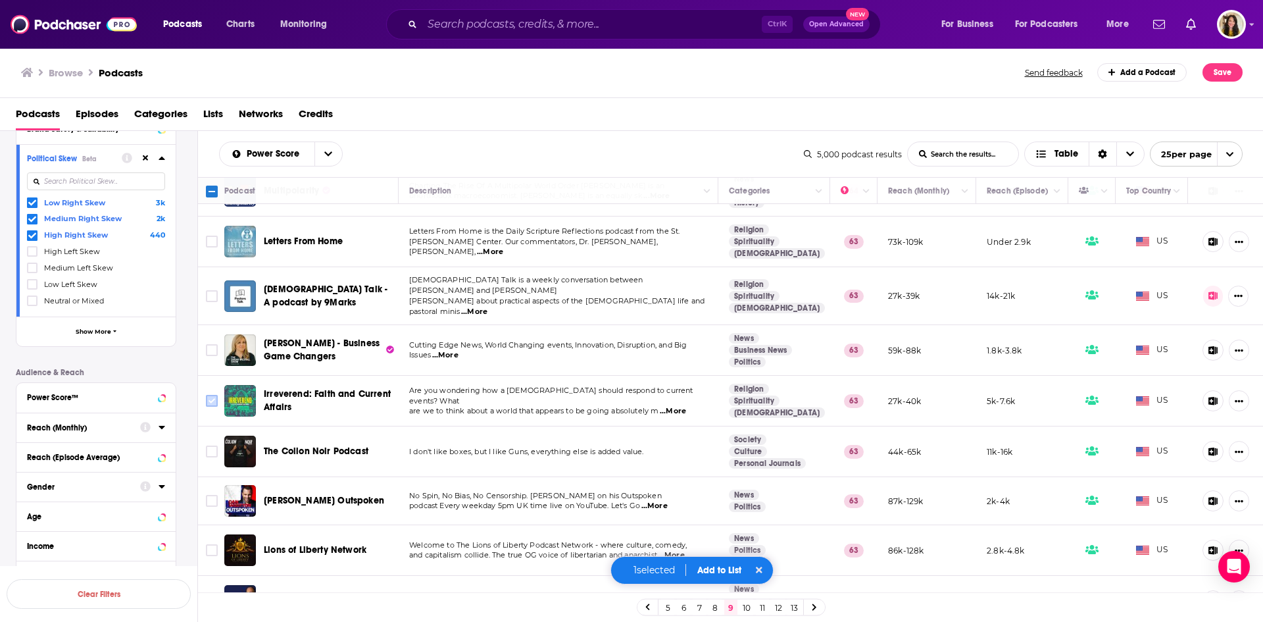
click at [205, 393] on icon "Toggle select row" at bounding box center [212, 401] width 16 height 16
click at [213, 395] on input "Toggle select row" at bounding box center [212, 401] width 12 height 12
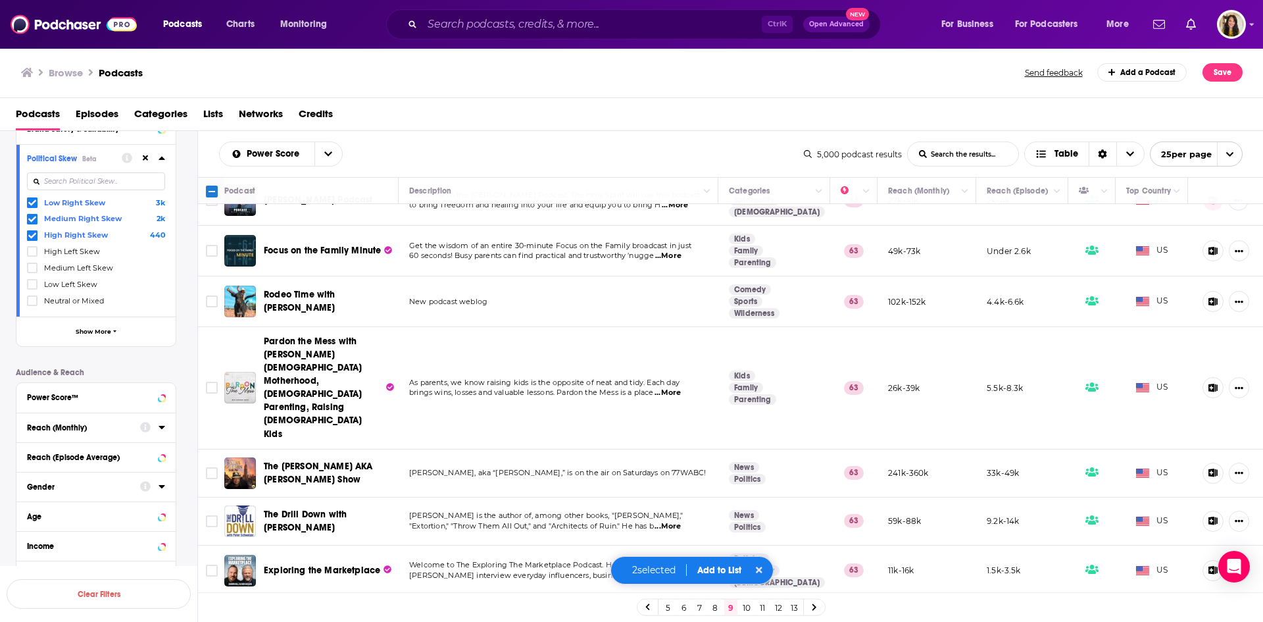
scroll to position [897, 0]
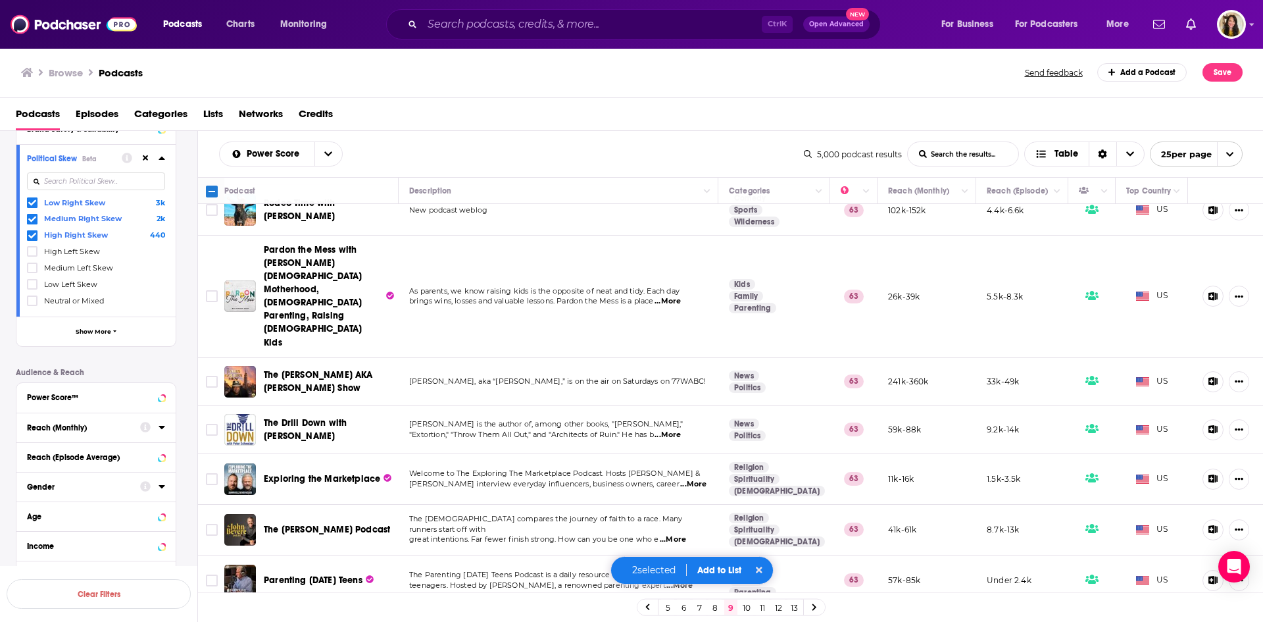
click at [709, 568] on button "Add to List" at bounding box center [719, 570] width 65 height 11
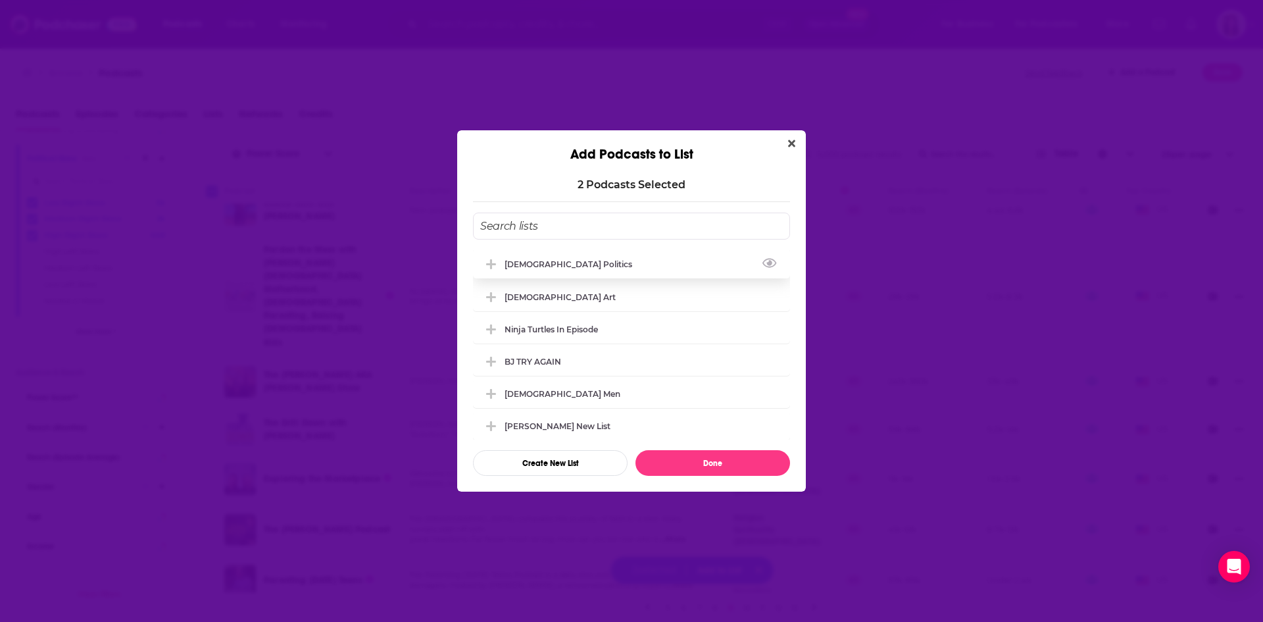
click at [549, 264] on div "[DEMOGRAPHIC_DATA] Politics" at bounding box center [573, 264] width 136 height 10
click at [713, 470] on button "Done" at bounding box center [713, 463] width 155 height 26
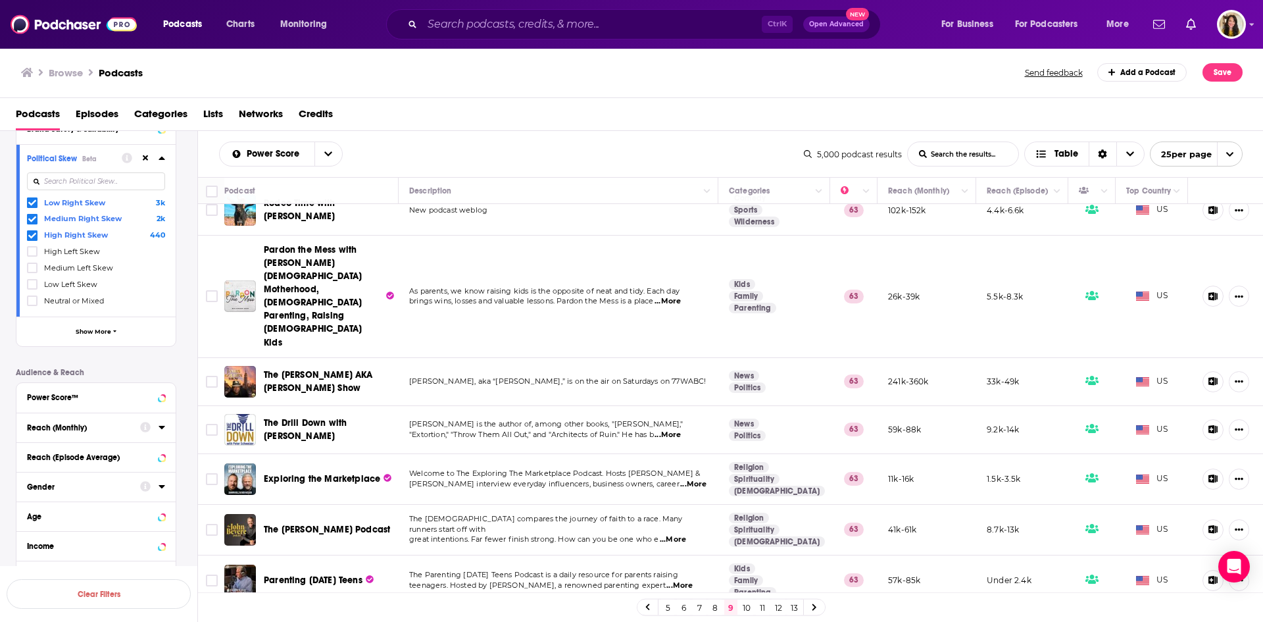
click at [744, 605] on link "10" at bounding box center [746, 607] width 13 height 16
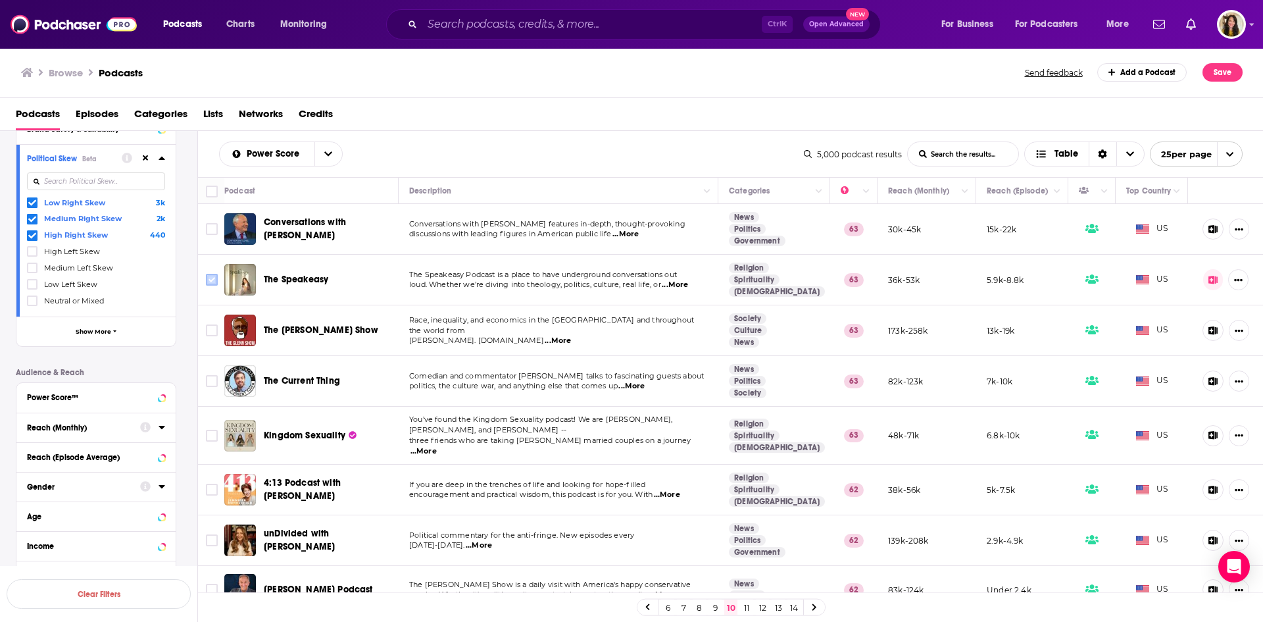
click at [212, 280] on input "Toggle select row" at bounding box center [212, 280] width 12 height 12
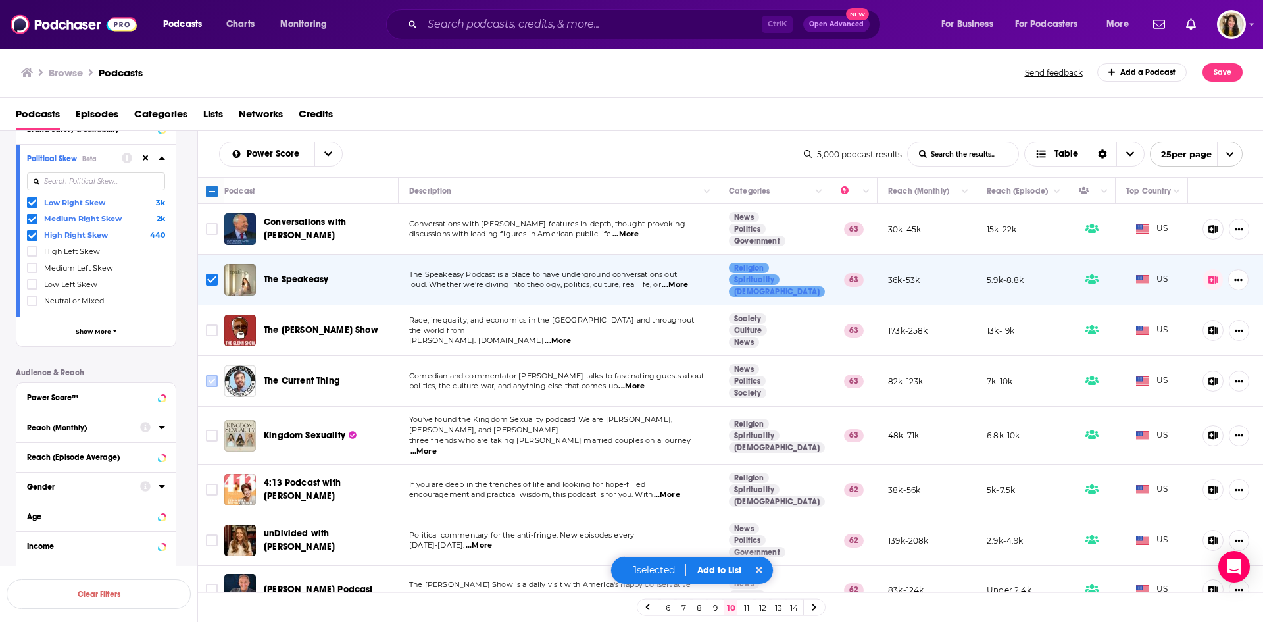
click at [214, 384] on input "Toggle select row" at bounding box center [212, 381] width 12 height 12
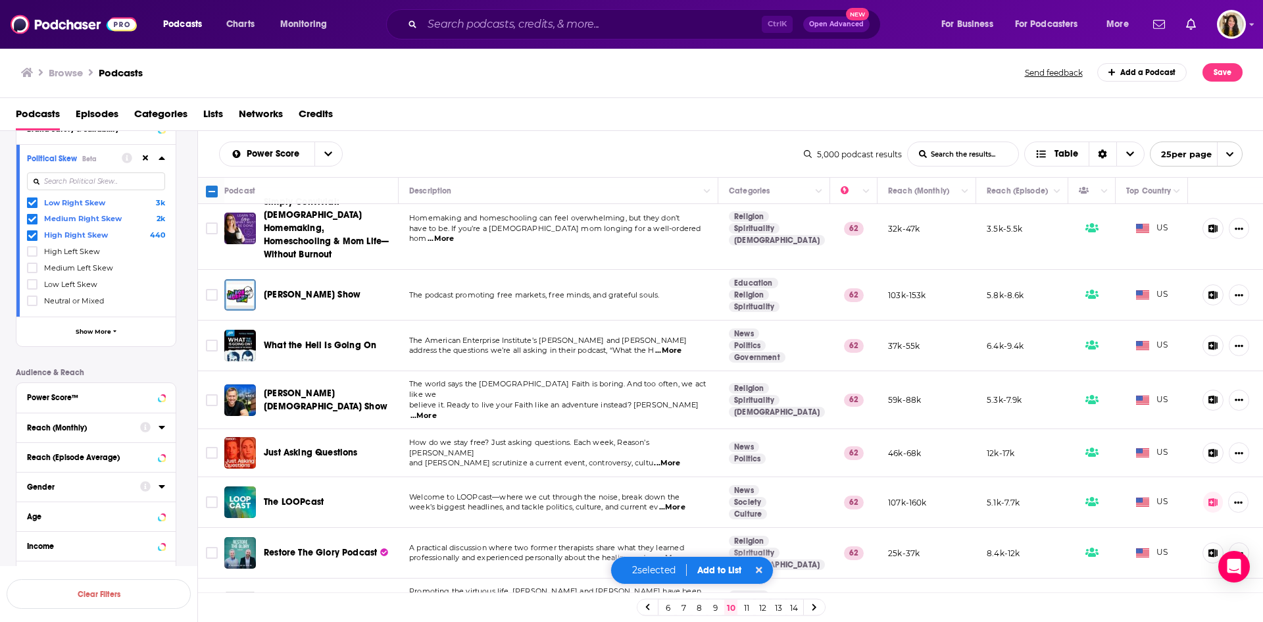
scroll to position [658, 0]
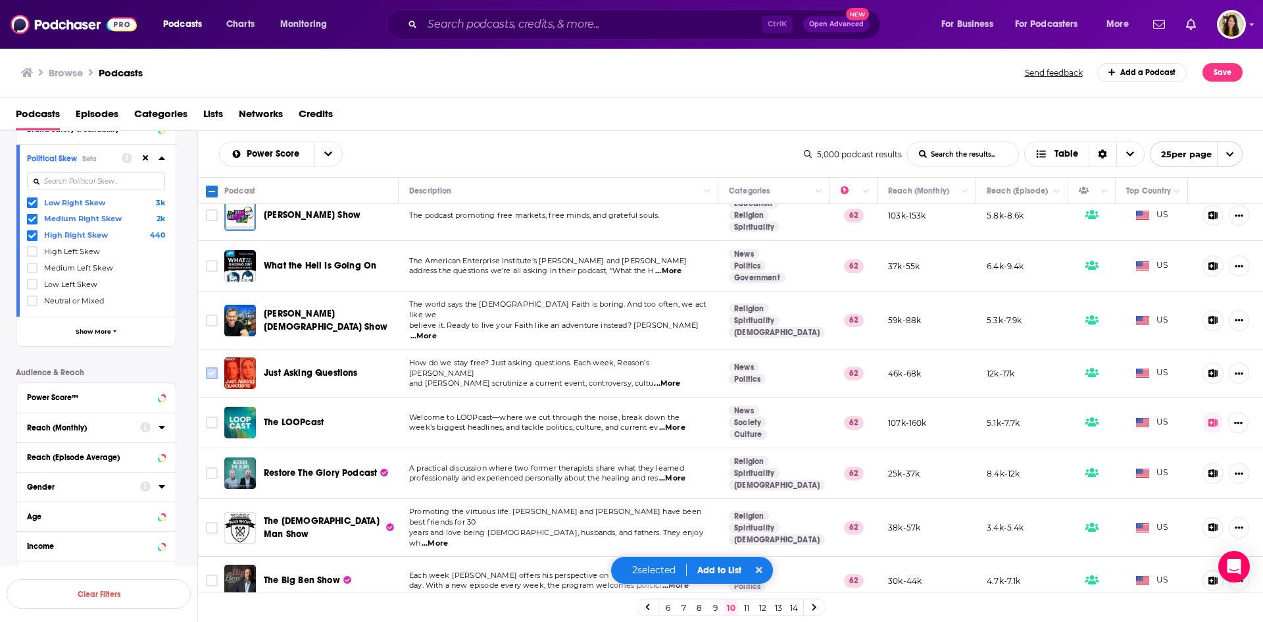
click at [209, 367] on input "Toggle select row" at bounding box center [212, 373] width 12 height 12
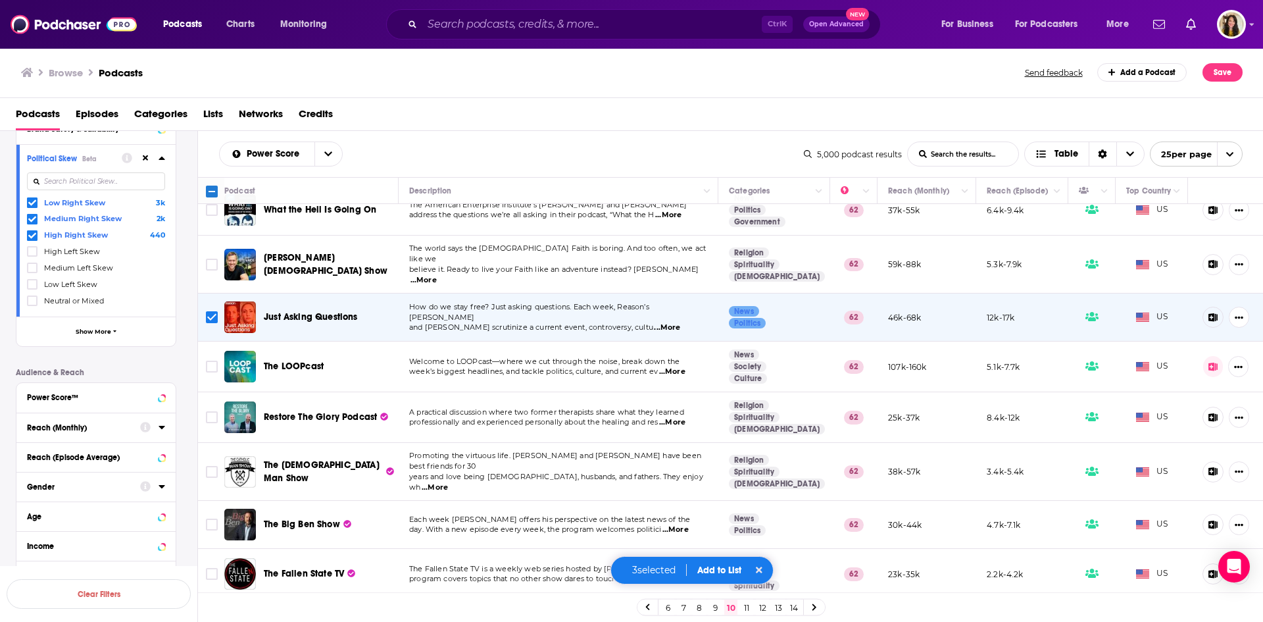
scroll to position [790, 0]
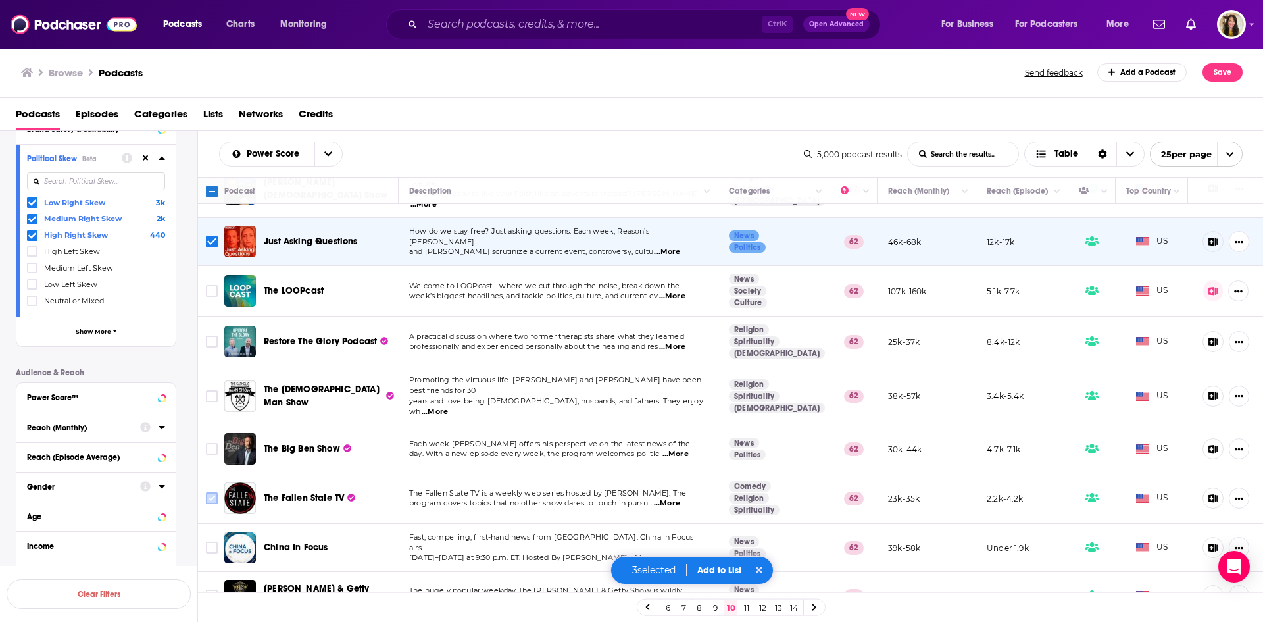
click at [210, 492] on input "Toggle select row" at bounding box center [212, 498] width 12 height 12
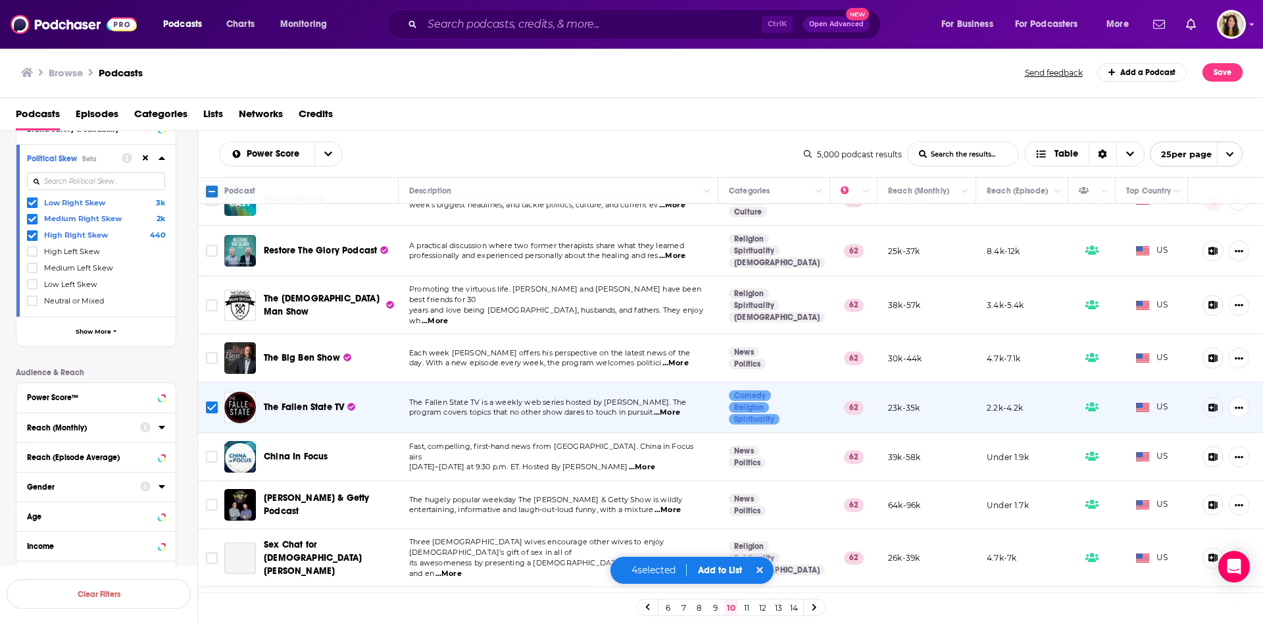
scroll to position [881, 0]
click at [210, 401] on input "Toggle select row" at bounding box center [212, 407] width 12 height 12
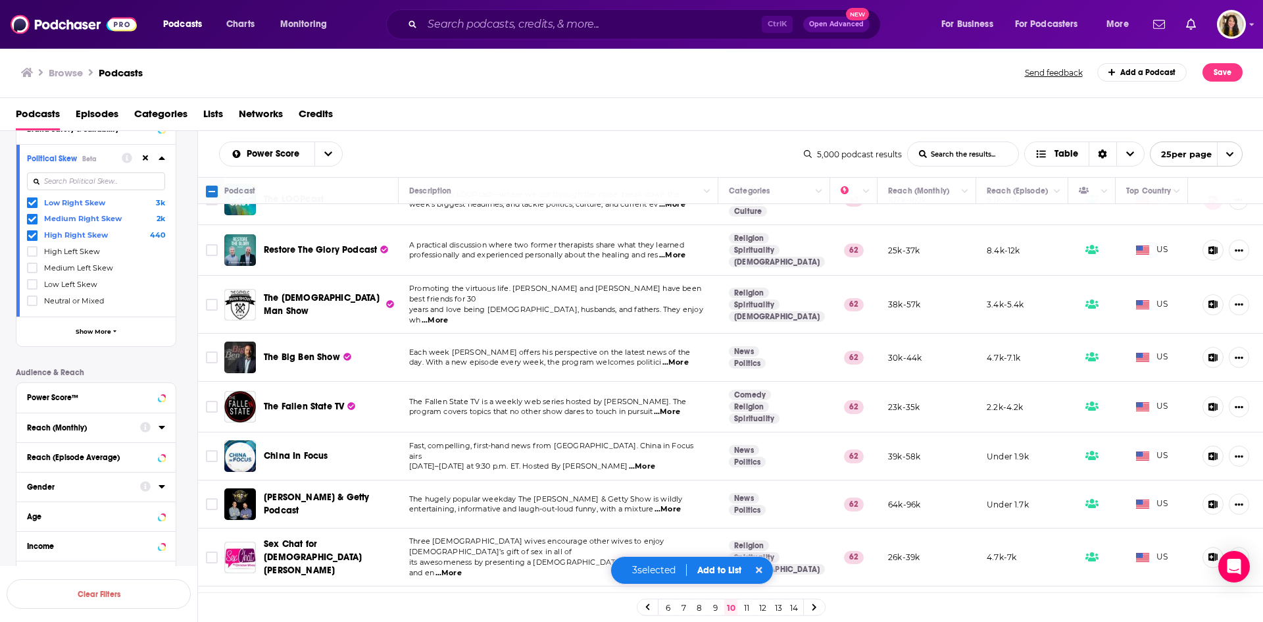
click at [707, 566] on button "Add to List" at bounding box center [719, 570] width 65 height 11
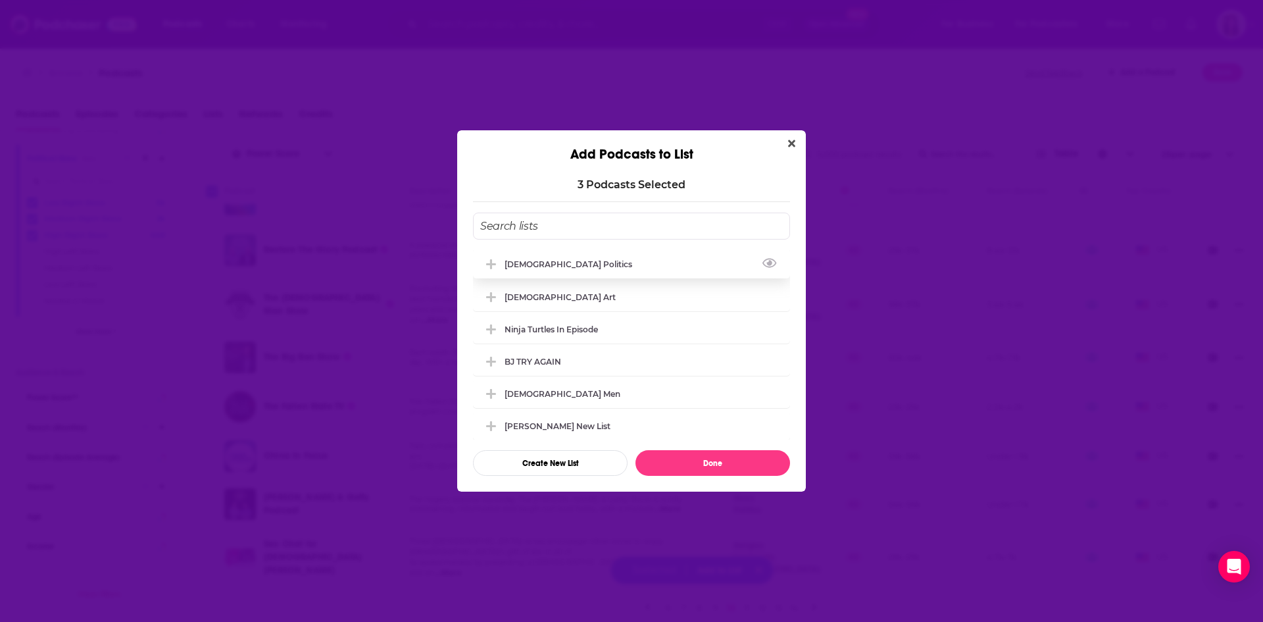
click at [540, 267] on div "[DEMOGRAPHIC_DATA] Politics" at bounding box center [573, 264] width 136 height 10
click at [704, 457] on button "Done" at bounding box center [713, 463] width 155 height 26
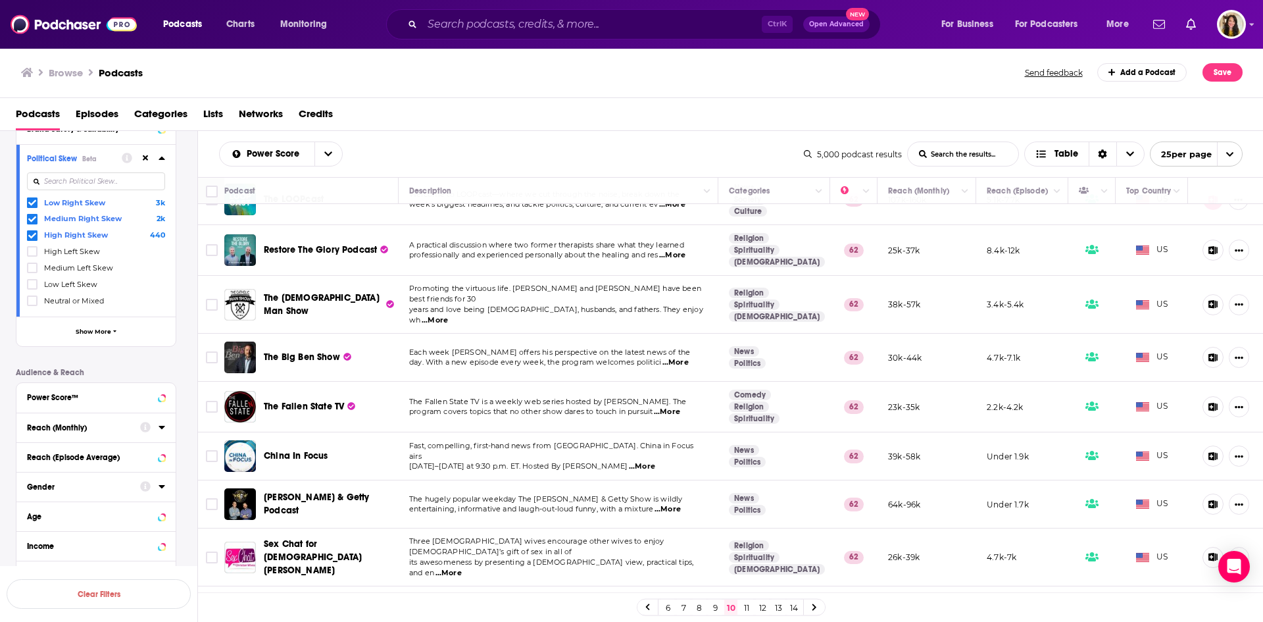
click at [744, 611] on link "11" at bounding box center [746, 607] width 13 height 16
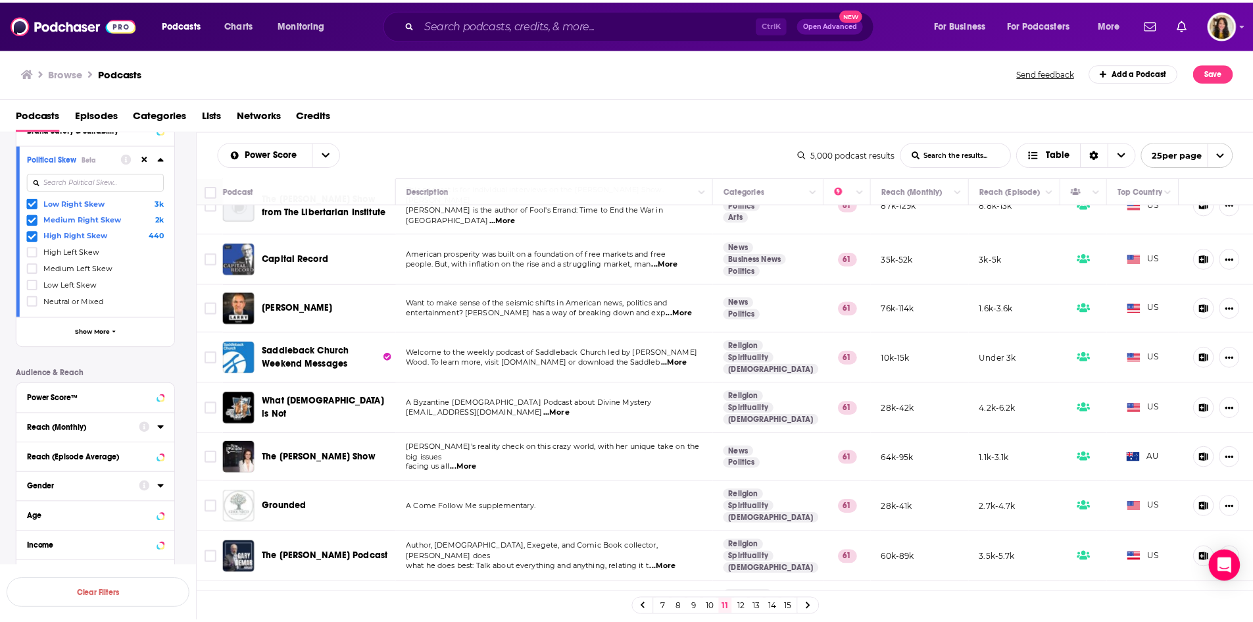
scroll to position [790, 0]
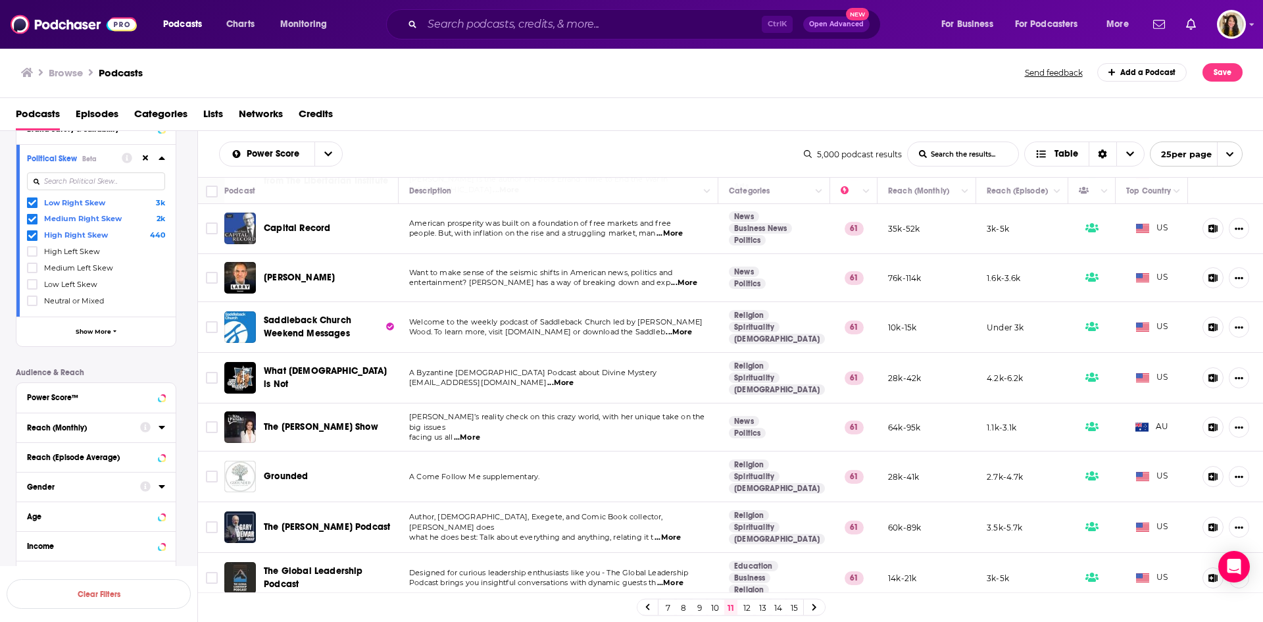
drag, startPoint x: 667, startPoint y: 492, endPoint x: 336, endPoint y: 491, distance: 331.6
click at [336, 521] on span "The Gary DeMar Podcast" at bounding box center [327, 526] width 126 height 11
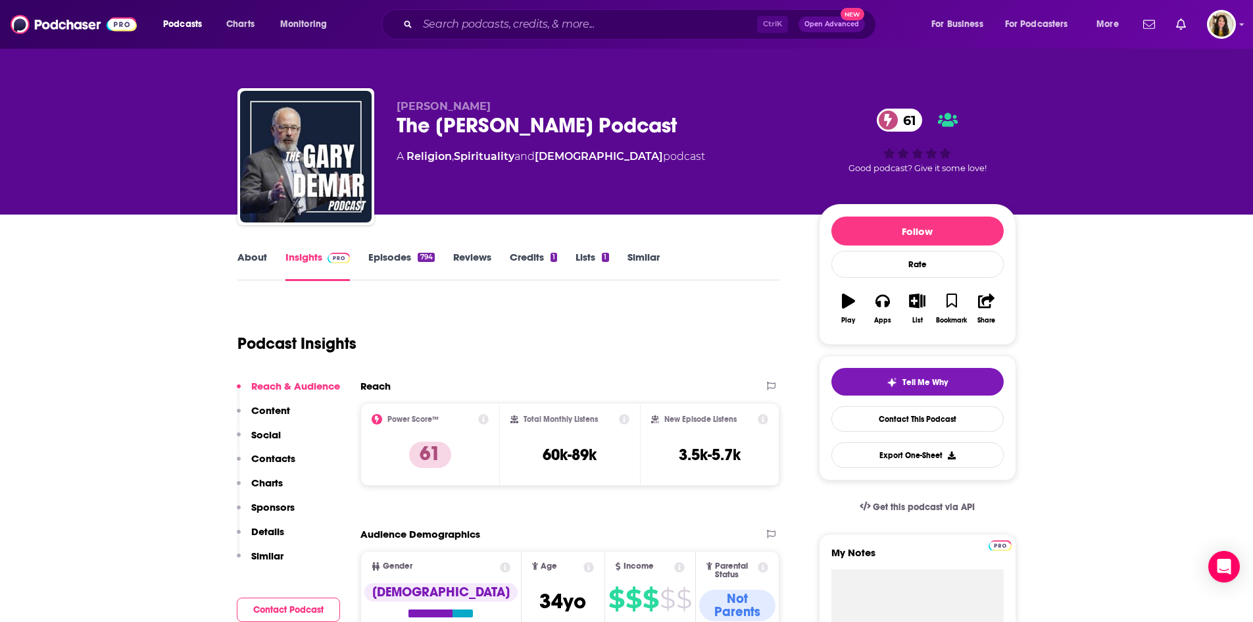
click at [250, 255] on link "About" at bounding box center [253, 266] width 30 height 30
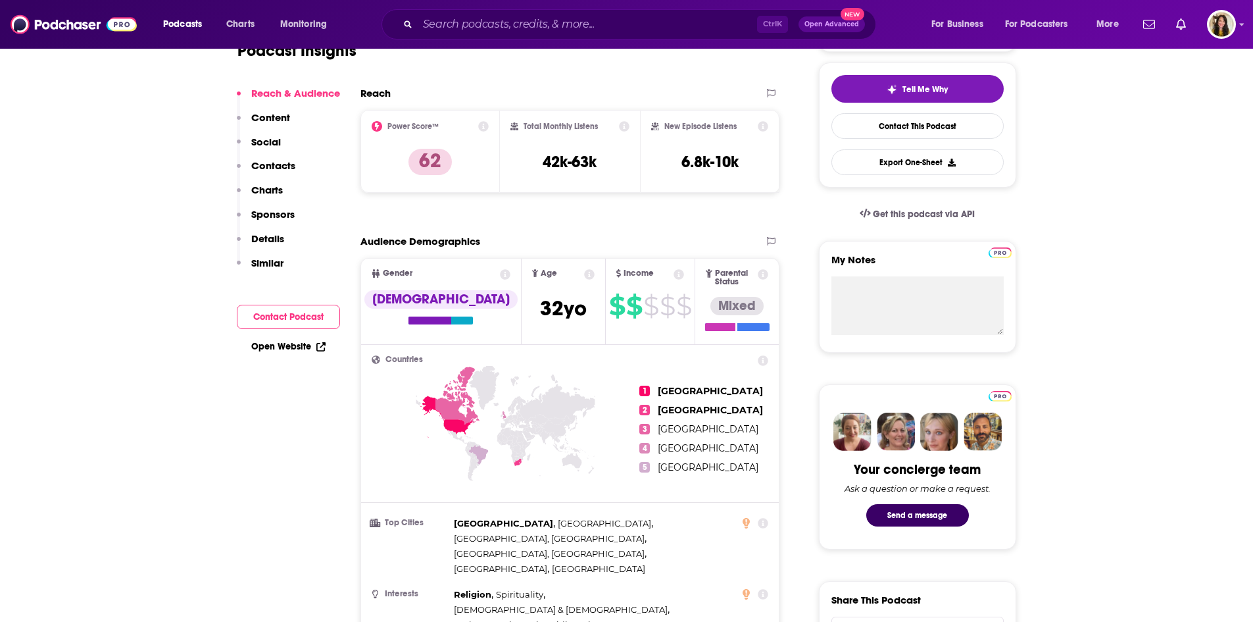
scroll to position [66, 0]
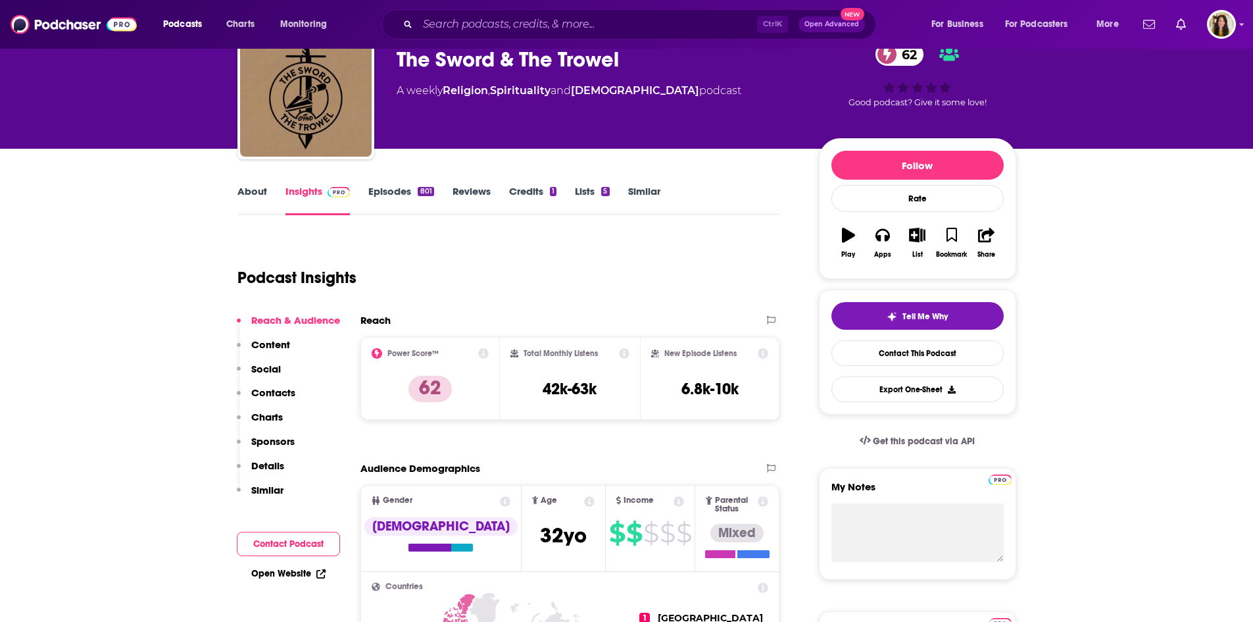
click at [248, 192] on link "About" at bounding box center [253, 200] width 30 height 30
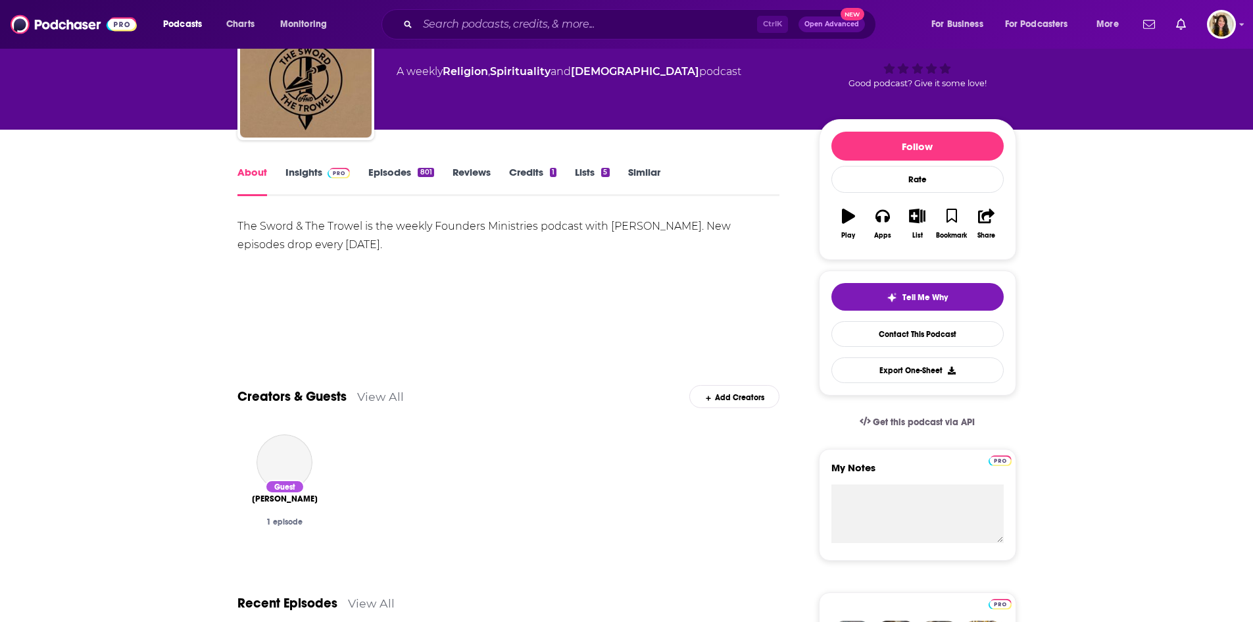
scroll to position [263, 0]
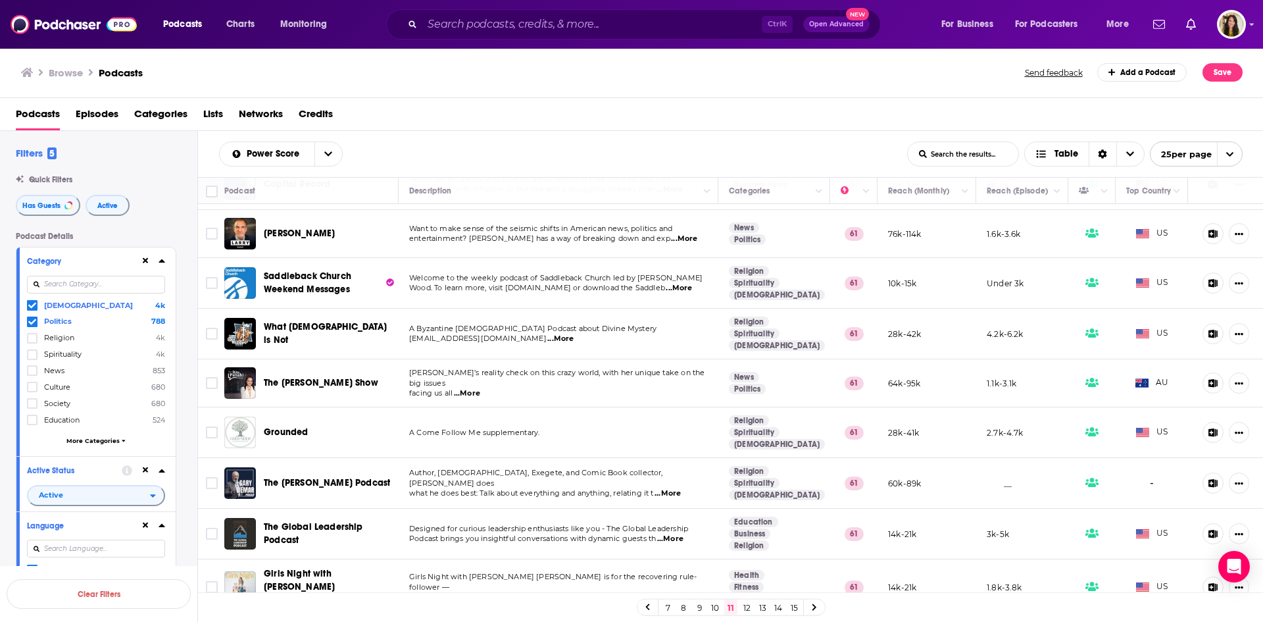
scroll to position [860, 0]
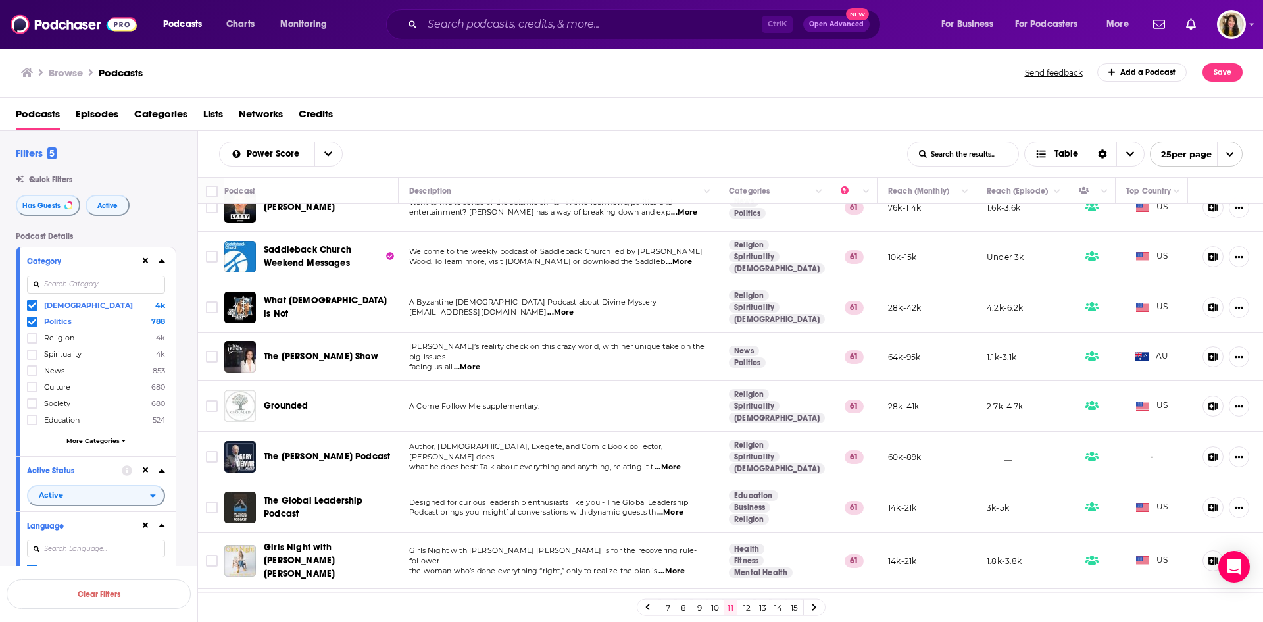
click at [667, 462] on span "...More" at bounding box center [668, 467] width 26 height 11
click at [601, 507] on span "Podcast brings you insightful conversations with dynamic guests th" at bounding box center [532, 511] width 247 height 9
click at [672, 507] on span "...More" at bounding box center [670, 512] width 26 height 11
click at [212, 607] on input "Toggle select row" at bounding box center [212, 613] width 12 height 12
click at [717, 567] on button "Add to List" at bounding box center [719, 570] width 65 height 11
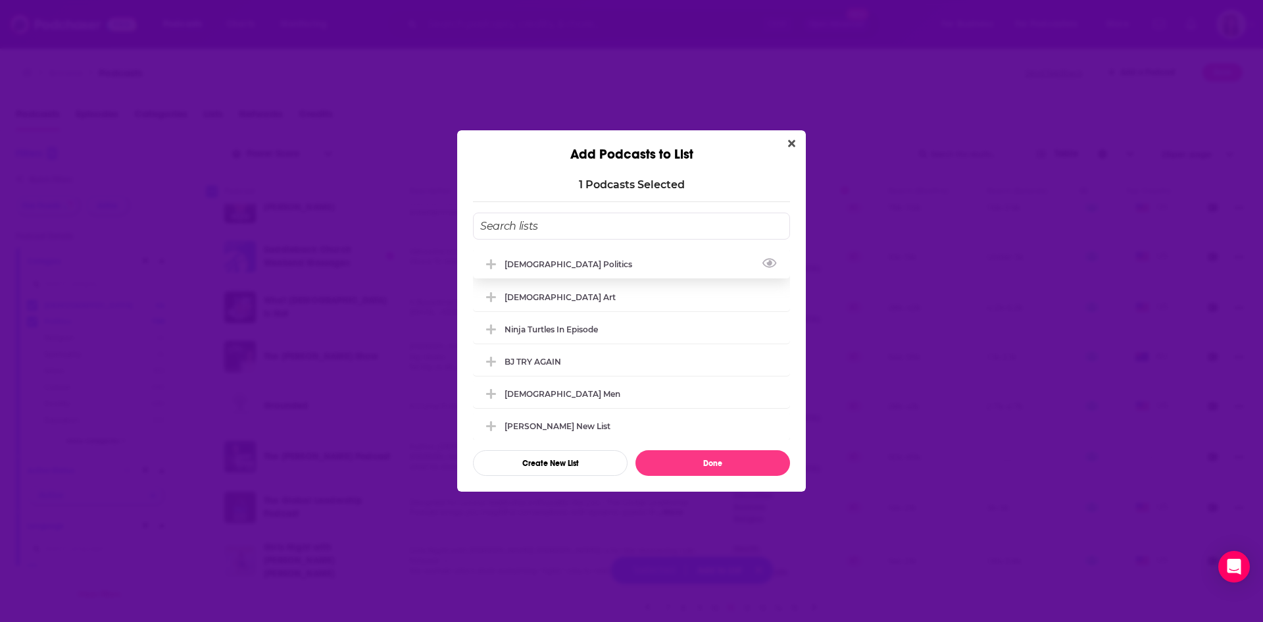
click at [556, 266] on div "[DEMOGRAPHIC_DATA] Politics" at bounding box center [573, 264] width 136 height 10
click at [722, 462] on button "Done" at bounding box center [713, 463] width 155 height 26
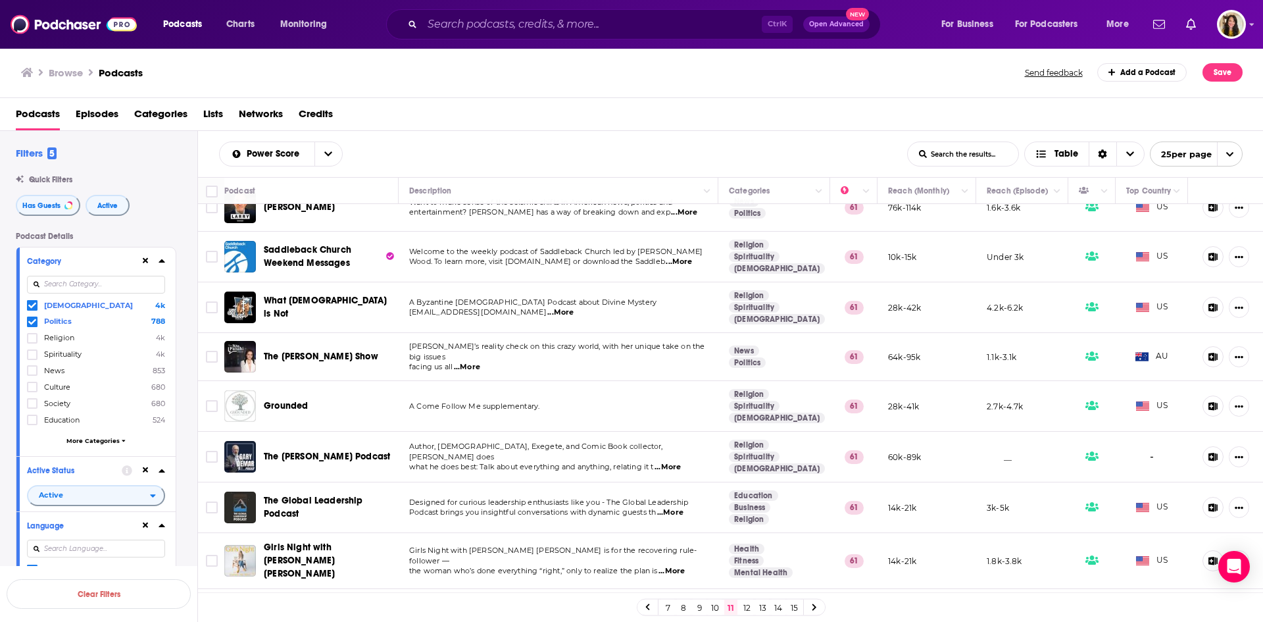
click at [746, 607] on link "12" at bounding box center [746, 607] width 13 height 16
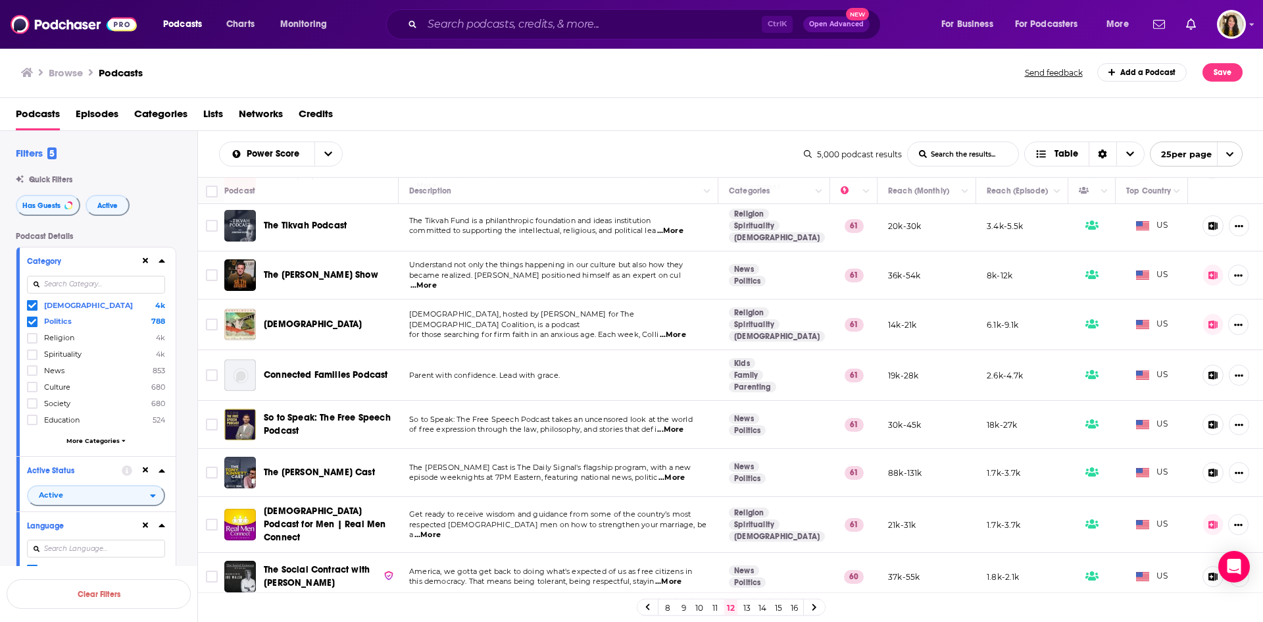
scroll to position [395, 0]
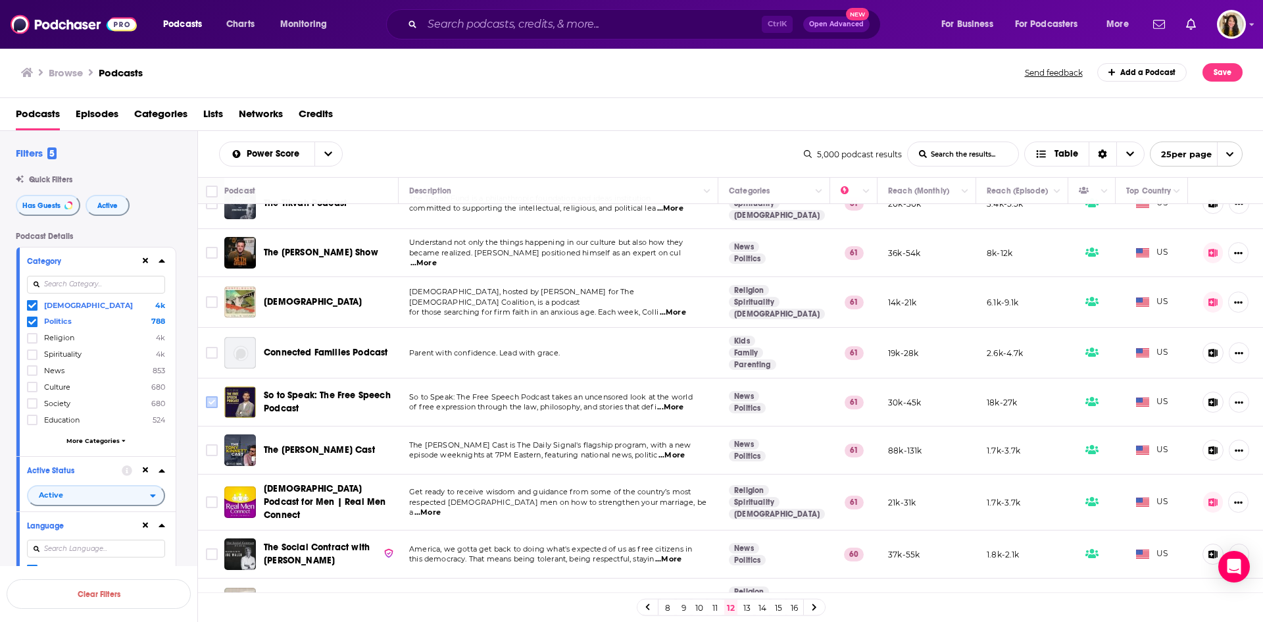
click at [211, 396] on input "Toggle select row" at bounding box center [212, 402] width 12 height 12
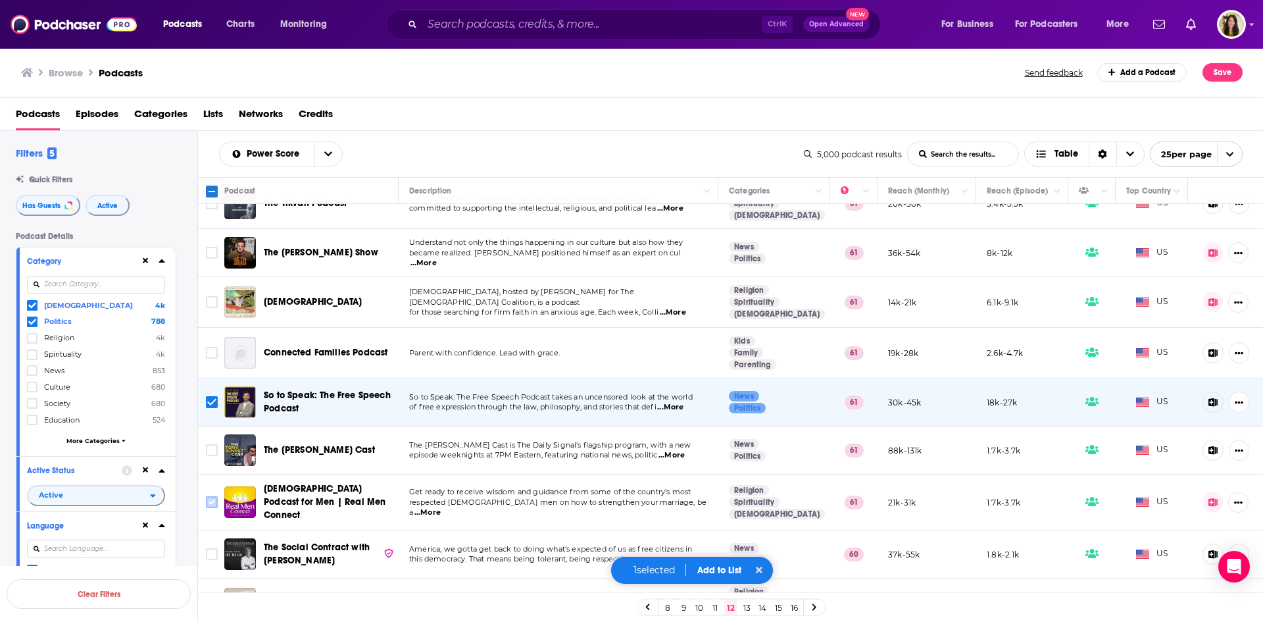
click at [207, 496] on input "Toggle select row" at bounding box center [212, 502] width 12 height 12
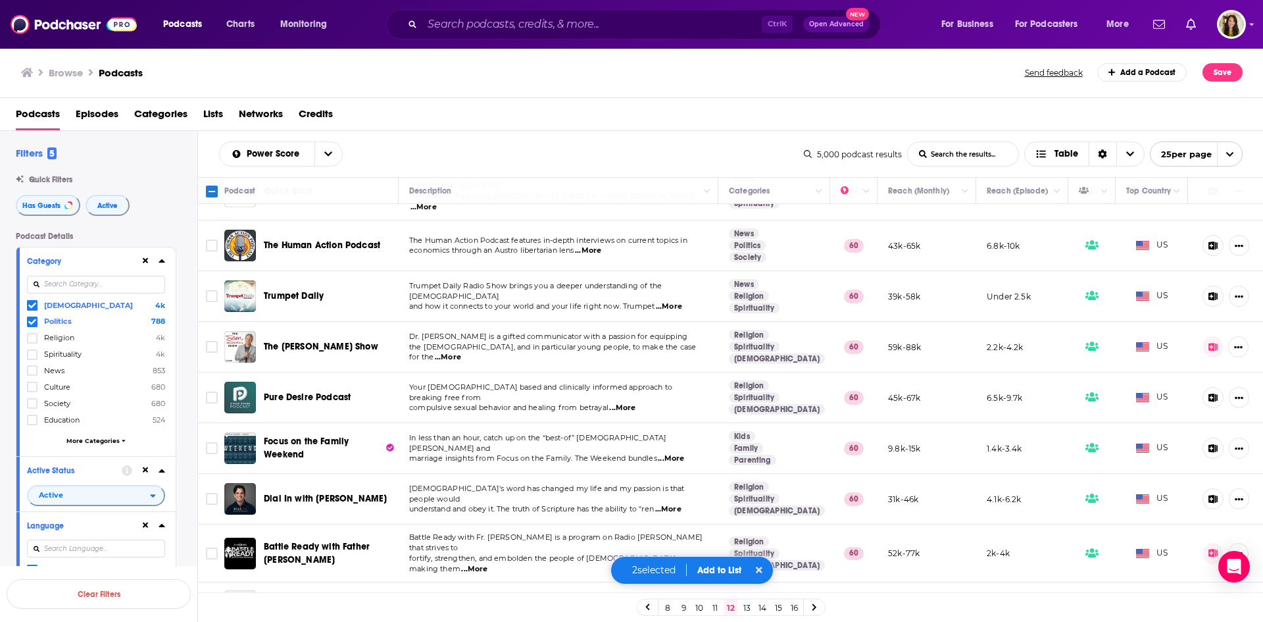
scroll to position [863, 0]
click at [723, 570] on button "Add to List" at bounding box center [719, 570] width 65 height 11
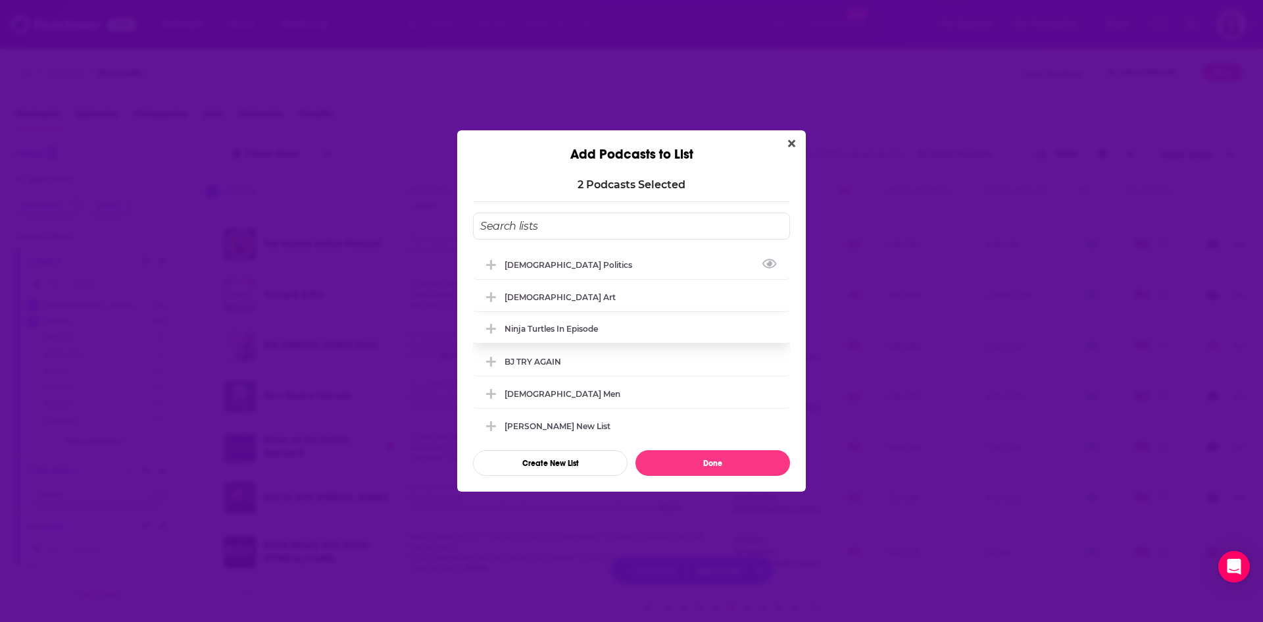
drag, startPoint x: 600, startPoint y: 263, endPoint x: 634, endPoint y: 337, distance: 81.6
click at [600, 263] on div "[DEMOGRAPHIC_DATA] Politics" at bounding box center [631, 264] width 317 height 29
click at [722, 461] on button "Done" at bounding box center [713, 463] width 155 height 26
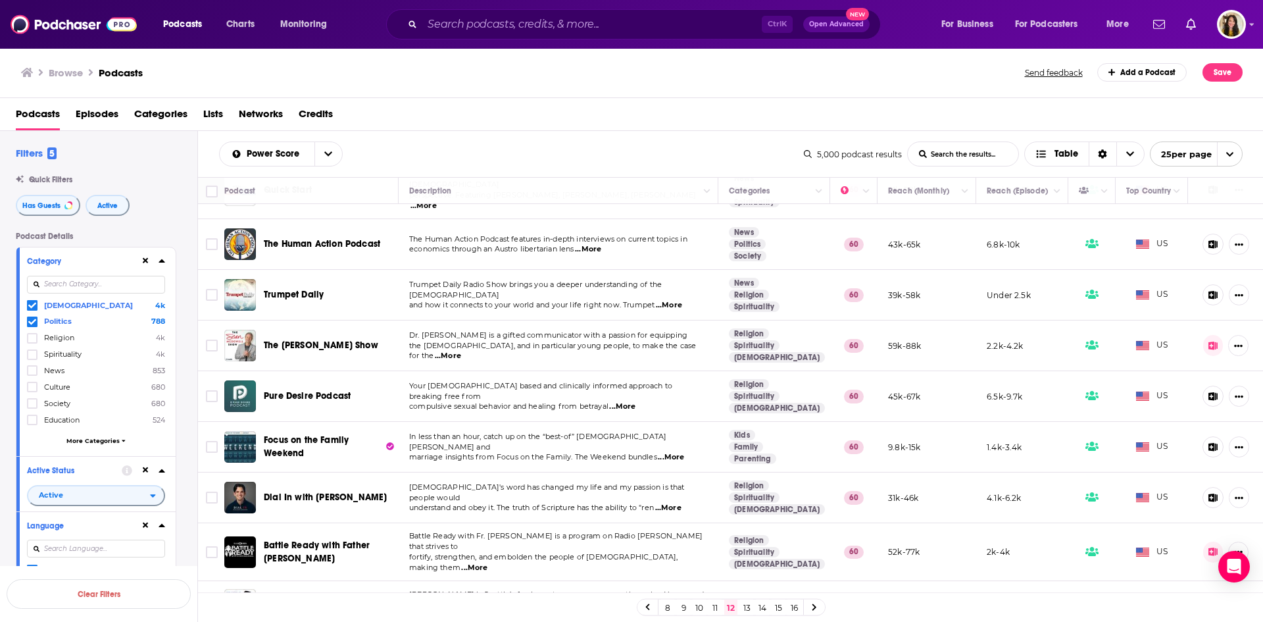
click at [747, 610] on link "13" at bounding box center [746, 607] width 13 height 16
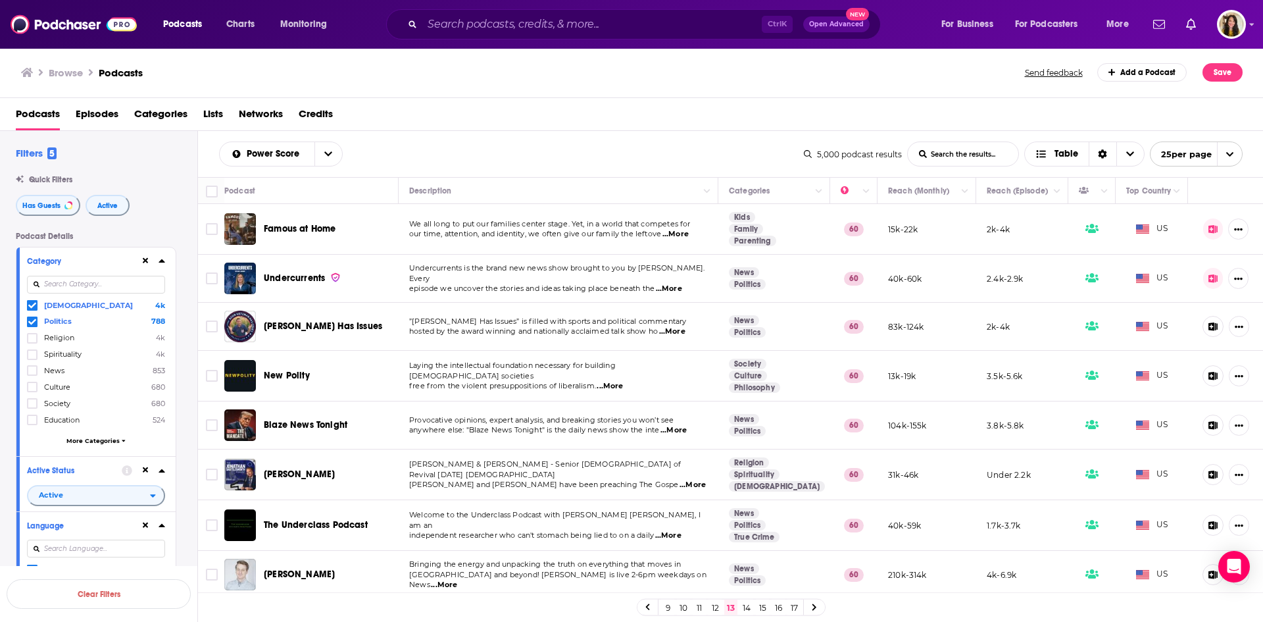
click at [680, 284] on span "...More" at bounding box center [669, 289] width 26 height 11
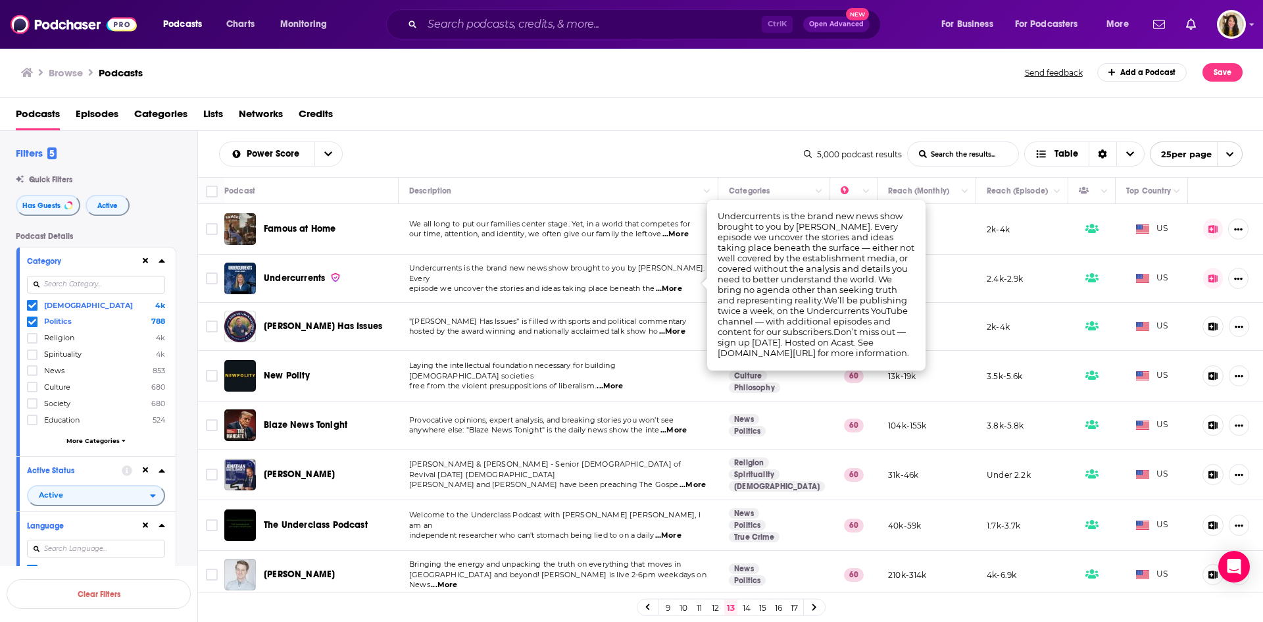
click at [676, 284] on span "...More" at bounding box center [669, 289] width 26 height 11
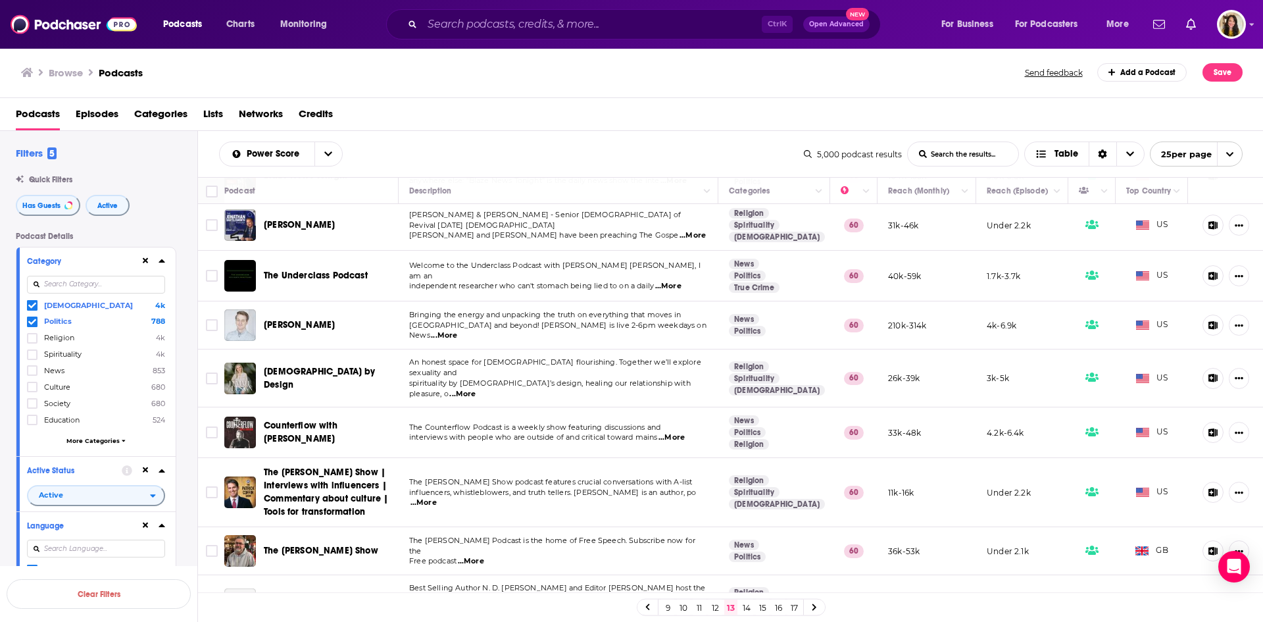
scroll to position [329, 0]
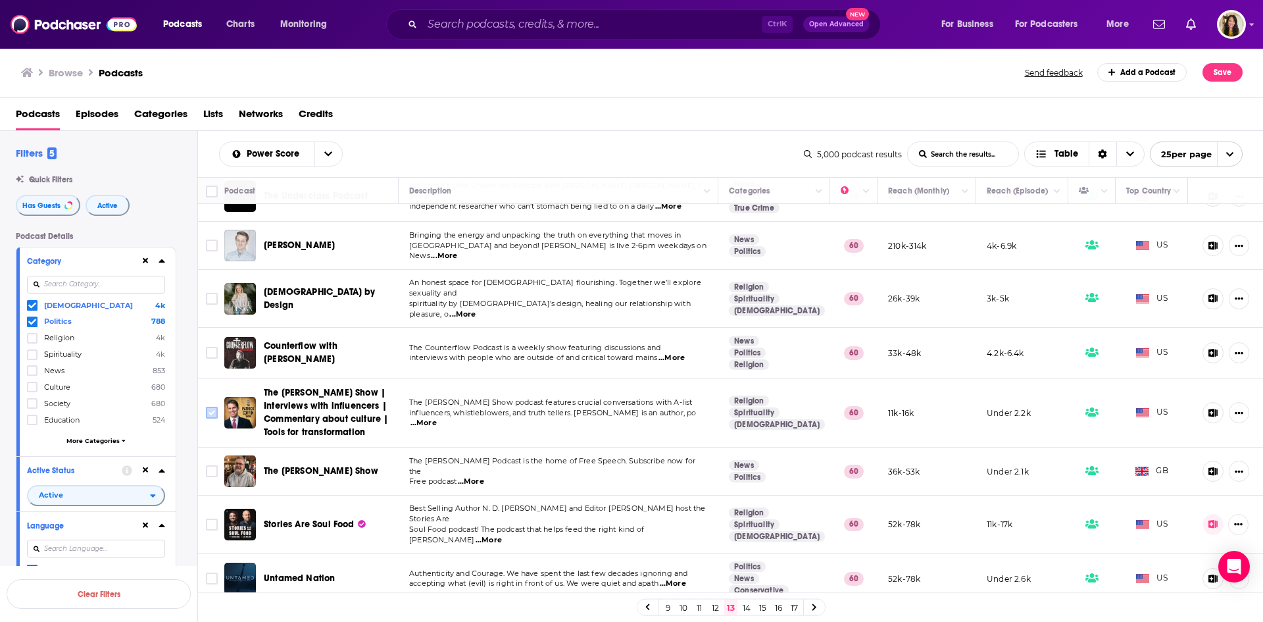
click at [209, 409] on input "Toggle select row" at bounding box center [212, 413] width 12 height 12
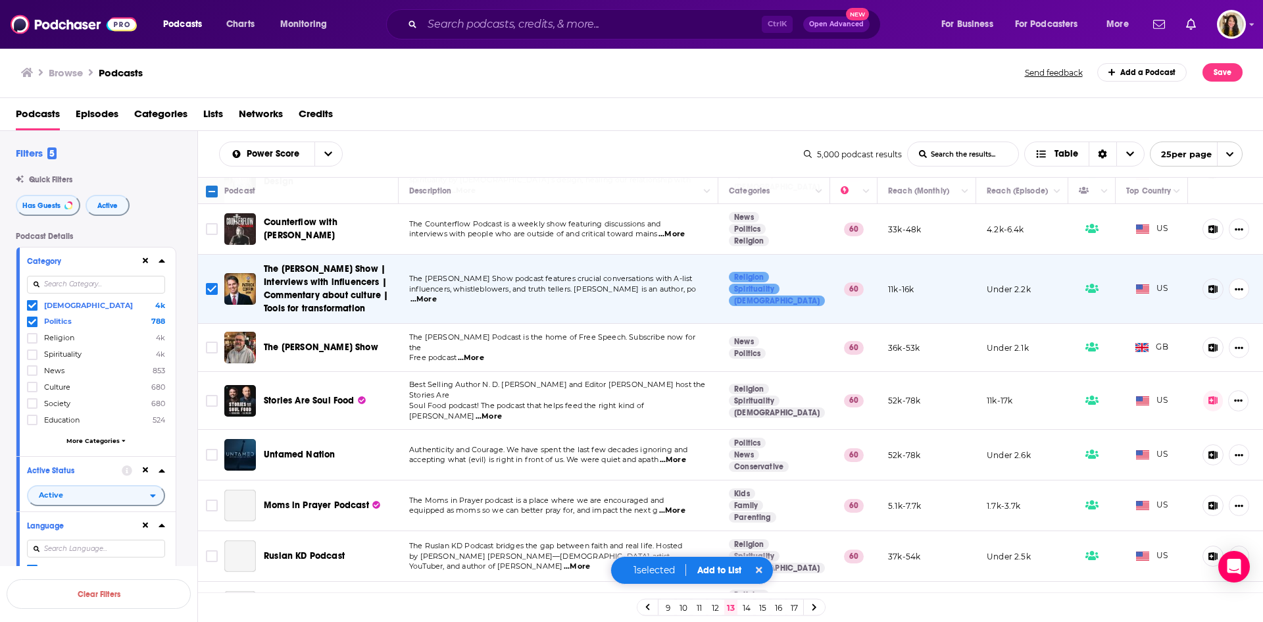
scroll to position [461, 0]
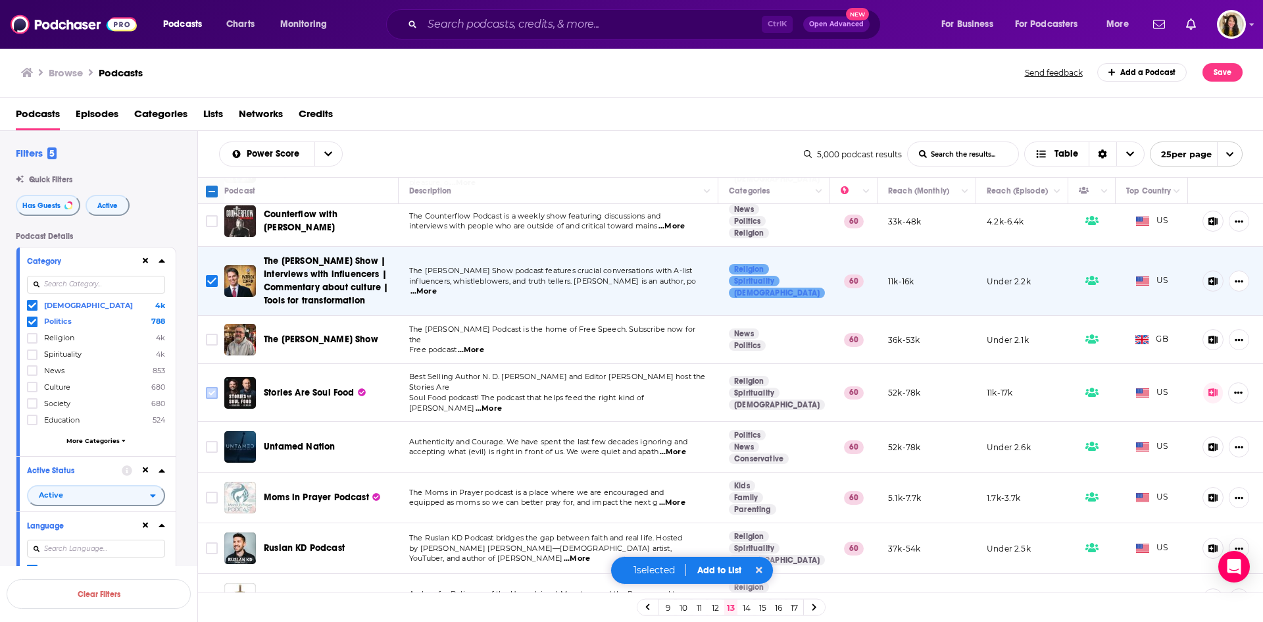
click at [212, 387] on input "Toggle select row" at bounding box center [212, 393] width 12 height 12
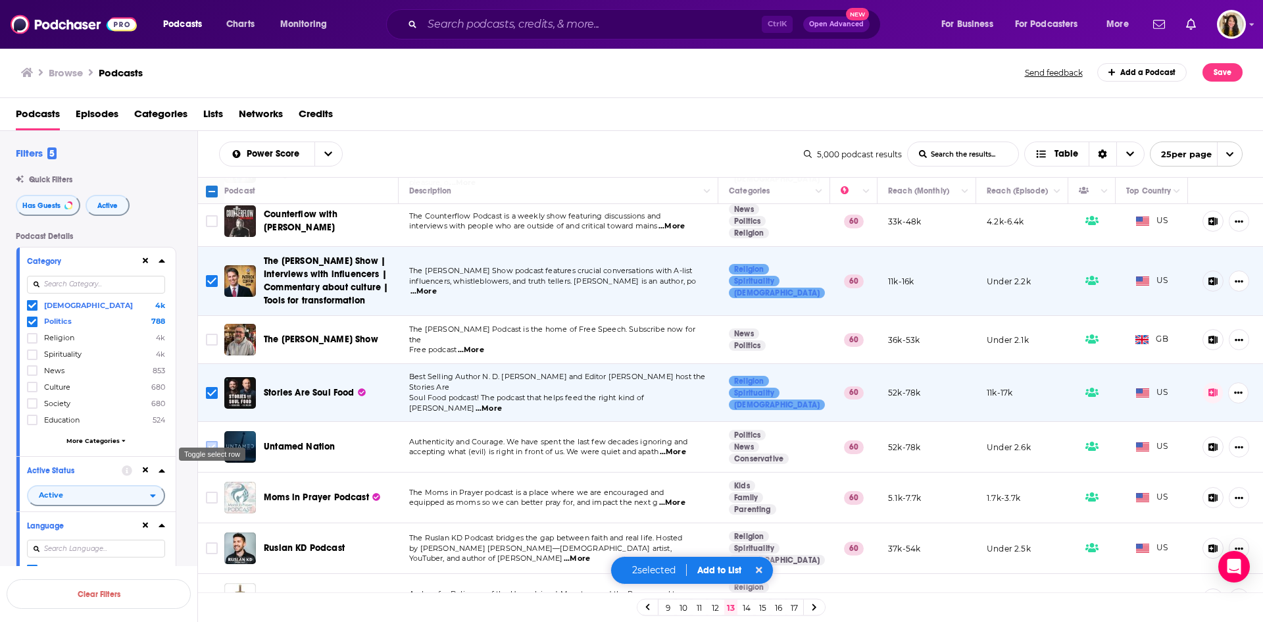
click at [209, 441] on input "Toggle select row" at bounding box center [212, 447] width 12 height 12
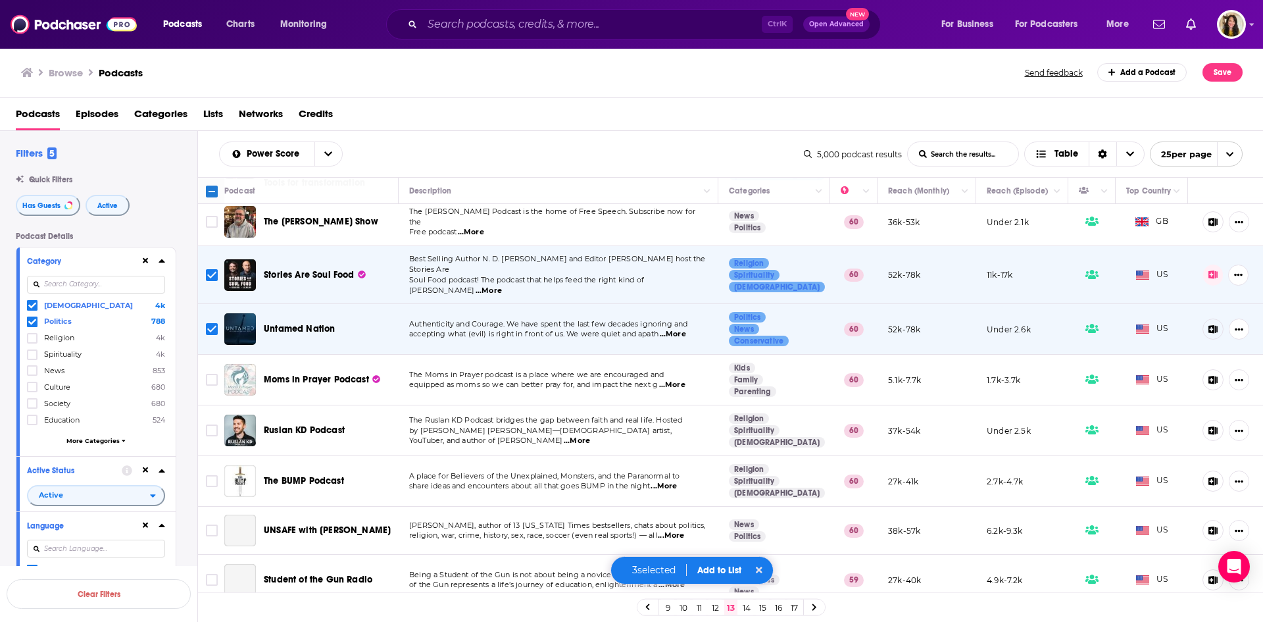
scroll to position [592, 0]
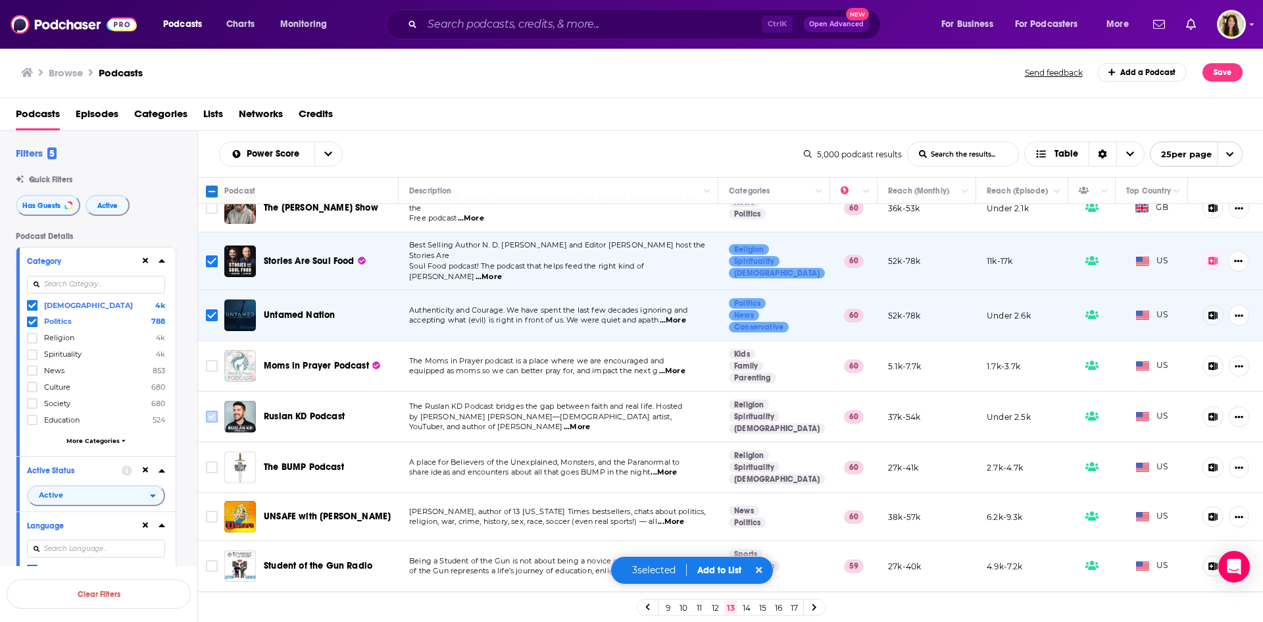
click at [212, 411] on input "Toggle select row" at bounding box center [212, 417] width 12 height 12
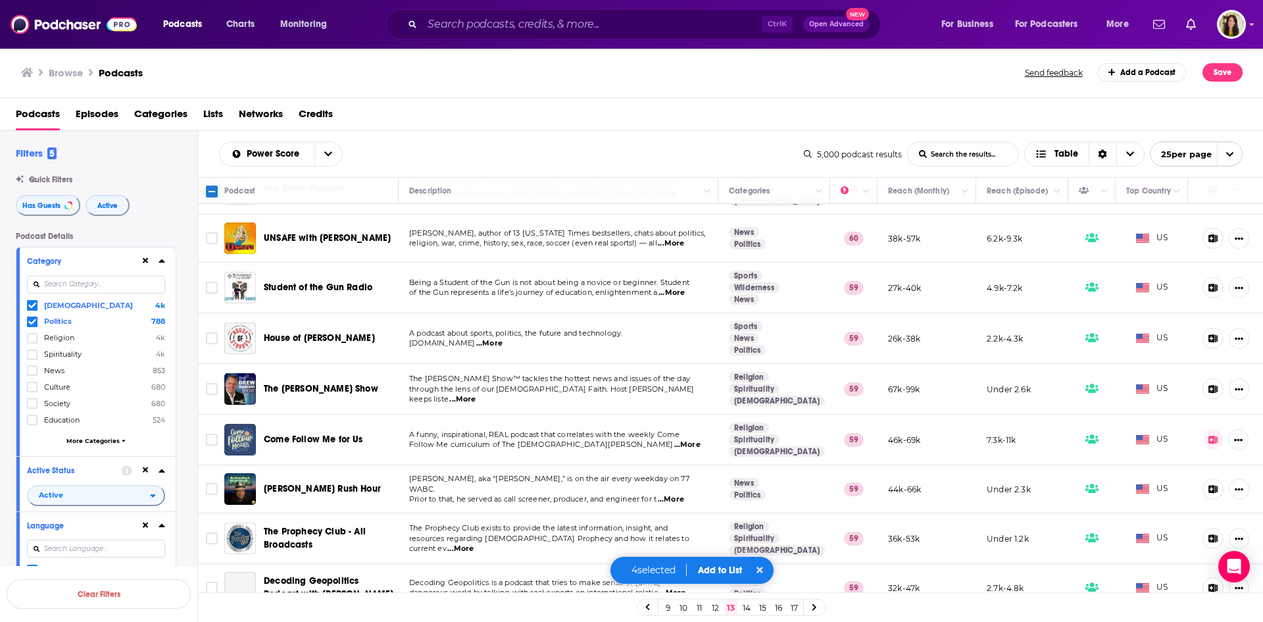
scroll to position [873, 0]
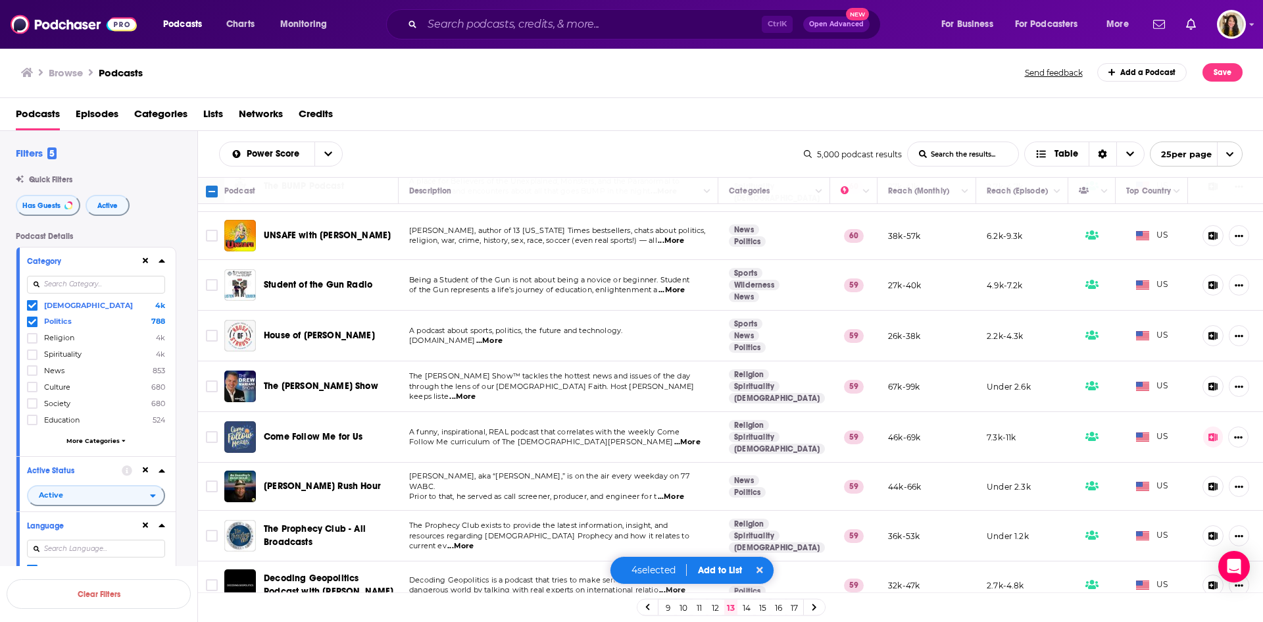
click at [714, 568] on button "Add to List" at bounding box center [720, 570] width 65 height 11
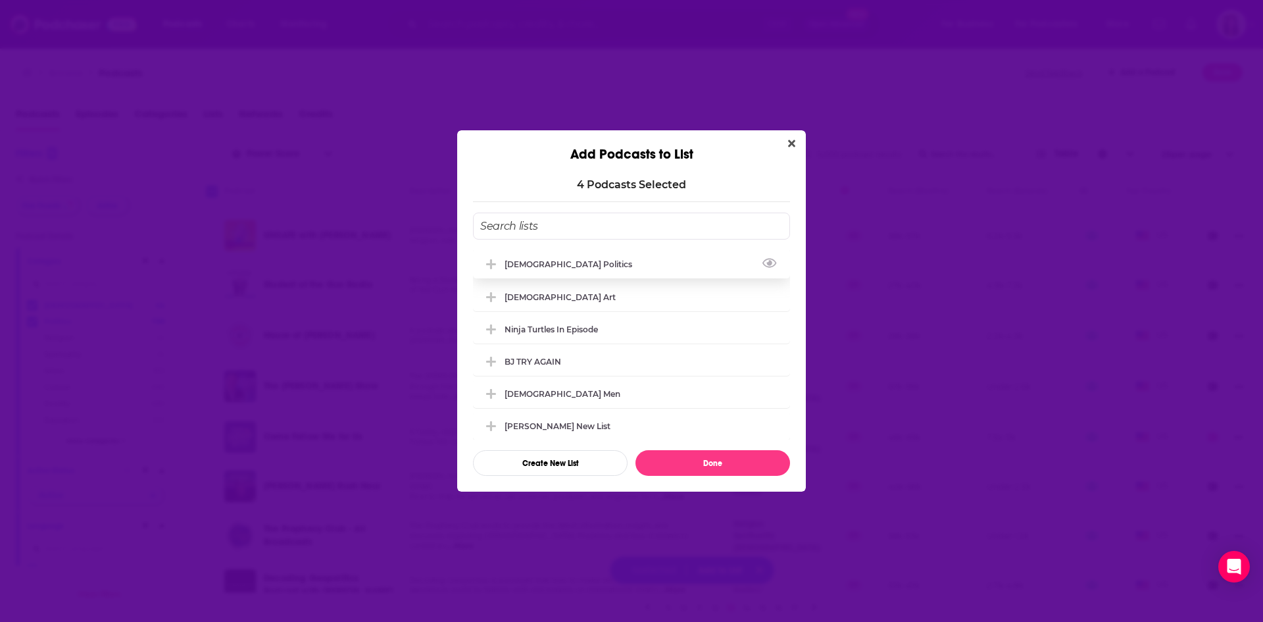
click at [521, 261] on div "[DEMOGRAPHIC_DATA] Politics" at bounding box center [573, 264] width 136 height 10
click at [701, 464] on button "Done" at bounding box center [713, 463] width 155 height 26
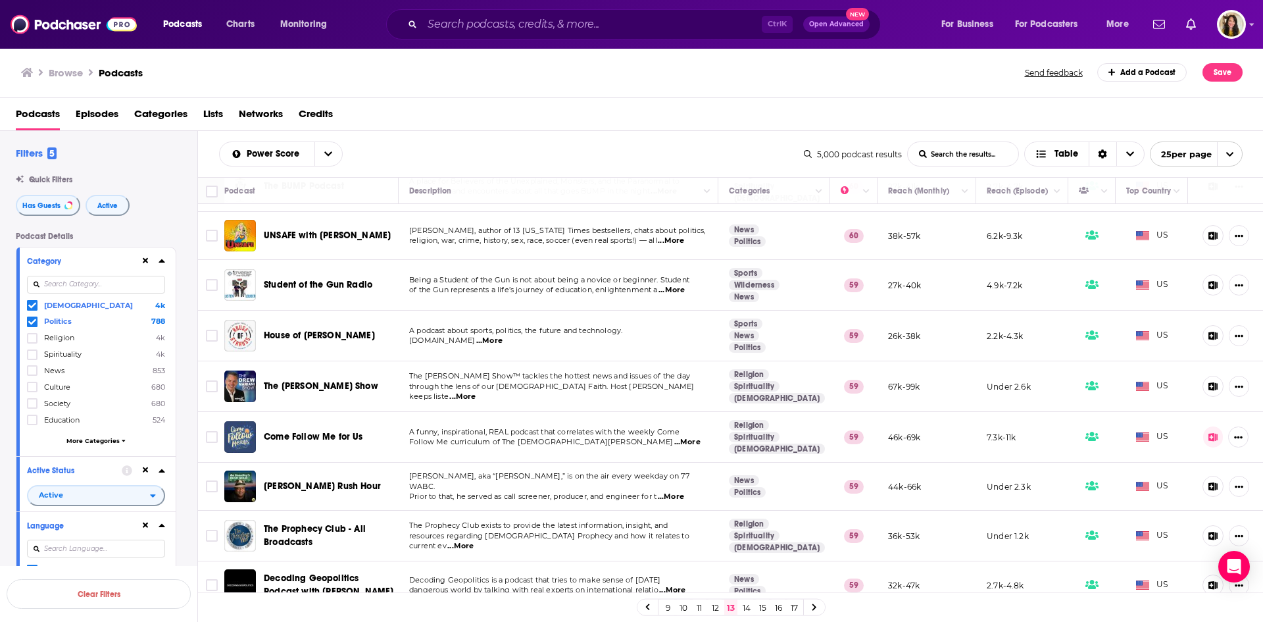
click at [747, 610] on link "14" at bounding box center [746, 607] width 13 height 16
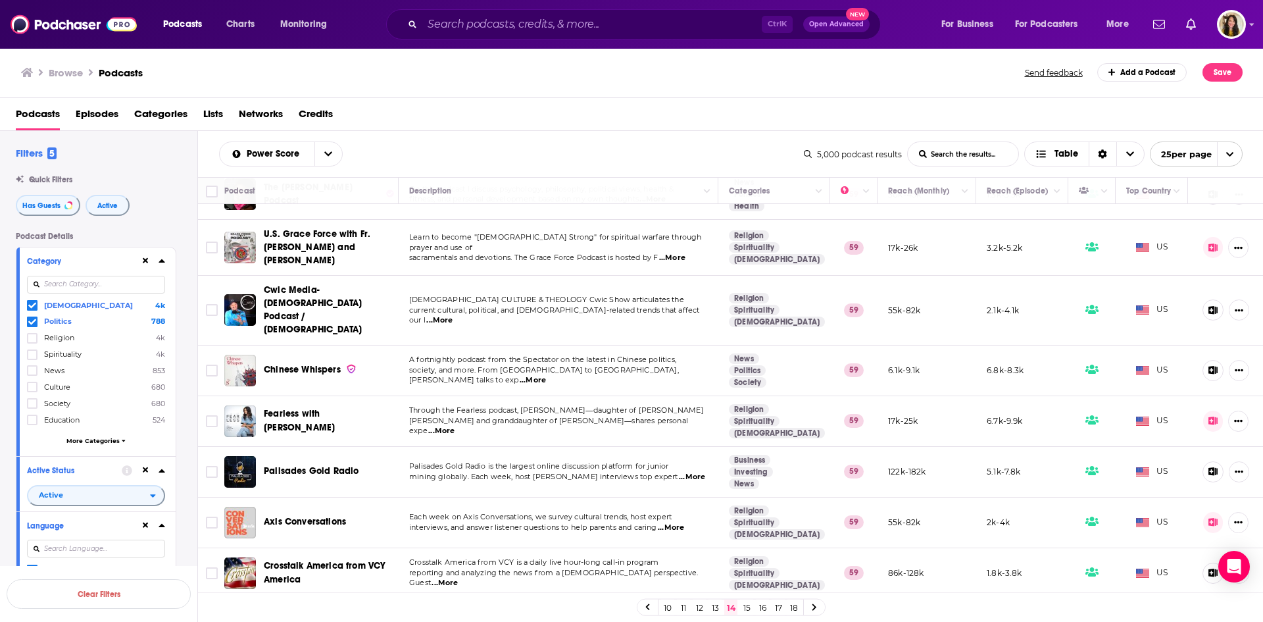
scroll to position [66, 0]
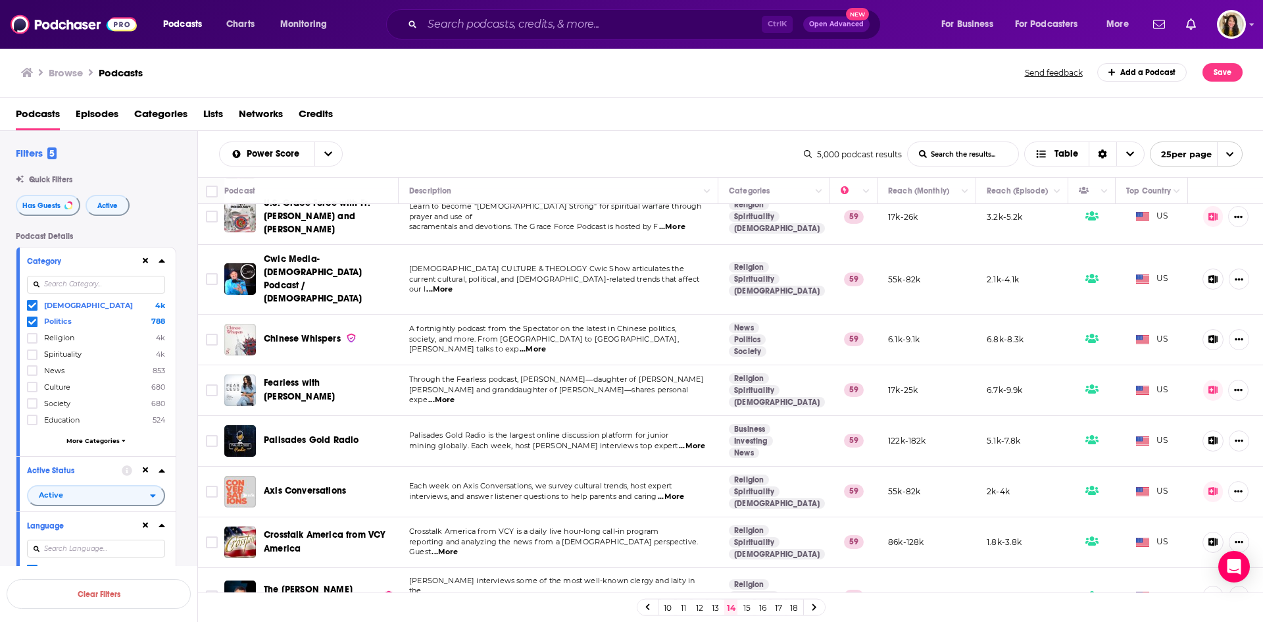
click at [520, 481] on span "Each week on Axis Conversations, we survey cultural trends, host expert" at bounding box center [540, 485] width 263 height 9
click at [210, 486] on input "Toggle select row" at bounding box center [212, 492] width 12 height 12
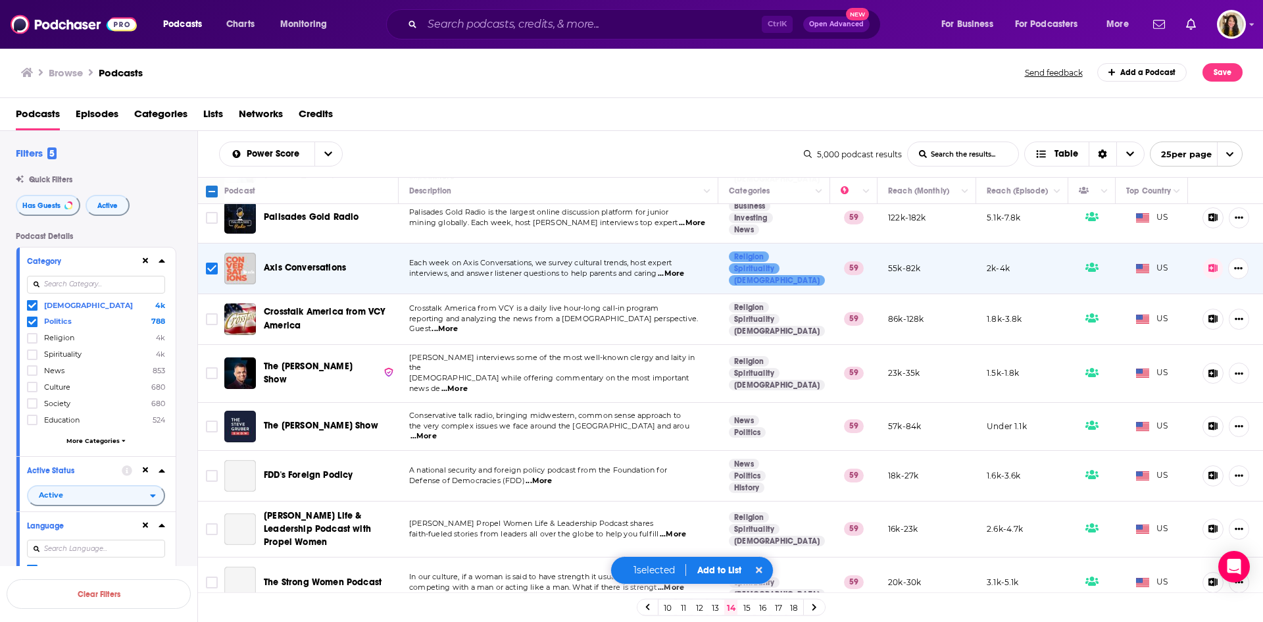
scroll to position [329, 0]
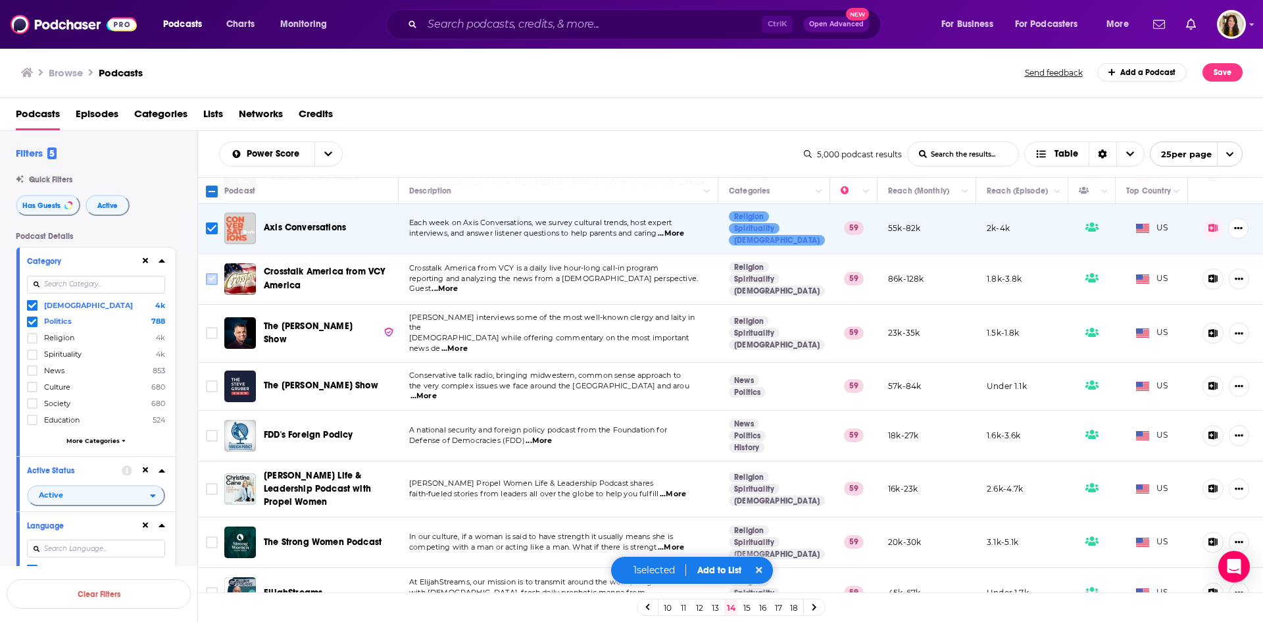
click at [209, 273] on input "Toggle select row" at bounding box center [212, 279] width 12 height 12
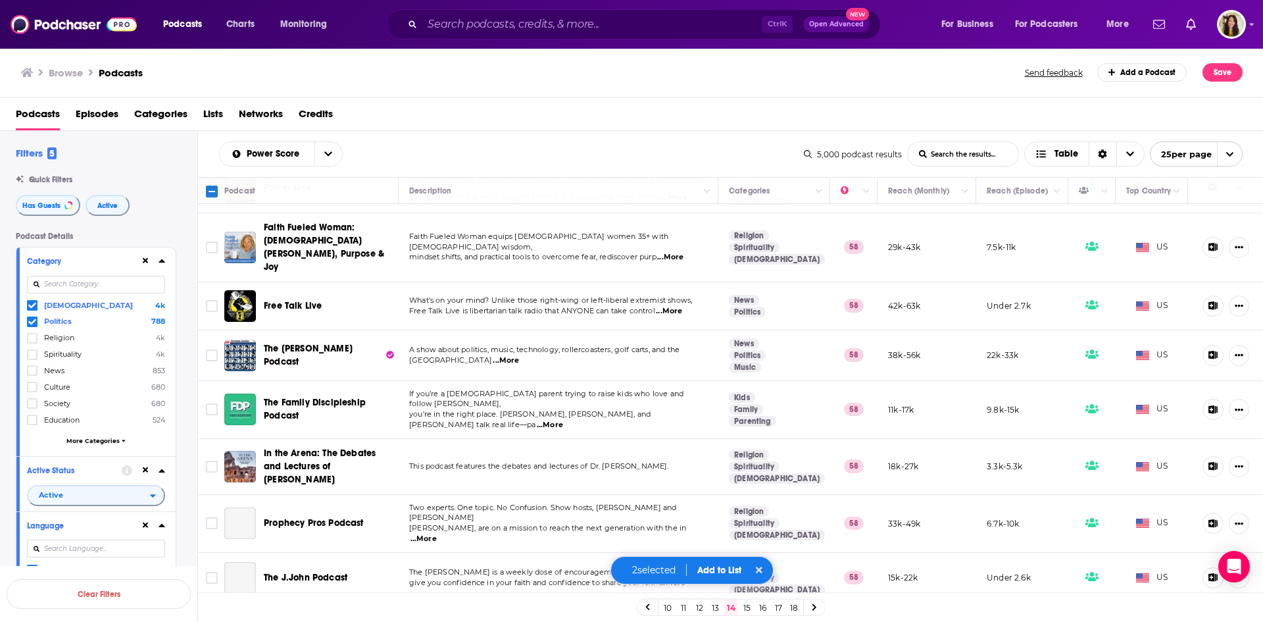
scroll to position [891, 0]
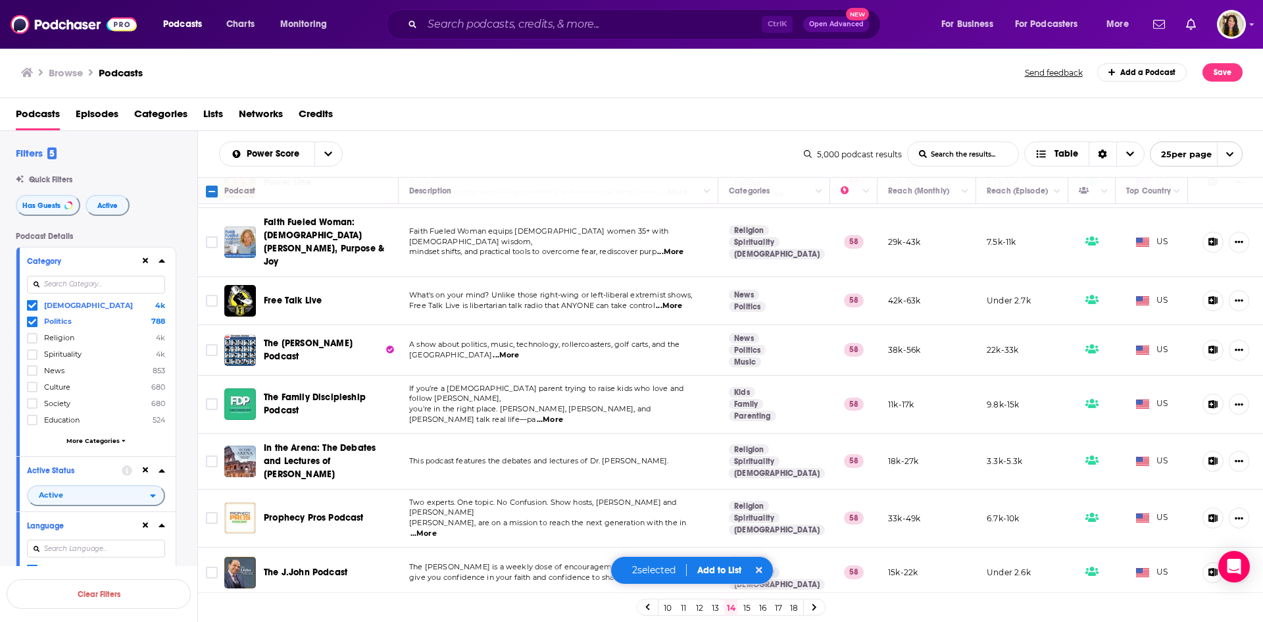
click at [712, 565] on button "Add to List" at bounding box center [719, 570] width 65 height 11
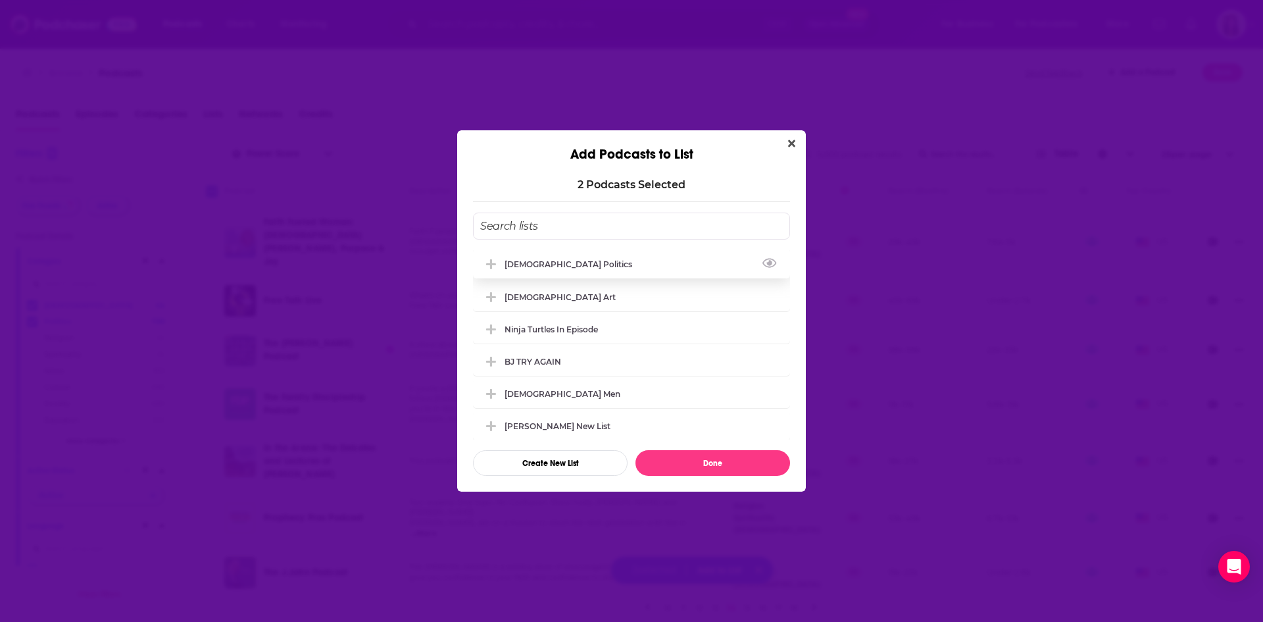
click at [539, 261] on div "[DEMOGRAPHIC_DATA] Politics" at bounding box center [573, 264] width 136 height 10
click at [705, 466] on button "Done" at bounding box center [713, 463] width 155 height 26
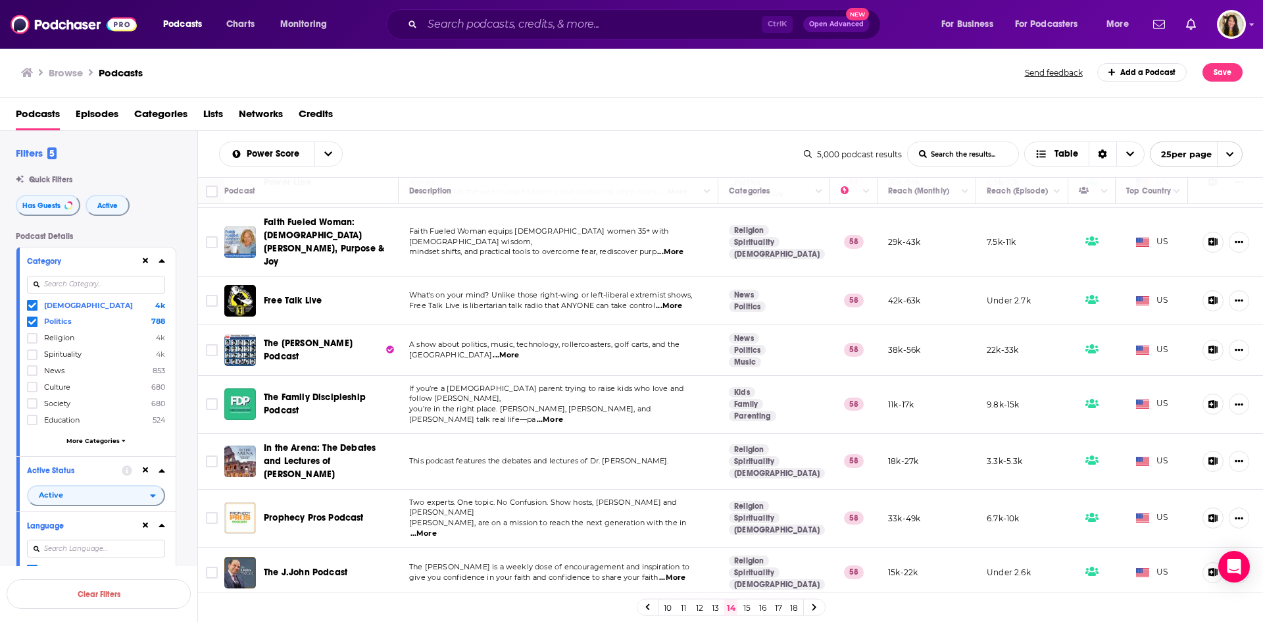
click at [744, 605] on link "15" at bounding box center [746, 607] width 13 height 16
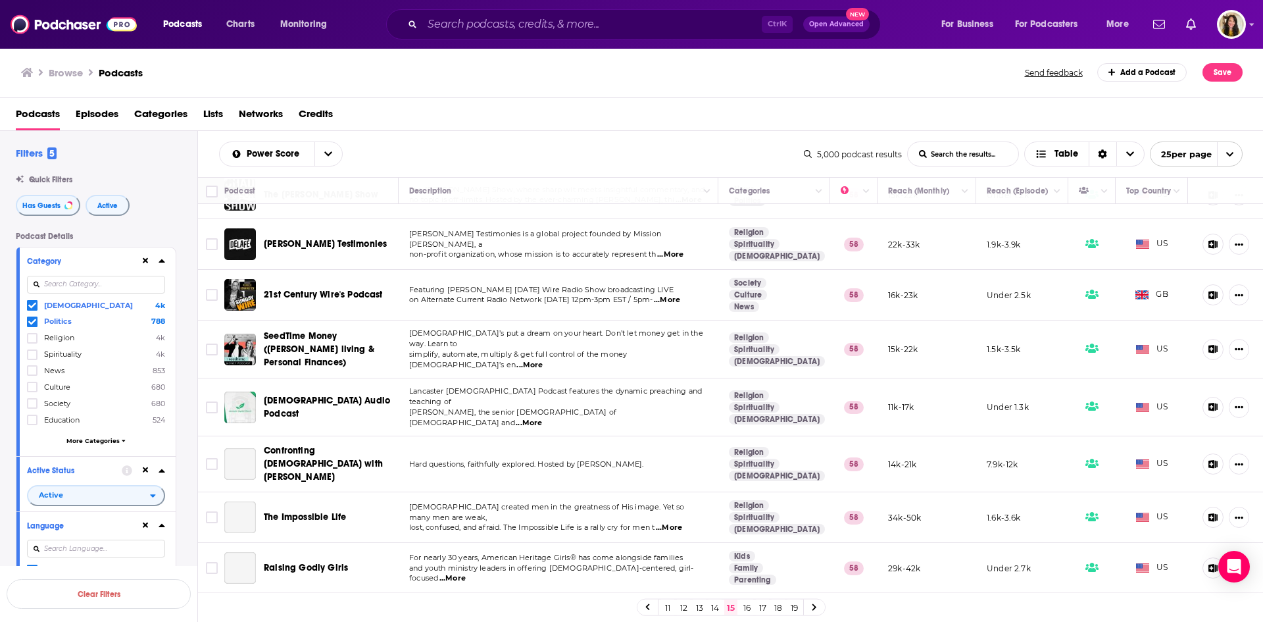
scroll to position [461, 0]
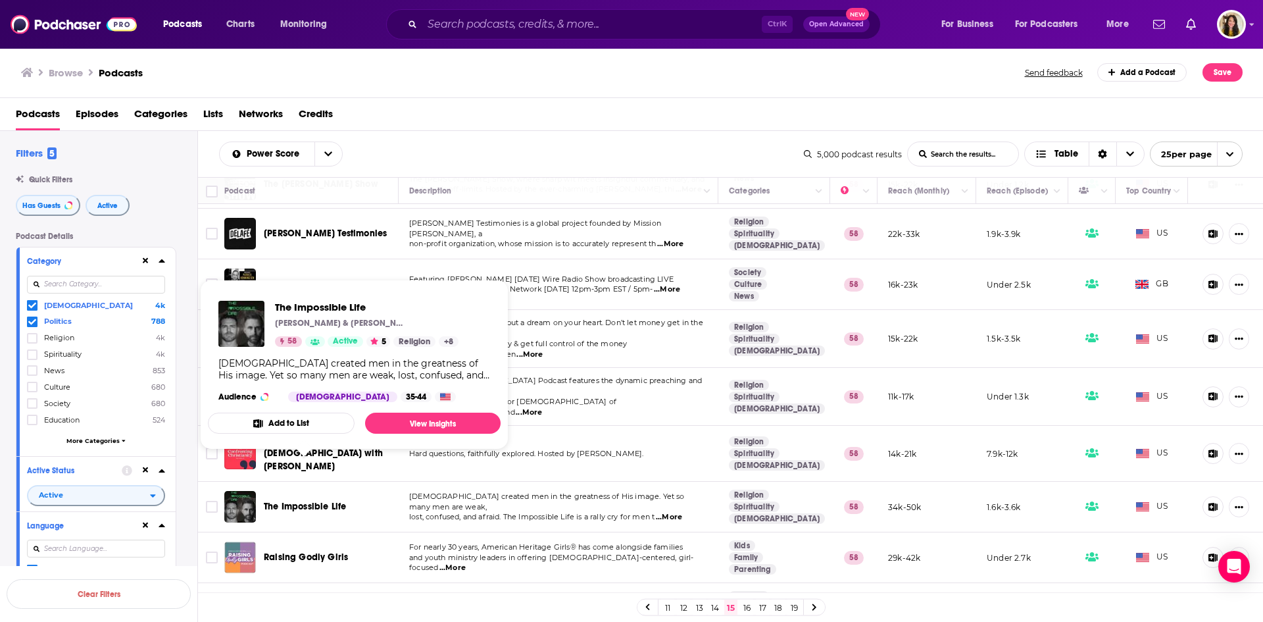
click at [324, 501] on span "The Impossible Life" at bounding box center [305, 506] width 82 height 11
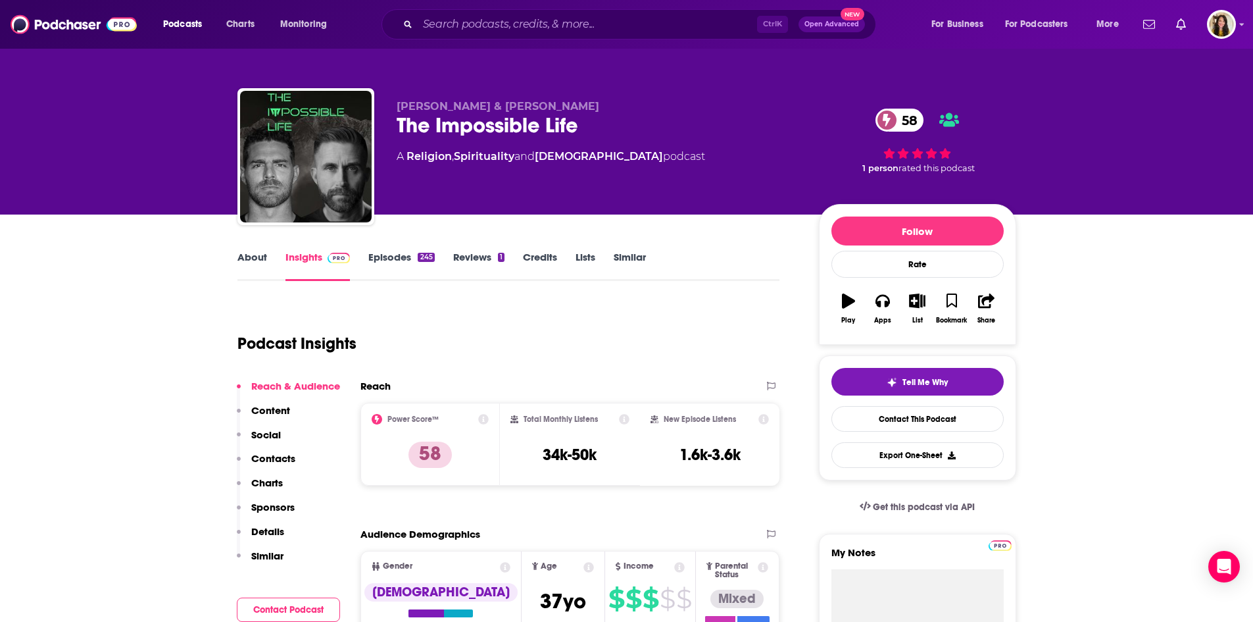
click at [245, 257] on link "About" at bounding box center [253, 266] width 30 height 30
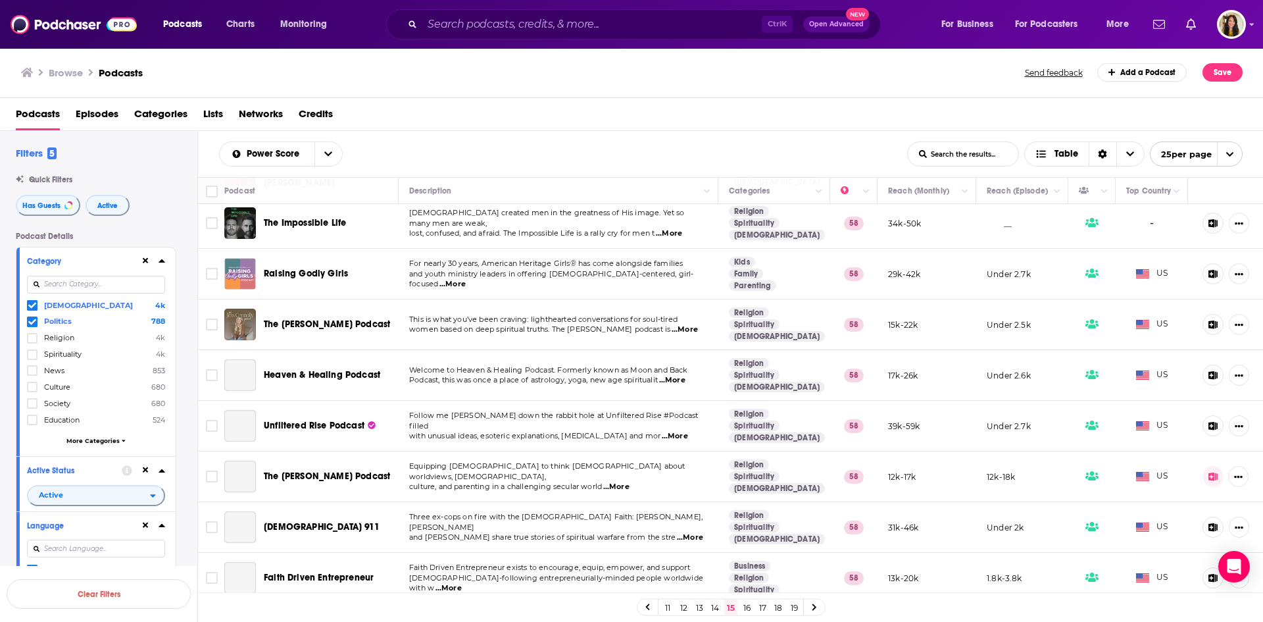
scroll to position [868, 0]
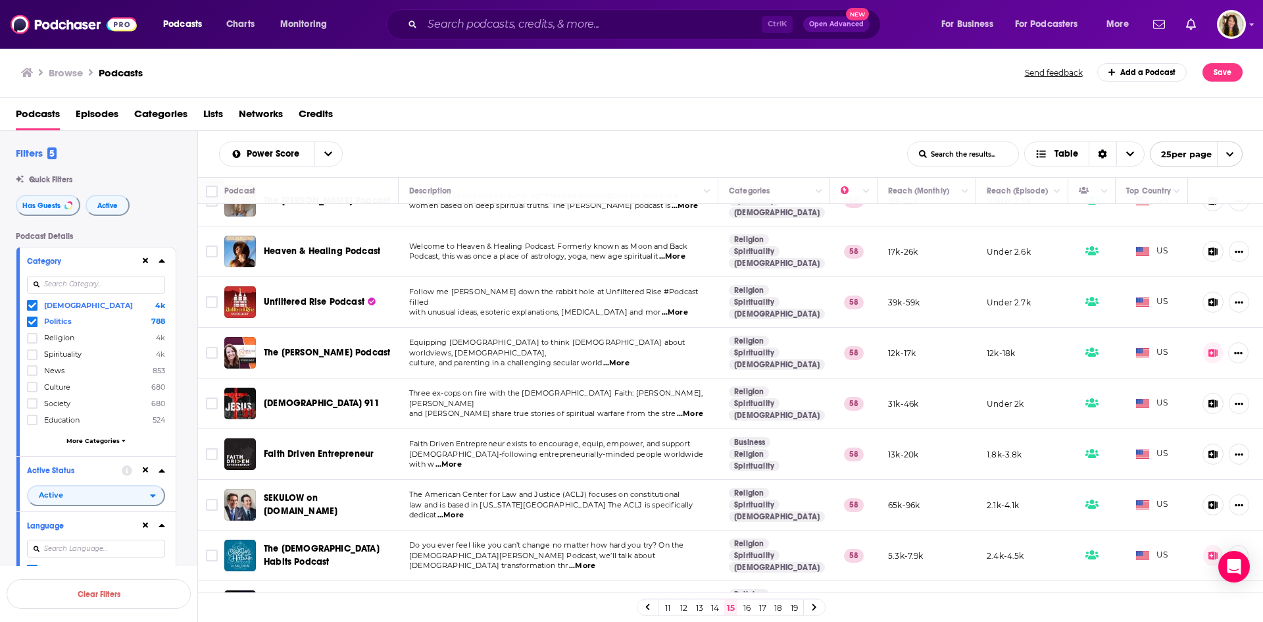
click at [744, 606] on link "16" at bounding box center [746, 607] width 13 height 16
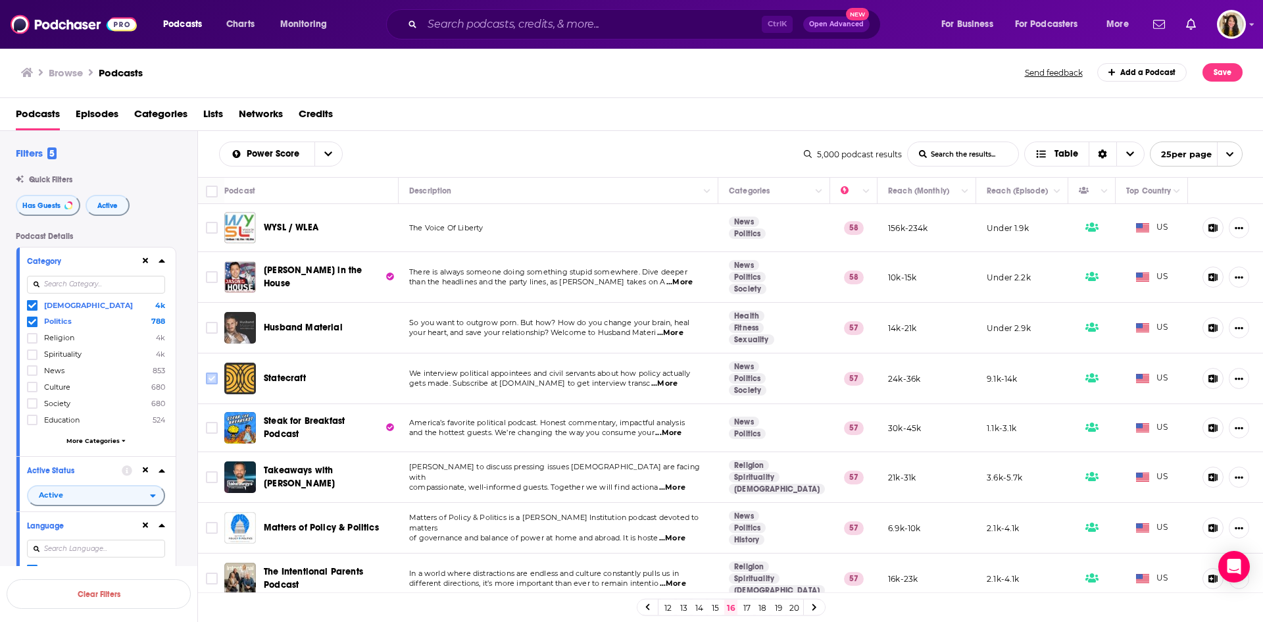
click at [212, 376] on input "Toggle select row" at bounding box center [212, 378] width 12 height 12
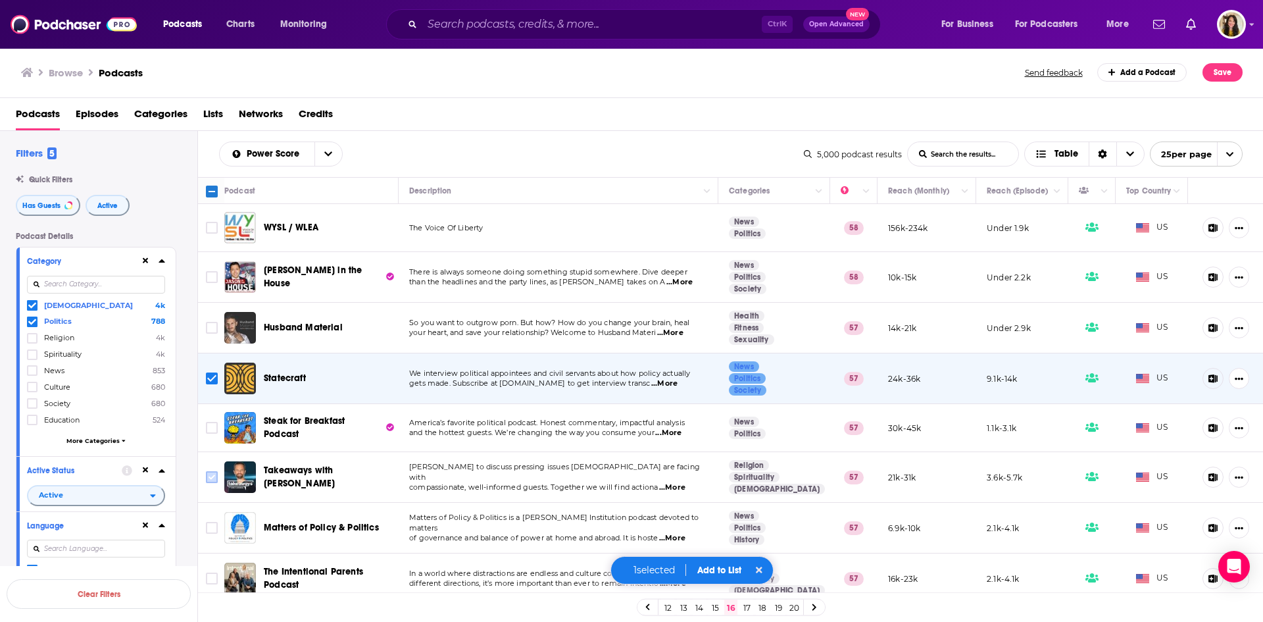
click at [213, 478] on input "Toggle select row" at bounding box center [212, 477] width 12 height 12
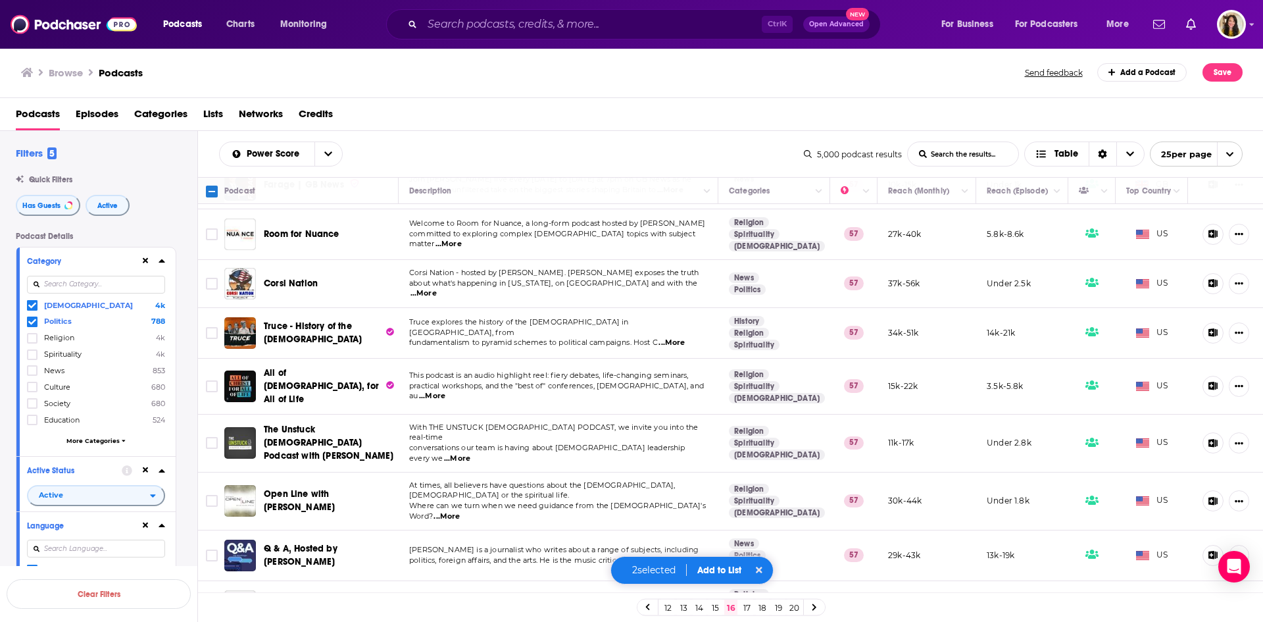
scroll to position [891, 0]
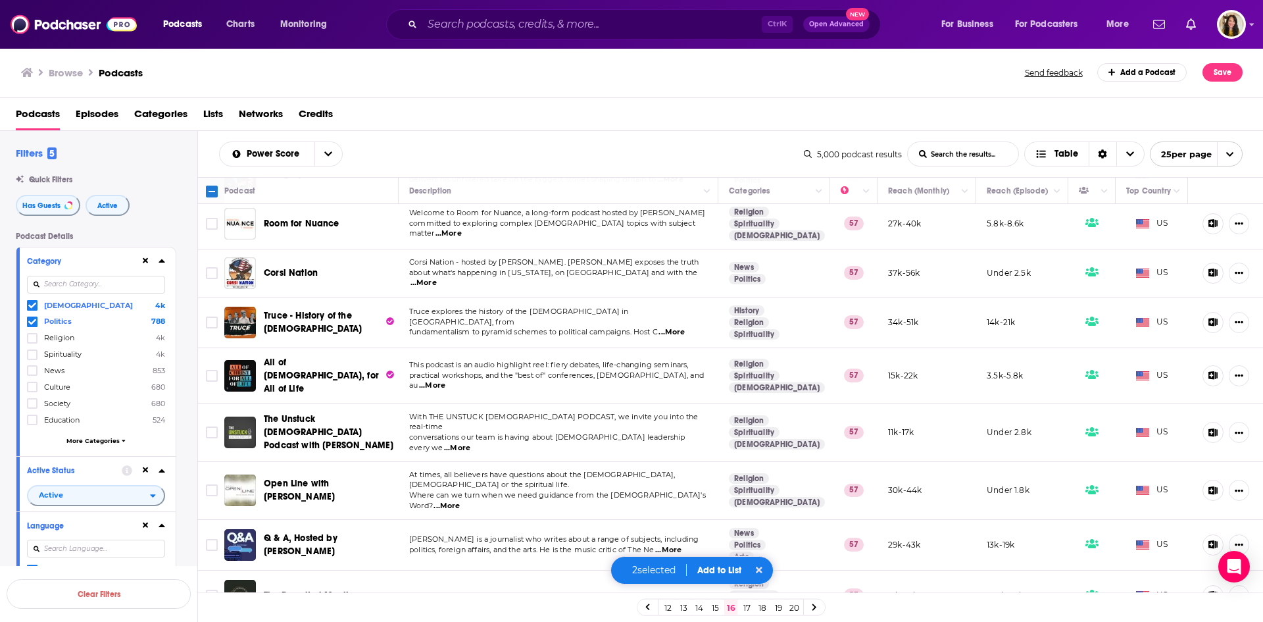
click at [711, 569] on button "Add to List" at bounding box center [719, 570] width 65 height 11
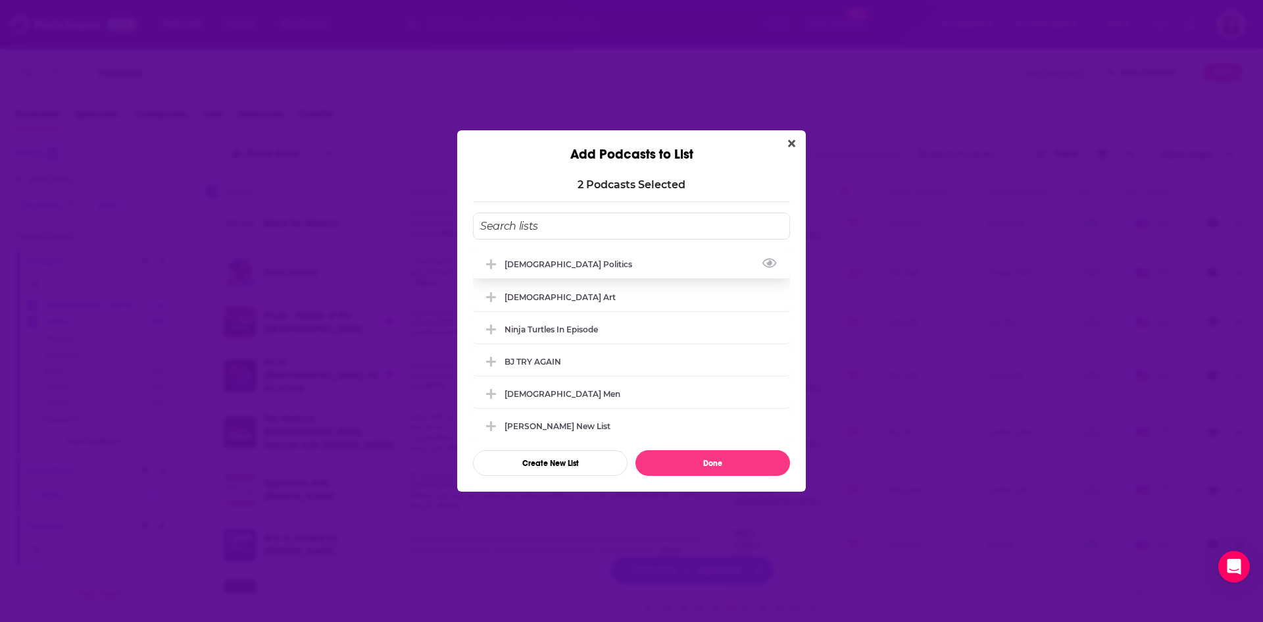
click at [549, 264] on div "[DEMOGRAPHIC_DATA] Politics" at bounding box center [573, 264] width 136 height 10
click at [700, 459] on button "Done" at bounding box center [713, 463] width 155 height 26
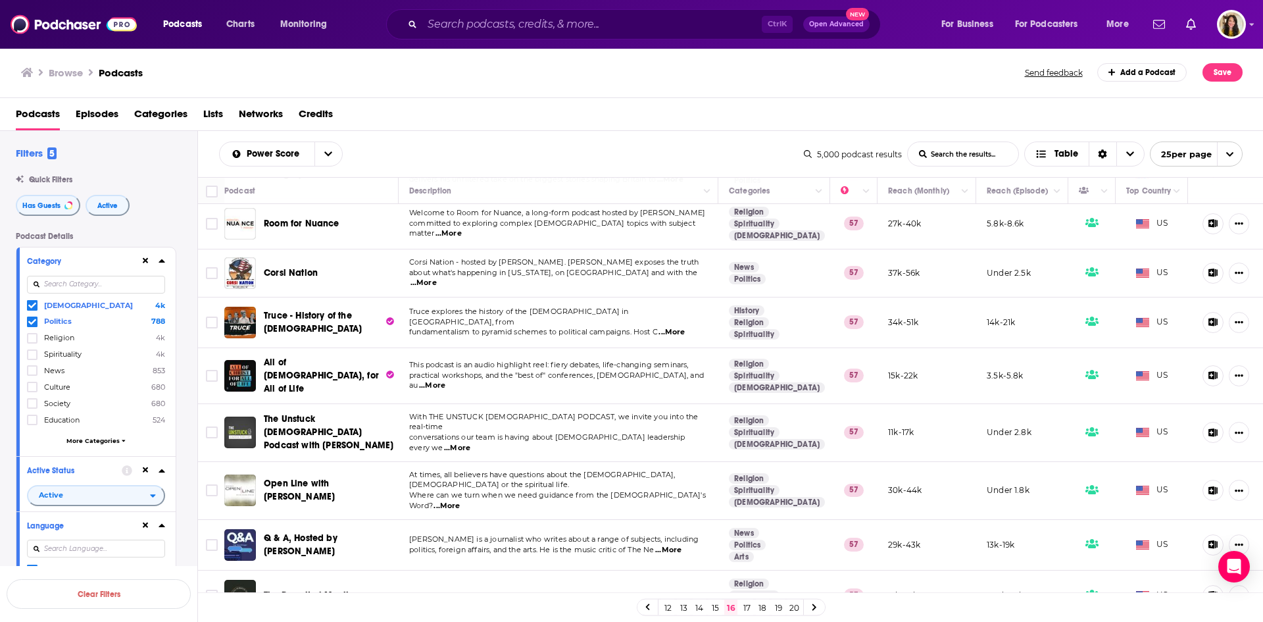
click at [745, 606] on link "17" at bounding box center [746, 607] width 13 height 16
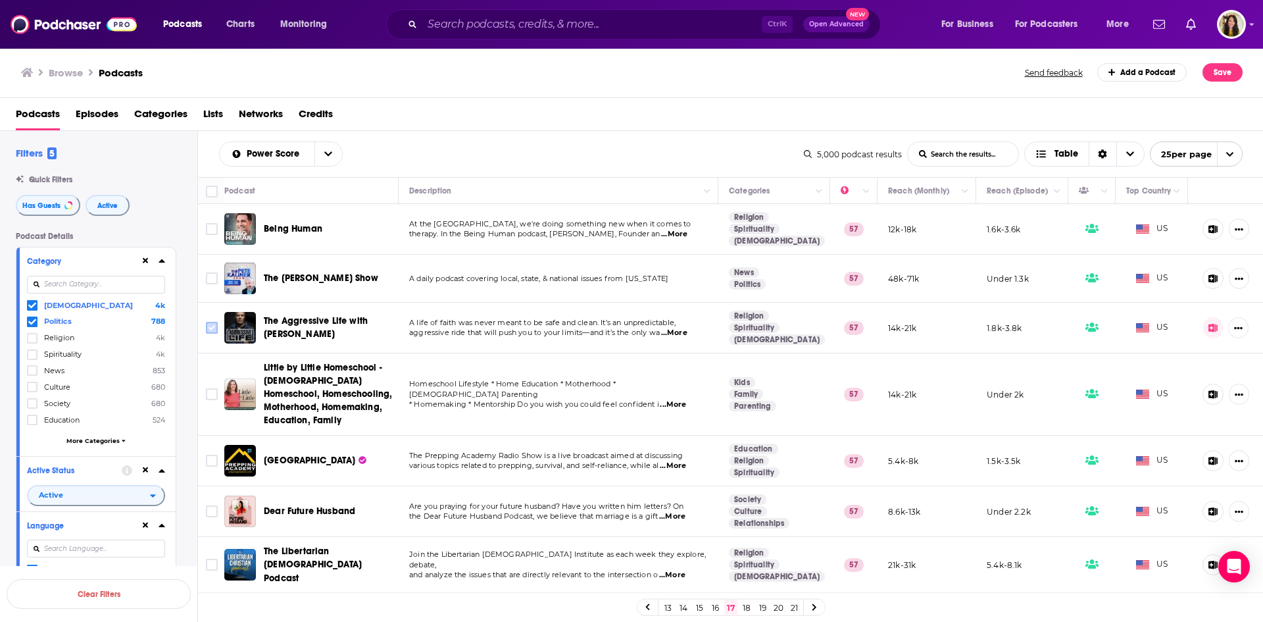
click at [215, 325] on input "Toggle select row" at bounding box center [212, 328] width 12 height 12
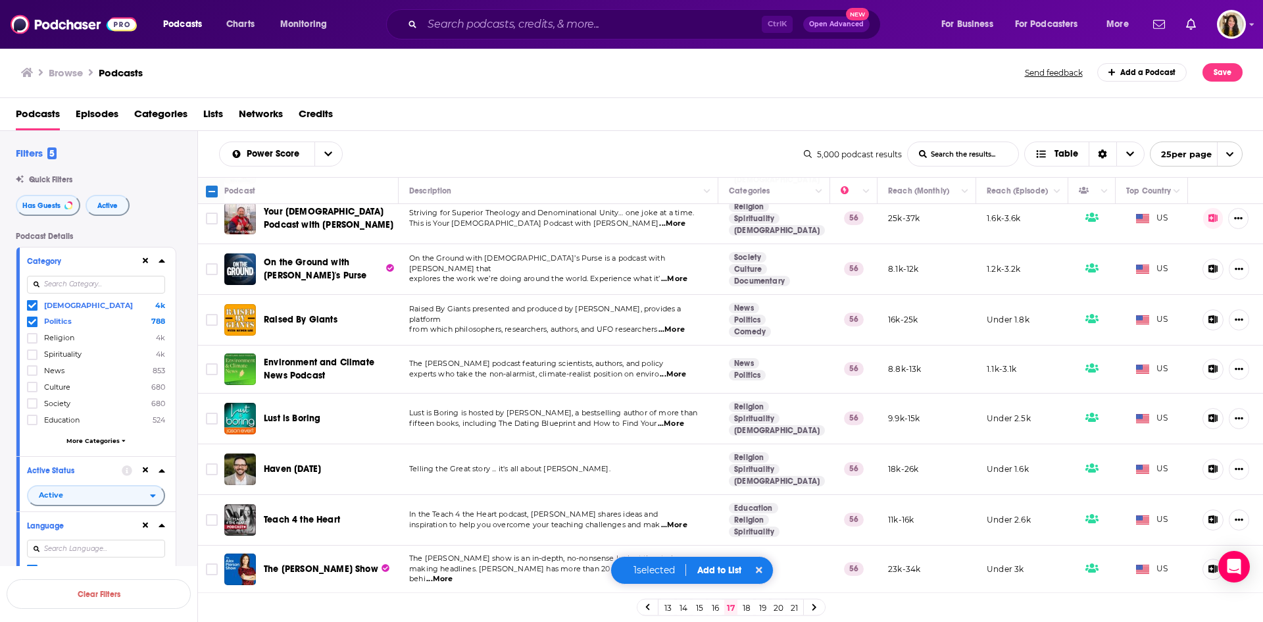
scroll to position [894, 0]
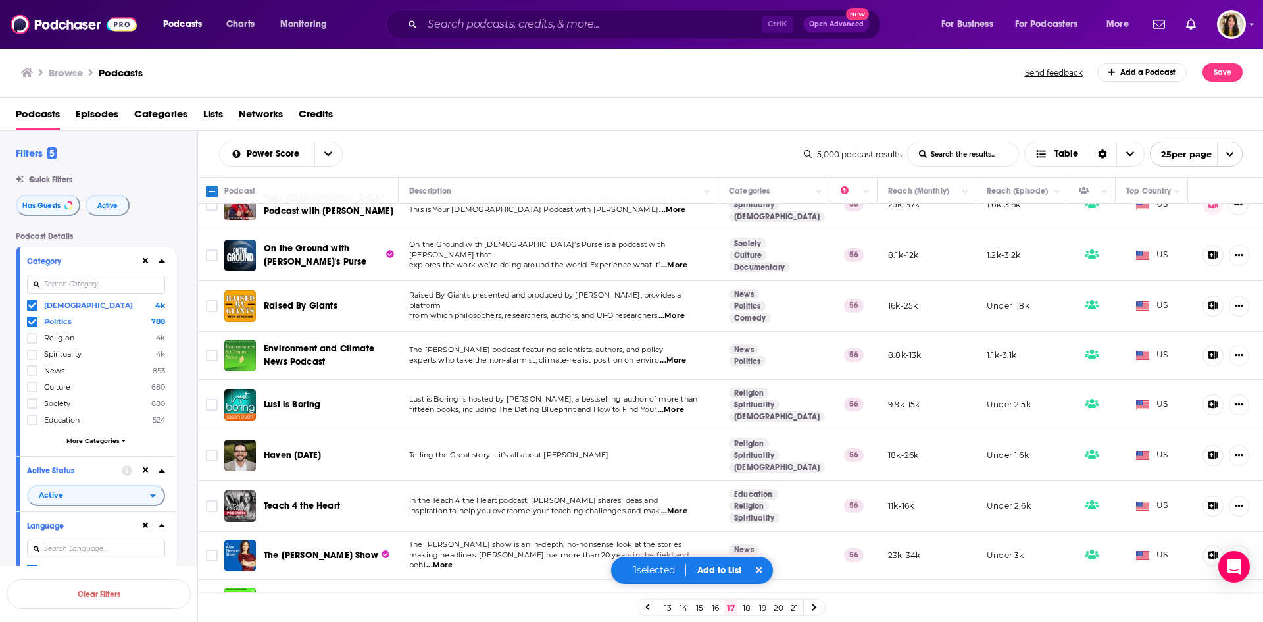
click at [716, 566] on button "Add to List" at bounding box center [719, 570] width 65 height 11
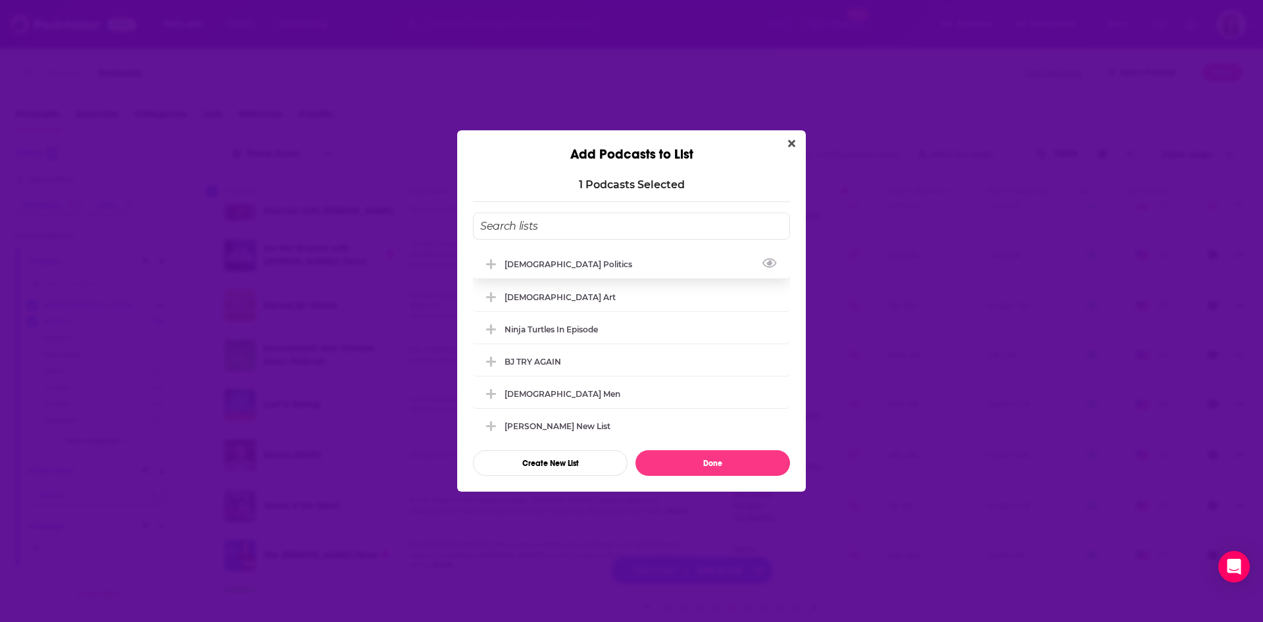
click at [563, 263] on div "[DEMOGRAPHIC_DATA] Politics" at bounding box center [573, 264] width 136 height 10
click at [718, 458] on button "Done" at bounding box center [713, 463] width 155 height 26
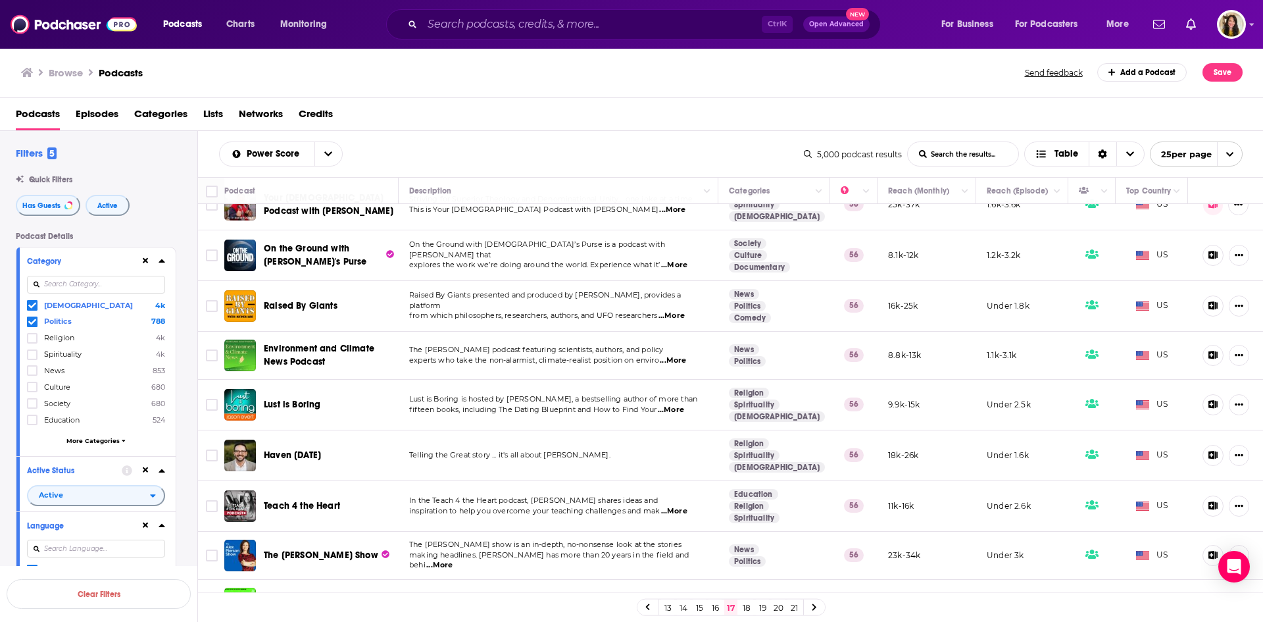
click at [749, 607] on link "18" at bounding box center [746, 607] width 13 height 16
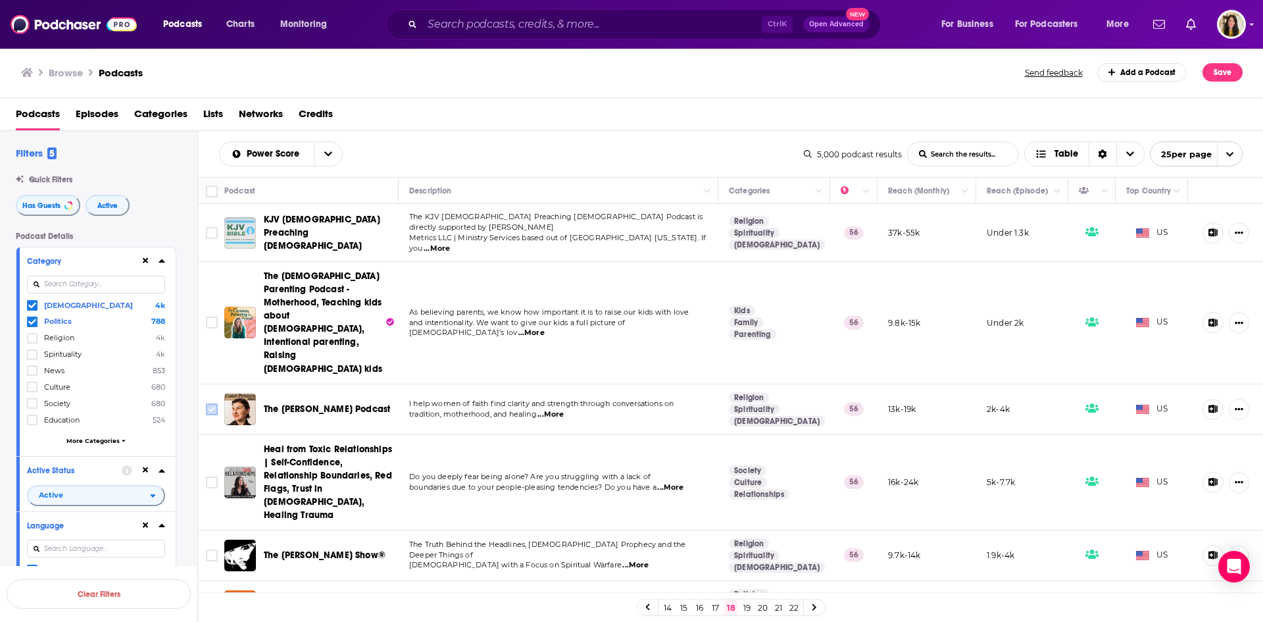
click at [209, 403] on input "Toggle select row" at bounding box center [212, 409] width 12 height 12
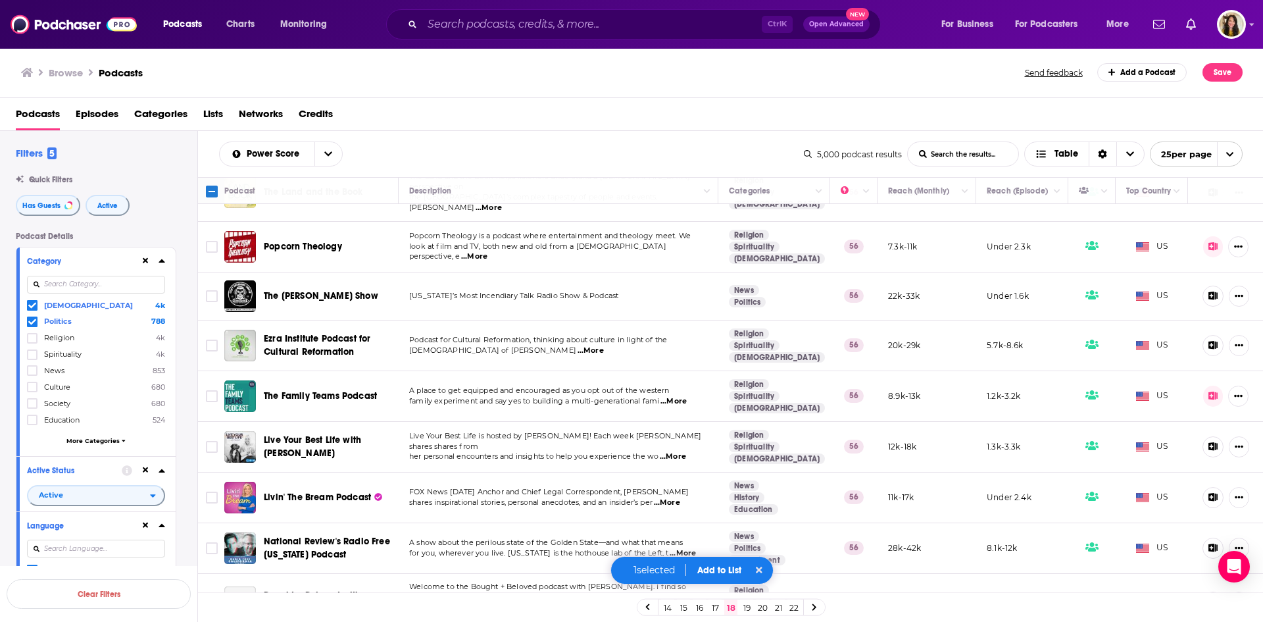
scroll to position [724, 0]
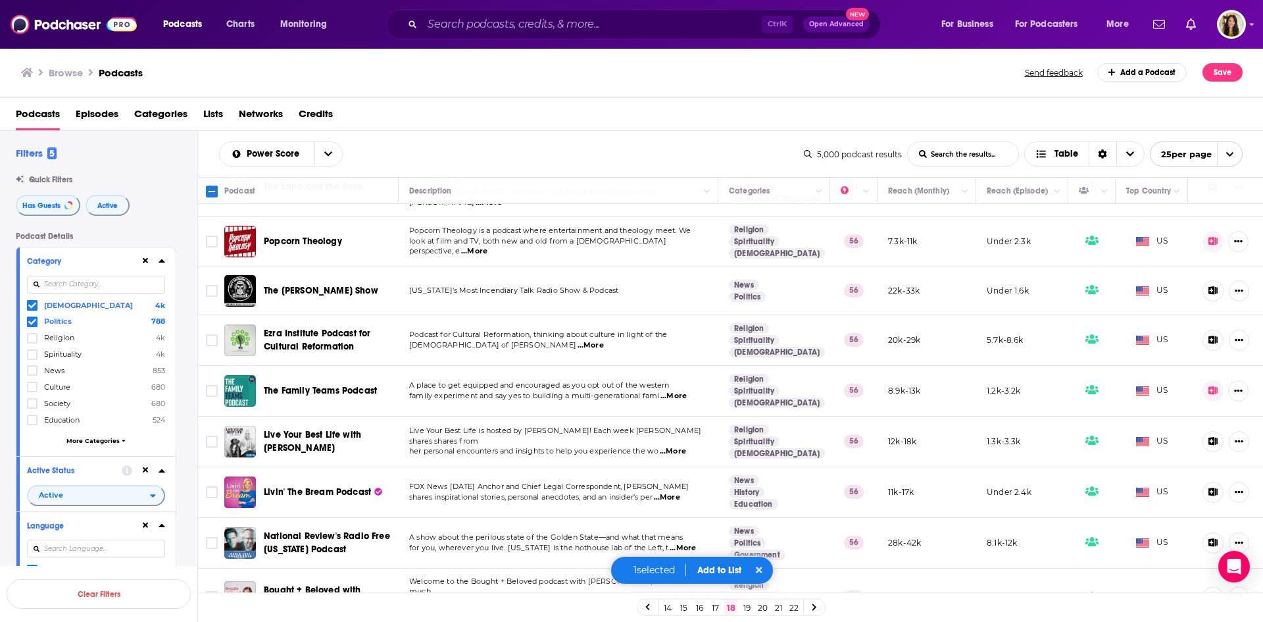
click at [674, 492] on span "...More" at bounding box center [667, 497] width 26 height 11
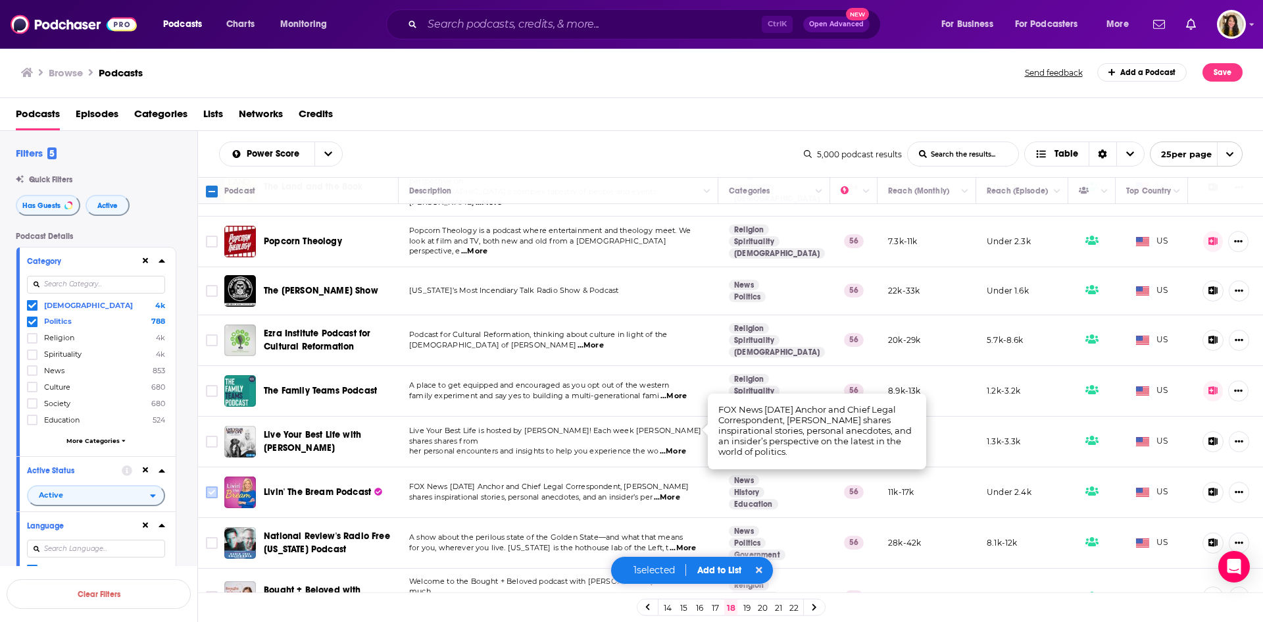
click at [211, 486] on input "Toggle select row" at bounding box center [212, 492] width 12 height 12
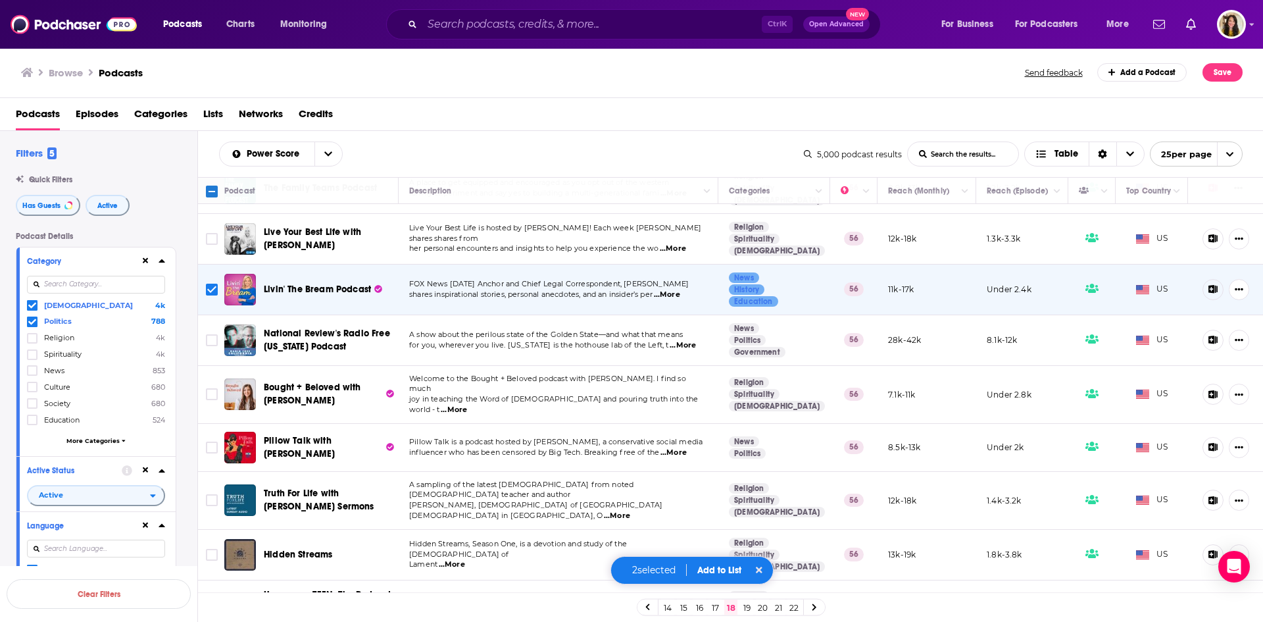
scroll to position [928, 0]
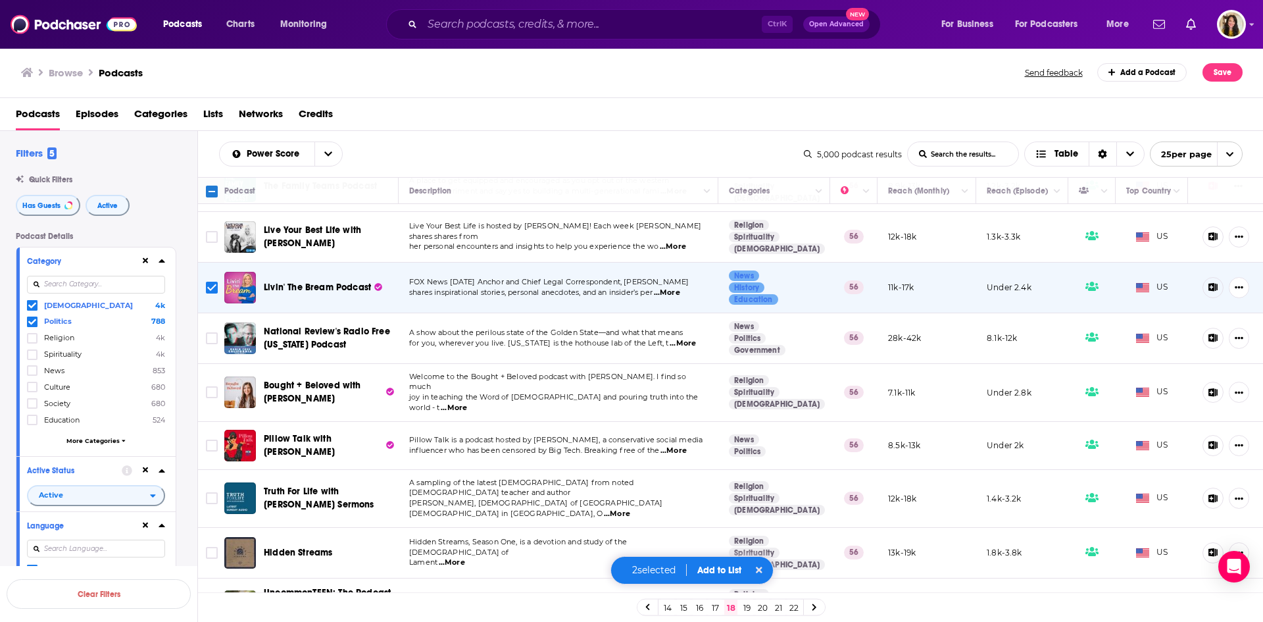
click at [714, 569] on button "Add to List" at bounding box center [719, 570] width 65 height 11
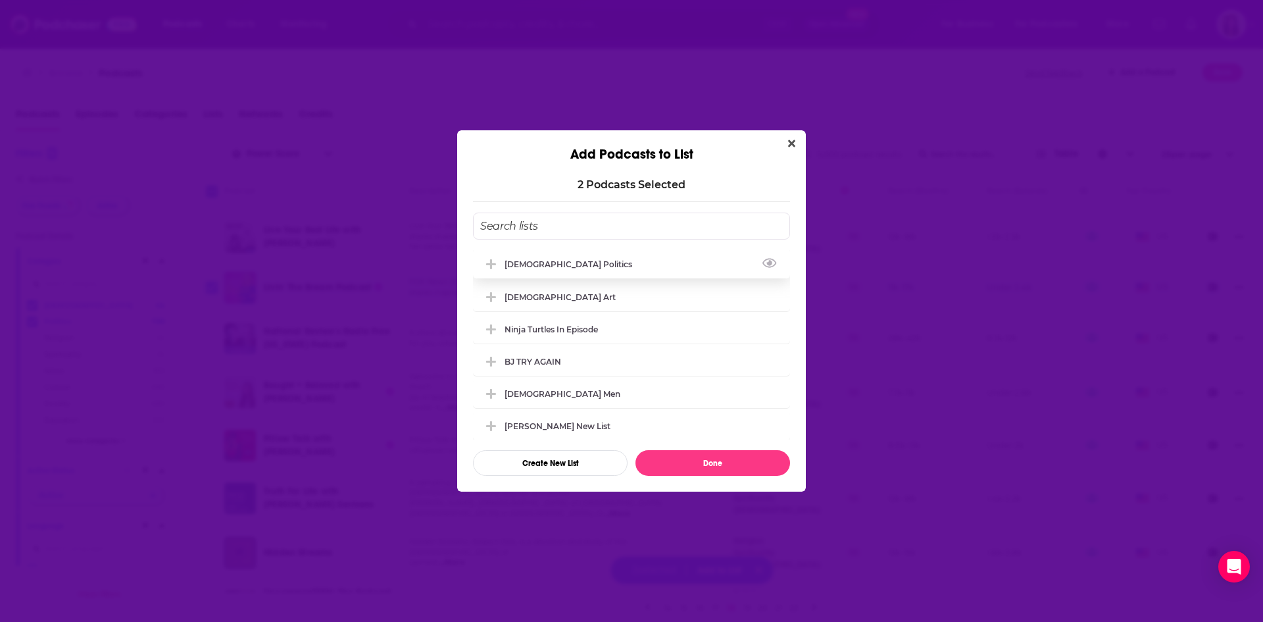
click at [558, 260] on div "[DEMOGRAPHIC_DATA] Politics" at bounding box center [573, 264] width 136 height 10
click at [699, 465] on button "Done" at bounding box center [713, 463] width 155 height 26
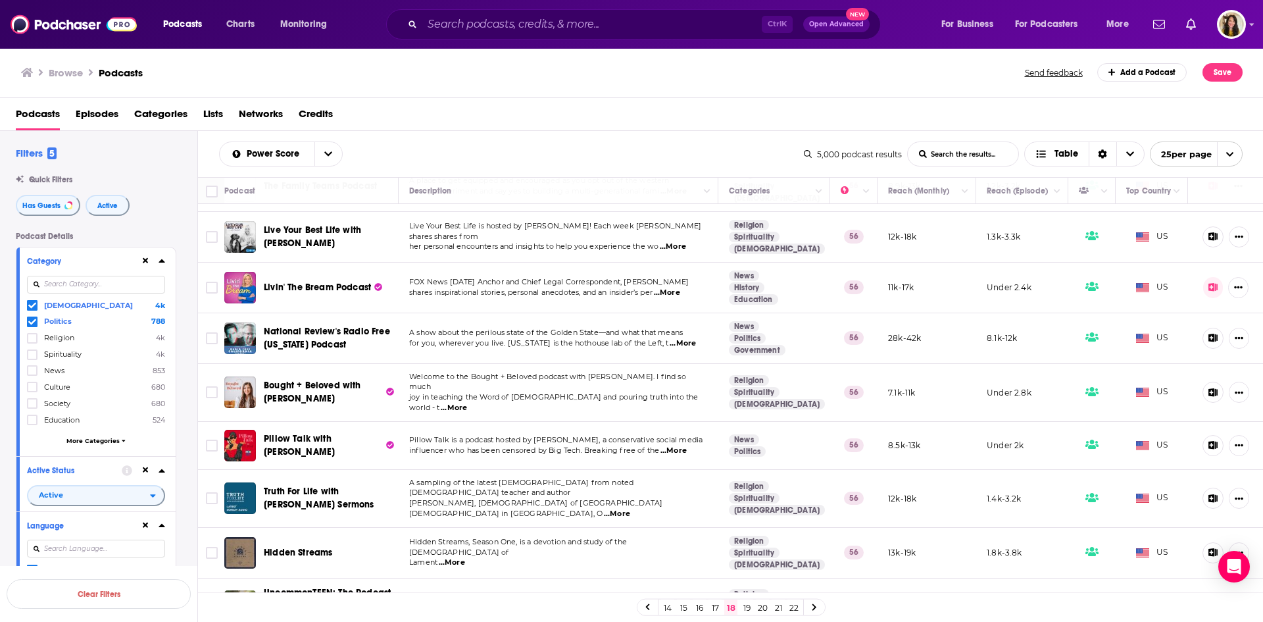
click at [746, 605] on link "19" at bounding box center [746, 607] width 13 height 16
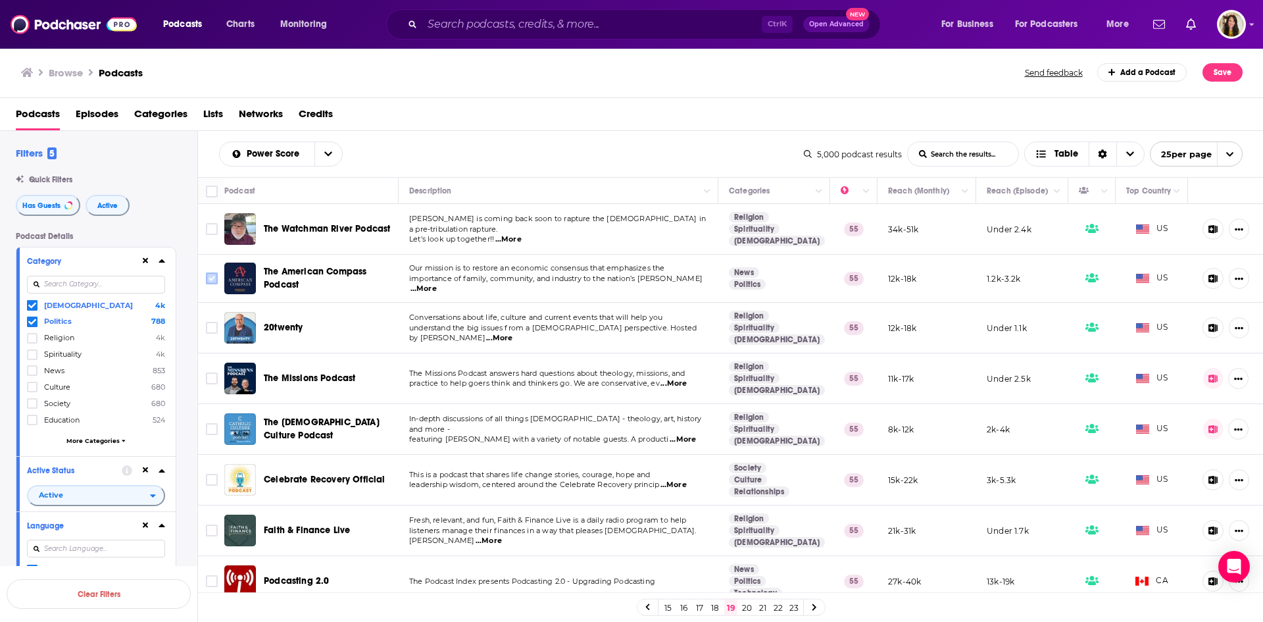
click at [211, 280] on input "Toggle select row" at bounding box center [212, 278] width 12 height 12
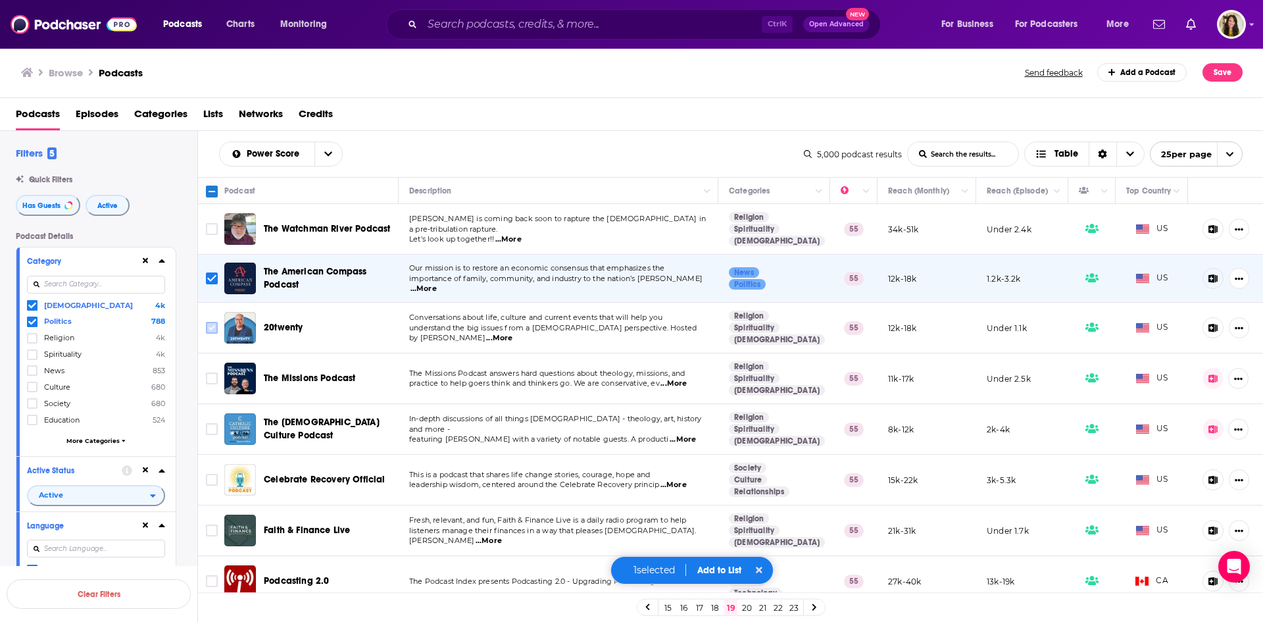
click at [211, 328] on input "Toggle select row" at bounding box center [212, 328] width 12 height 12
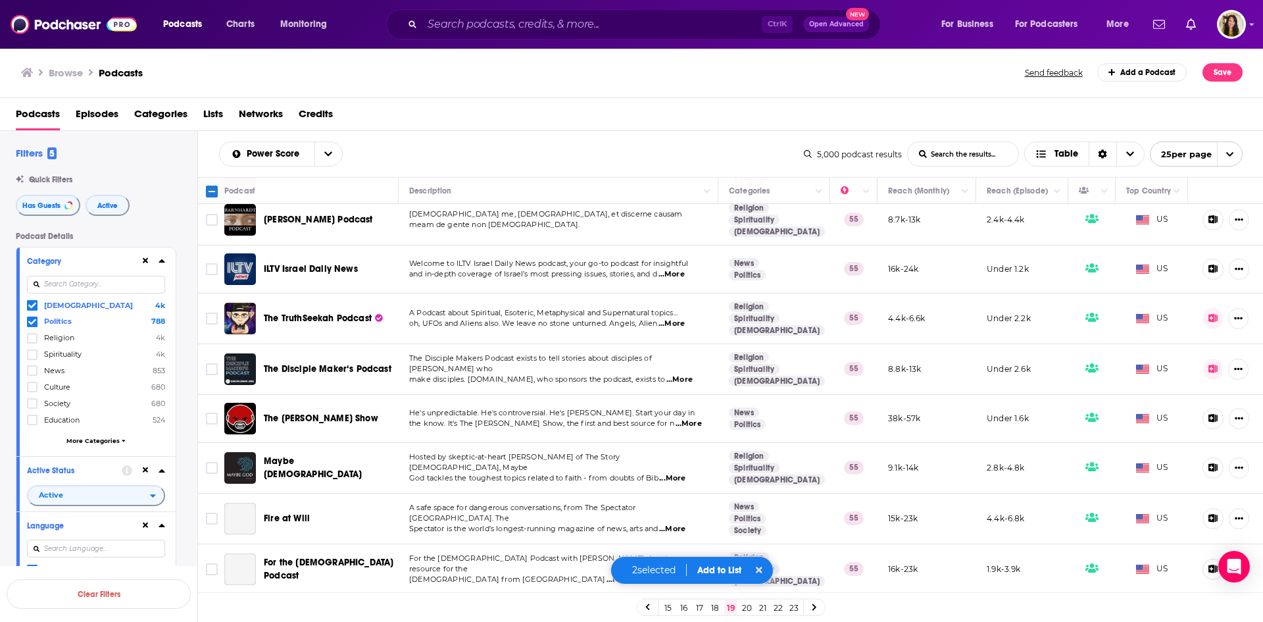
scroll to position [955, 0]
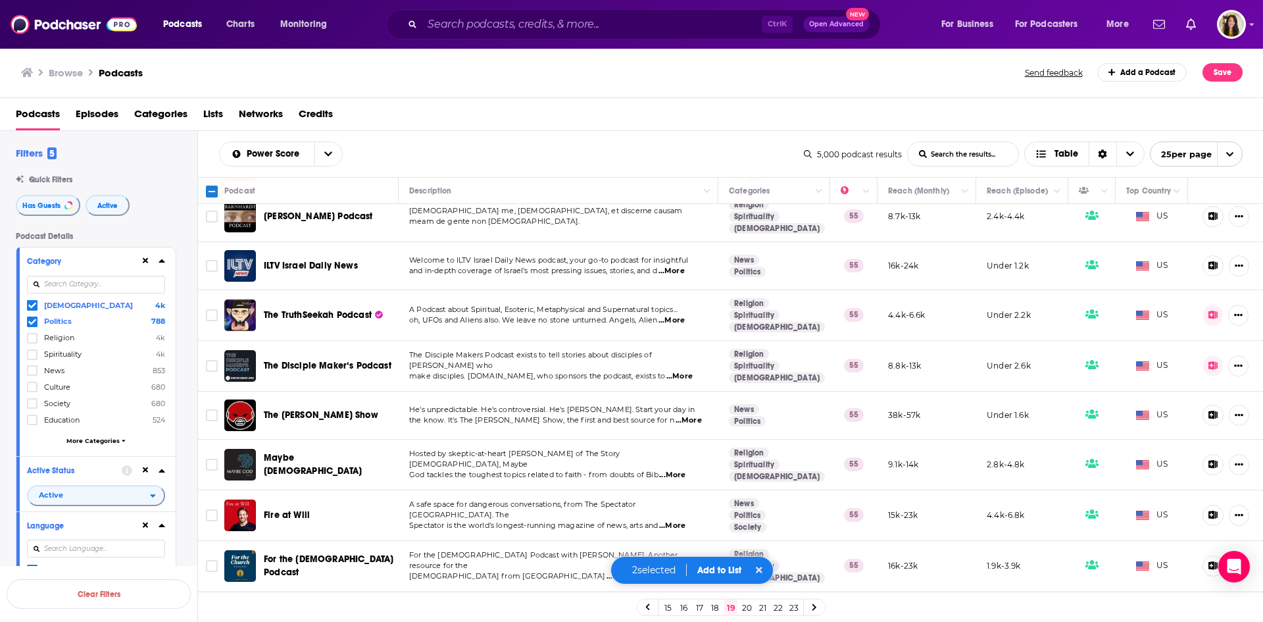
click at [204, 609] on icon "Toggle select row" at bounding box center [212, 617] width 16 height 16
click at [212, 611] on input "Toggle select row" at bounding box center [212, 617] width 12 height 12
click at [720, 568] on button "Add to List" at bounding box center [719, 570] width 65 height 11
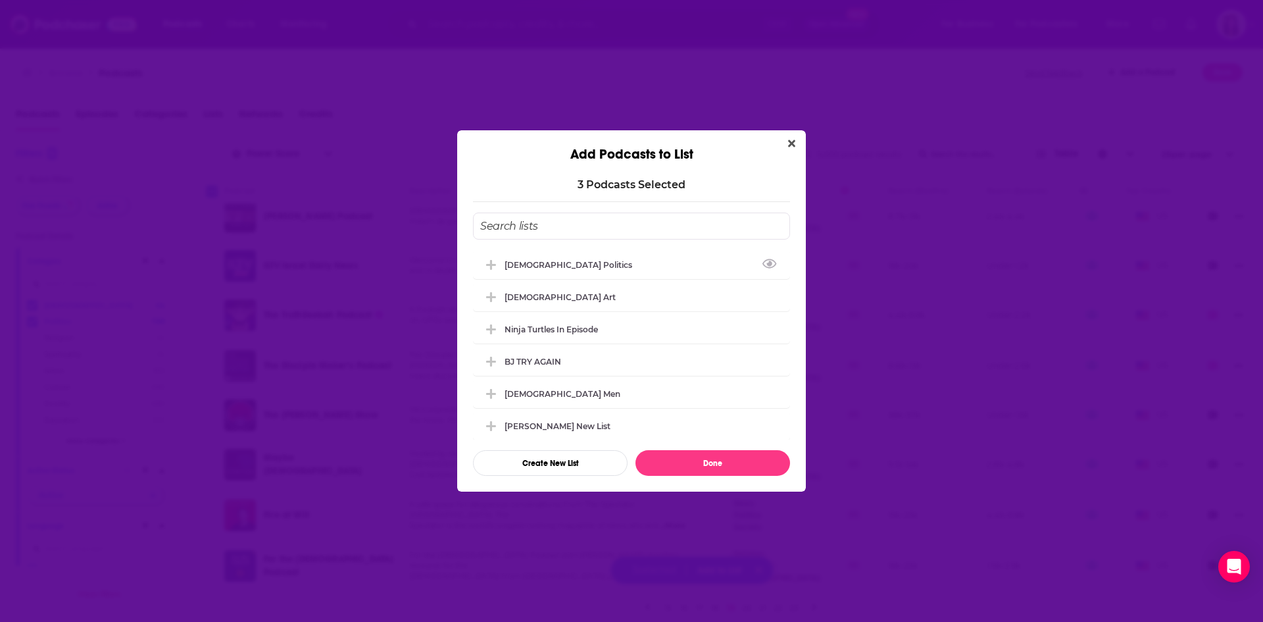
drag, startPoint x: 556, startPoint y: 257, endPoint x: 606, endPoint y: 282, distance: 55.6
click at [556, 257] on div "[DEMOGRAPHIC_DATA] Politics" at bounding box center [631, 264] width 317 height 29
click at [714, 459] on button "Done" at bounding box center [713, 463] width 155 height 26
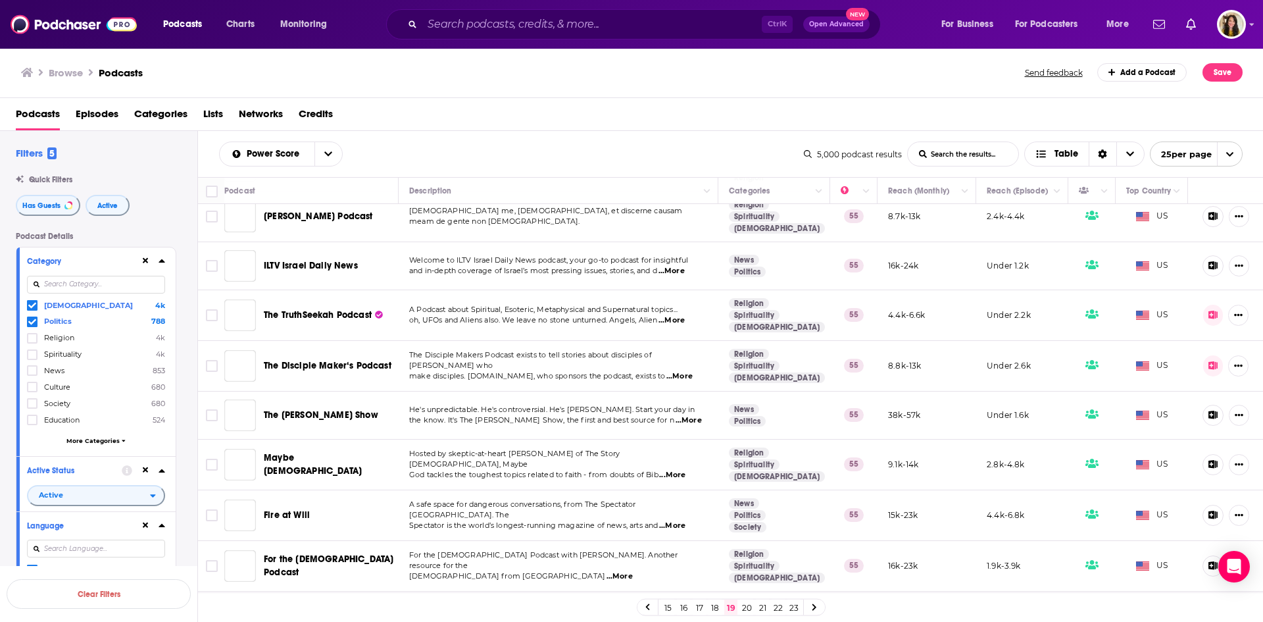
click at [746, 609] on link "20" at bounding box center [746, 607] width 13 height 16
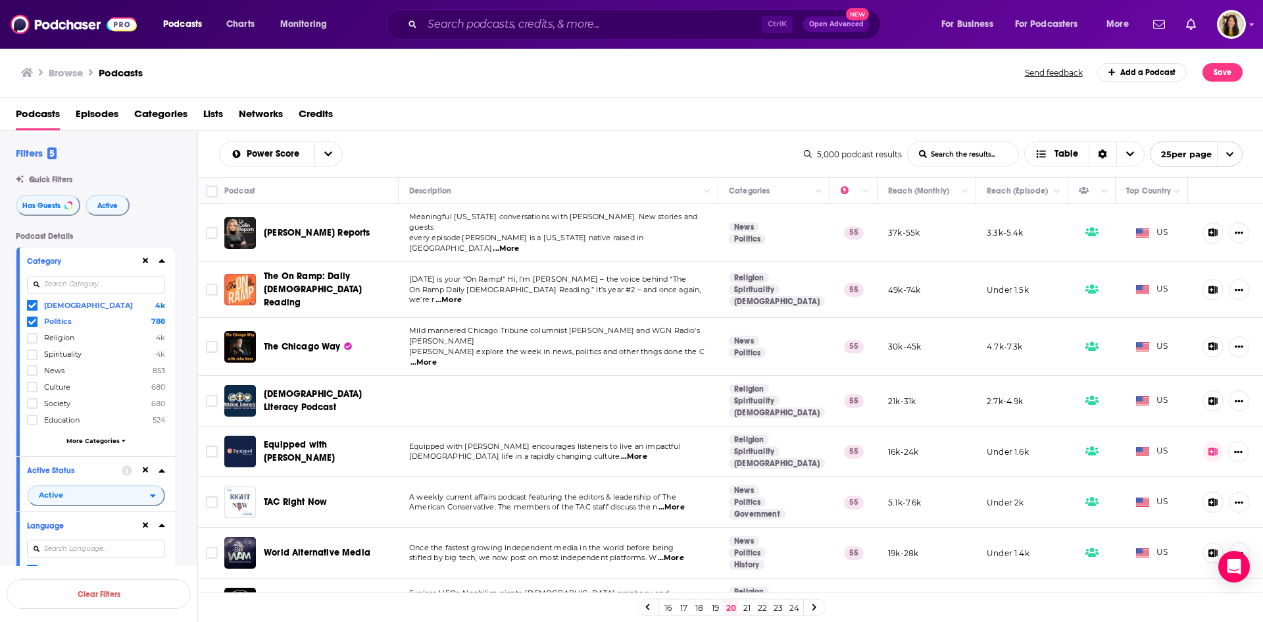
click at [519, 243] on span "...More" at bounding box center [506, 248] width 26 height 11
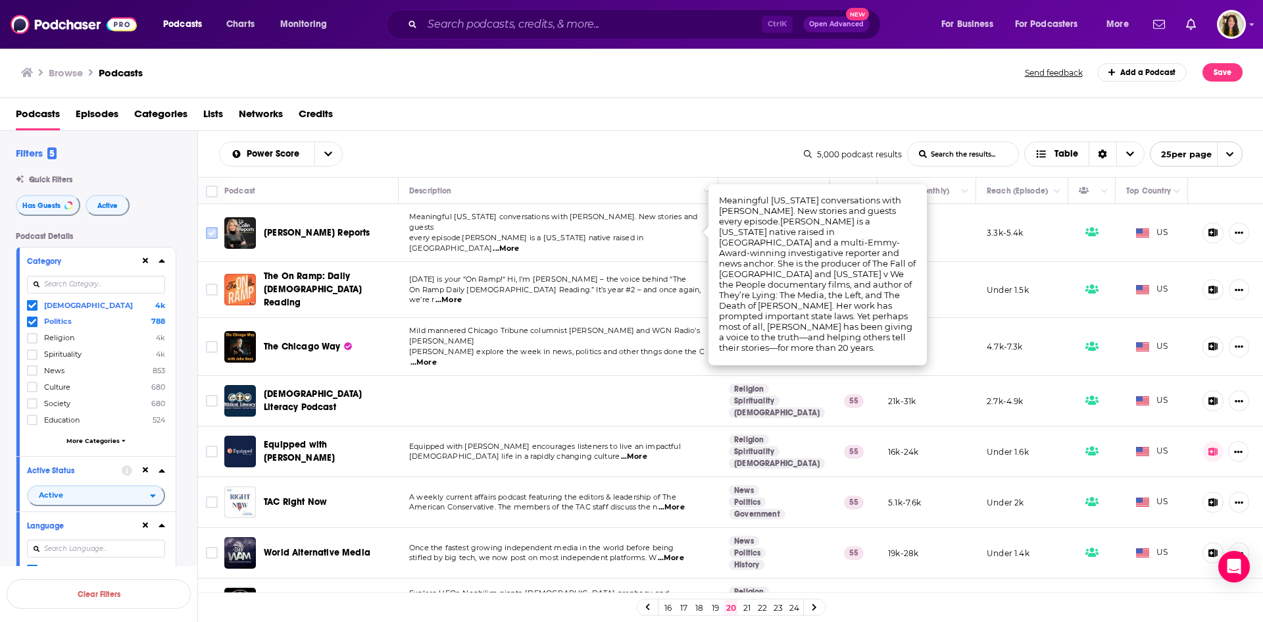
click at [212, 227] on input "Toggle select row" at bounding box center [212, 233] width 12 height 12
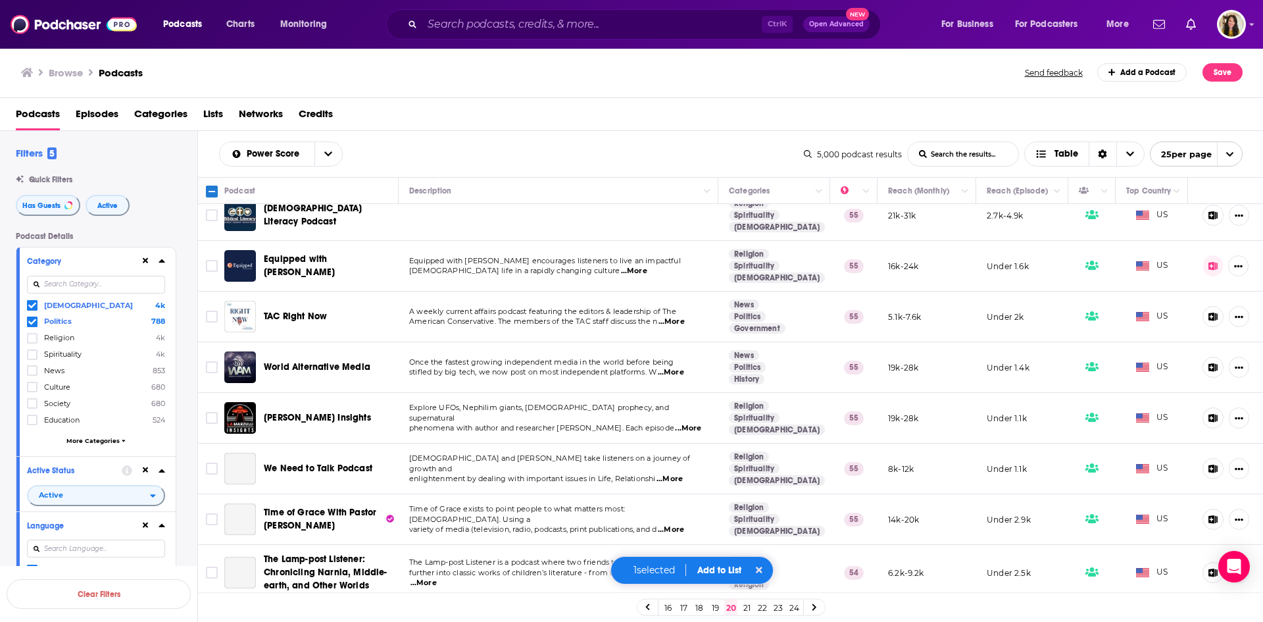
scroll to position [197, 0]
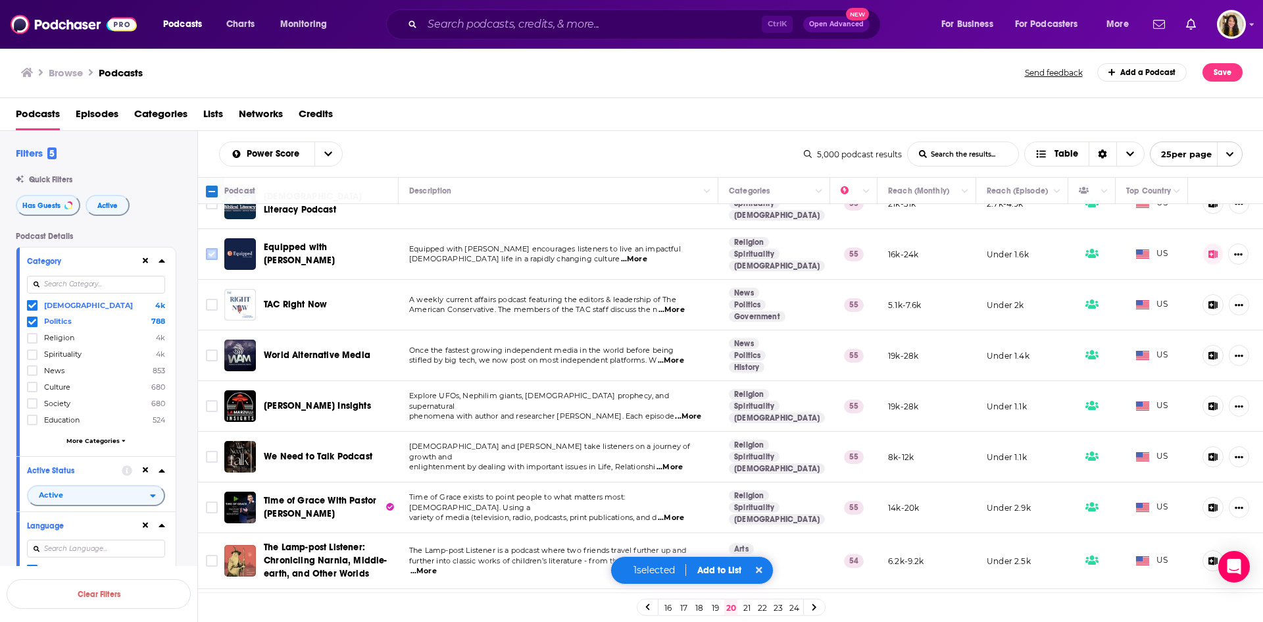
click at [214, 248] on input "Toggle select row" at bounding box center [212, 254] width 12 height 12
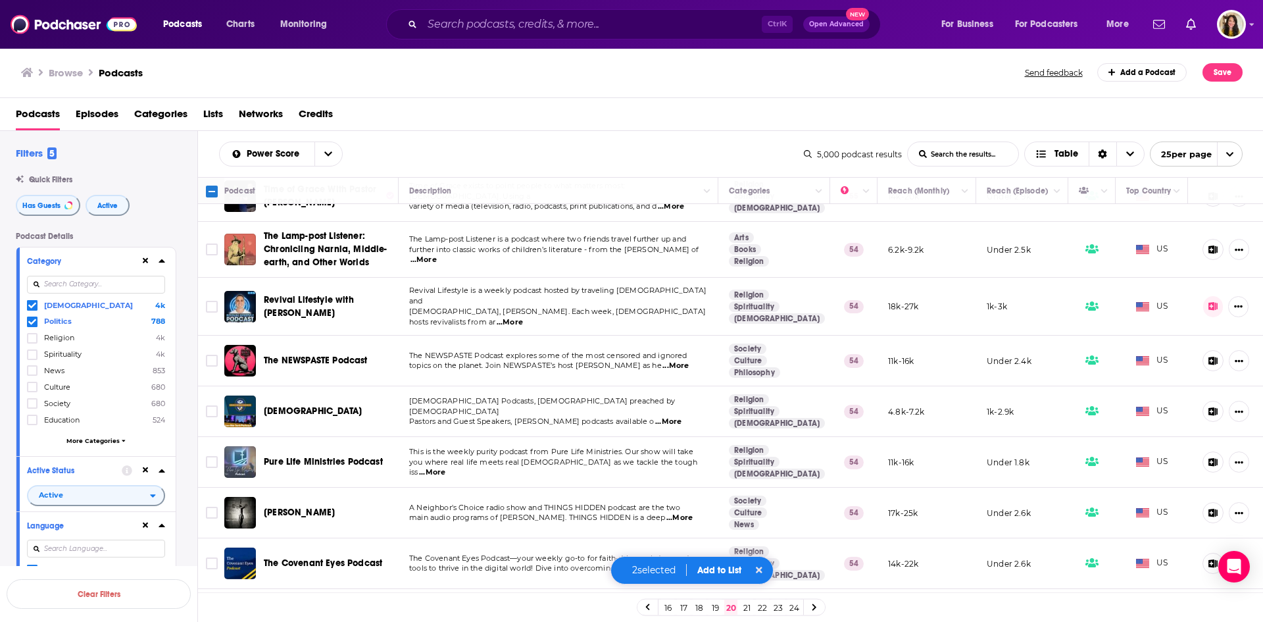
scroll to position [658, 0]
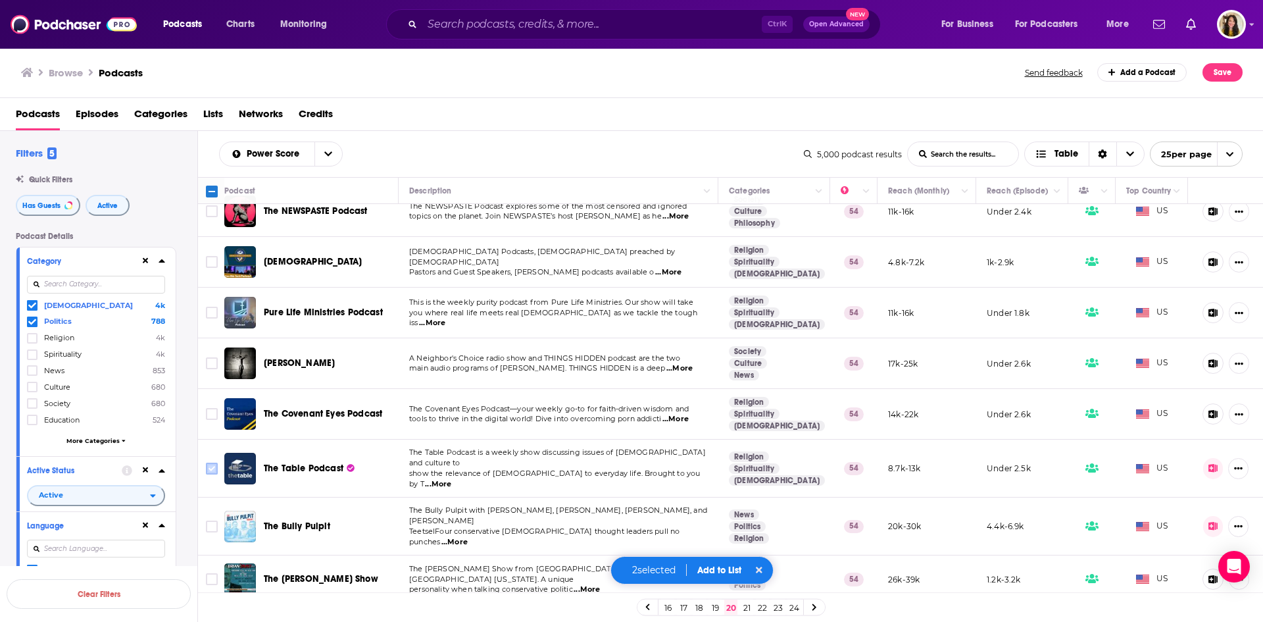
click at [207, 463] on input "Toggle select row" at bounding box center [212, 469] width 12 height 12
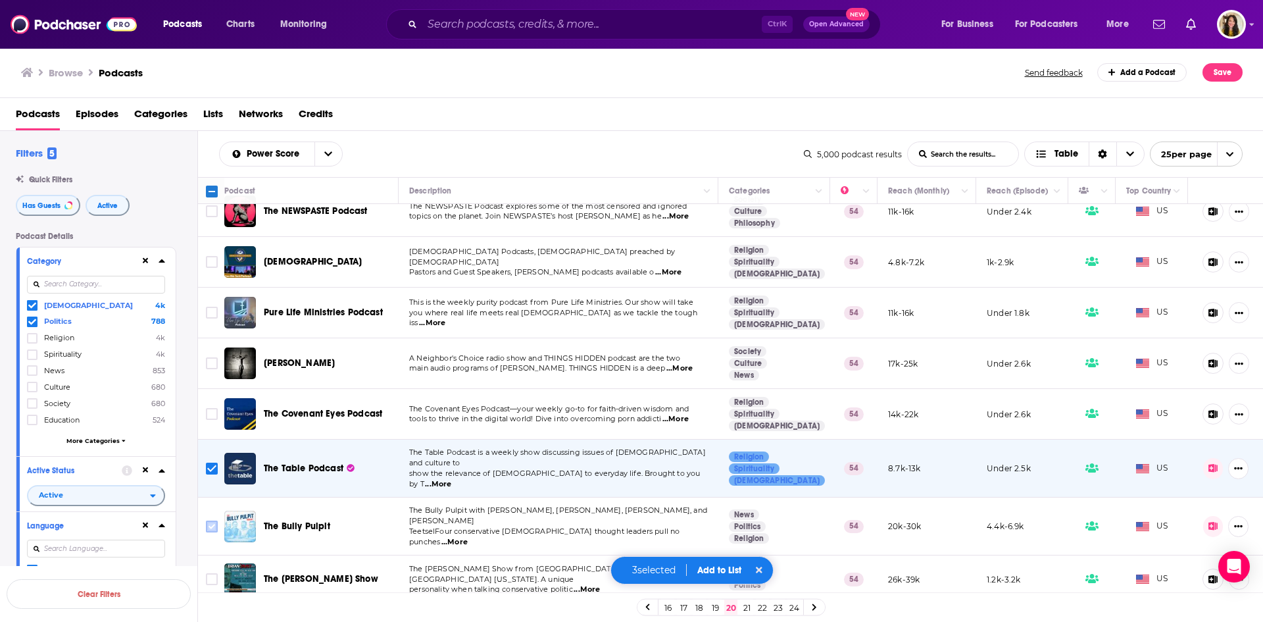
click at [209, 520] on input "Toggle select row" at bounding box center [212, 526] width 12 height 12
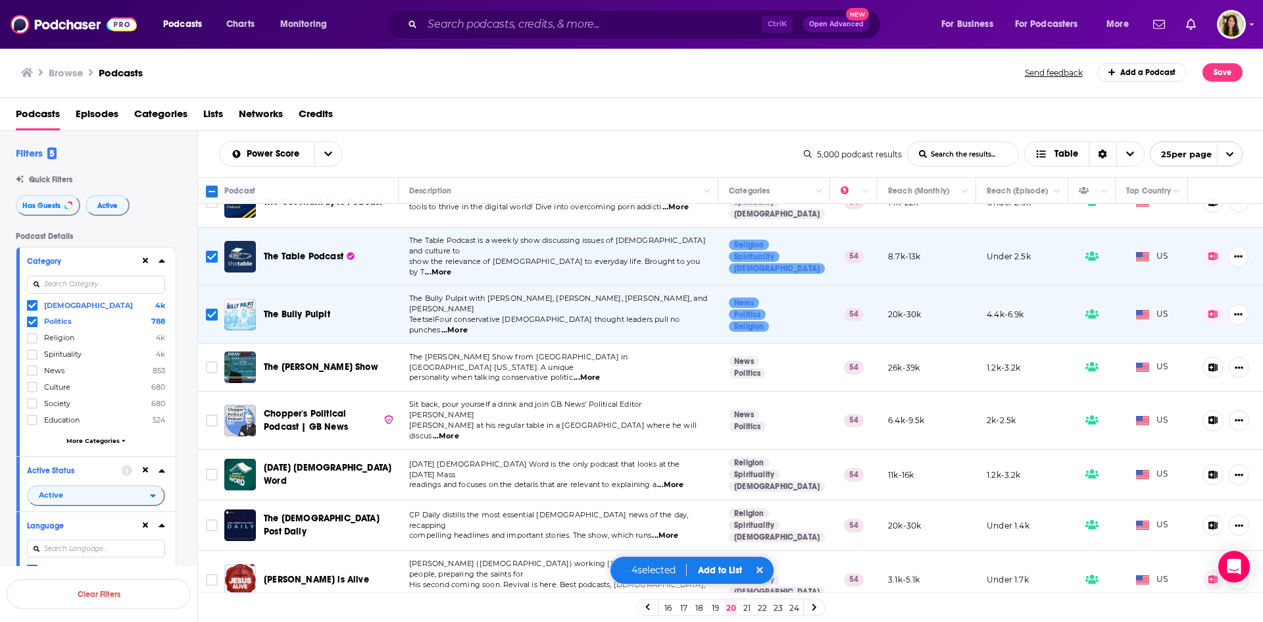
scroll to position [870, 0]
click at [715, 571] on button "Add to List" at bounding box center [720, 570] width 65 height 11
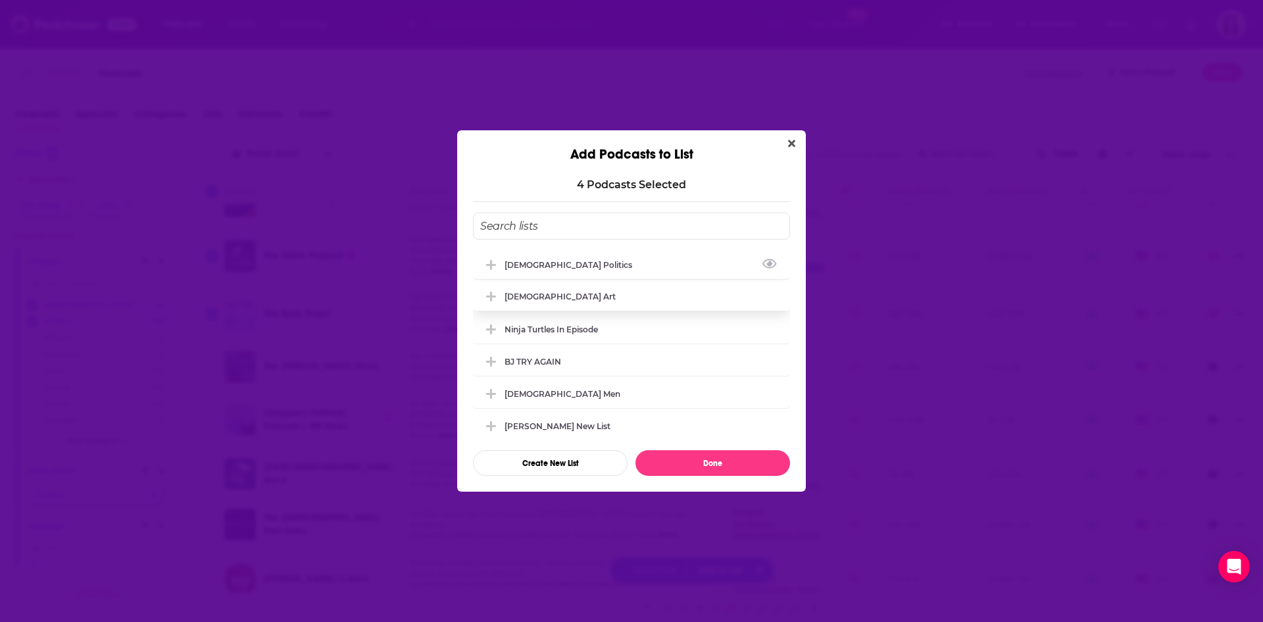
drag, startPoint x: 549, startPoint y: 268, endPoint x: 654, endPoint y: 299, distance: 109.7
click at [549, 268] on div "[DEMOGRAPHIC_DATA] Politics" at bounding box center [573, 265] width 136 height 10
click at [732, 475] on button "Done" at bounding box center [713, 463] width 155 height 26
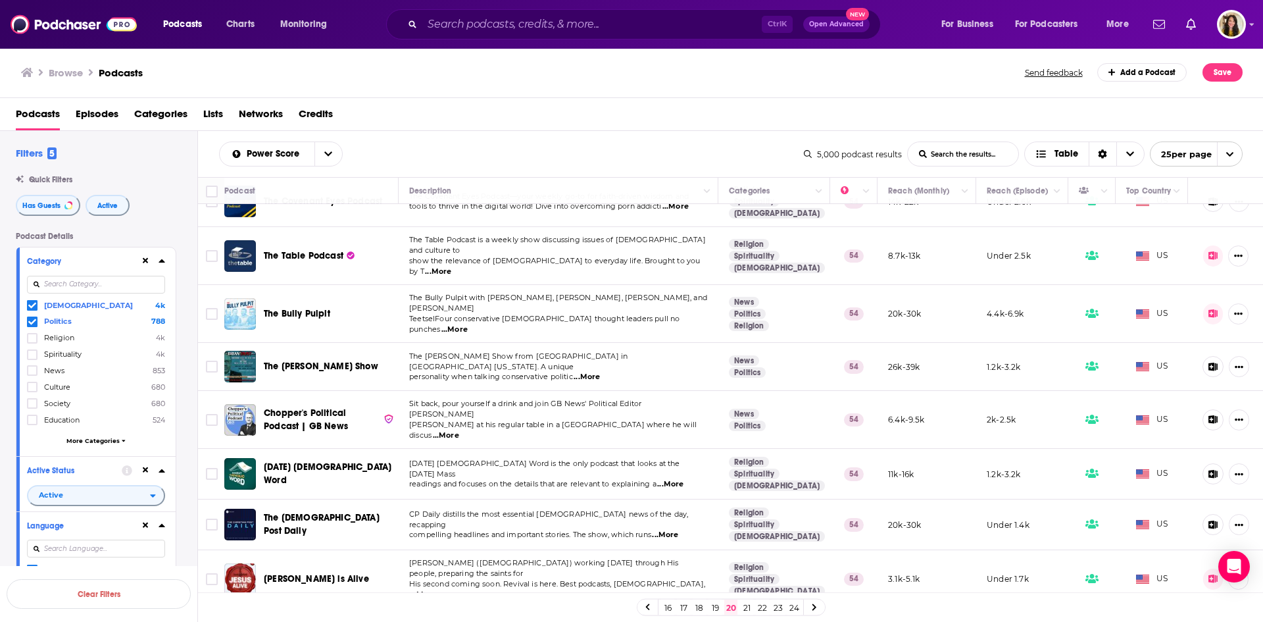
click at [746, 613] on link "21" at bounding box center [746, 607] width 13 height 16
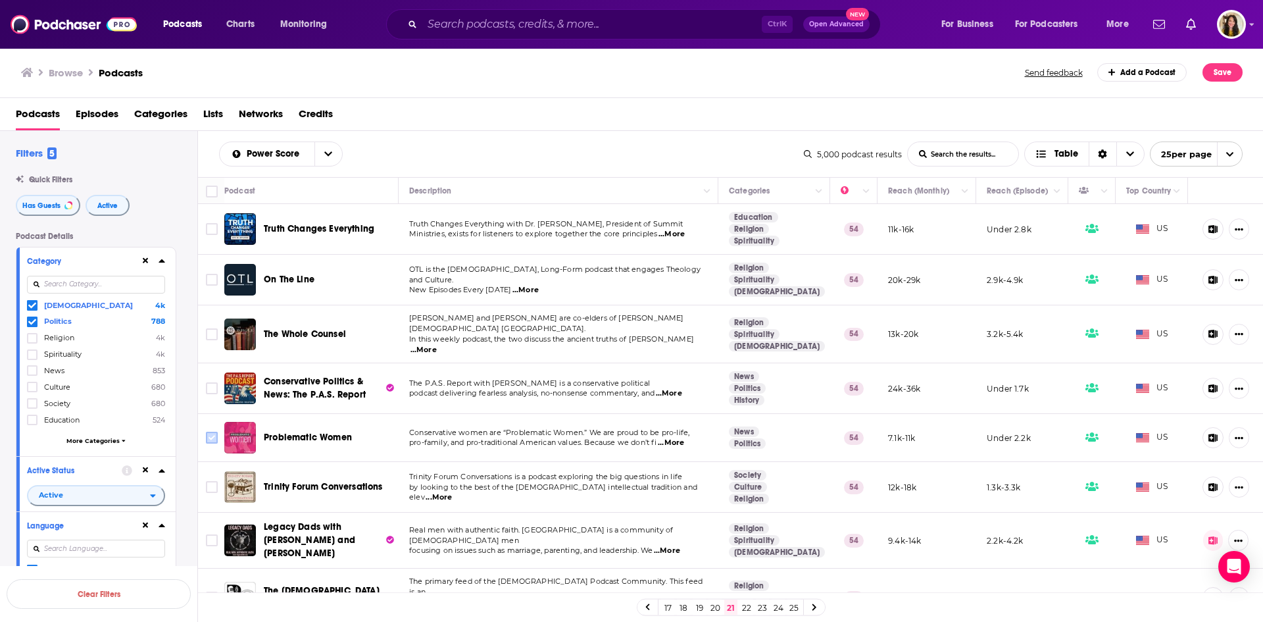
click at [210, 434] on input "Toggle select row" at bounding box center [212, 438] width 12 height 12
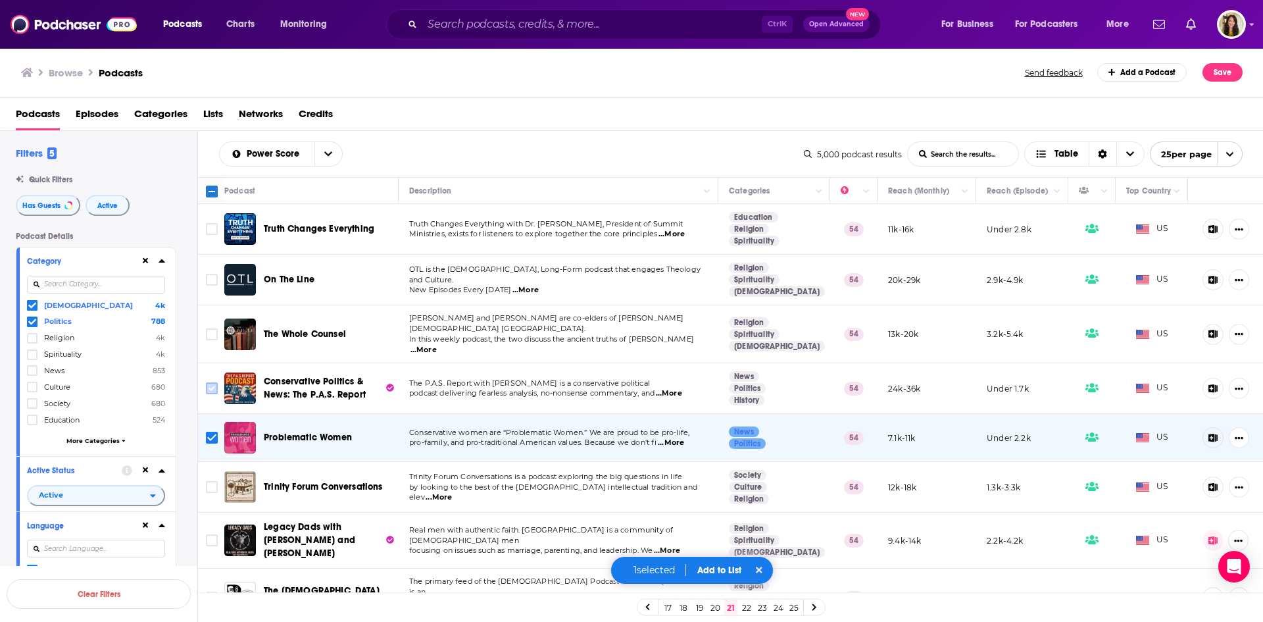
click at [213, 382] on input "Toggle select row" at bounding box center [212, 388] width 12 height 12
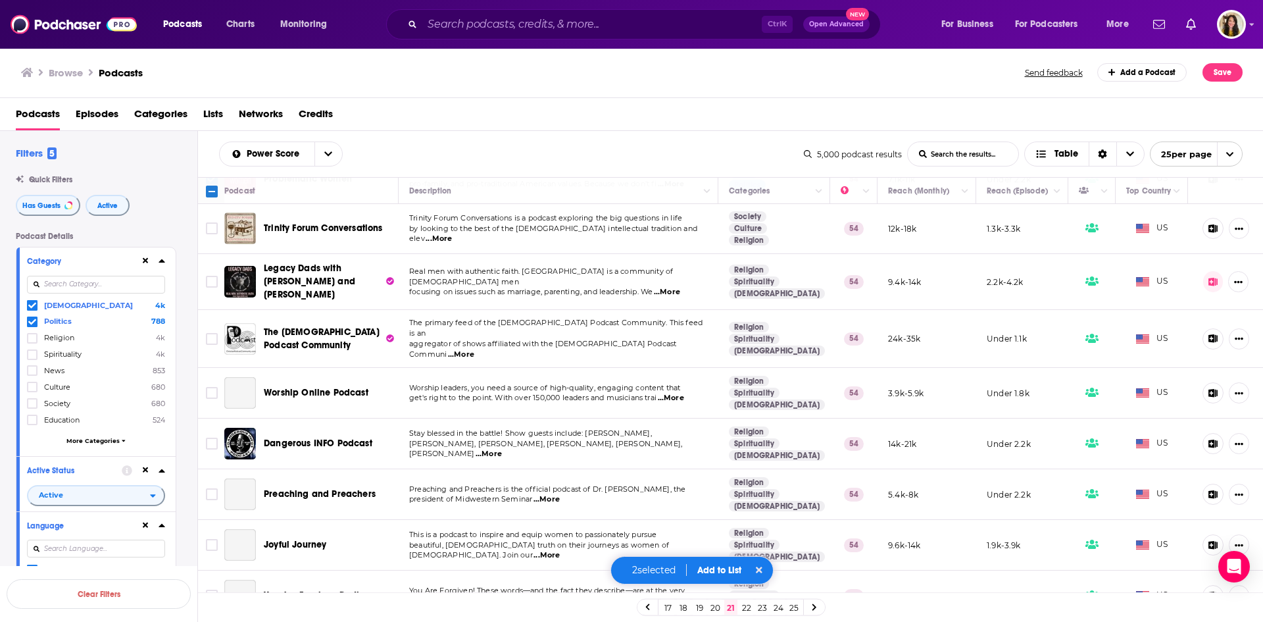
scroll to position [263, 0]
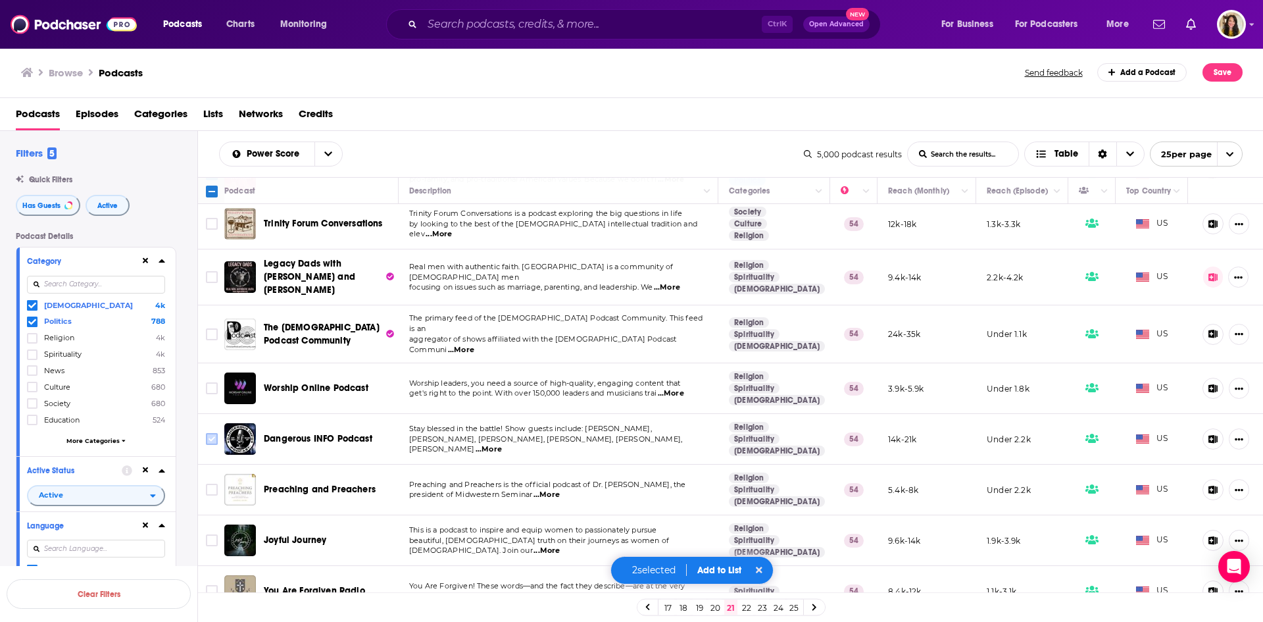
click at [216, 433] on input "Toggle select row" at bounding box center [212, 439] width 12 height 12
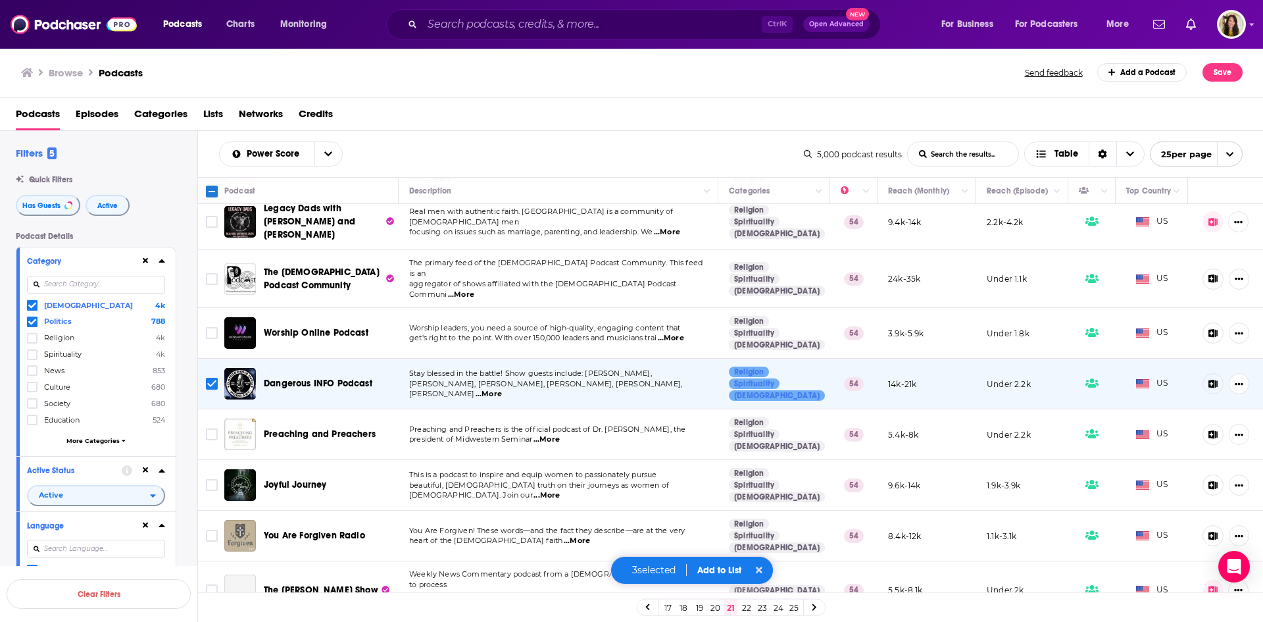
scroll to position [395, 0]
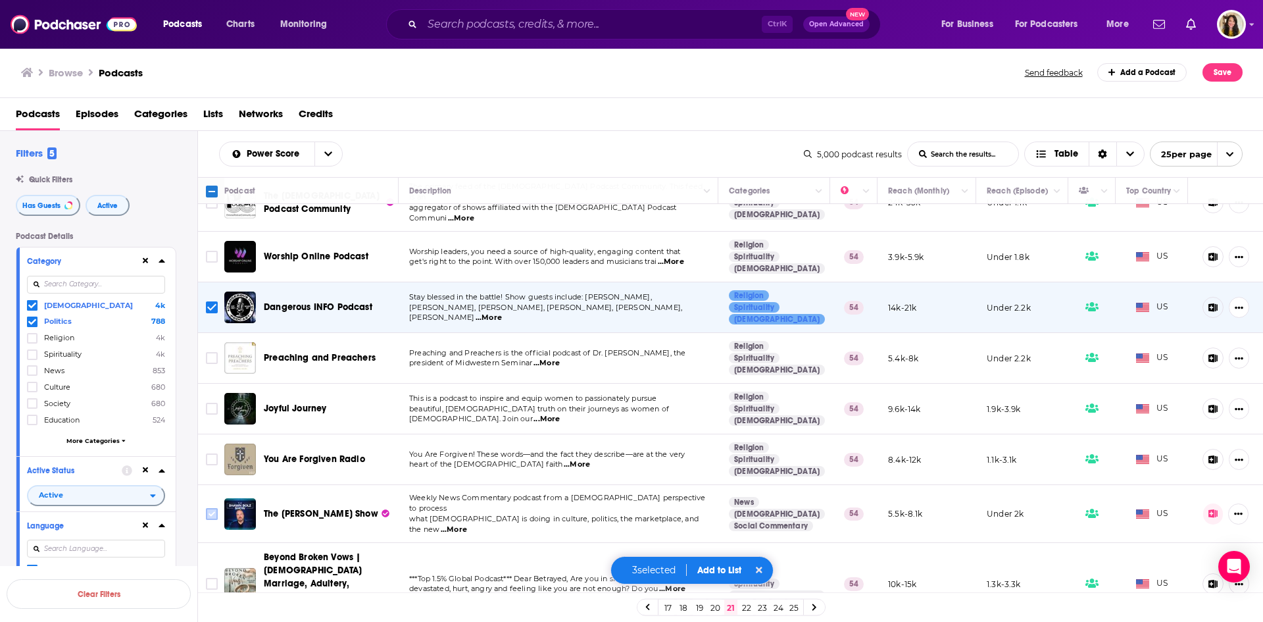
click at [208, 508] on input "Toggle select row" at bounding box center [212, 514] width 12 height 12
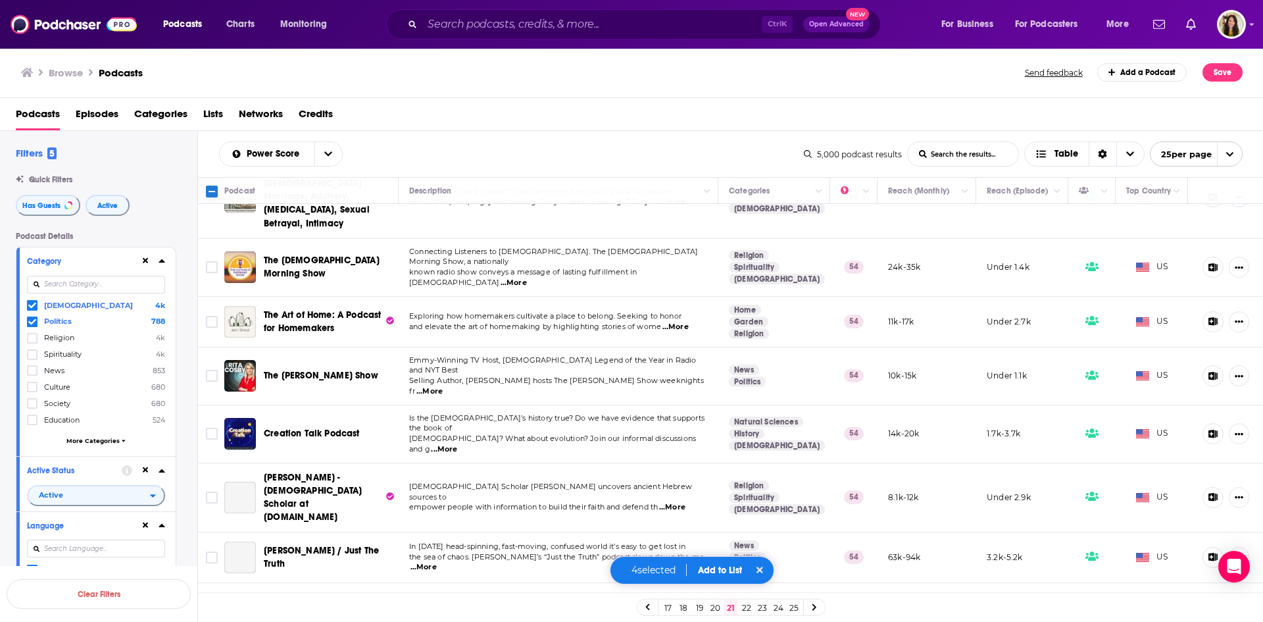
scroll to position [790, 0]
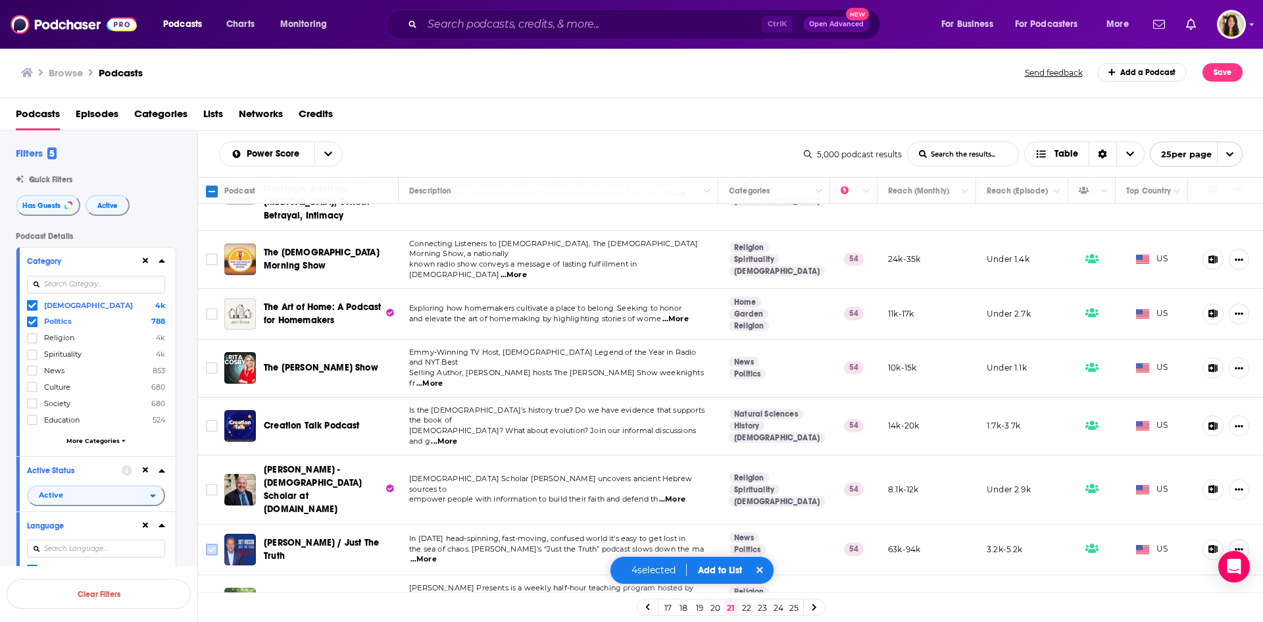
click at [209, 543] on input "Toggle select row" at bounding box center [212, 549] width 12 height 12
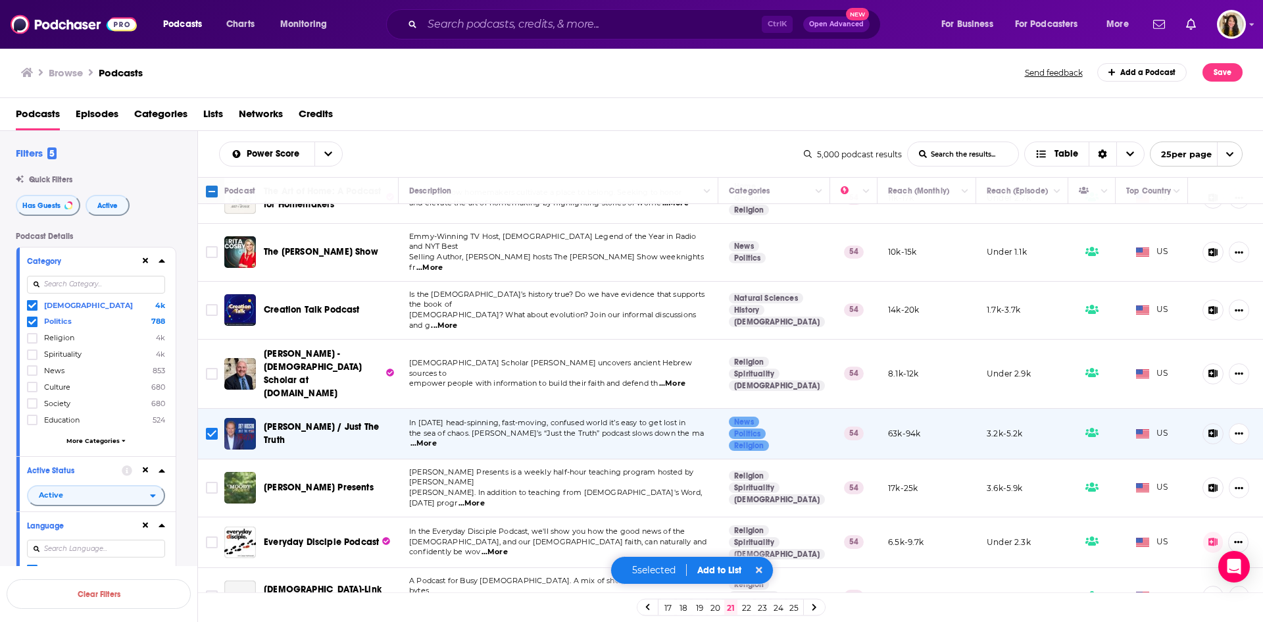
scroll to position [913, 0]
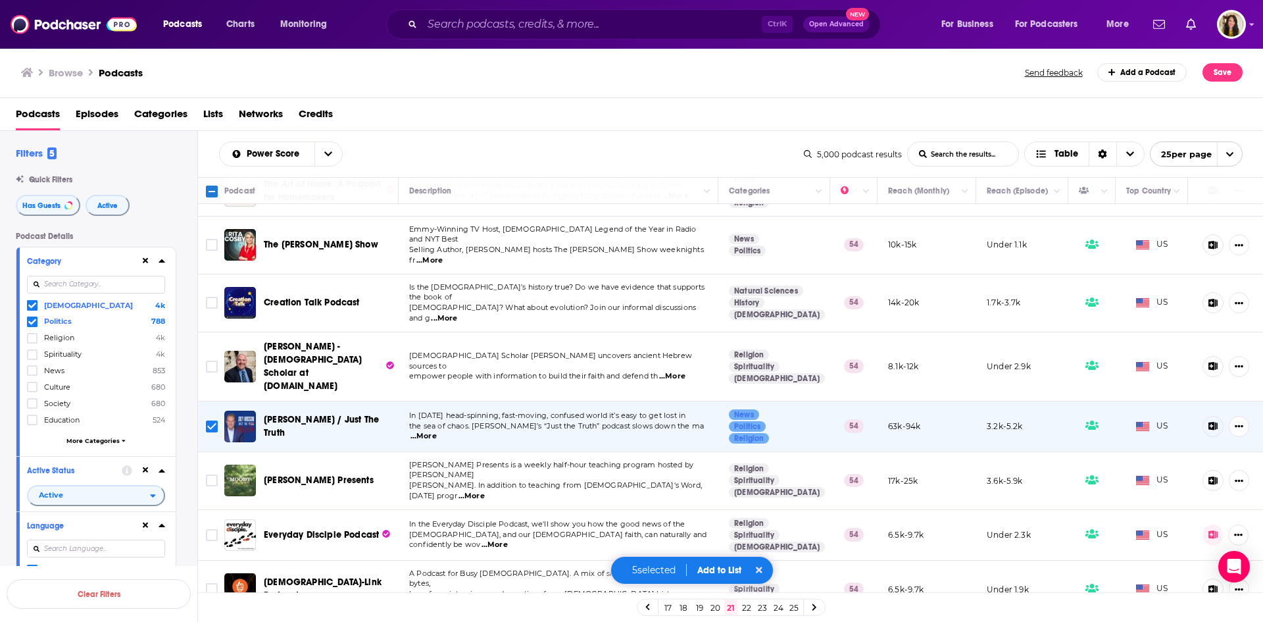
click at [716, 572] on button "Add to List" at bounding box center [719, 570] width 65 height 11
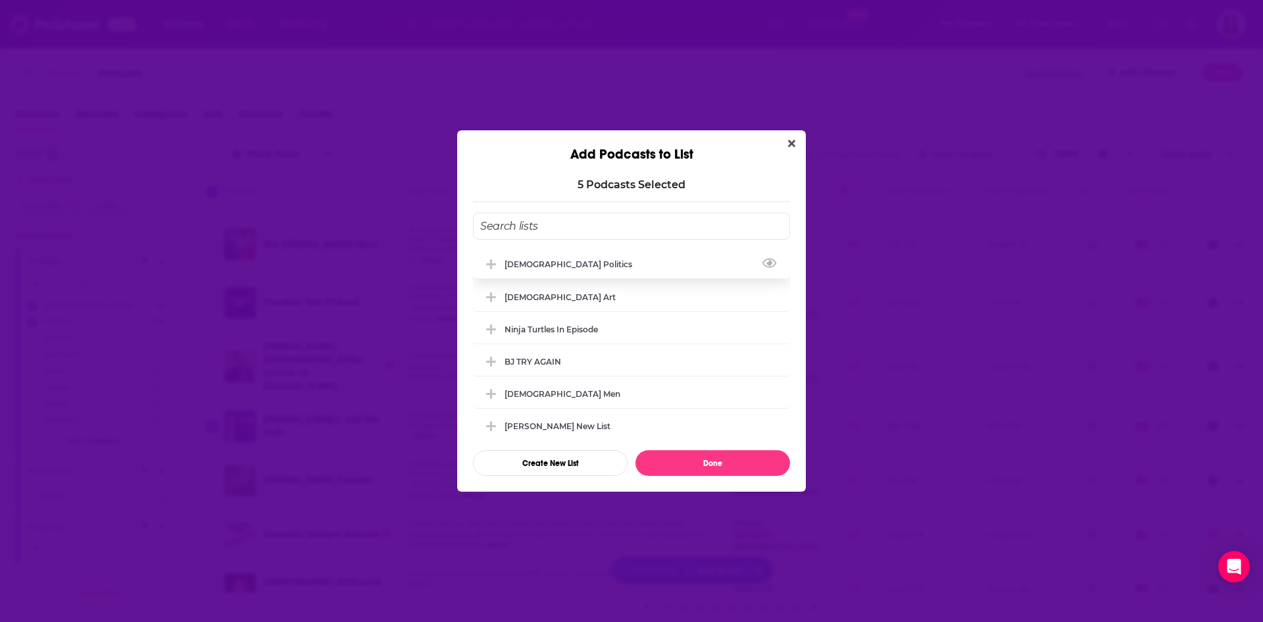
click at [574, 266] on div "[DEMOGRAPHIC_DATA] Politics" at bounding box center [573, 264] width 136 height 10
click at [715, 459] on button "Done" at bounding box center [713, 463] width 155 height 26
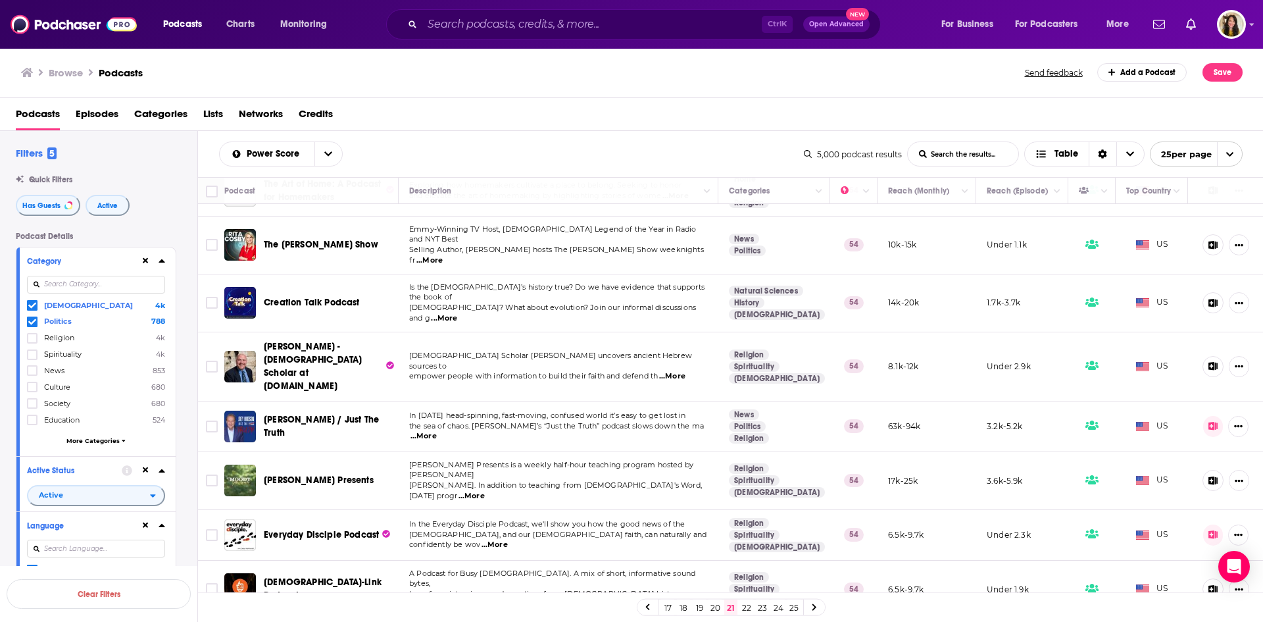
click at [745, 609] on link "22" at bounding box center [746, 607] width 13 height 16
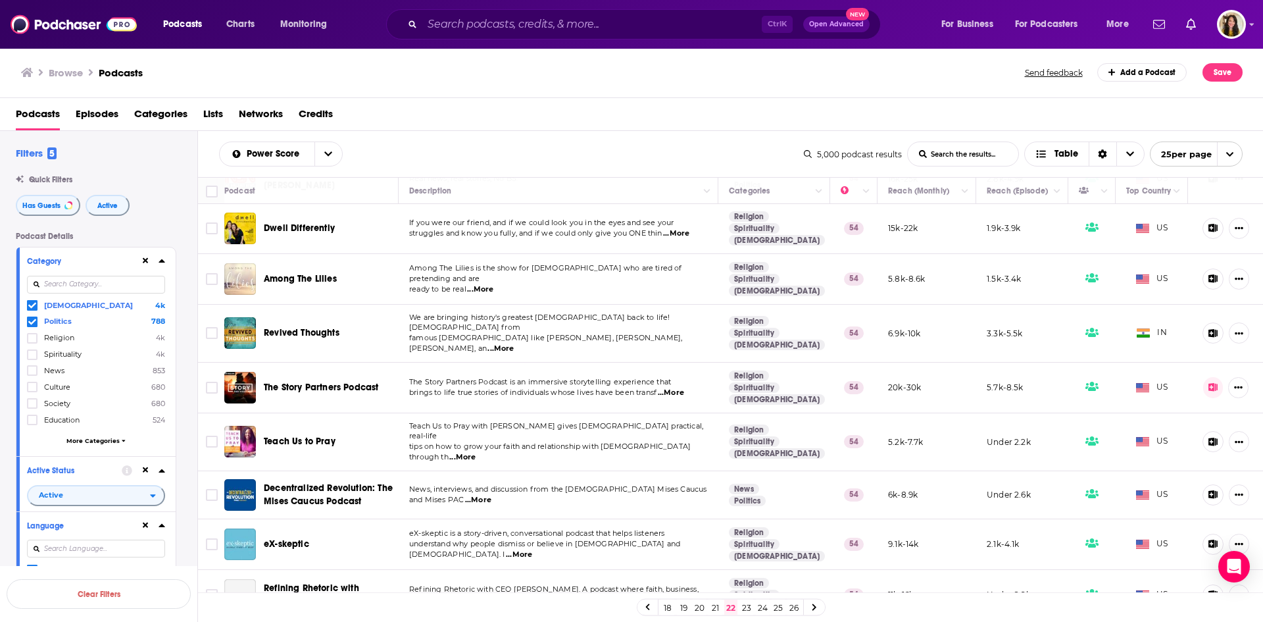
scroll to position [921, 0]
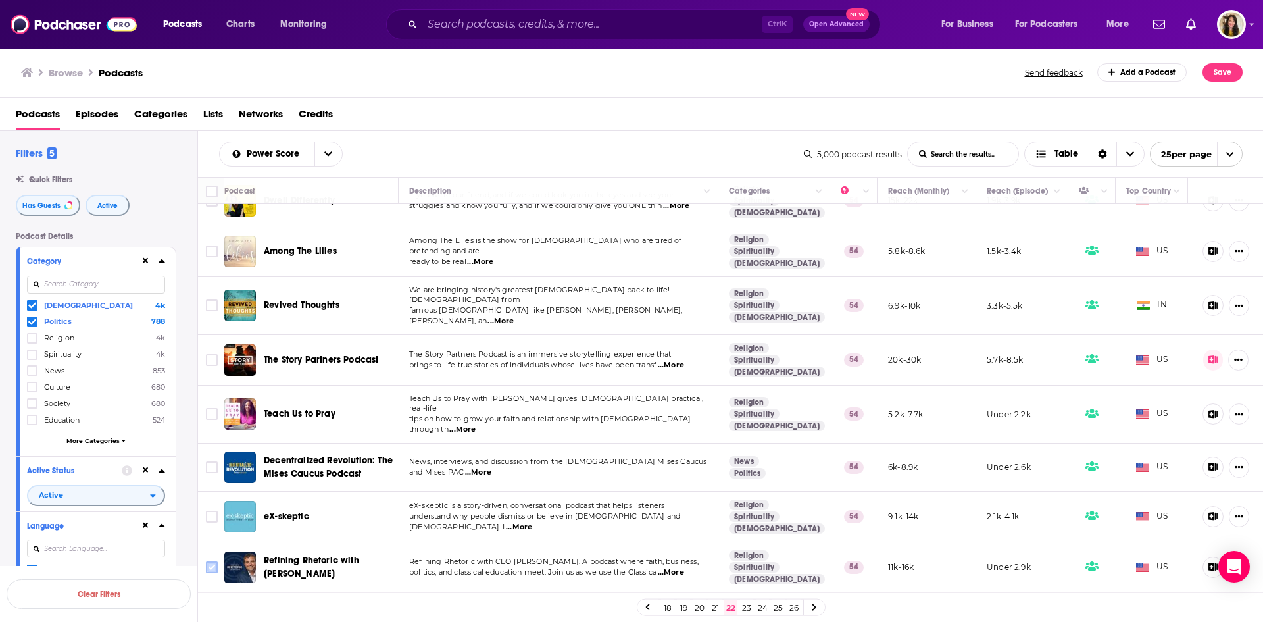
click at [211, 561] on input "Toggle select row" at bounding box center [212, 567] width 12 height 12
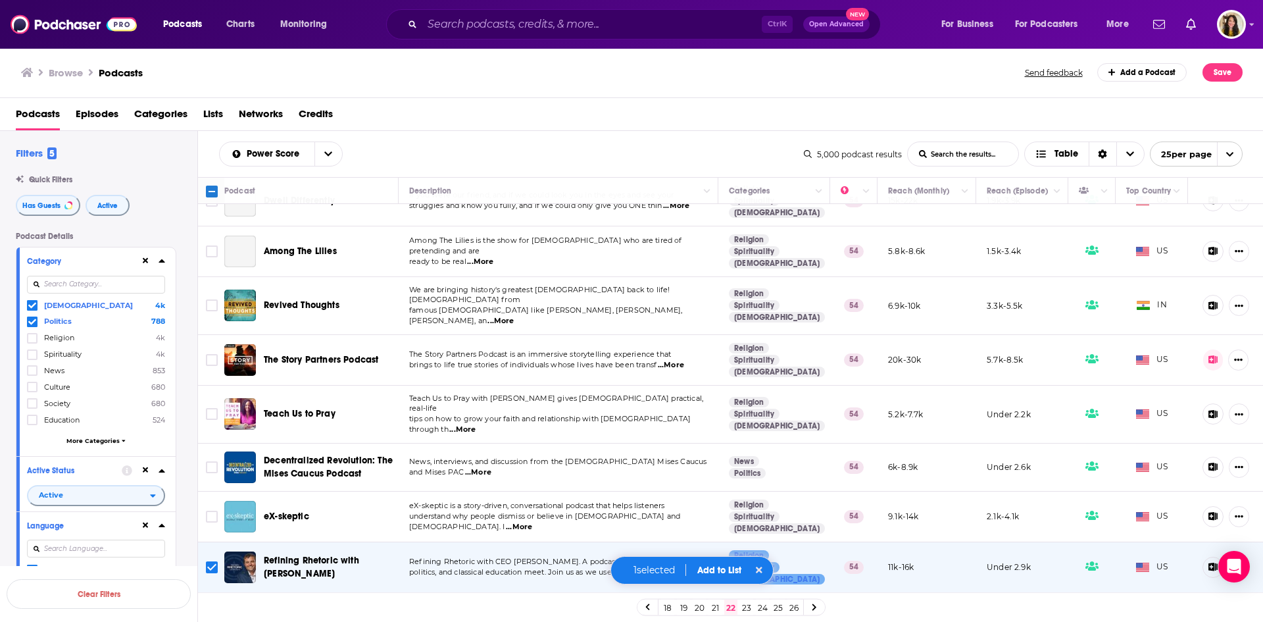
scroll to position [944, 0]
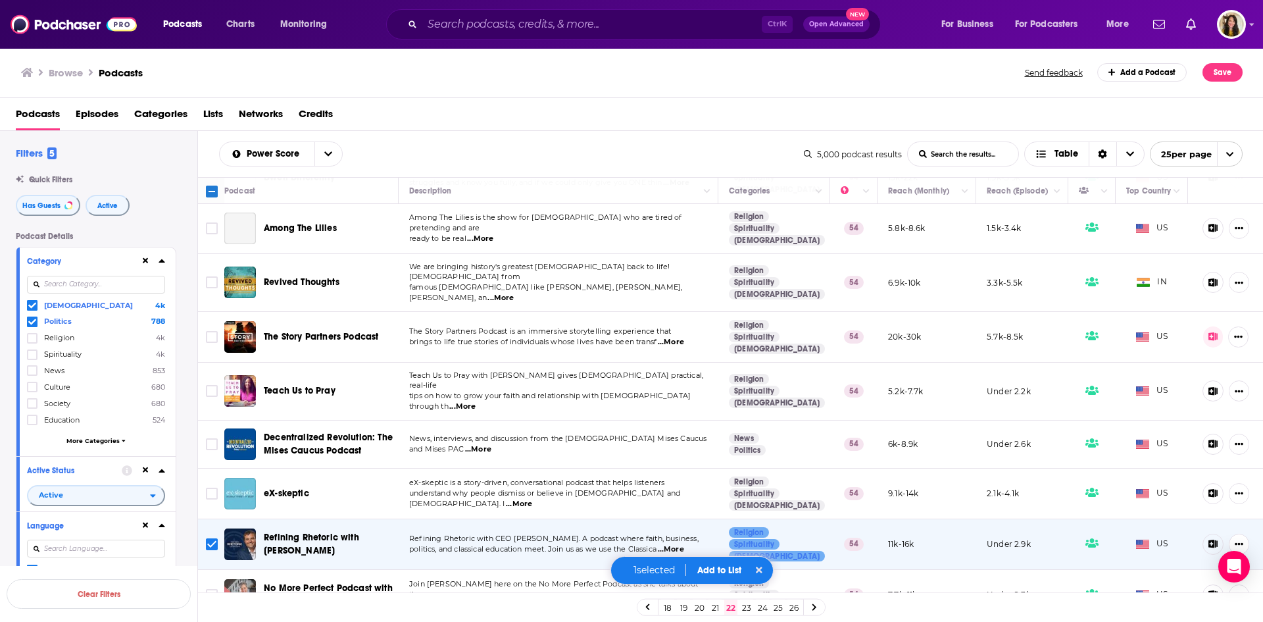
click at [704, 565] on button "Add to List" at bounding box center [719, 570] width 65 height 11
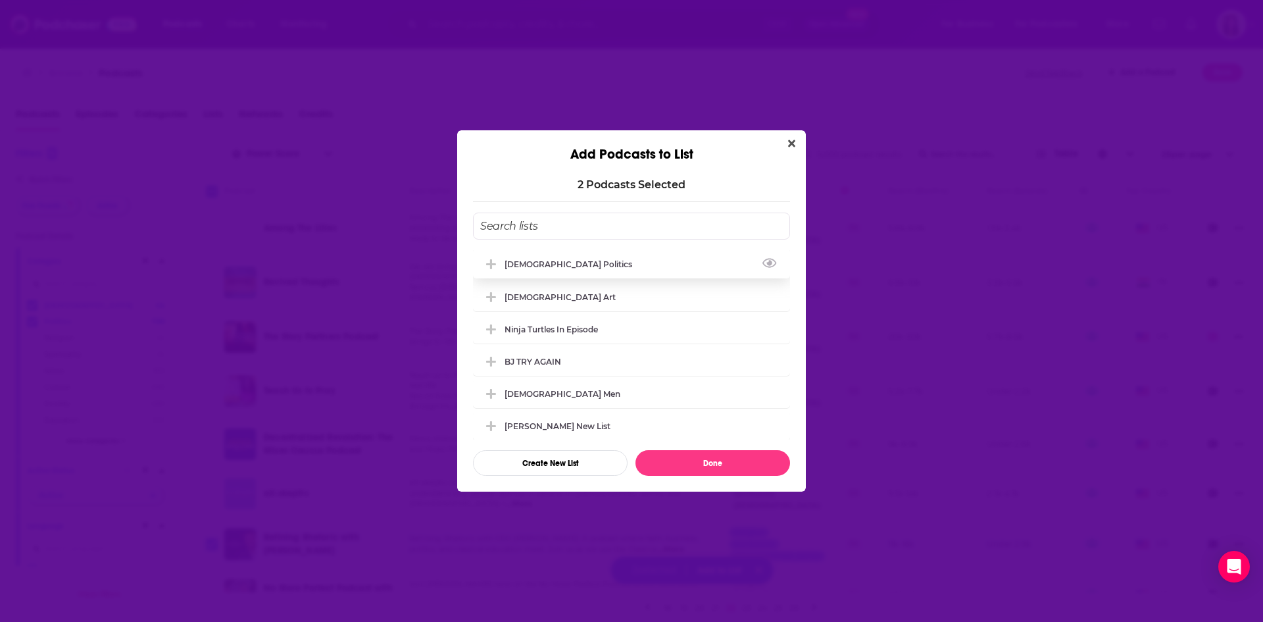
click at [536, 259] on div "[DEMOGRAPHIC_DATA] Politics" at bounding box center [573, 264] width 136 height 10
click at [699, 468] on button "Done" at bounding box center [713, 463] width 155 height 26
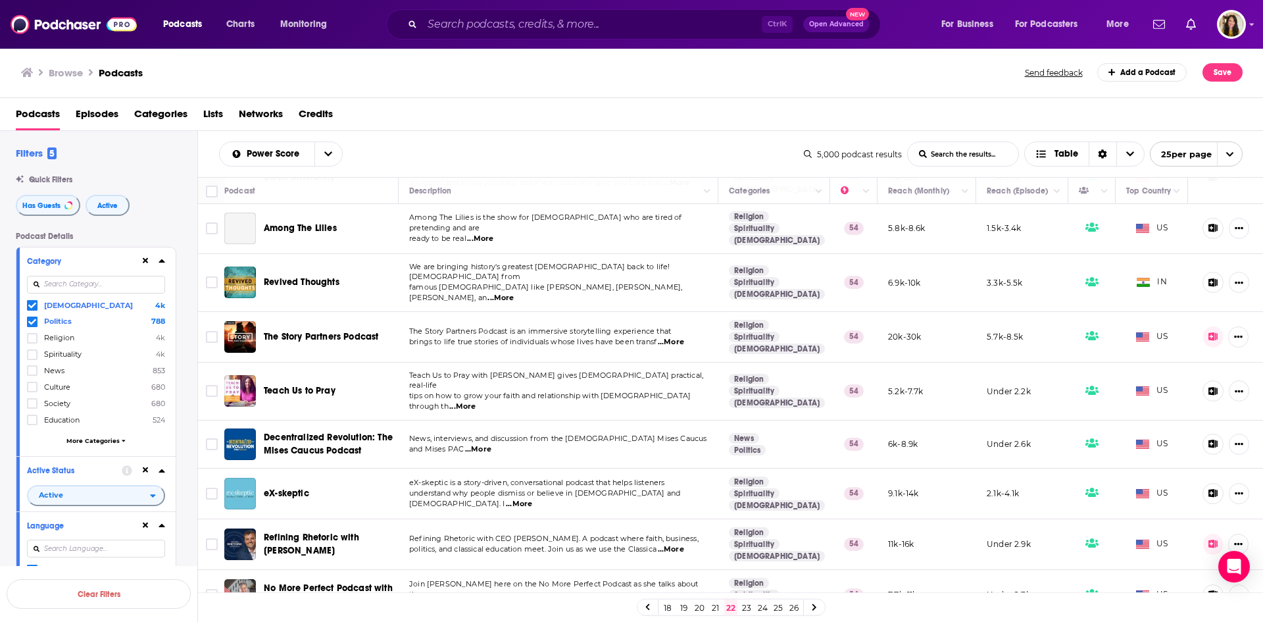
click at [744, 607] on link "23" at bounding box center [746, 607] width 13 height 16
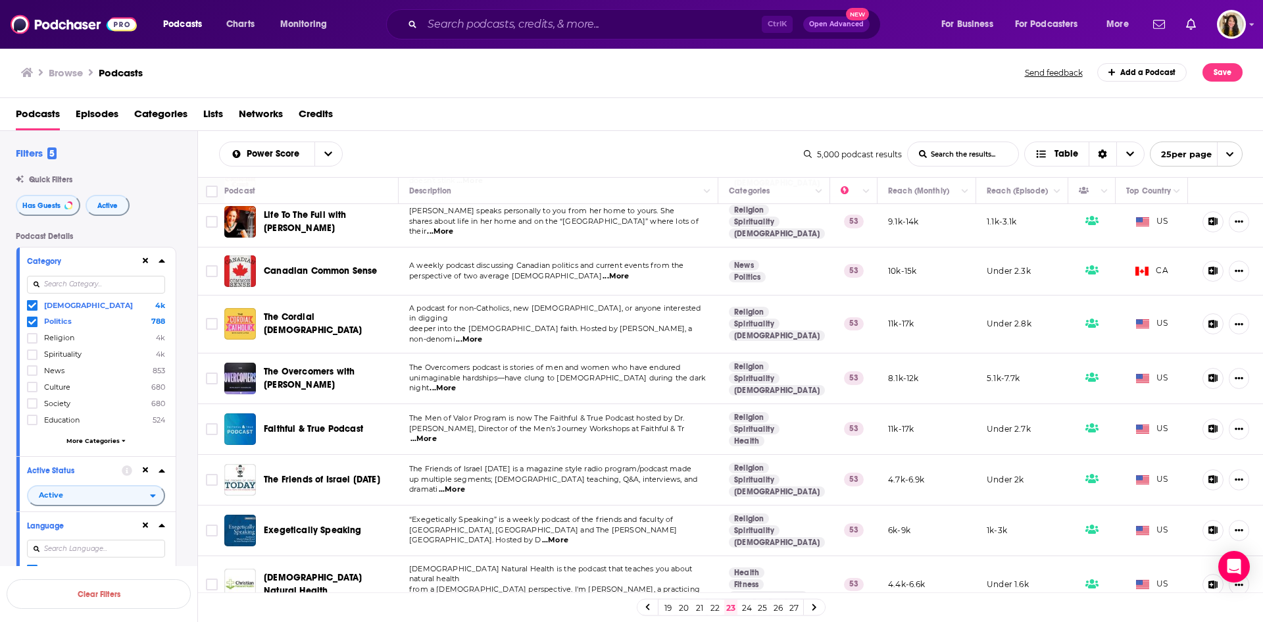
scroll to position [899, 0]
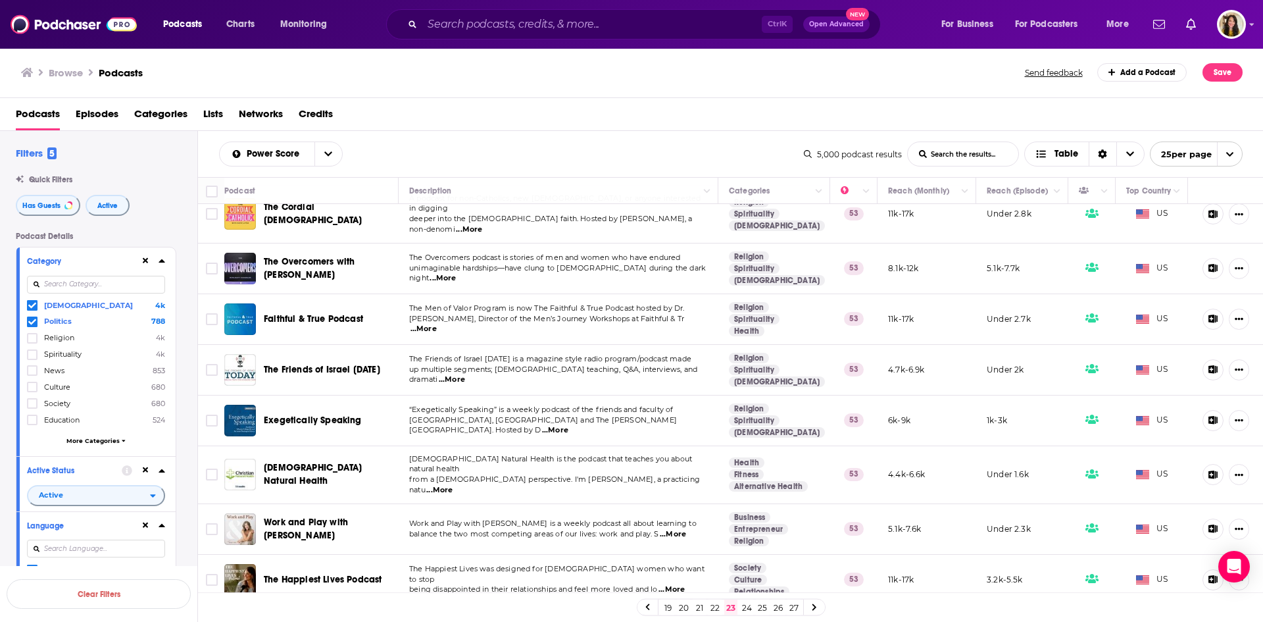
click at [748, 606] on link "24" at bounding box center [746, 607] width 13 height 16
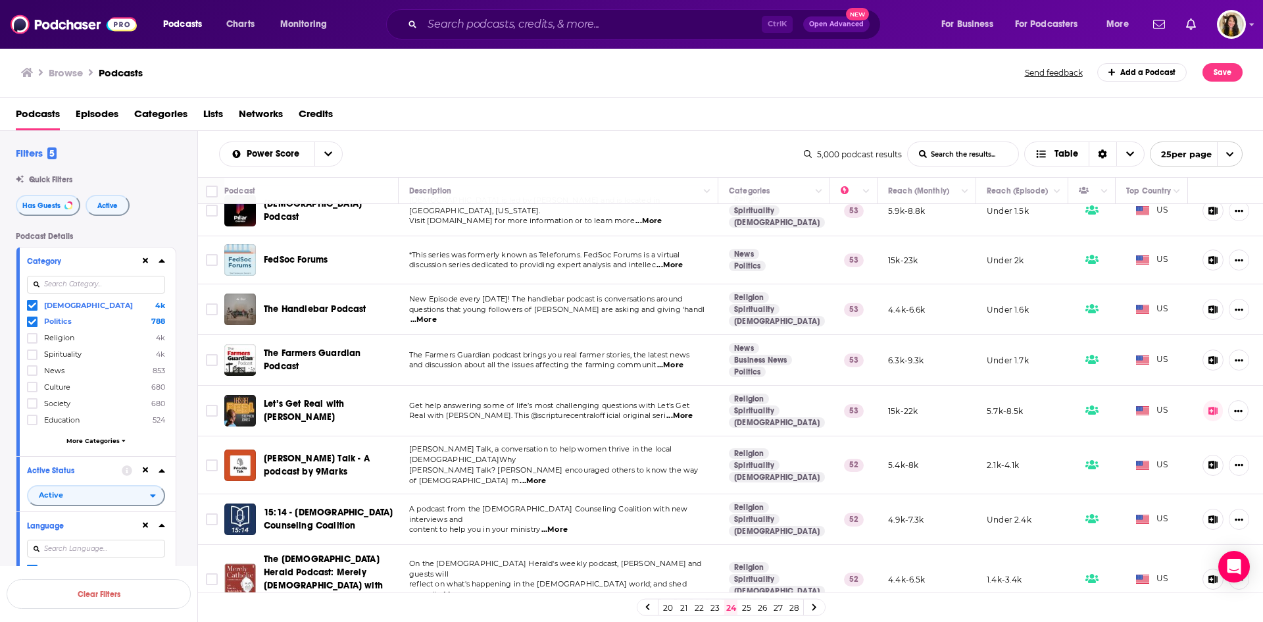
scroll to position [876, 0]
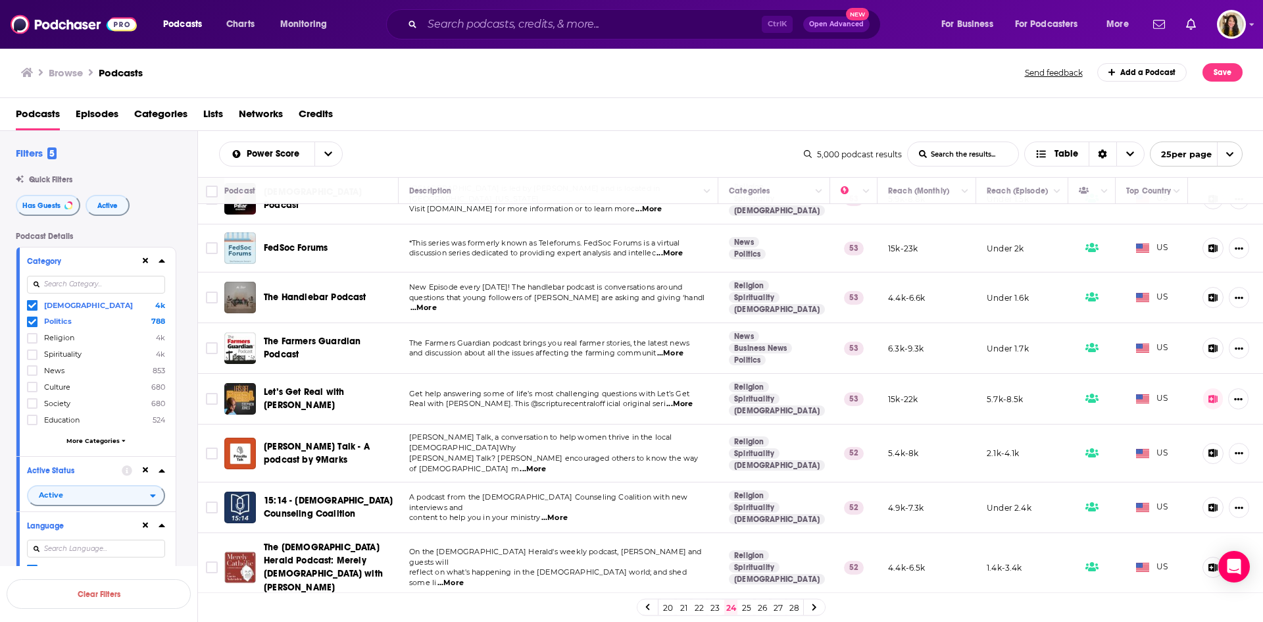
click at [746, 603] on link "25" at bounding box center [746, 607] width 13 height 16
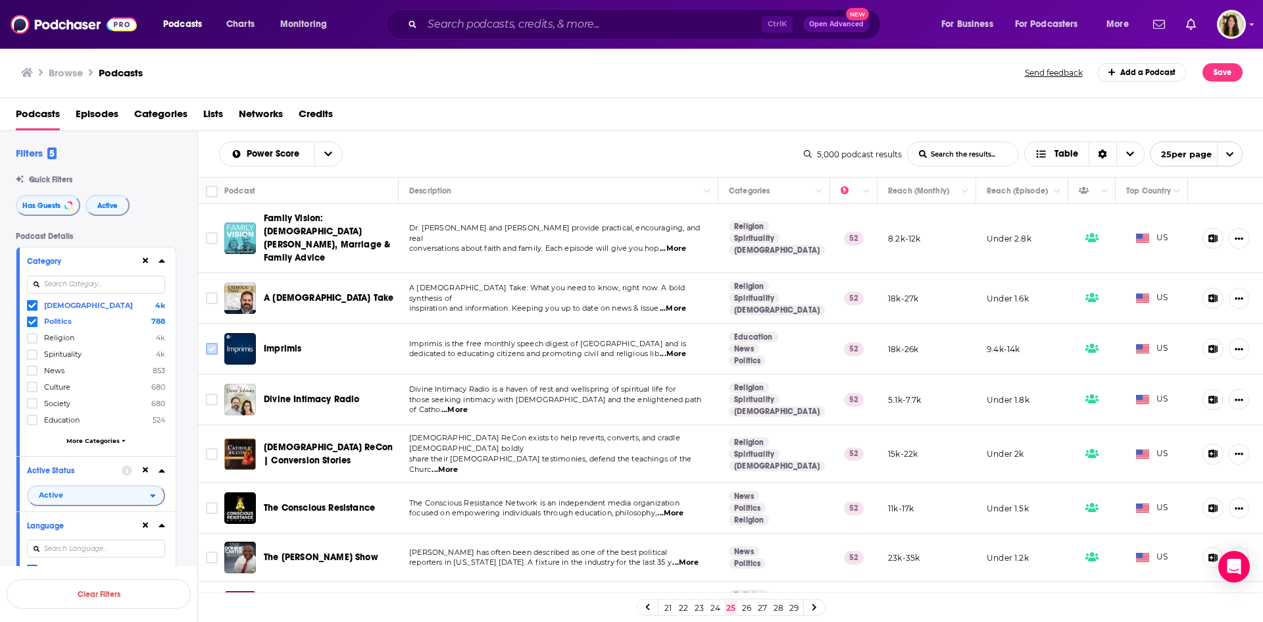
click at [209, 343] on input "Toggle select row" at bounding box center [212, 349] width 12 height 12
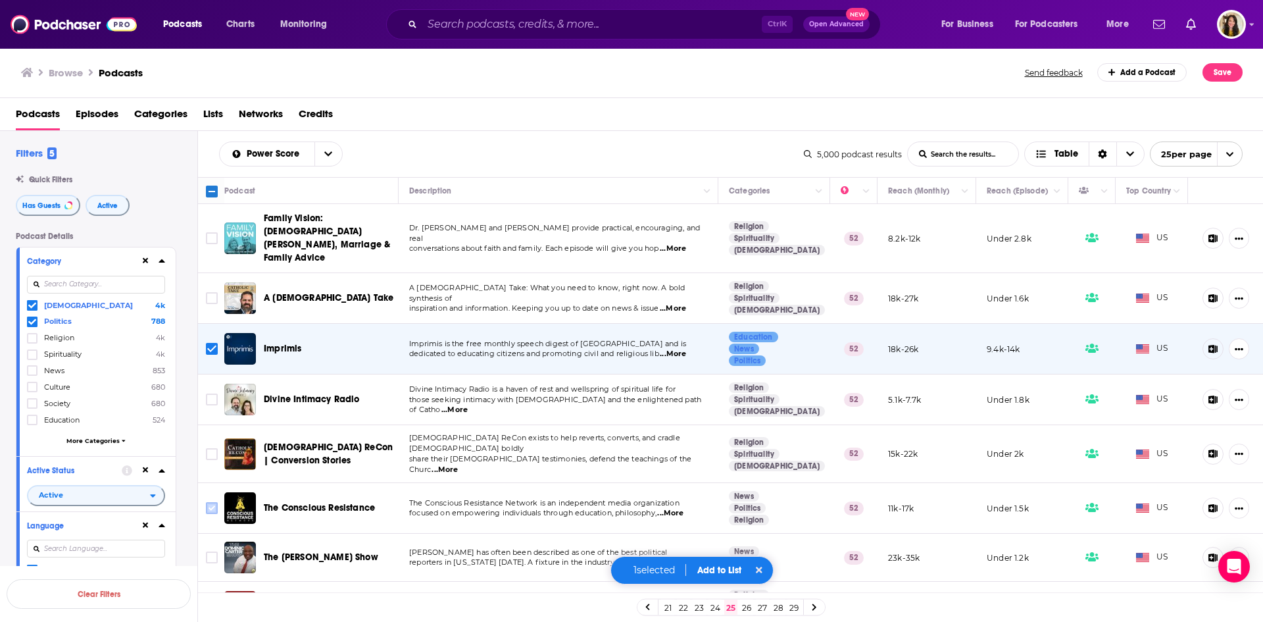
click at [216, 502] on input "Toggle select row" at bounding box center [212, 508] width 12 height 12
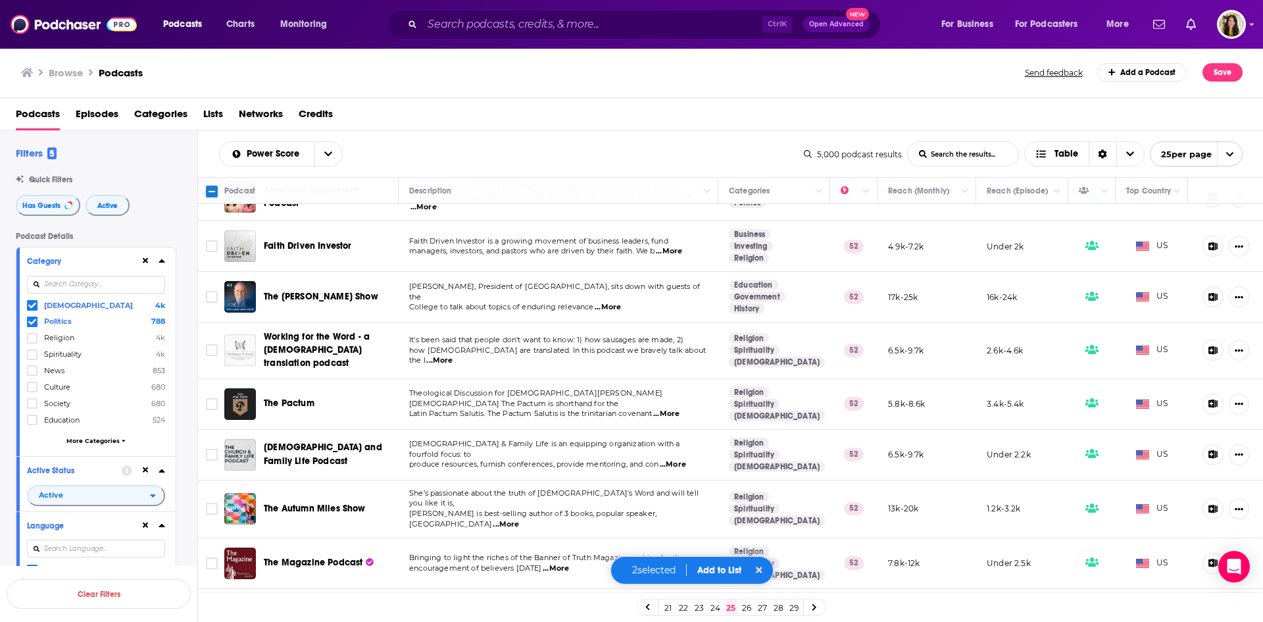
scroll to position [873, 0]
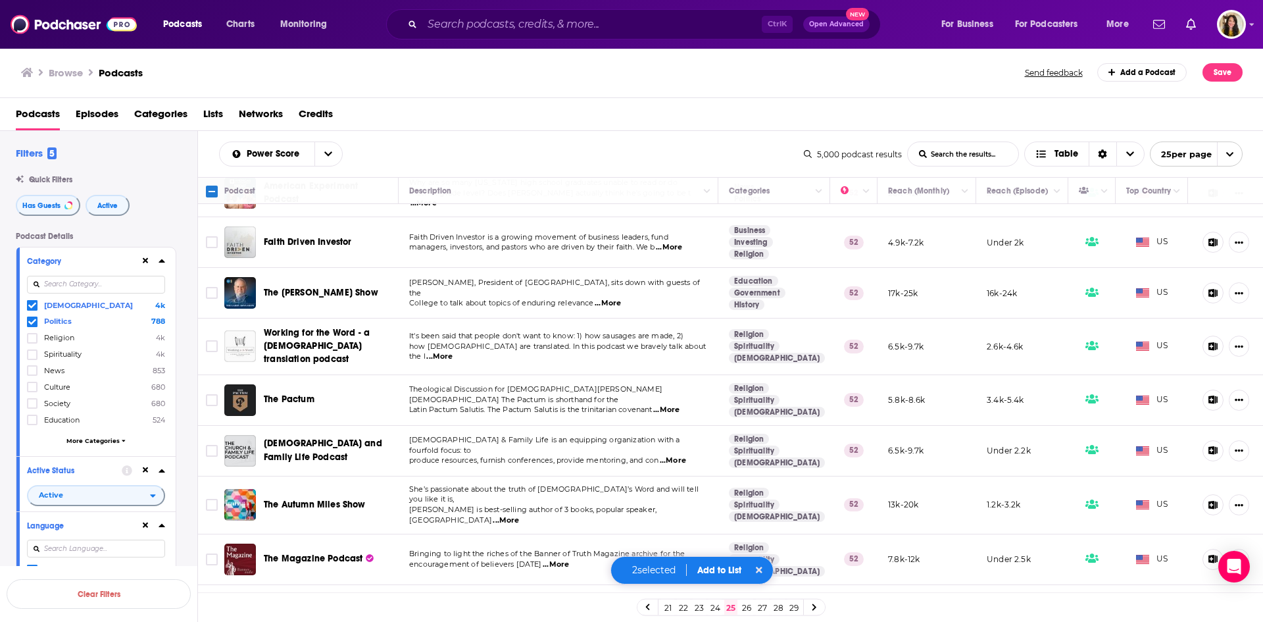
click at [707, 570] on button "Add to List" at bounding box center [719, 570] width 65 height 11
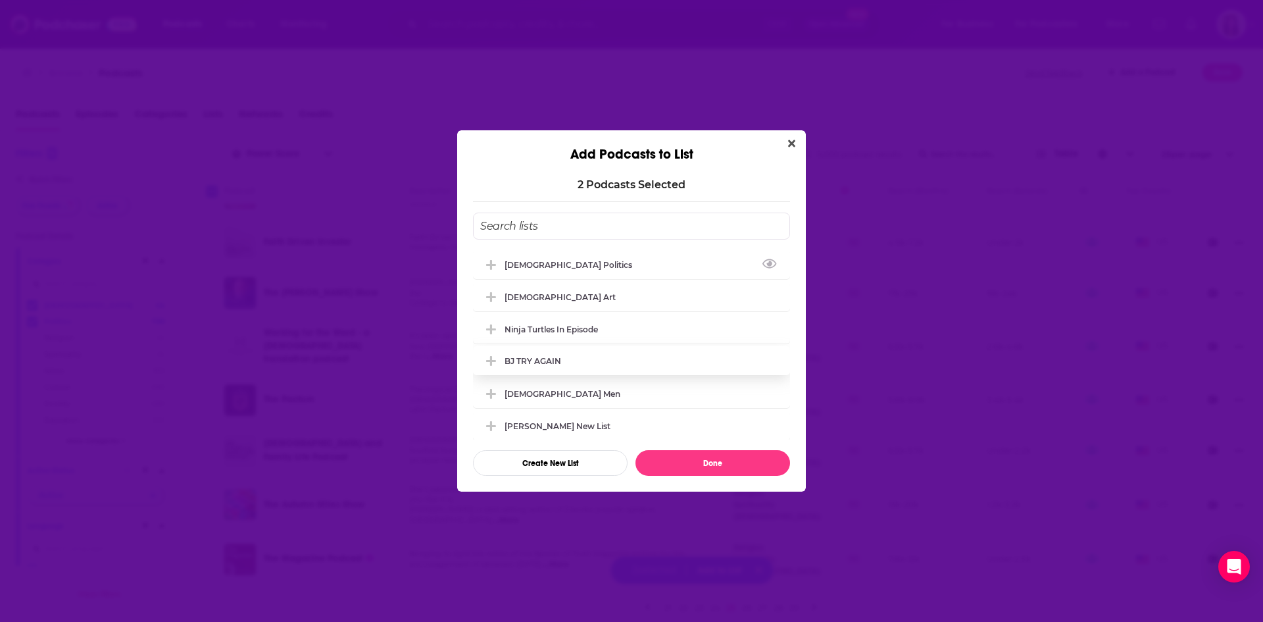
click at [568, 257] on div "Christian Politics" at bounding box center [631, 264] width 317 height 29
click at [705, 464] on button "Done" at bounding box center [713, 463] width 155 height 26
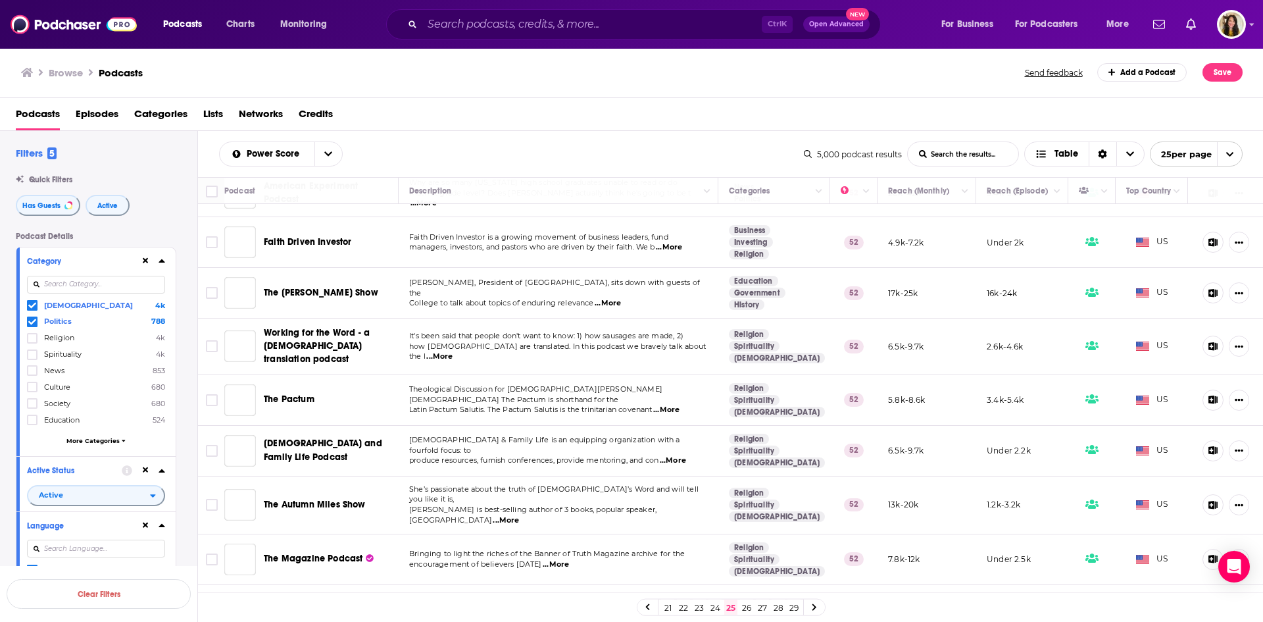
click at [718, 476] on td "Religion Spirituality Christianity" at bounding box center [774, 505] width 112 height 58
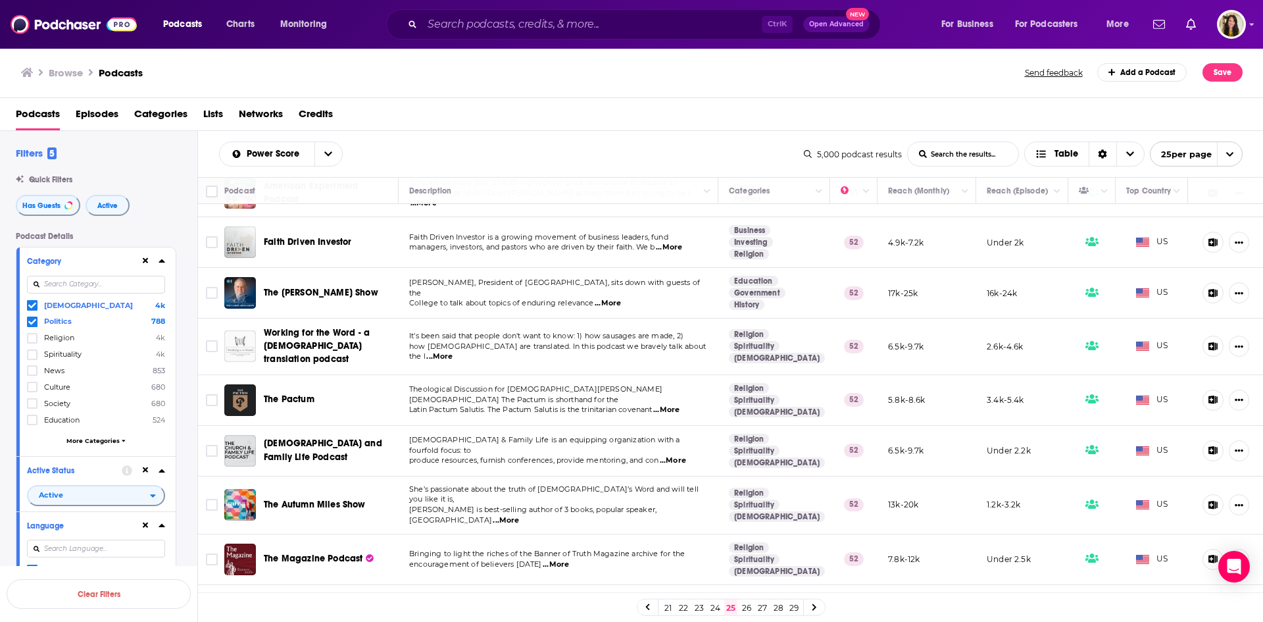
click at [749, 609] on link "26" at bounding box center [746, 607] width 13 height 16
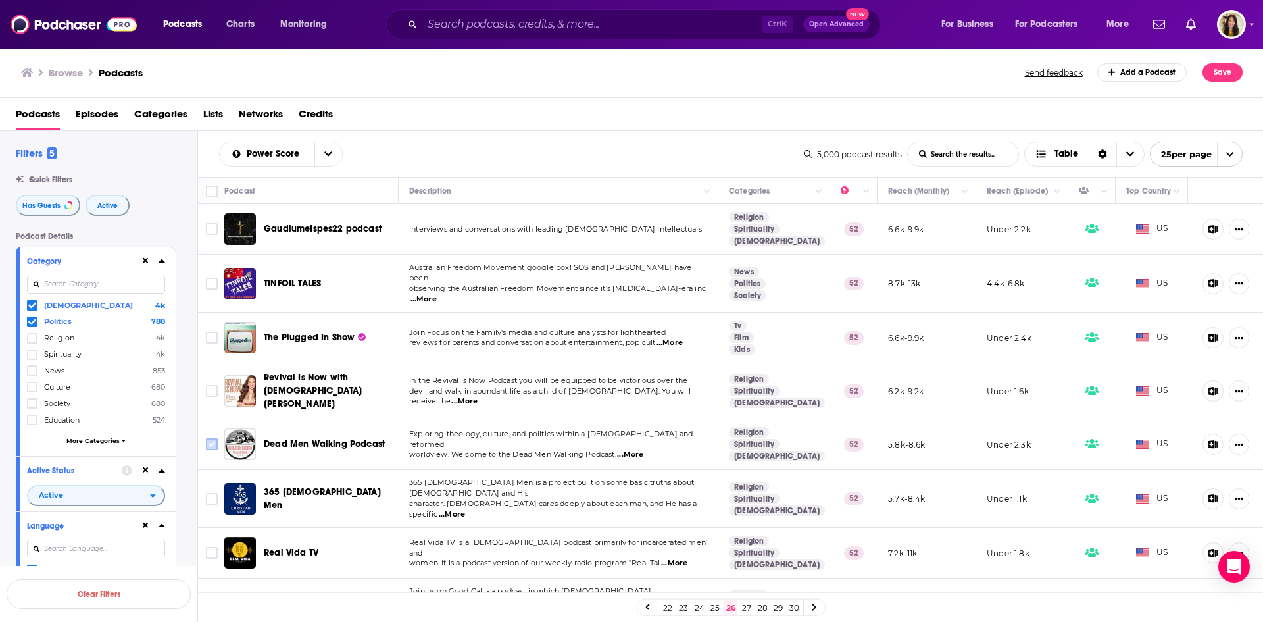
click at [210, 438] on input "Toggle select row" at bounding box center [212, 444] width 12 height 12
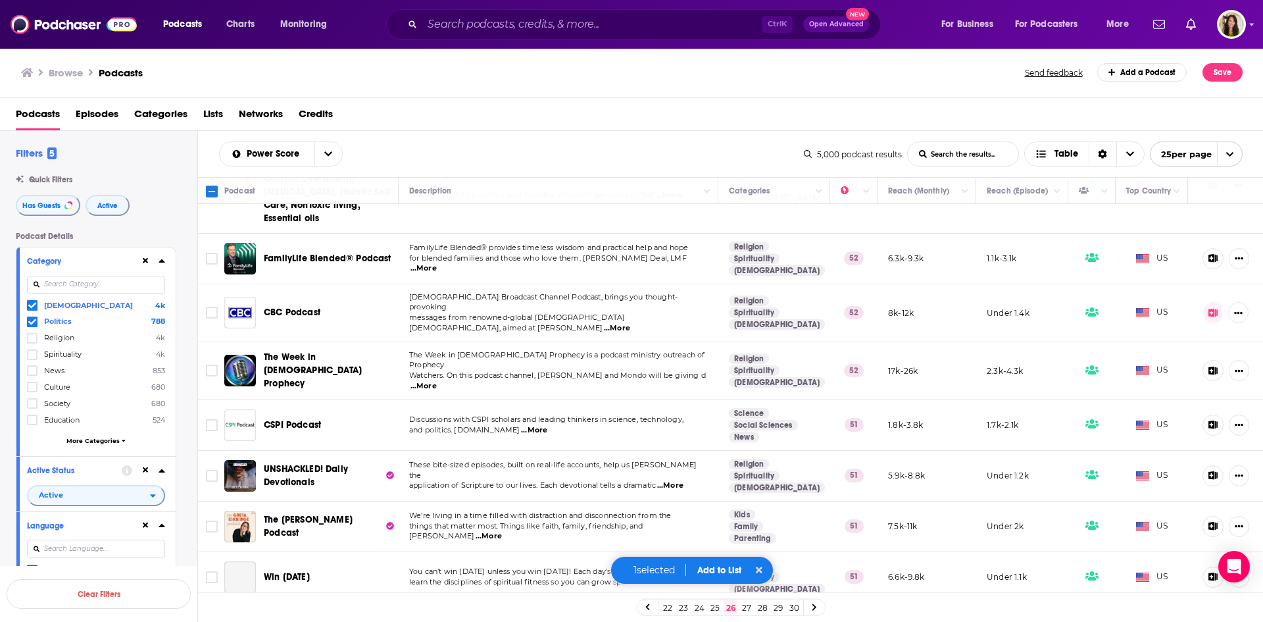
scroll to position [918, 0]
click at [723, 566] on button "Add to List" at bounding box center [719, 570] width 65 height 11
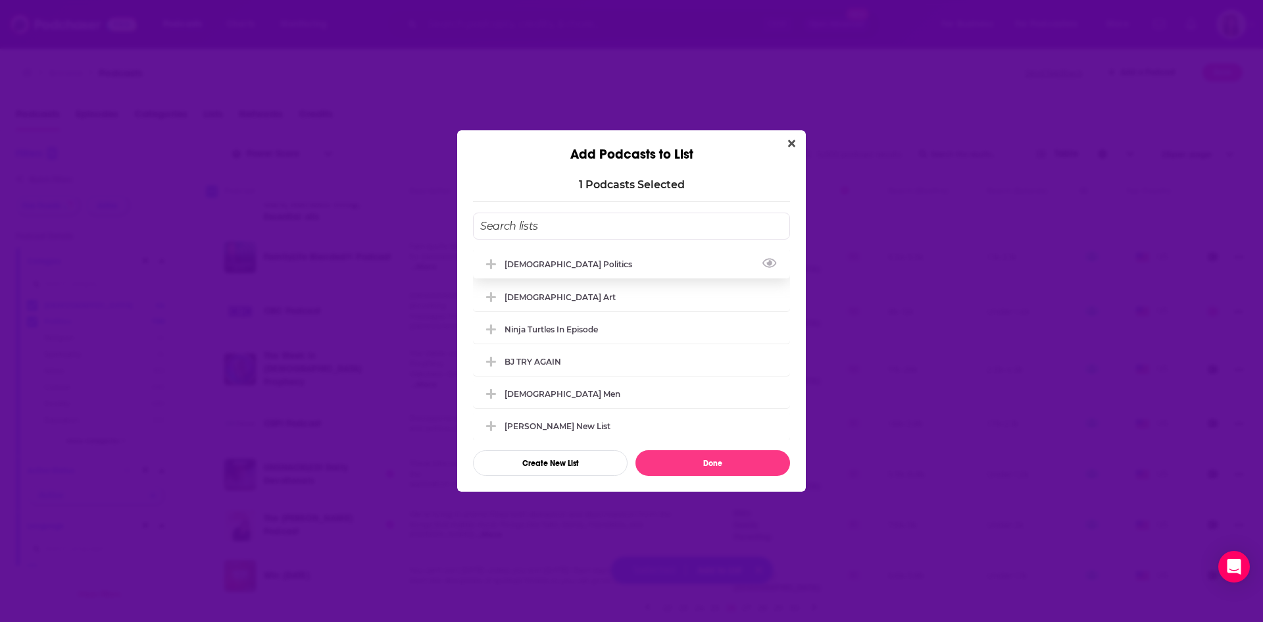
click at [544, 257] on div "Christian Politics" at bounding box center [631, 263] width 317 height 29
click at [703, 464] on button "Done" at bounding box center [713, 463] width 155 height 26
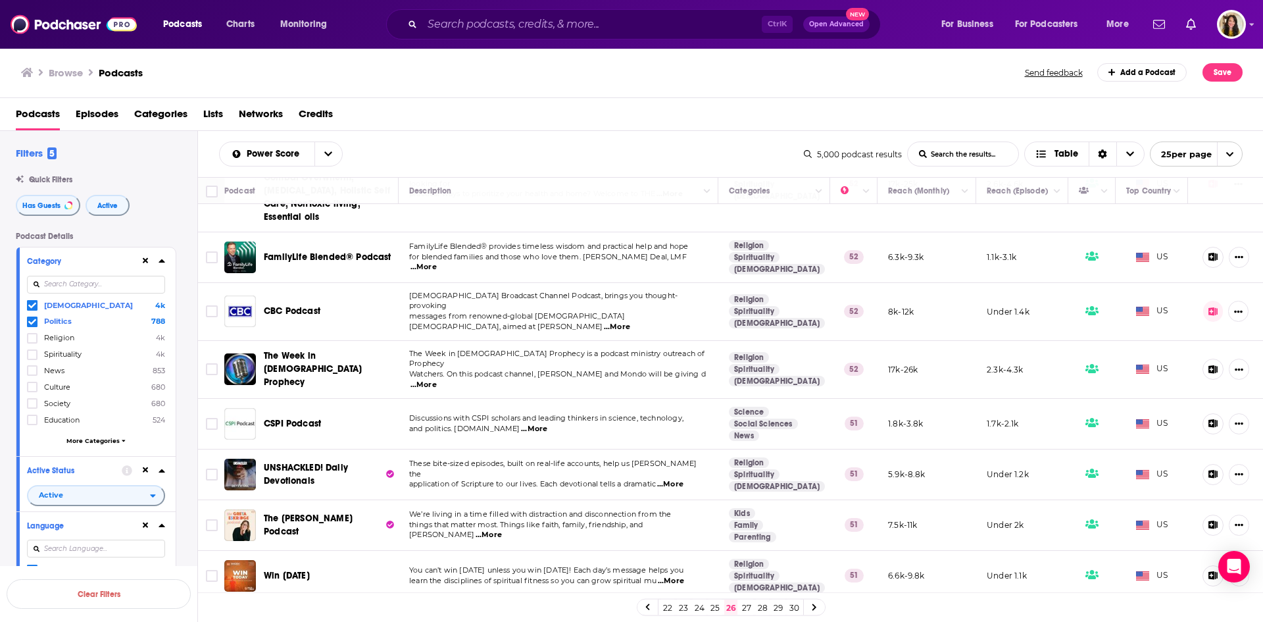
click at [746, 609] on link "27" at bounding box center [746, 607] width 13 height 16
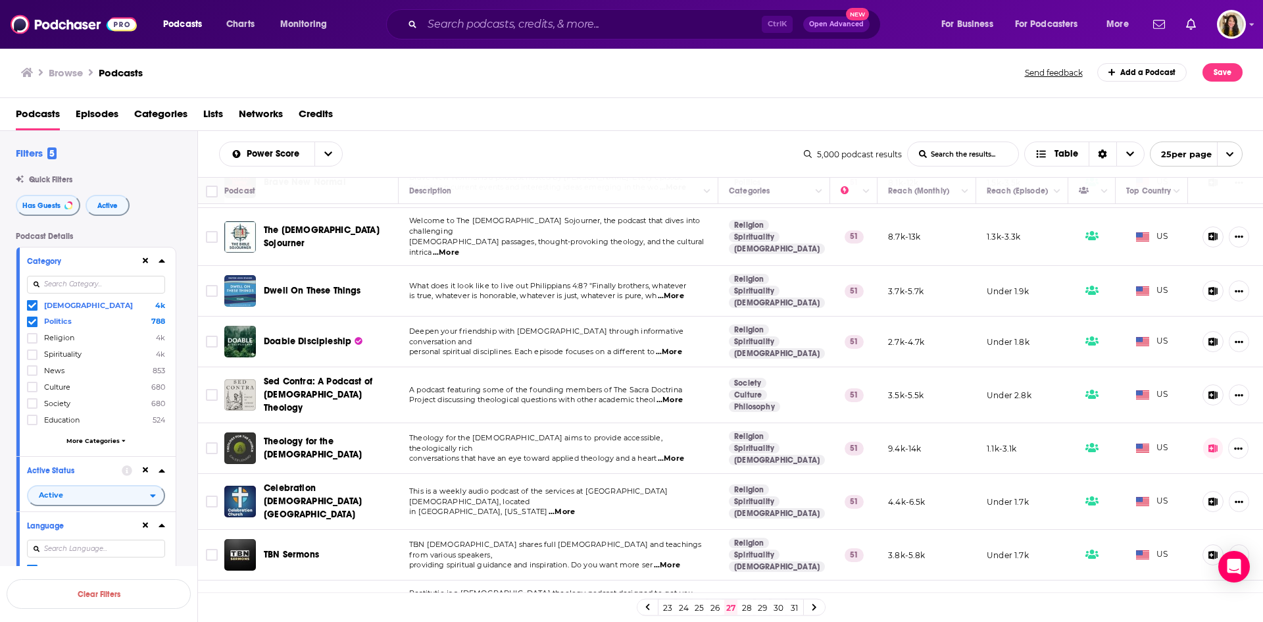
scroll to position [868, 0]
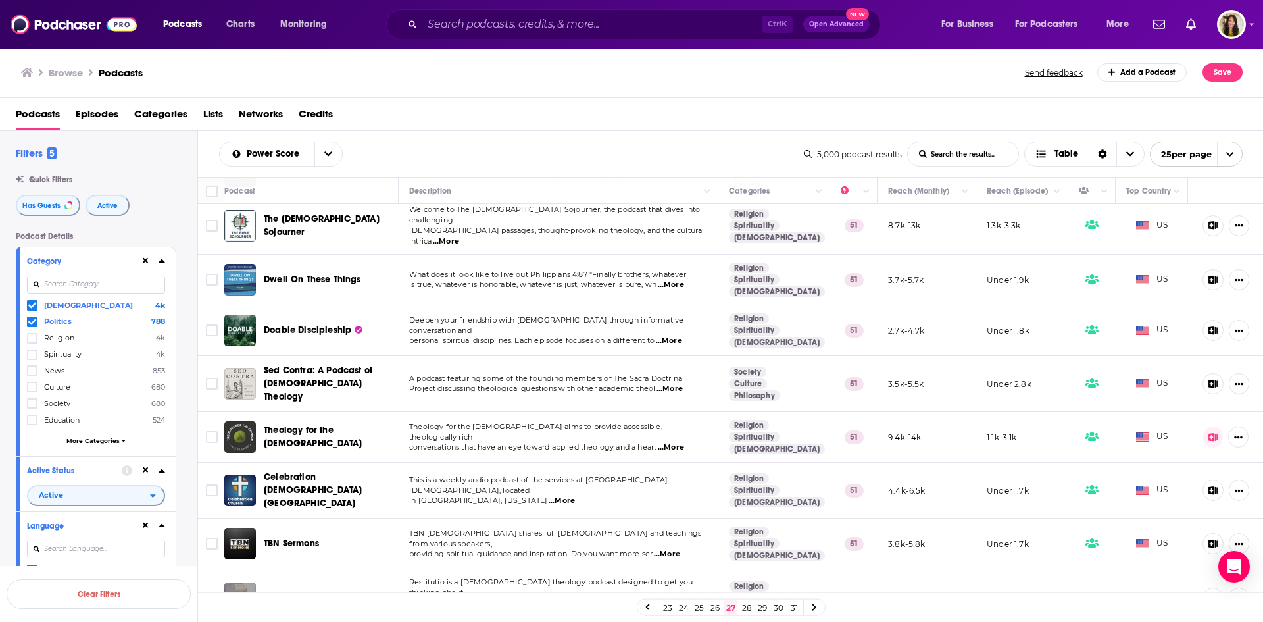
click at [743, 607] on link "28" at bounding box center [746, 607] width 13 height 16
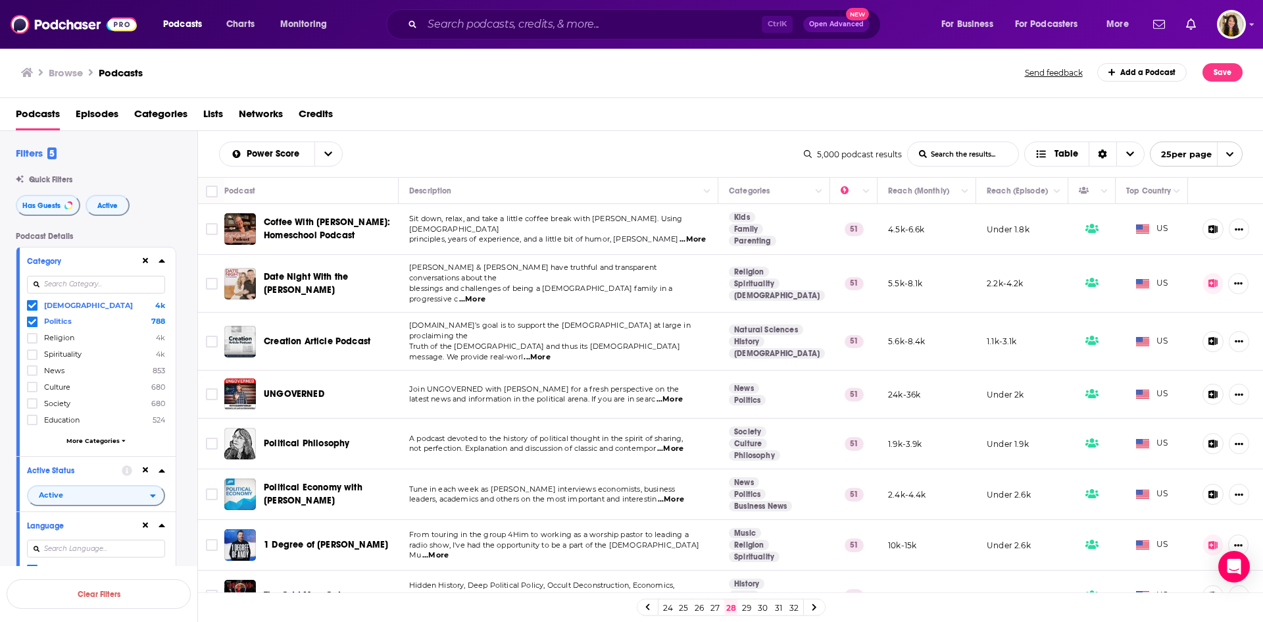
click at [449, 550] on span "...More" at bounding box center [435, 555] width 26 height 11
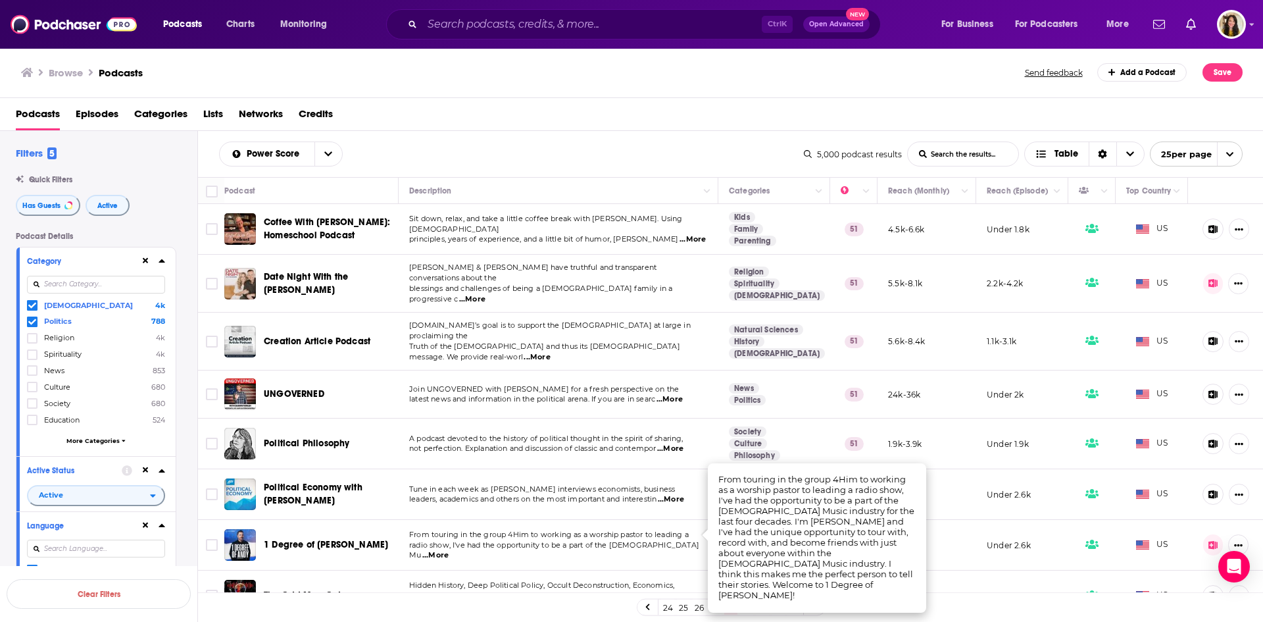
click at [449, 550] on span "...More" at bounding box center [435, 555] width 26 height 11
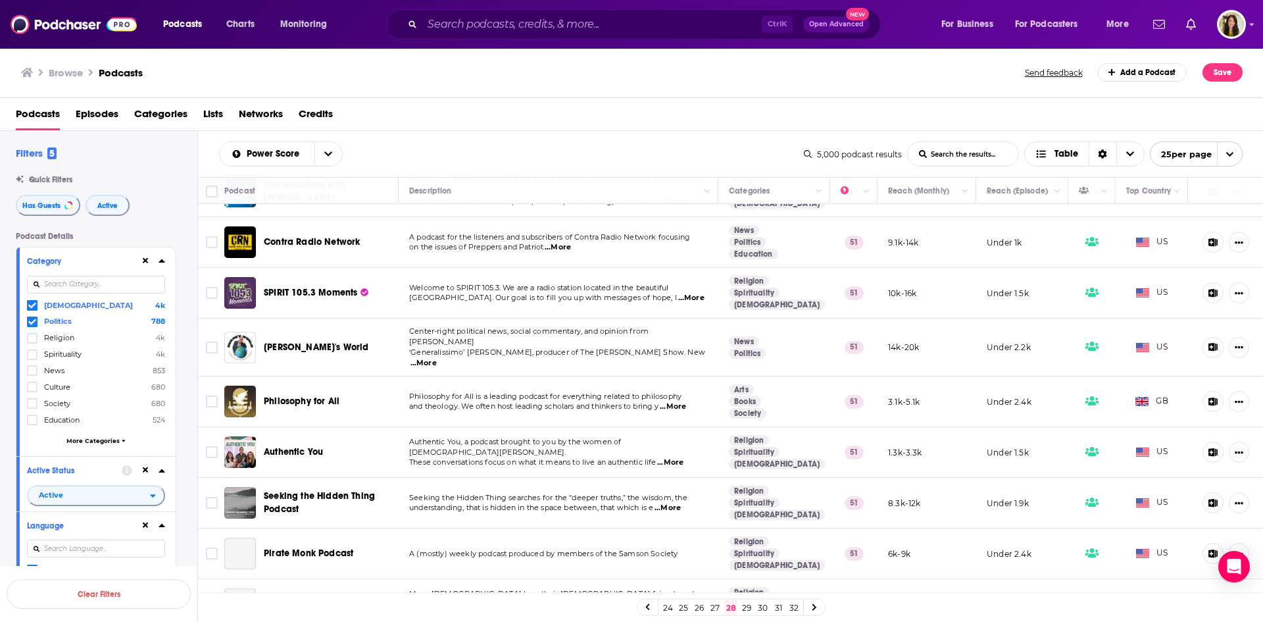
scroll to position [870, 0]
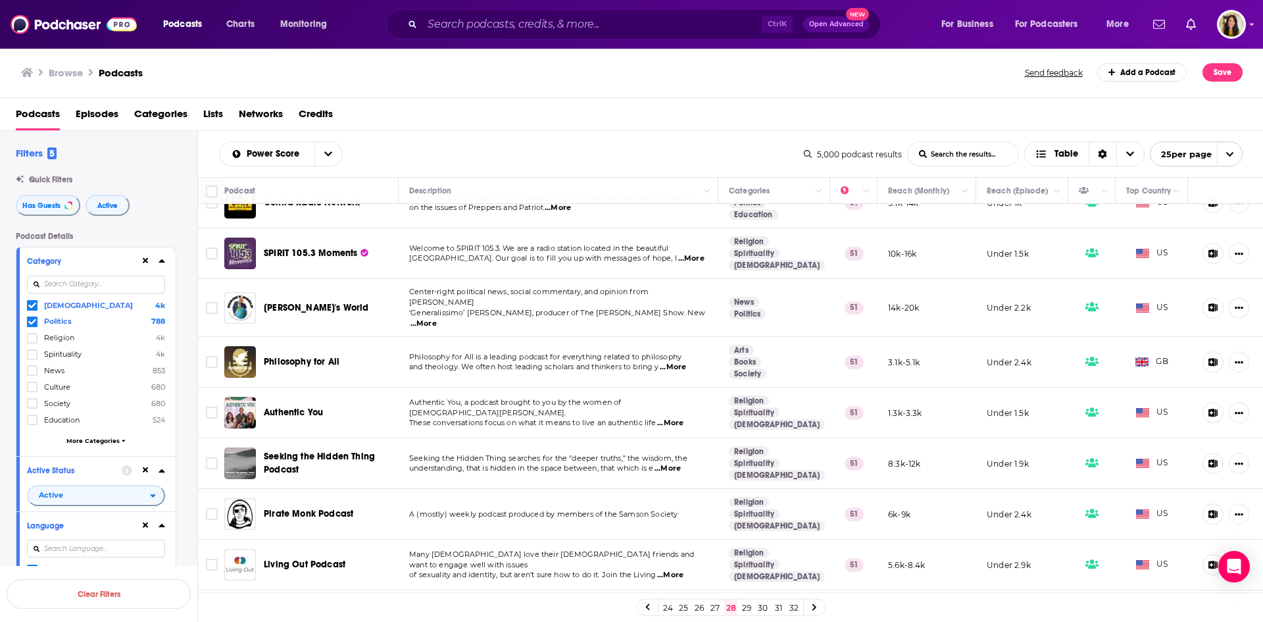
click at [743, 606] on link "29" at bounding box center [746, 607] width 13 height 16
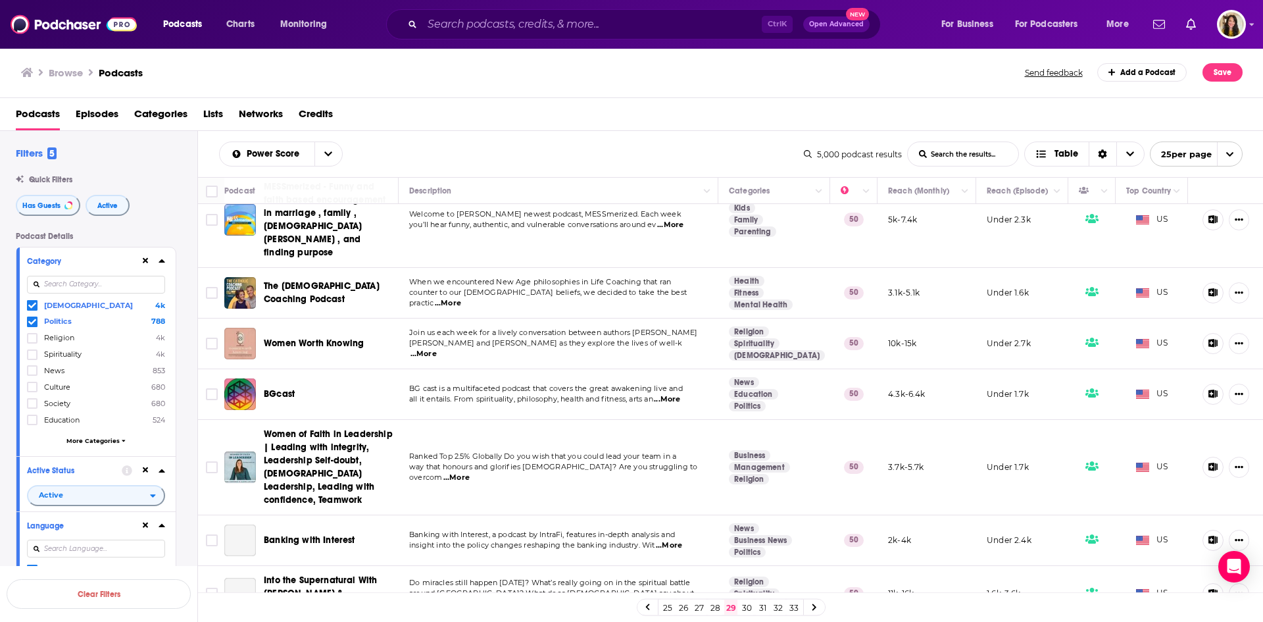
scroll to position [965, 0]
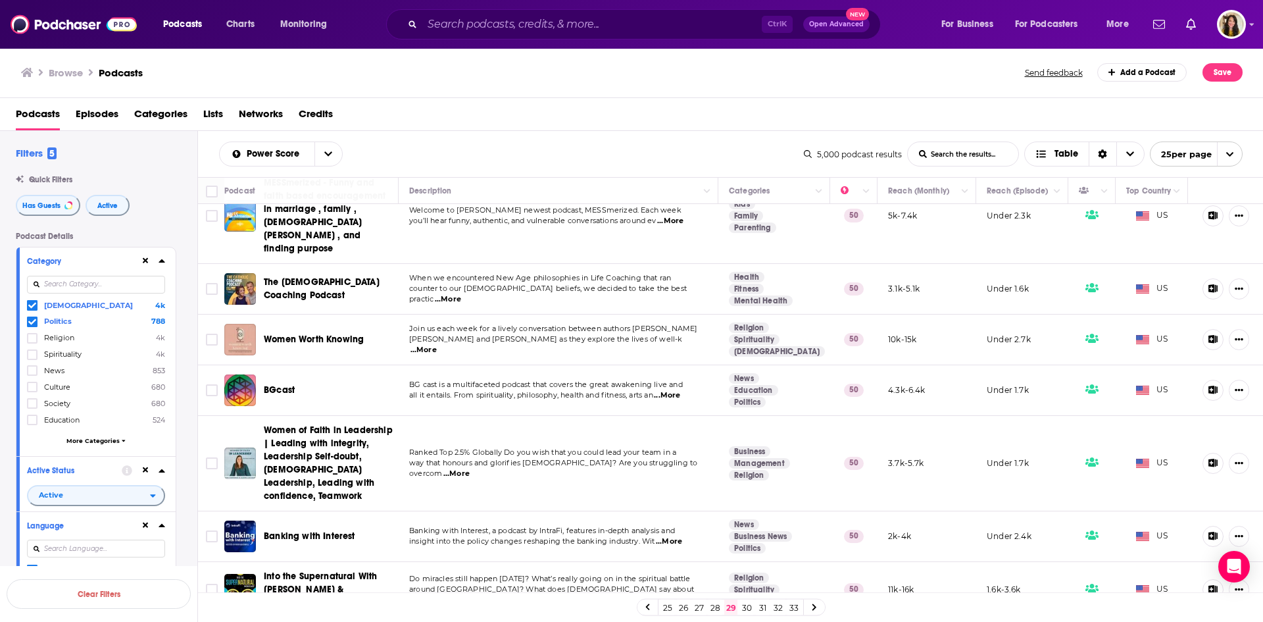
click at [744, 609] on link "30" at bounding box center [746, 607] width 13 height 16
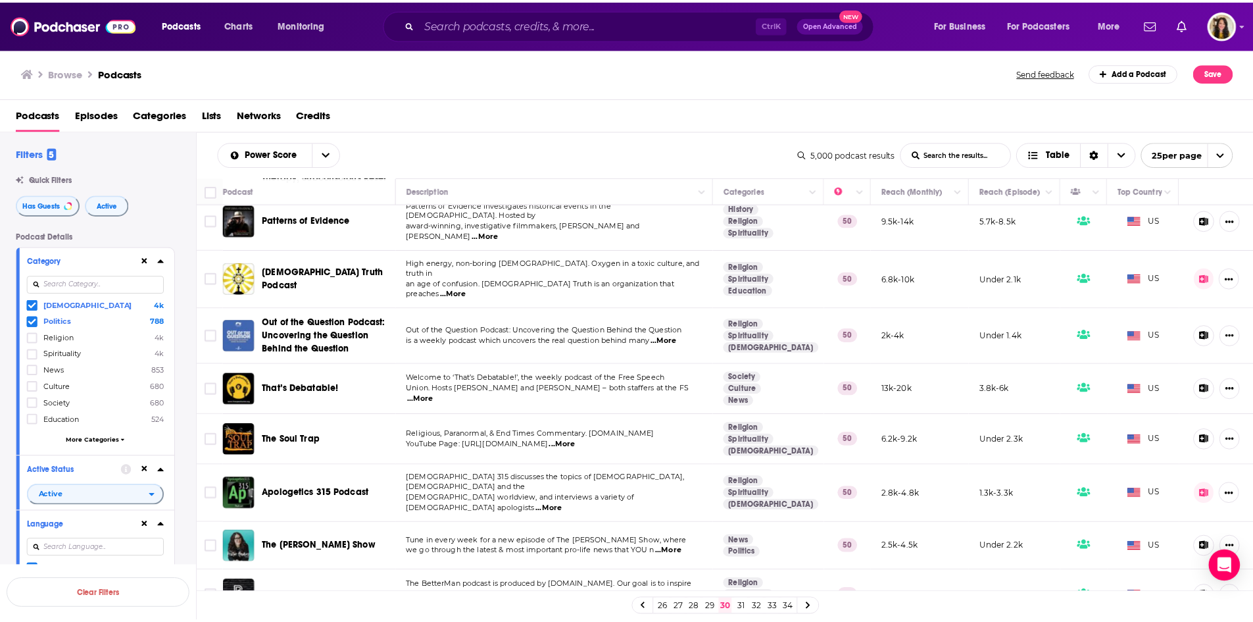
scroll to position [936, 0]
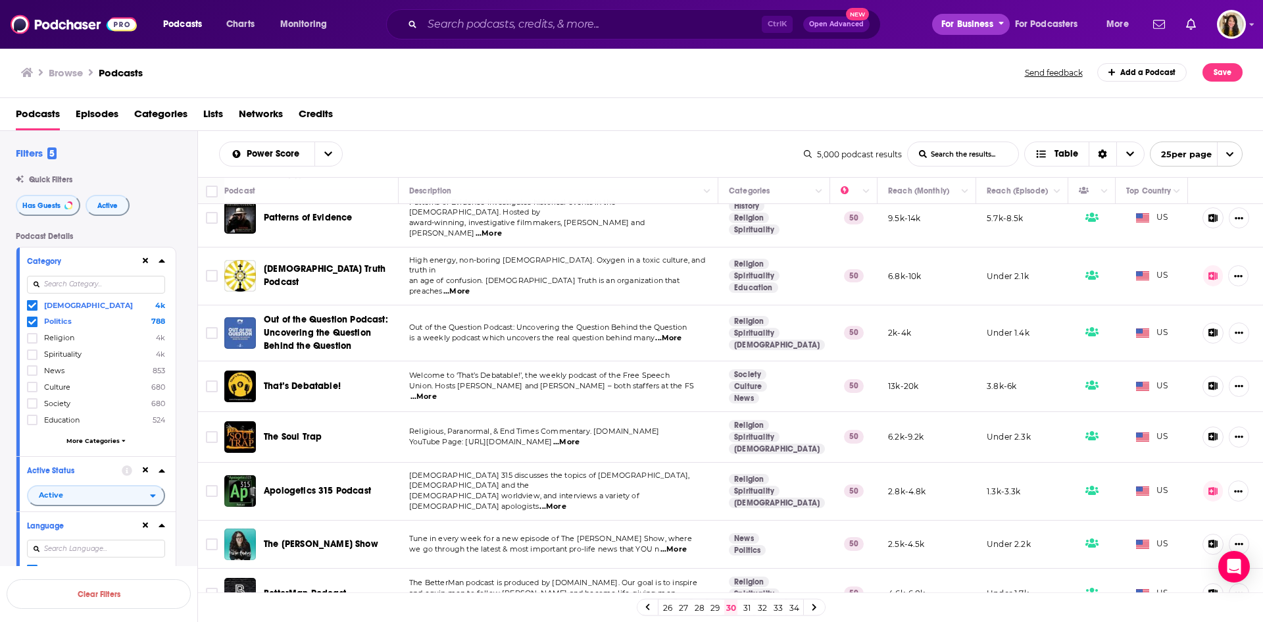
click at [968, 26] on span "For Business" at bounding box center [967, 24] width 52 height 18
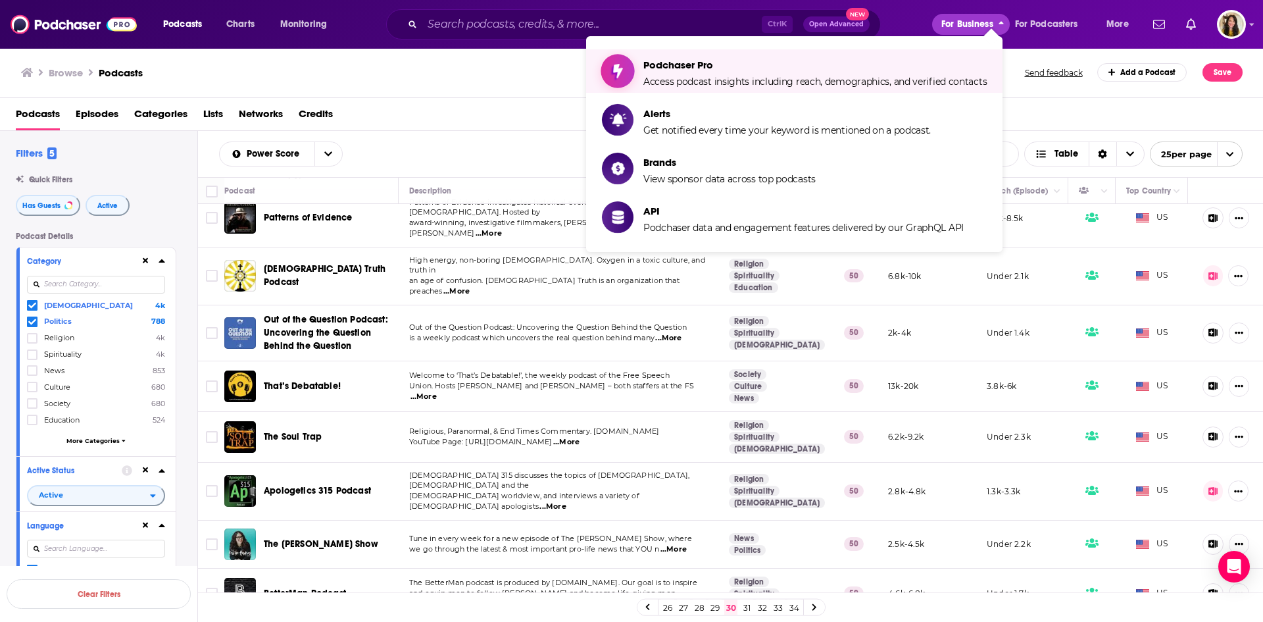
click at [711, 74] on span "Podchaser Pro Access podcast insights including reach, demographics, and verifi…" at bounding box center [814, 71] width 343 height 33
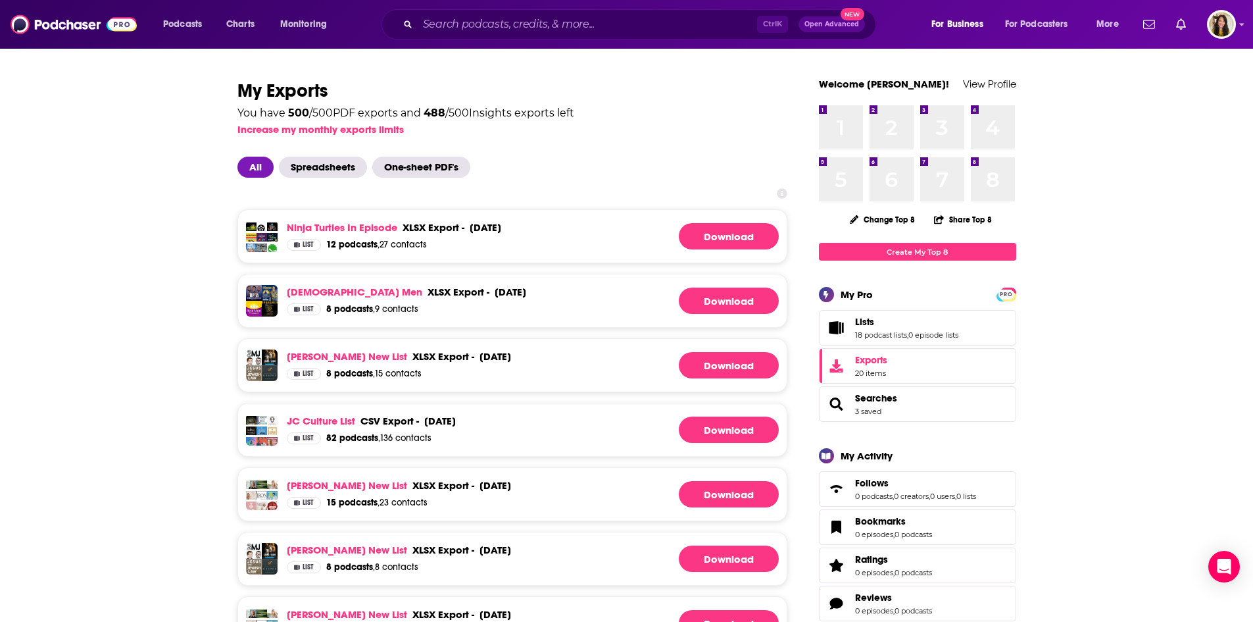
click at [252, 168] on span "All" at bounding box center [256, 167] width 36 height 21
click at [861, 322] on span "Lists" at bounding box center [864, 322] width 19 height 12
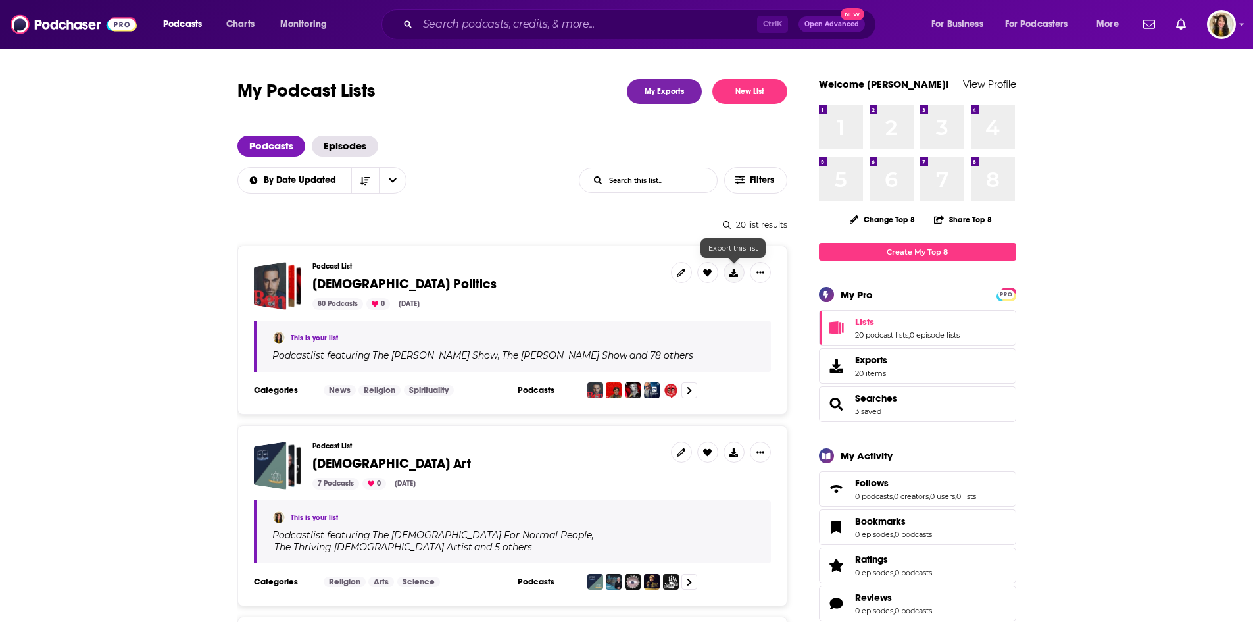
click at [733, 275] on icon at bounding box center [734, 272] width 9 height 9
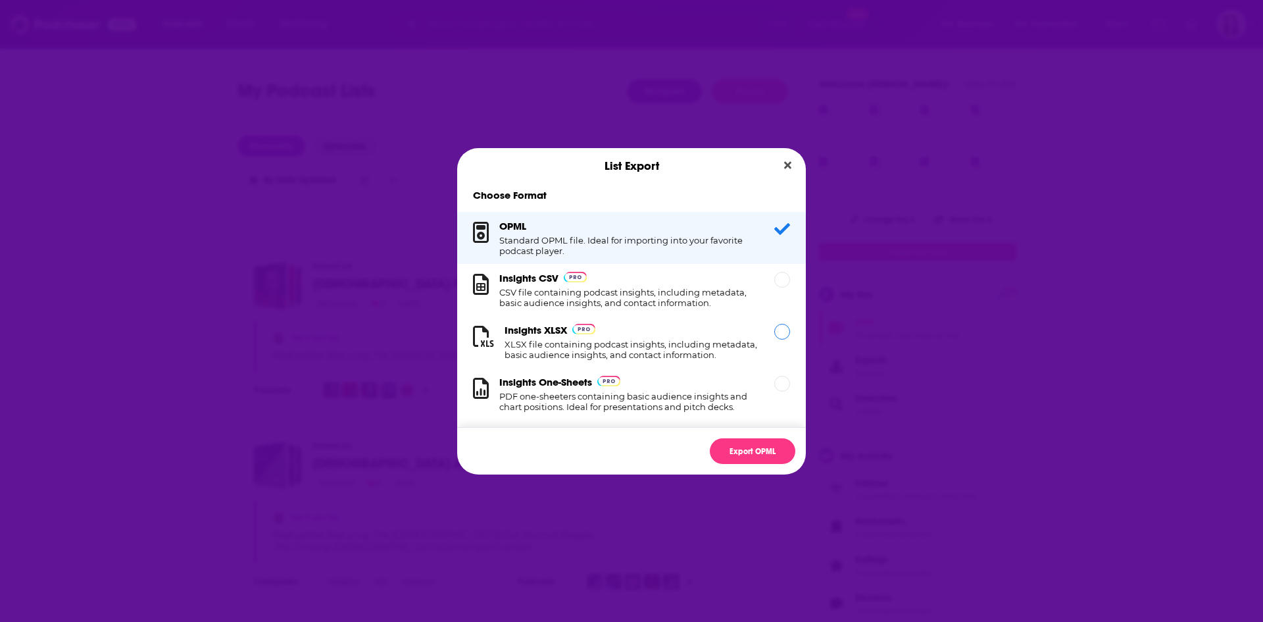
drag, startPoint x: 563, startPoint y: 345, endPoint x: 605, endPoint y: 322, distance: 48.3
click at [569, 343] on h1 "XLSX file containing podcast insights, including metadata, basic audience insig…" at bounding box center [632, 349] width 254 height 21
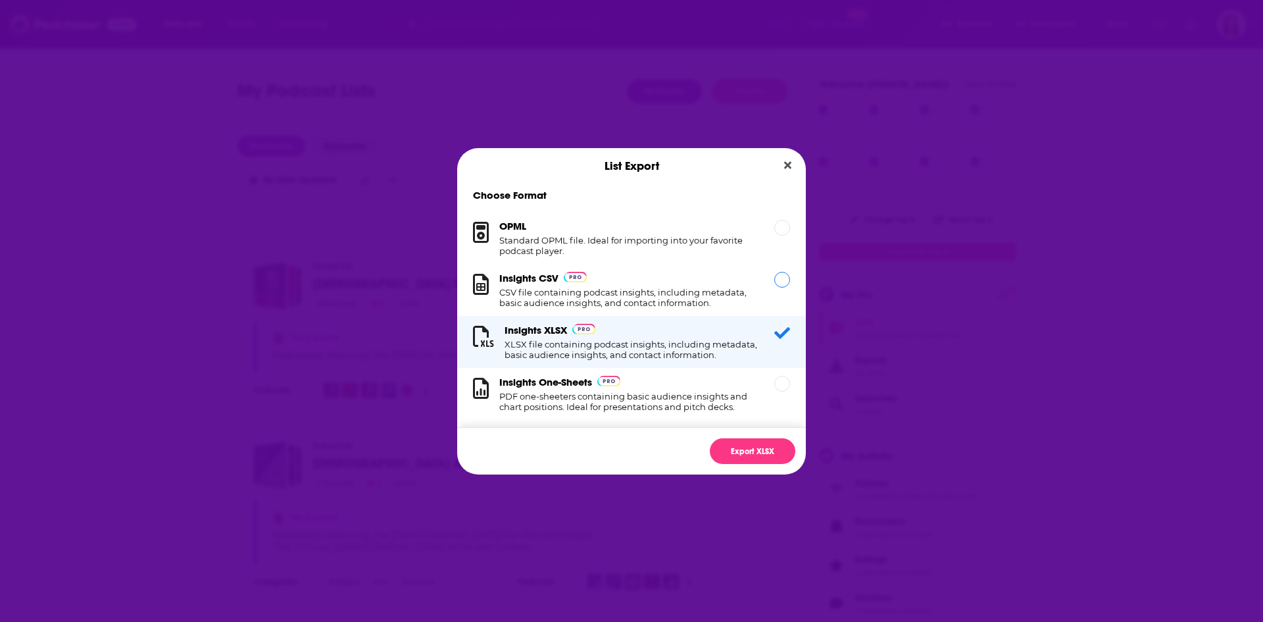
click at [654, 297] on h1 "CSV file containing podcast insights, including metadata, basic audience insigh…" at bounding box center [628, 297] width 259 height 21
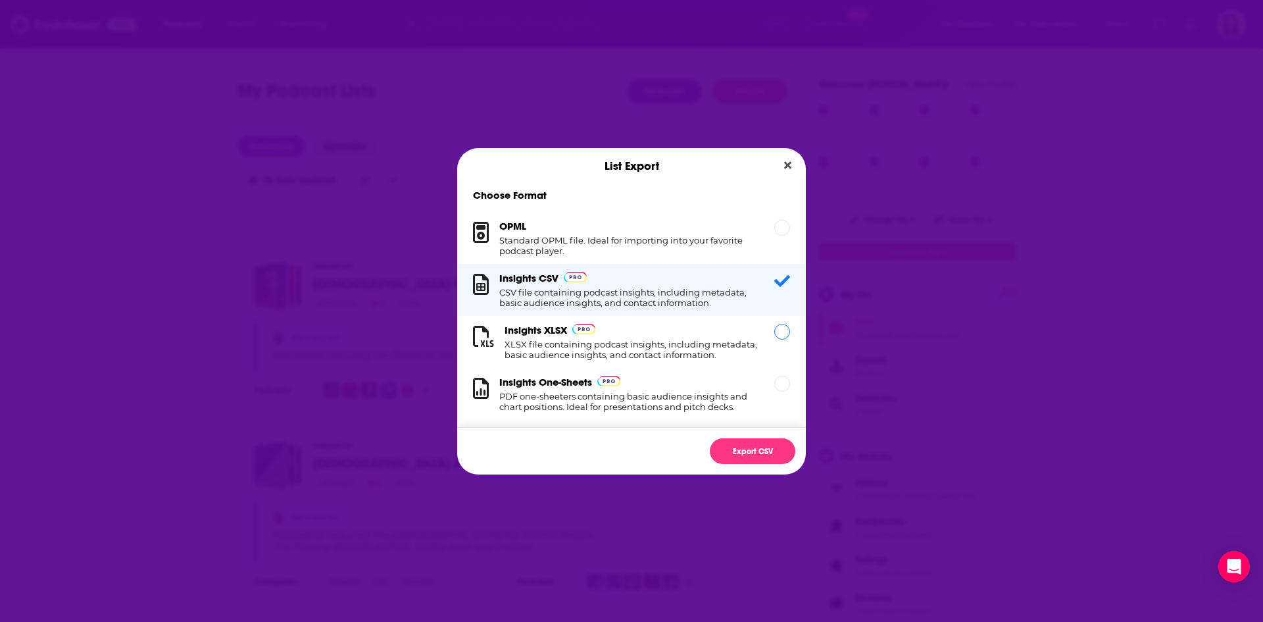
click at [774, 332] on div "Dialog" at bounding box center [782, 332] width 16 height 16
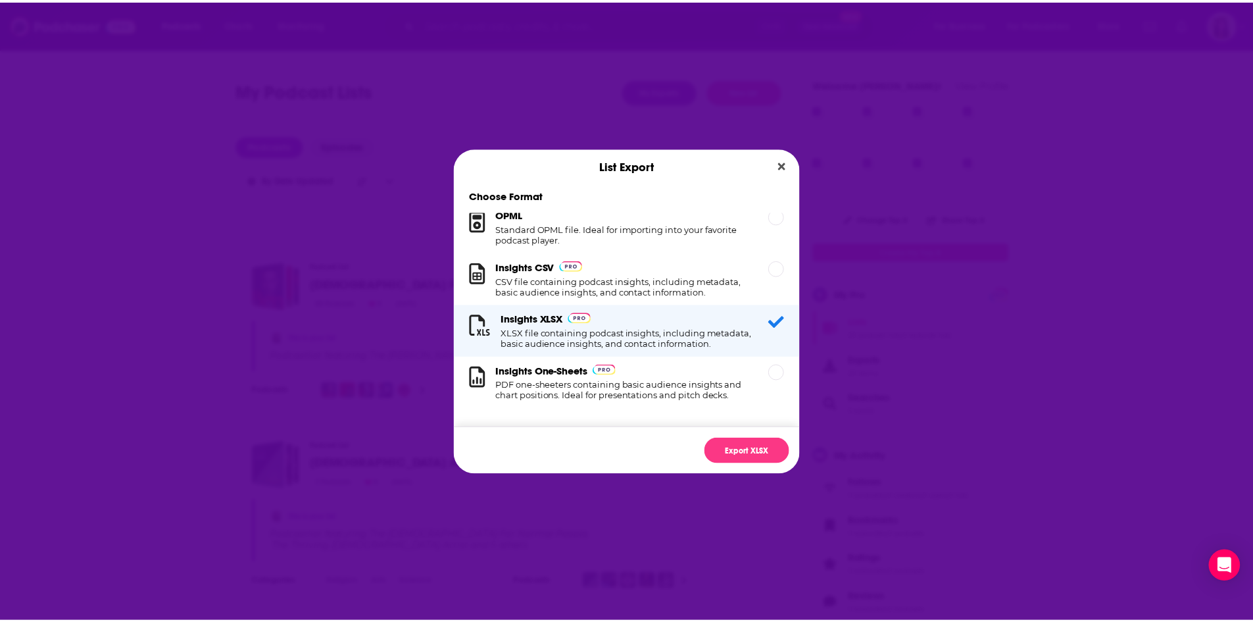
scroll to position [22, 0]
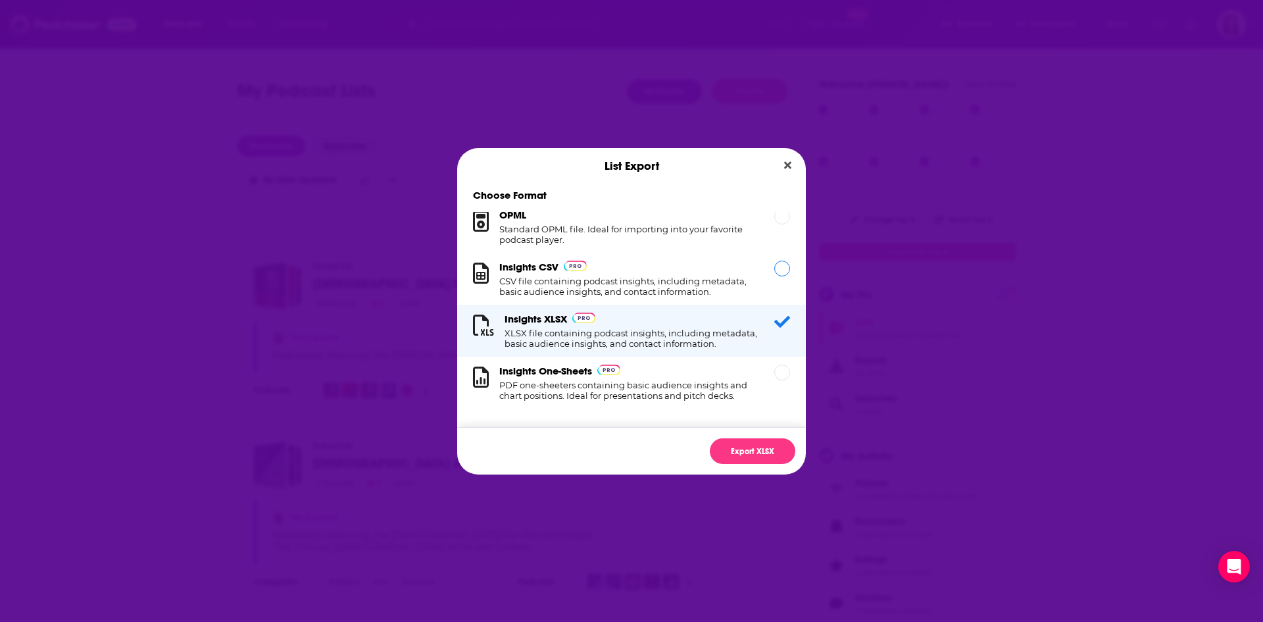
click at [774, 262] on div "Dialog" at bounding box center [782, 269] width 16 height 16
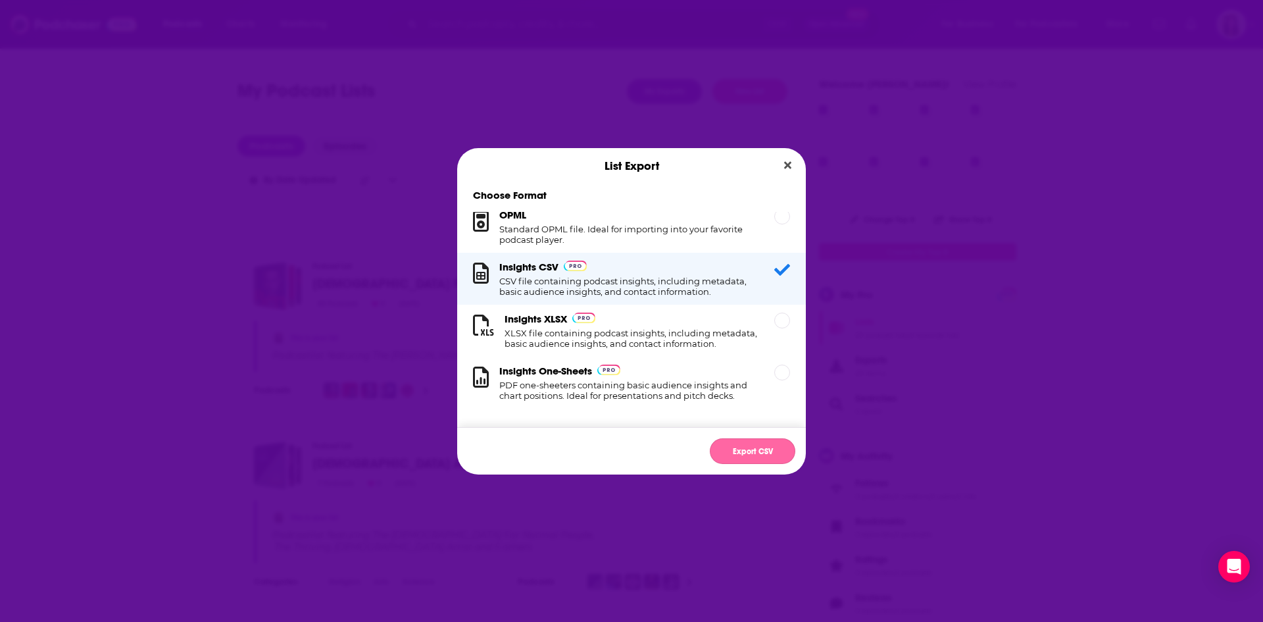
click at [748, 457] on button "Export CSV" at bounding box center [753, 451] width 86 height 26
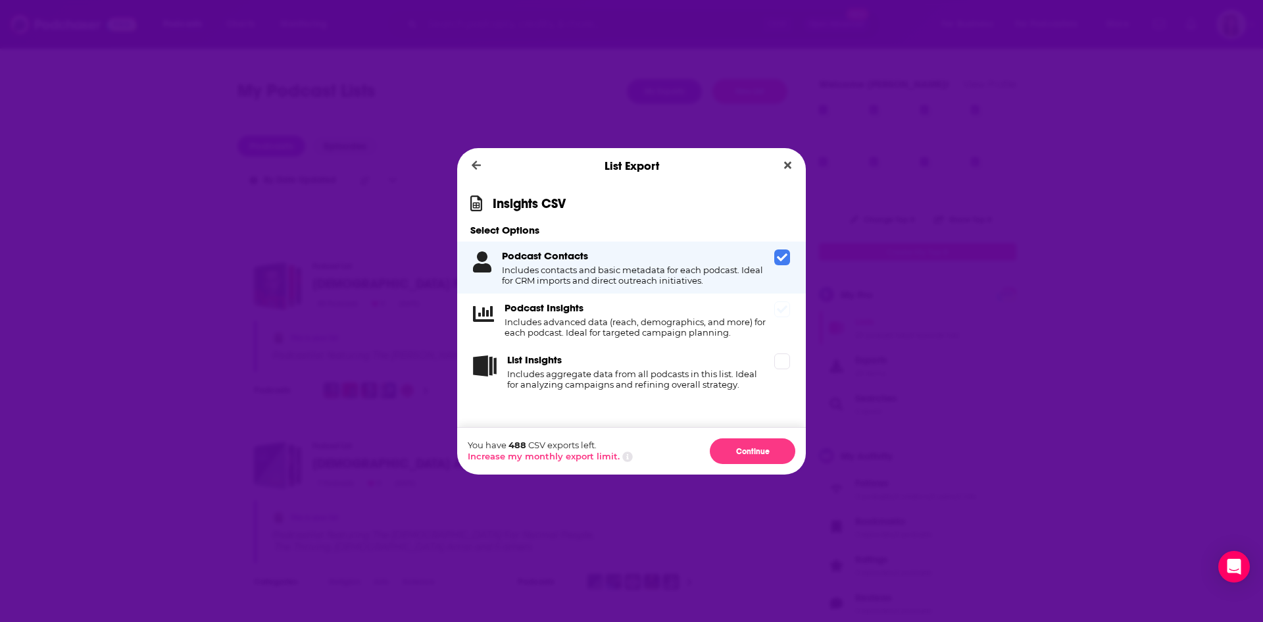
click at [636, 326] on h4 "Includes advanced data (reach, demographics, and more) for each podcast. Ideal …" at bounding box center [637, 326] width 264 height 21
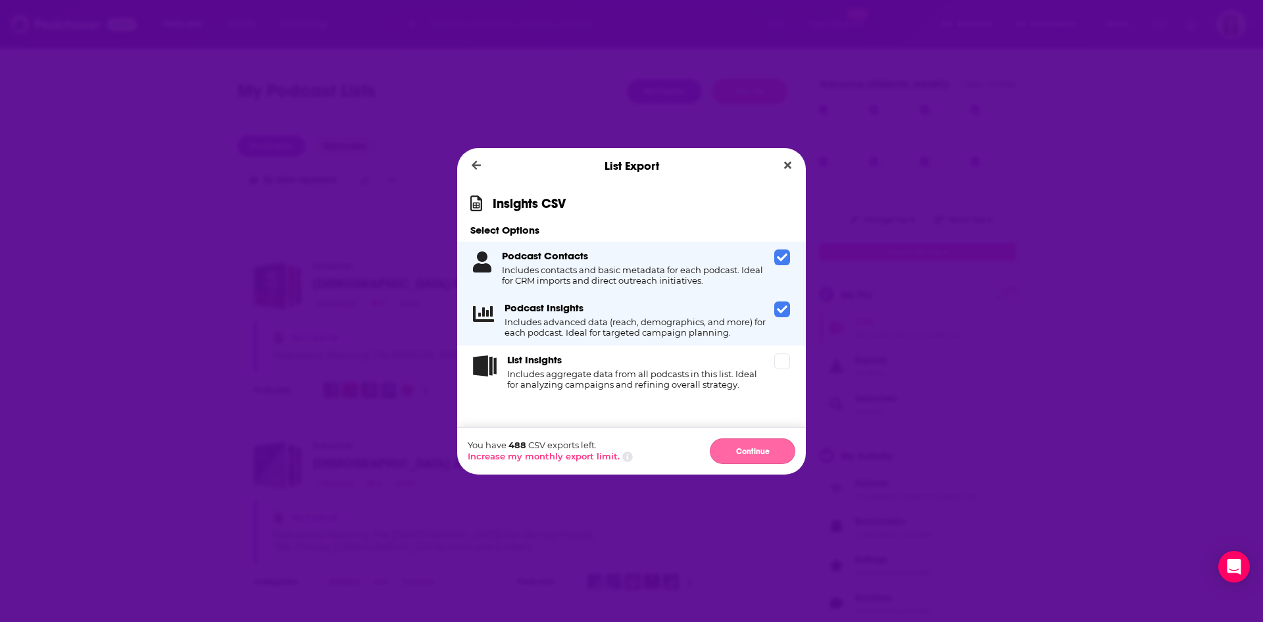
click at [750, 444] on button "Continue" at bounding box center [753, 451] width 86 height 26
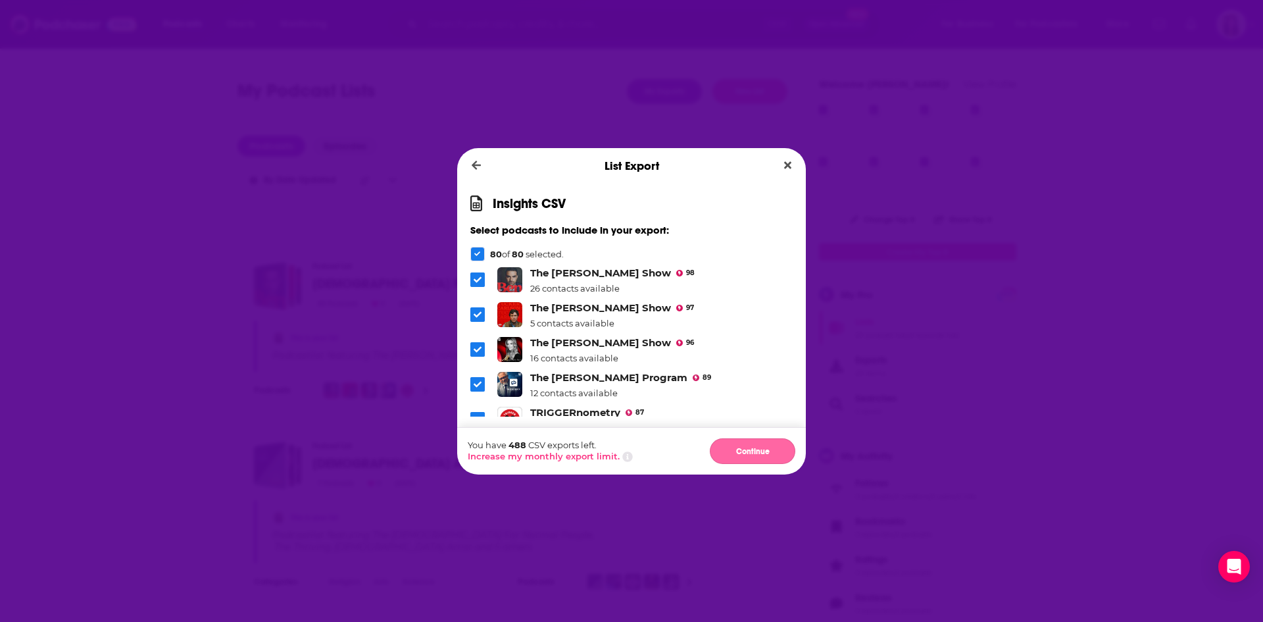
click at [741, 449] on button "Continue" at bounding box center [753, 451] width 86 height 26
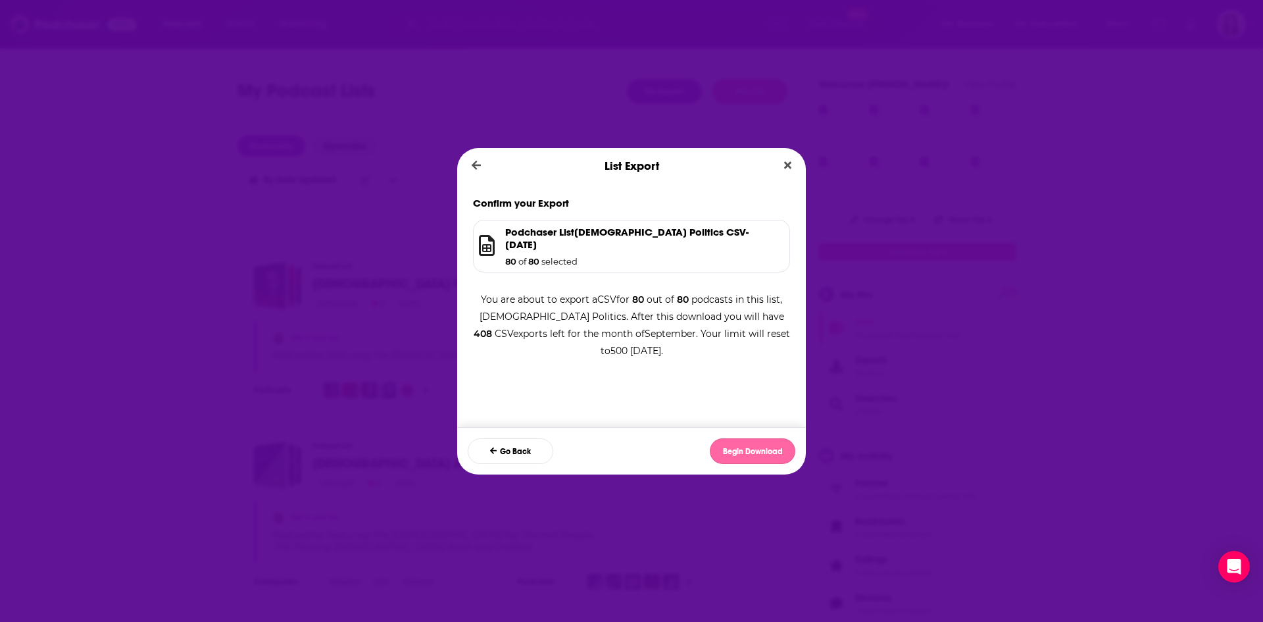
click at [751, 449] on button "Begin Download" at bounding box center [753, 451] width 86 height 26
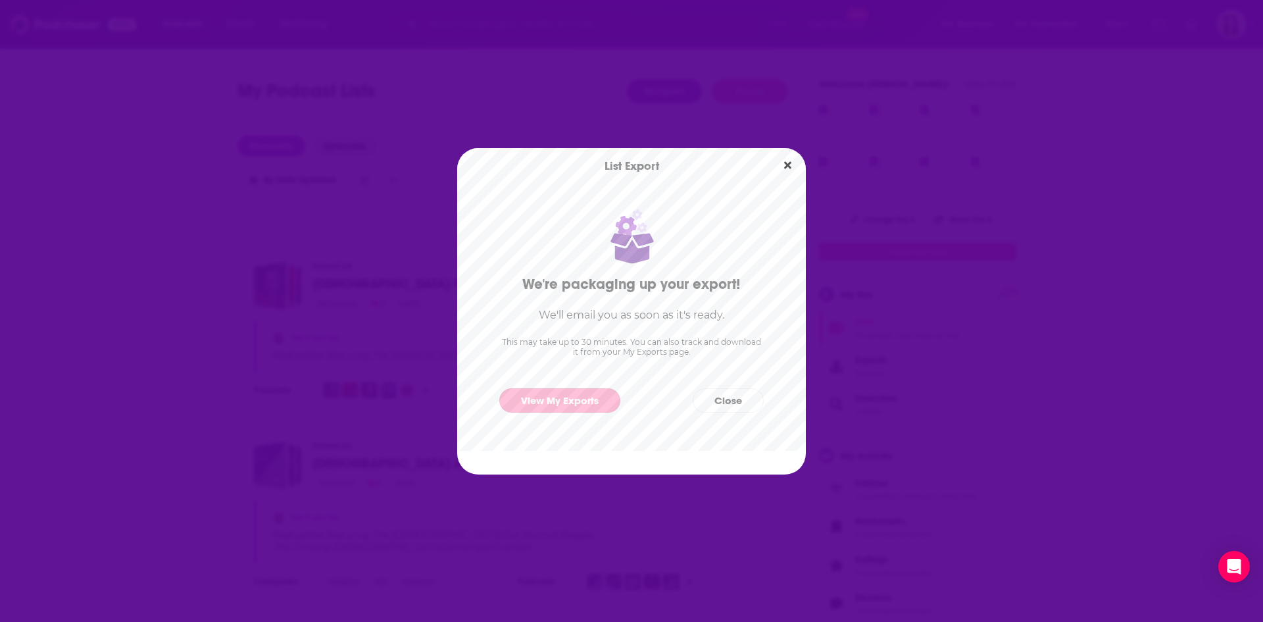
click at [558, 399] on link "View My Exports" at bounding box center [559, 400] width 121 height 24
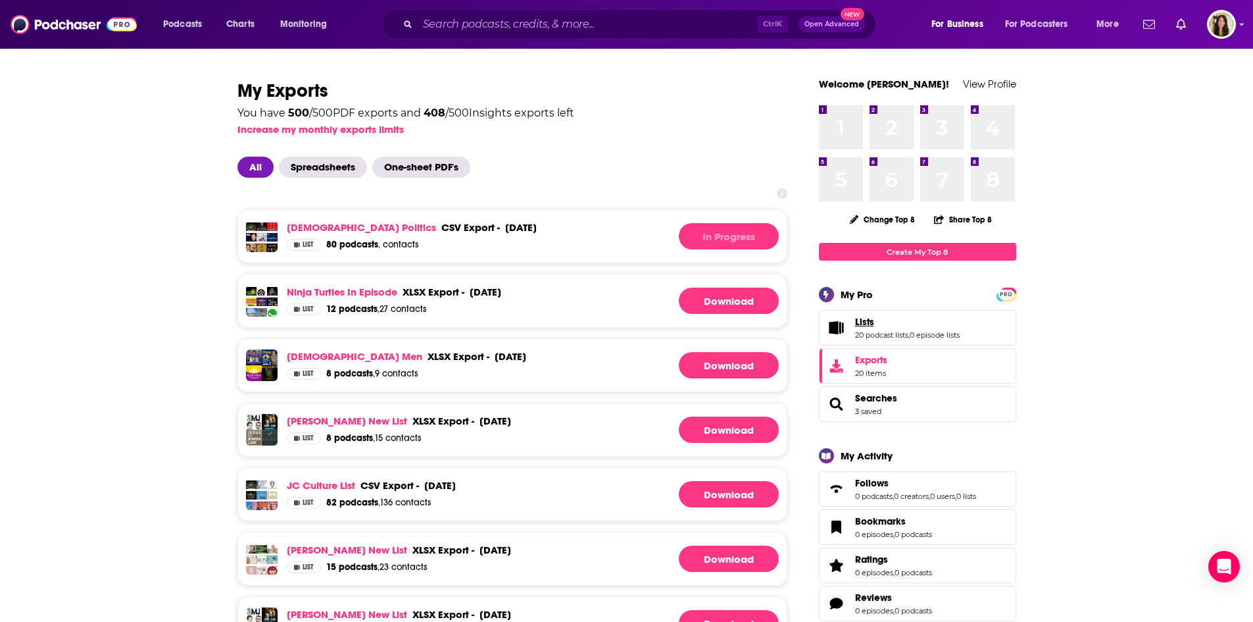
click at [862, 322] on span "Lists" at bounding box center [864, 322] width 19 height 12
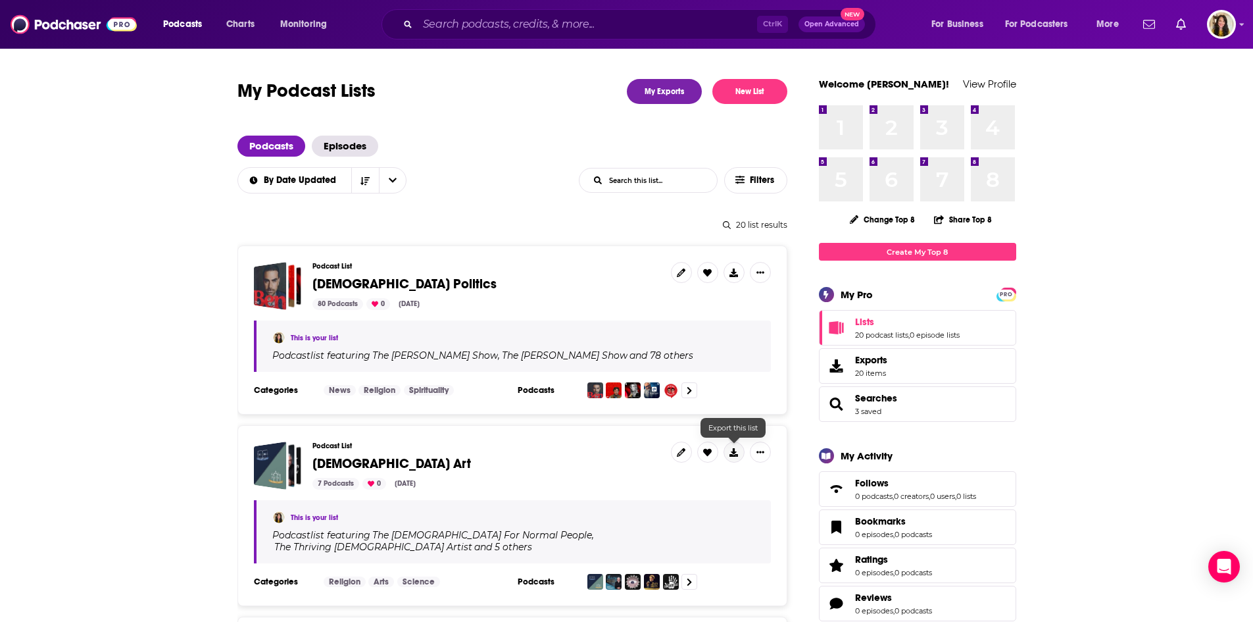
click at [732, 451] on icon at bounding box center [734, 452] width 9 height 9
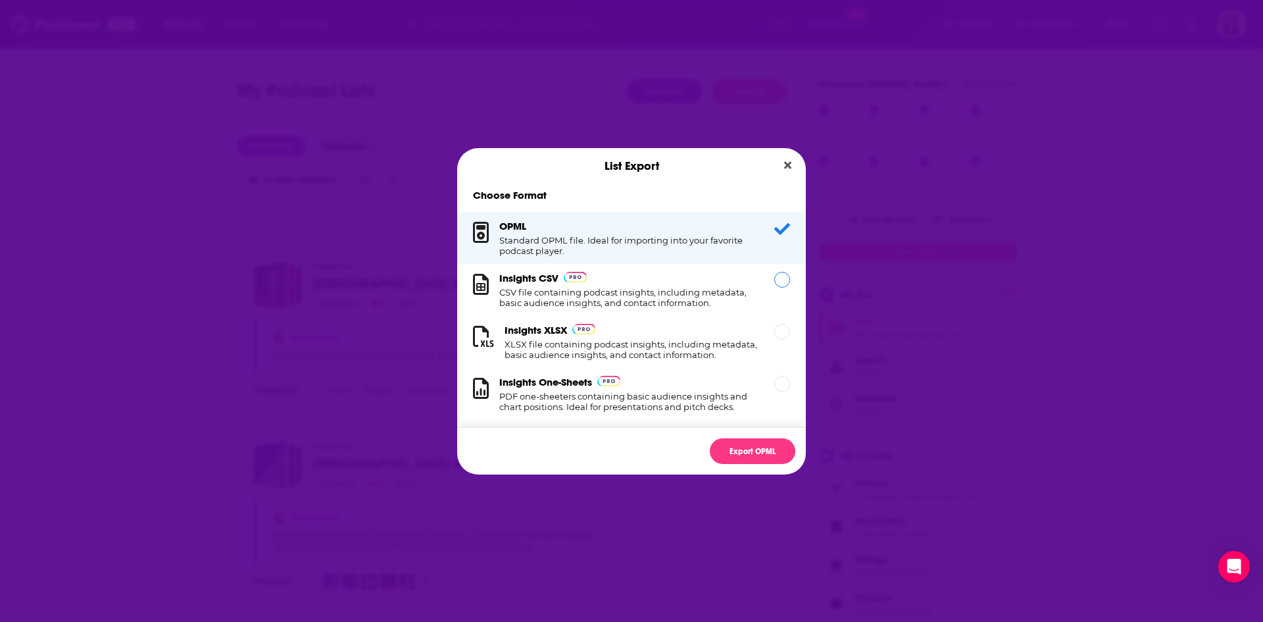
click at [639, 297] on h1 "CSV file containing podcast insights, including metadata, basic audience insigh…" at bounding box center [628, 297] width 259 height 21
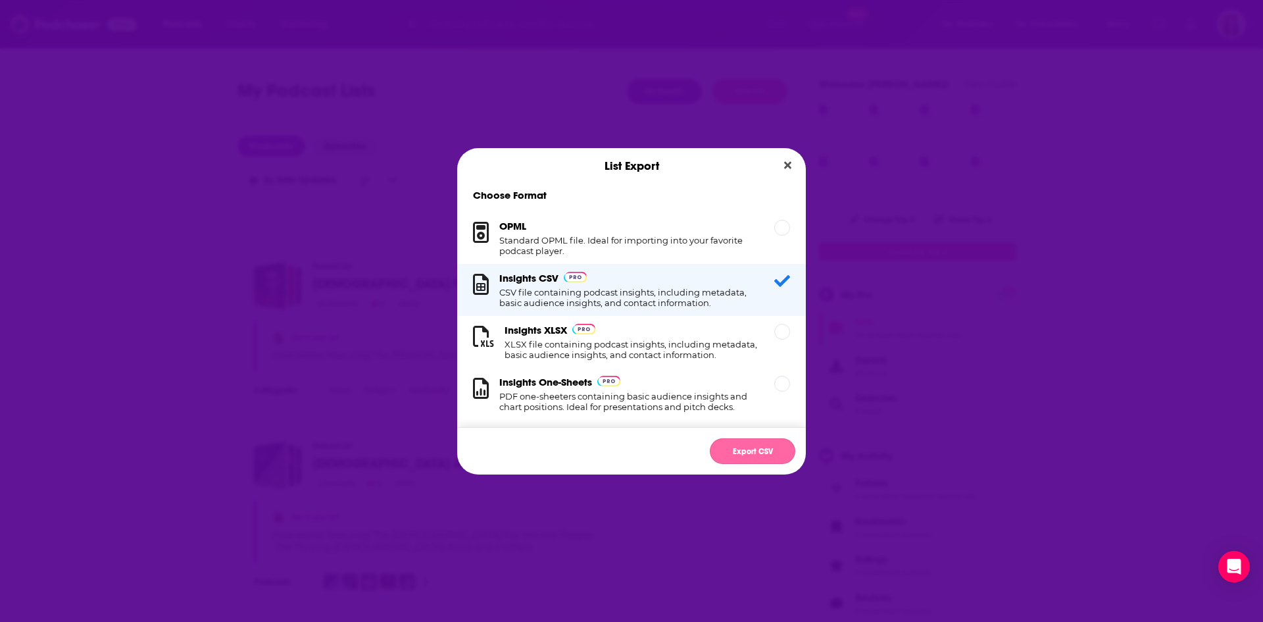
click at [750, 453] on button "Export CSV" at bounding box center [753, 451] width 86 height 26
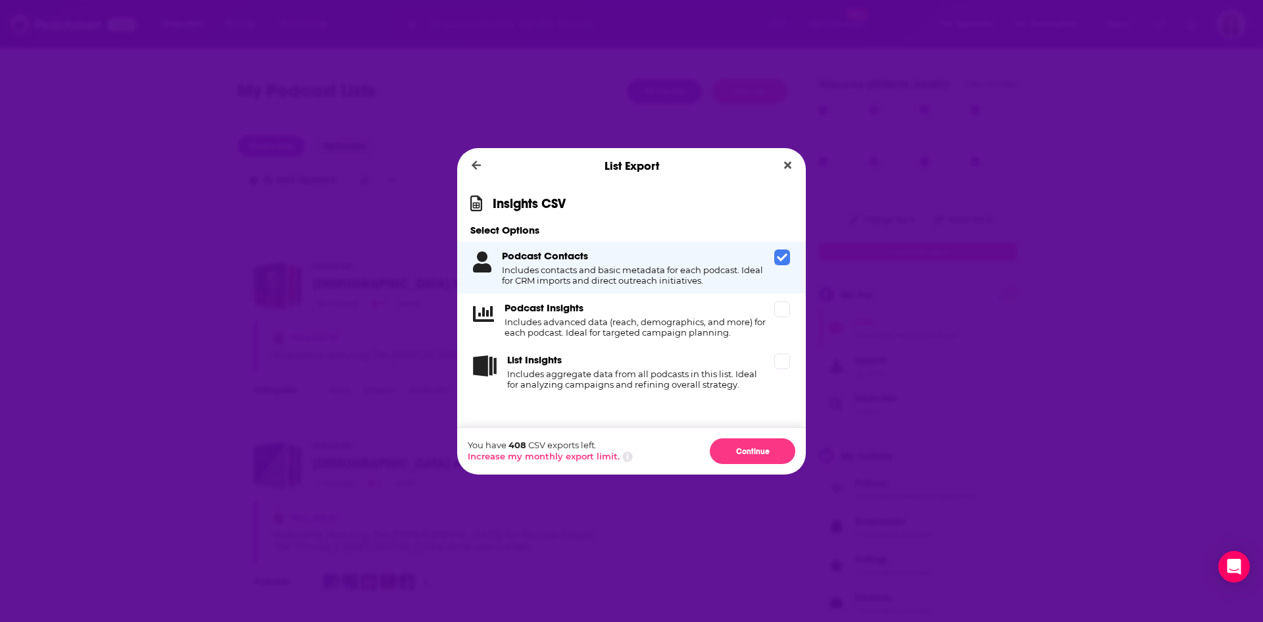
click at [621, 311] on div "Podcast Insights Includes advanced data (reach, demographics, and more) for eac…" at bounding box center [637, 319] width 264 height 36
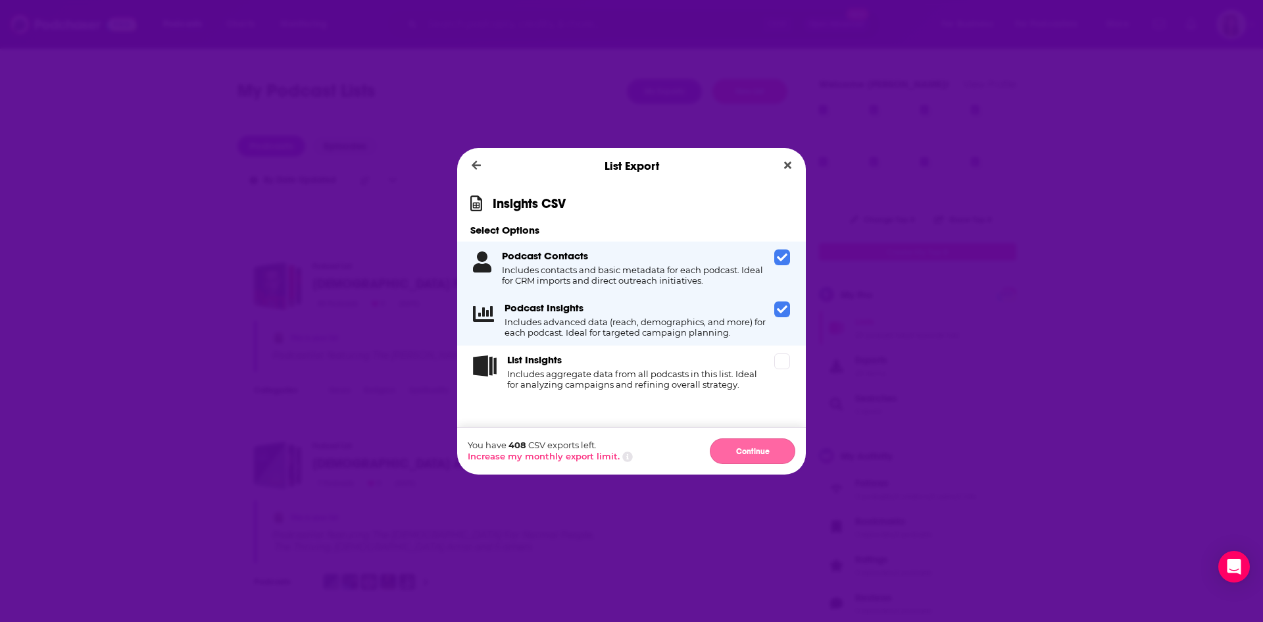
click at [739, 447] on button "Continue" at bounding box center [753, 451] width 86 height 26
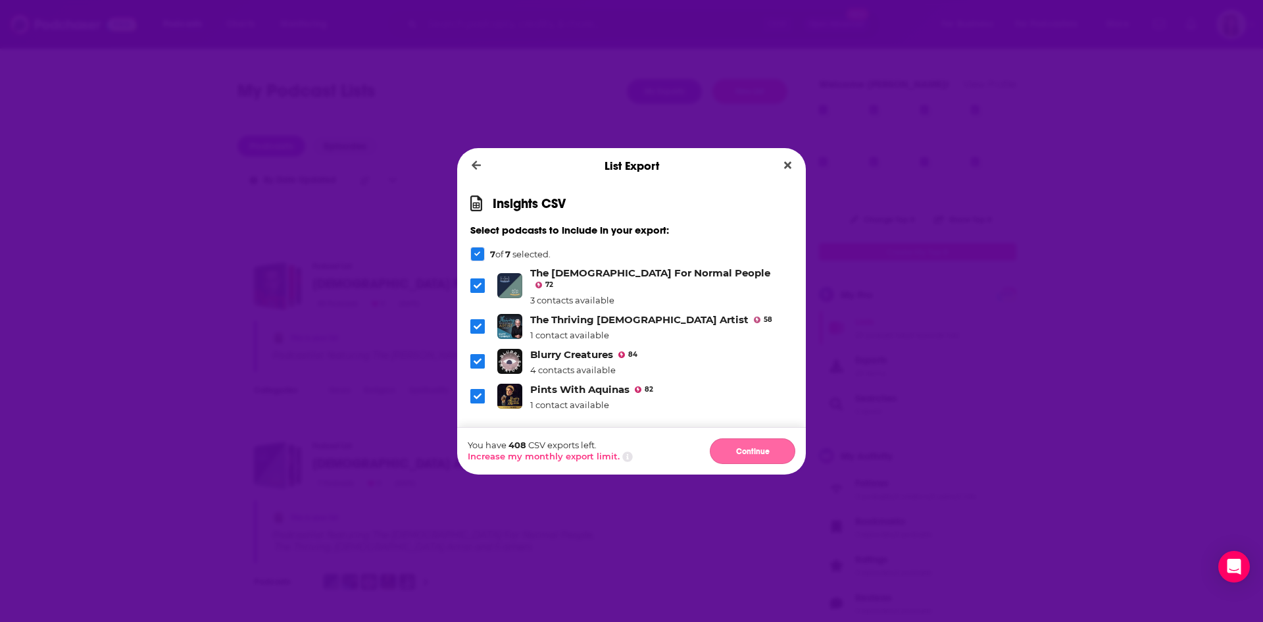
click at [738, 455] on button "Continue" at bounding box center [753, 451] width 86 height 26
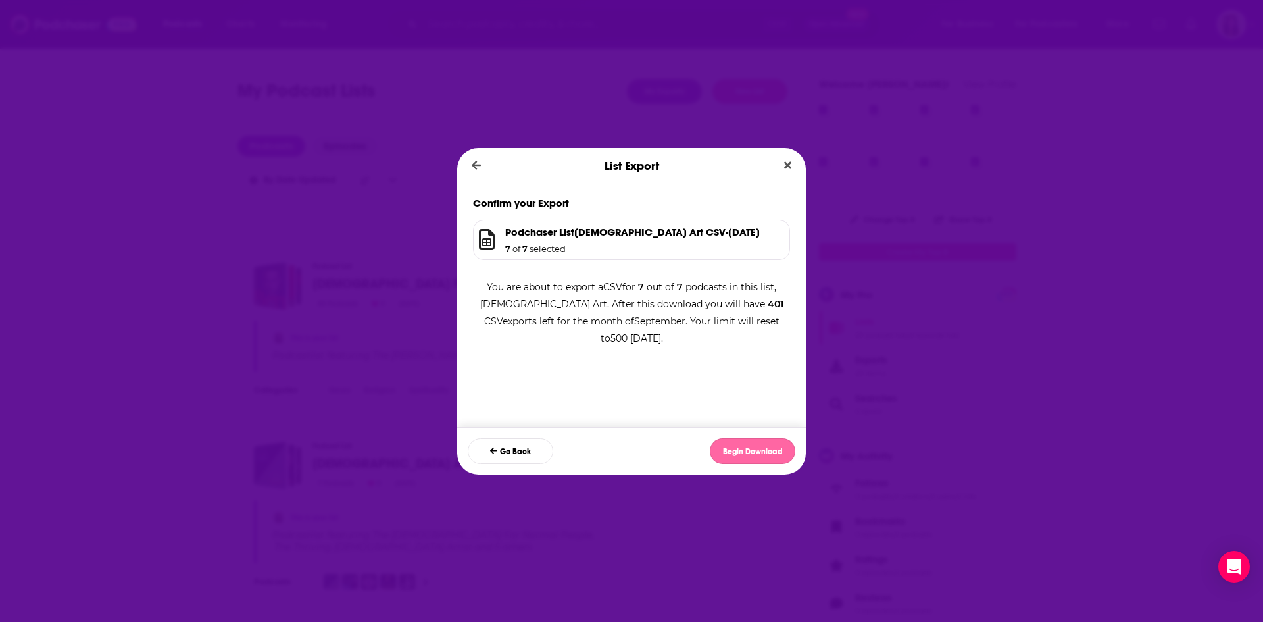
click at [757, 451] on button "Begin Download" at bounding box center [753, 451] width 86 height 26
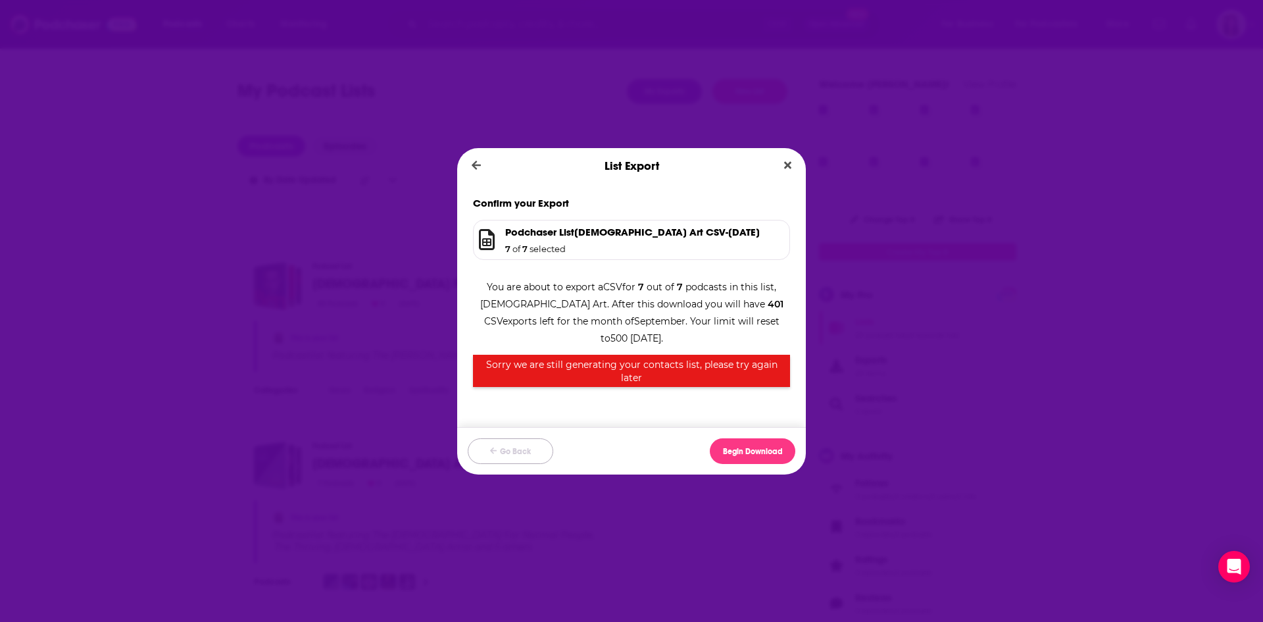
click at [525, 450] on button "Go Back" at bounding box center [511, 451] width 86 height 26
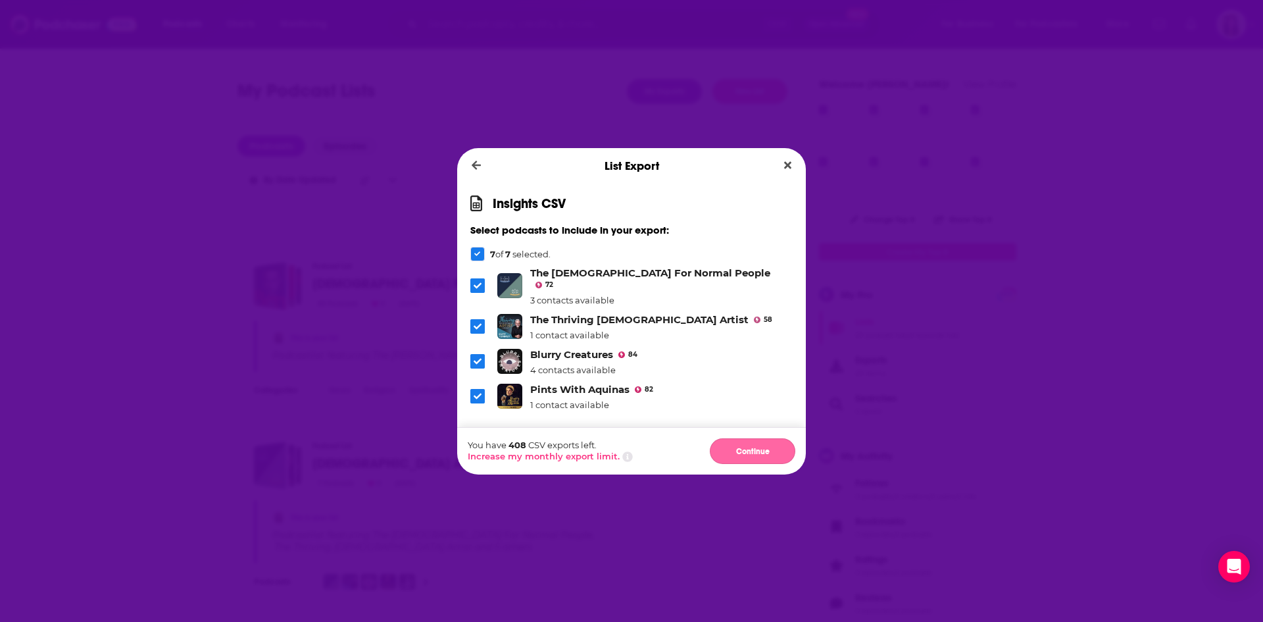
click at [749, 447] on button "Continue" at bounding box center [753, 451] width 86 height 26
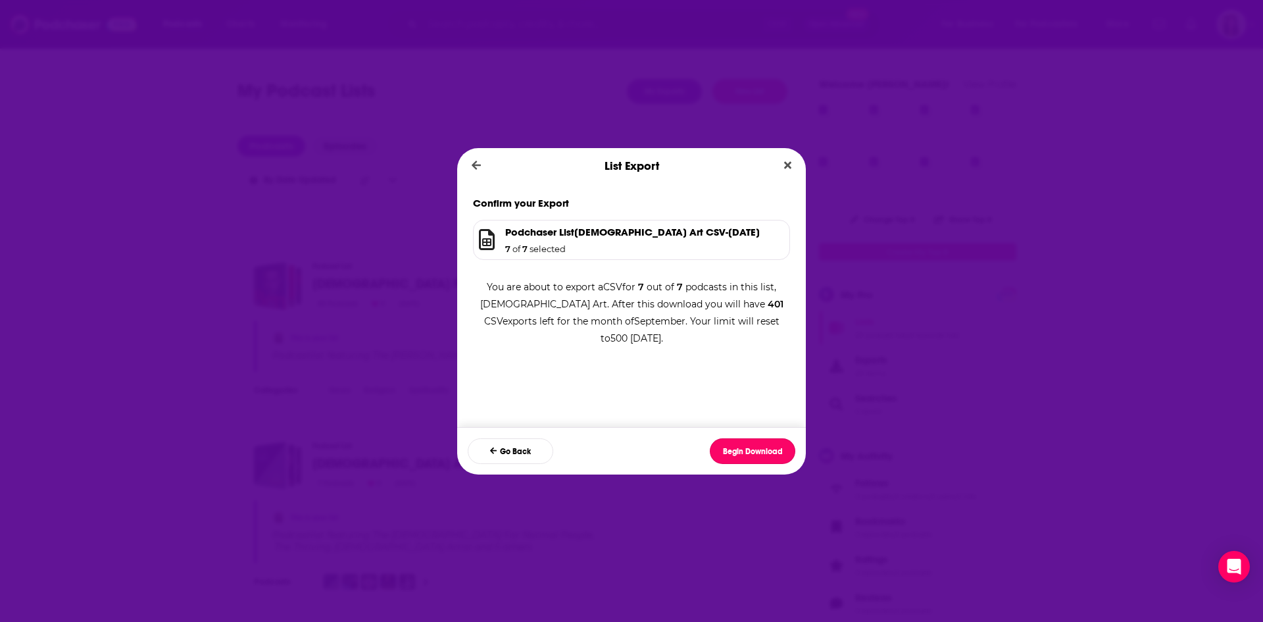
click at [749, 447] on button "Begin Download" at bounding box center [753, 451] width 86 height 26
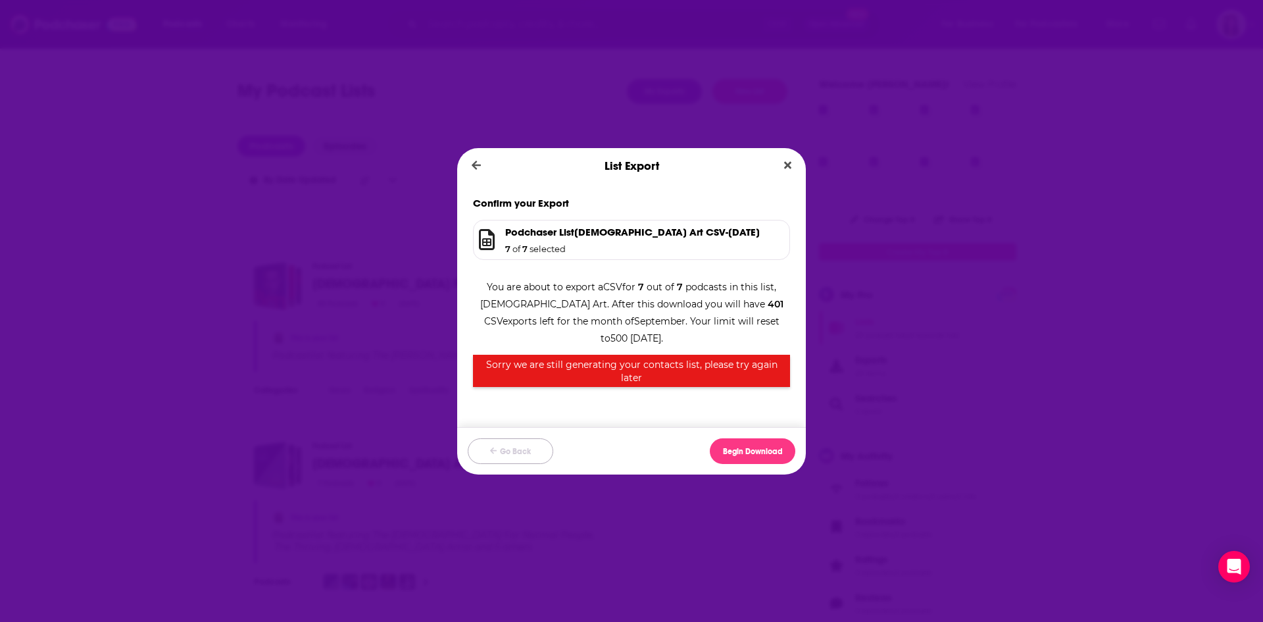
click at [506, 456] on button "Go Back" at bounding box center [511, 451] width 86 height 26
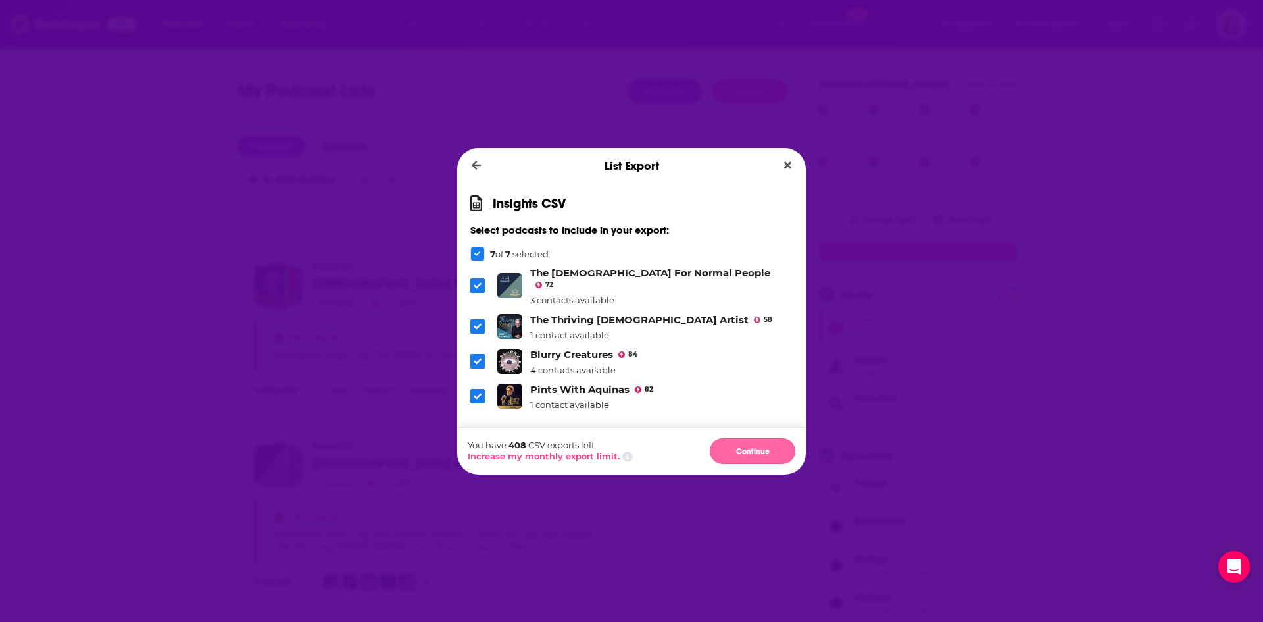
click at [749, 456] on button "Continue" at bounding box center [753, 451] width 86 height 26
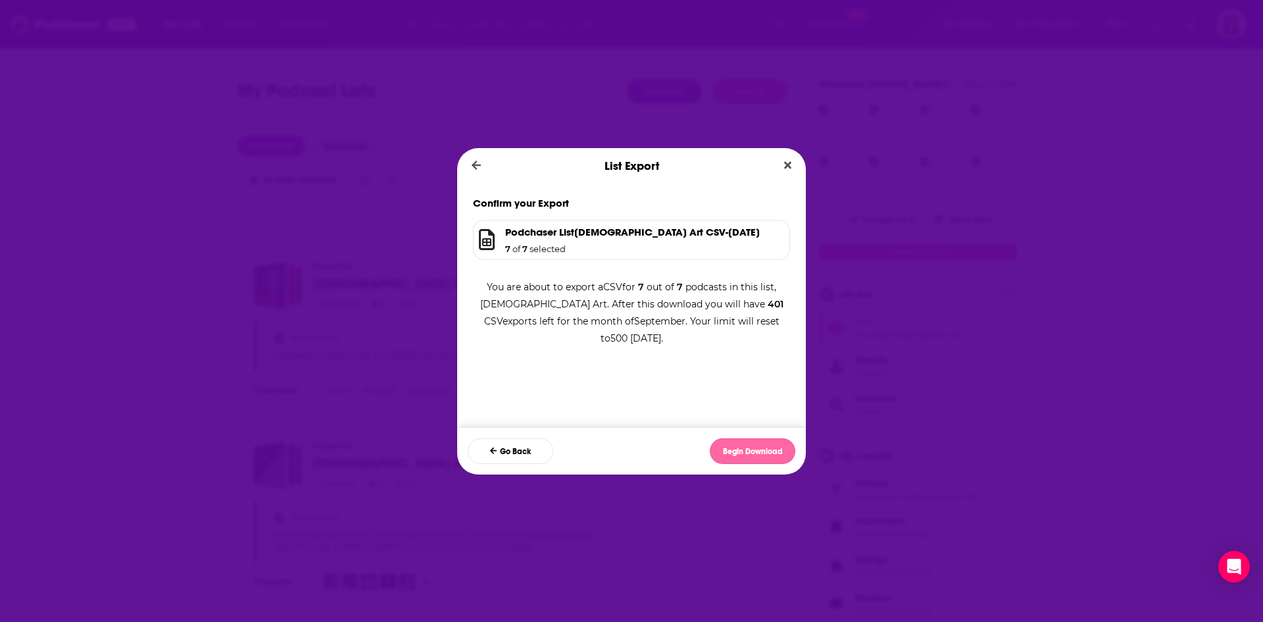
click at [749, 447] on button "Begin Download" at bounding box center [753, 451] width 86 height 26
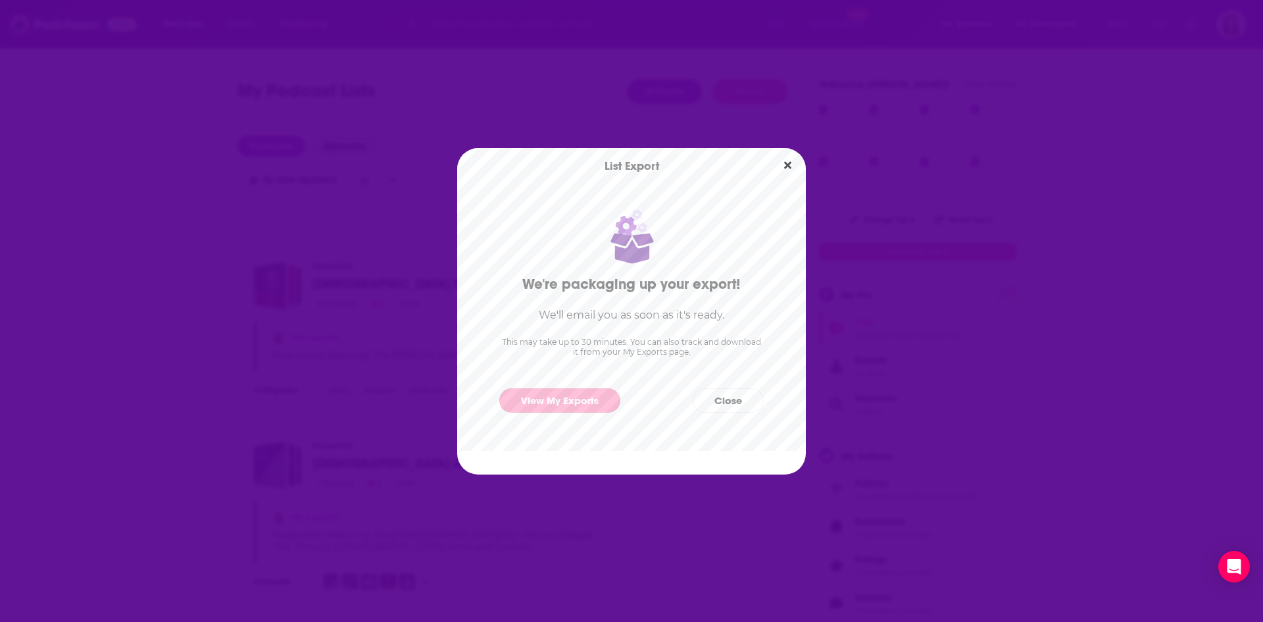
click at [578, 399] on link "View My Exports" at bounding box center [559, 400] width 121 height 24
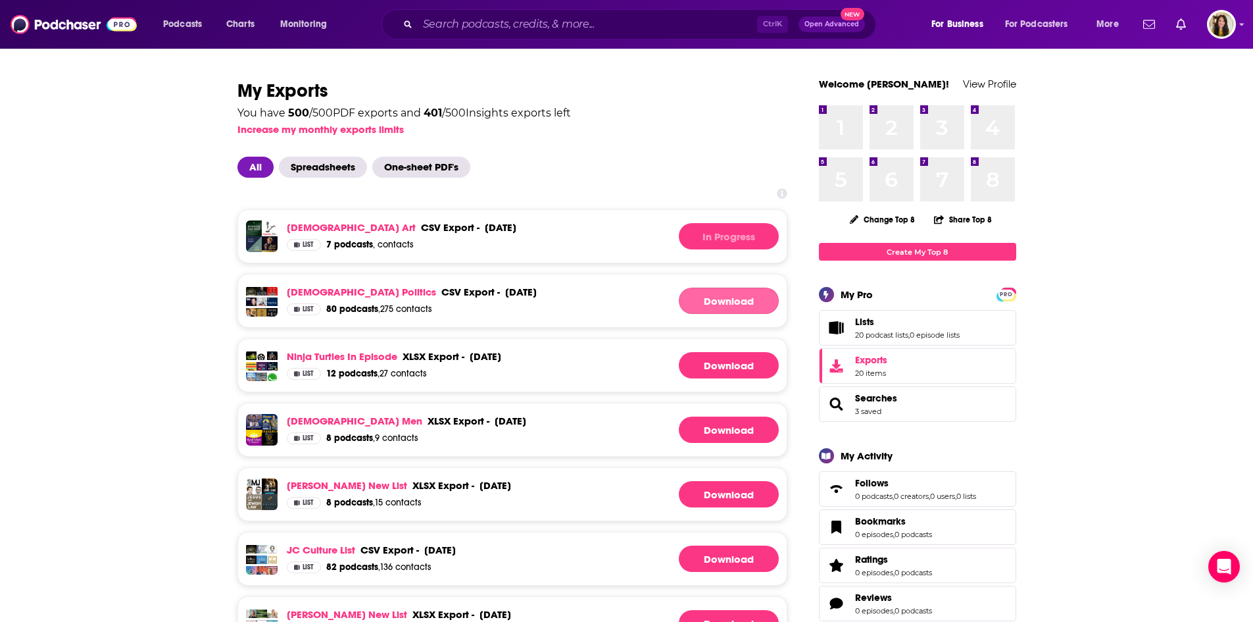
click at [721, 295] on link "Download" at bounding box center [729, 301] width 100 height 26
click at [726, 237] on link "Download" at bounding box center [729, 236] width 100 height 26
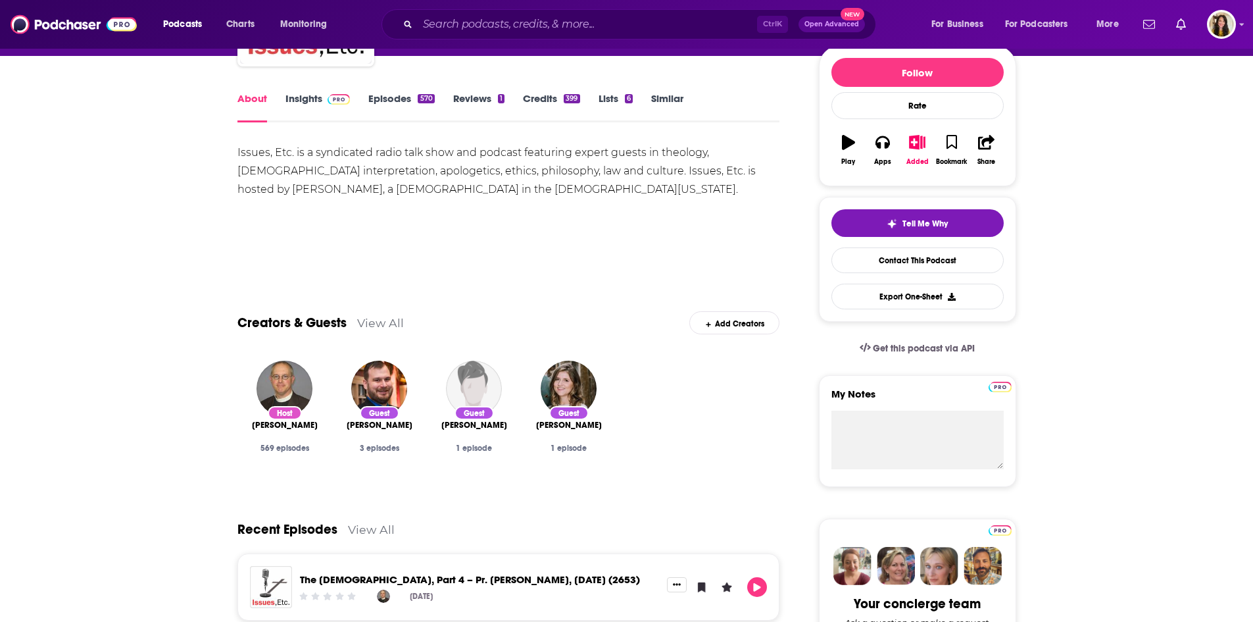
scroll to position [329, 0]
